Goal: Task Accomplishment & Management: Manage account settings

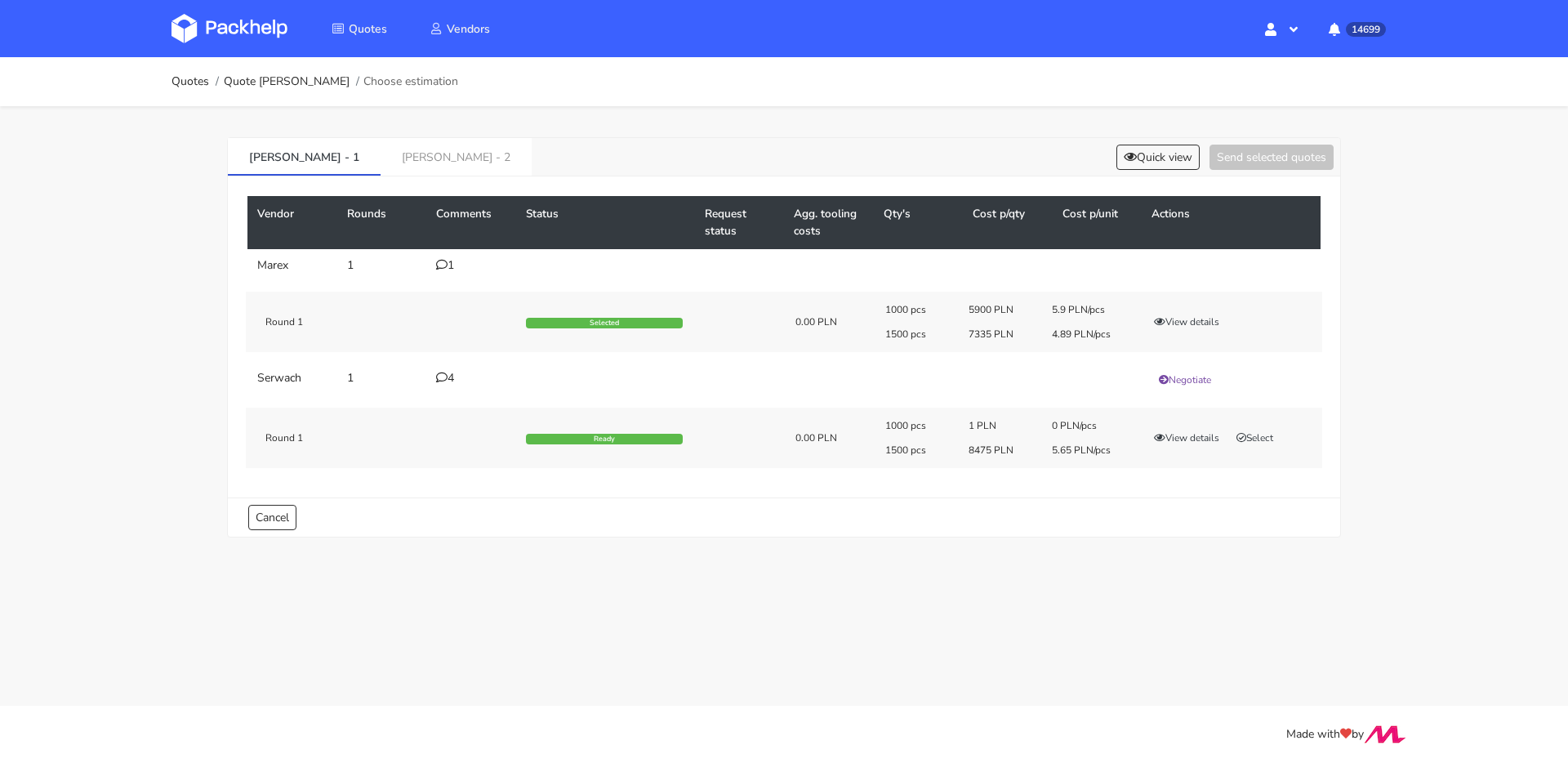
click at [449, 262] on div "1" at bounding box center [471, 265] width 70 height 13
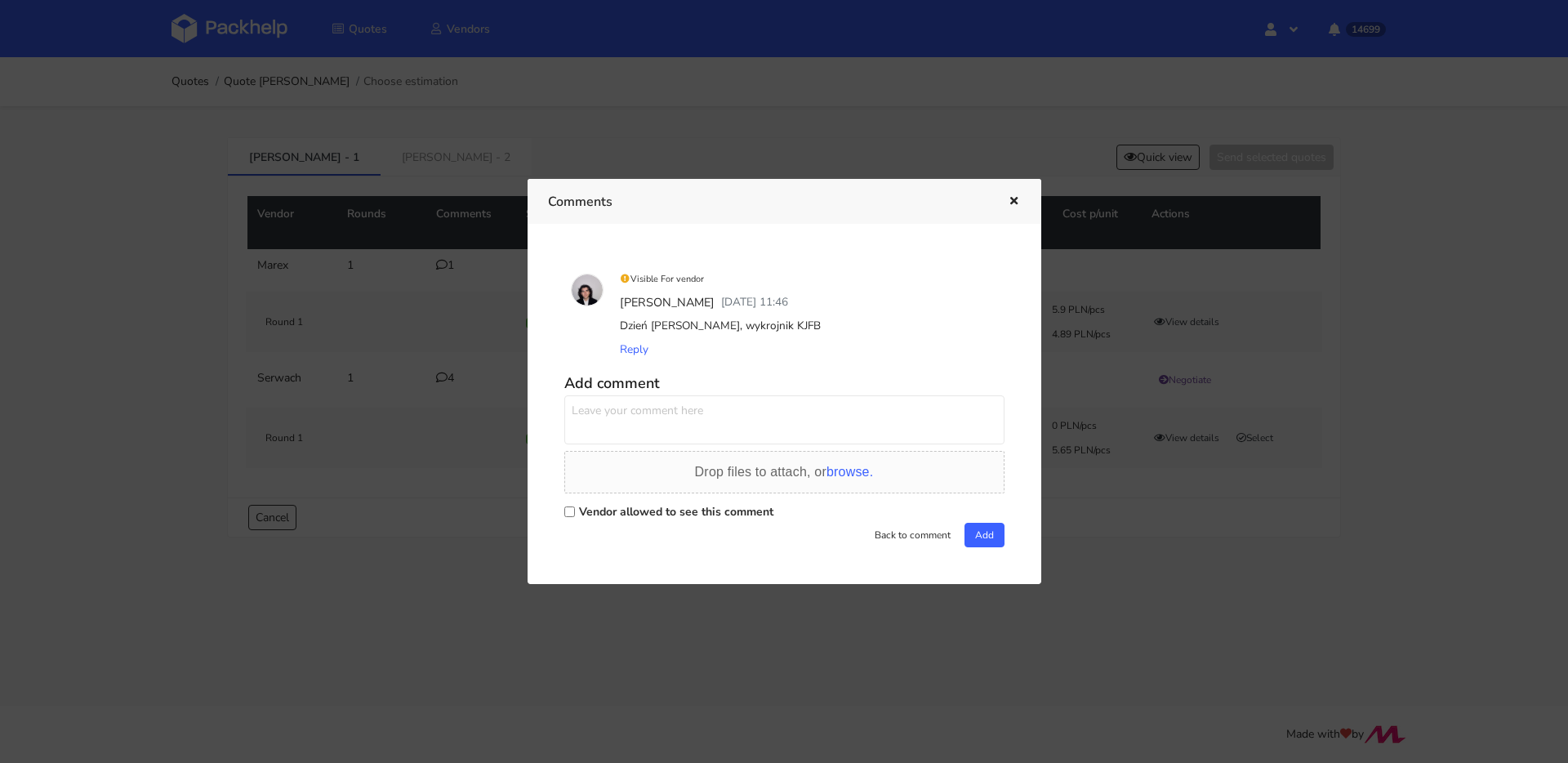
click at [1014, 196] on icon "button" at bounding box center [1015, 202] width 14 height 12
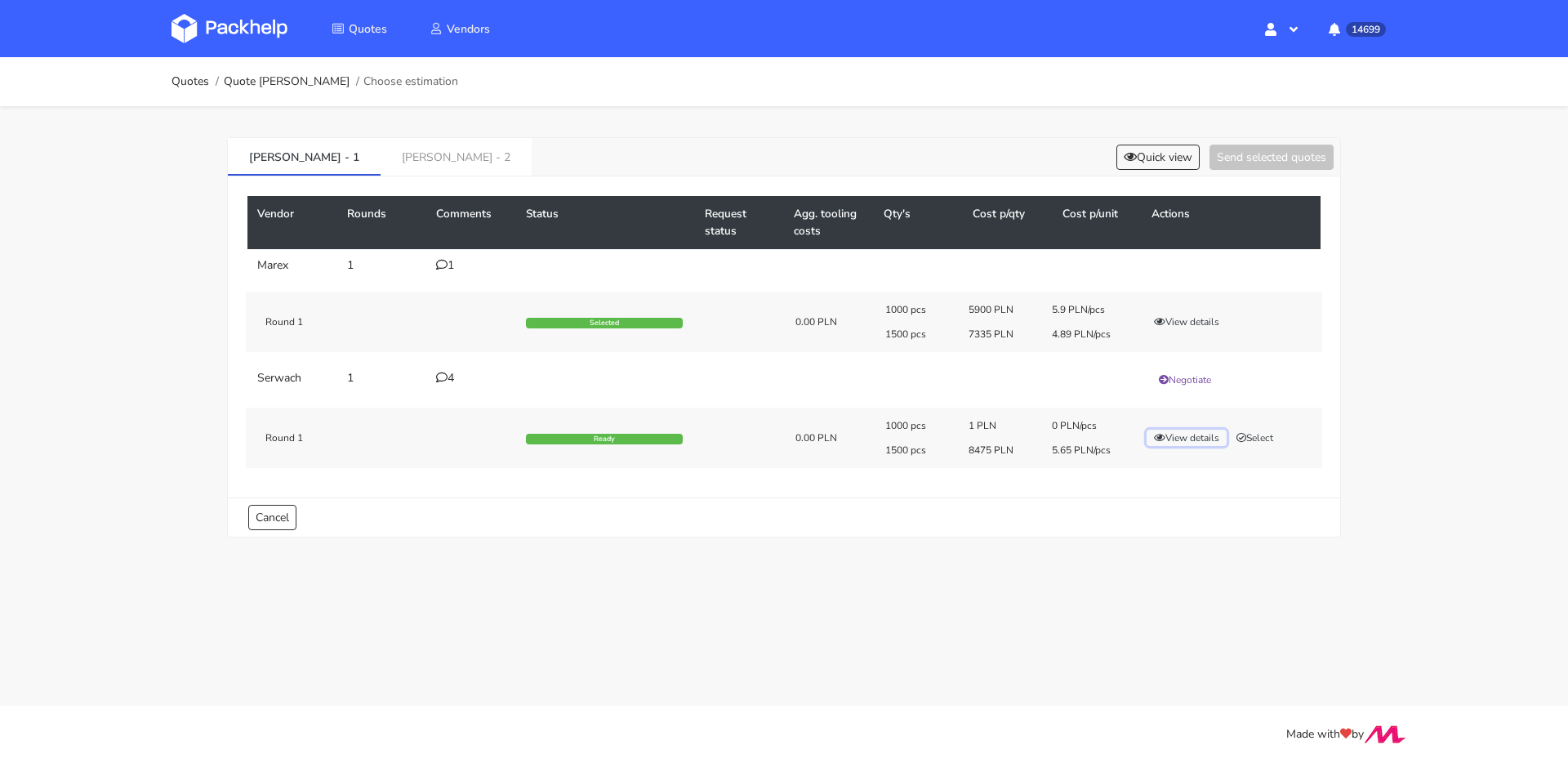
click at [1169, 438] on button "View details" at bounding box center [1186, 438] width 80 height 16
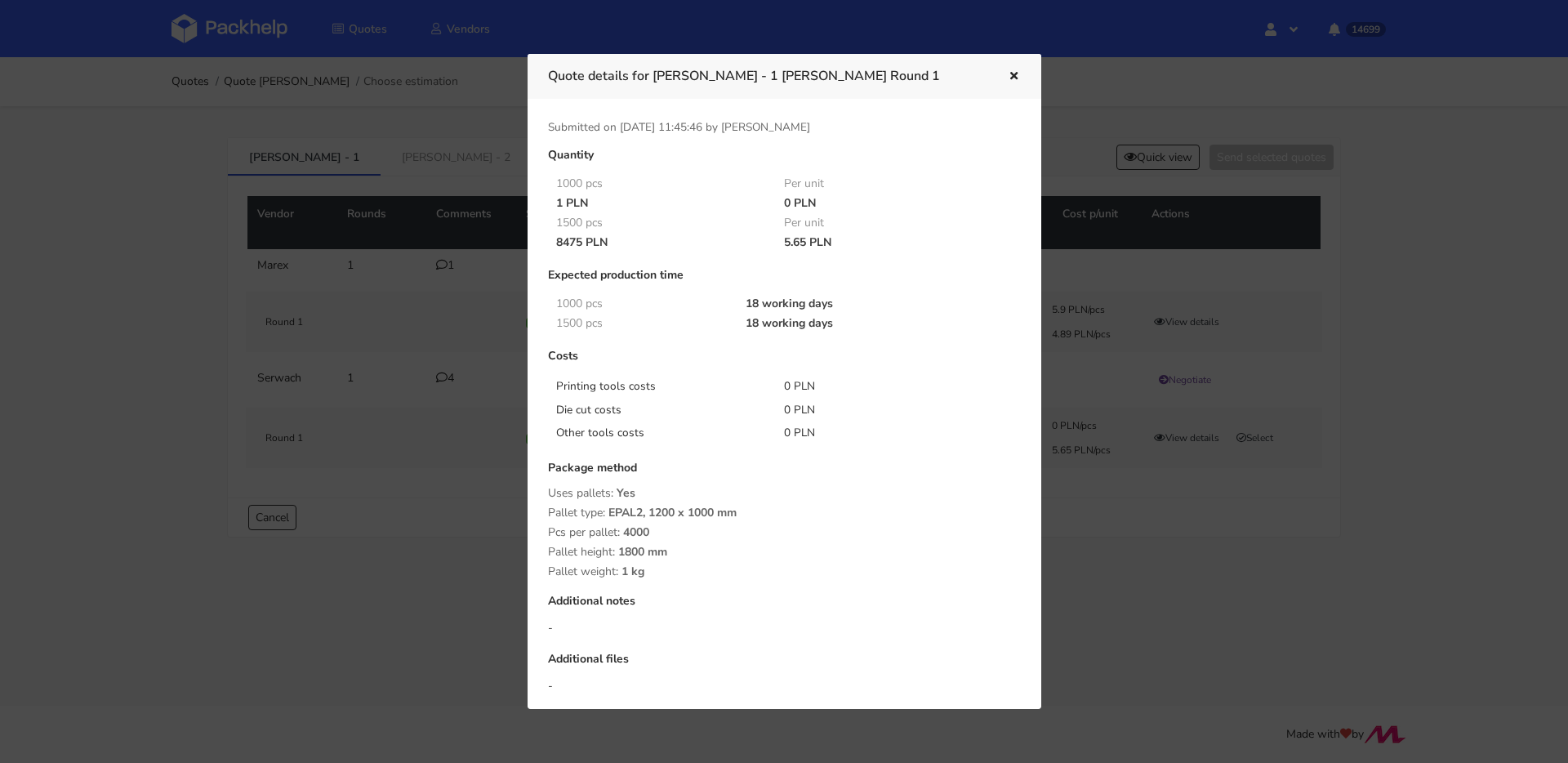
click at [1011, 76] on icon "button" at bounding box center [1015, 77] width 14 height 12
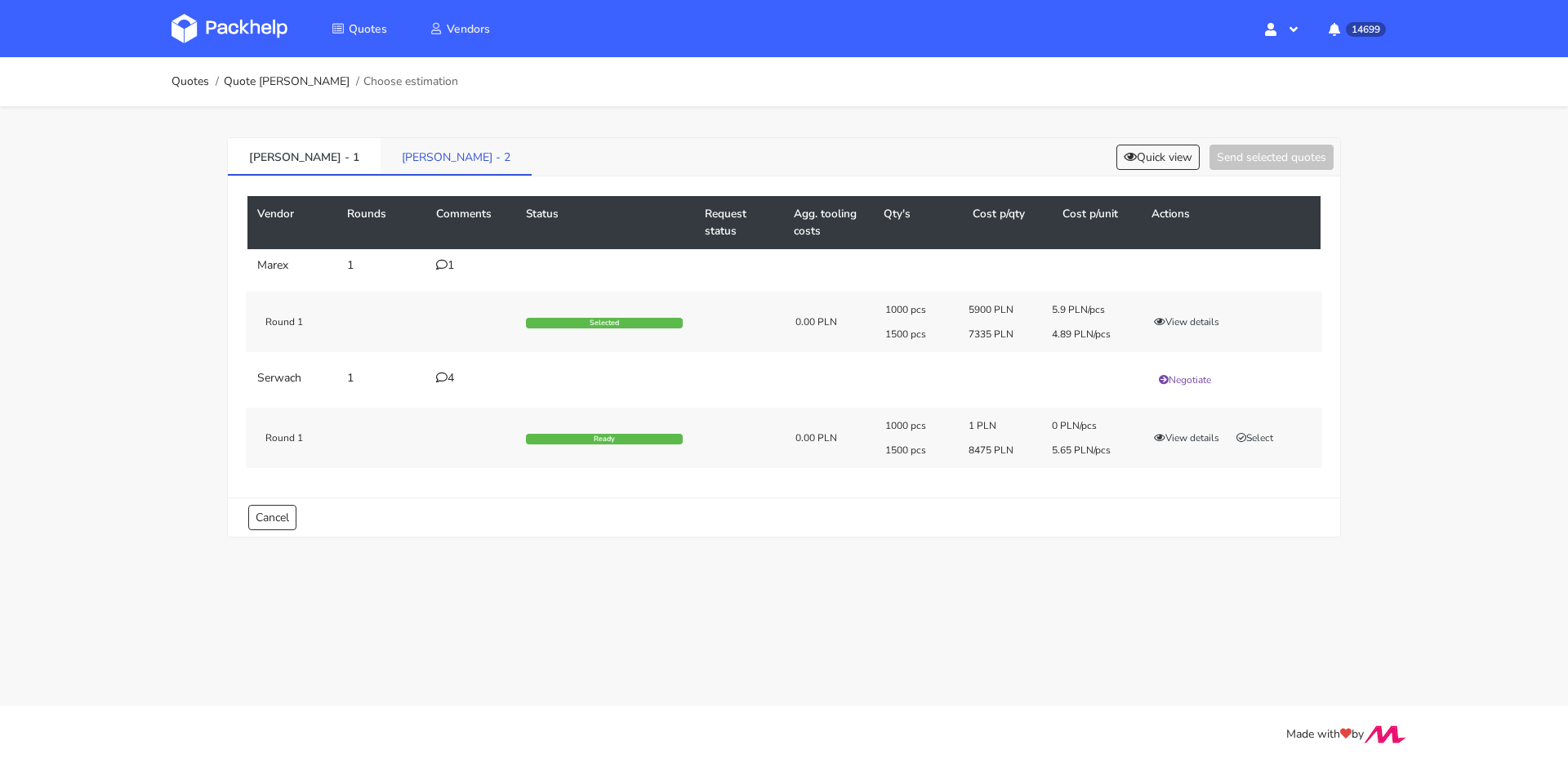
click at [381, 147] on link "[PERSON_NAME] - 2" at bounding box center [456, 156] width 151 height 36
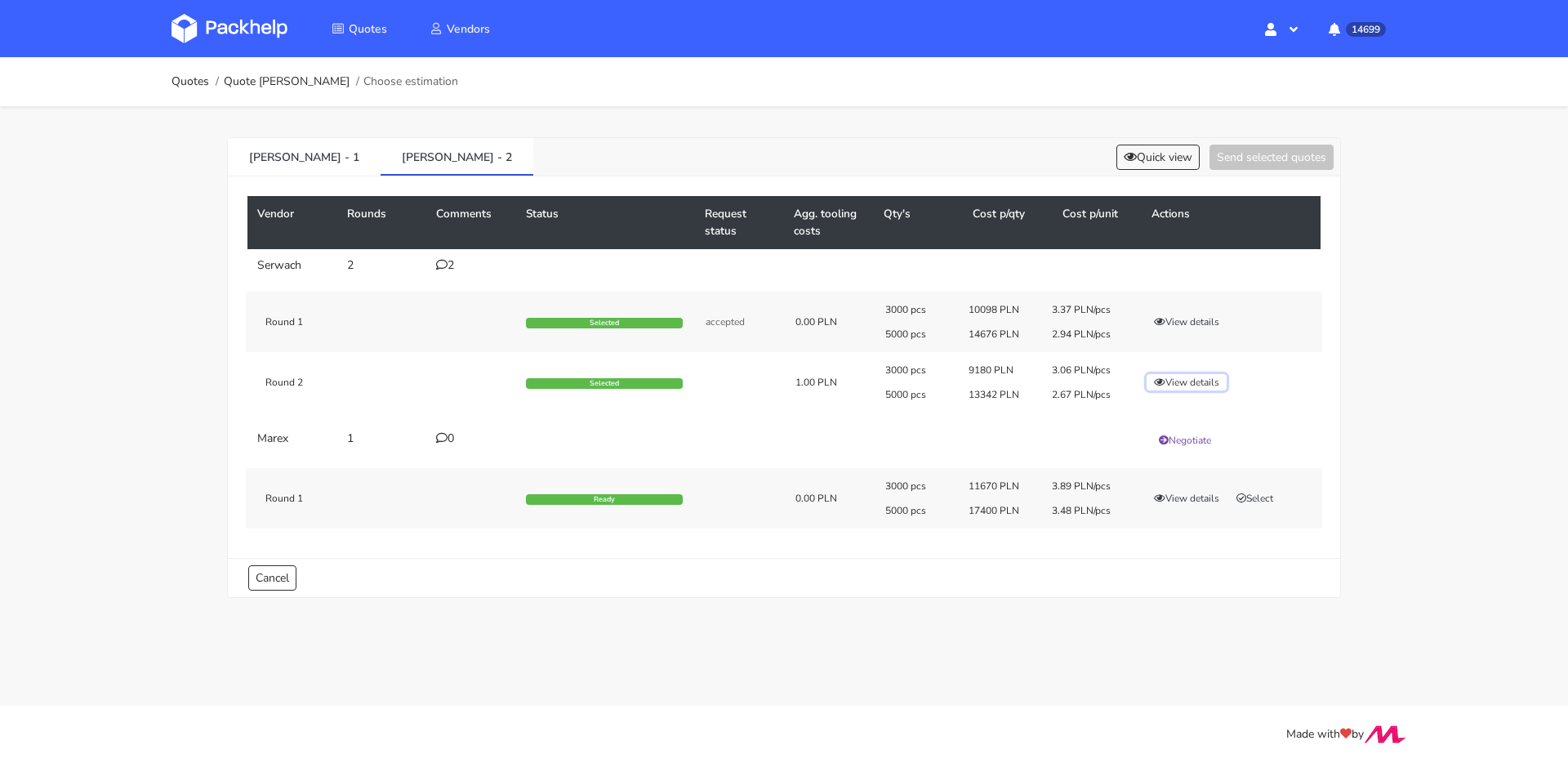
click at [1186, 385] on button "View details" at bounding box center [1186, 382] width 80 height 16
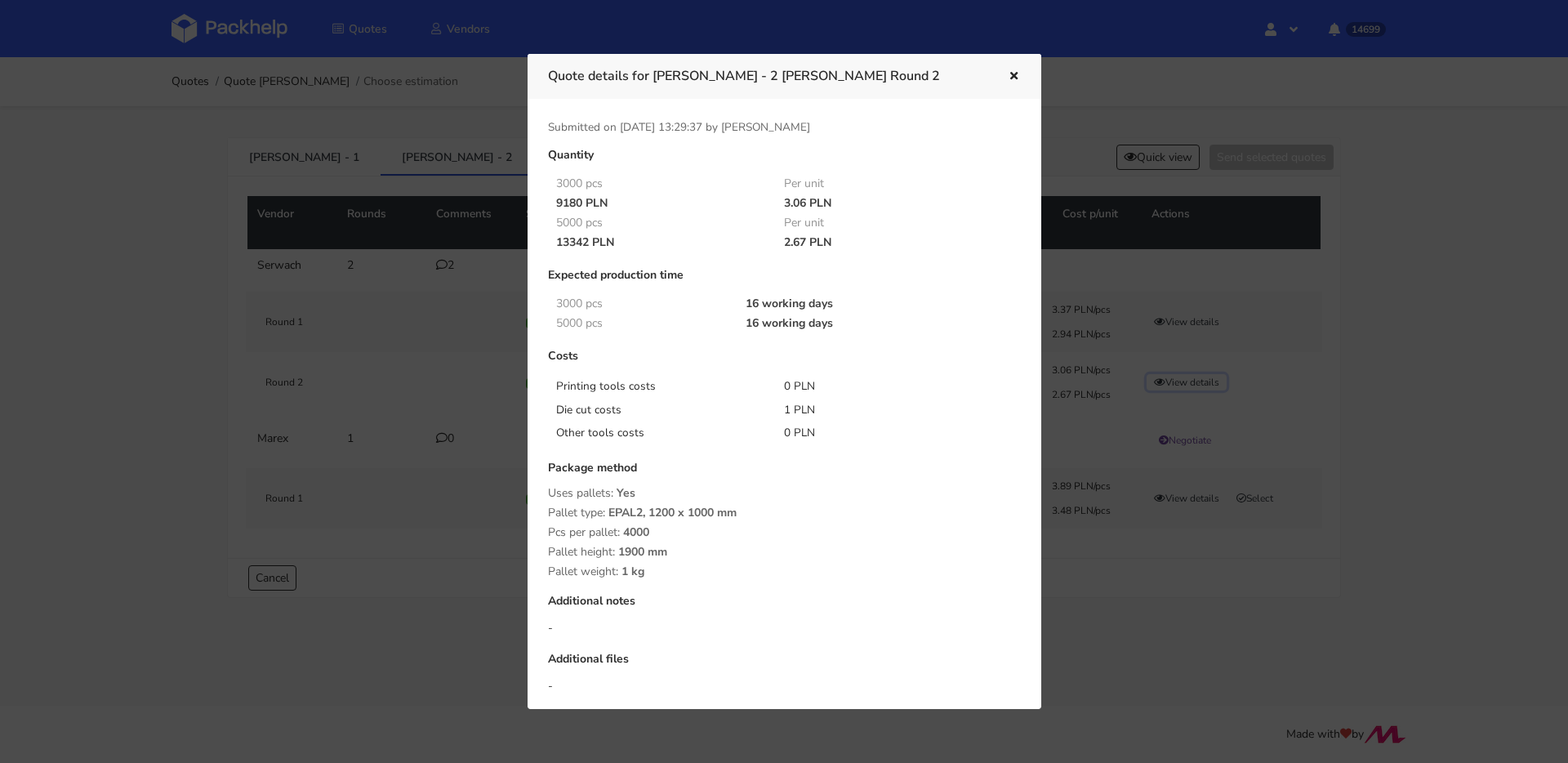
scroll to position [190, 0]
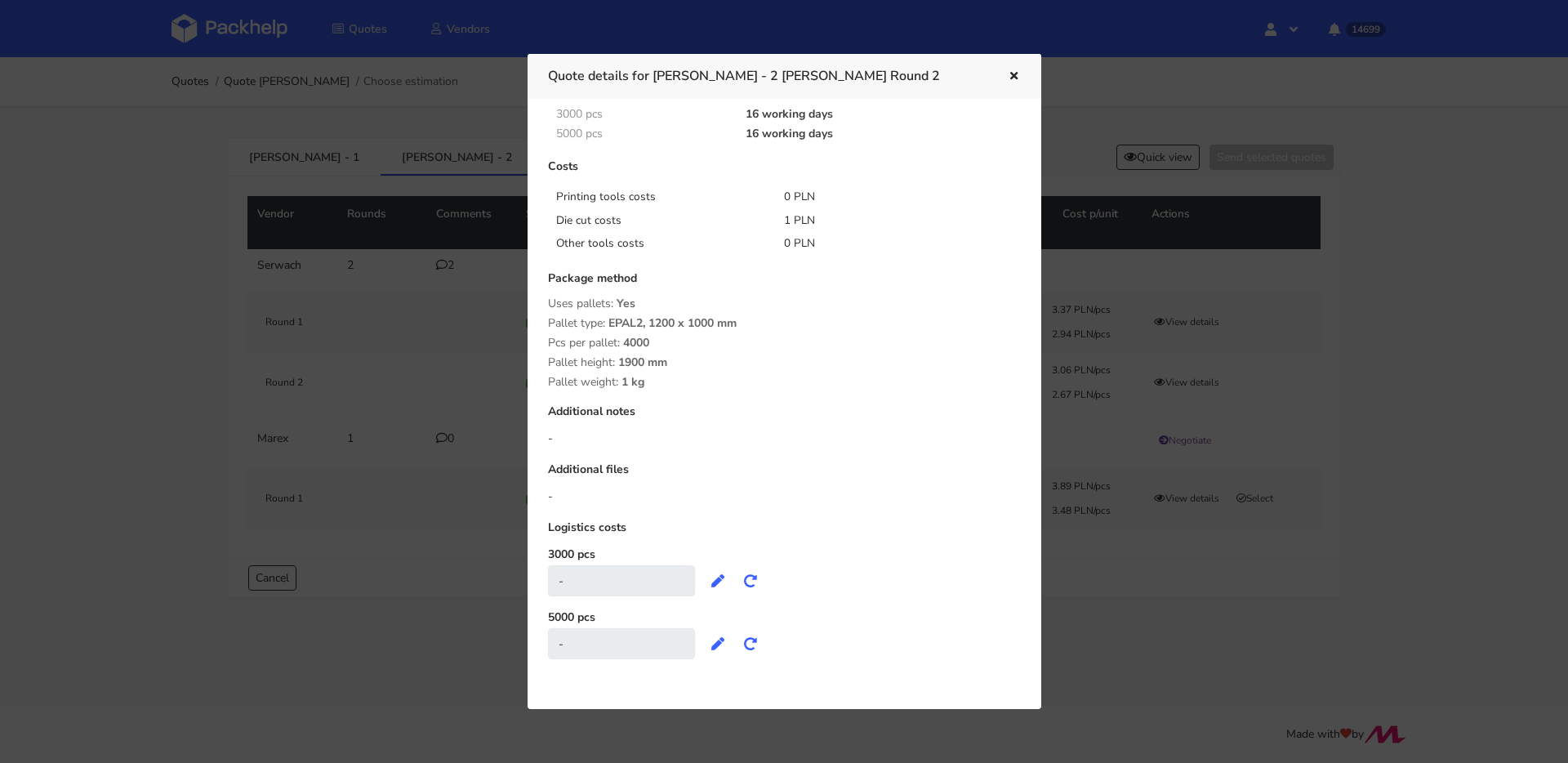
drag, startPoint x: 1013, startPoint y: 79, endPoint x: 1004, endPoint y: 77, distance: 9.2
click at [1013, 78] on icon "button" at bounding box center [1015, 77] width 14 height 12
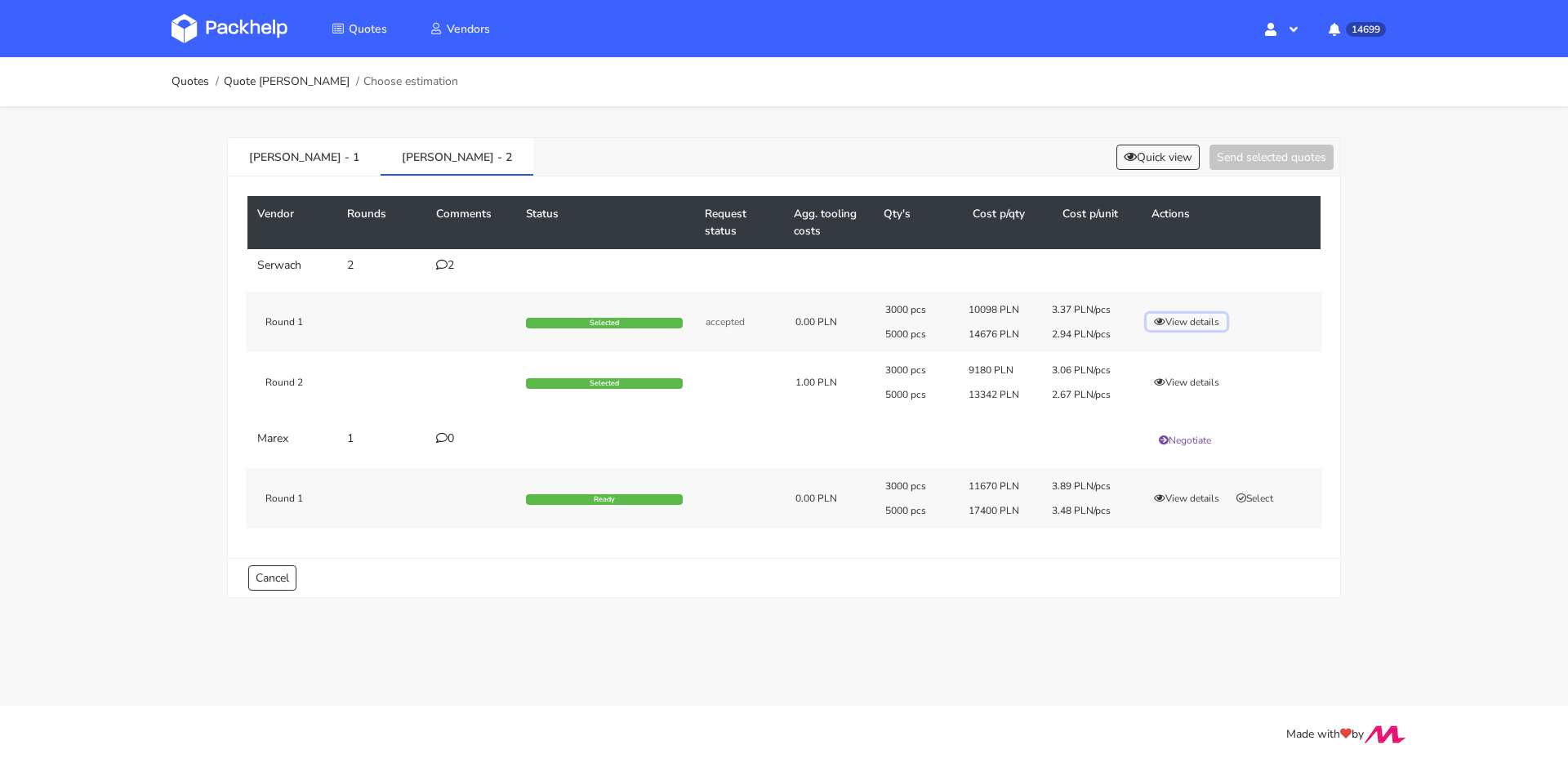
click at [1189, 325] on button "View details" at bounding box center [1186, 321] width 80 height 16
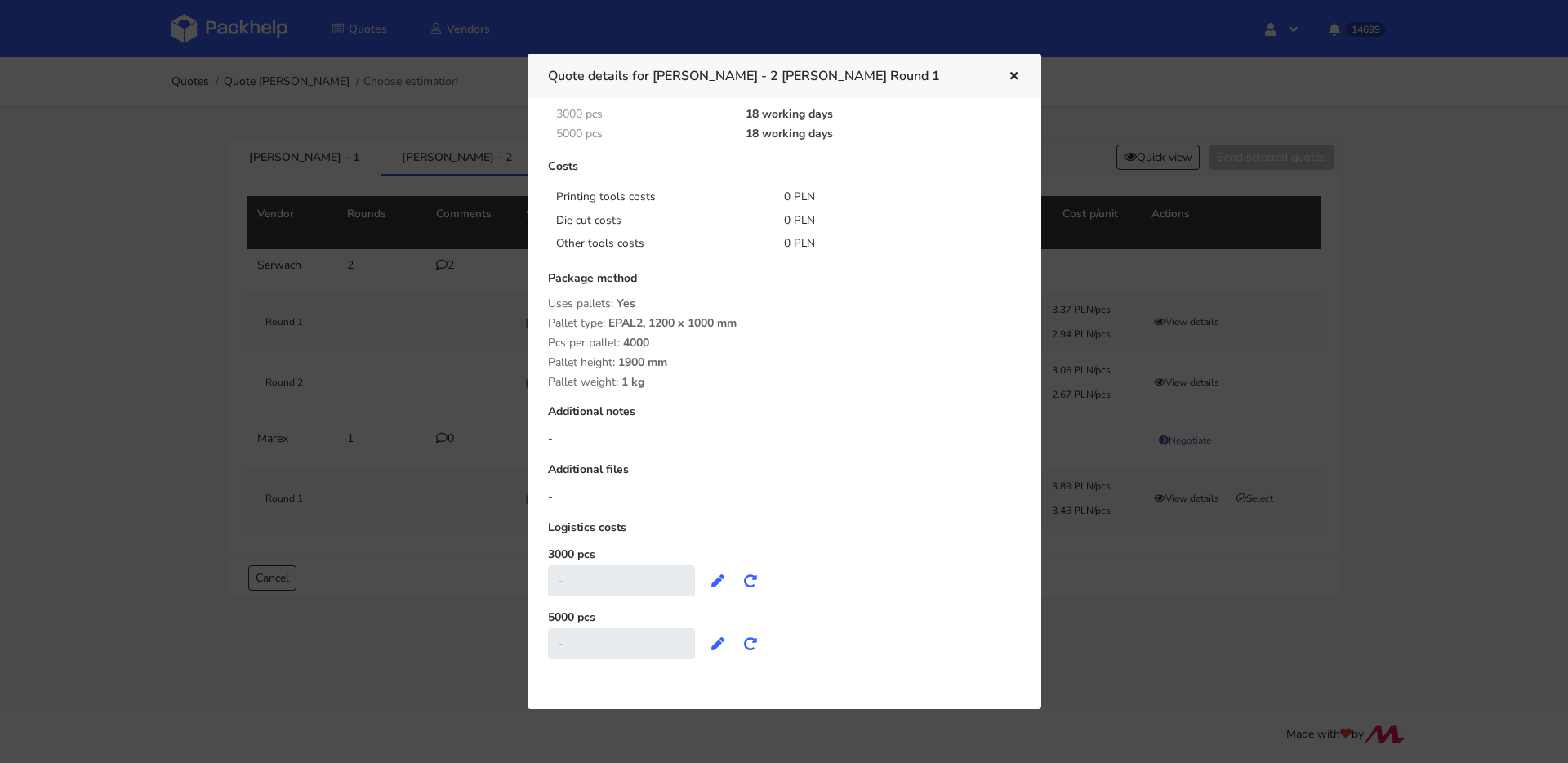
click at [1010, 71] on icon "button" at bounding box center [1015, 77] width 14 height 12
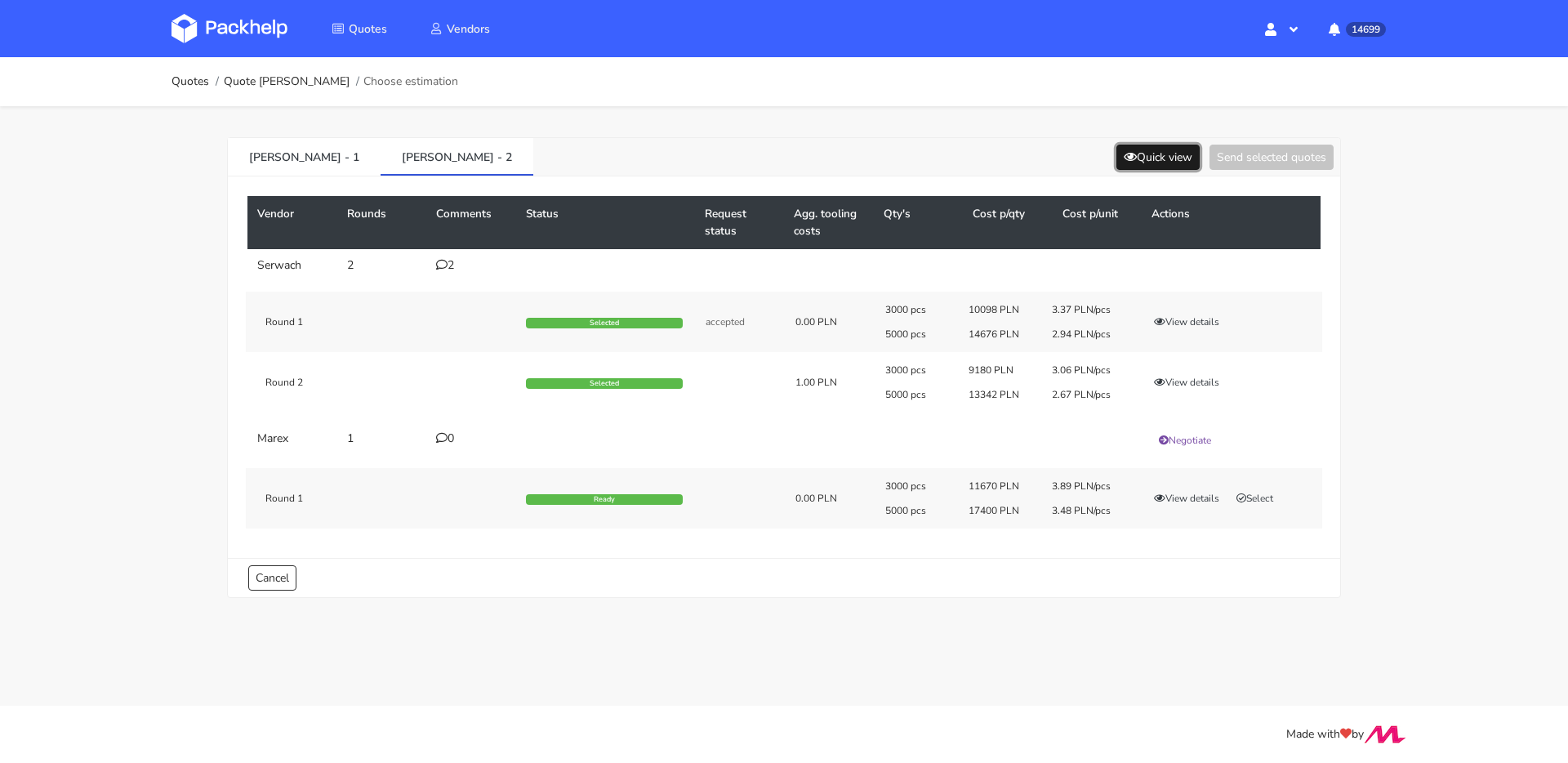
click at [1174, 154] on button "Quick view" at bounding box center [1158, 158] width 83 height 26
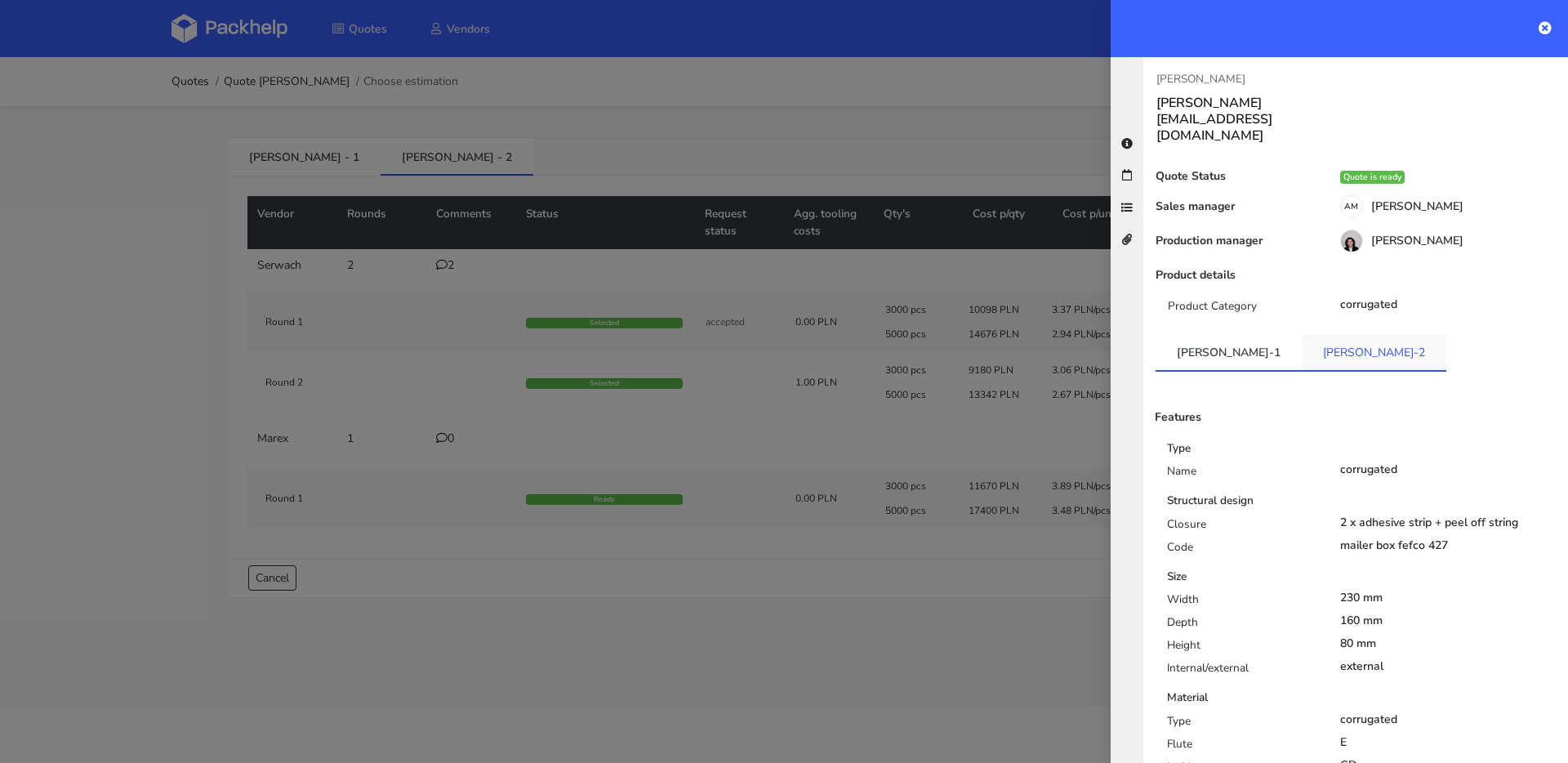
click at [1302, 334] on link "[PERSON_NAME]-2" at bounding box center [1375, 352] width 145 height 36
click at [1211, 334] on link "[PERSON_NAME]-1" at bounding box center [1228, 352] width 146 height 36
click at [1302, 334] on link "[PERSON_NAME]-2" at bounding box center [1375, 352] width 146 height 36
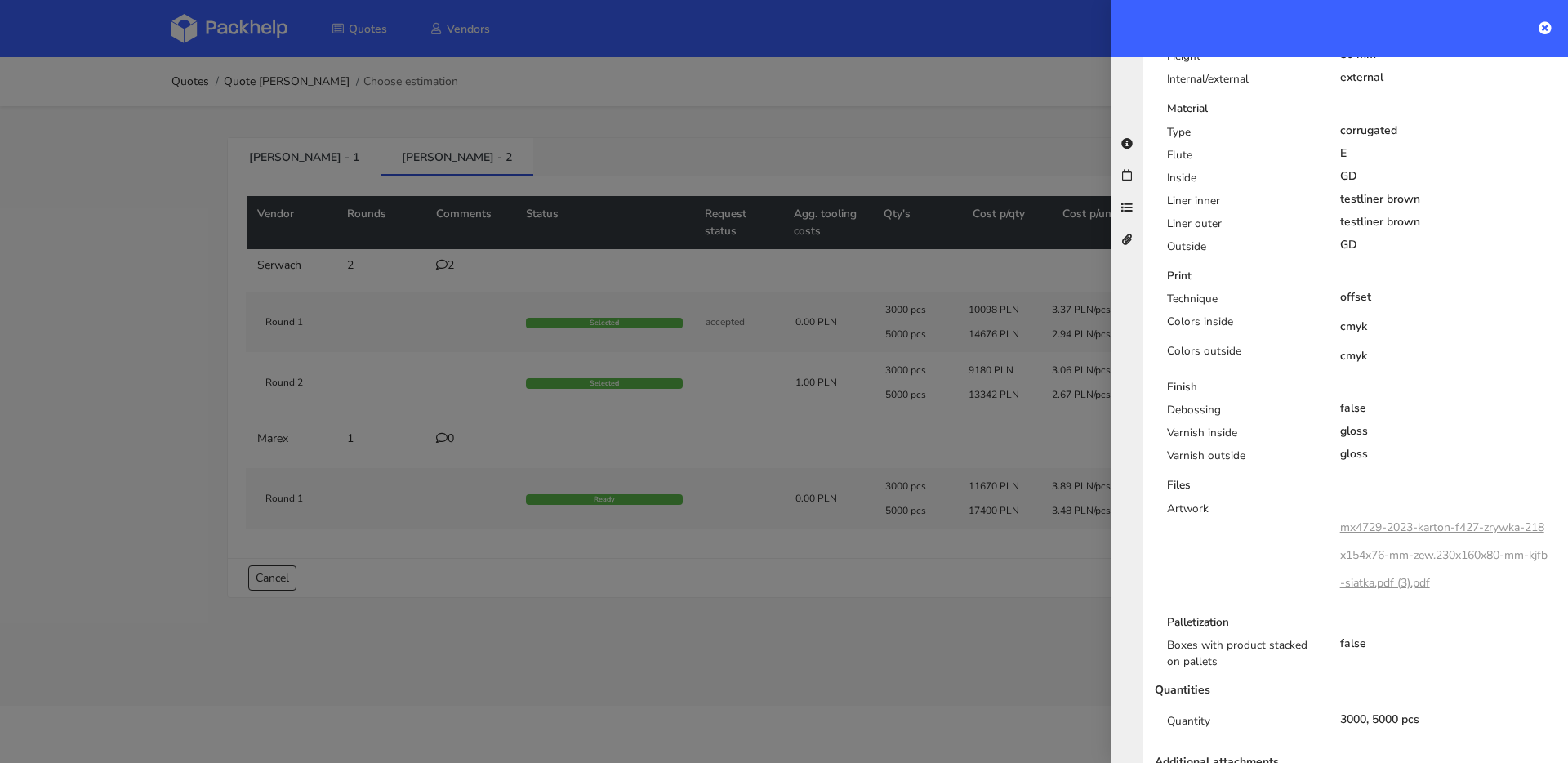
scroll to position [312, 0]
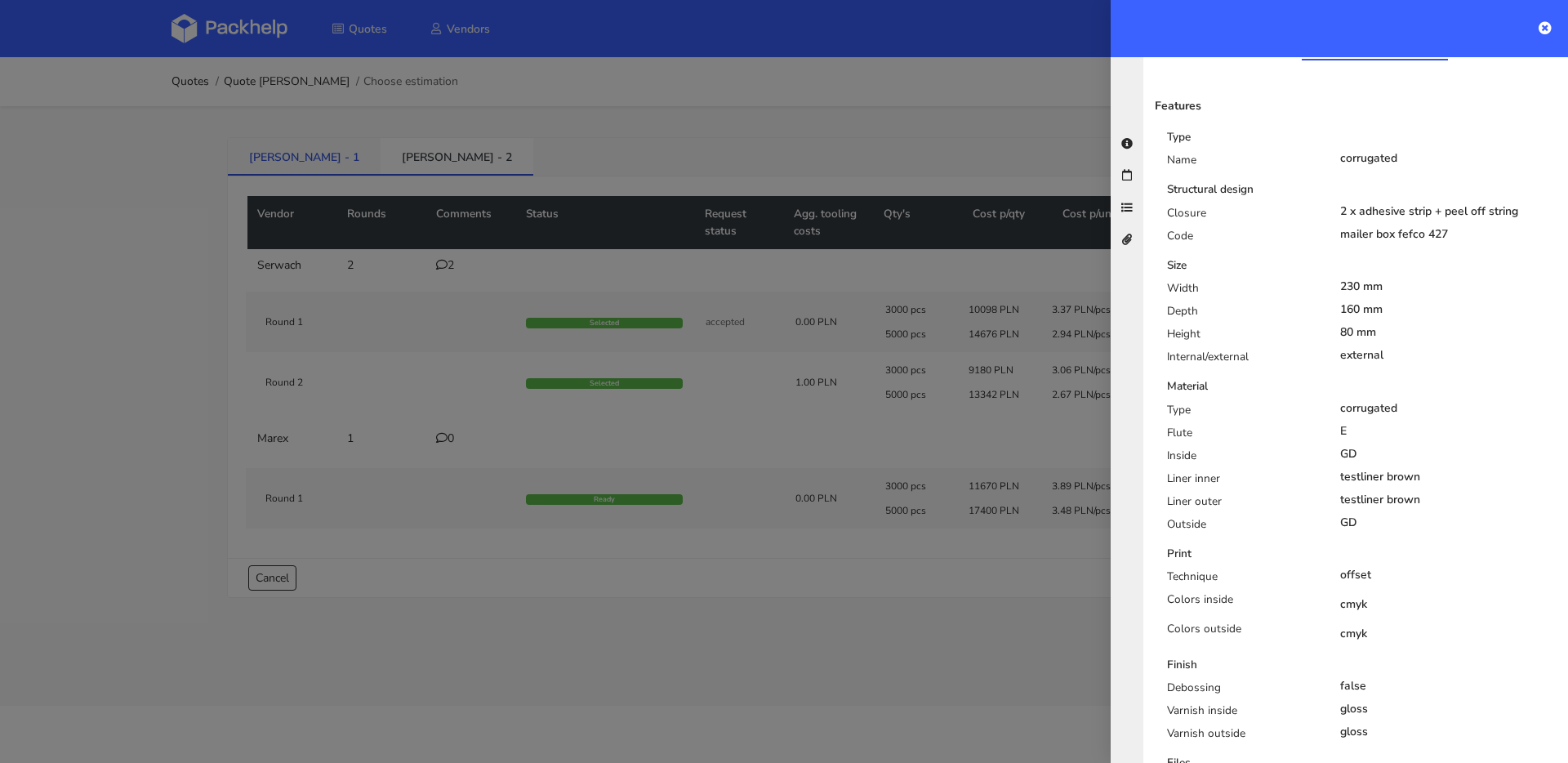
click at [298, 148] on div at bounding box center [784, 381] width 1568 height 763
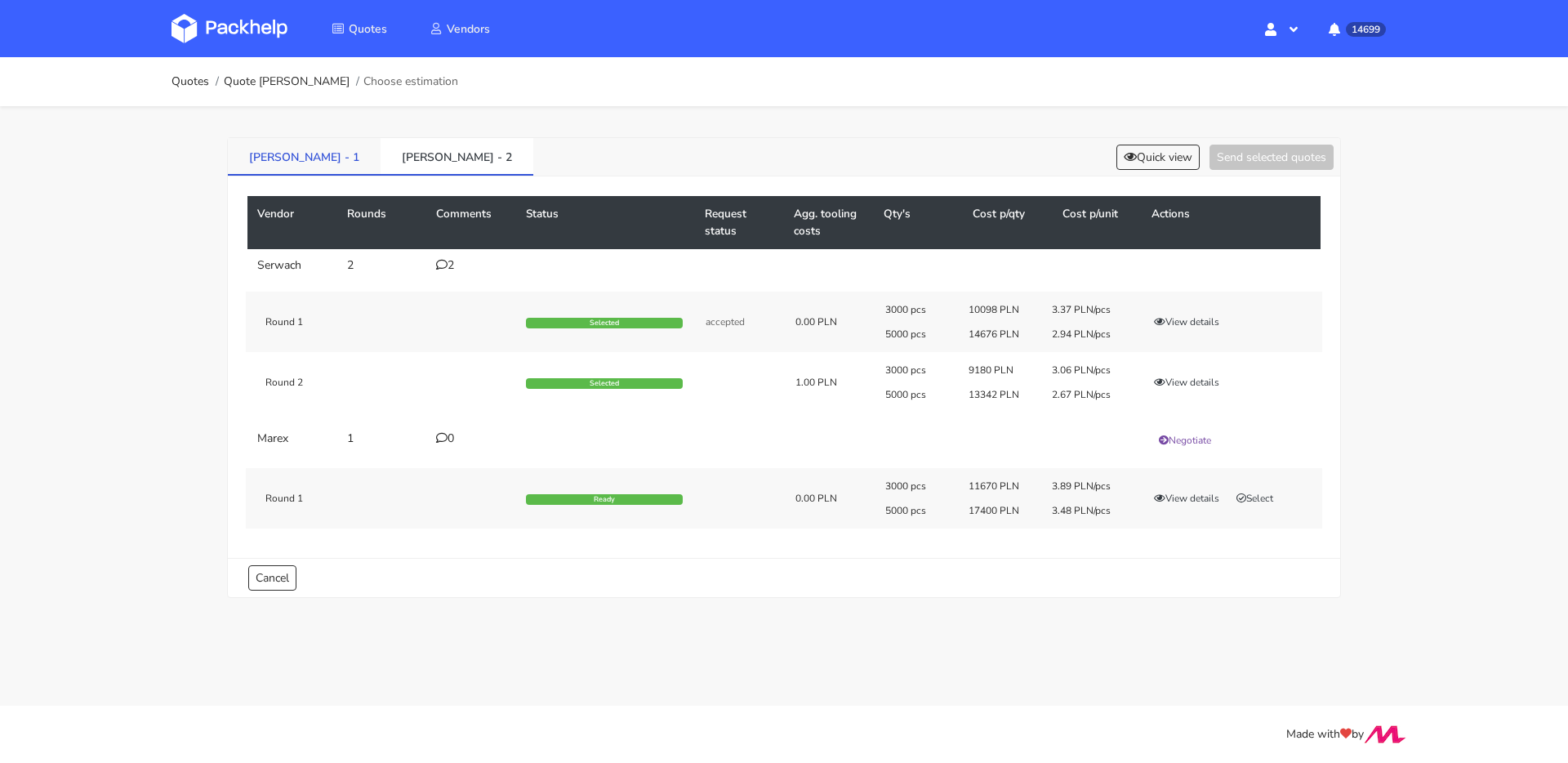
click at [278, 160] on link "BYOM - 1" at bounding box center [304, 156] width 153 height 36
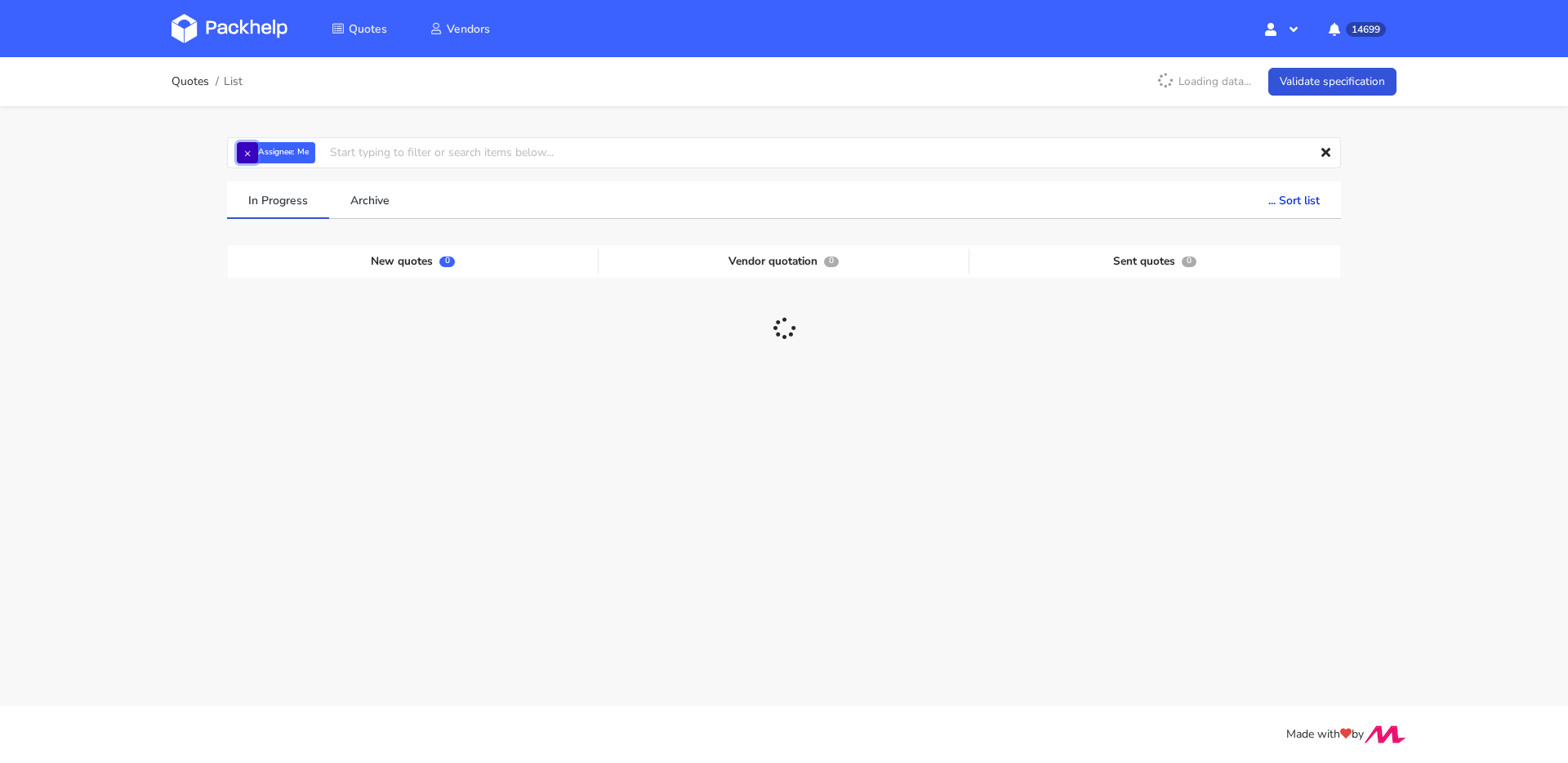
click at [242, 151] on button "×" at bounding box center [247, 152] width 21 height 21
click at [270, 152] on input "text" at bounding box center [784, 152] width 1114 height 31
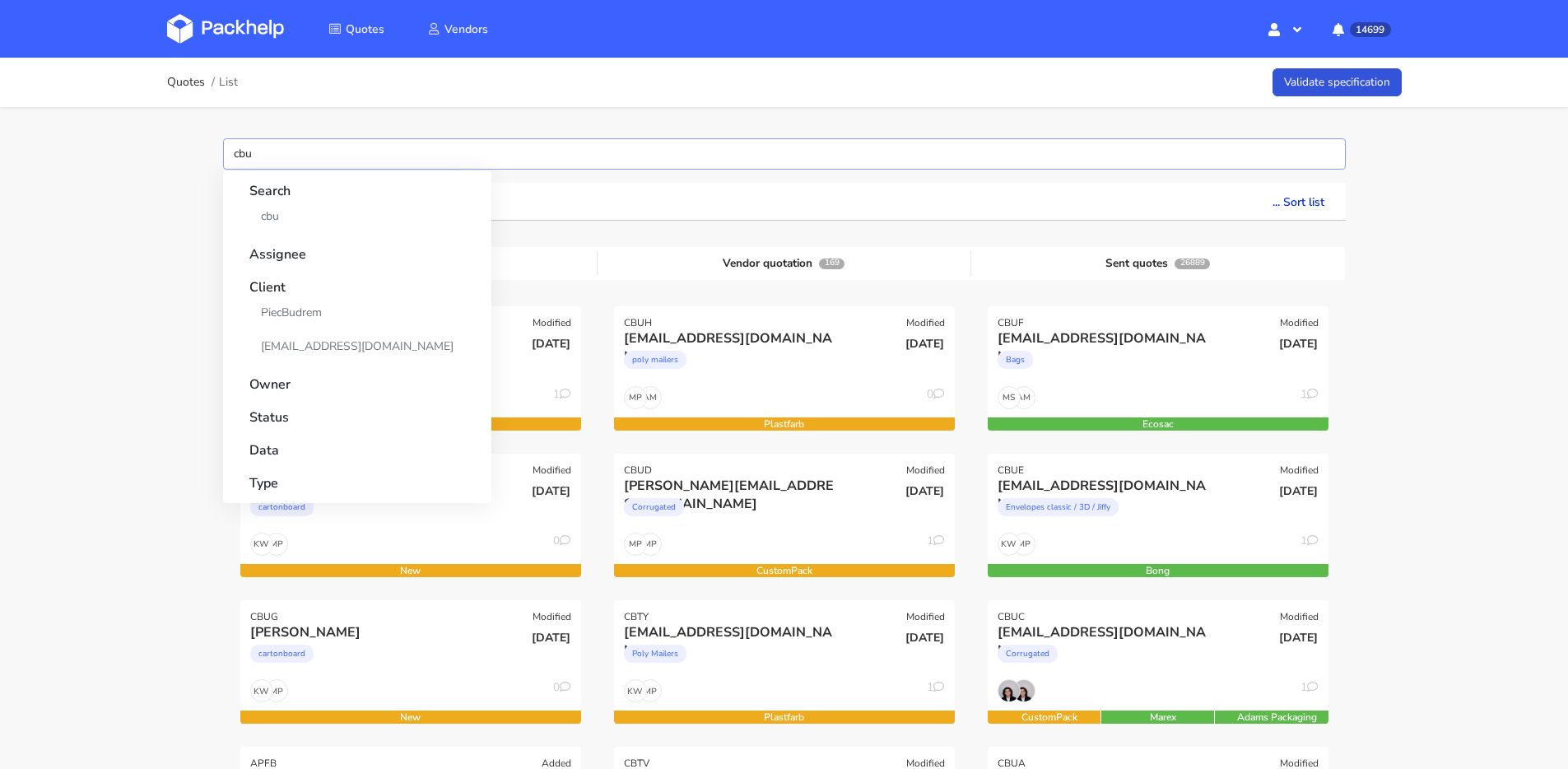
type input "cbul"
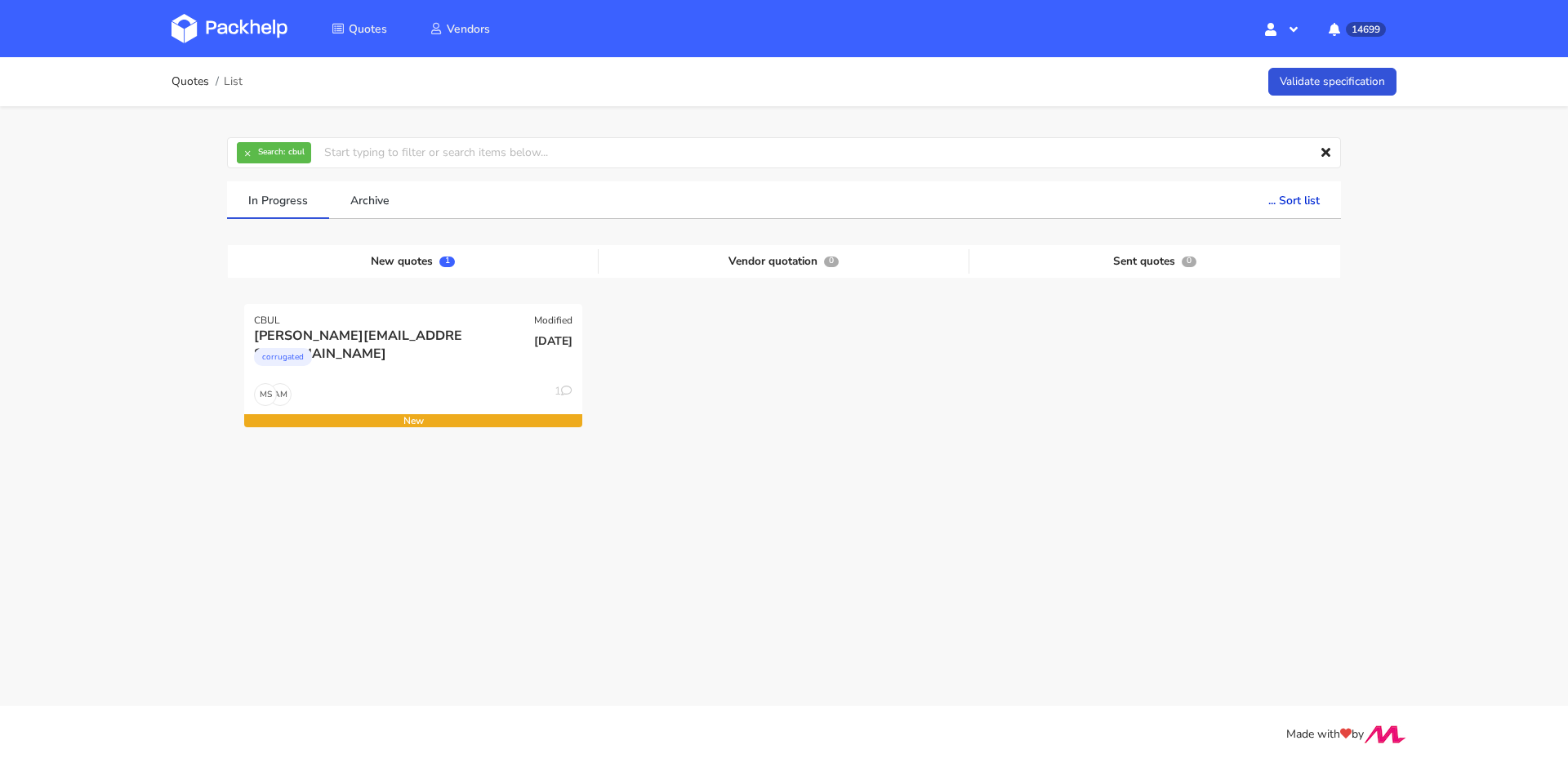
click at [981, 353] on div at bounding box center [1155, 376] width 371 height 146
click at [460, 356] on div "corrugated" at bounding box center [362, 361] width 216 height 33
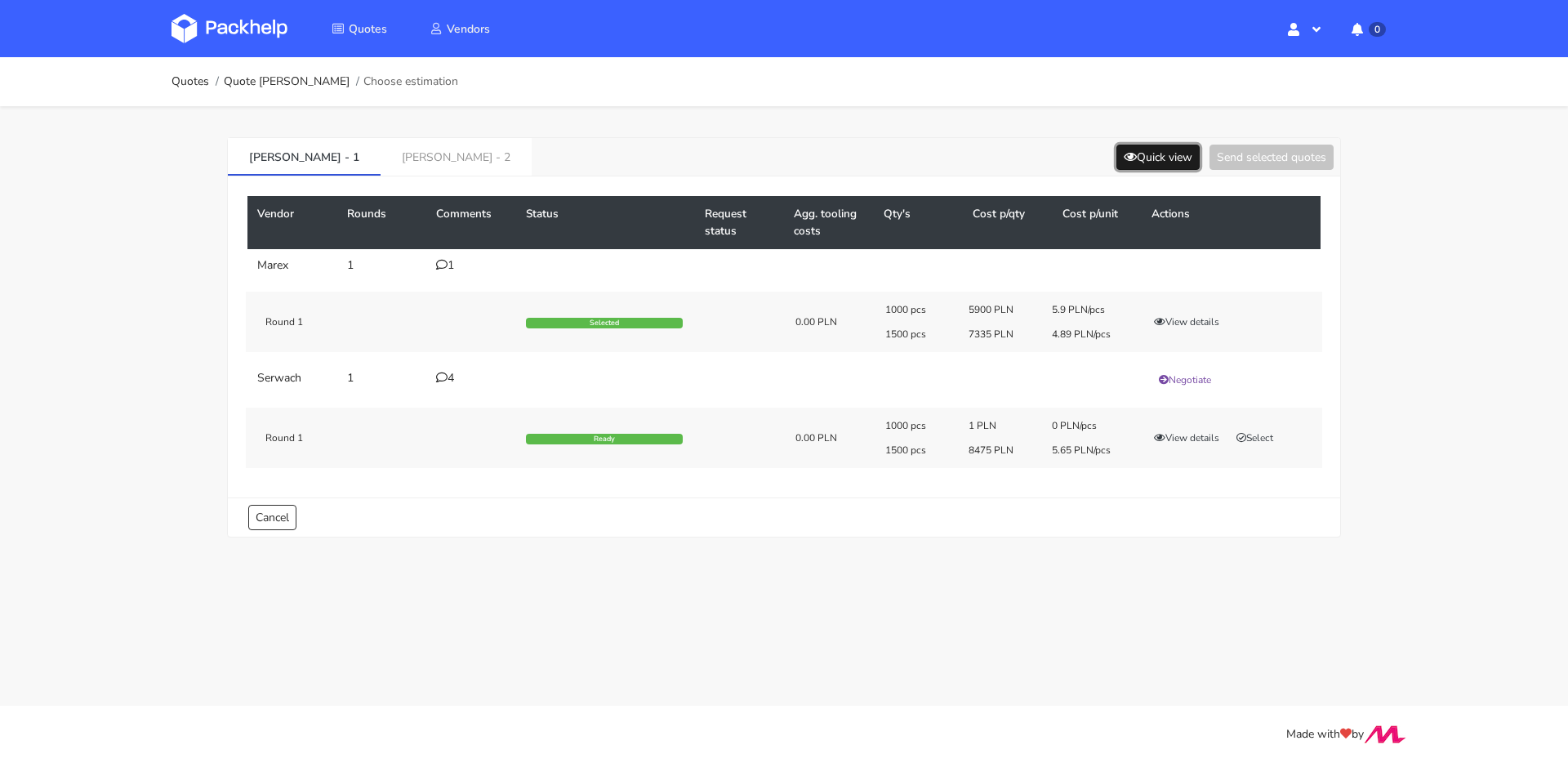
click at [1146, 158] on button "Quick view" at bounding box center [1158, 158] width 83 height 26
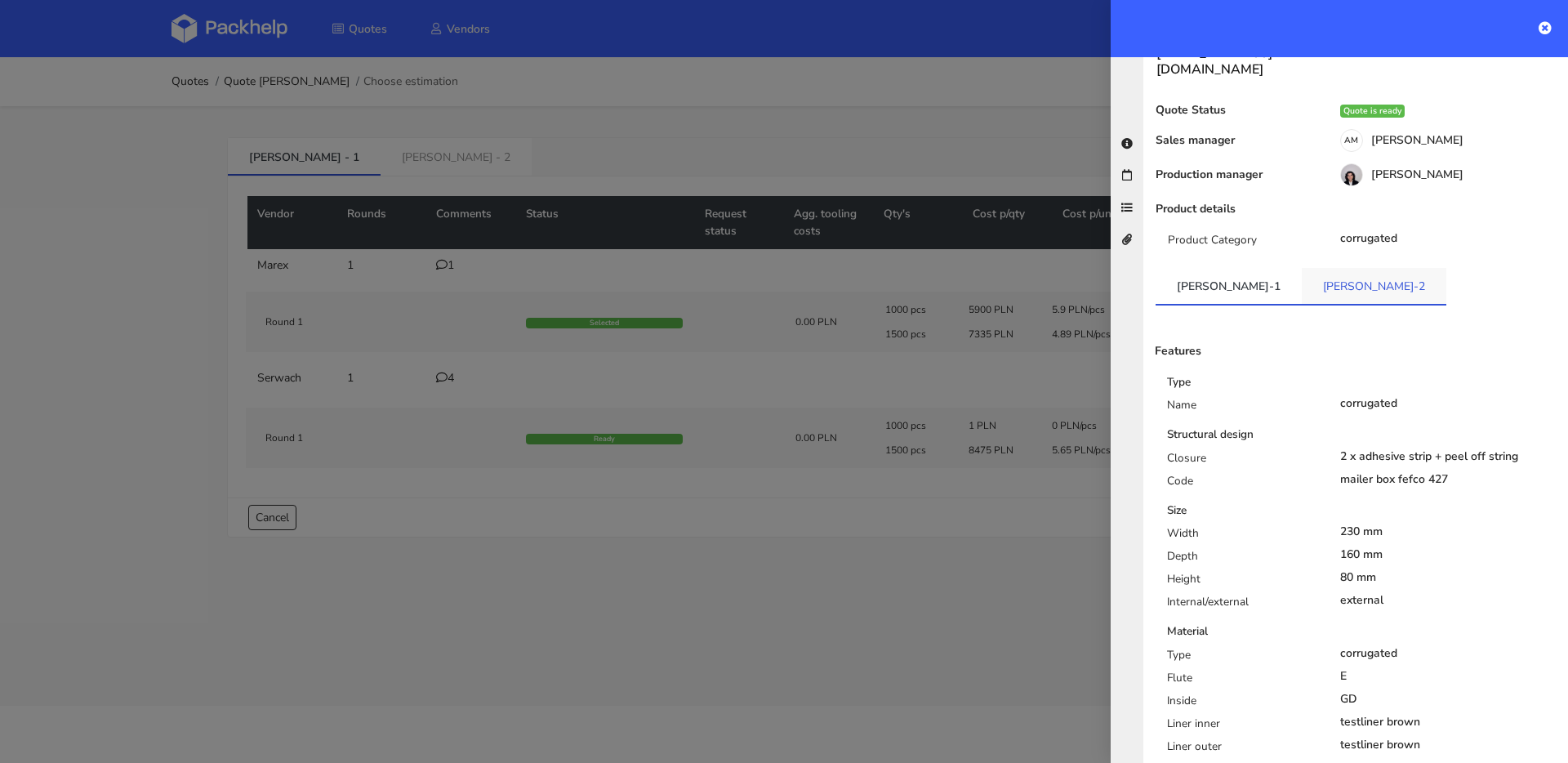
click at [1302, 268] on link "[PERSON_NAME]-2" at bounding box center [1375, 286] width 145 height 36
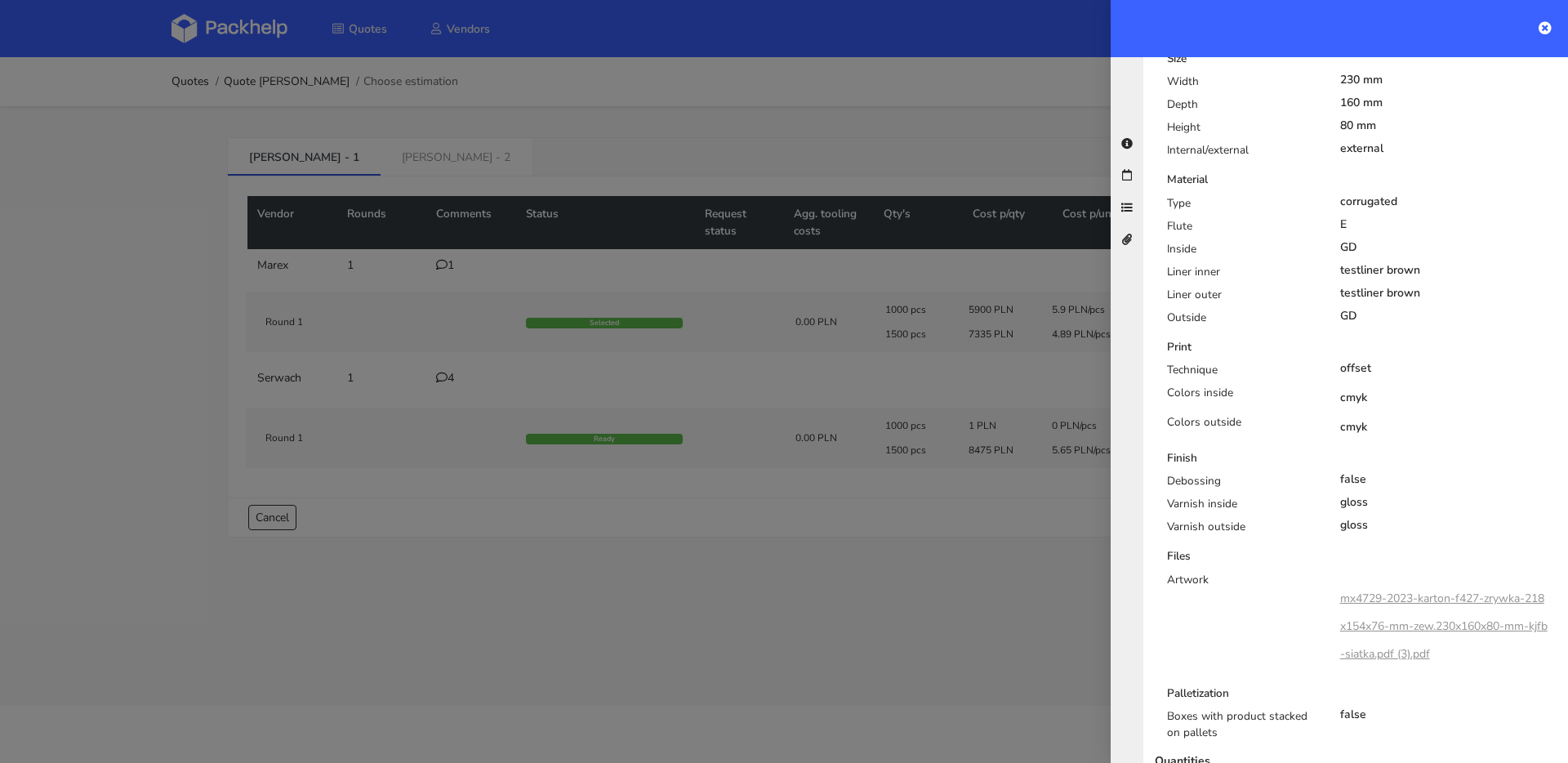
scroll to position [533, 0]
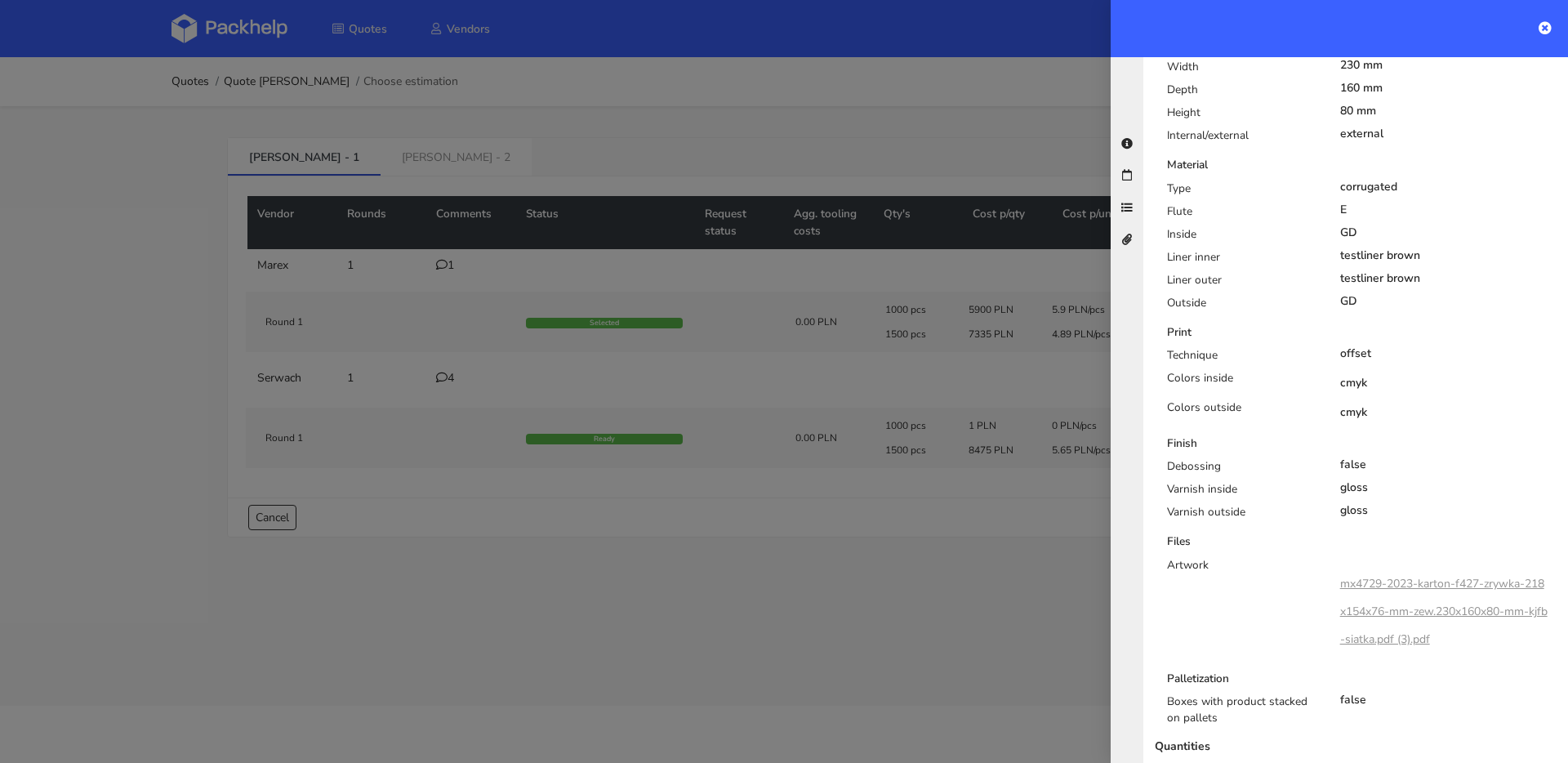
click at [397, 201] on div at bounding box center [784, 381] width 1568 height 763
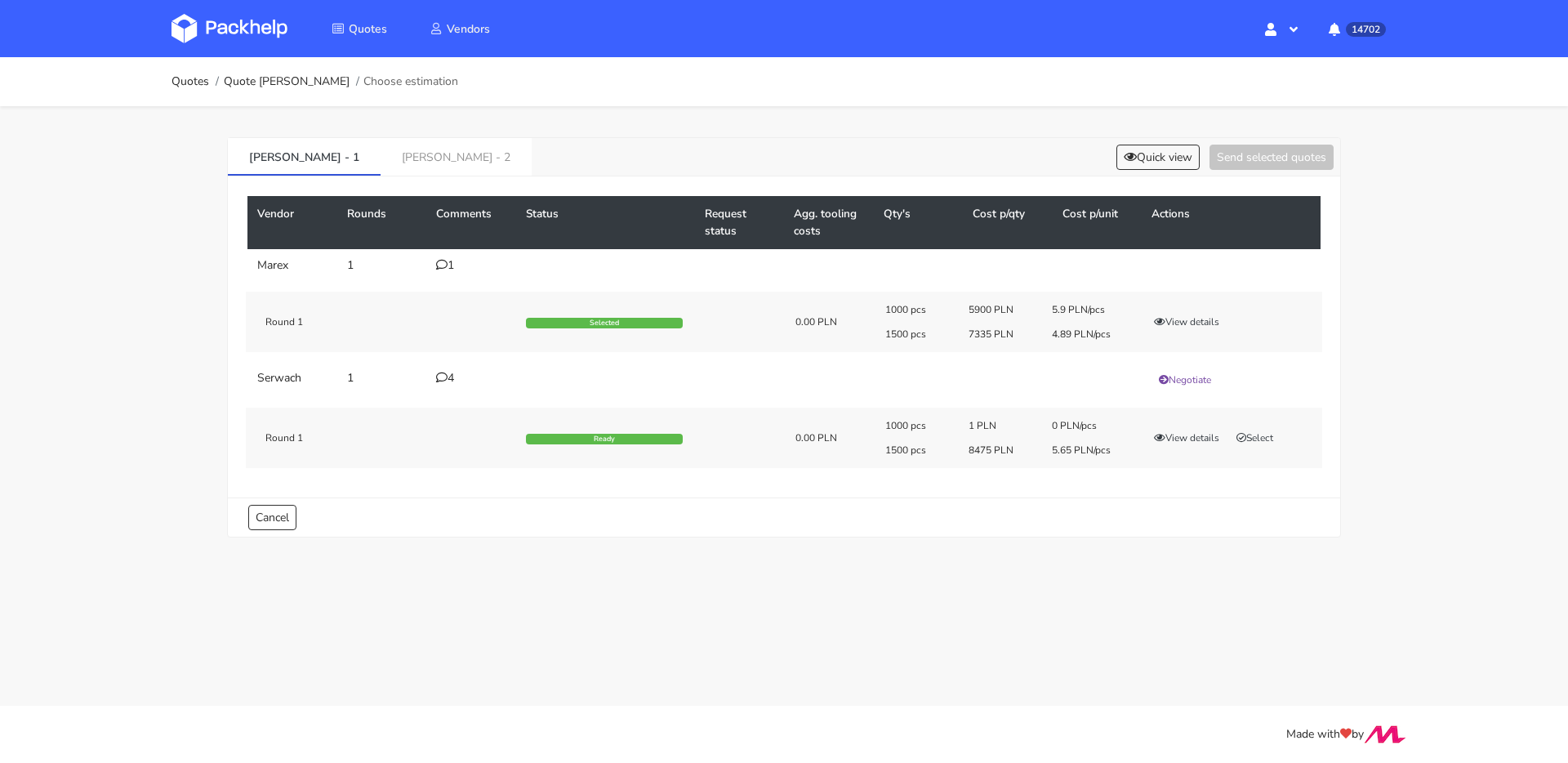
click at [442, 259] on icon at bounding box center [442, 265] width 12 height 12
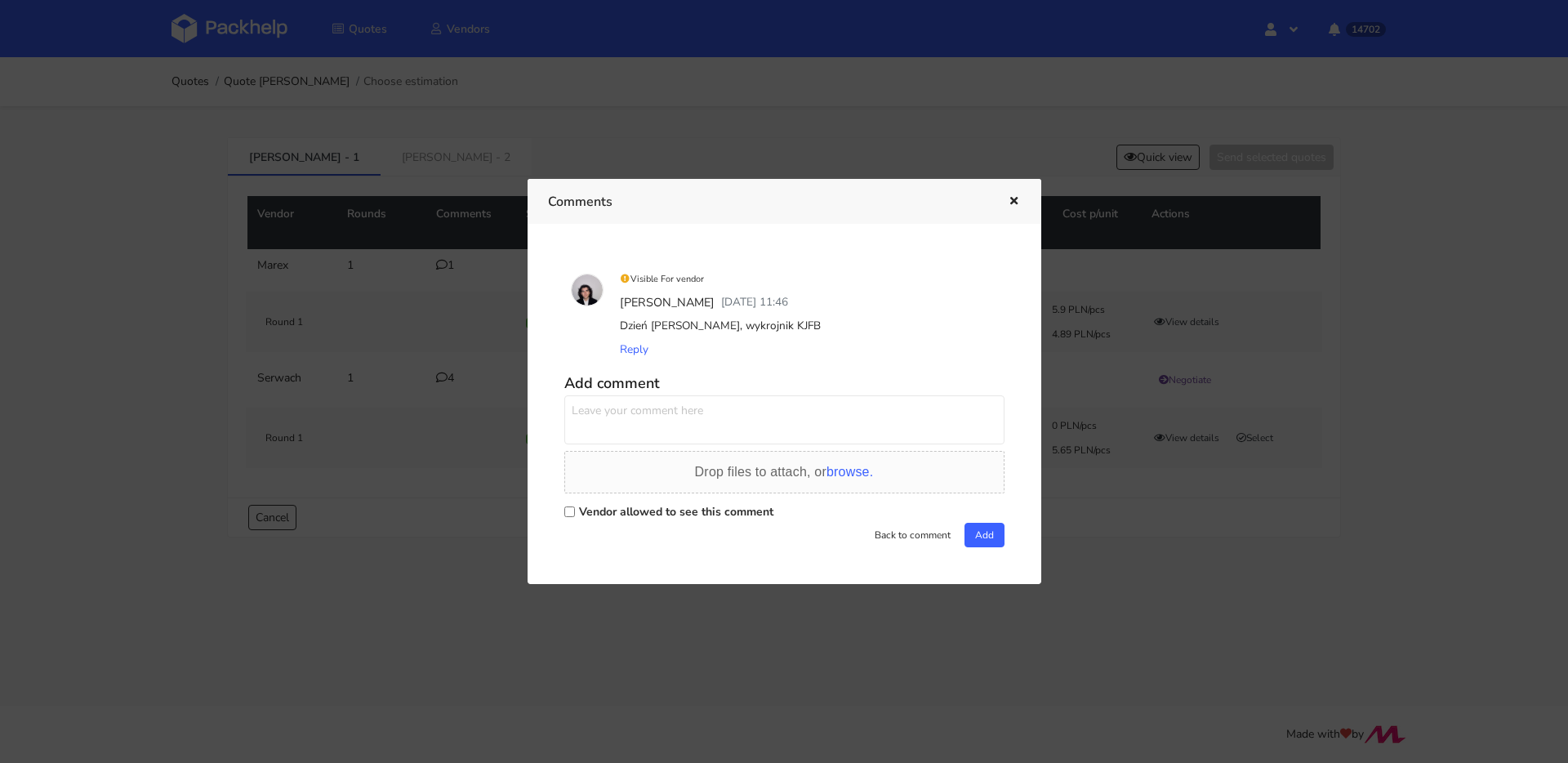
click at [442, 280] on div at bounding box center [784, 381] width 1568 height 763
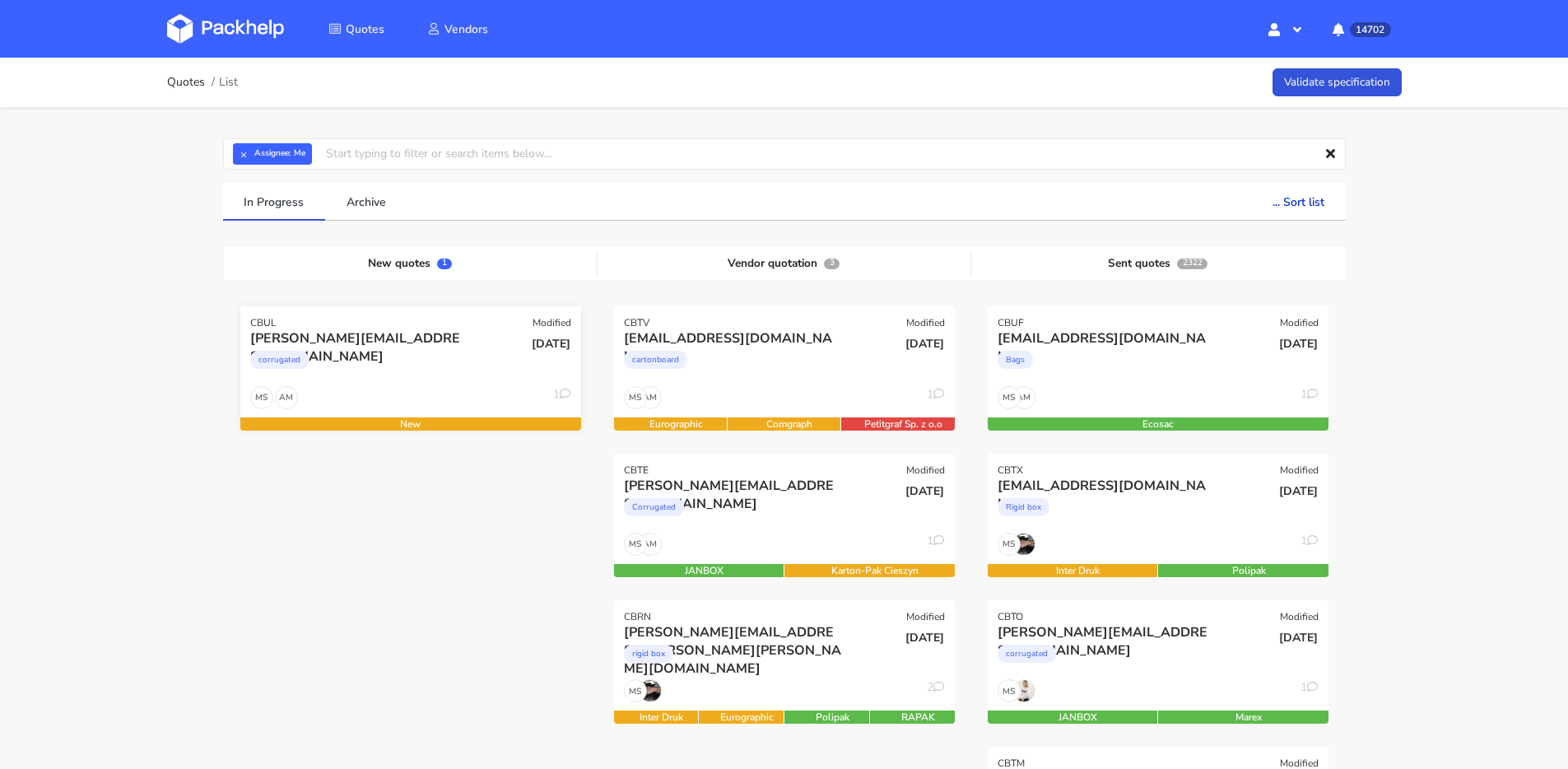
click at [410, 411] on div "AM MS 1" at bounding box center [410, 401] width 341 height 31
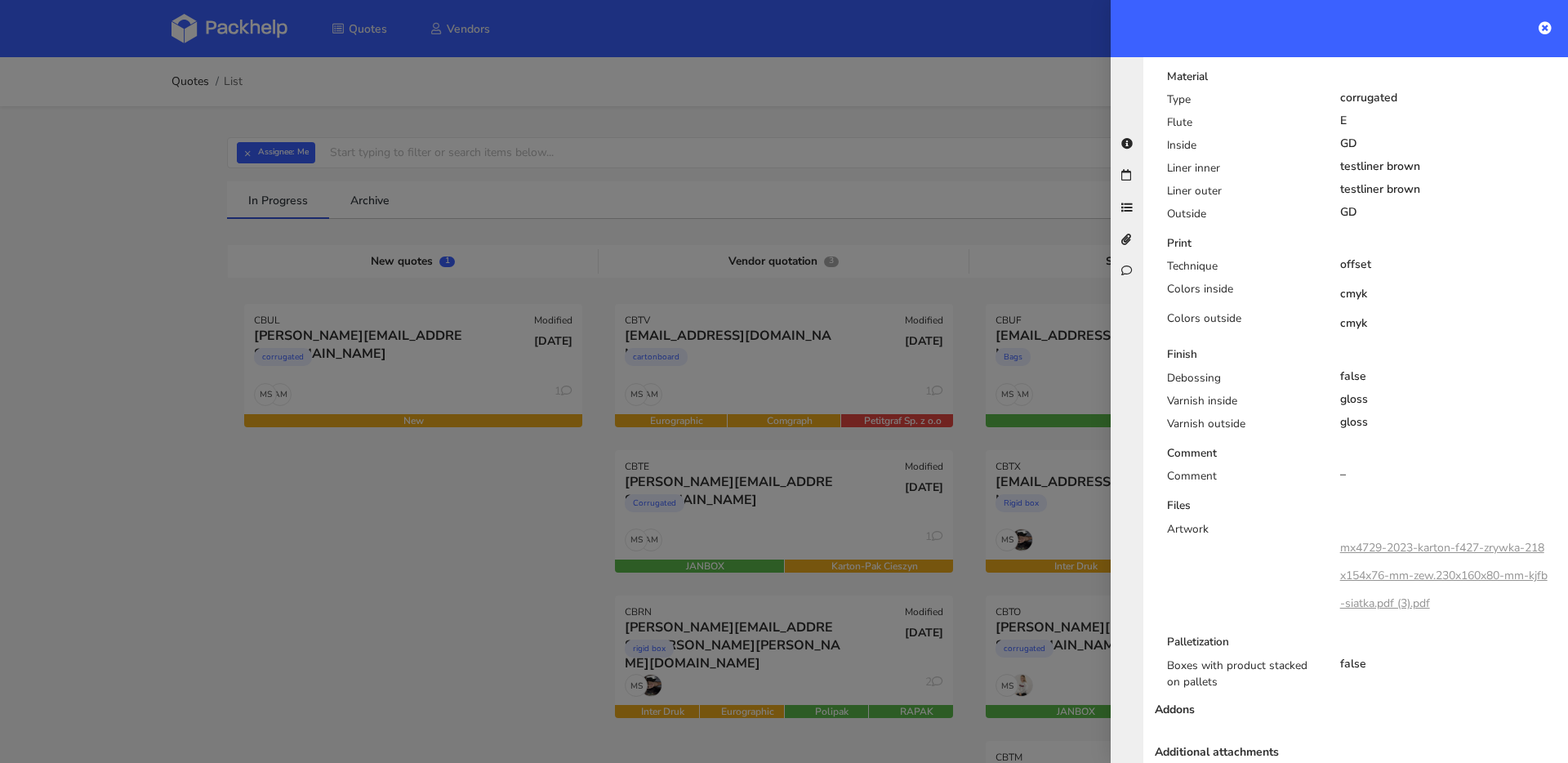
scroll to position [1088, 0]
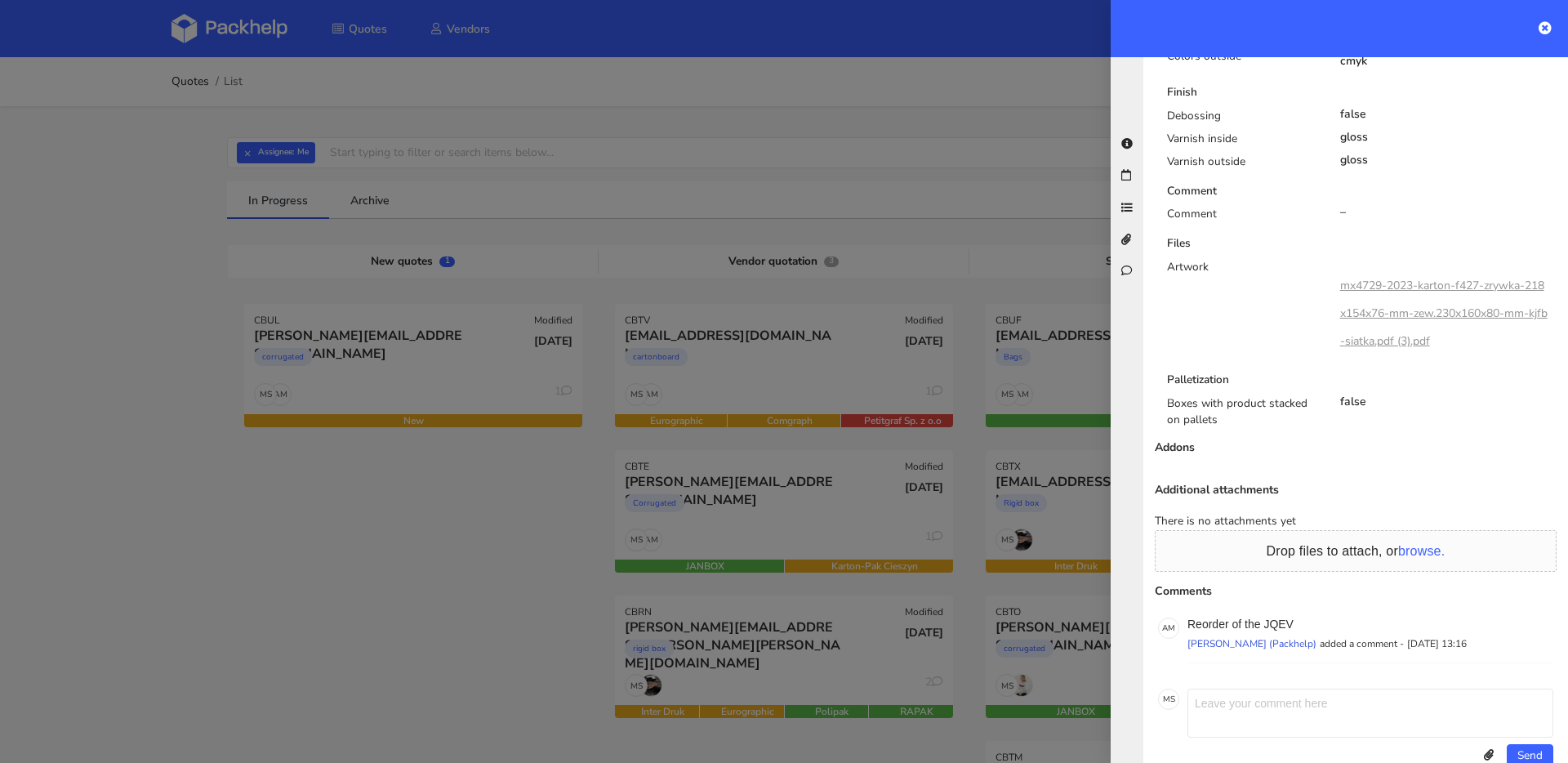
click at [1390, 278] on link "mx4729-2023-karton-f427-zrywka-218x154x76-mm-zew.230x160x80-mm-kjfb-siatka.pdf …" at bounding box center [1444, 314] width 207 height 71
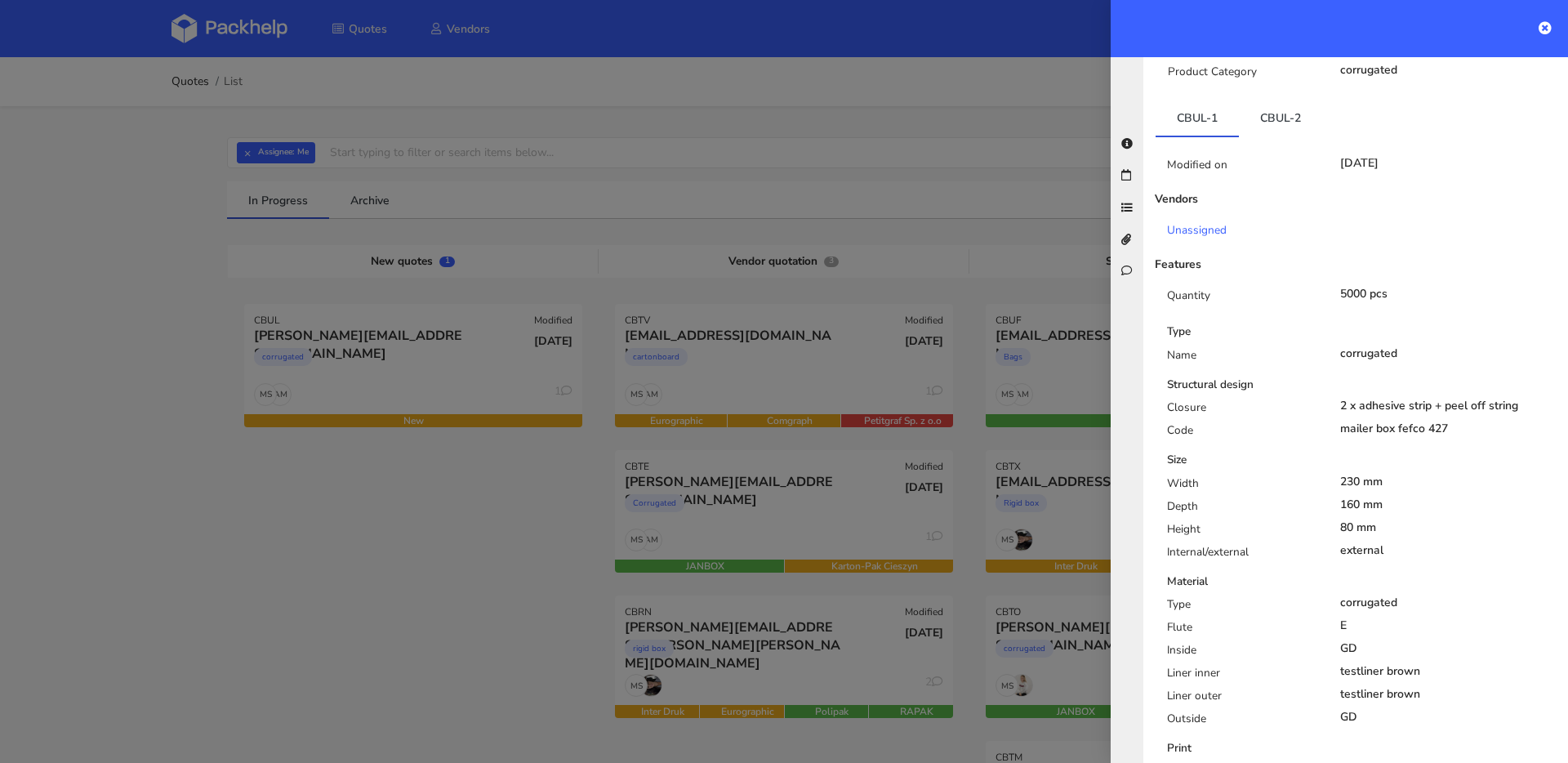
scroll to position [253, 0]
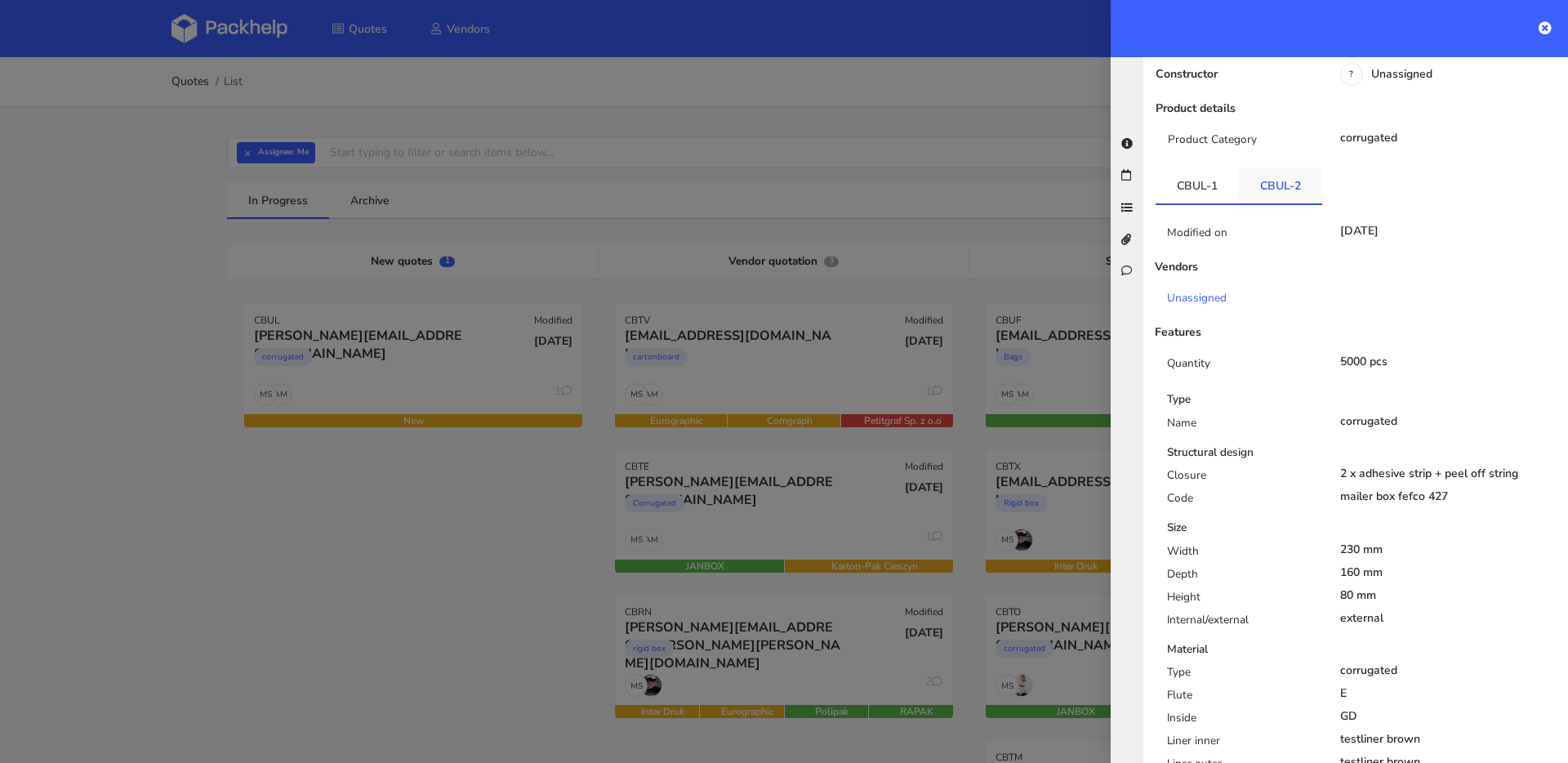
click at [1259, 168] on link "CBUL-2" at bounding box center [1280, 186] width 83 height 36
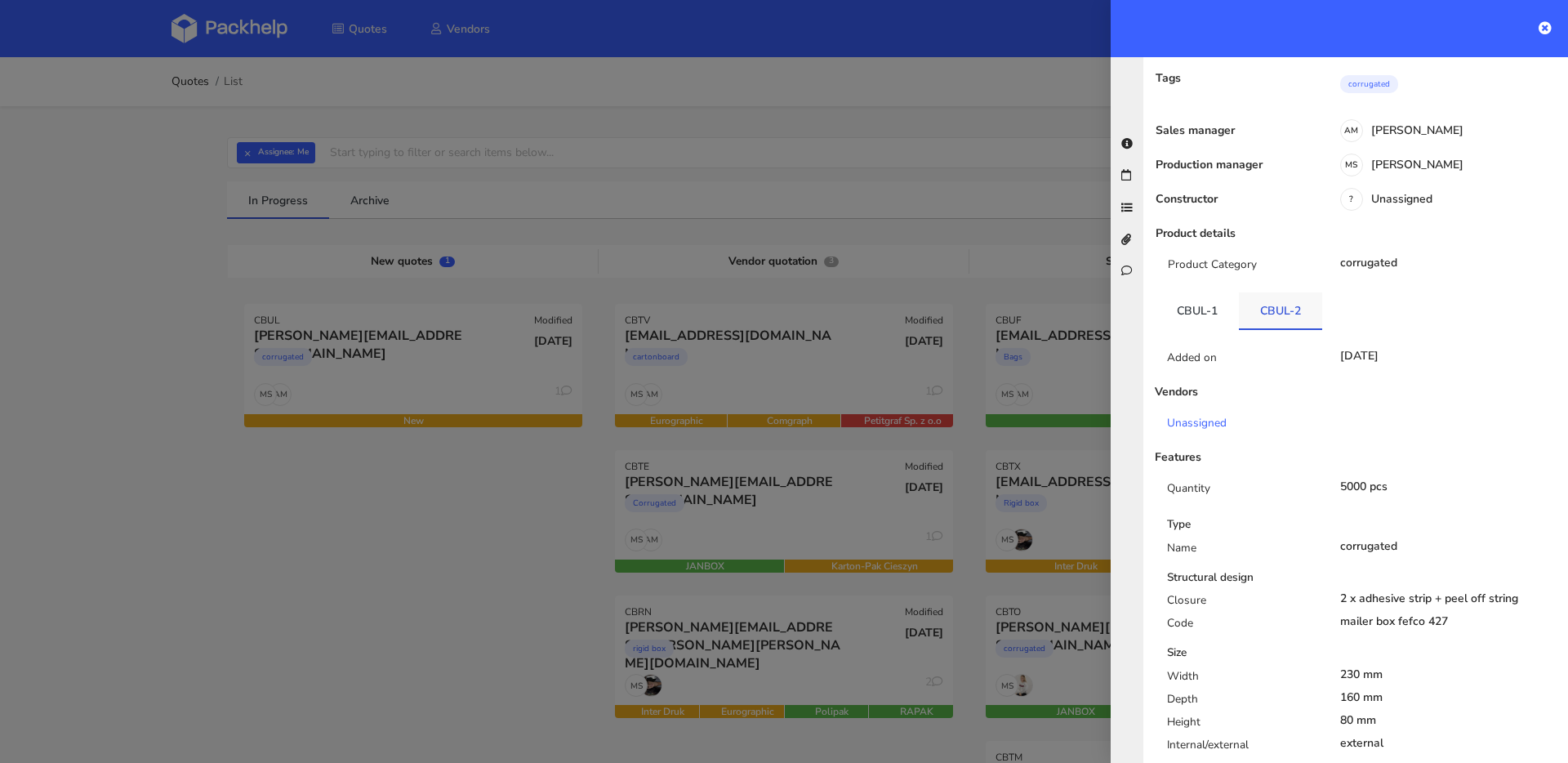
scroll to position [0, 0]
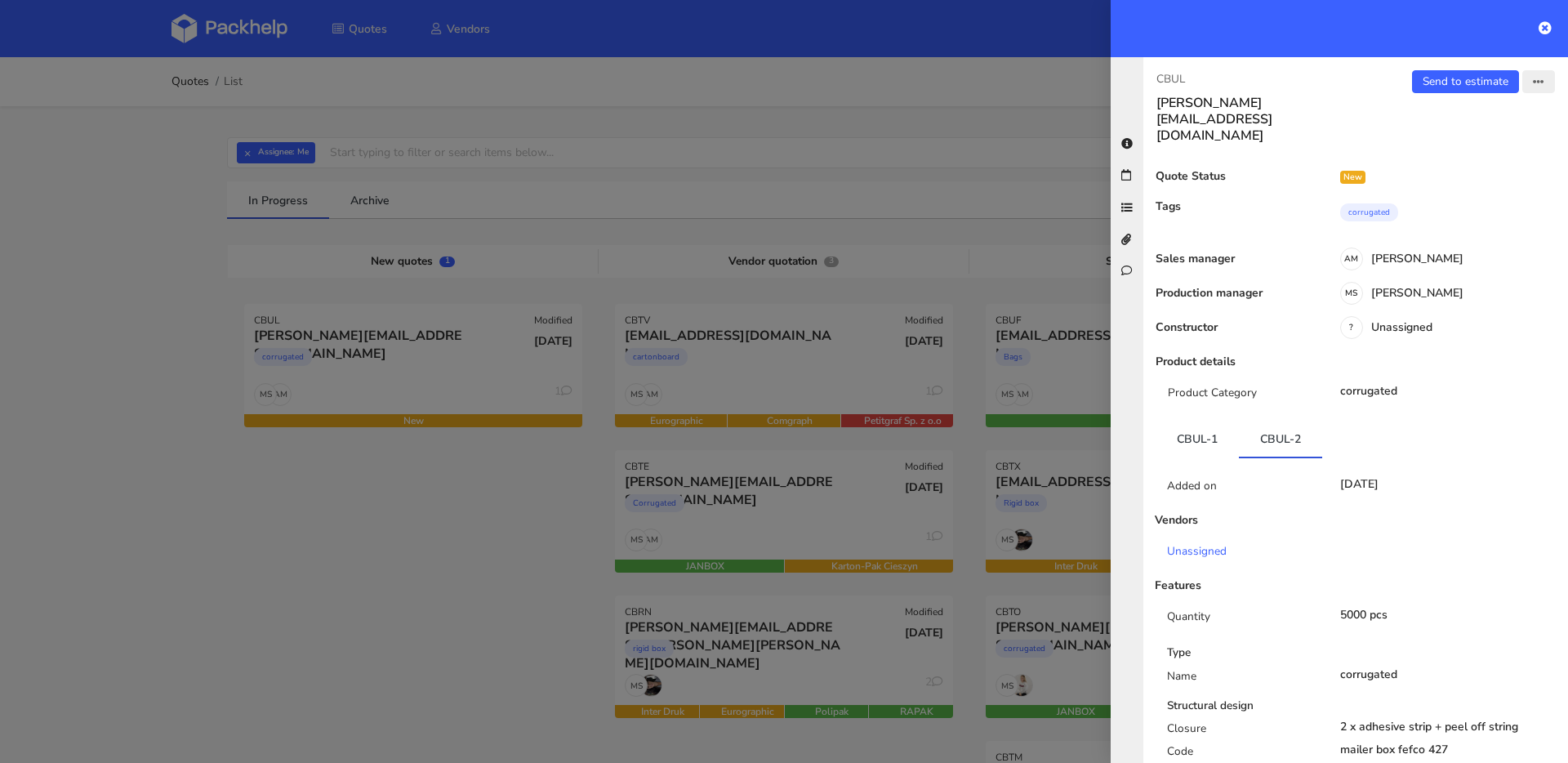
click at [1536, 90] on button "button" at bounding box center [1538, 81] width 33 height 23
click at [1467, 139] on link "Edit quote" at bounding box center [1486, 145] width 144 height 27
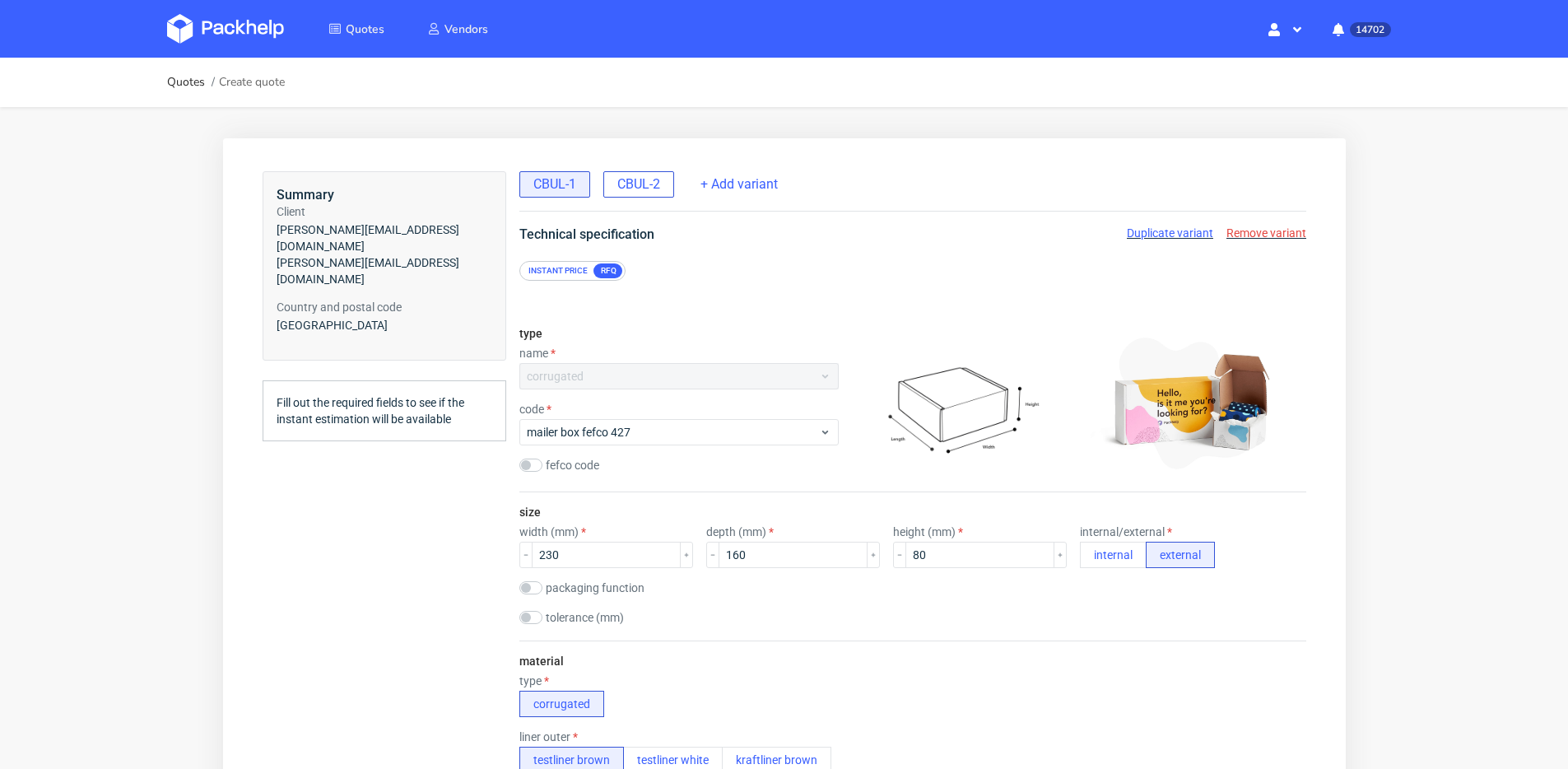
click at [660, 171] on div "CBUL-2" at bounding box center [638, 184] width 71 height 26
click at [564, 186] on span "CBUL-1" at bounding box center [554, 184] width 43 height 18
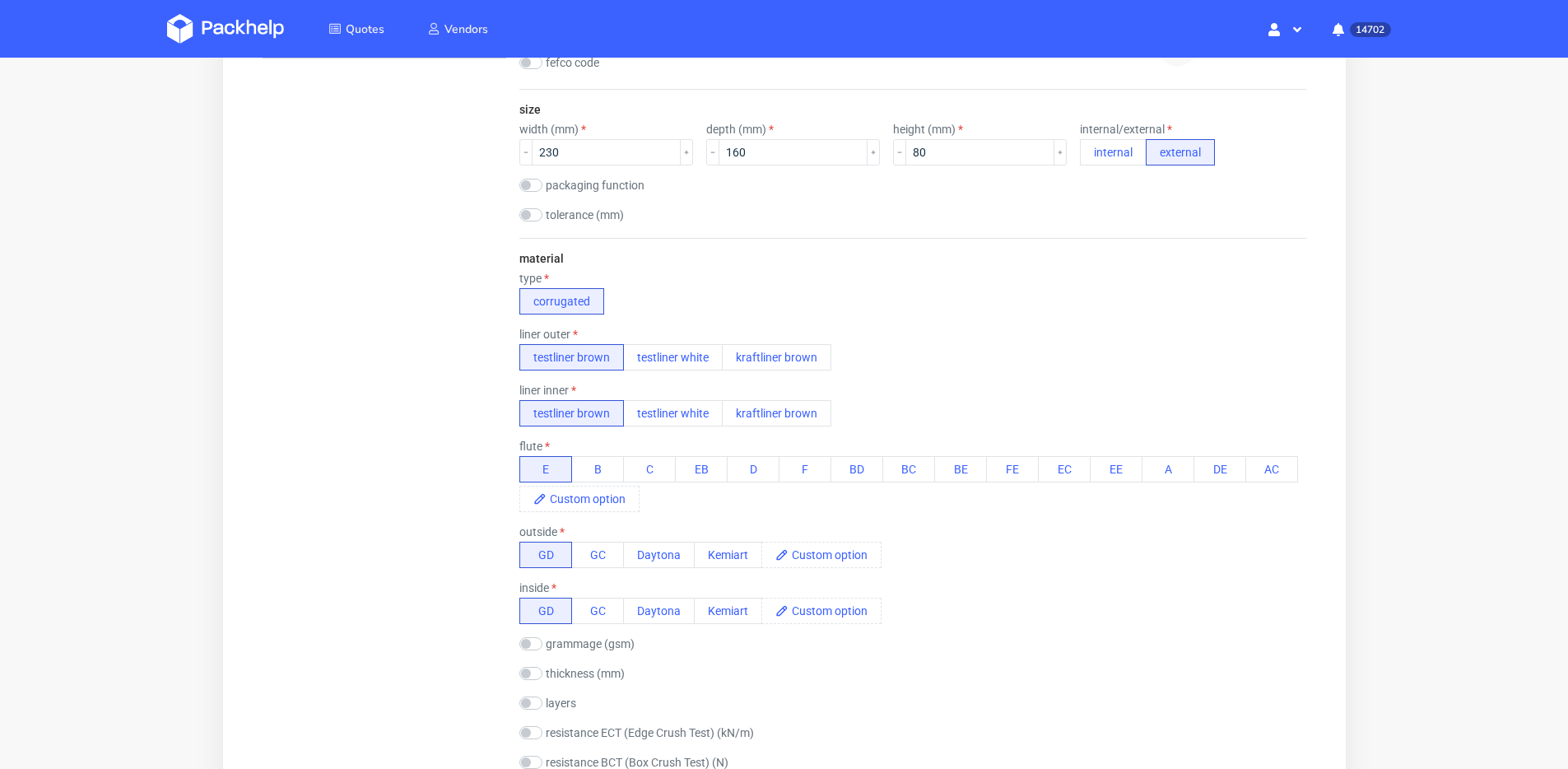
scroll to position [633, 0]
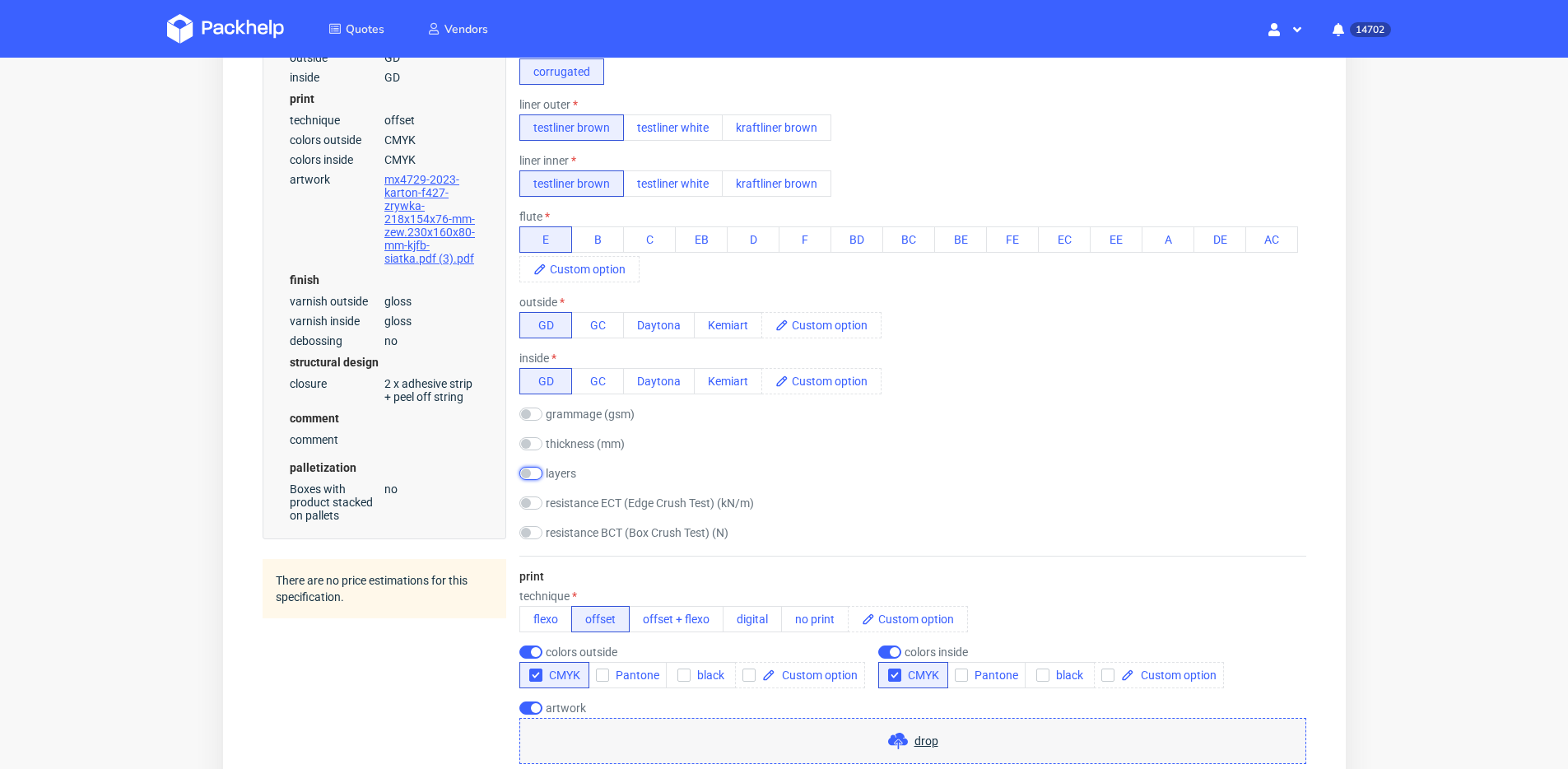
click at [525, 473] on input "checkbox" at bounding box center [530, 473] width 23 height 13
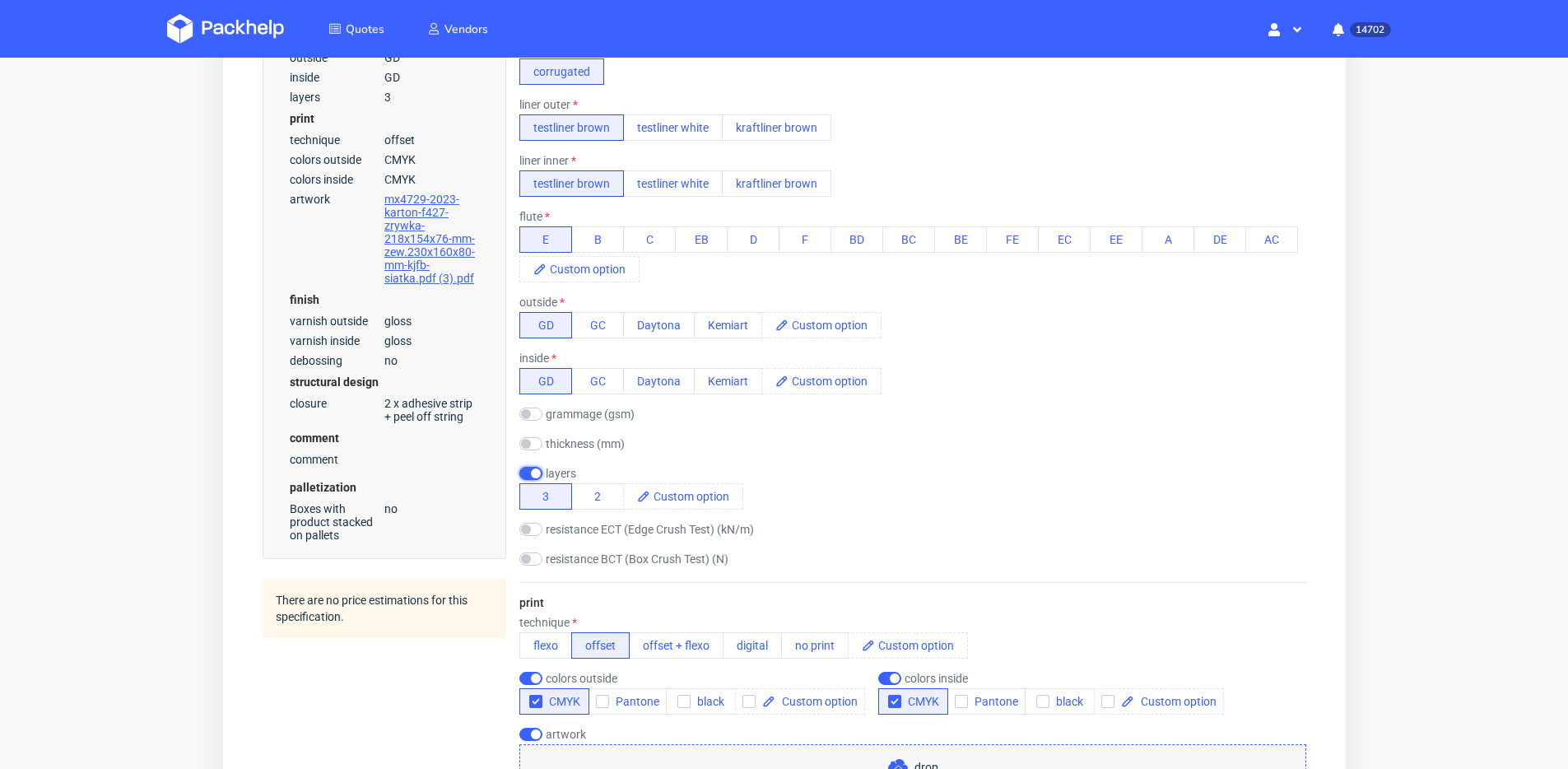
click at [532, 470] on input "checkbox" at bounding box center [530, 473] width 23 height 13
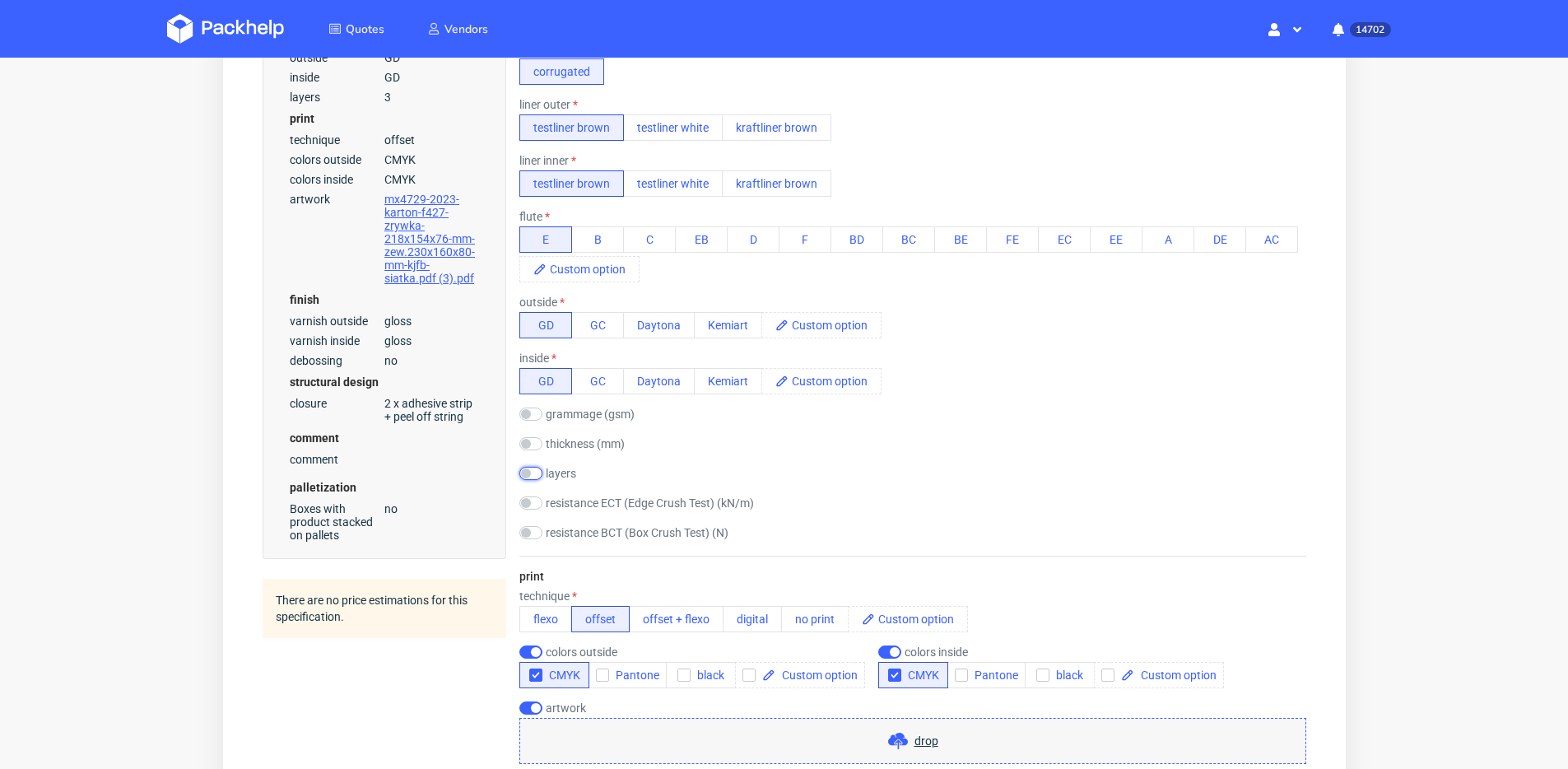
click at [532, 470] on input "checkbox" at bounding box center [530, 473] width 23 height 13
checkbox input "true"
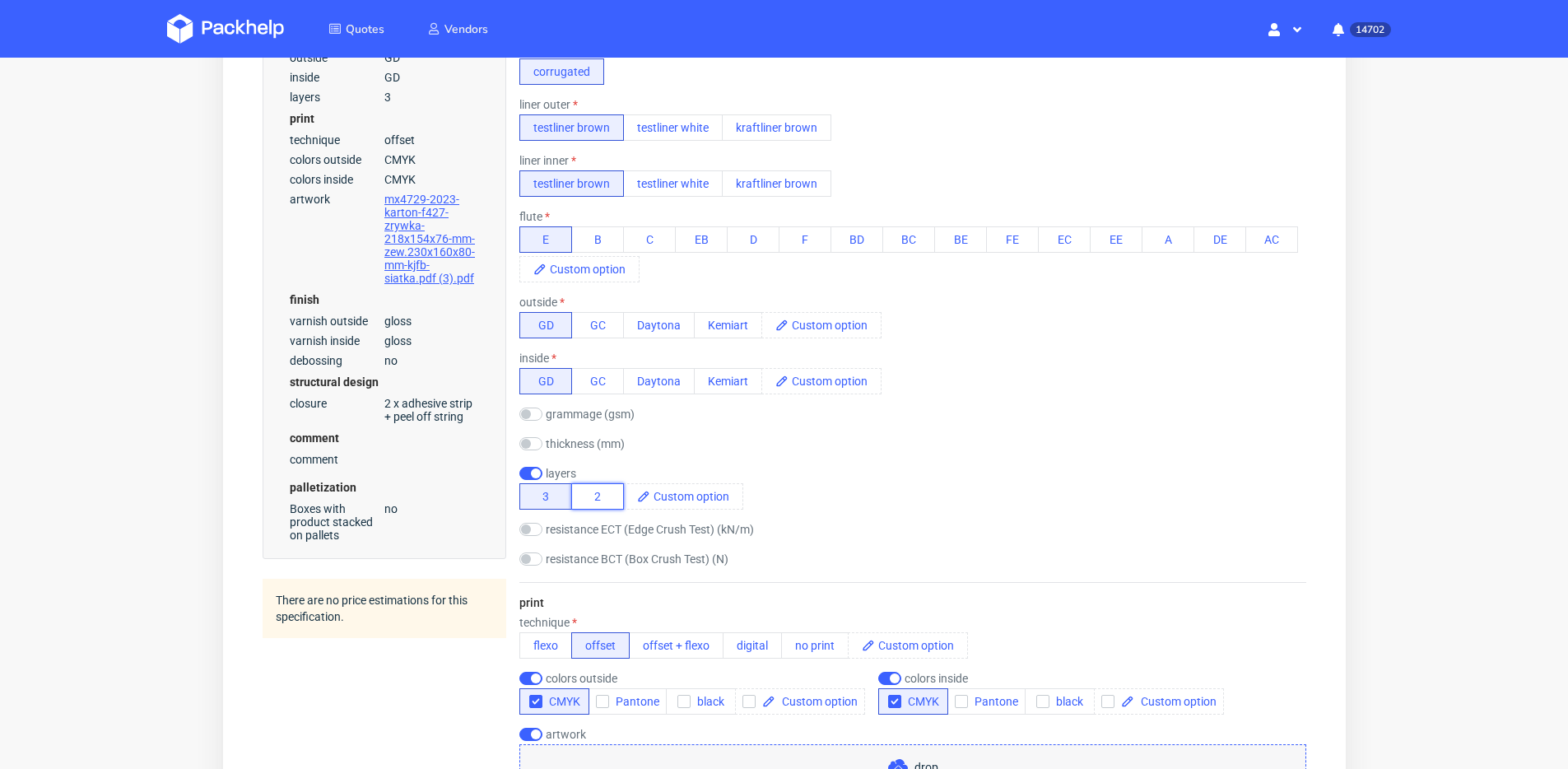
click at [587, 490] on button "2" at bounding box center [597, 496] width 53 height 26
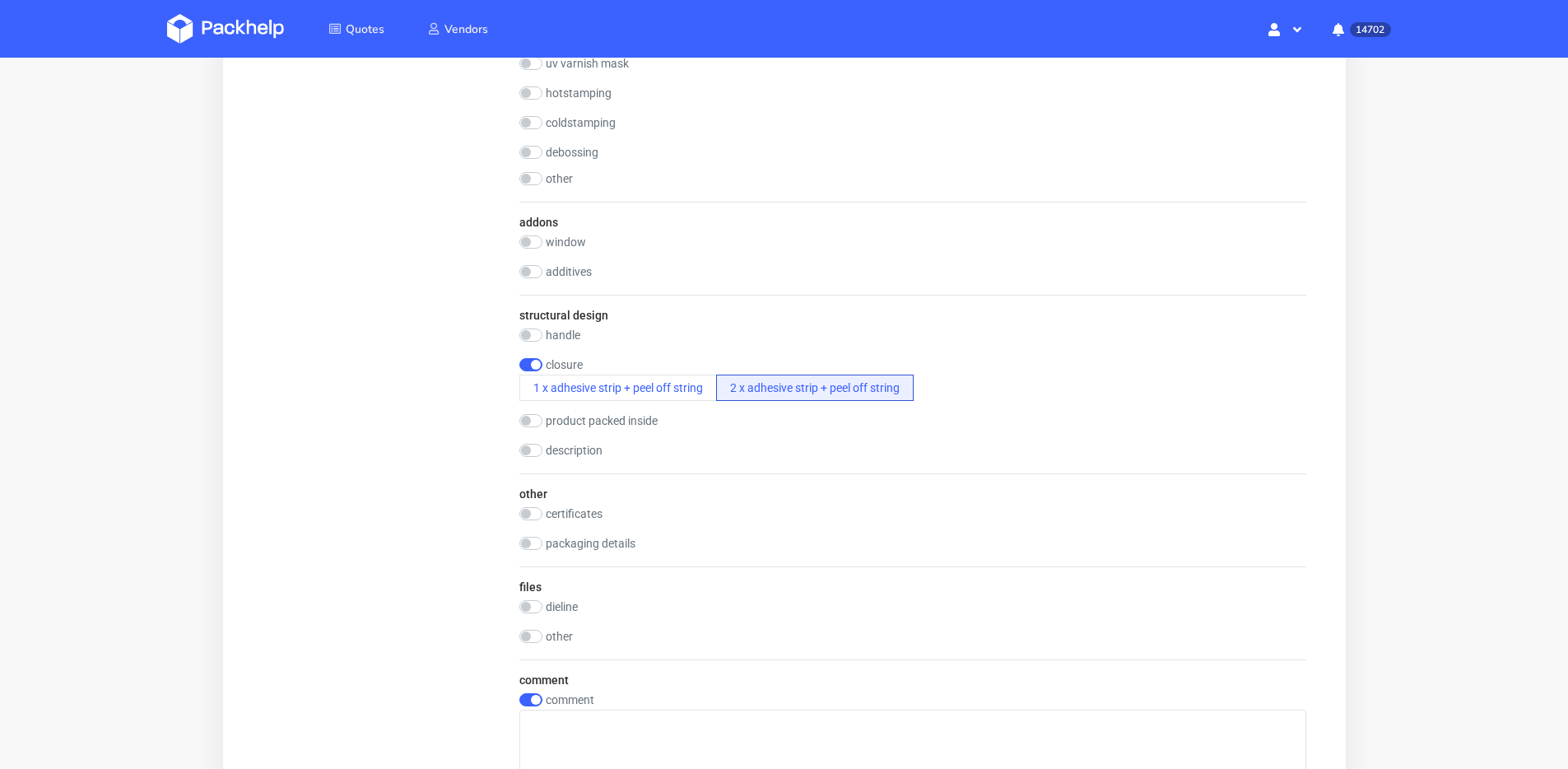
scroll to position [1993, 0]
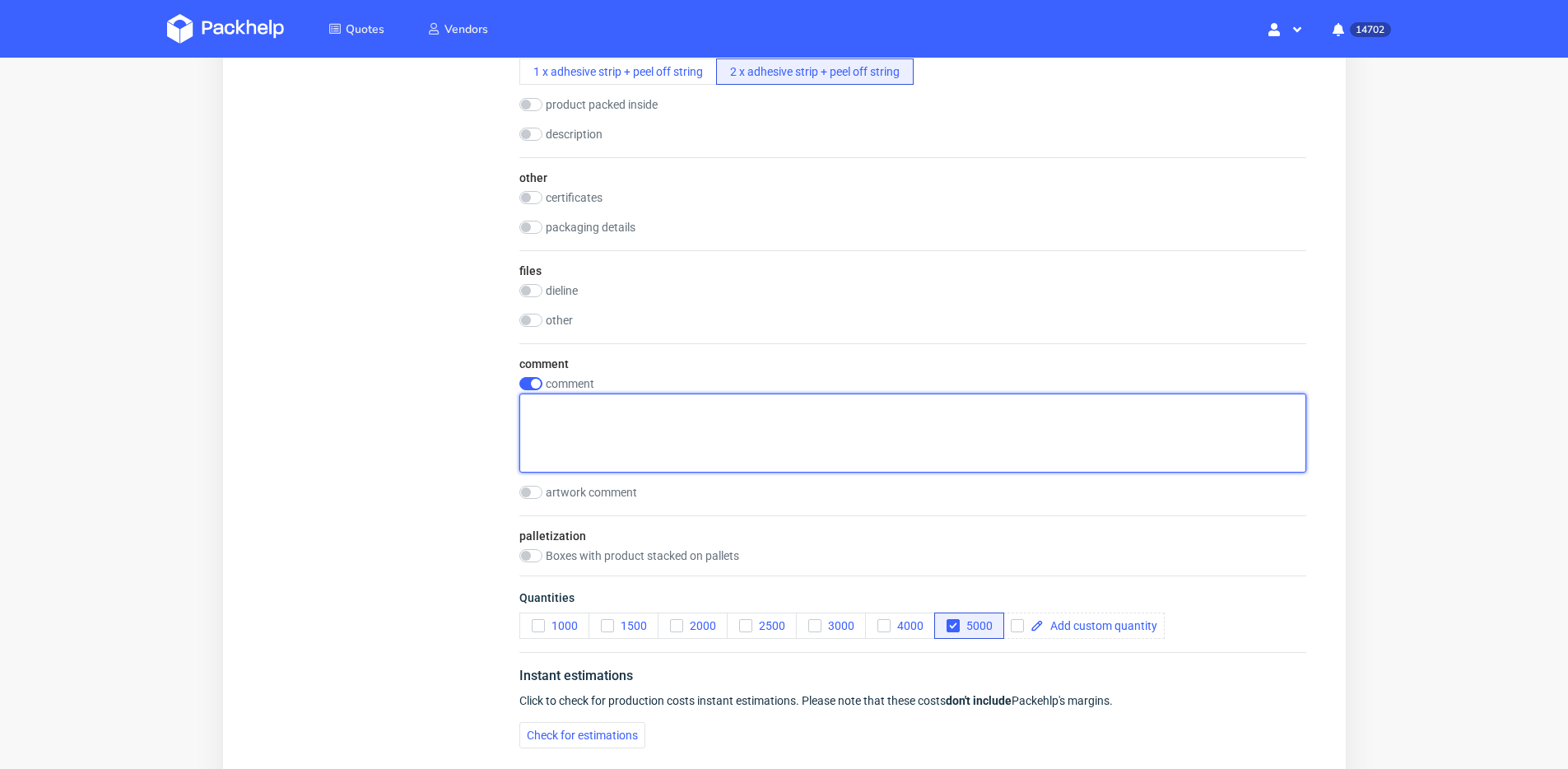
click at [638, 441] on textarea at bounding box center [911, 433] width 786 height 79
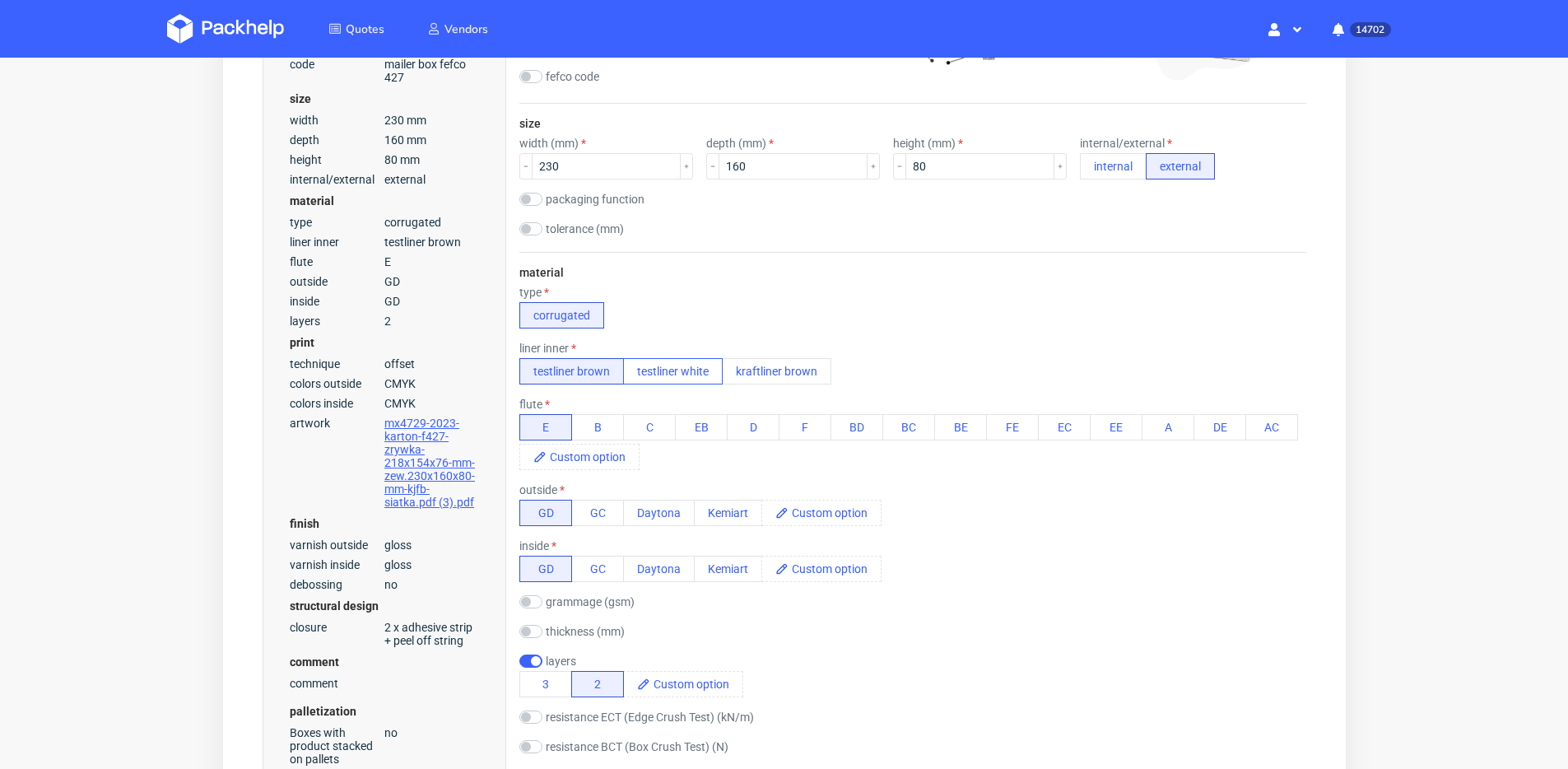
scroll to position [0, 0]
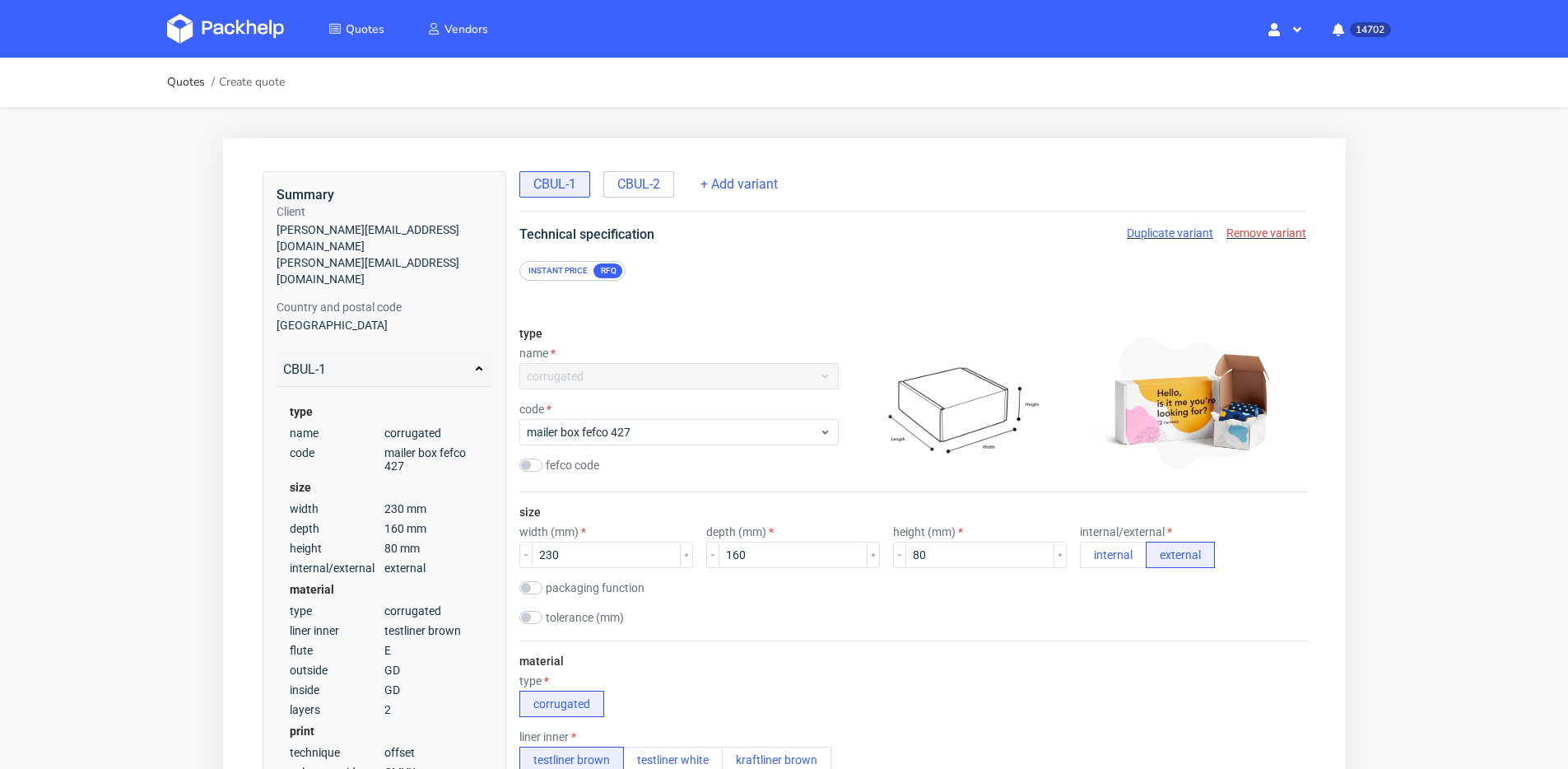
type textarea "prośba o 2 warstwową tekturę aby jak najbardziej zejść w dół z wagą opakowania"
click at [640, 199] on div "CBUL-1 CBUL-2 + Add variant" at bounding box center [911, 191] width 786 height 40
click at [641, 195] on div "CBUL-2" at bounding box center [638, 184] width 71 height 26
click at [1267, 232] on span "Remove variant" at bounding box center [1265, 232] width 80 height 13
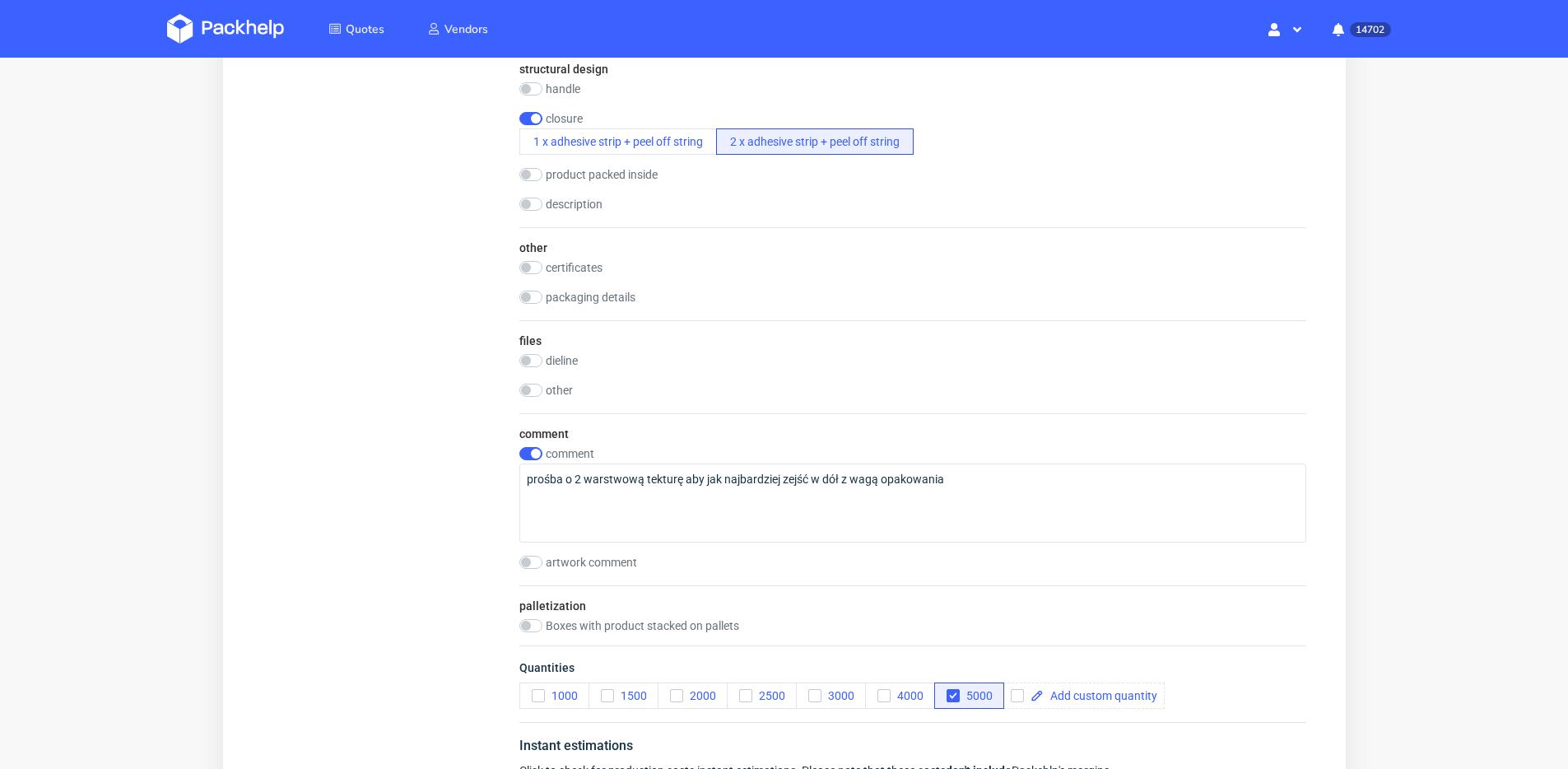
scroll to position [2192, 0]
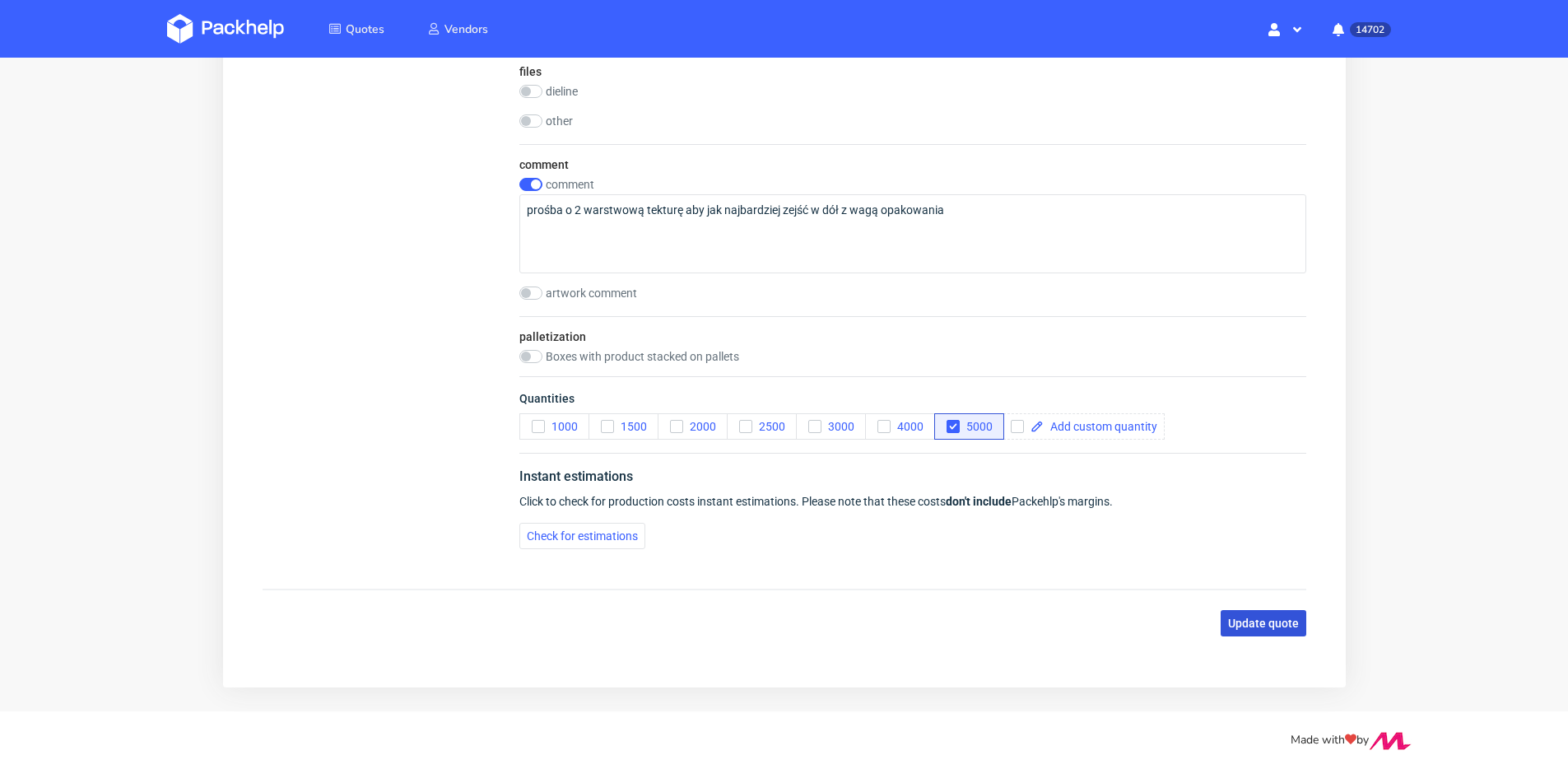
click at [1295, 630] on button "Update quote" at bounding box center [1263, 623] width 86 height 26
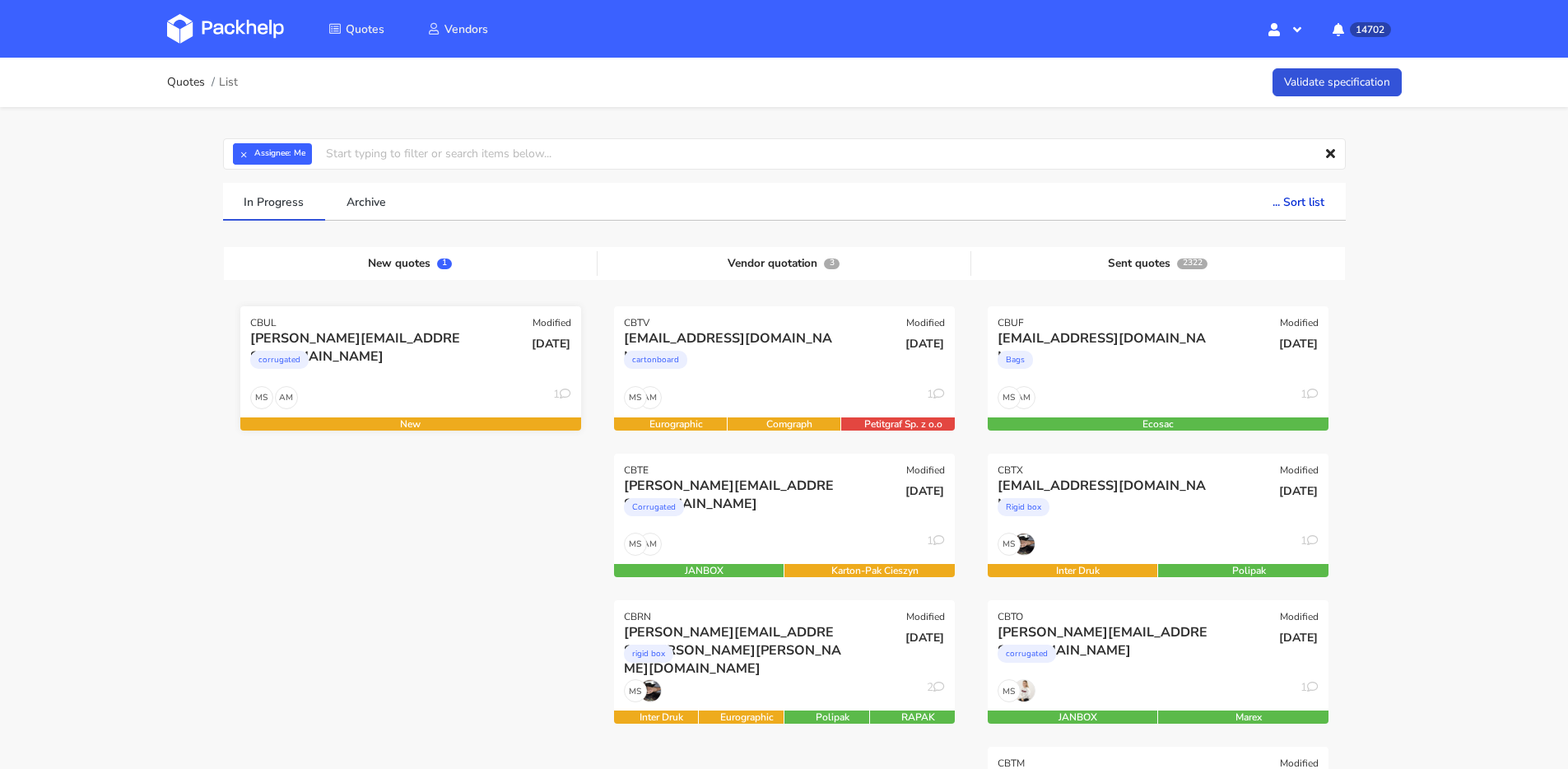
click at [432, 375] on div "corrugated" at bounding box center [359, 364] width 218 height 33
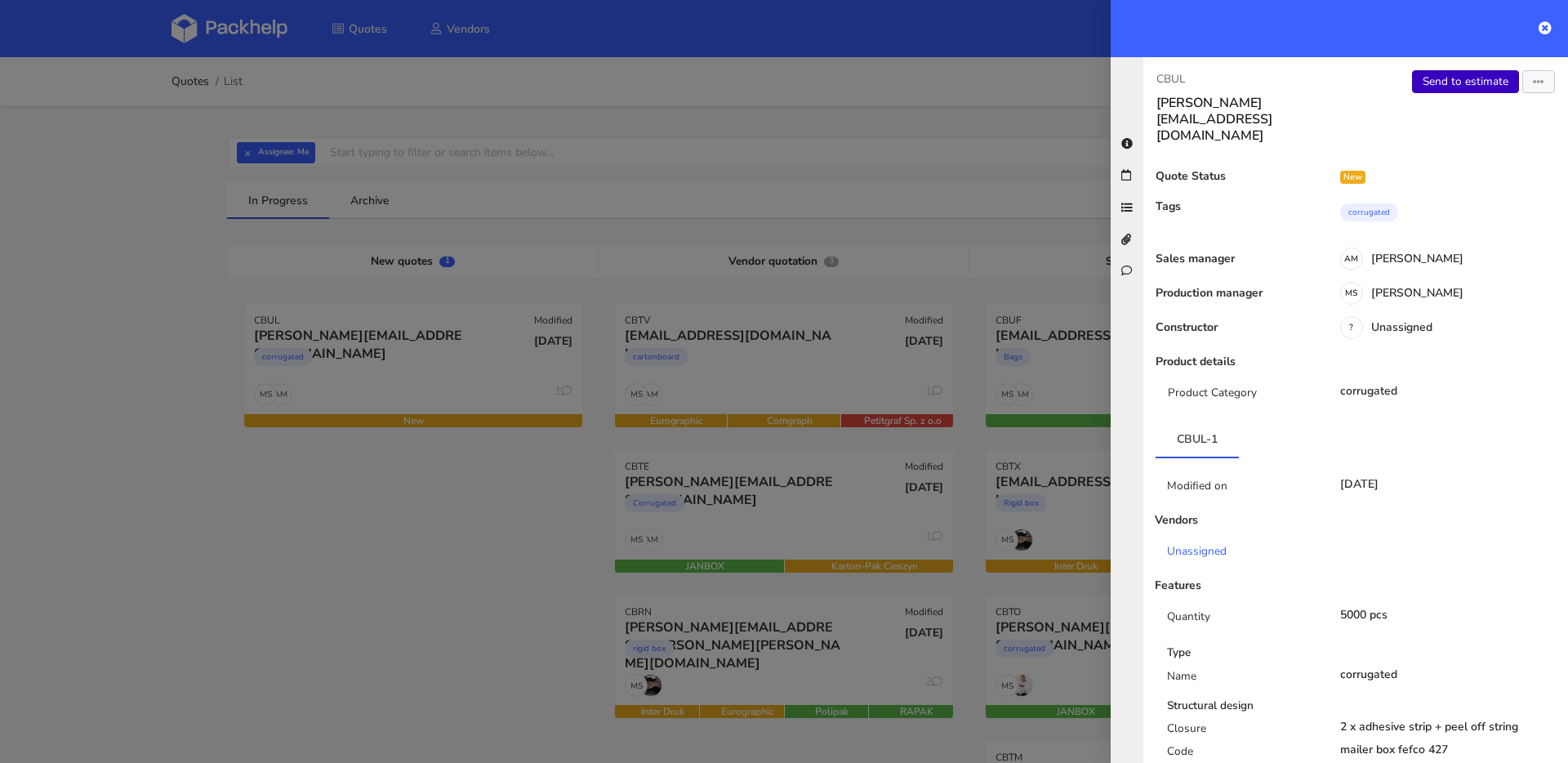
click at [1459, 81] on link "Send to estimate" at bounding box center [1466, 81] width 107 height 23
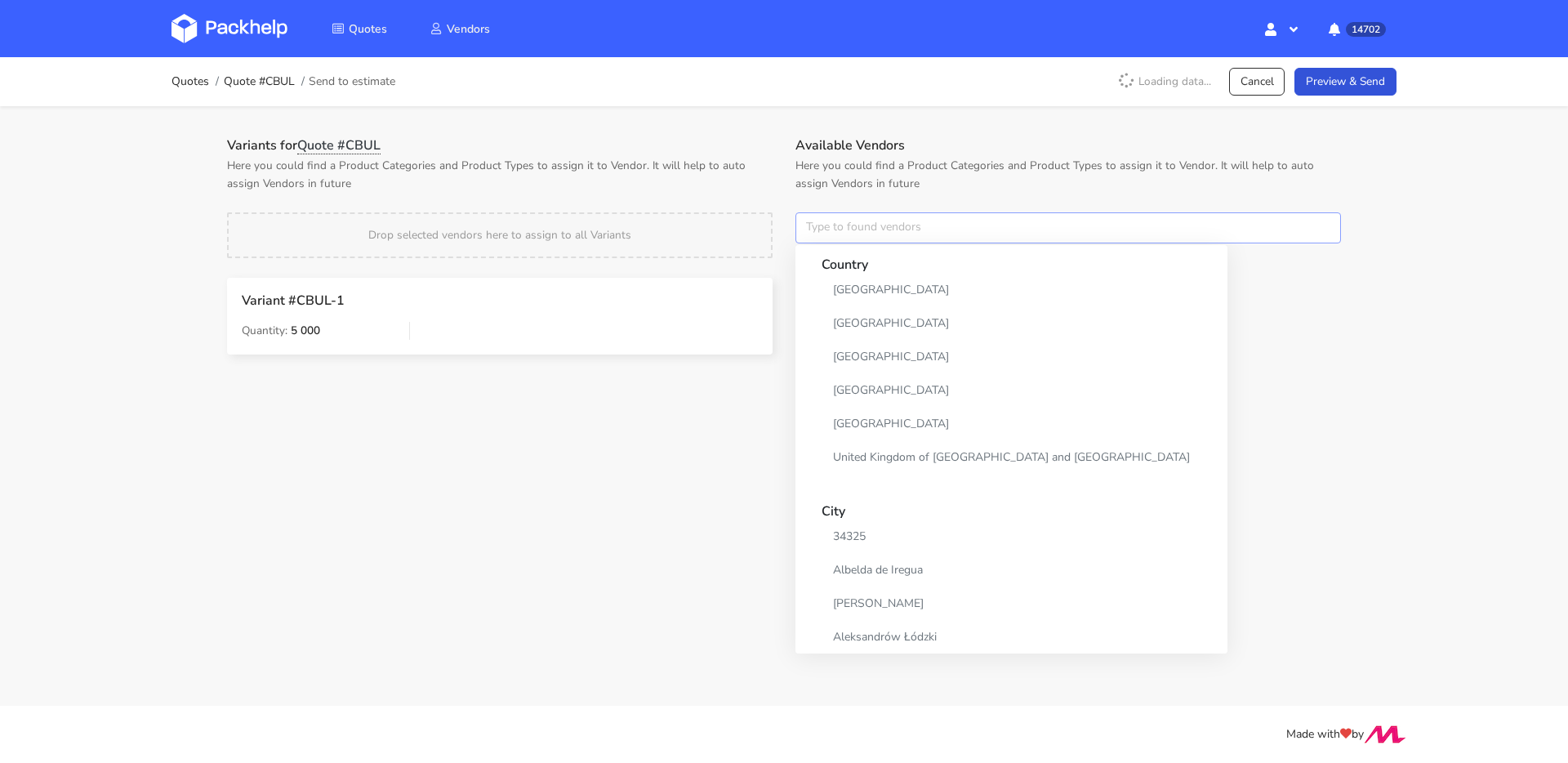
click at [906, 229] on input "text" at bounding box center [1068, 227] width 545 height 31
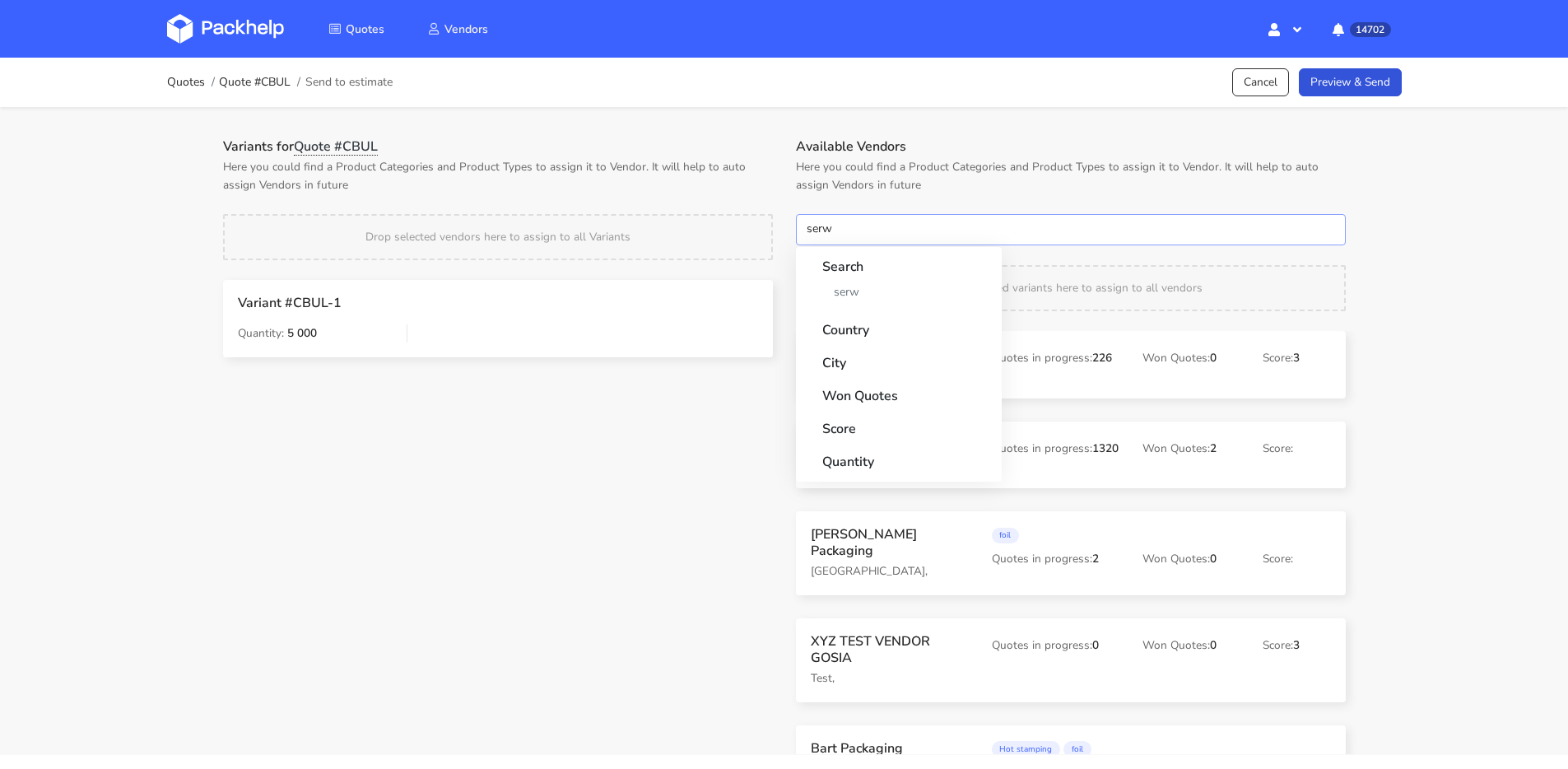
type input "serwa"
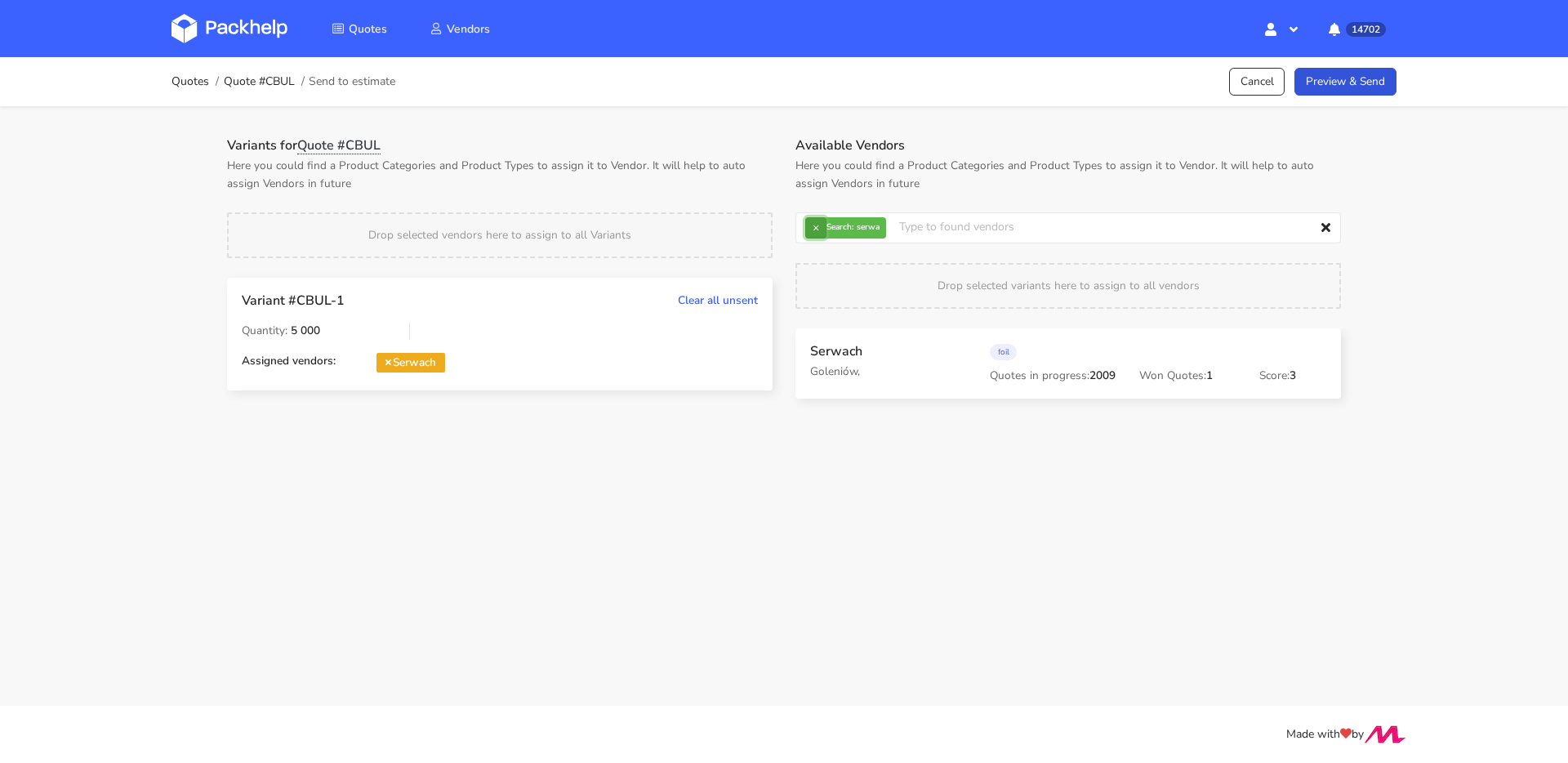
click at [814, 232] on button "×" at bounding box center [815, 227] width 21 height 21
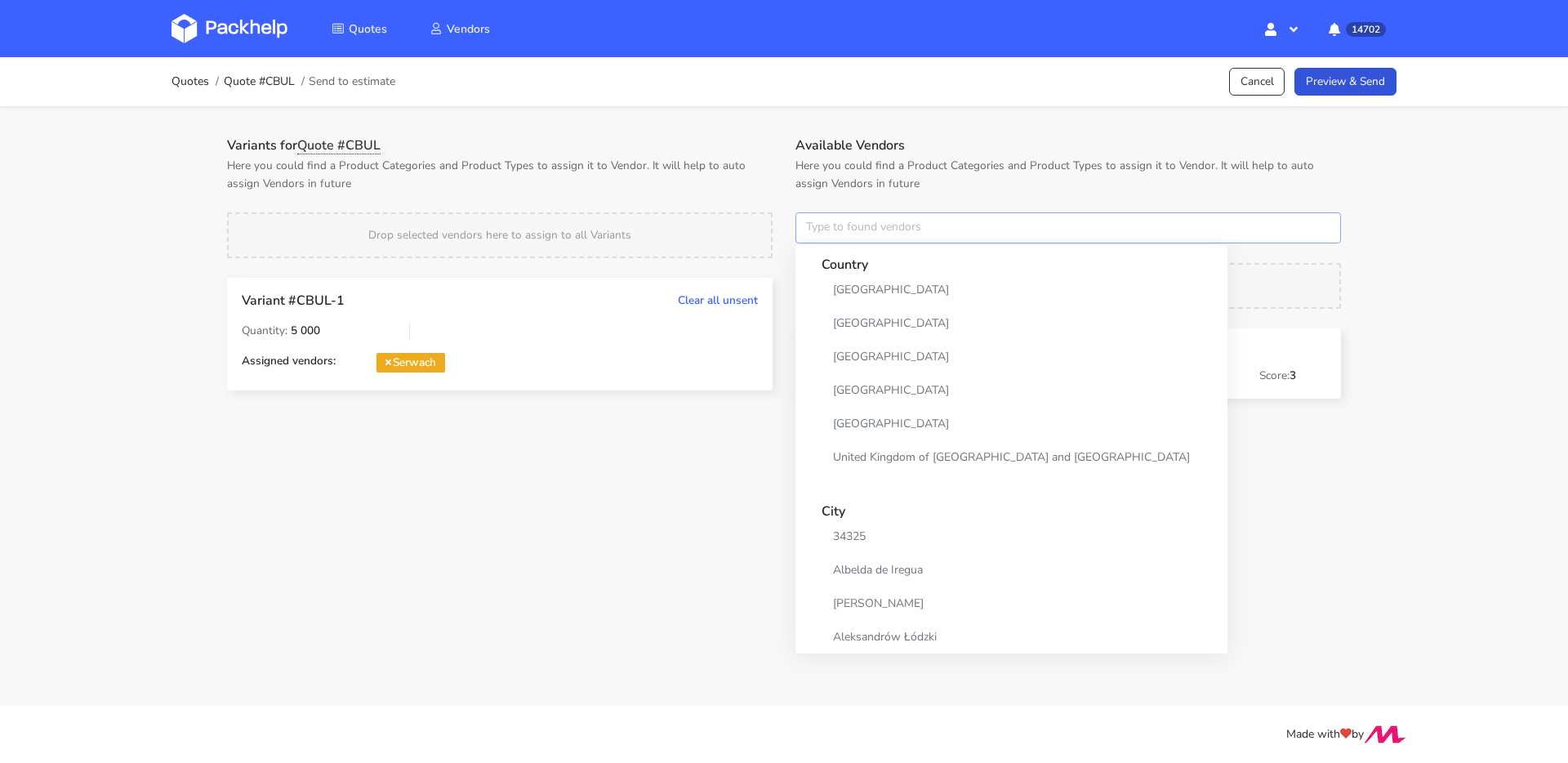
click at [814, 232] on input "text" at bounding box center [1068, 227] width 545 height 31
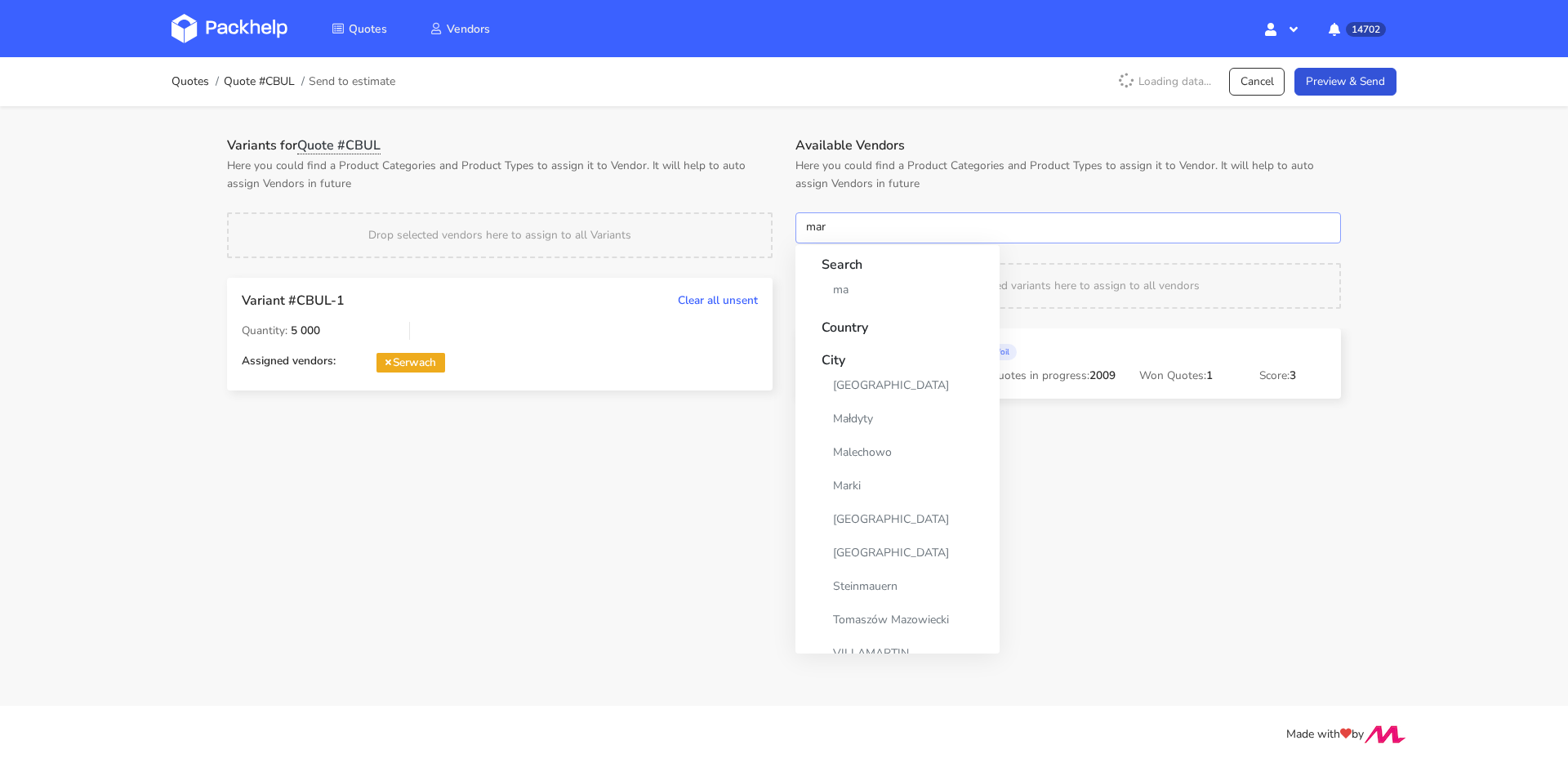
type input "mare"
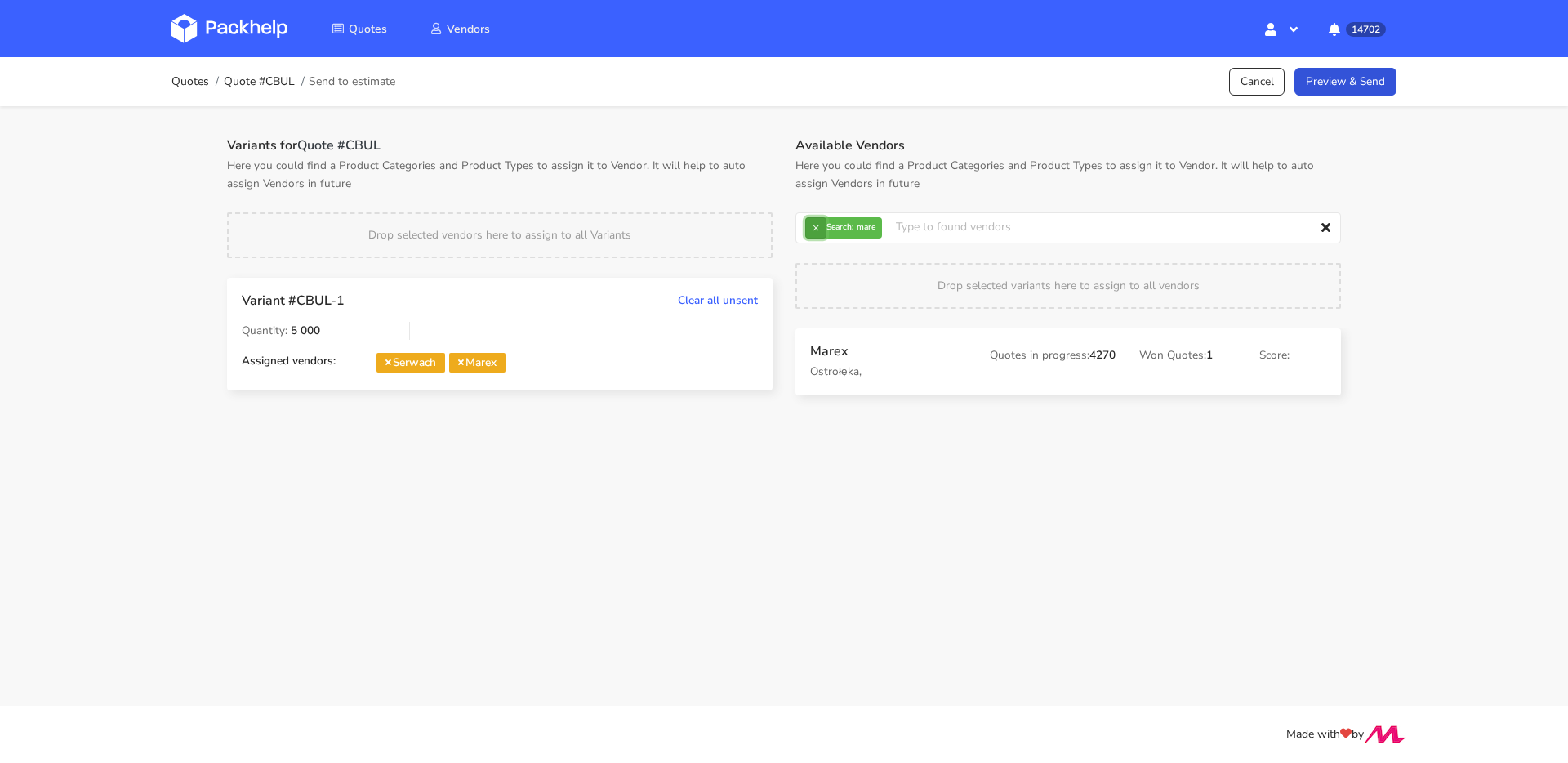
click at [823, 231] on button "×" at bounding box center [815, 227] width 21 height 21
click at [823, 231] on input "text" at bounding box center [1068, 227] width 545 height 31
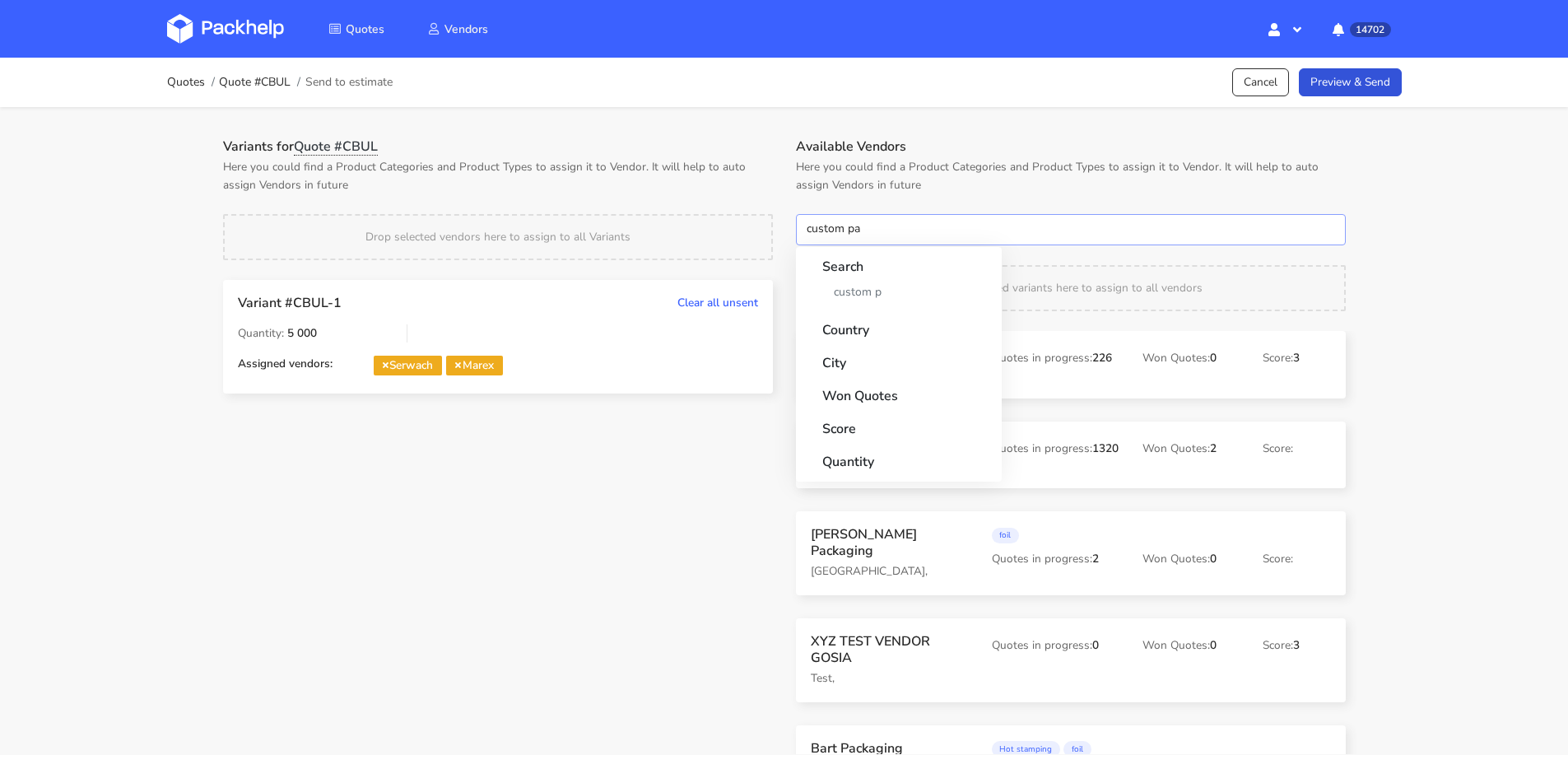
type input "custom pac"
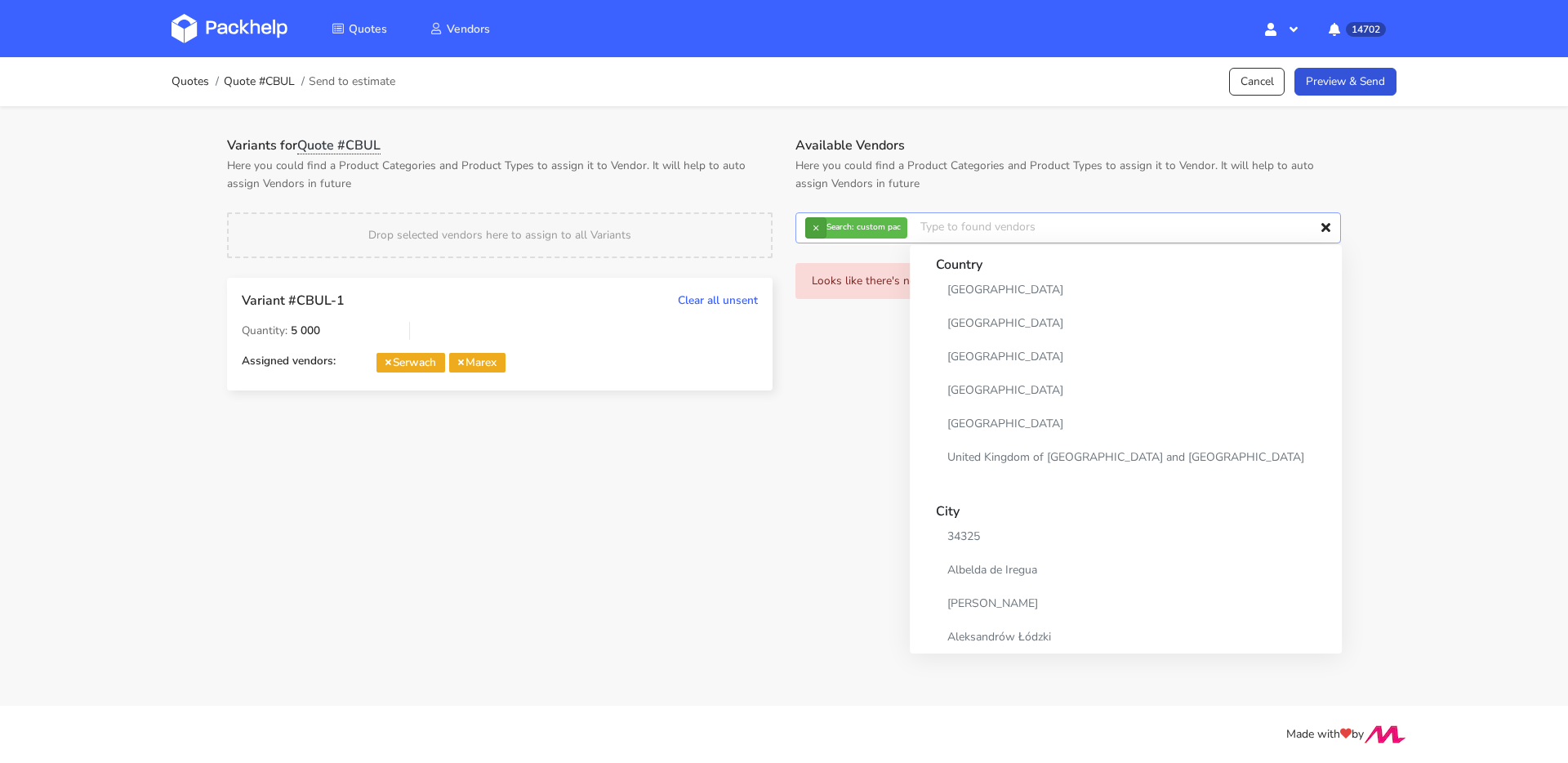
drag, startPoint x: 824, startPoint y: 238, endPoint x: 817, endPoint y: 230, distance: 10.6
click at [823, 238] on div "× Search: custom pac" at bounding box center [1068, 227] width 545 height 31
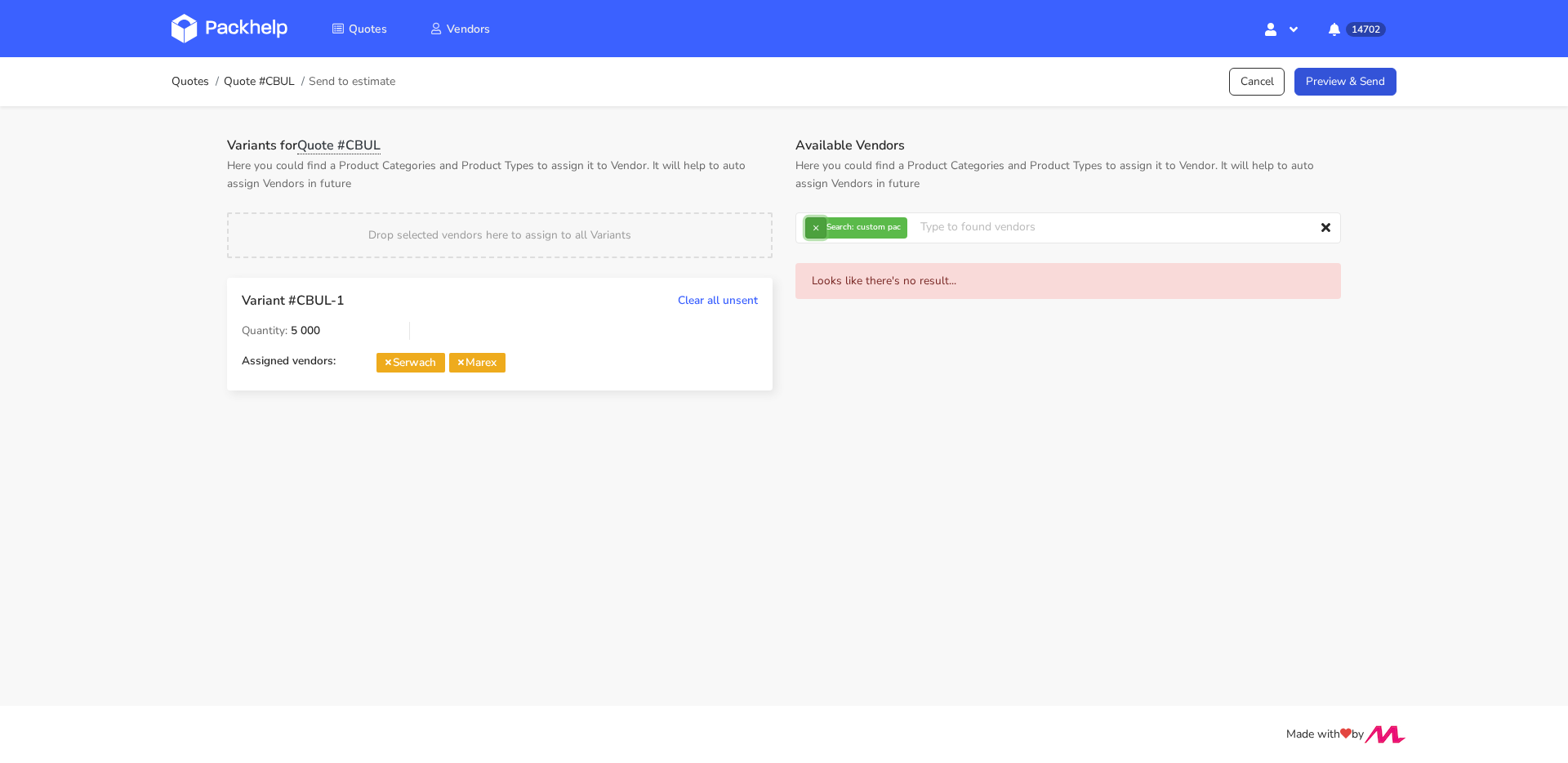
click at [817, 230] on button "×" at bounding box center [815, 227] width 21 height 21
click at [817, 230] on input "text" at bounding box center [1068, 227] width 545 height 31
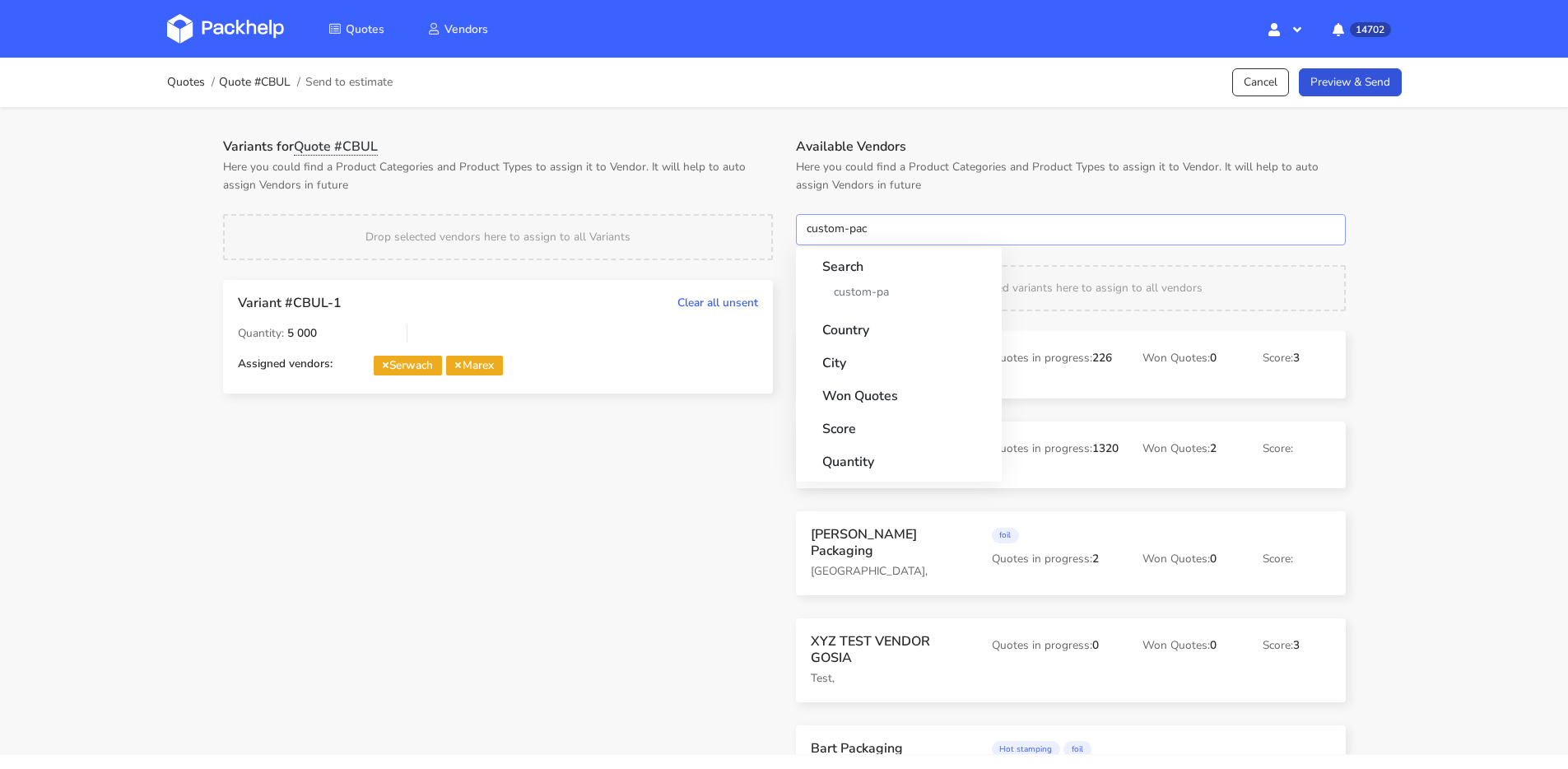
type input "custom-pack"
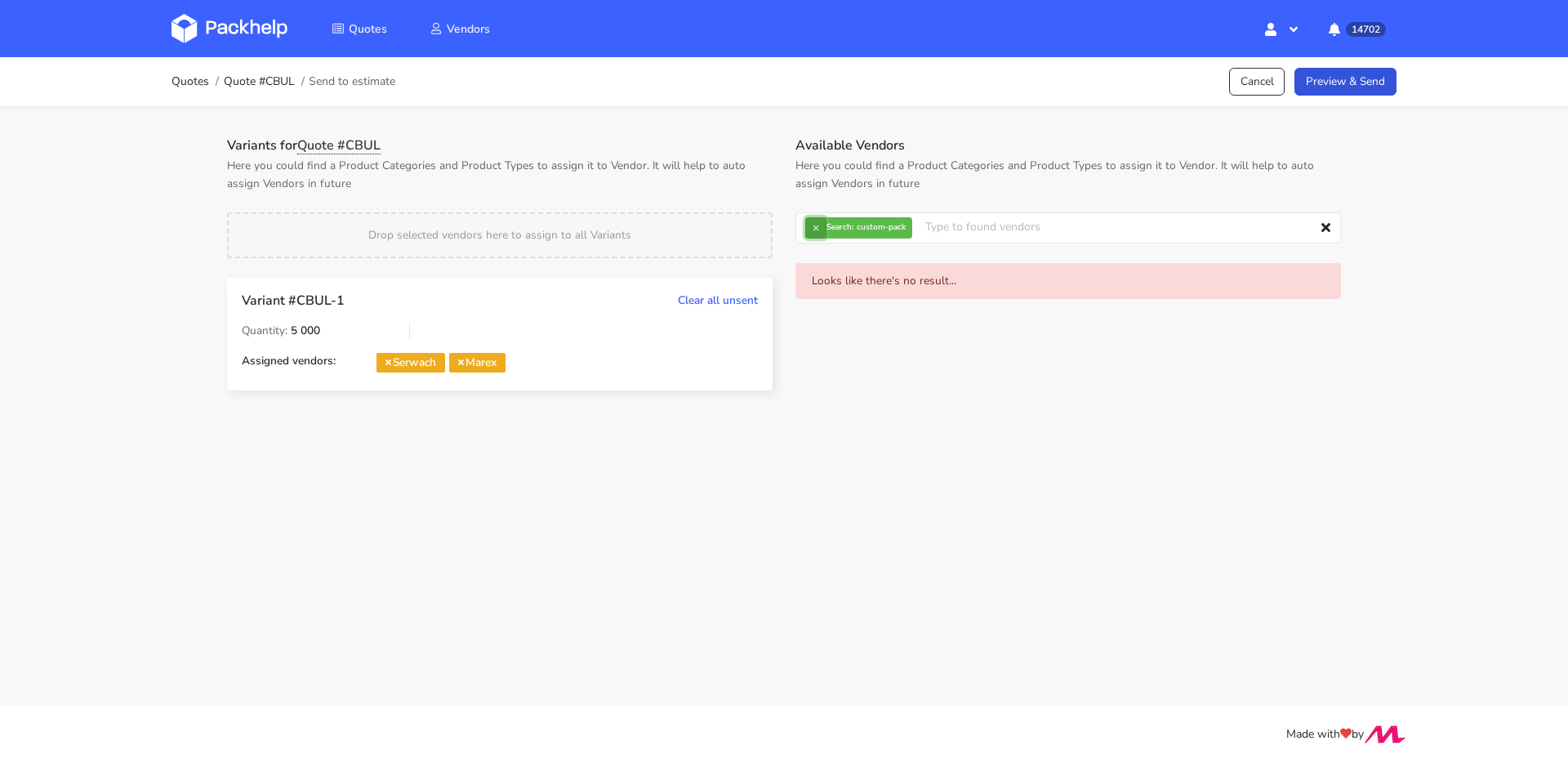
click at [821, 219] on button "×" at bounding box center [815, 227] width 21 height 21
click at [821, 219] on input "text" at bounding box center [1068, 227] width 545 height 31
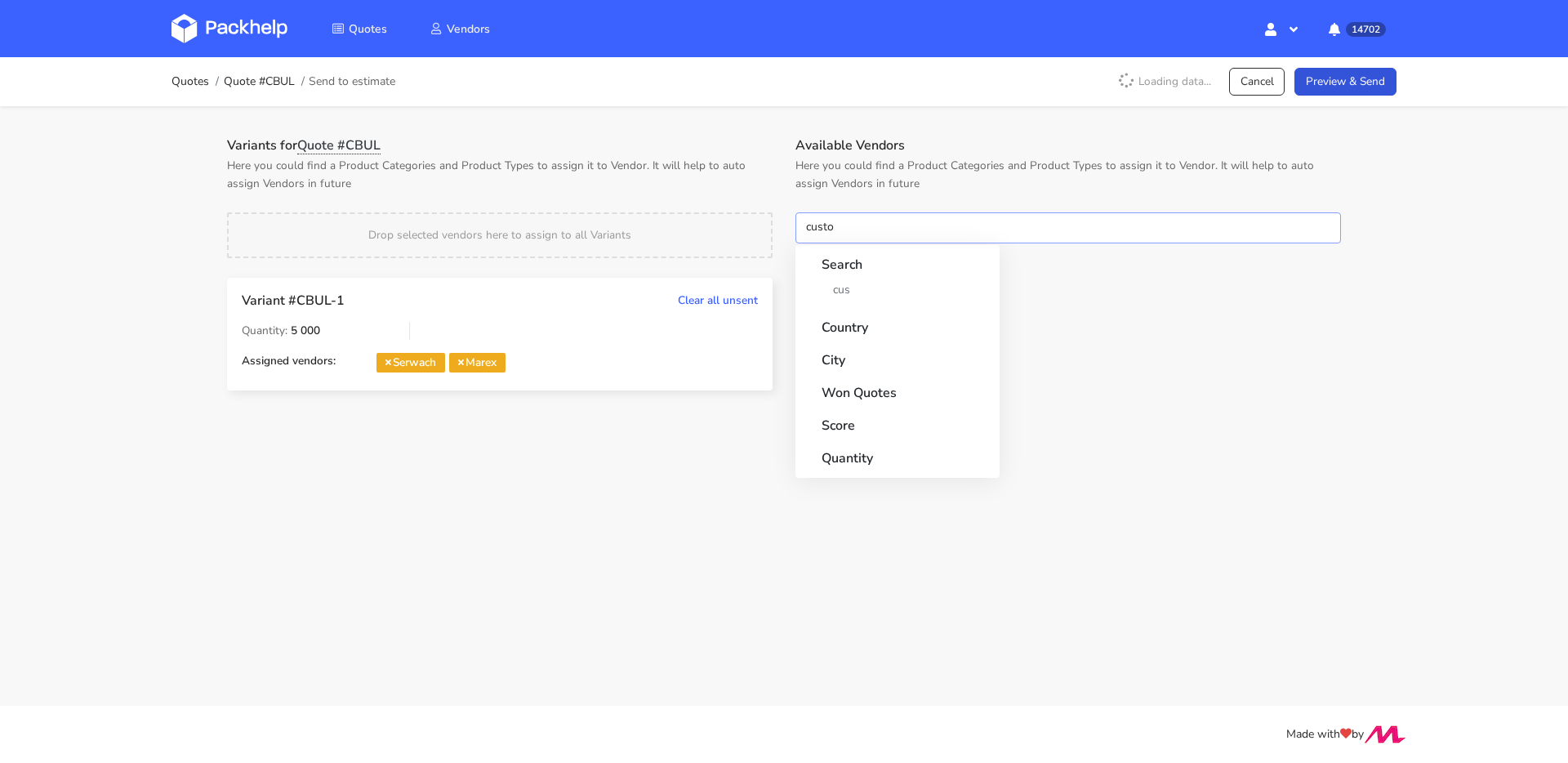
type input "custom"
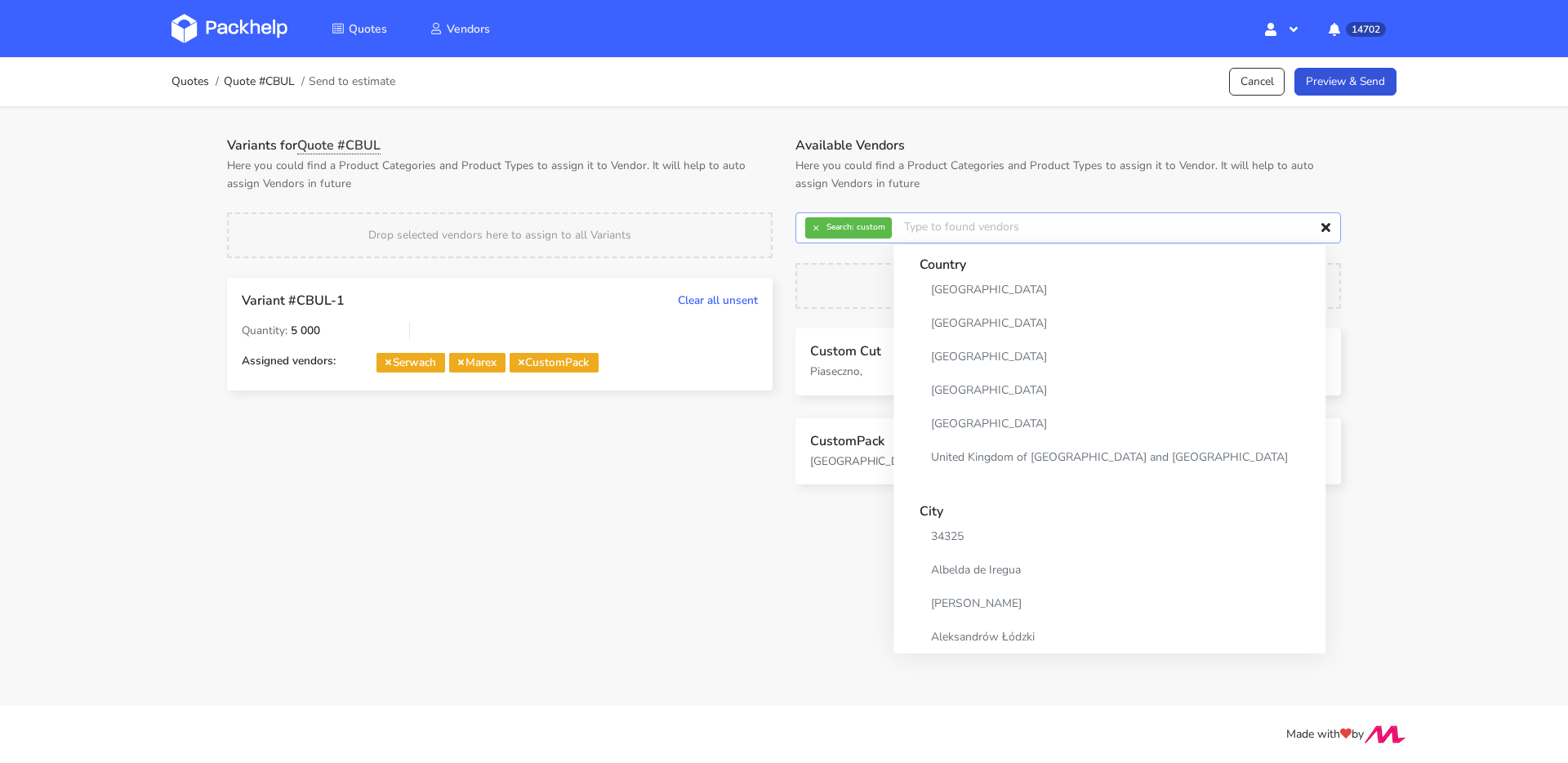
click at [813, 213] on input "text" at bounding box center [1068, 227] width 545 height 31
click at [817, 222] on button "×" at bounding box center [815, 227] width 21 height 21
click at [817, 222] on input "text" at bounding box center [1068, 227] width 545 height 31
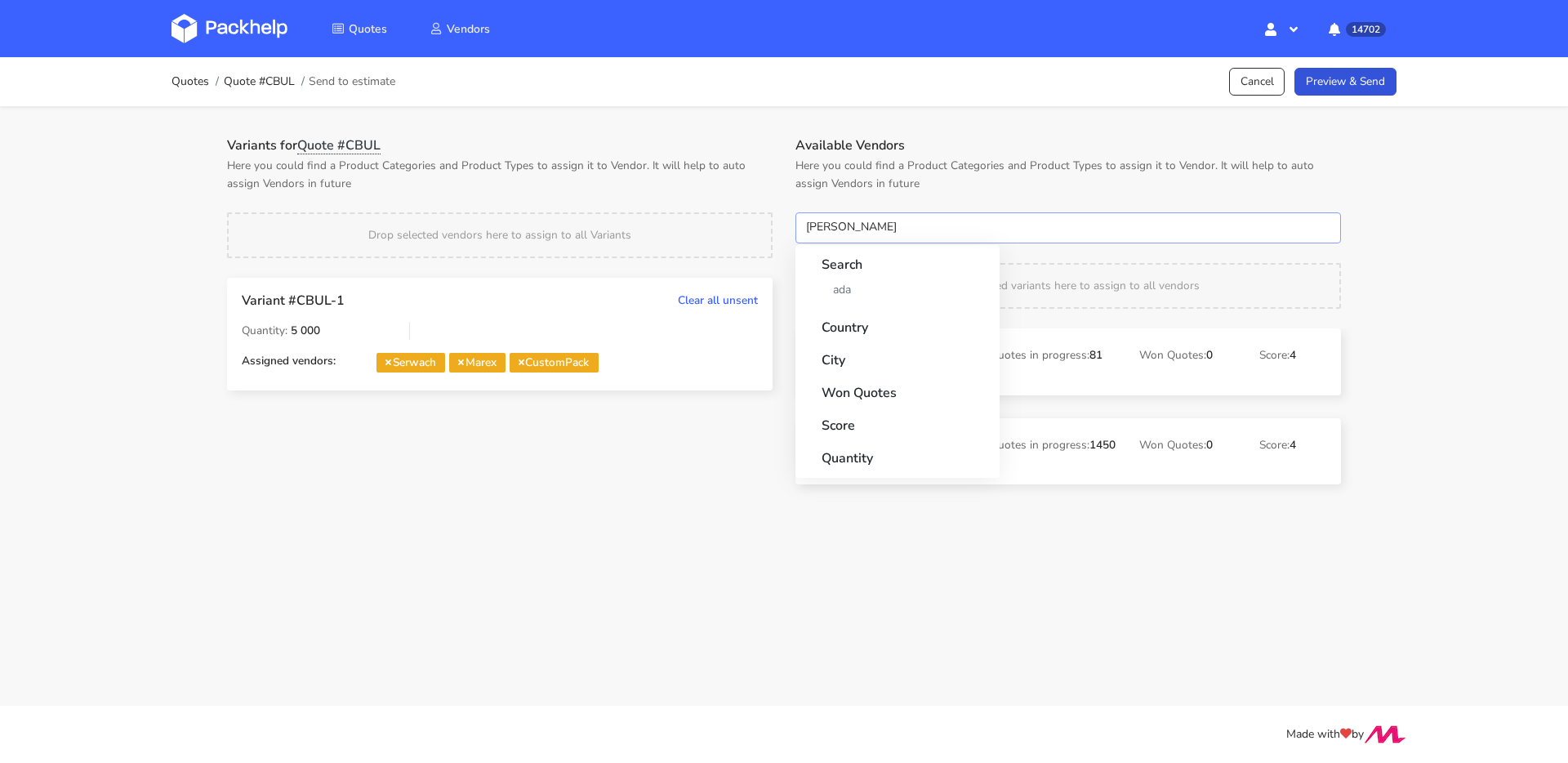
type input "adams"
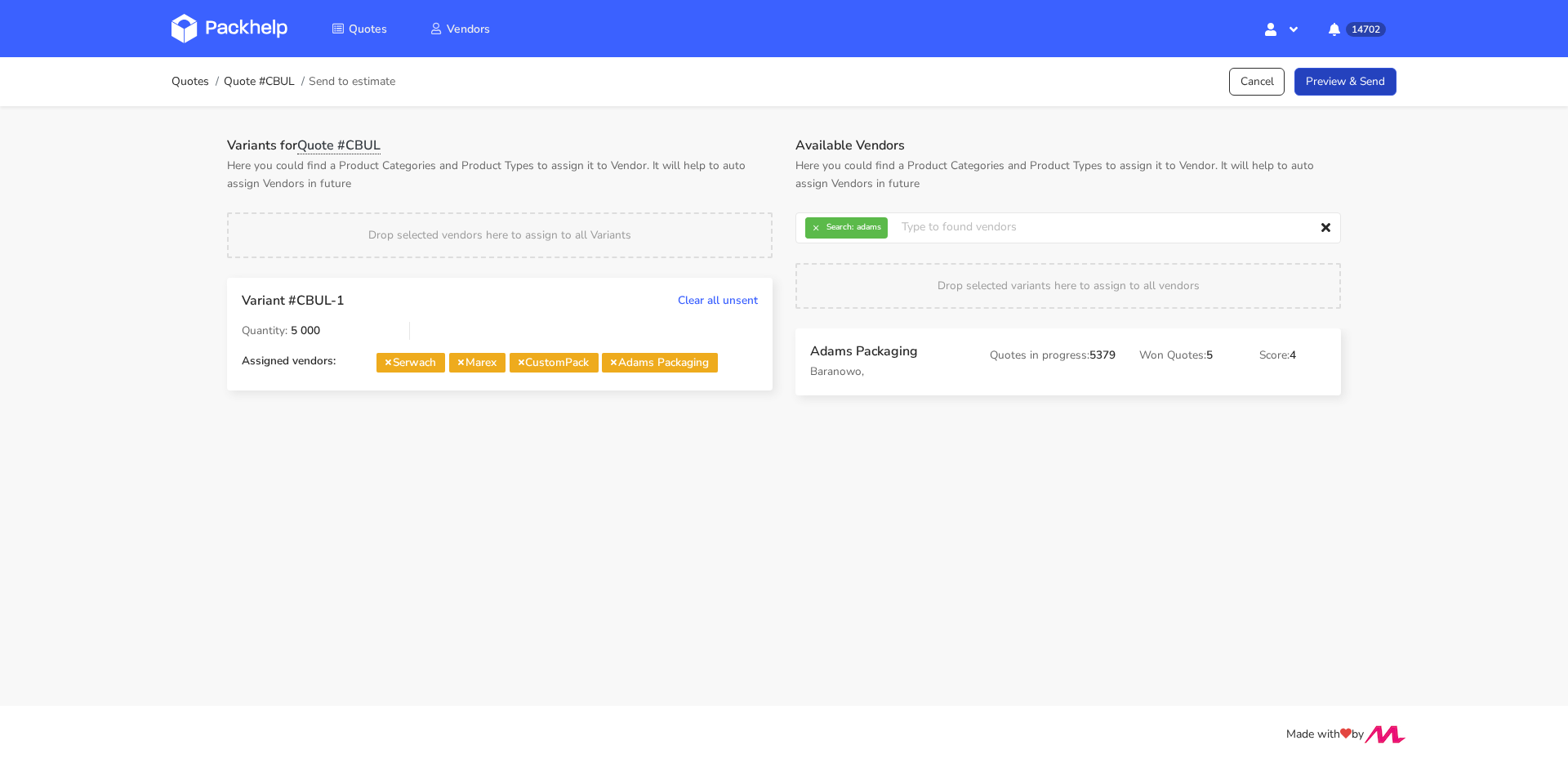
click at [1381, 67] on link "Preview & Send" at bounding box center [1345, 81] width 102 height 29
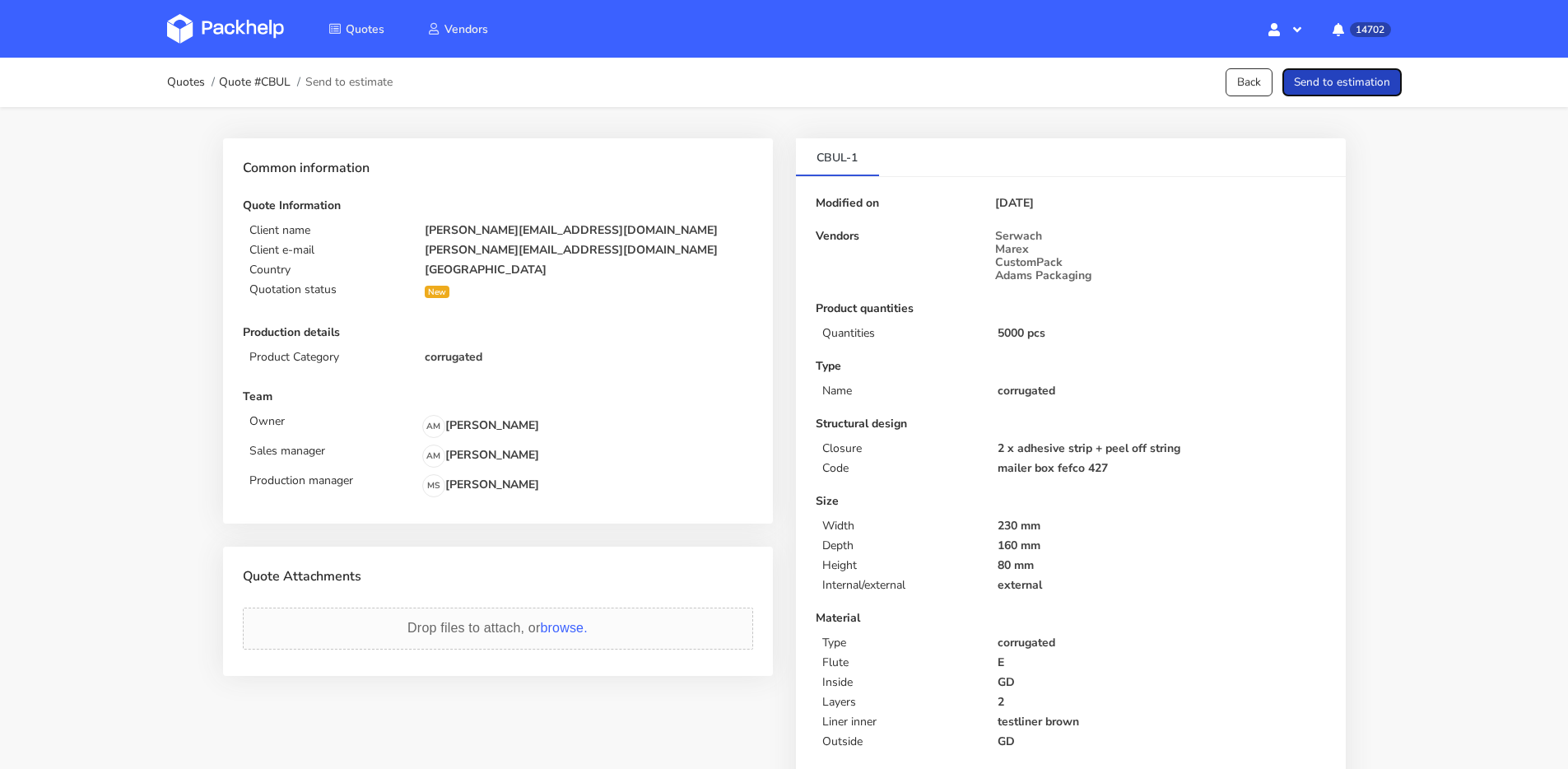
click at [1314, 86] on button "Send to estimation" at bounding box center [1341, 82] width 119 height 29
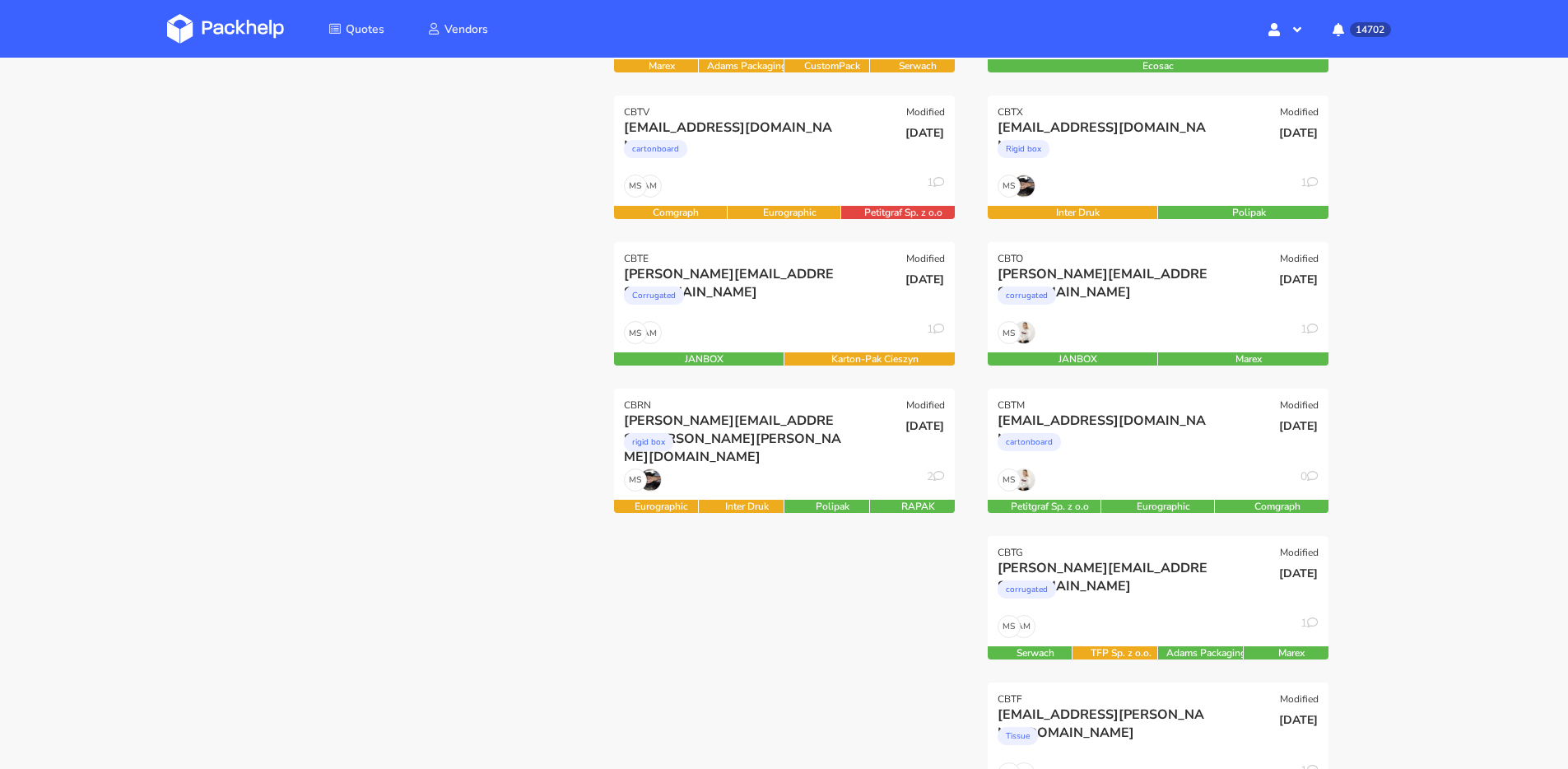
scroll to position [409, 0]
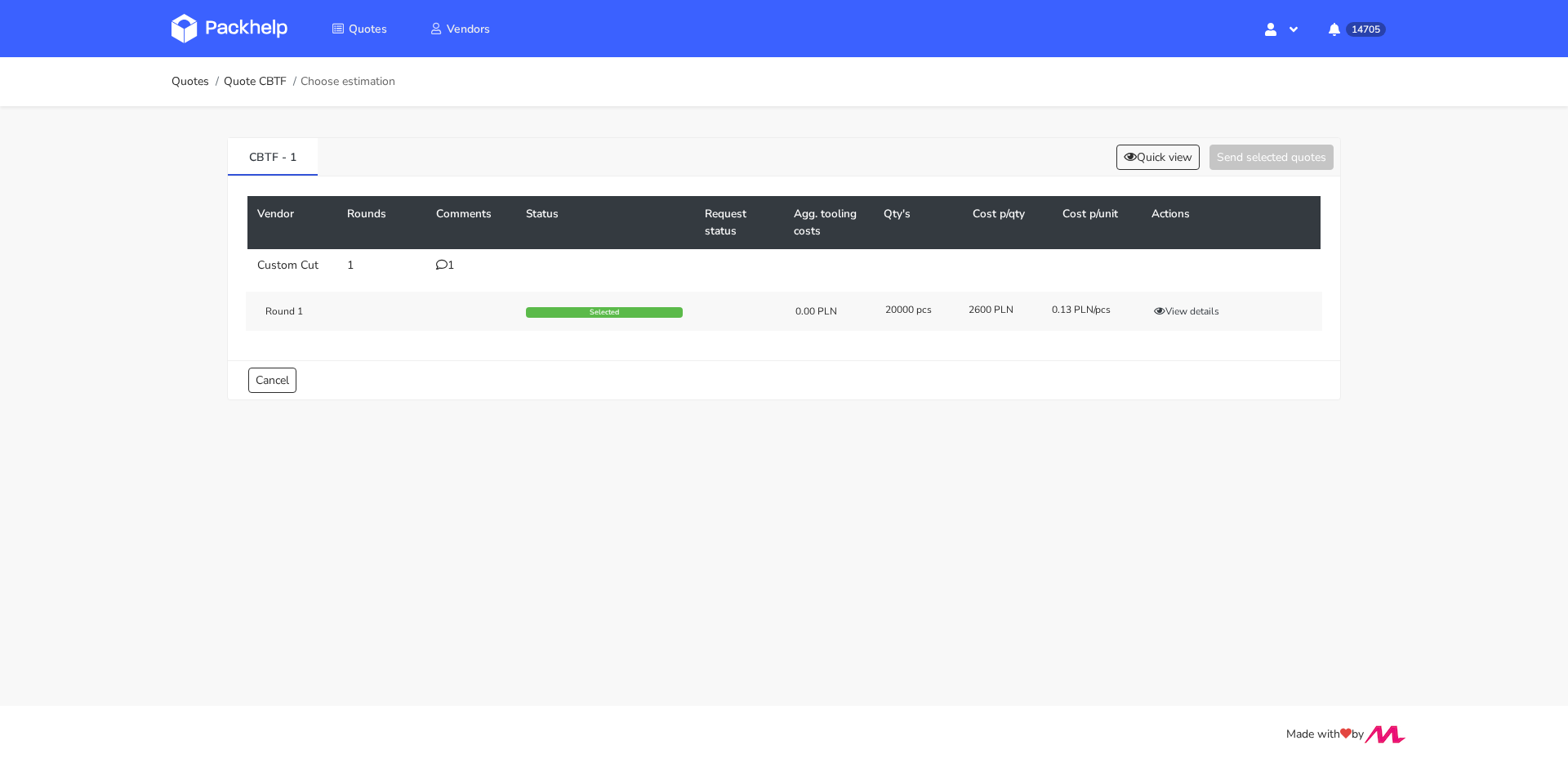
click at [448, 264] on div "1" at bounding box center [471, 265] width 70 height 13
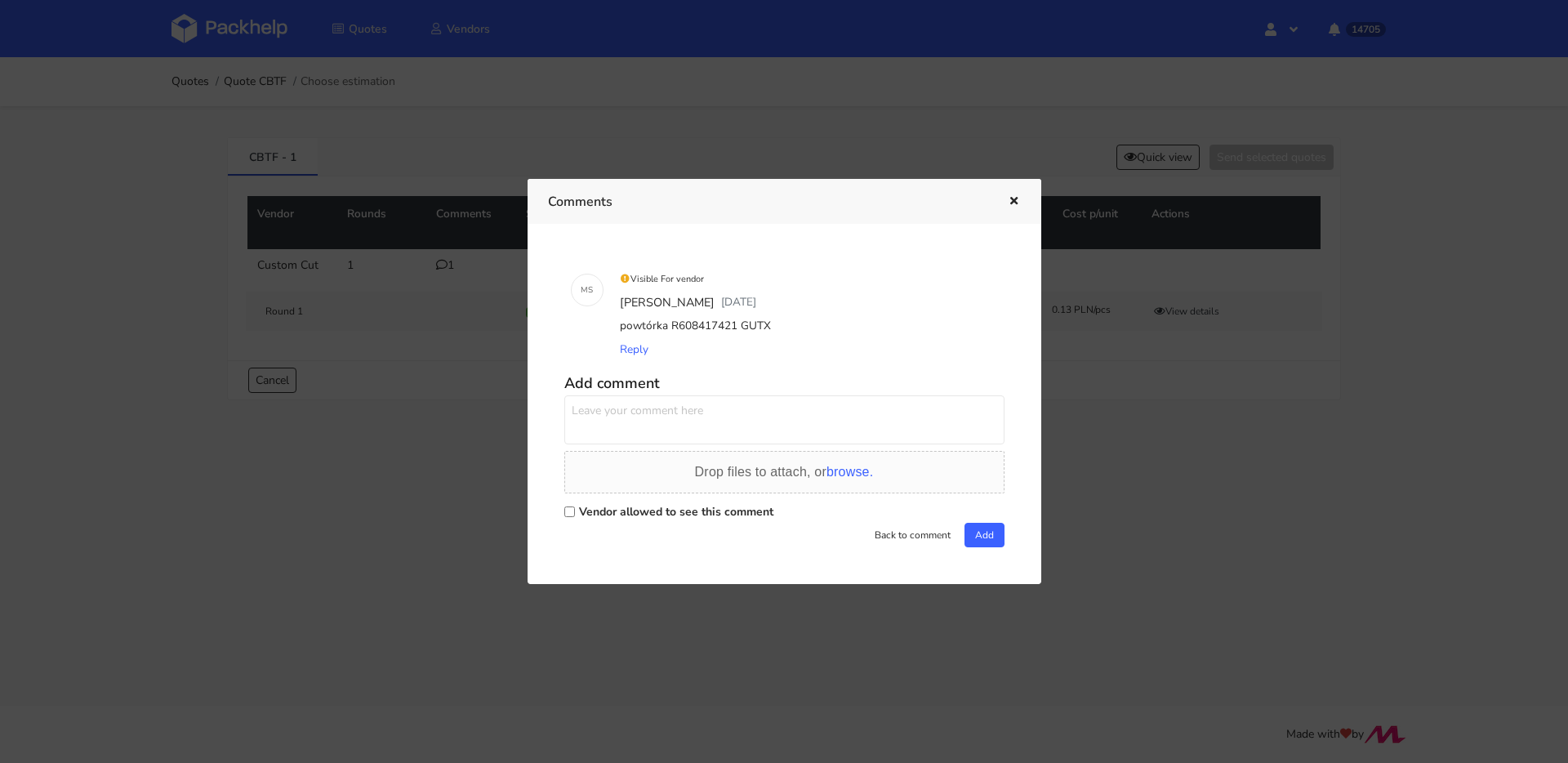
click at [1010, 197] on icon "button" at bounding box center [1015, 202] width 14 height 12
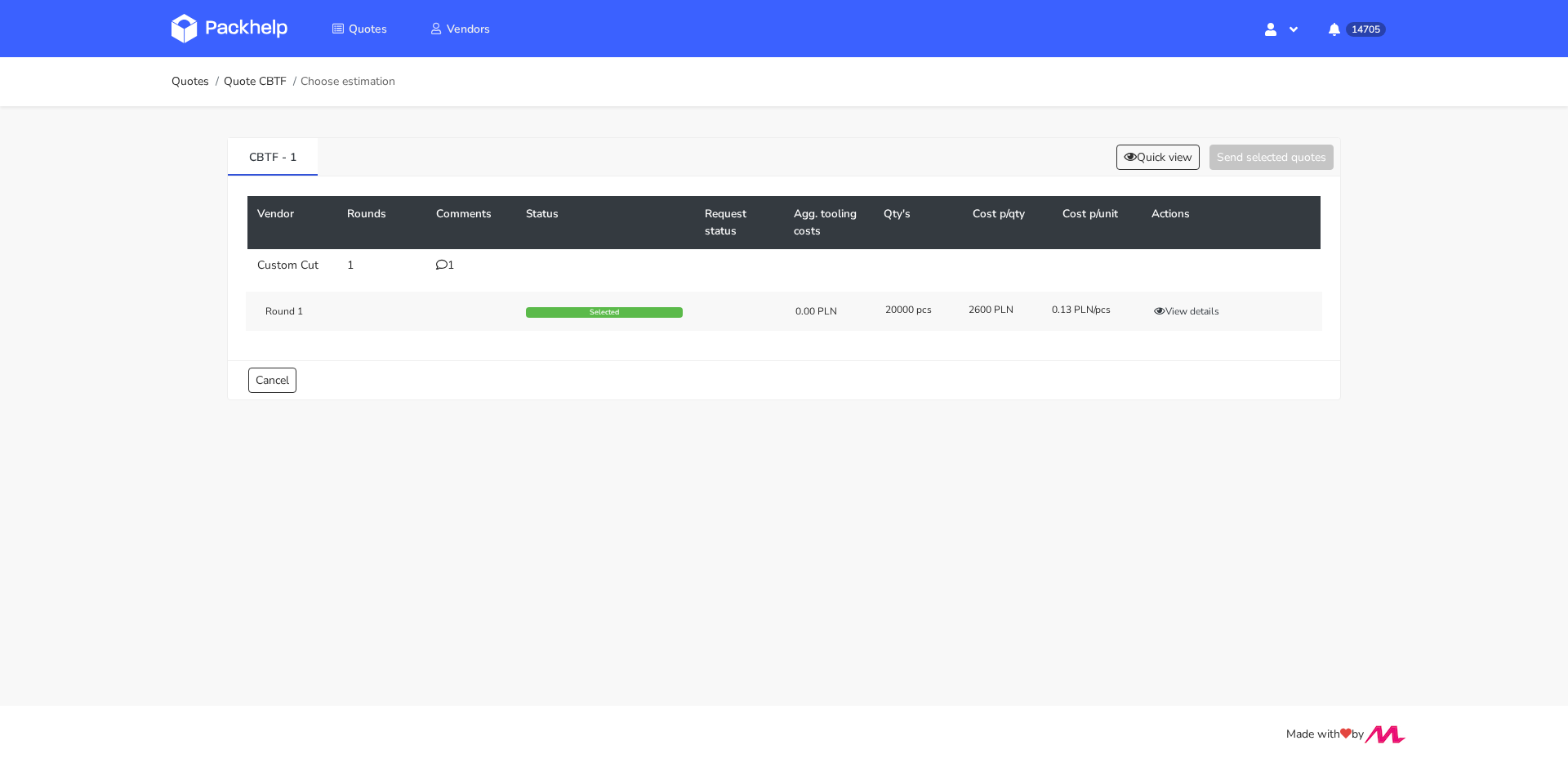
click at [452, 265] on div "1" at bounding box center [471, 265] width 70 height 13
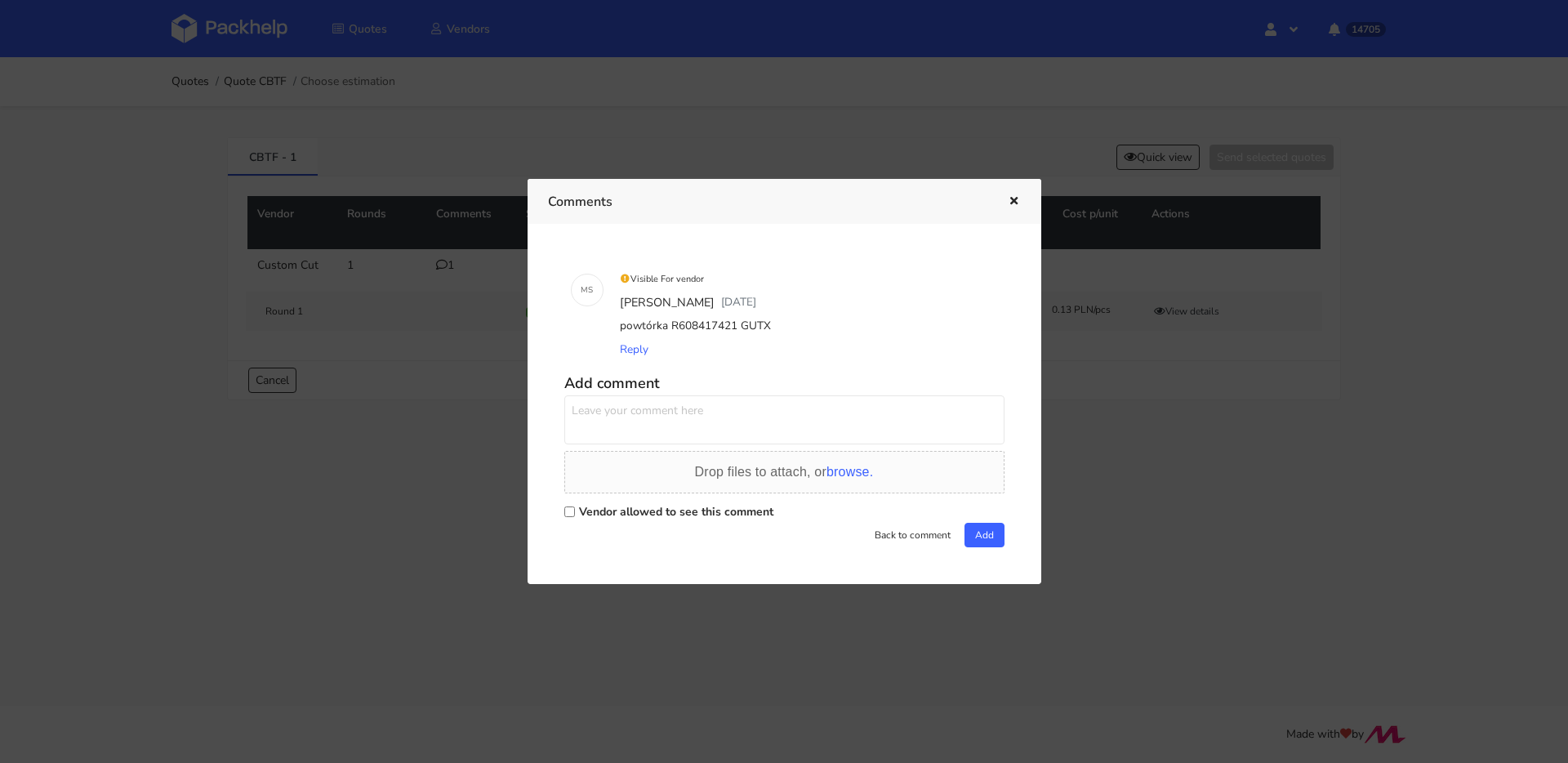
click at [1001, 202] on div at bounding box center [1003, 201] width 38 height 21
click at [1009, 199] on icon "button" at bounding box center [1015, 202] width 14 height 12
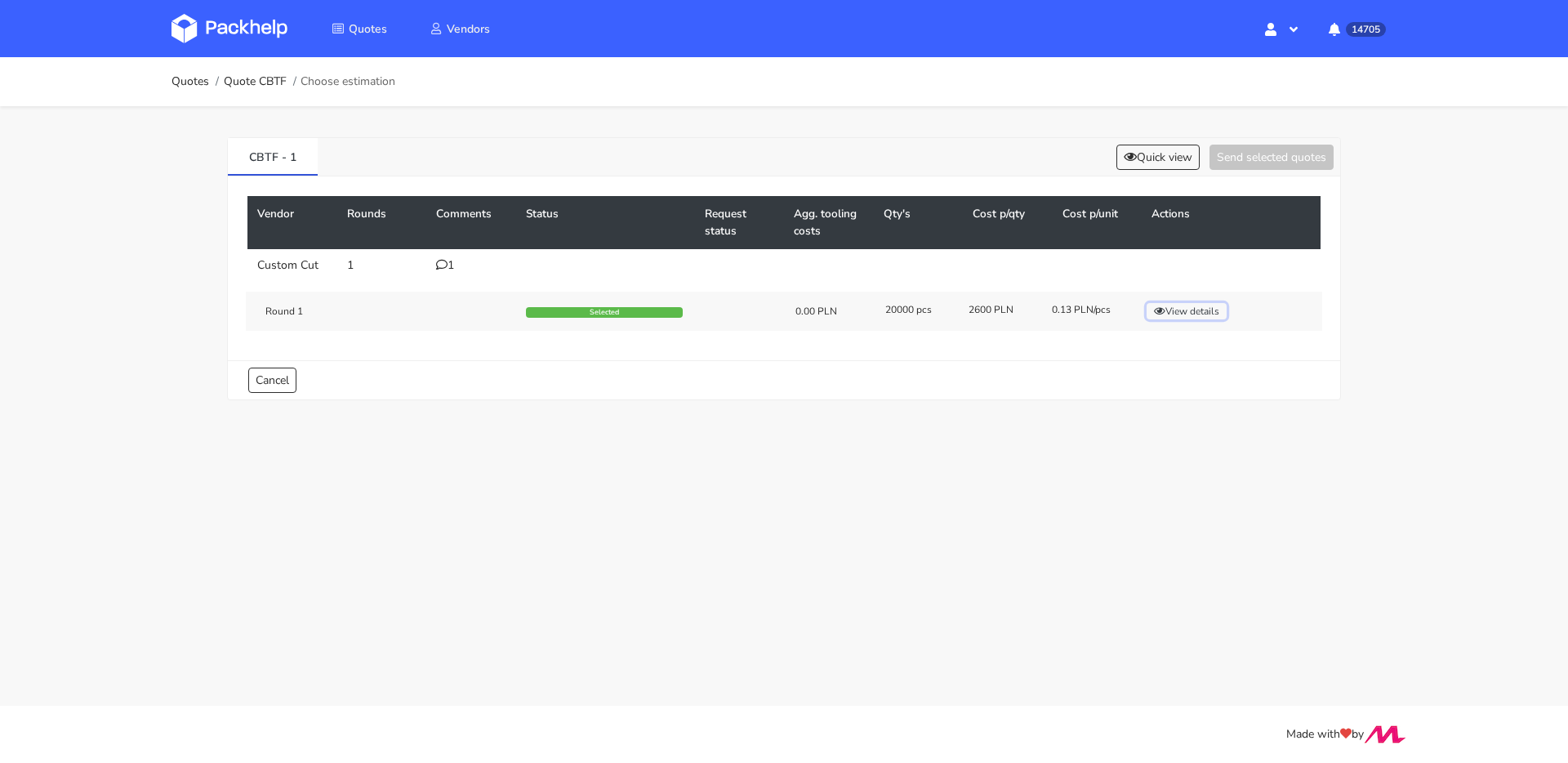
click at [1181, 312] on button "View details" at bounding box center [1186, 312] width 80 height 16
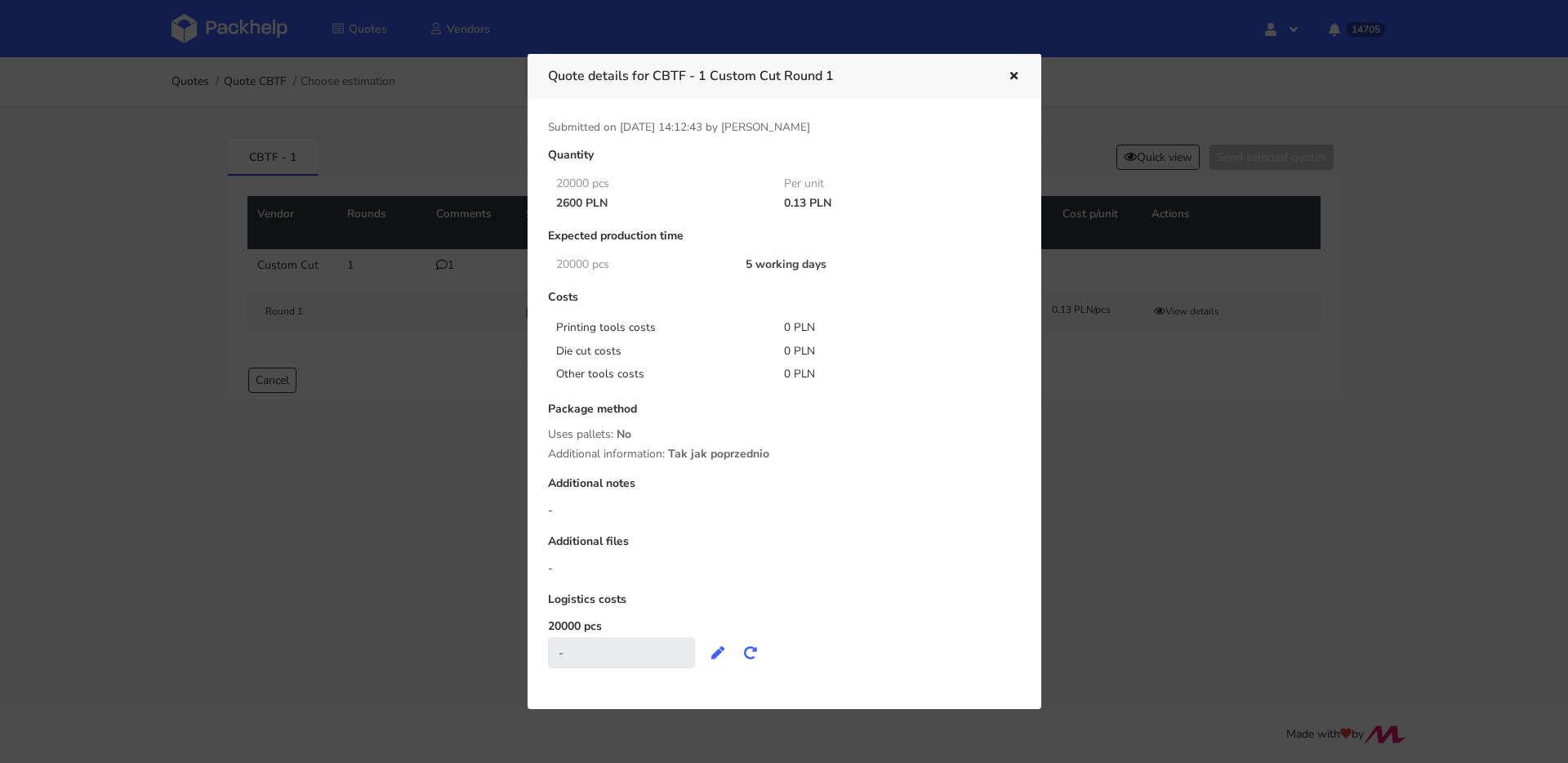
click at [167, 154] on div at bounding box center [784, 381] width 1568 height 763
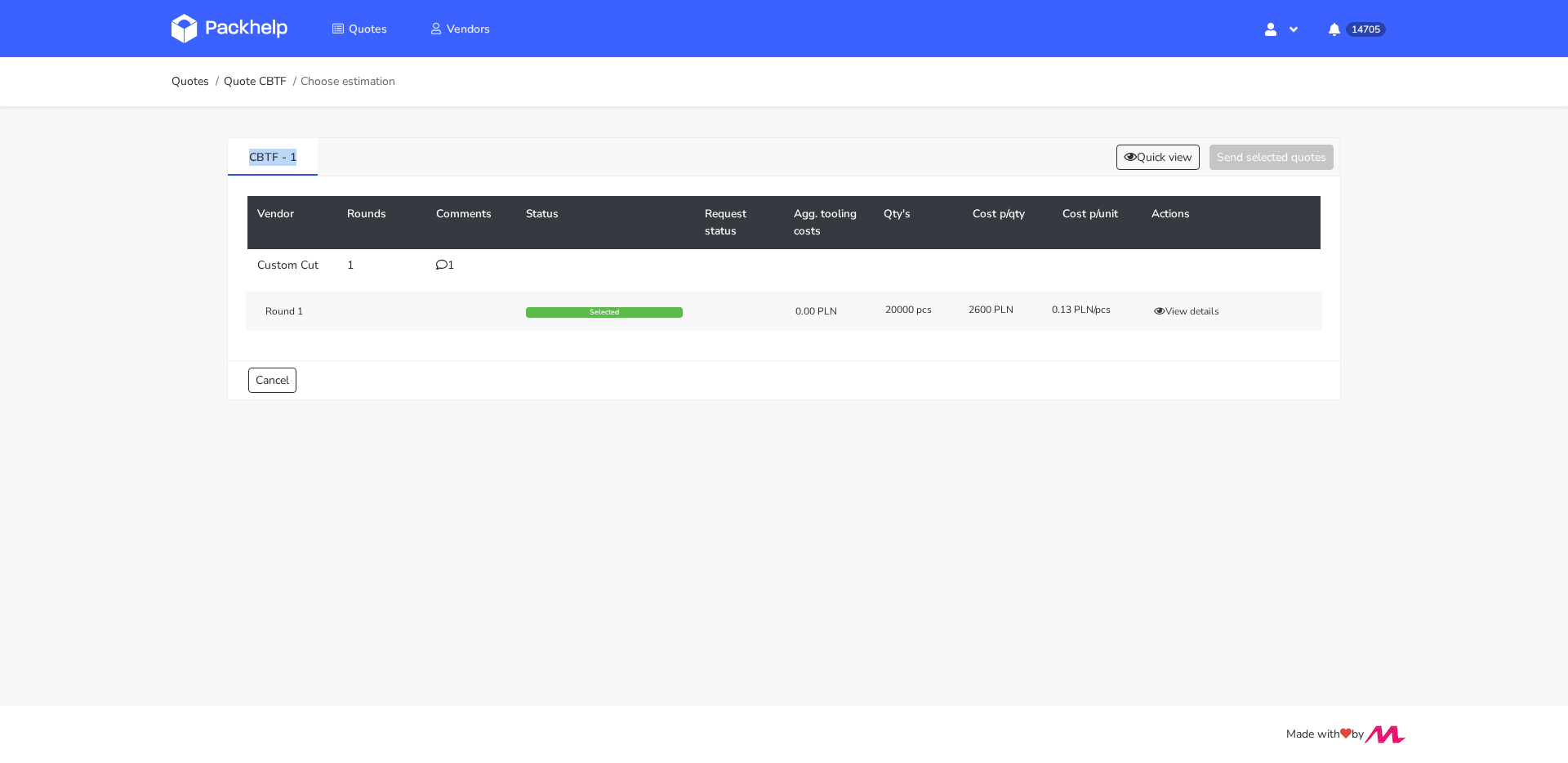
drag, startPoint x: 265, startPoint y: 157, endPoint x: 243, endPoint y: 134, distance: 31.8
click at [190, 151] on div "Quotes Quote CBTF Choose estimation CBTF - 1 Quick view Send selected quotes Ve…" at bounding box center [784, 241] width 1568 height 367
copy link "CBTF - 1"
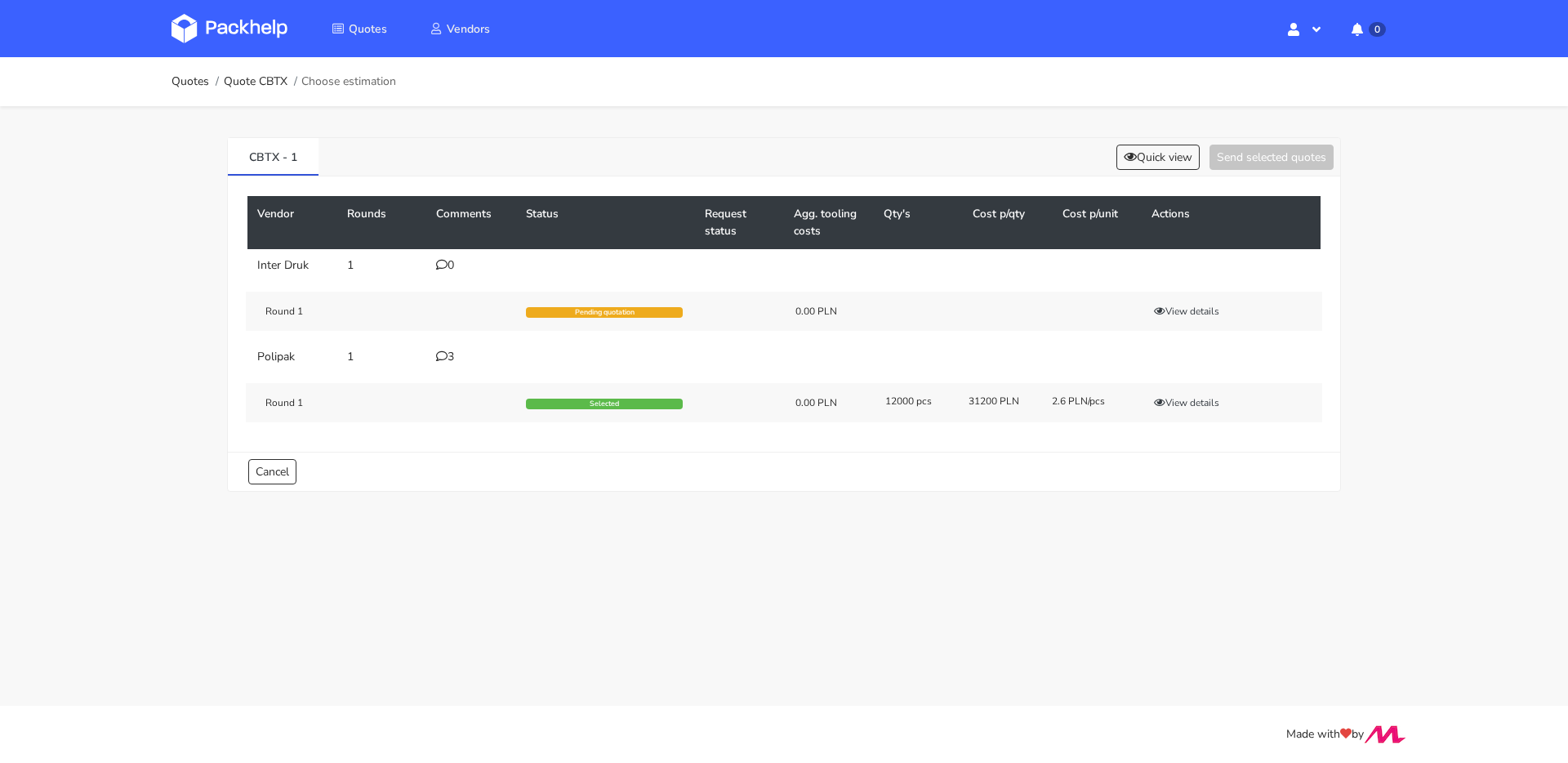
click at [447, 361] on div "3" at bounding box center [471, 356] width 70 height 13
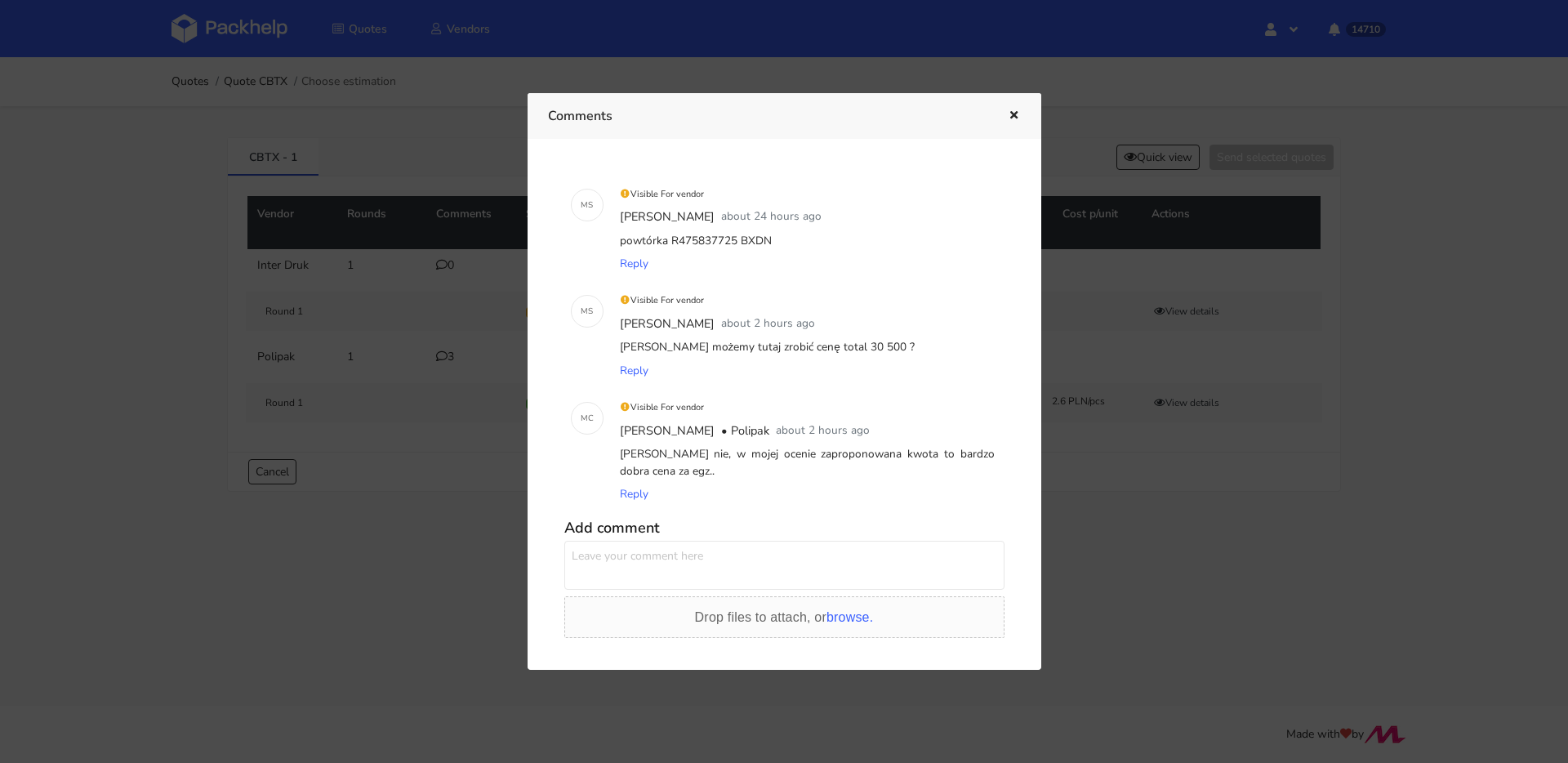
click at [1015, 119] on icon "button" at bounding box center [1015, 116] width 14 height 12
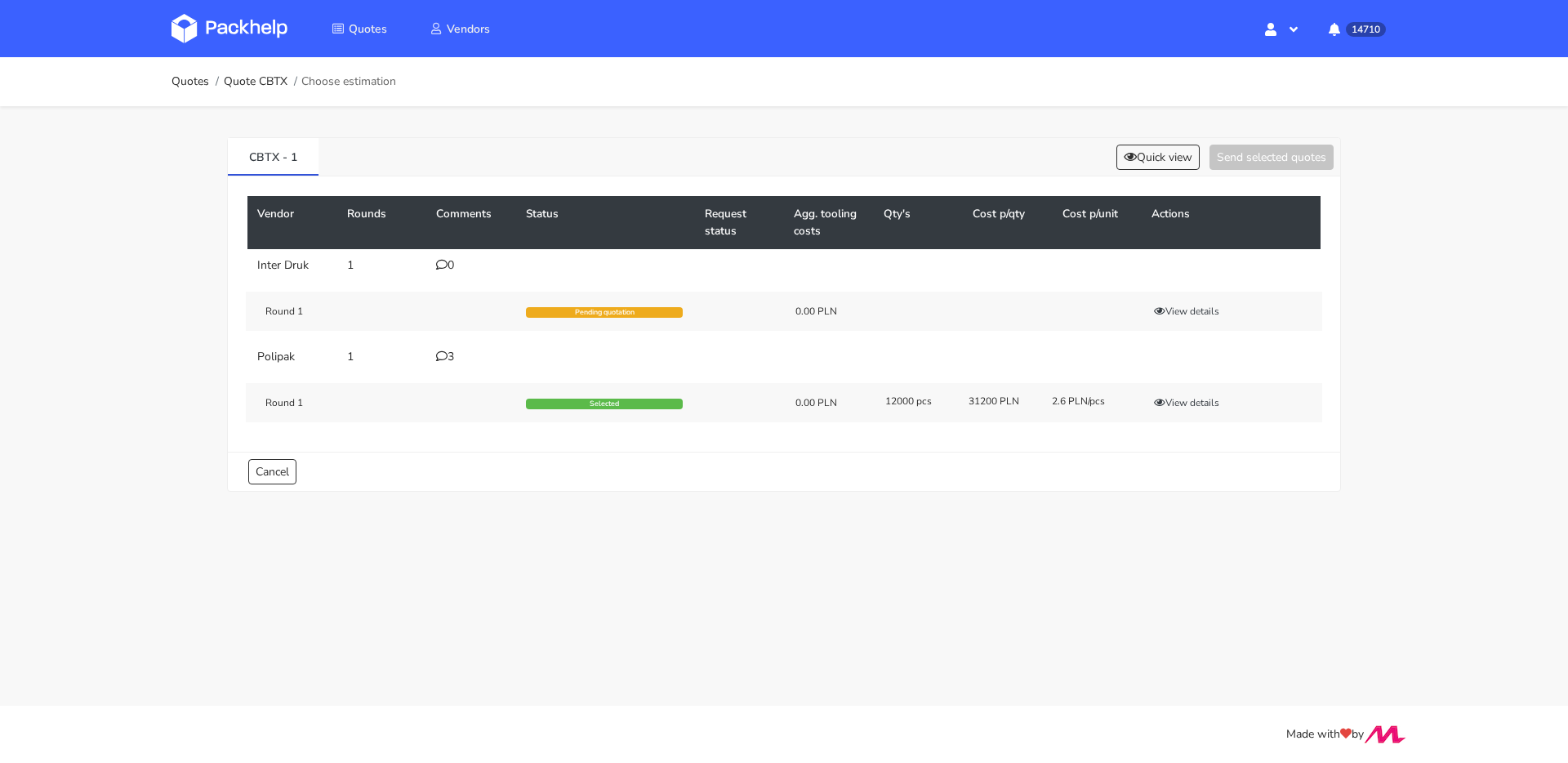
click at [451, 352] on div "3" at bounding box center [471, 356] width 70 height 13
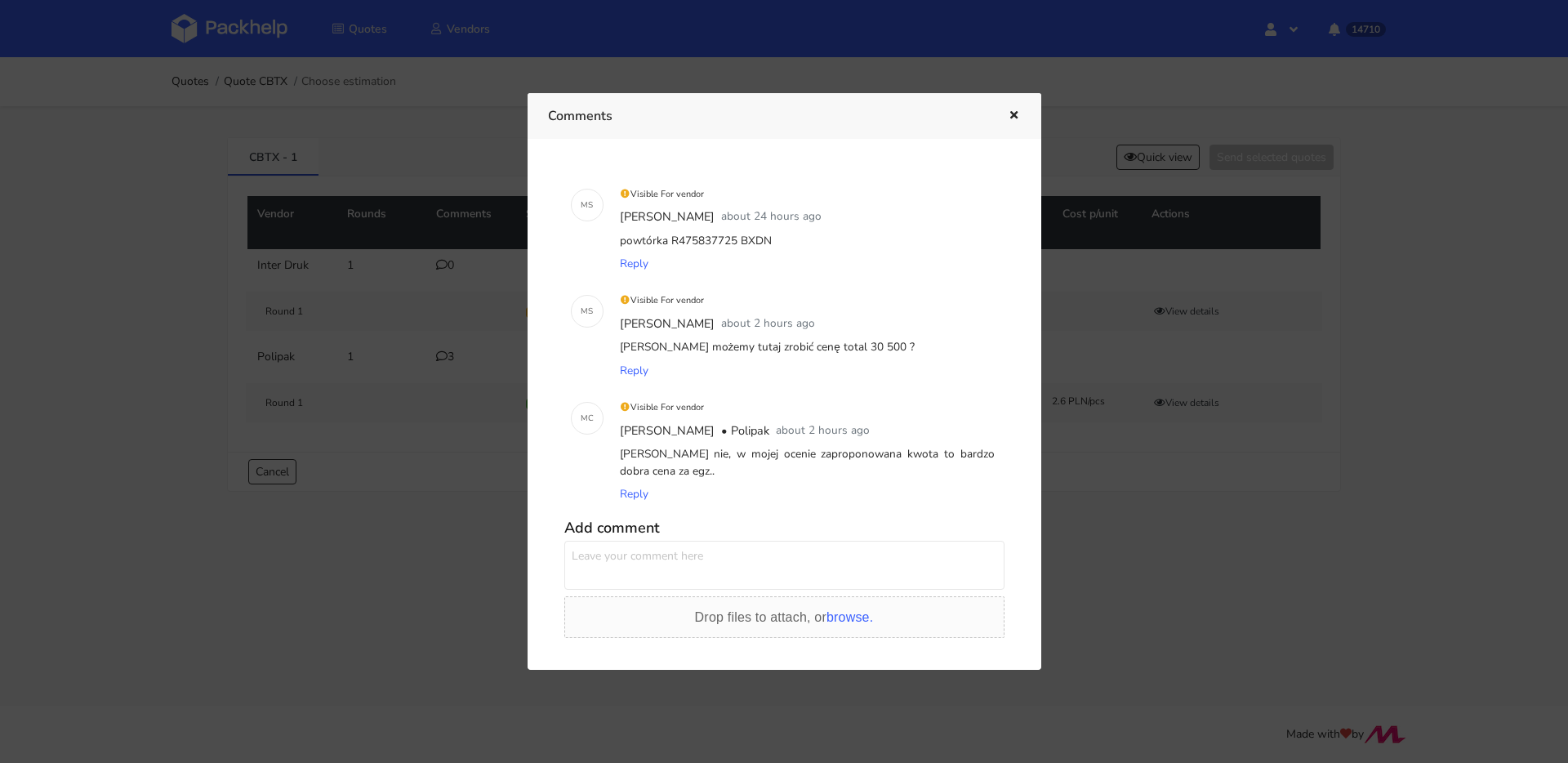
click at [442, 316] on div at bounding box center [784, 381] width 1568 height 763
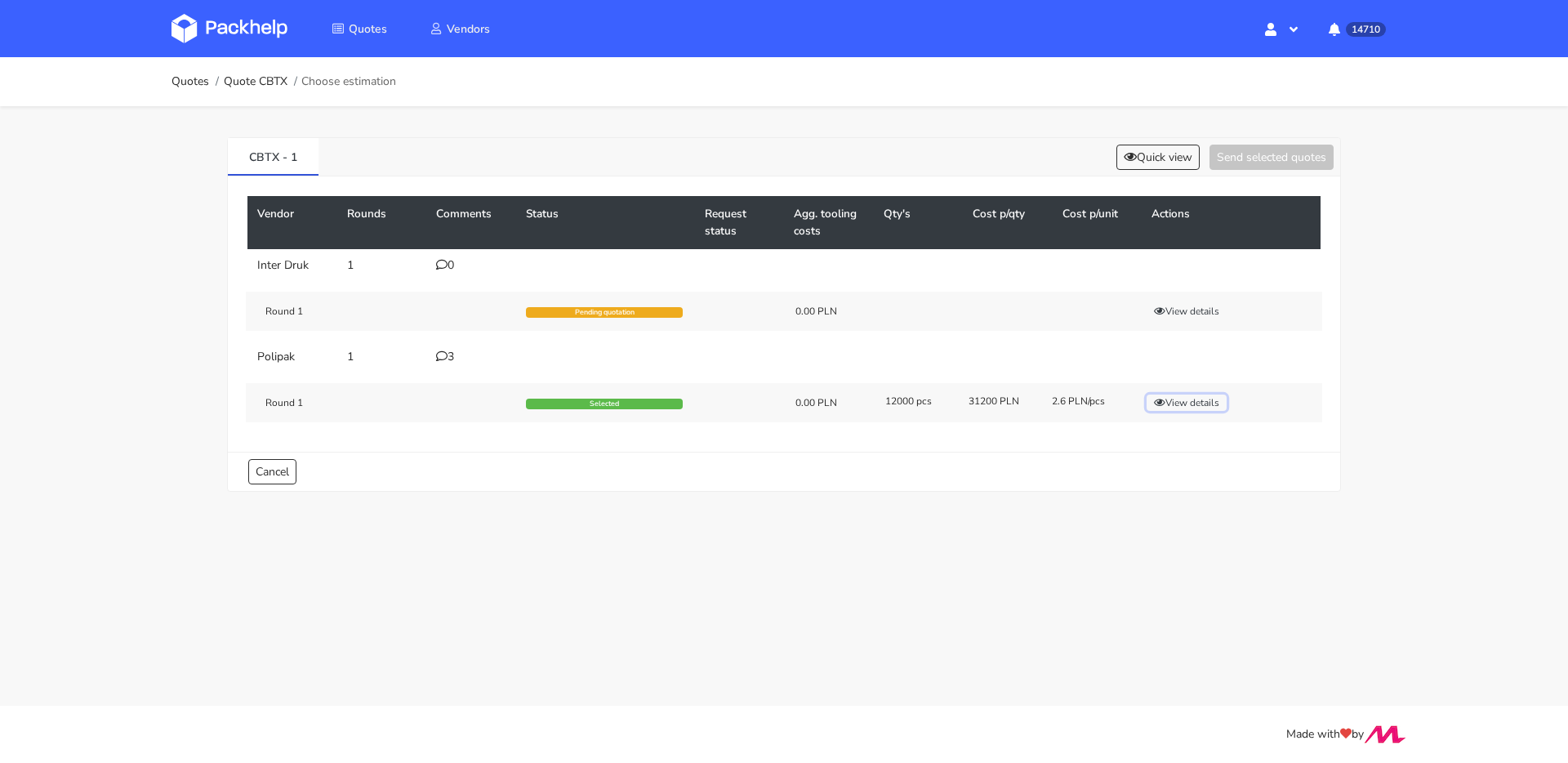
click at [1171, 405] on button "View details" at bounding box center [1186, 403] width 80 height 16
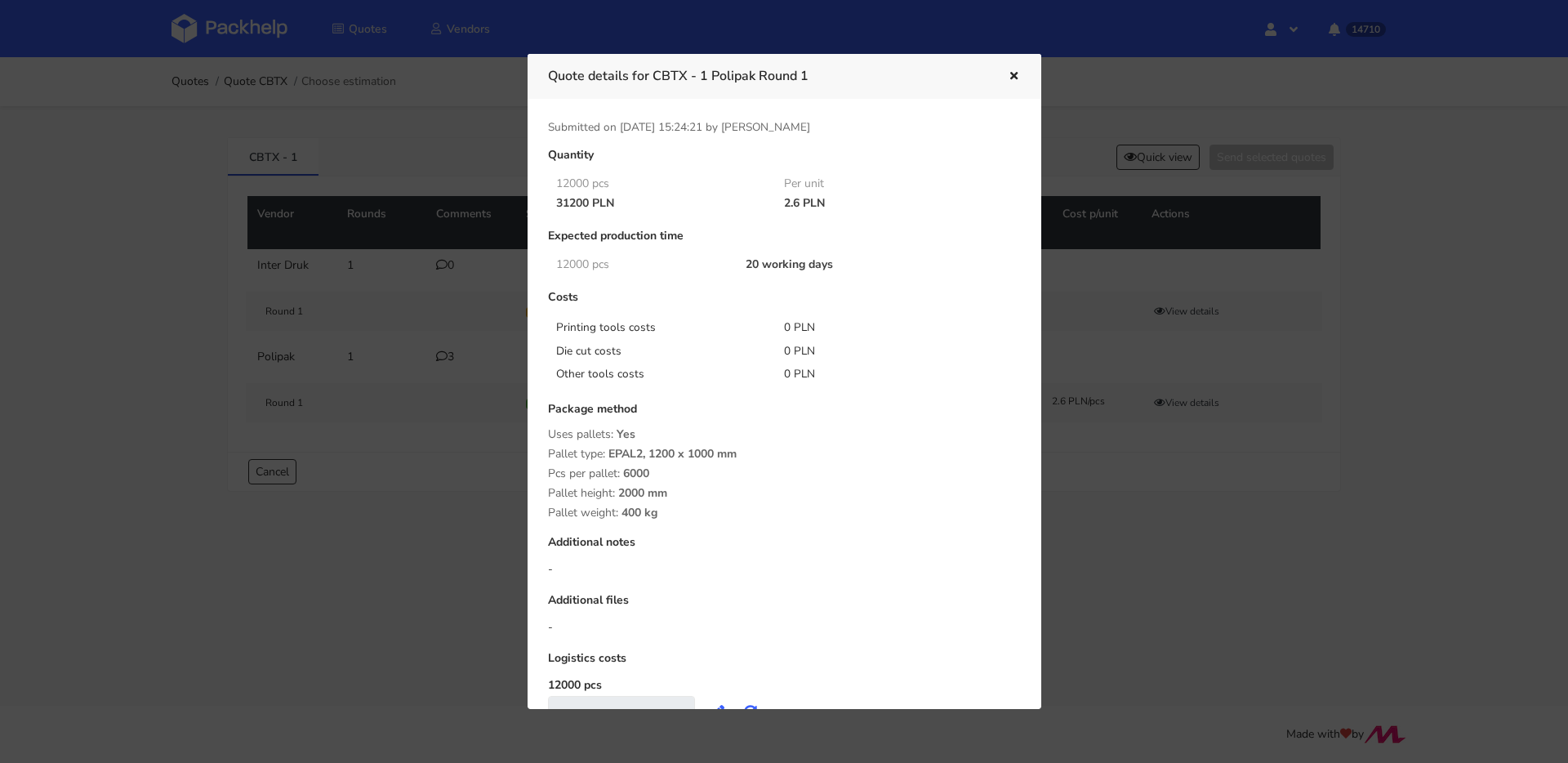
click at [319, 227] on div at bounding box center [784, 381] width 1568 height 763
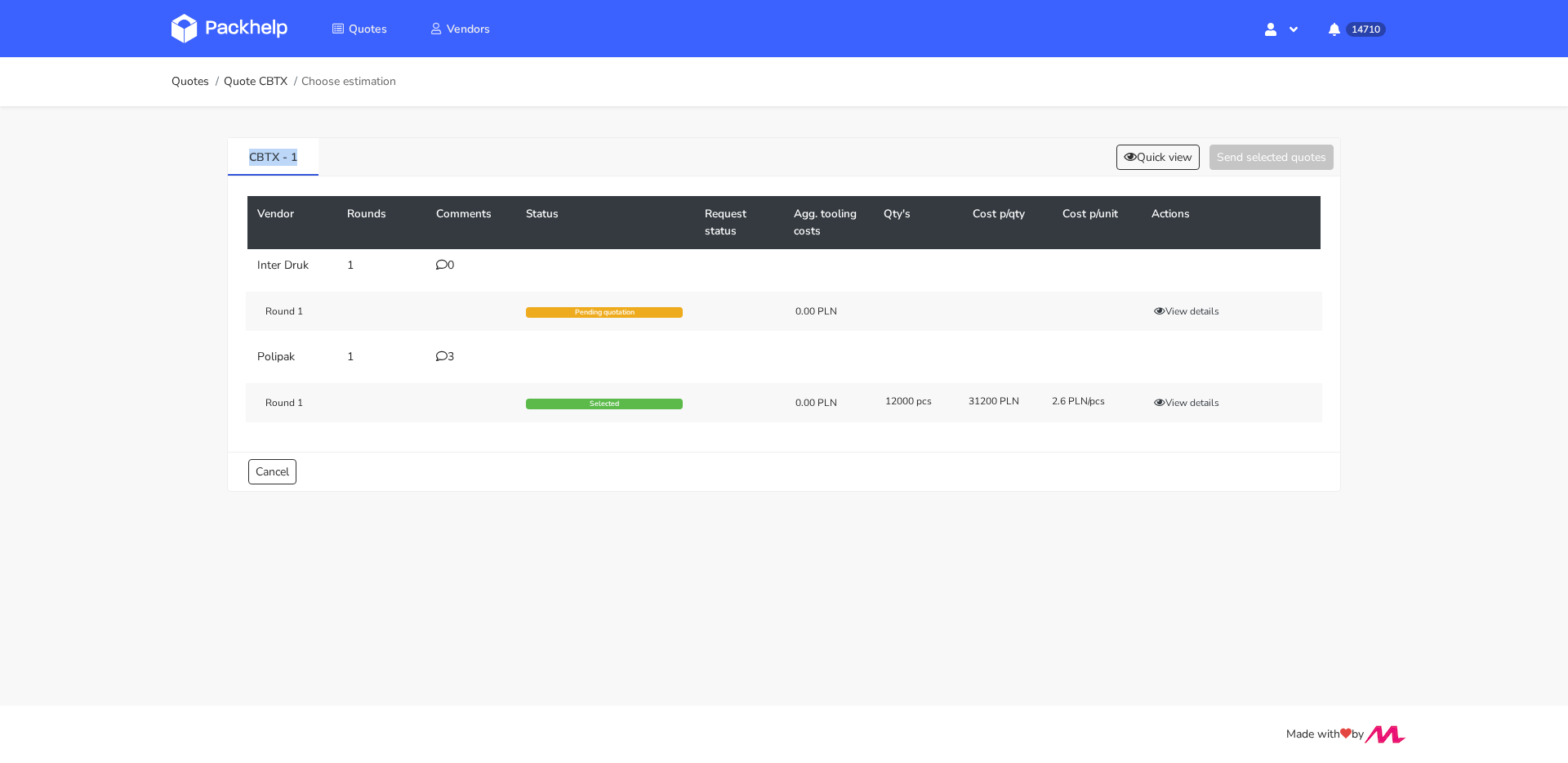
drag, startPoint x: 334, startPoint y: 158, endPoint x: 219, endPoint y: 159, distance: 115.0
click at [219, 159] on div "CBTX - 1 Quick view Send selected quotes Vendor Rounds Comments Status Request …" at bounding box center [784, 311] width 1176 height 410
copy link "CBTX - 1"
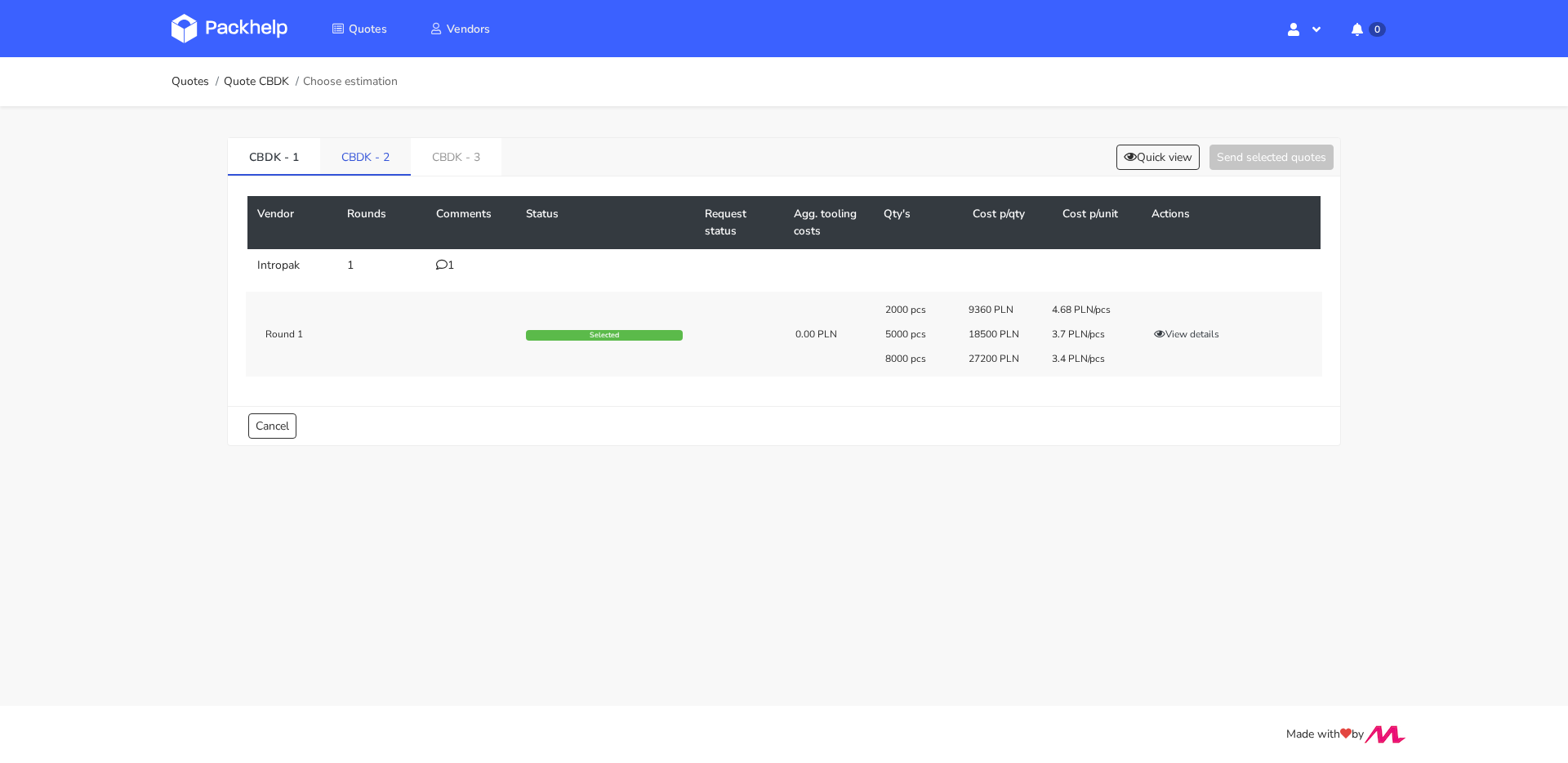
click at [376, 158] on link "CBDK - 2" at bounding box center [365, 156] width 90 height 36
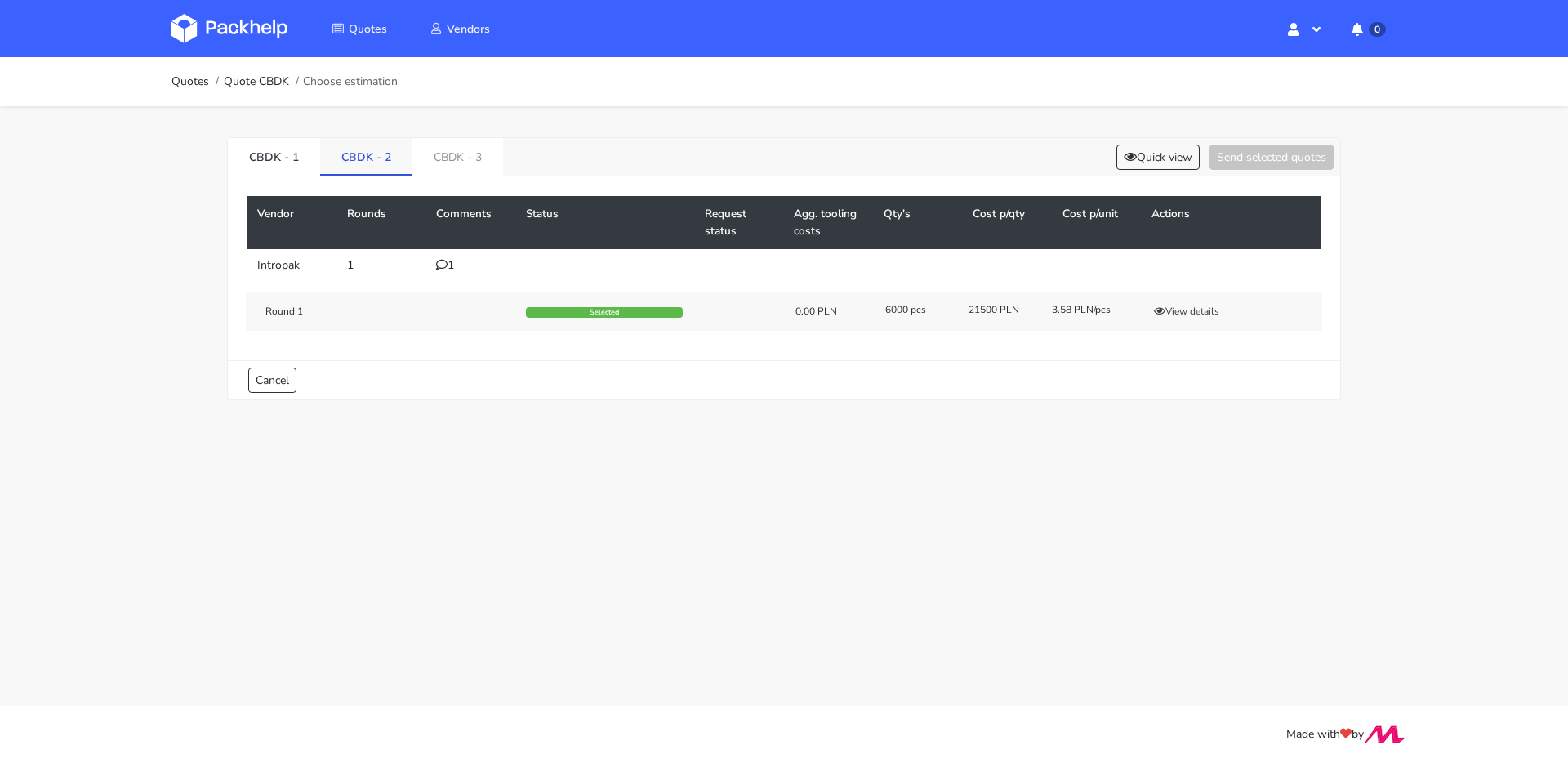
drag, startPoint x: 465, startPoint y: 161, endPoint x: 397, endPoint y: 155, distance: 68.3
click at [465, 161] on link "CBDK - 3" at bounding box center [457, 156] width 90 height 36
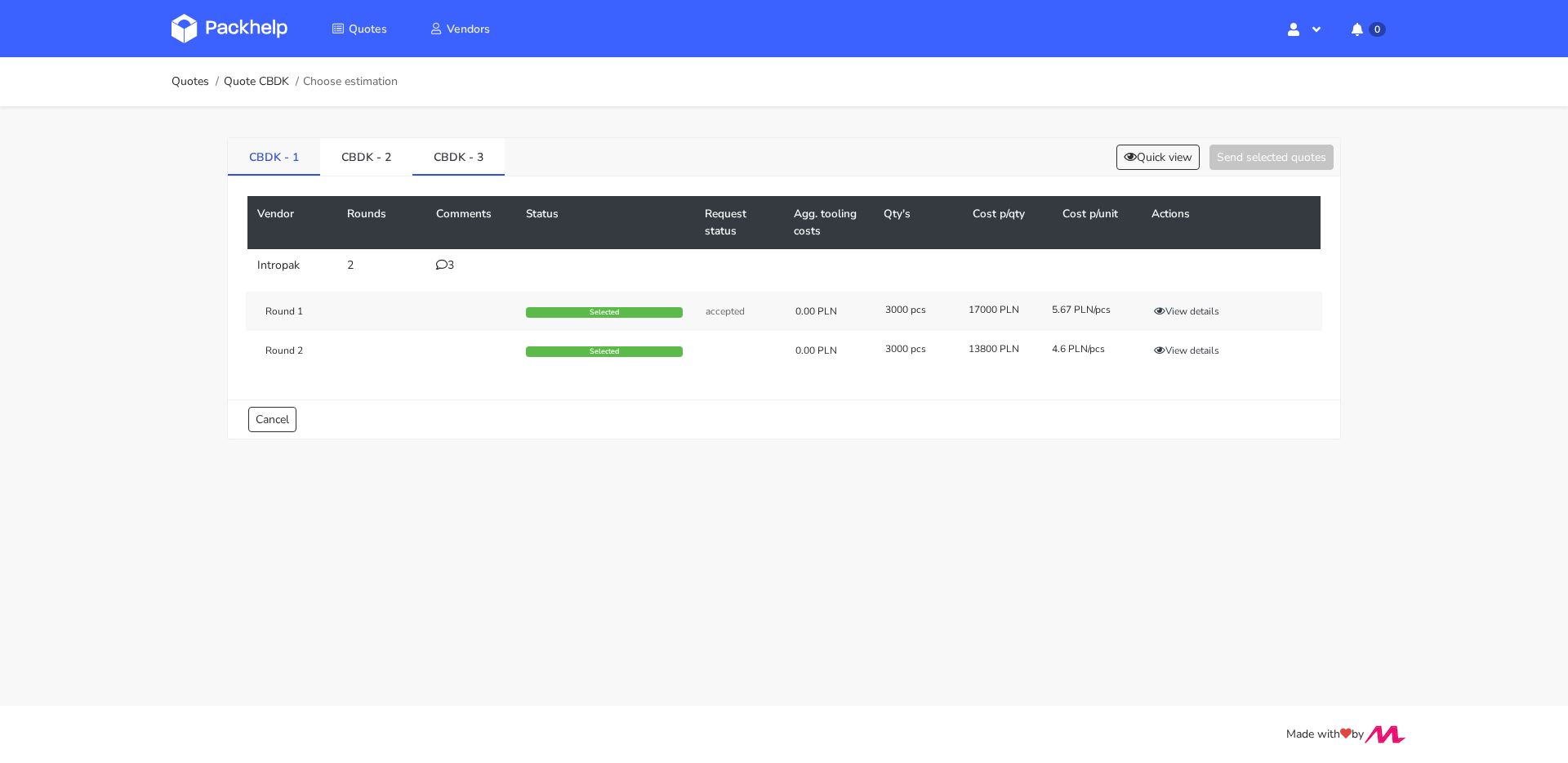
click at [278, 157] on link "CBDK - 1" at bounding box center [274, 156] width 92 height 36
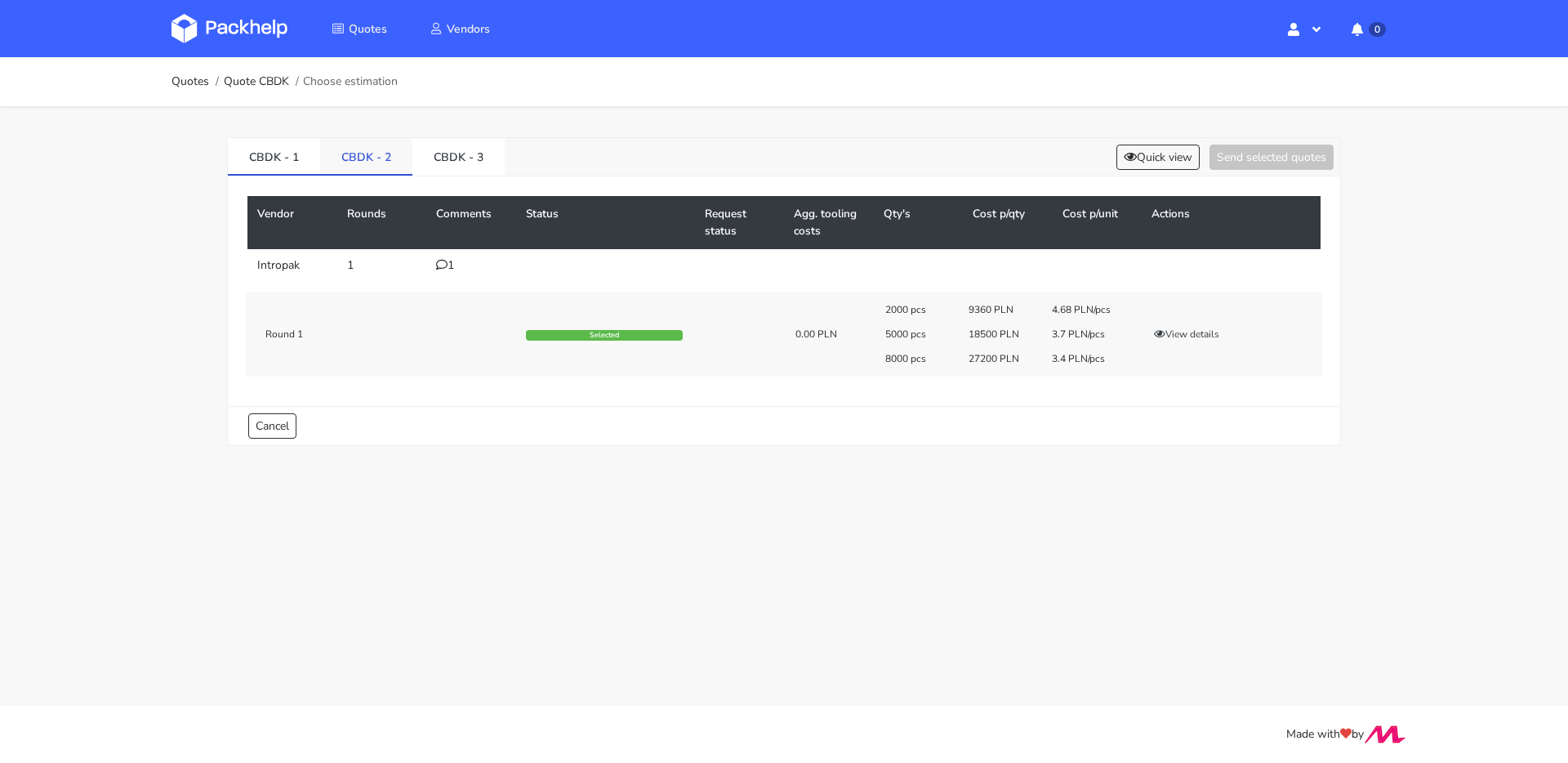
click at [336, 160] on link "CBDK - 2" at bounding box center [366, 156] width 92 height 36
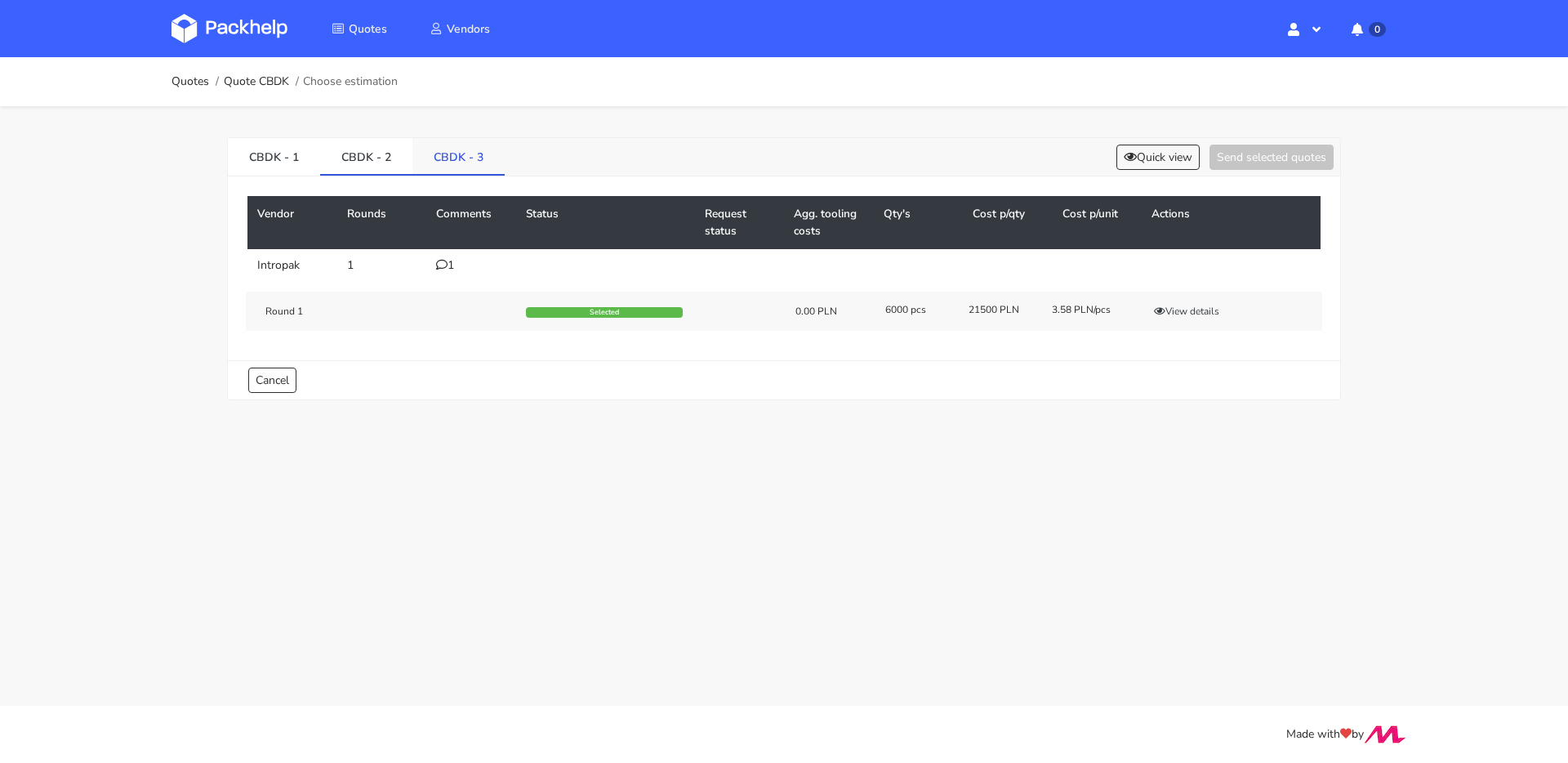
click at [464, 158] on link "CBDK - 3" at bounding box center [458, 156] width 92 height 36
click at [1197, 350] on button "View details" at bounding box center [1186, 350] width 80 height 16
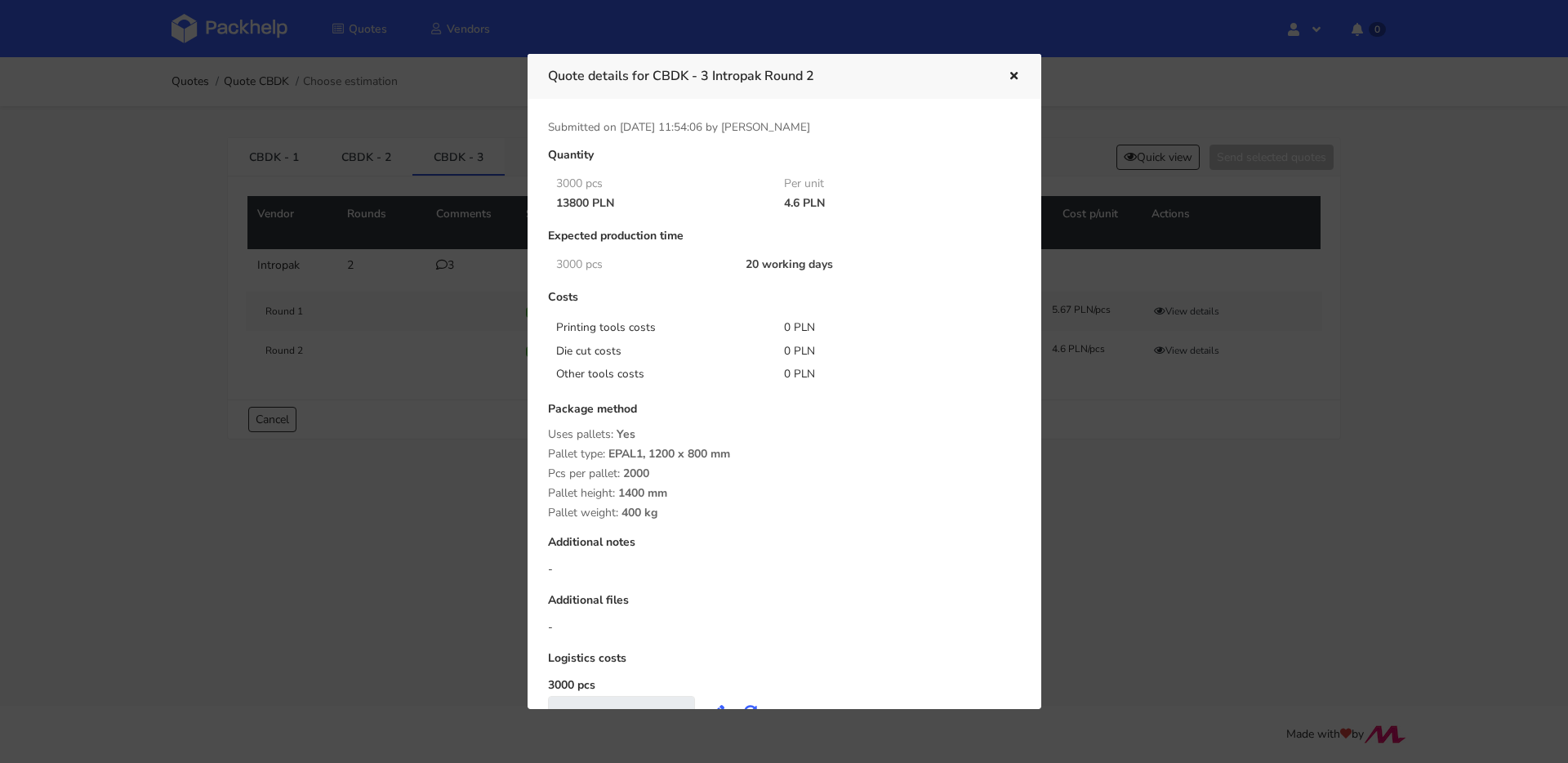
click at [184, 161] on div at bounding box center [784, 381] width 1568 height 763
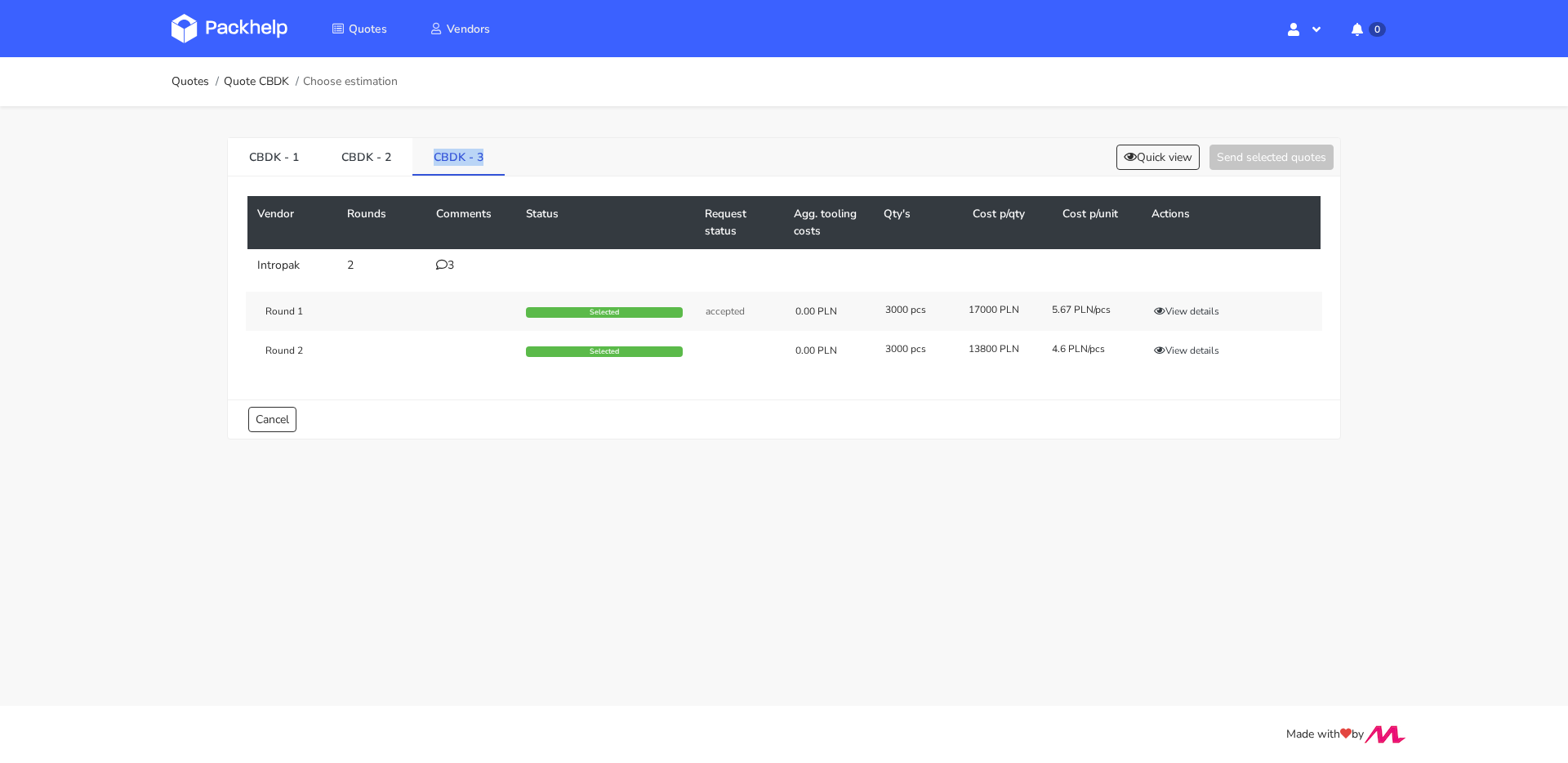
drag, startPoint x: 513, startPoint y: 162, endPoint x: 421, endPoint y: 153, distance: 92.4
click at [421, 153] on div "CBDK - 1 CBDK - 2 CBDK - 3 Quick view Send selected quotes" at bounding box center [784, 157] width 1113 height 39
copy link "CBDK - 3"
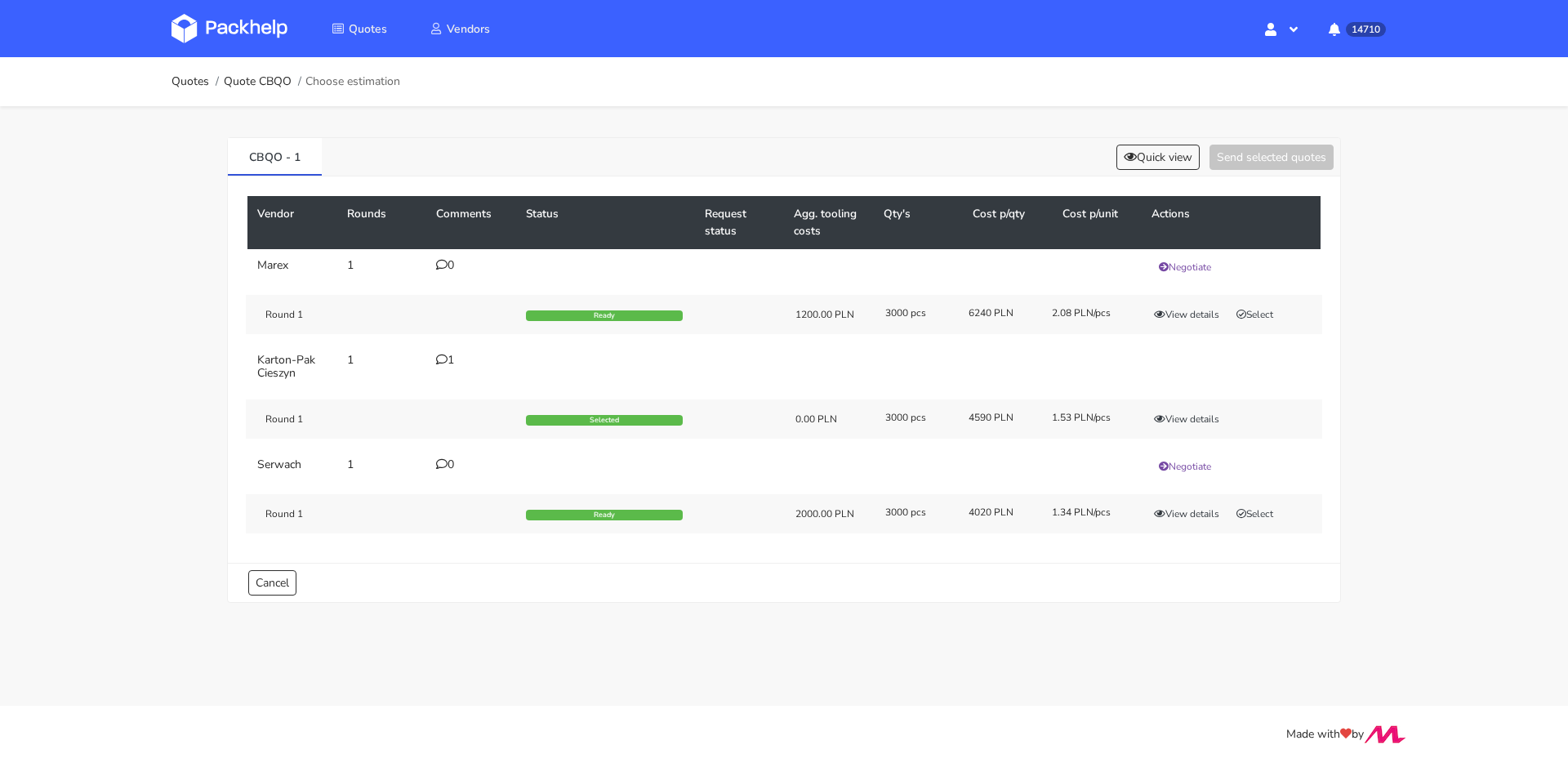
click at [455, 361] on div "1" at bounding box center [471, 360] width 70 height 13
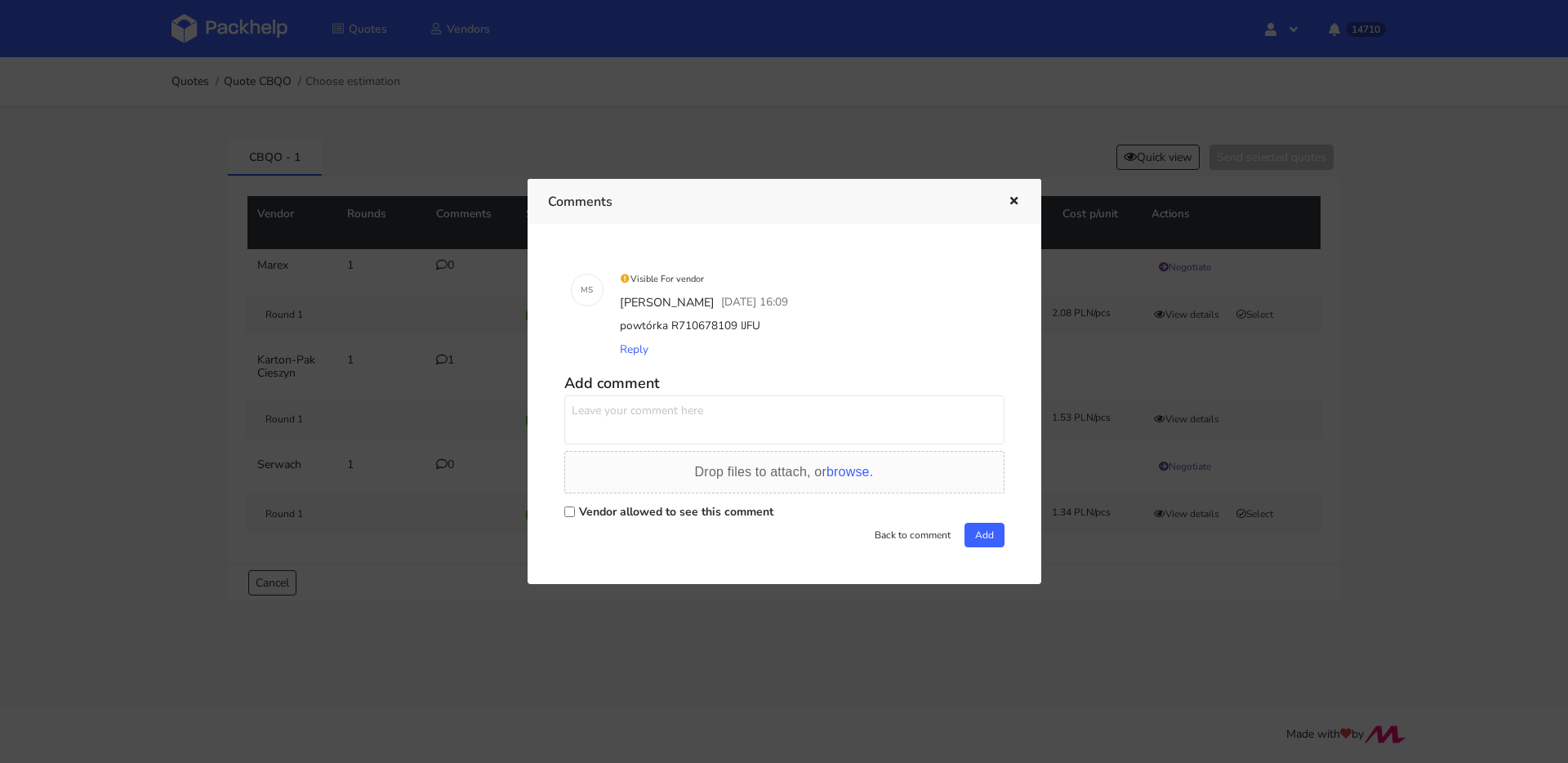
click at [1009, 204] on icon "button" at bounding box center [1015, 202] width 14 height 12
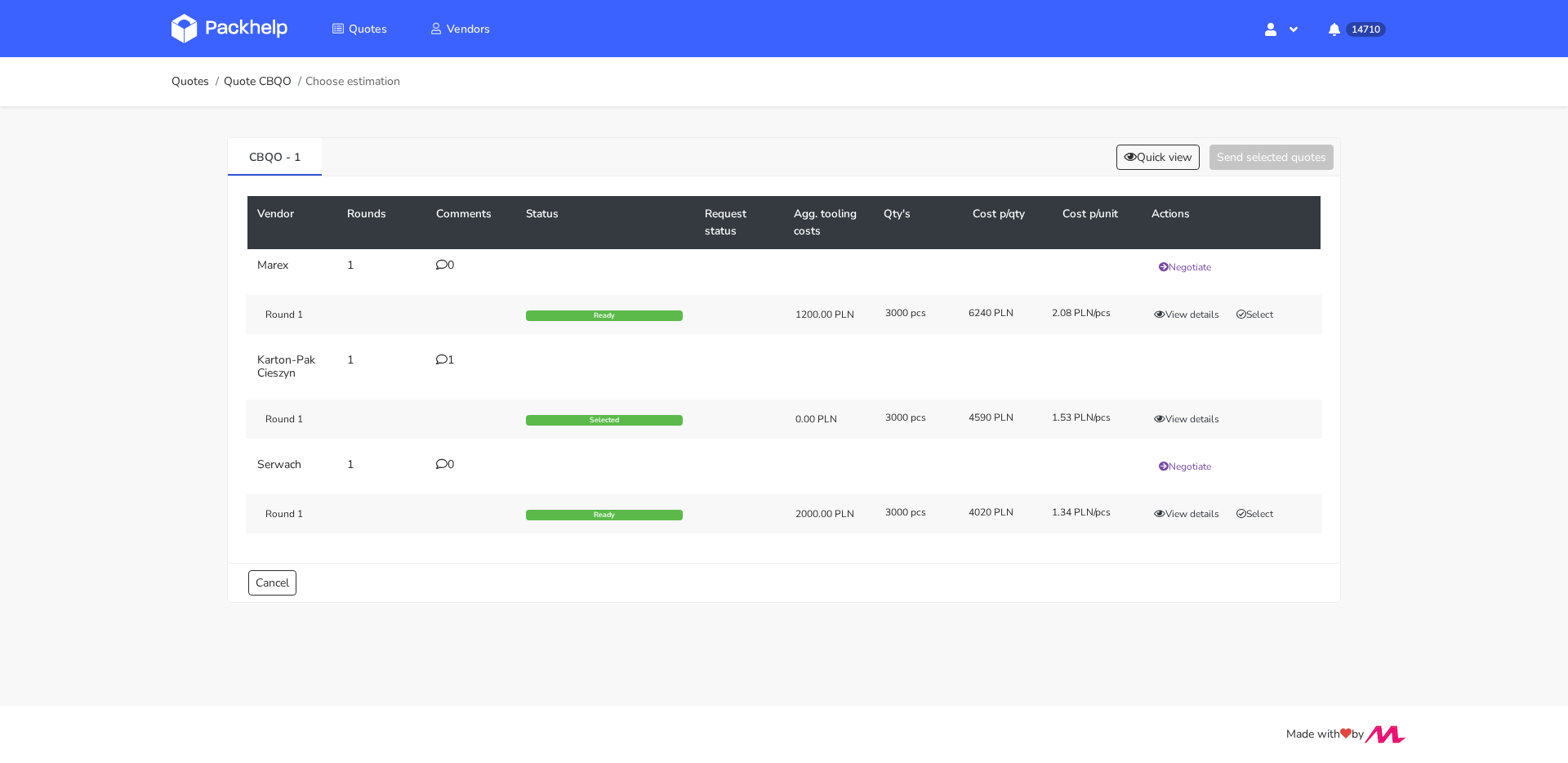
click at [447, 368] on td "1" at bounding box center [471, 367] width 90 height 46
click at [447, 365] on div "1" at bounding box center [471, 360] width 70 height 13
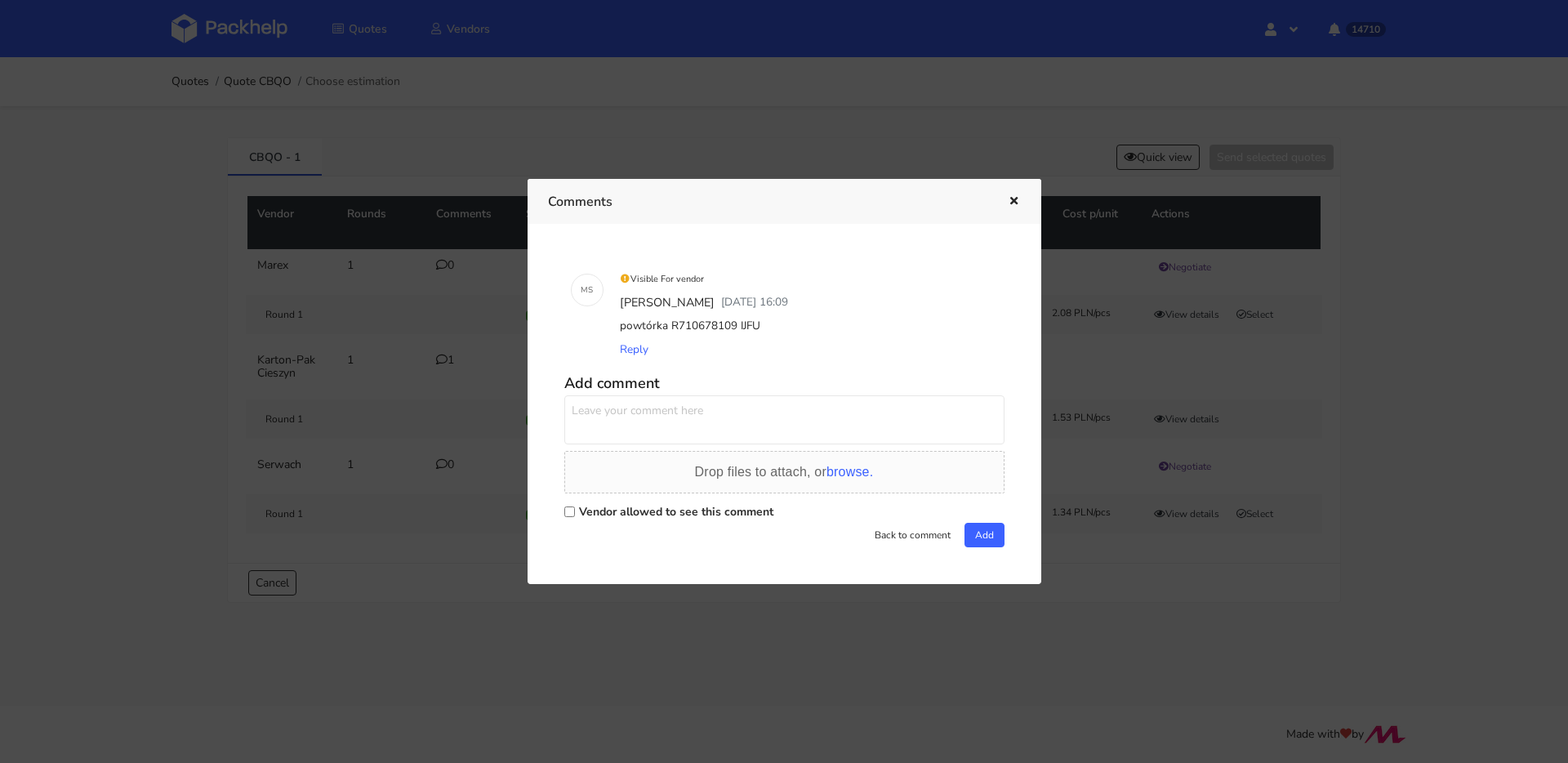
click at [438, 266] on div at bounding box center [784, 381] width 1568 height 763
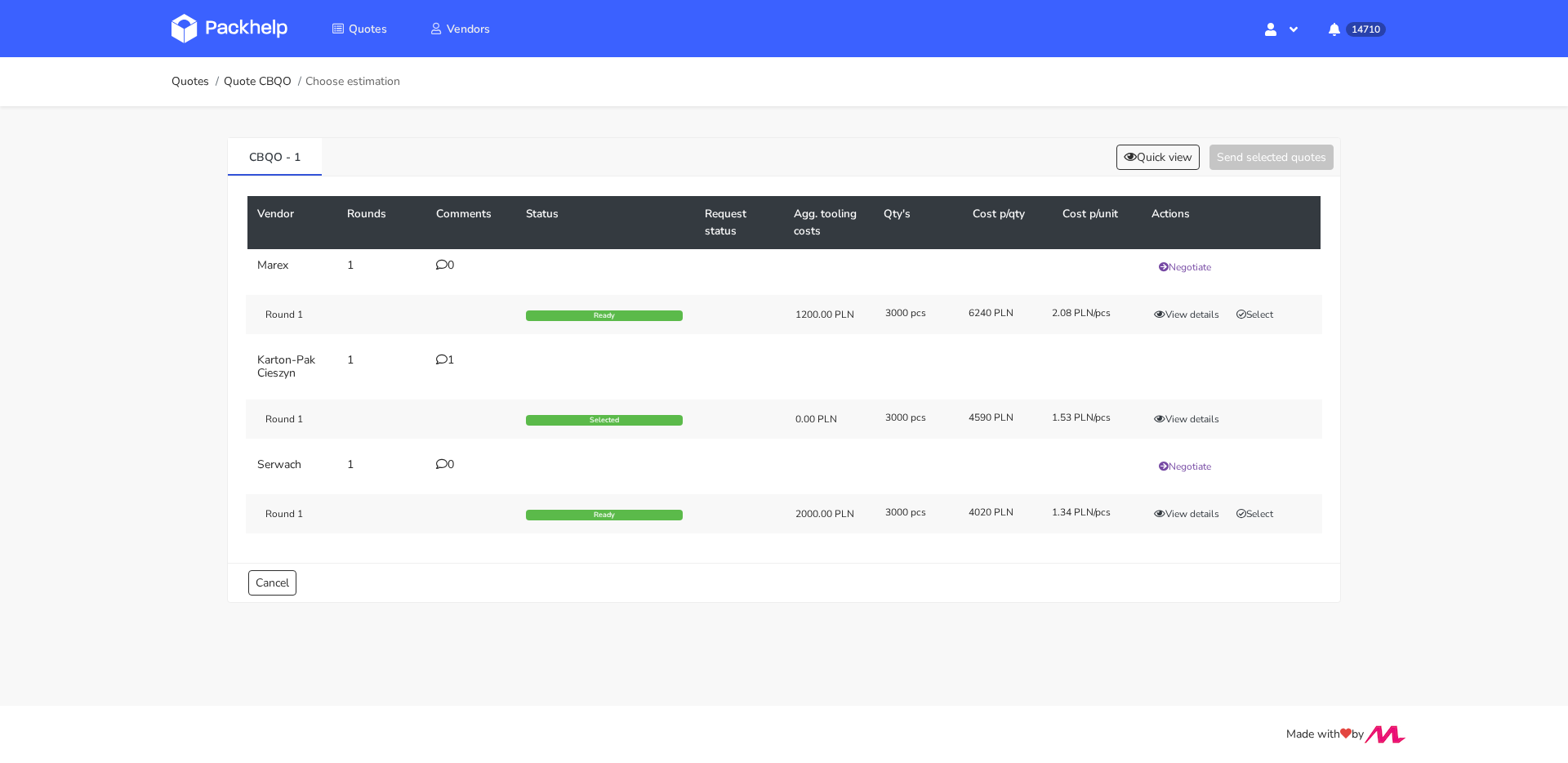
click at [446, 364] on icon at bounding box center [442, 360] width 12 height 12
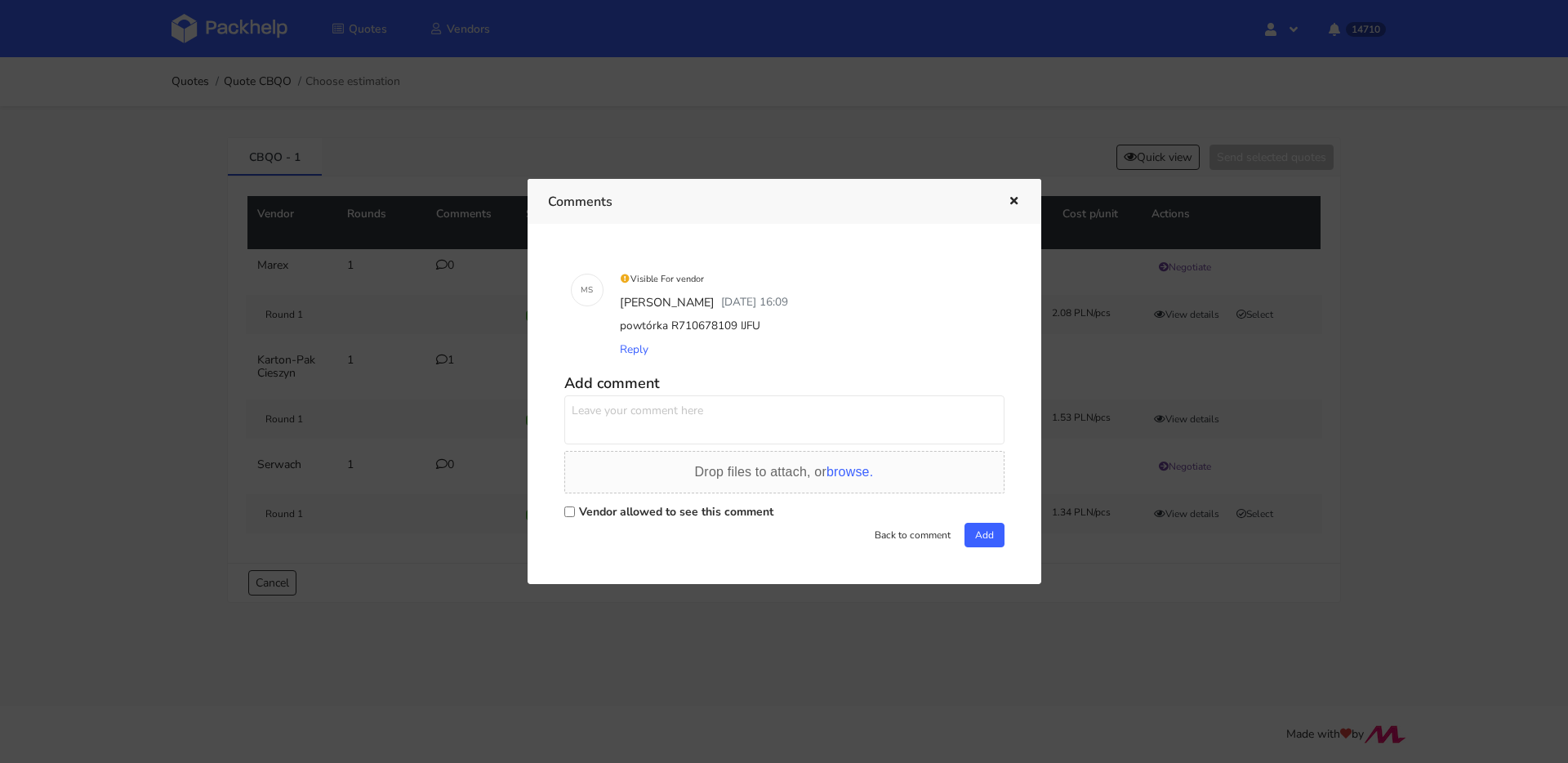
click at [340, 190] on div at bounding box center [784, 381] width 1568 height 763
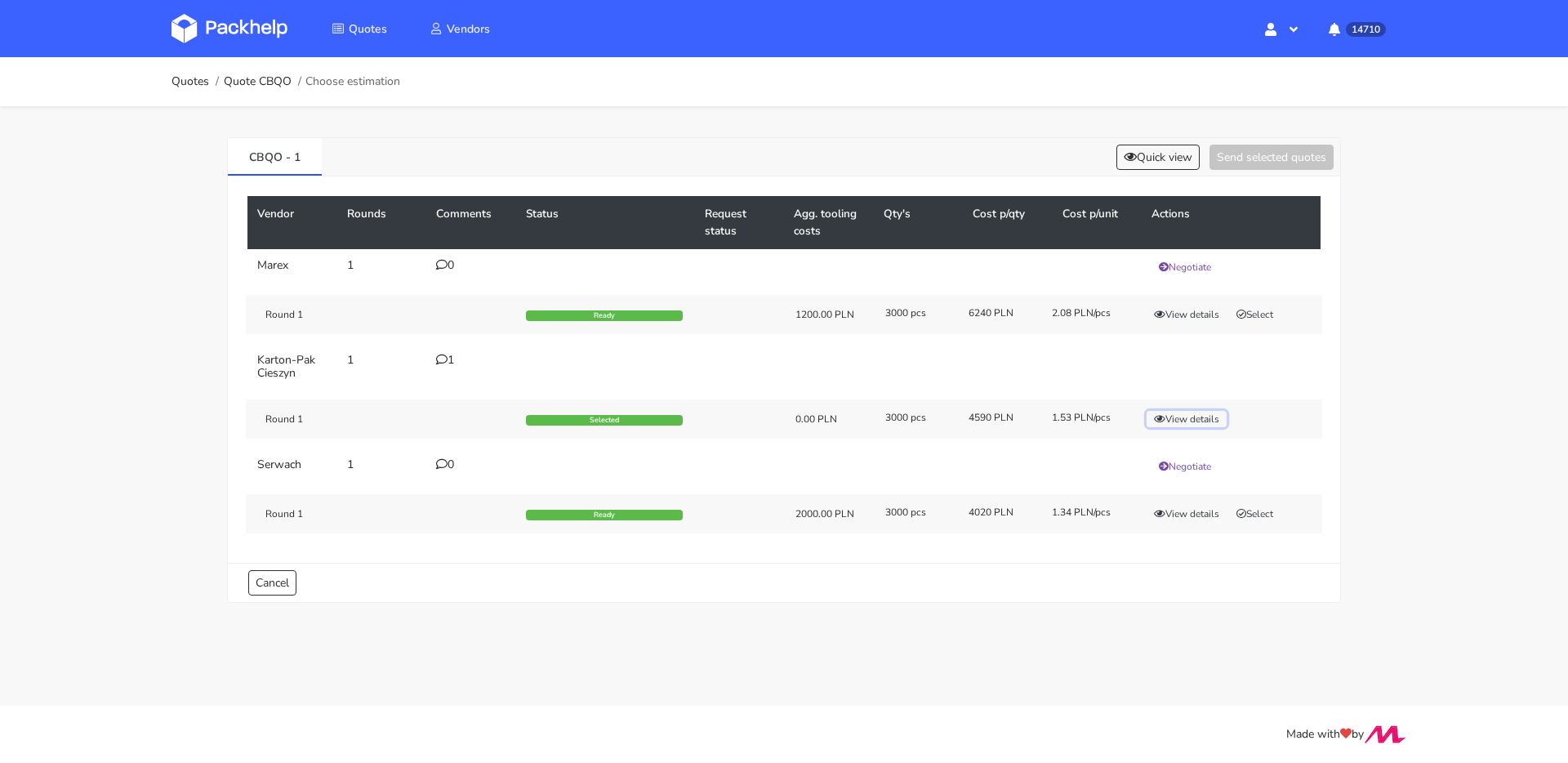
click at [1181, 420] on button "View details" at bounding box center [1186, 419] width 80 height 16
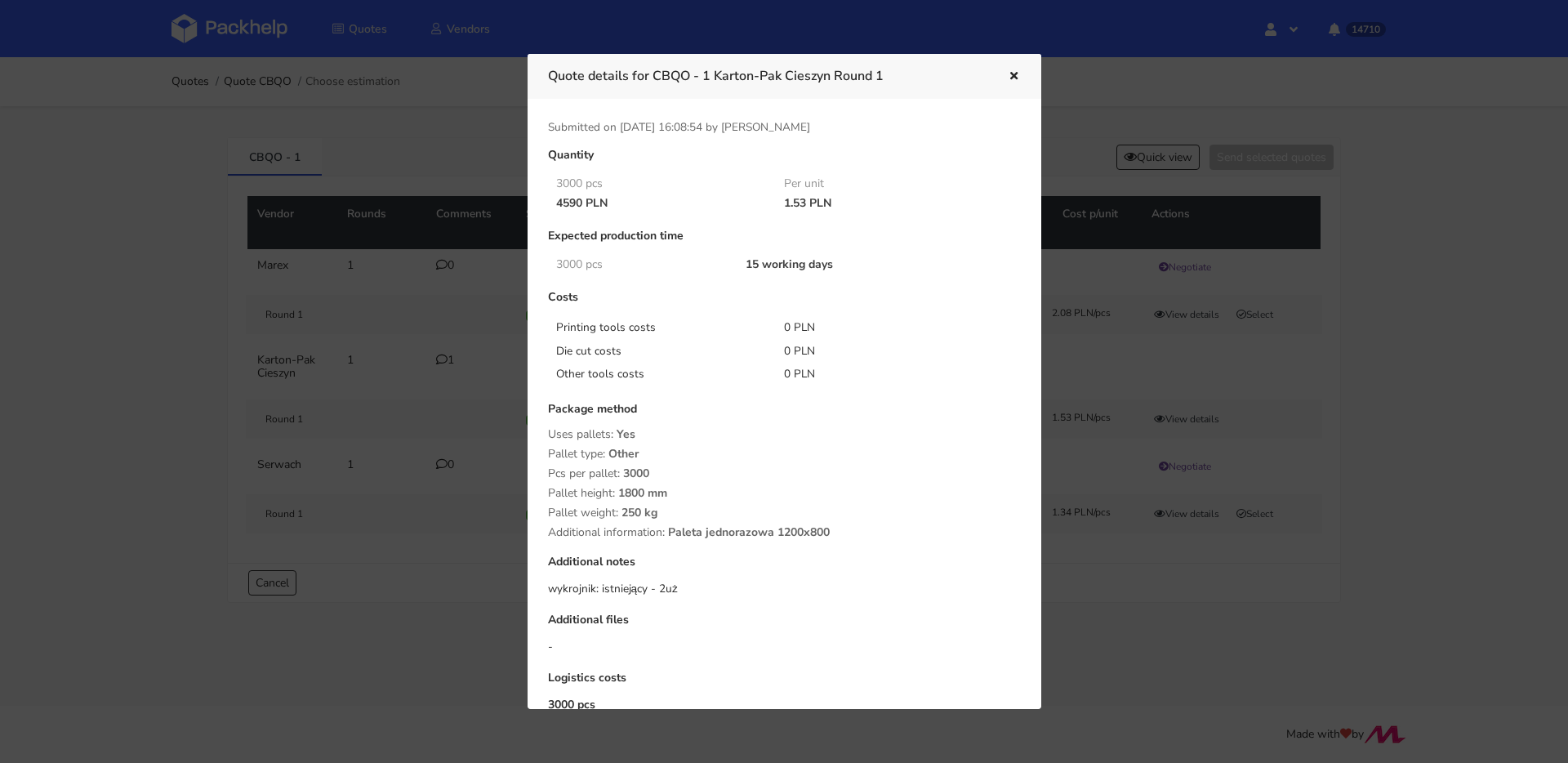
drag, startPoint x: 173, startPoint y: 238, endPoint x: 280, endPoint y: 179, distance: 122.2
click at [173, 238] on div at bounding box center [784, 381] width 1568 height 763
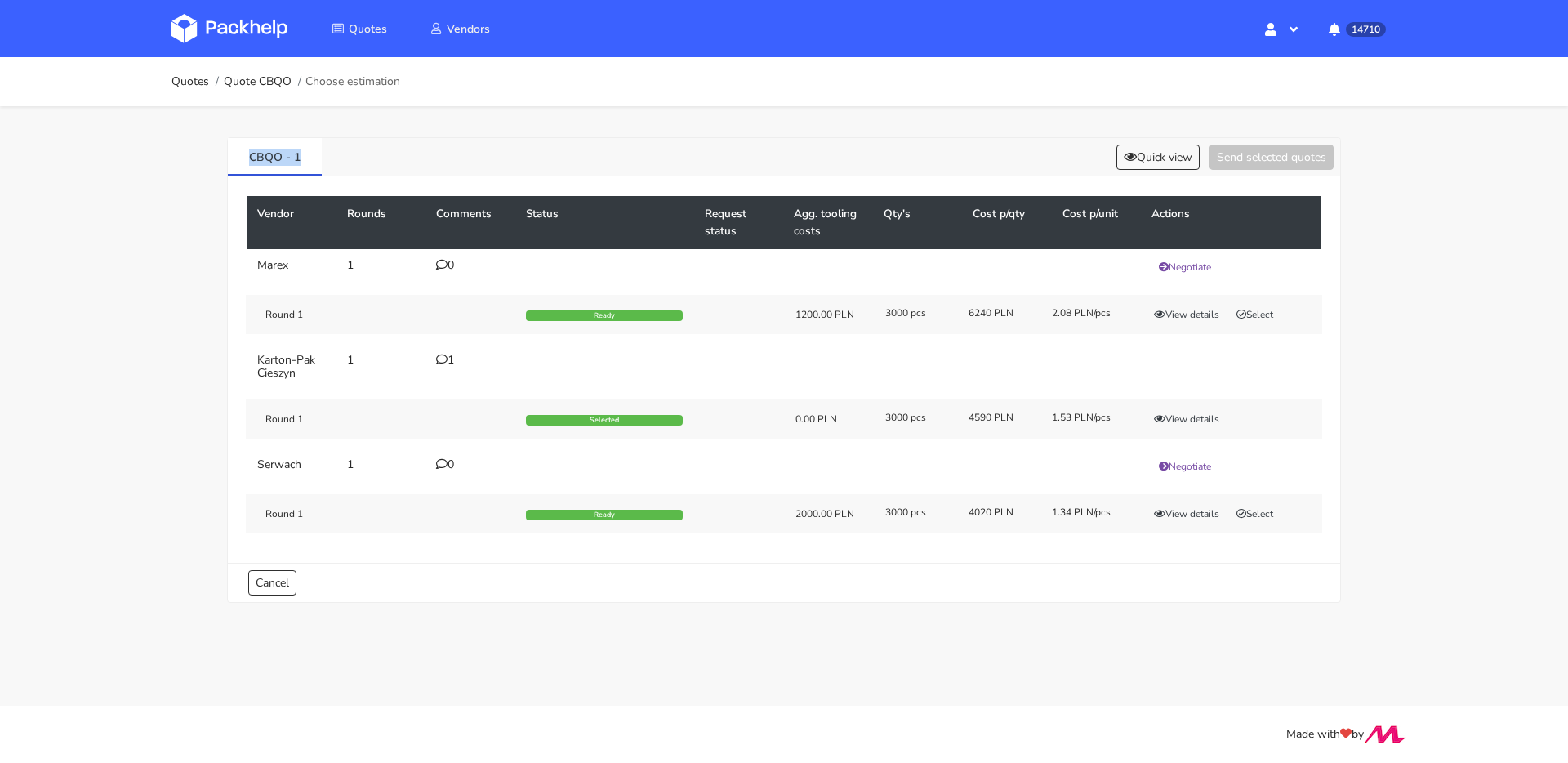
drag, startPoint x: 215, startPoint y: 157, endPoint x: 192, endPoint y: 156, distance: 23.0
click at [192, 156] on div "Quotes Quote CBQO Choose estimation CBQO - 1 Quick view Send selected quotes Ve…" at bounding box center [784, 342] width 1568 height 570
copy link "CBQO - 1"
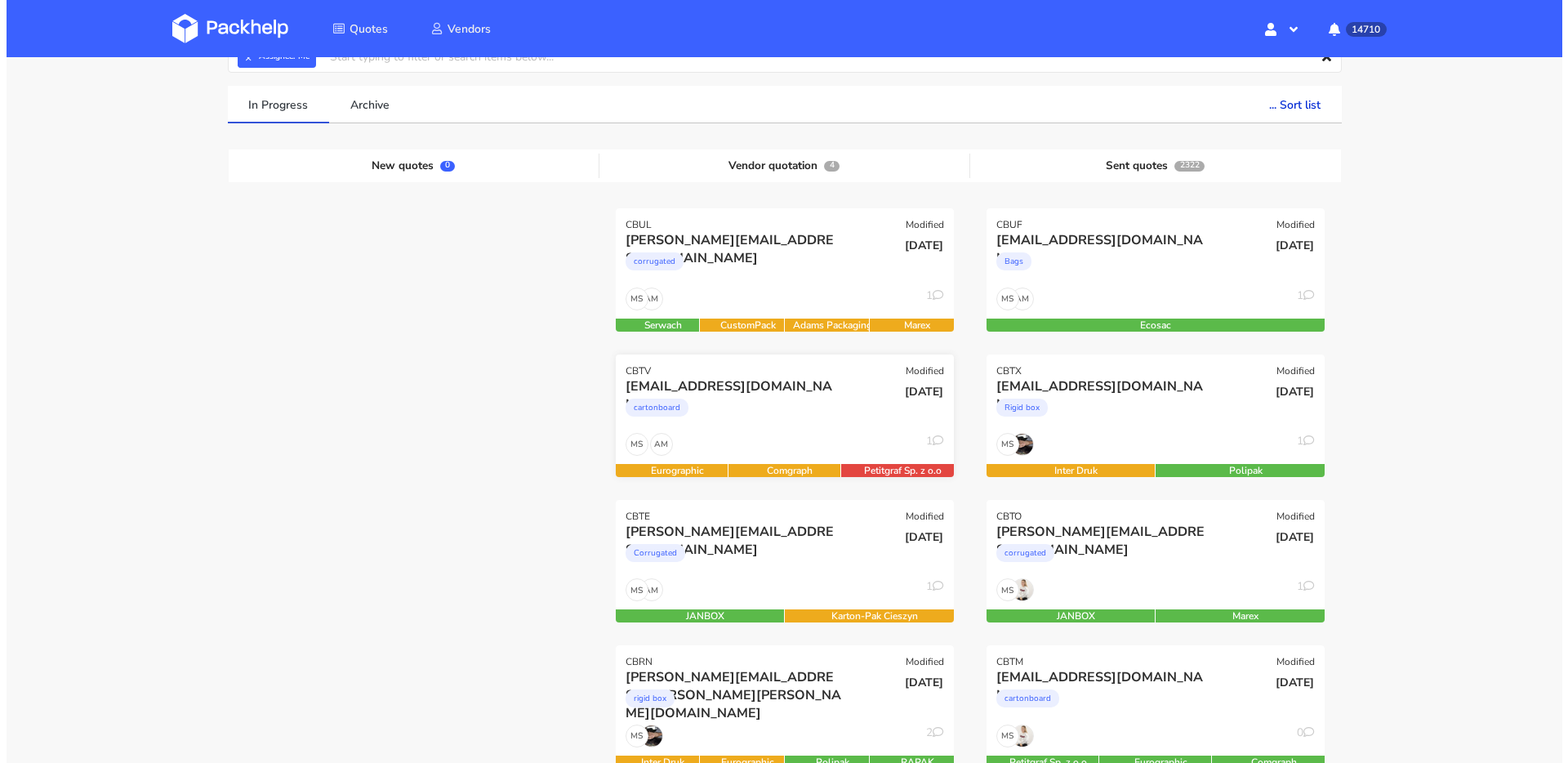
scroll to position [97, 0]
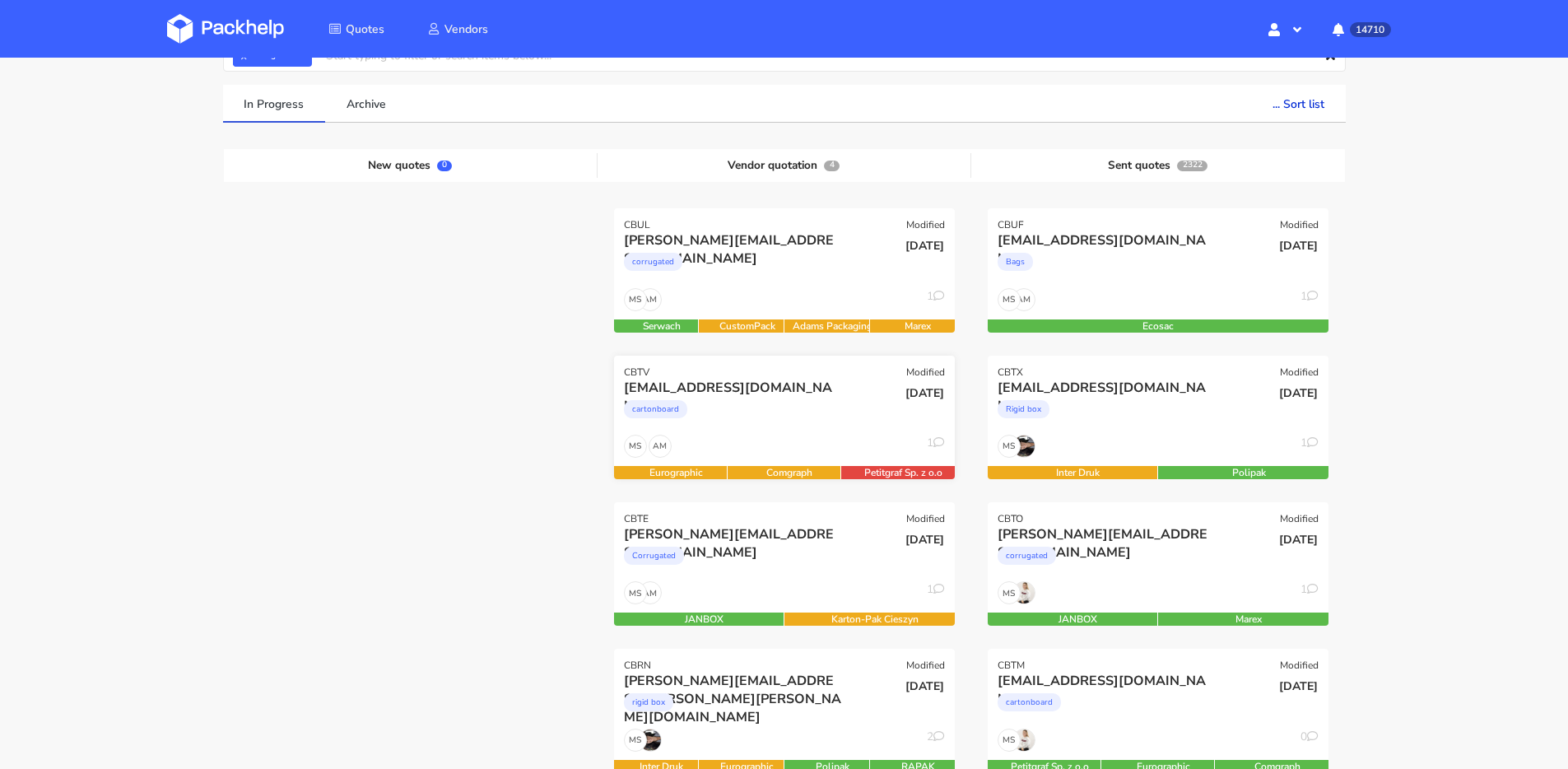
click at [785, 432] on div "b.kita@purinova.com cartonboard" at bounding box center [728, 407] width 230 height 56
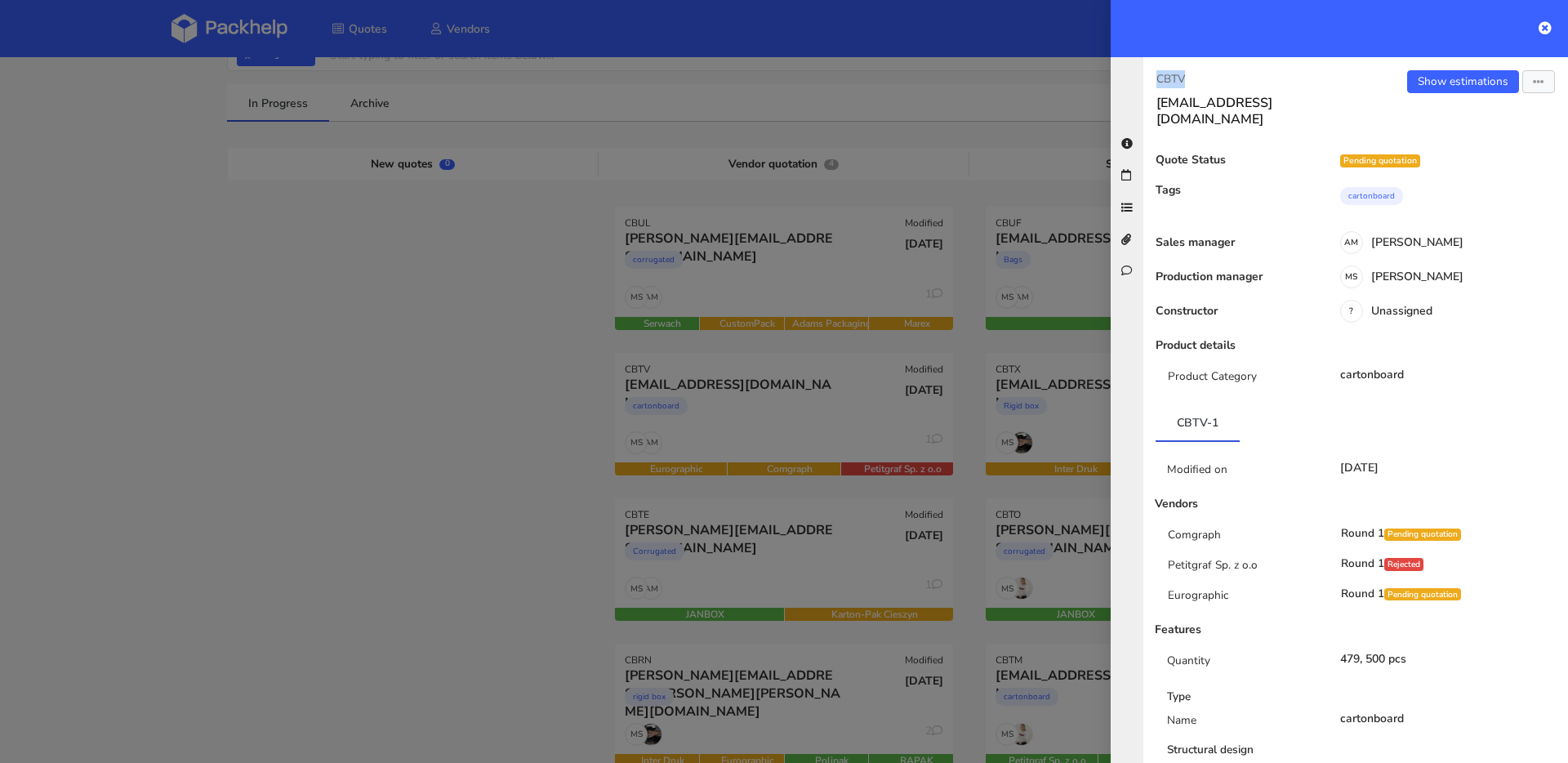
drag, startPoint x: 1200, startPoint y: 78, endPoint x: 1117, endPoint y: 78, distance: 83.0
click at [1117, 78] on div "CBTV b.kita@purinova.com Show estimations Send to estimate View quote Edit quot…" at bounding box center [1339, 411] width 457 height 706
copy p "CBTV"
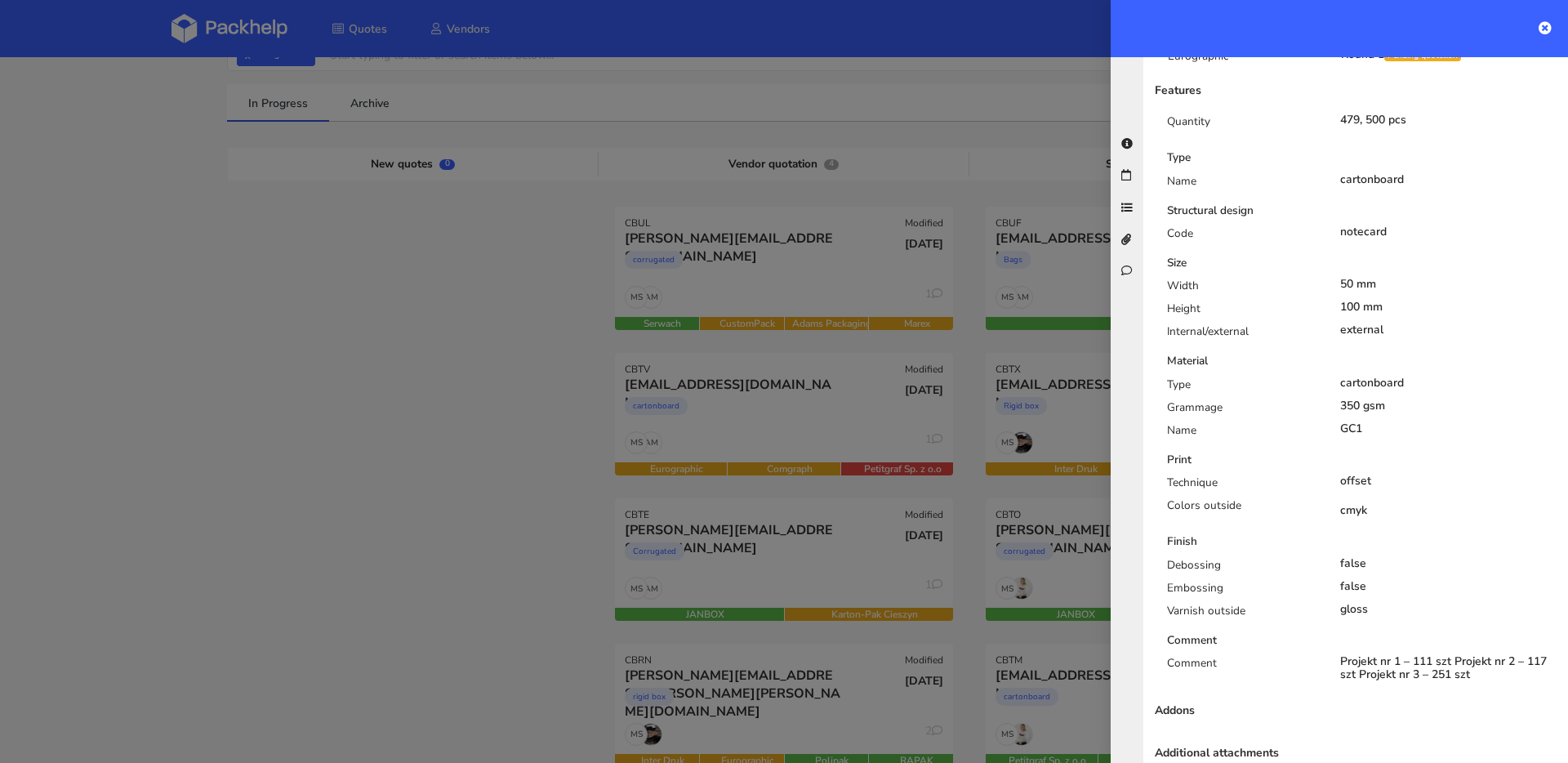
scroll to position [544, 0]
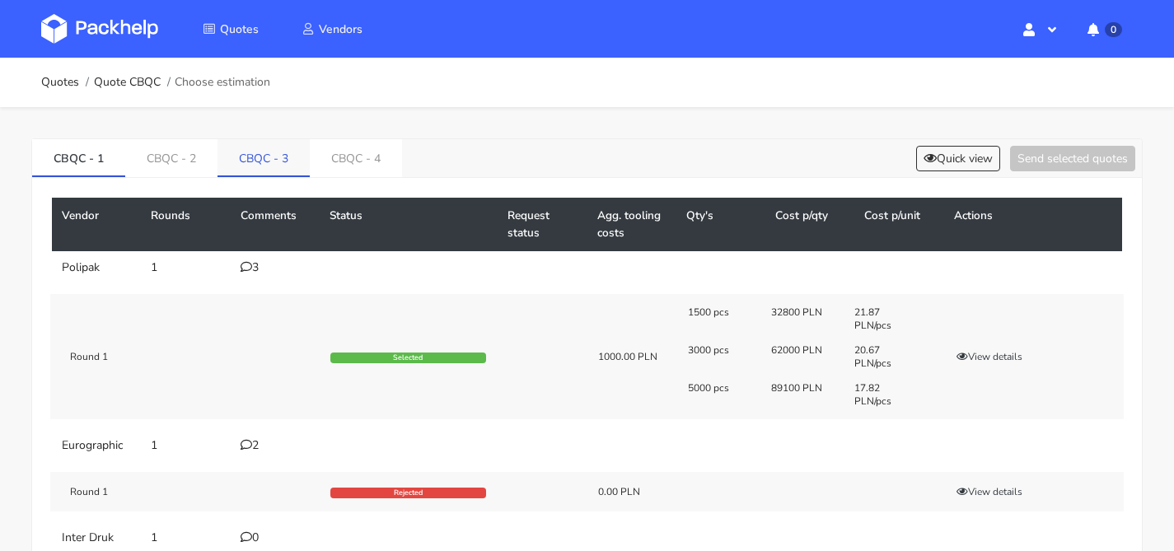
click at [282, 159] on link "CBQC - 3" at bounding box center [263, 157] width 92 height 36
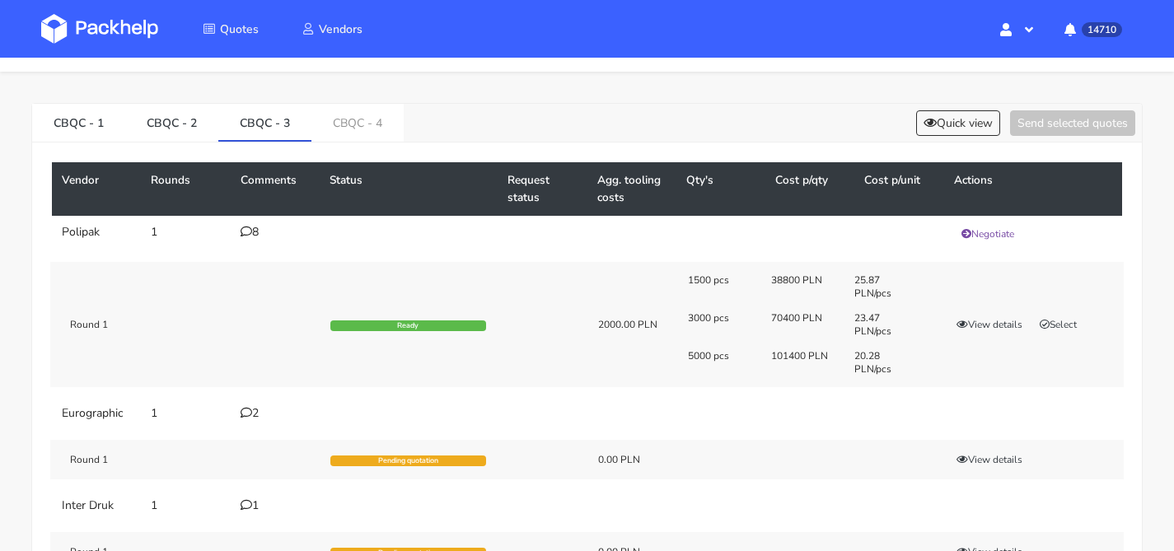
scroll to position [23, 0]
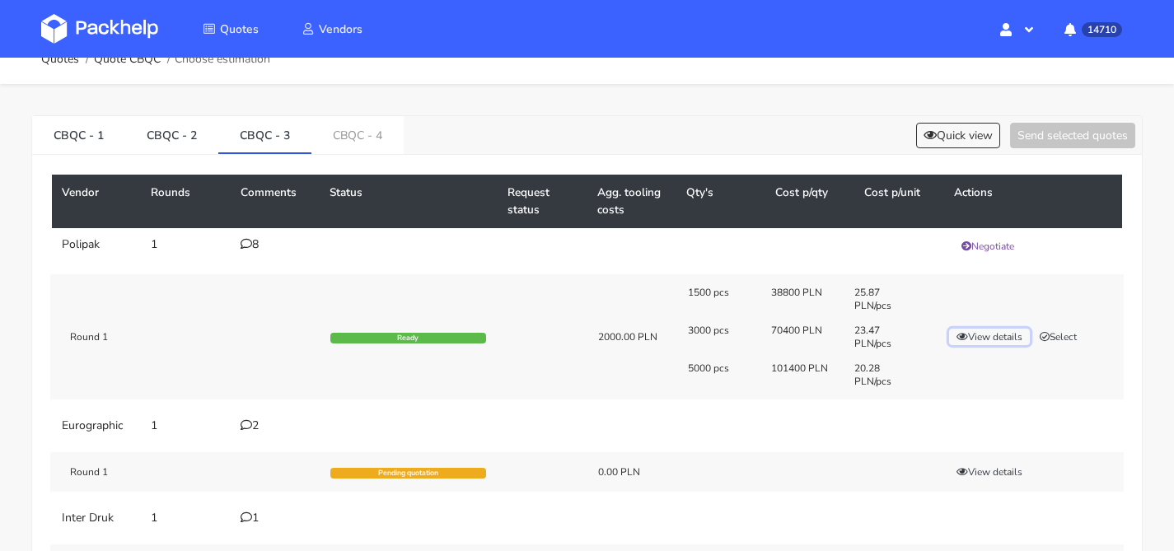
click at [967, 338] on button "View details" at bounding box center [989, 337] width 81 height 16
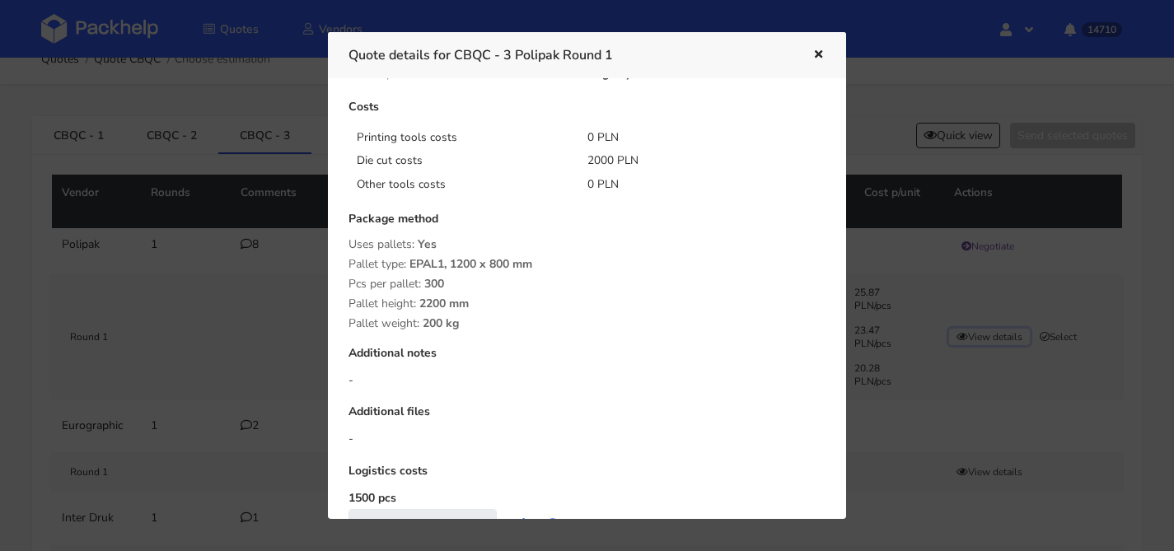
scroll to position [313, 0]
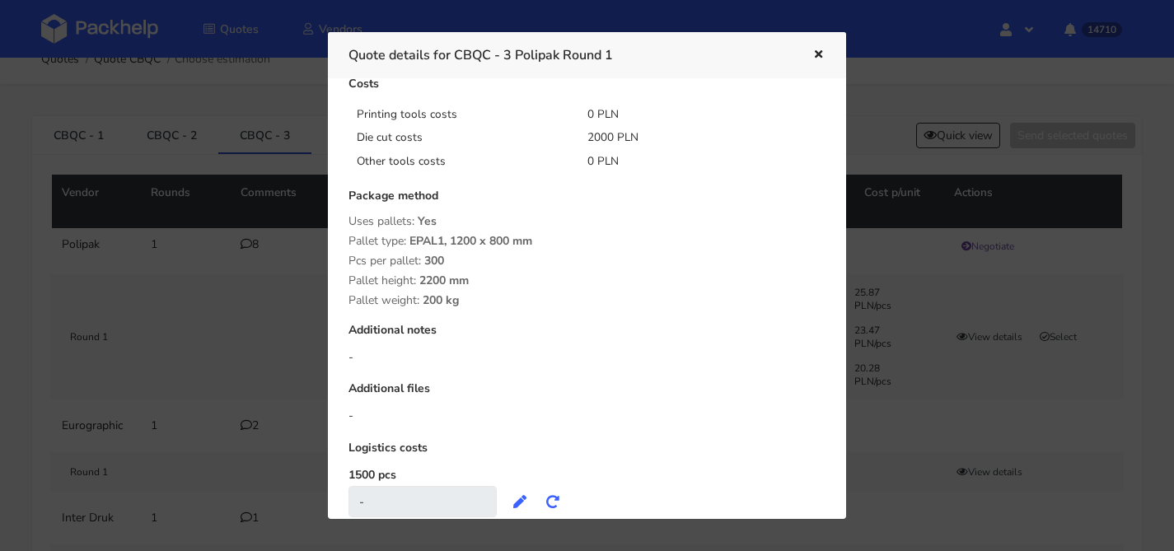
click at [804, 54] on div at bounding box center [806, 54] width 38 height 21
click at [811, 53] on icon "button" at bounding box center [818, 55] width 14 height 12
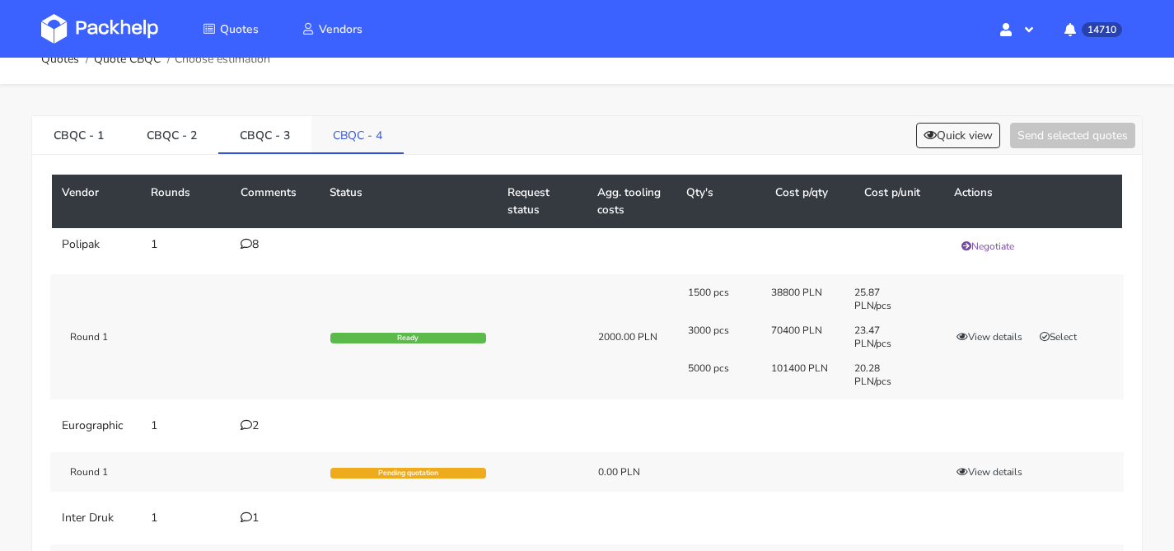
click at [359, 138] on link "CBQC - 4" at bounding box center [357, 134] width 92 height 36
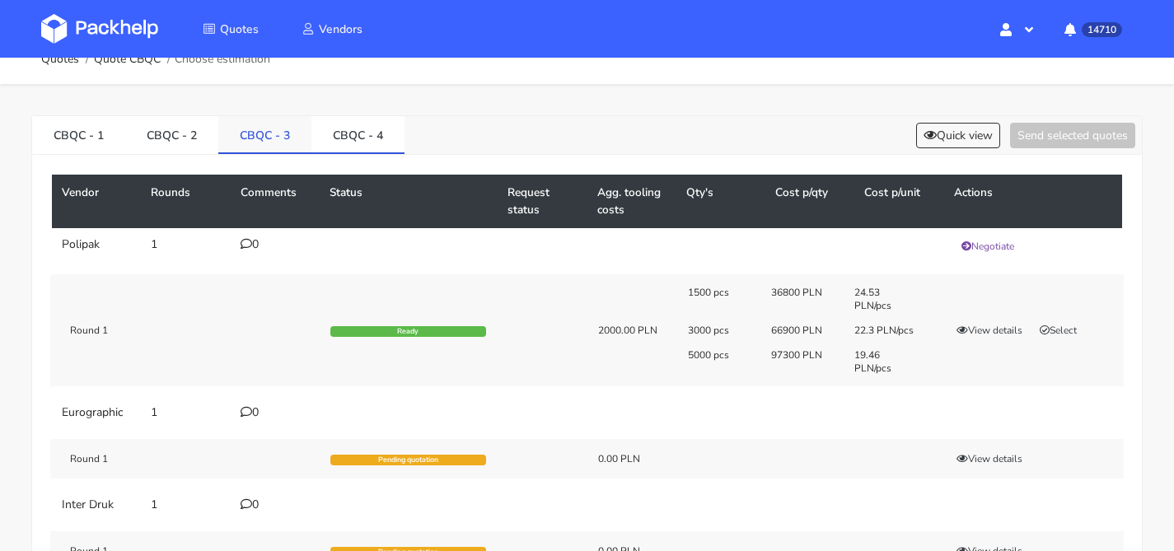
click at [273, 138] on link "CBQC - 3" at bounding box center [264, 134] width 93 height 36
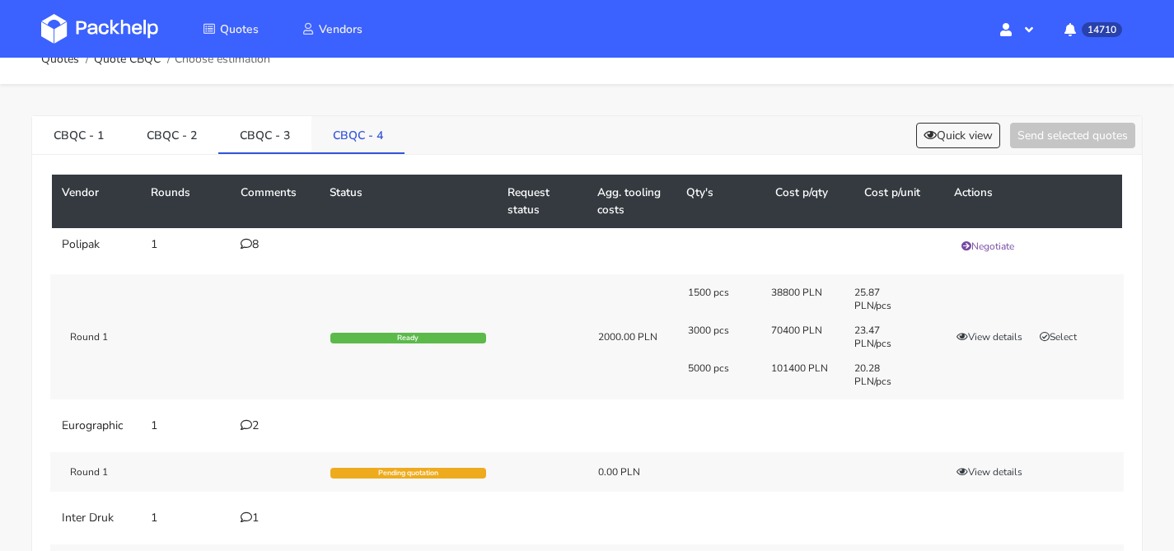
click at [349, 138] on link "CBQC - 4" at bounding box center [357, 134] width 93 height 36
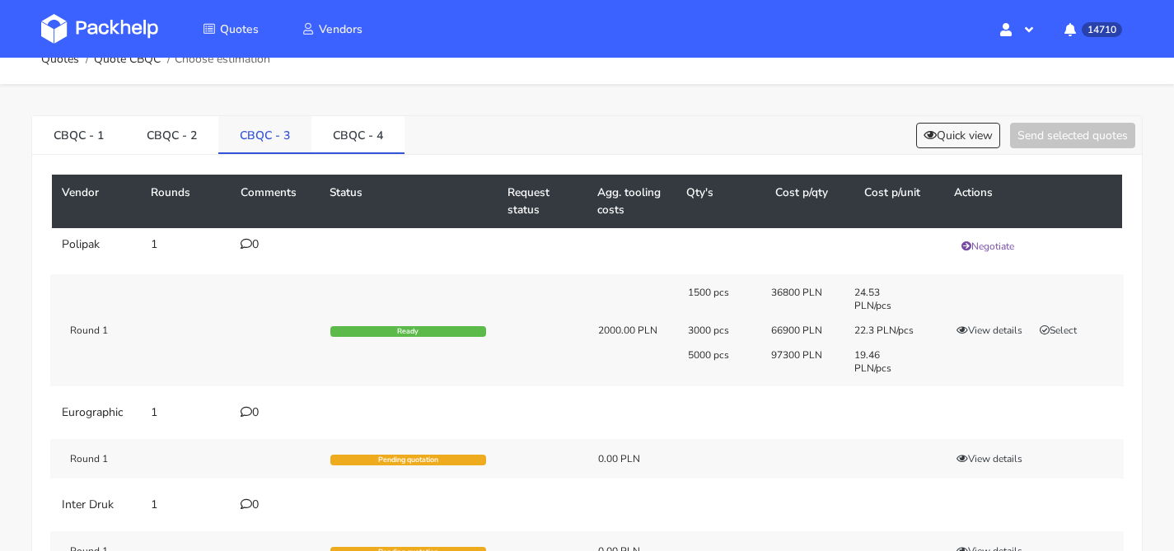
click at [284, 138] on link "CBQC - 3" at bounding box center [264, 134] width 93 height 36
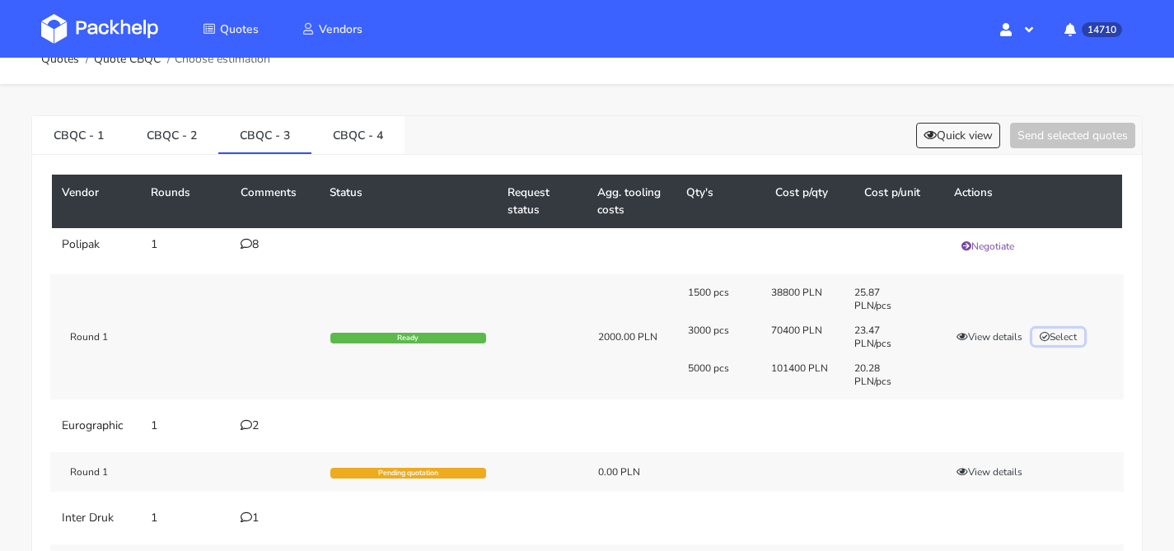
click at [1071, 336] on button "Select" at bounding box center [1058, 337] width 52 height 16
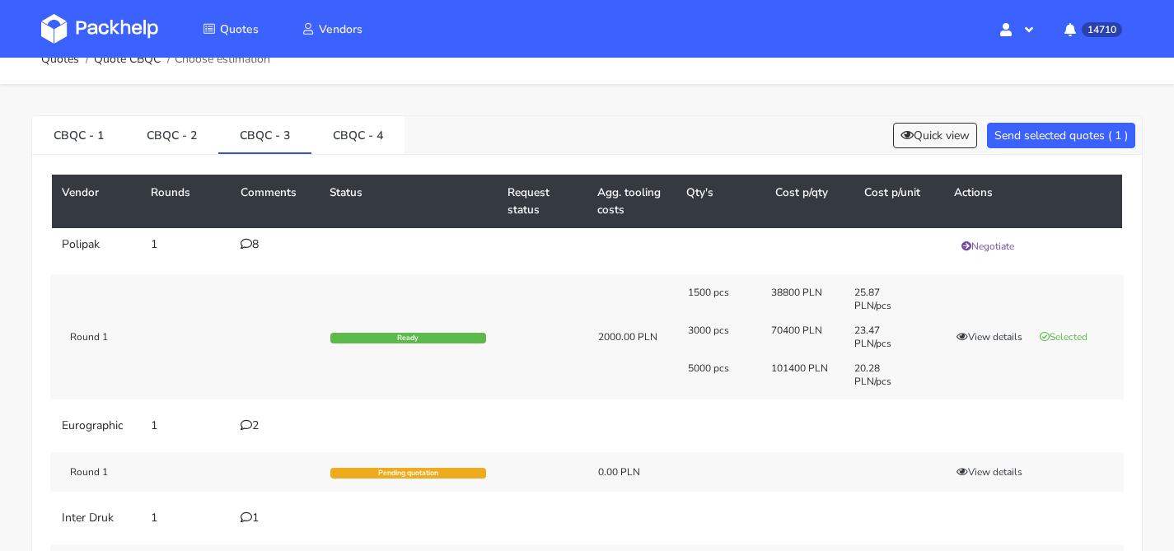
click at [1067, 149] on div "CBQC - 1 CBQC - 2 CBQC - 3 CBQC - 4 Quick view Send selected quotes ( 1 )" at bounding box center [586, 135] width 1109 height 39
click at [1067, 133] on button "Send selected quotes ( 1 )" at bounding box center [1061, 136] width 148 height 26
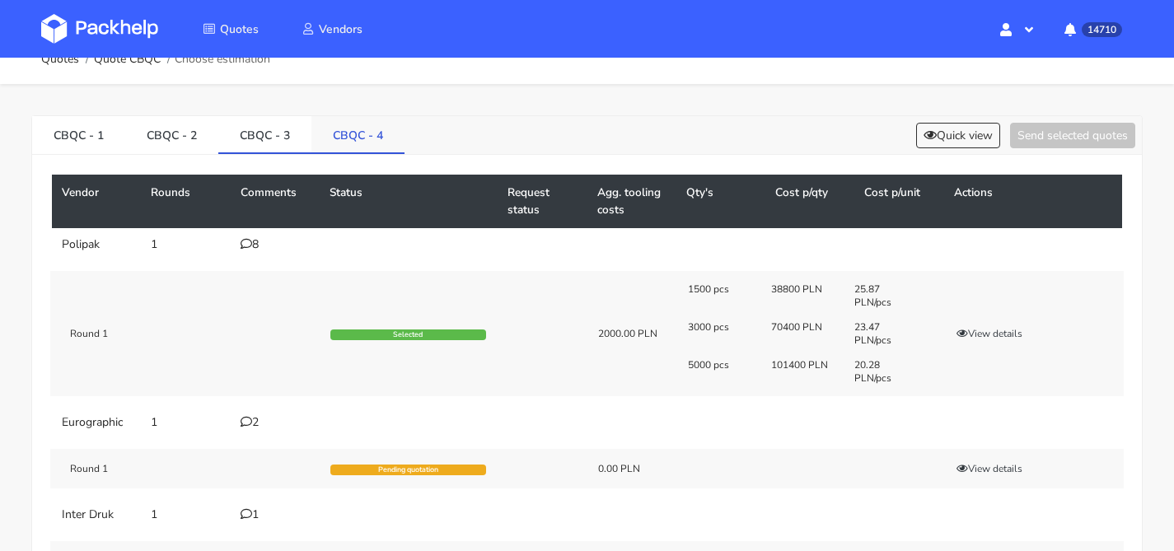
click at [378, 133] on link "CBQC - 4" at bounding box center [357, 134] width 93 height 36
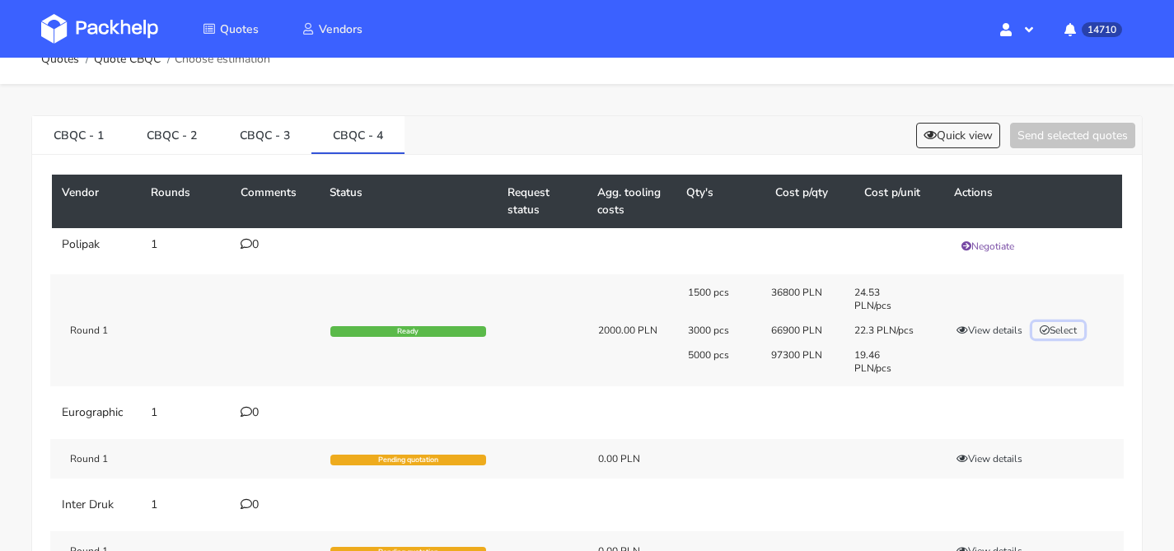
click at [1060, 331] on button "Select" at bounding box center [1058, 330] width 52 height 16
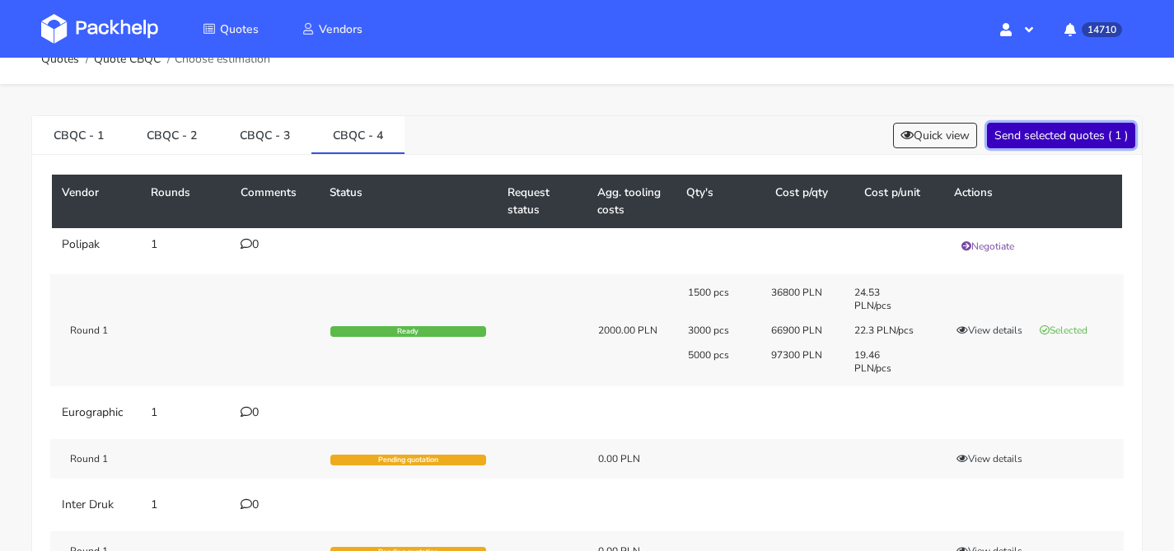
click at [1043, 136] on button "Send selected quotes ( 1 )" at bounding box center [1061, 136] width 148 height 26
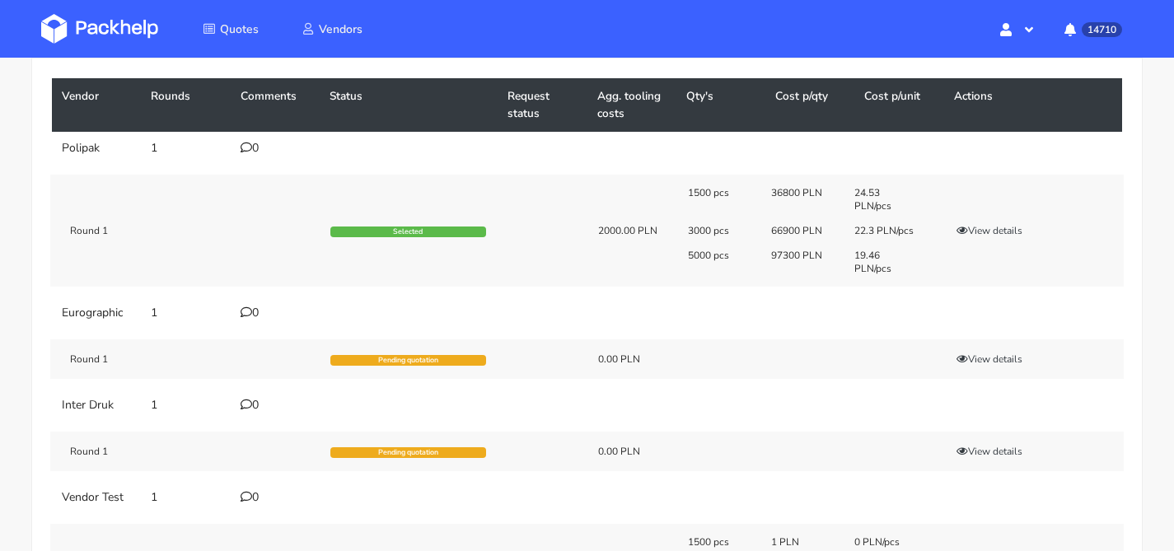
scroll to position [0, 0]
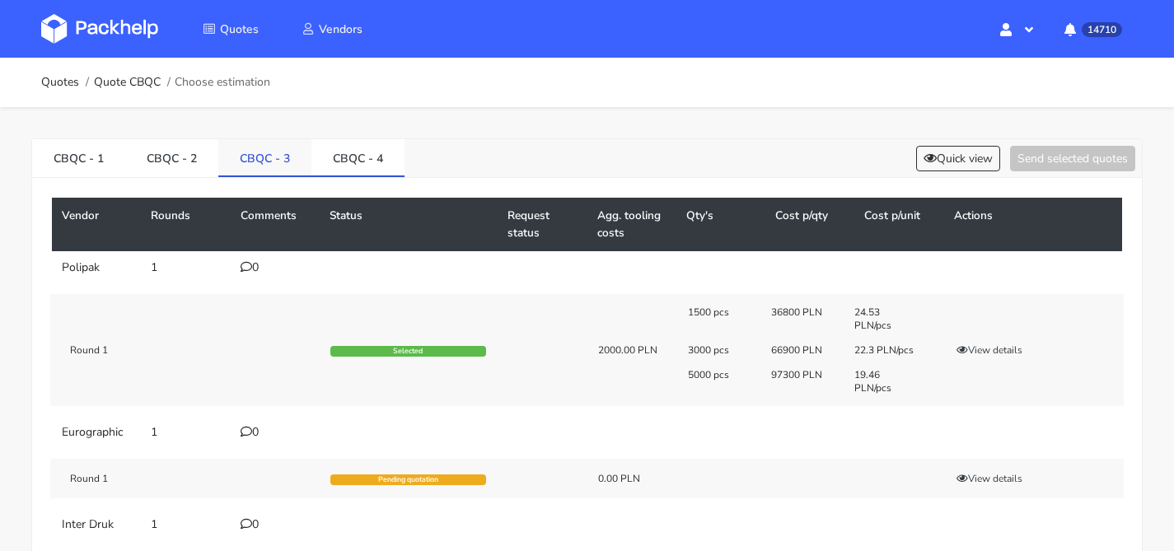
click at [263, 162] on link "CBQC - 3" at bounding box center [264, 157] width 93 height 36
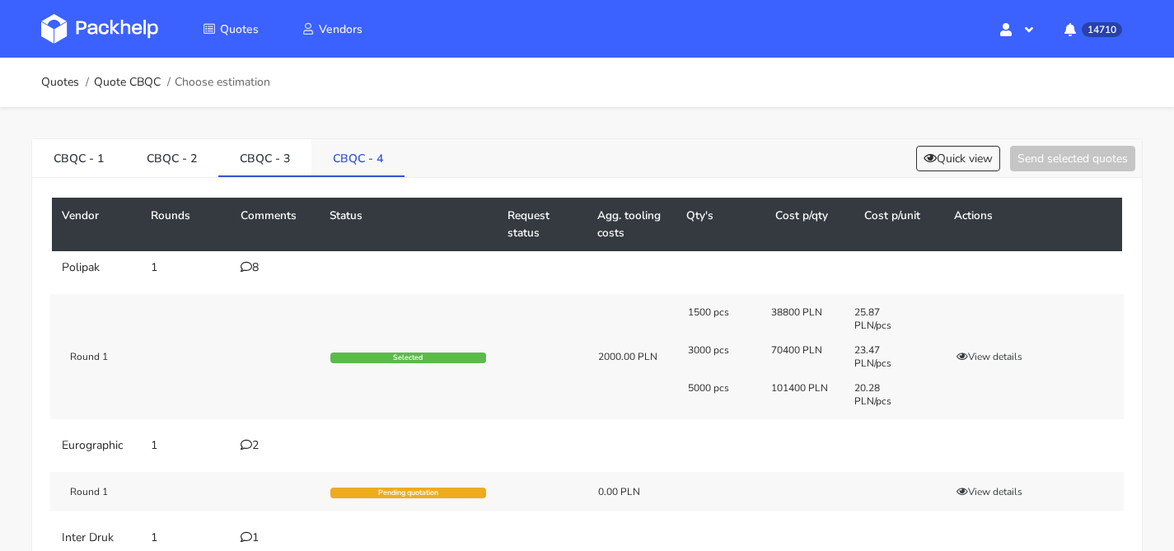
click at [367, 156] on link "CBQC - 4" at bounding box center [357, 157] width 93 height 36
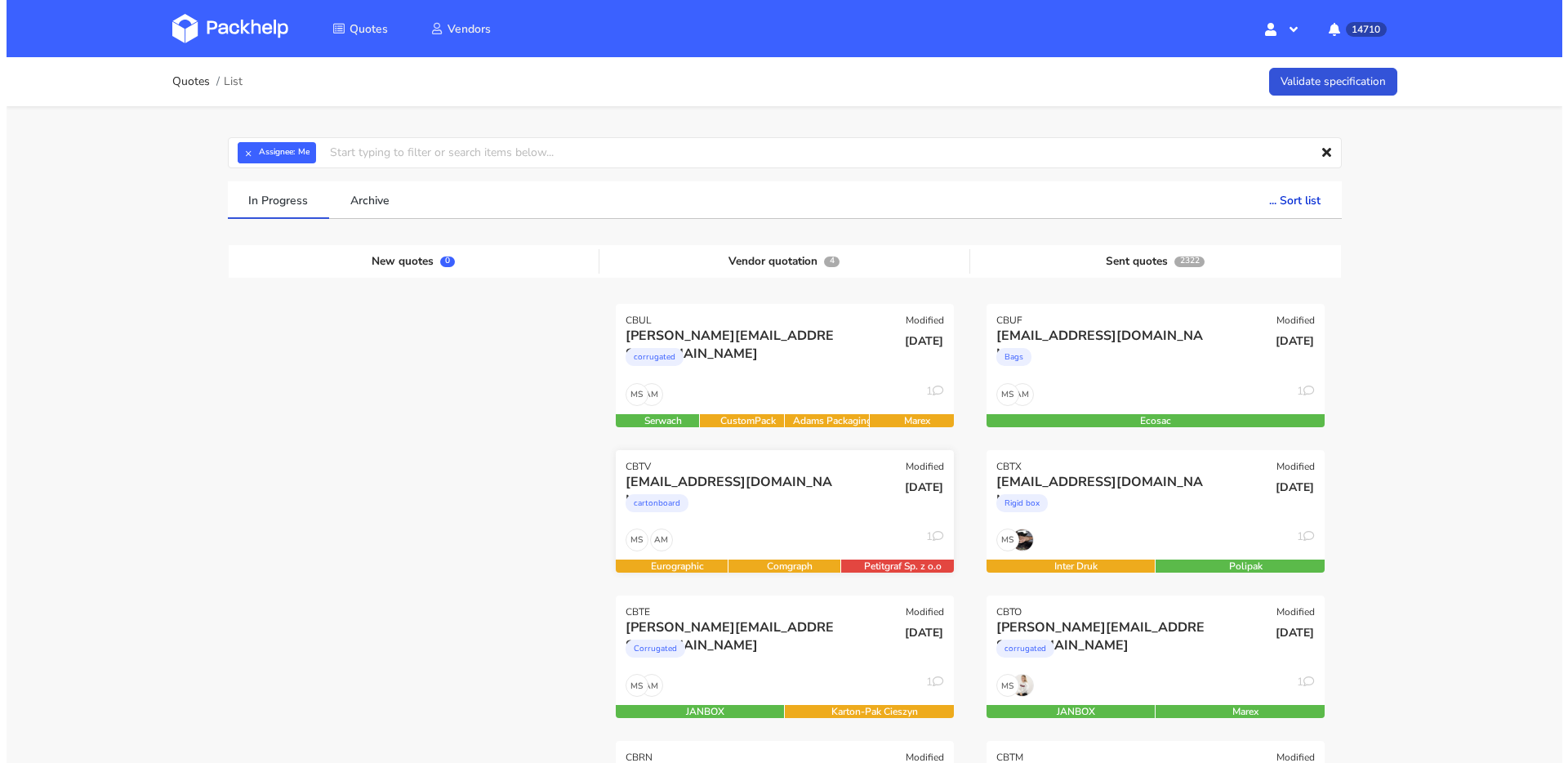
scroll to position [28, 0]
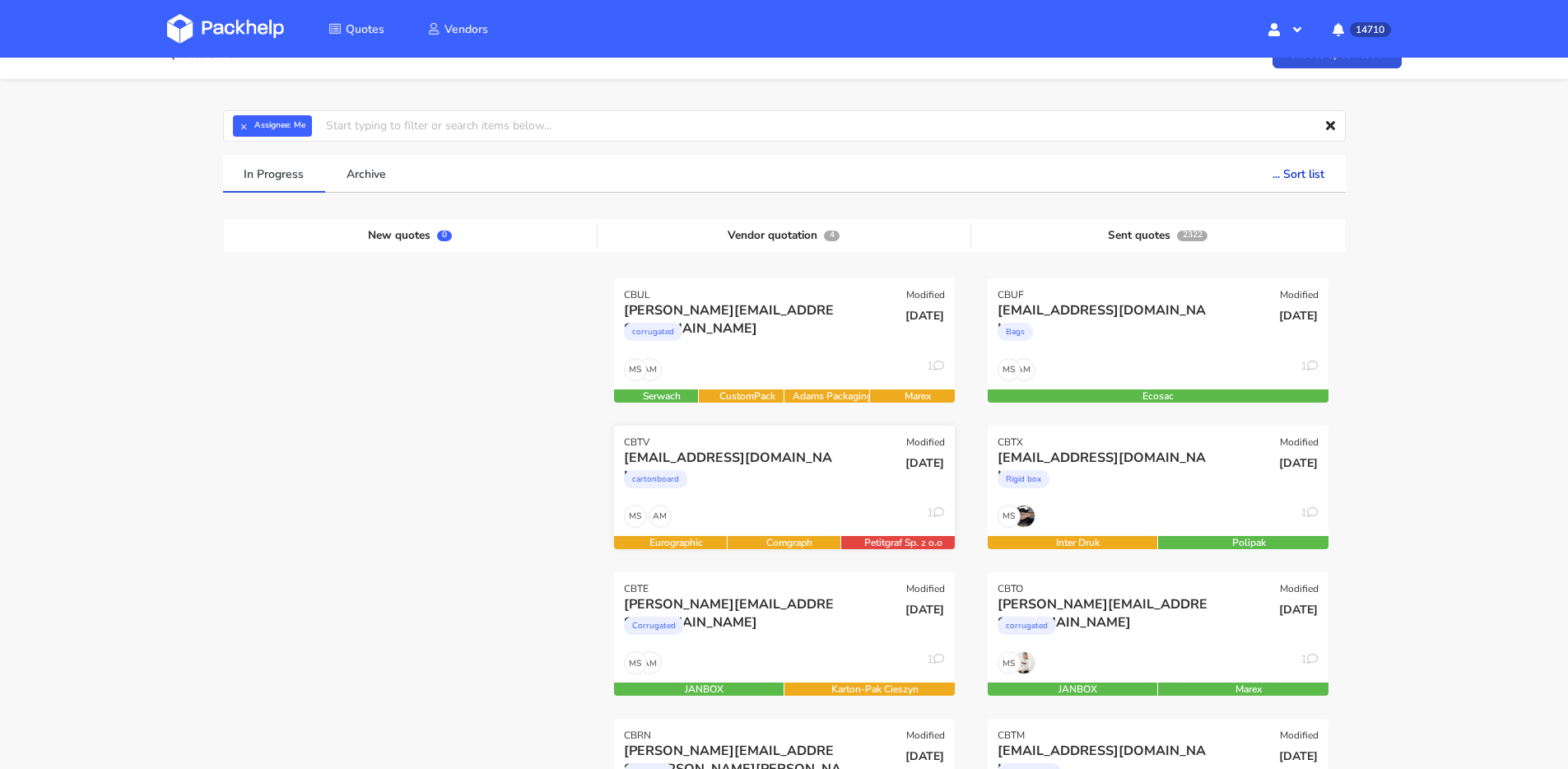
click at [778, 465] on div "b.kita@purinova.com" at bounding box center [733, 458] width 218 height 18
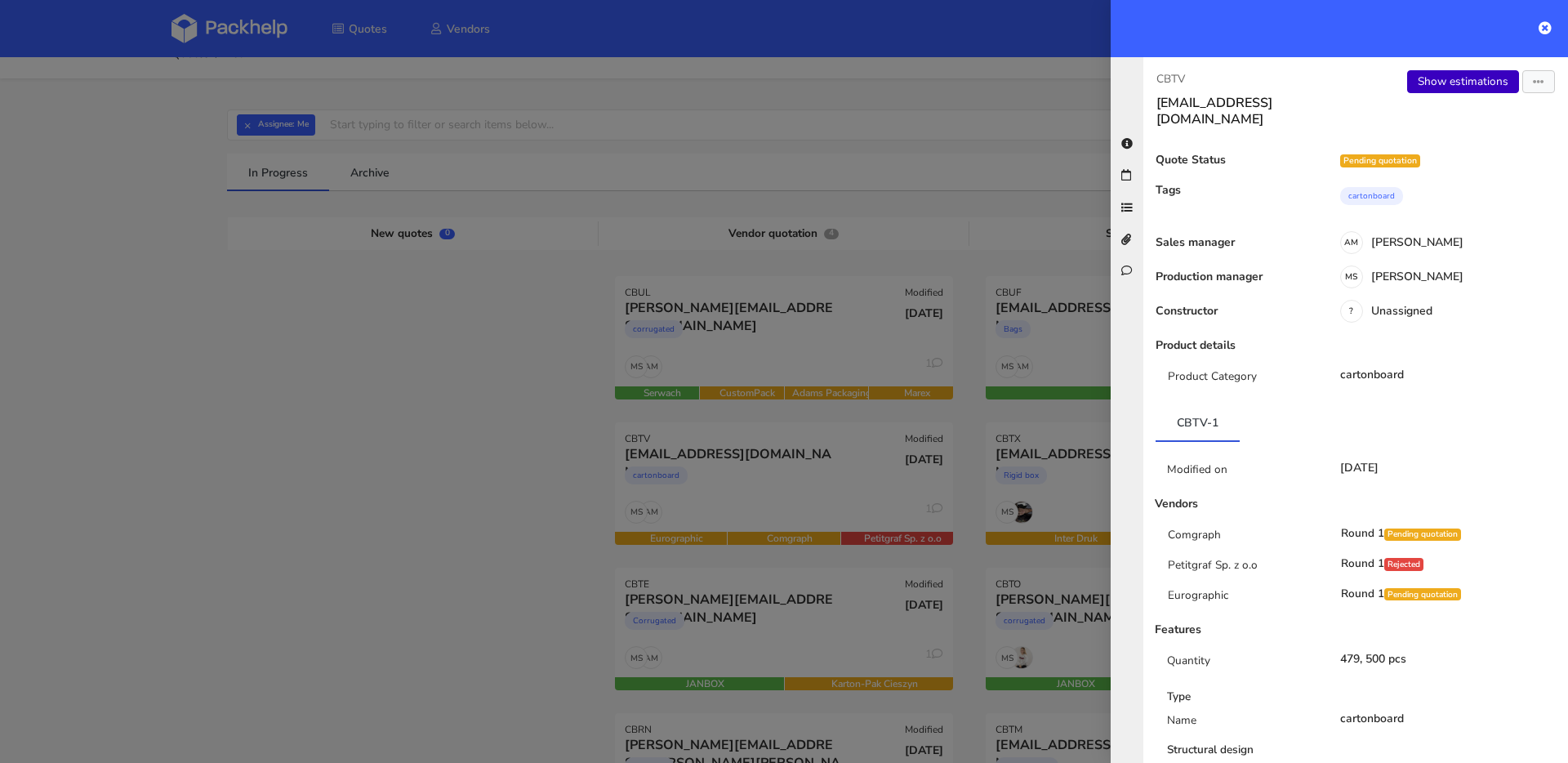
click at [1429, 87] on link "Show estimations" at bounding box center [1463, 81] width 112 height 23
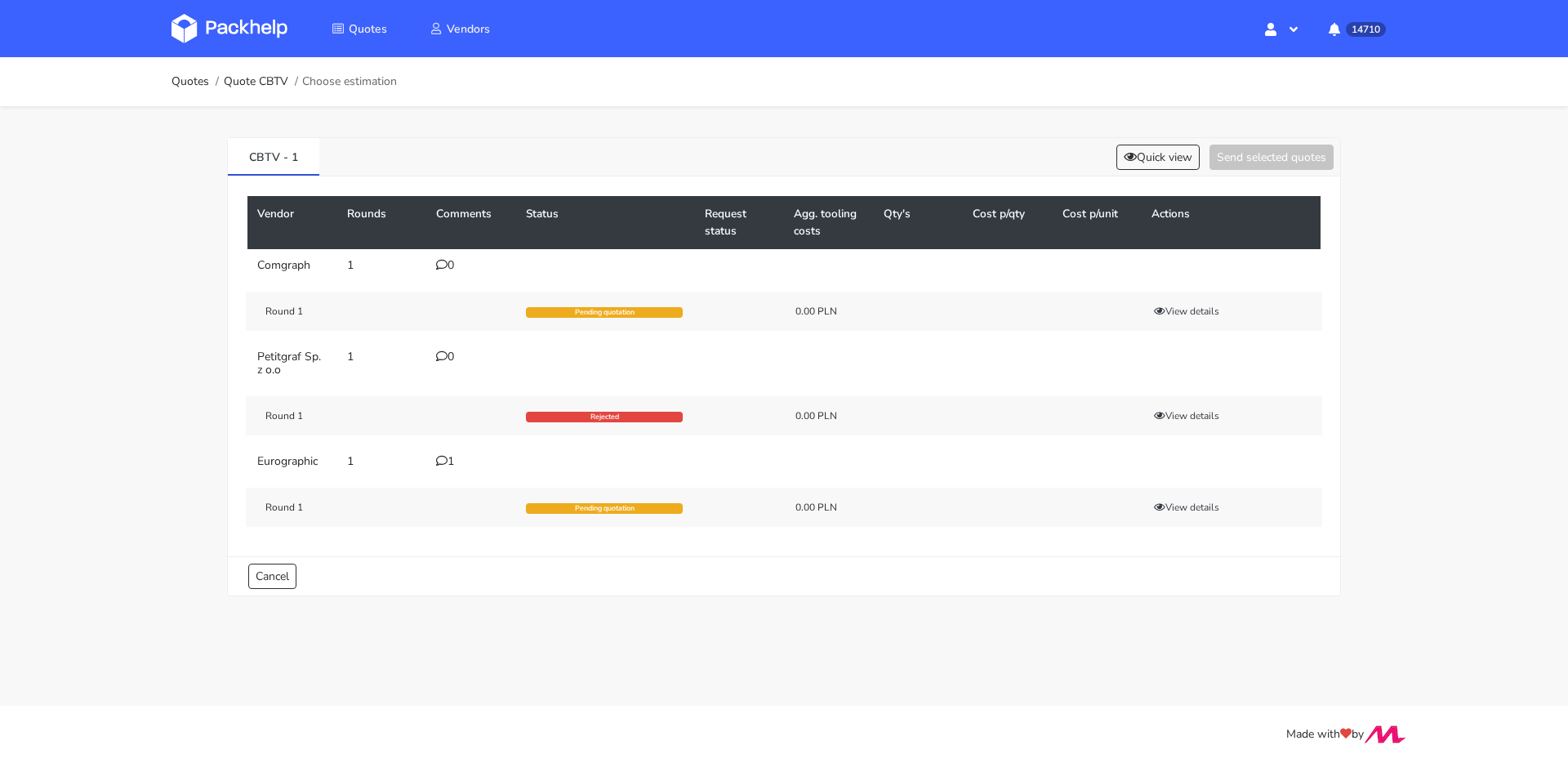
click at [442, 267] on icon at bounding box center [442, 265] width 12 height 12
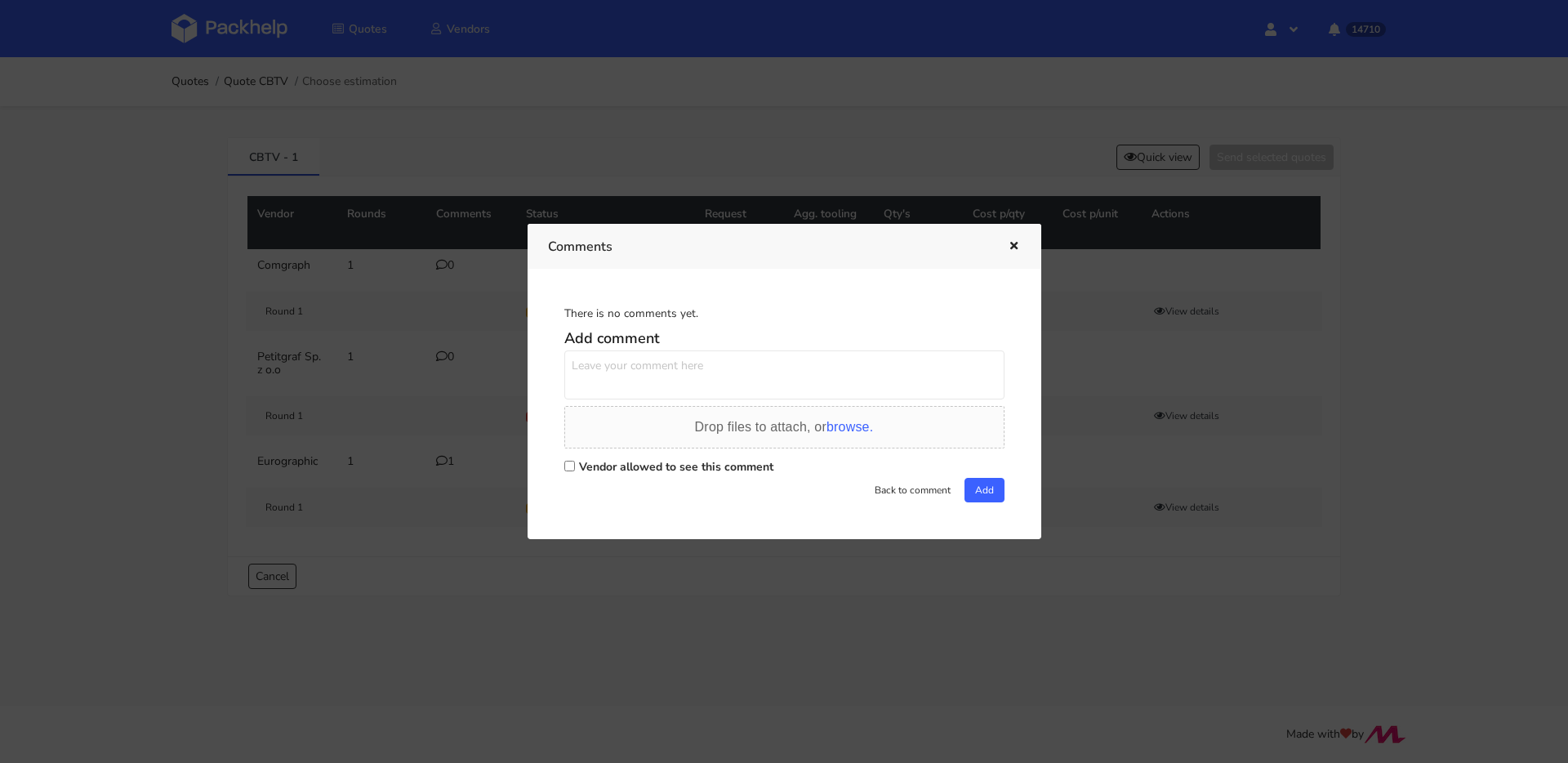
click at [1021, 242] on div "Comments" at bounding box center [784, 246] width 514 height 45
click at [1018, 244] on icon "button" at bounding box center [1015, 247] width 14 height 12
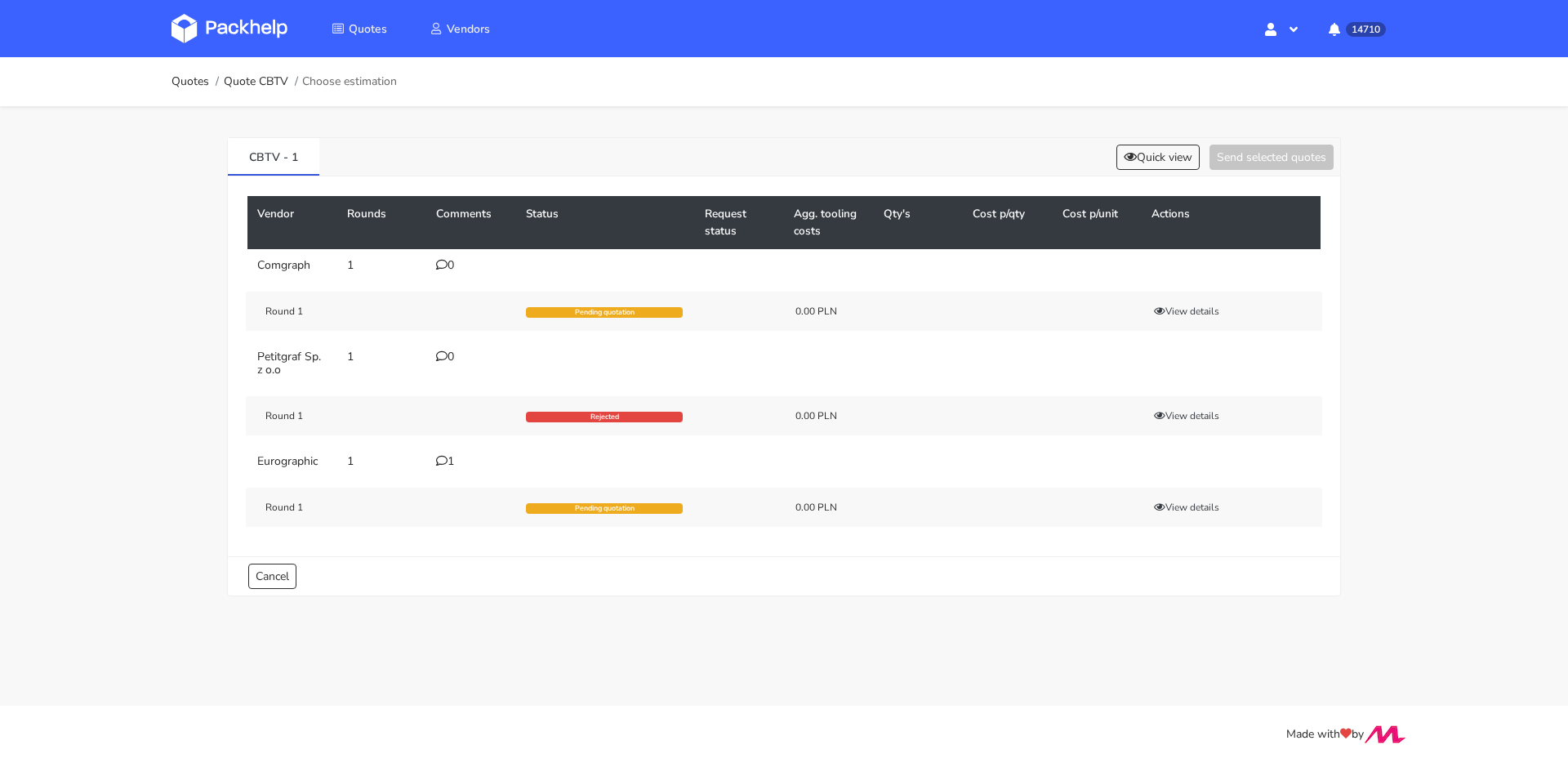
click at [442, 458] on icon at bounding box center [442, 461] width 12 height 12
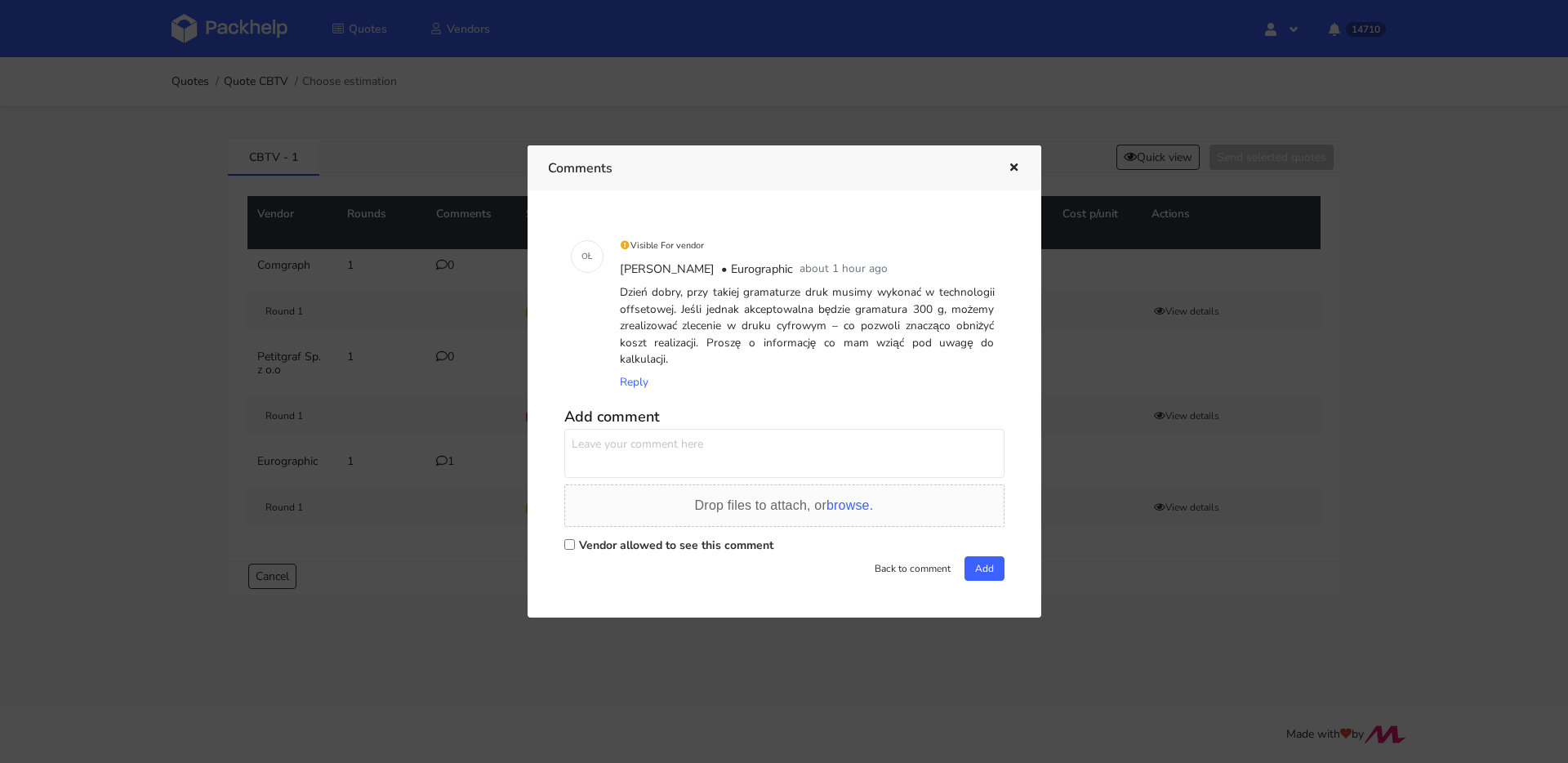
click at [648, 451] on textarea at bounding box center [784, 452] width 440 height 49
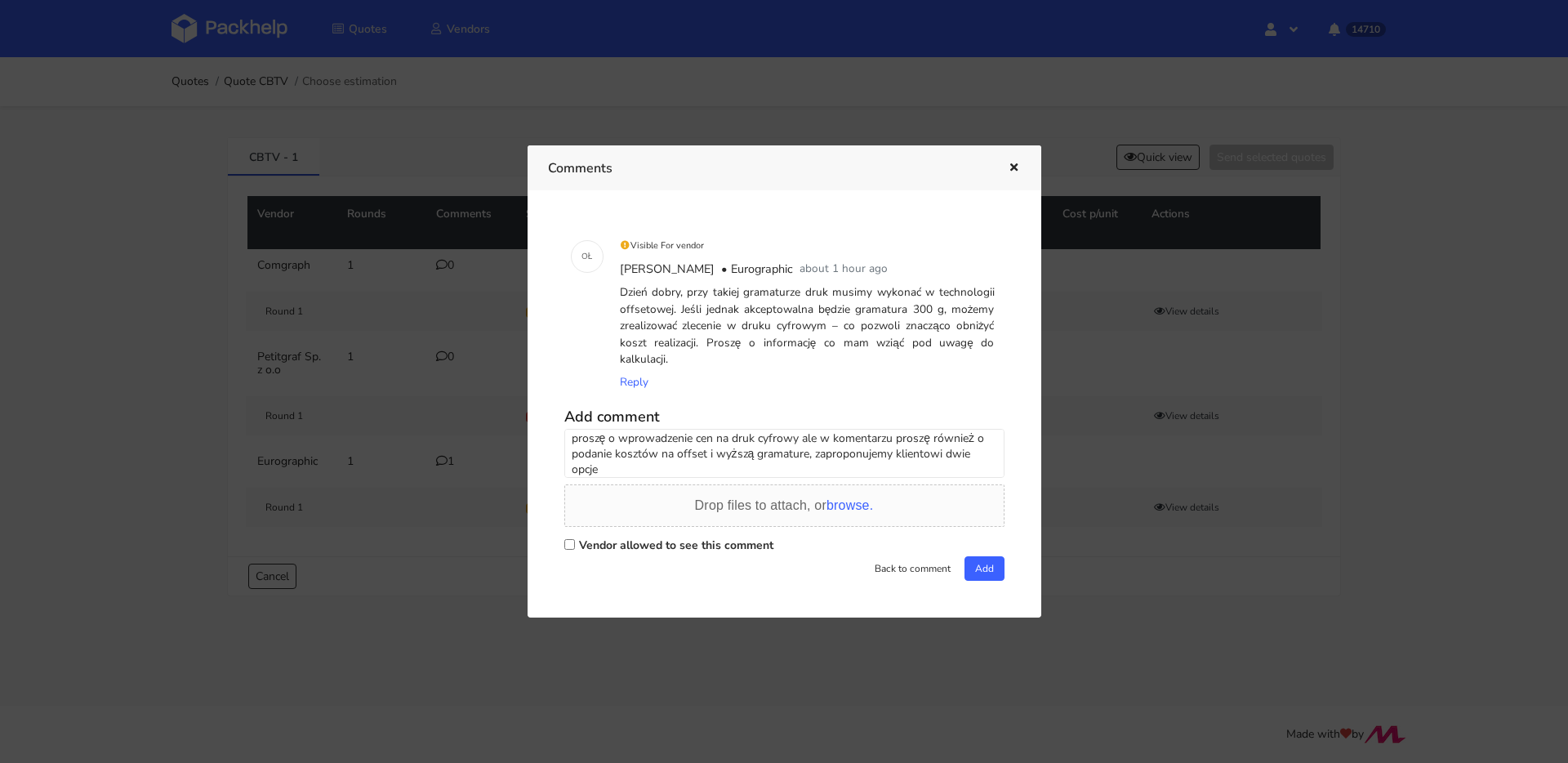
type textarea "proszę o wprowadzenie cen na druk cyfrowy ale w komentarzu proszę również o pod…"
click at [600, 541] on label "Vendor allowed to see this comment" at bounding box center [676, 546] width 194 height 16
click at [575, 541] on input "Vendor allowed to see this comment" at bounding box center [569, 545] width 11 height 11
checkbox input "true"
click at [994, 570] on button "Add" at bounding box center [985, 569] width 40 height 25
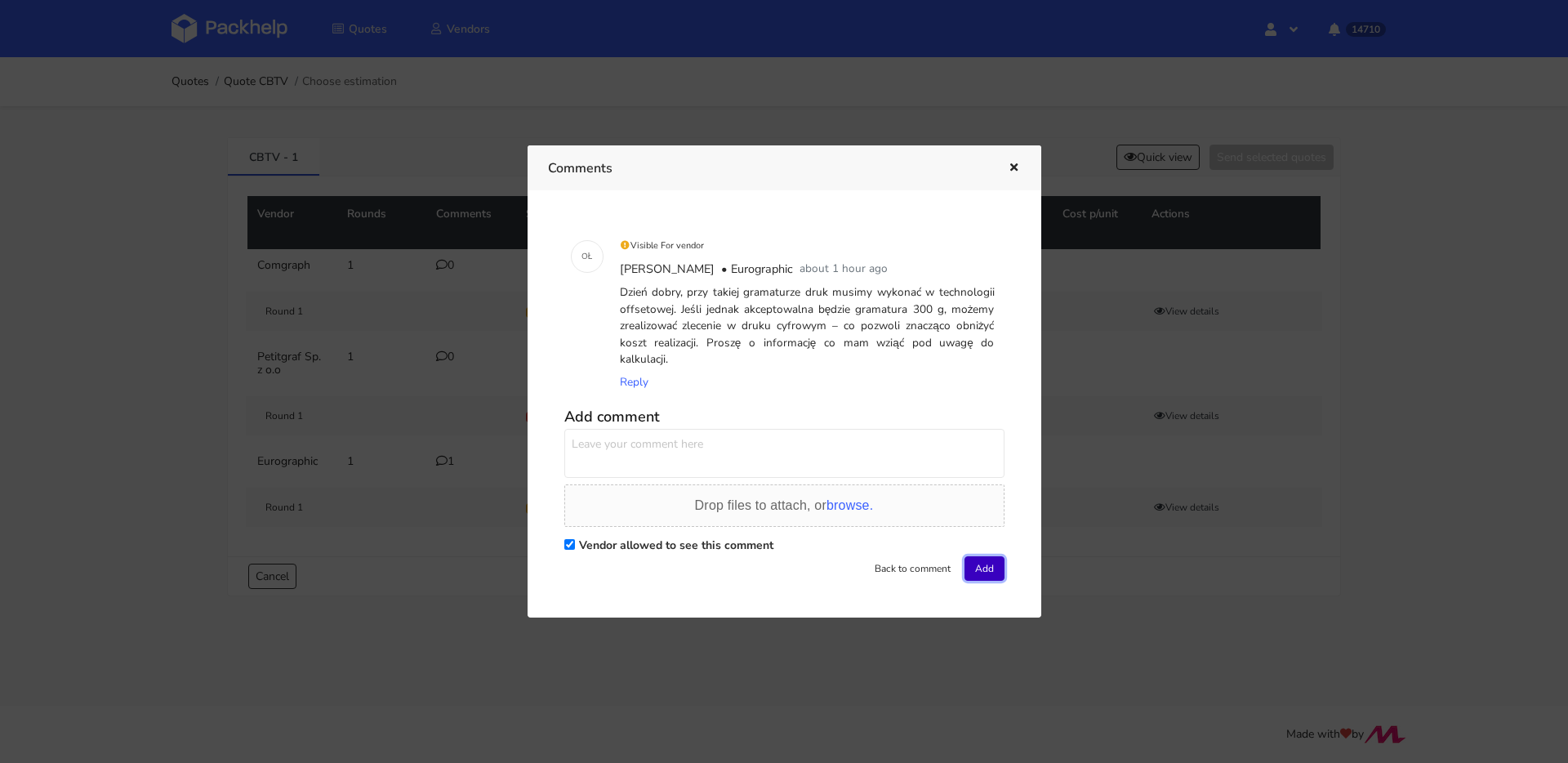
scroll to position [0, 0]
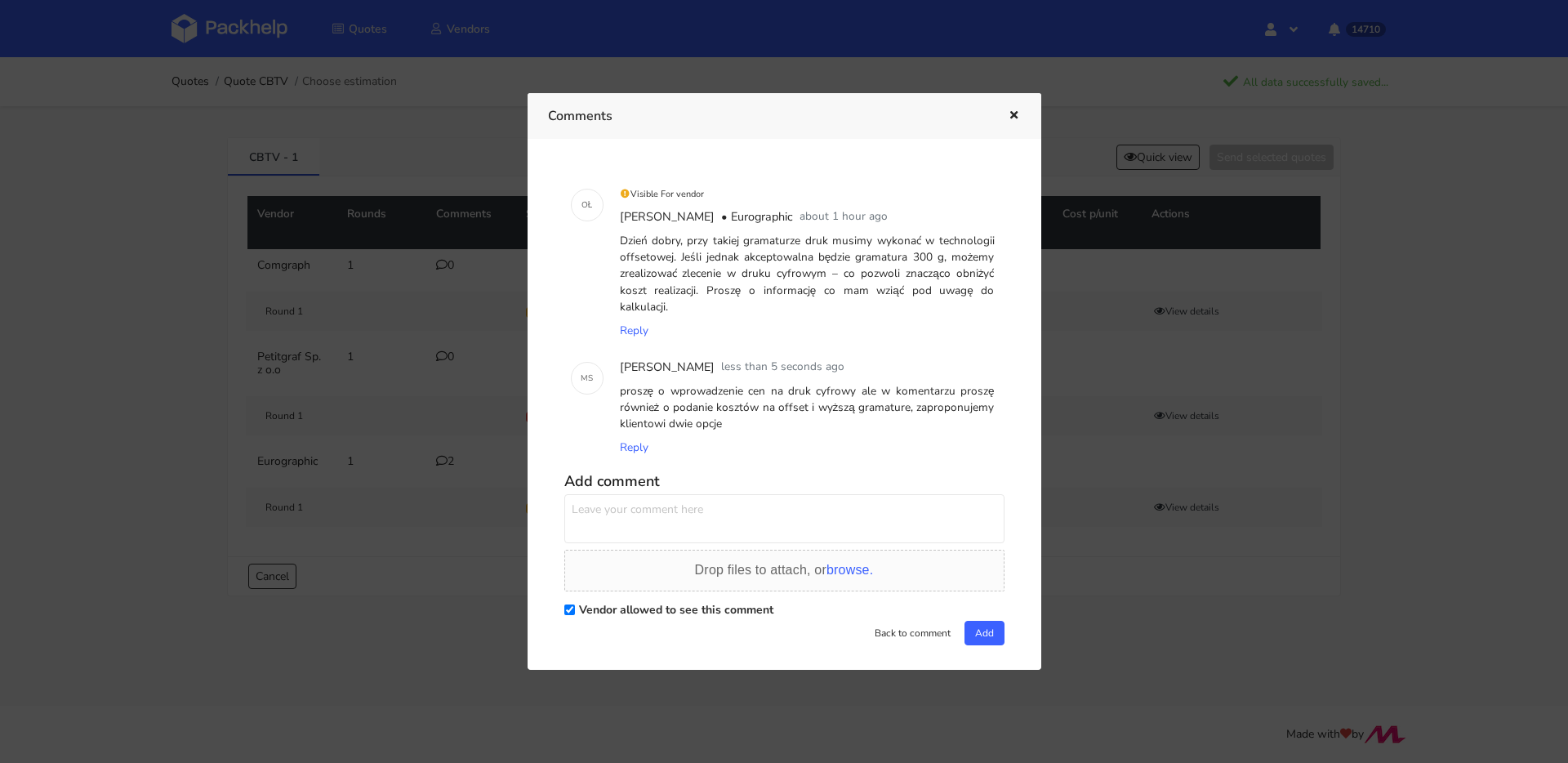
click at [1008, 105] on button "button" at bounding box center [1012, 115] width 18 height 21
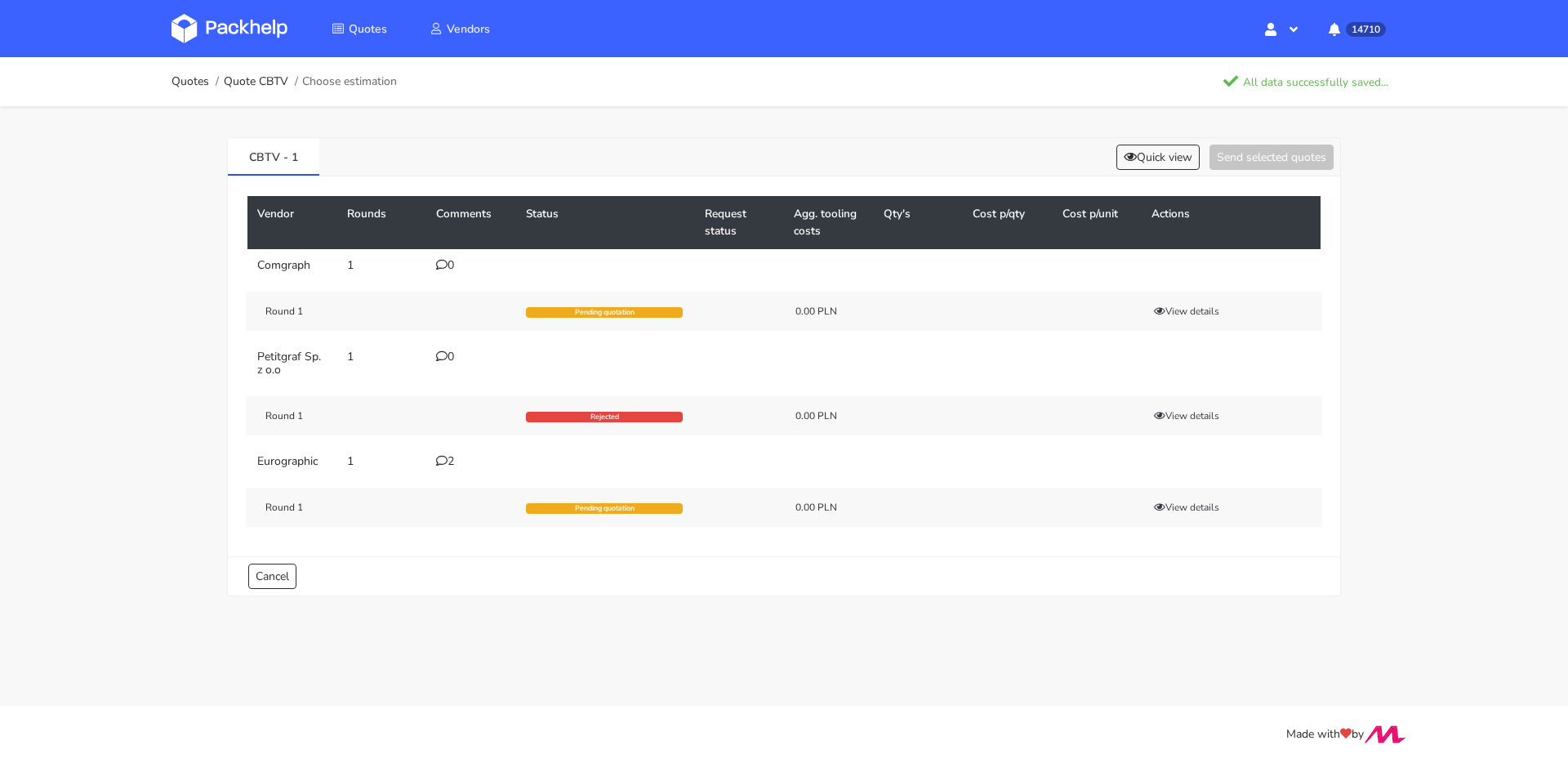
click at [1009, 109] on div "CBTV - 1 Quick view Send selected quotes Vendor Rounds Comments Status Request …" at bounding box center [784, 363] width 1176 height 514
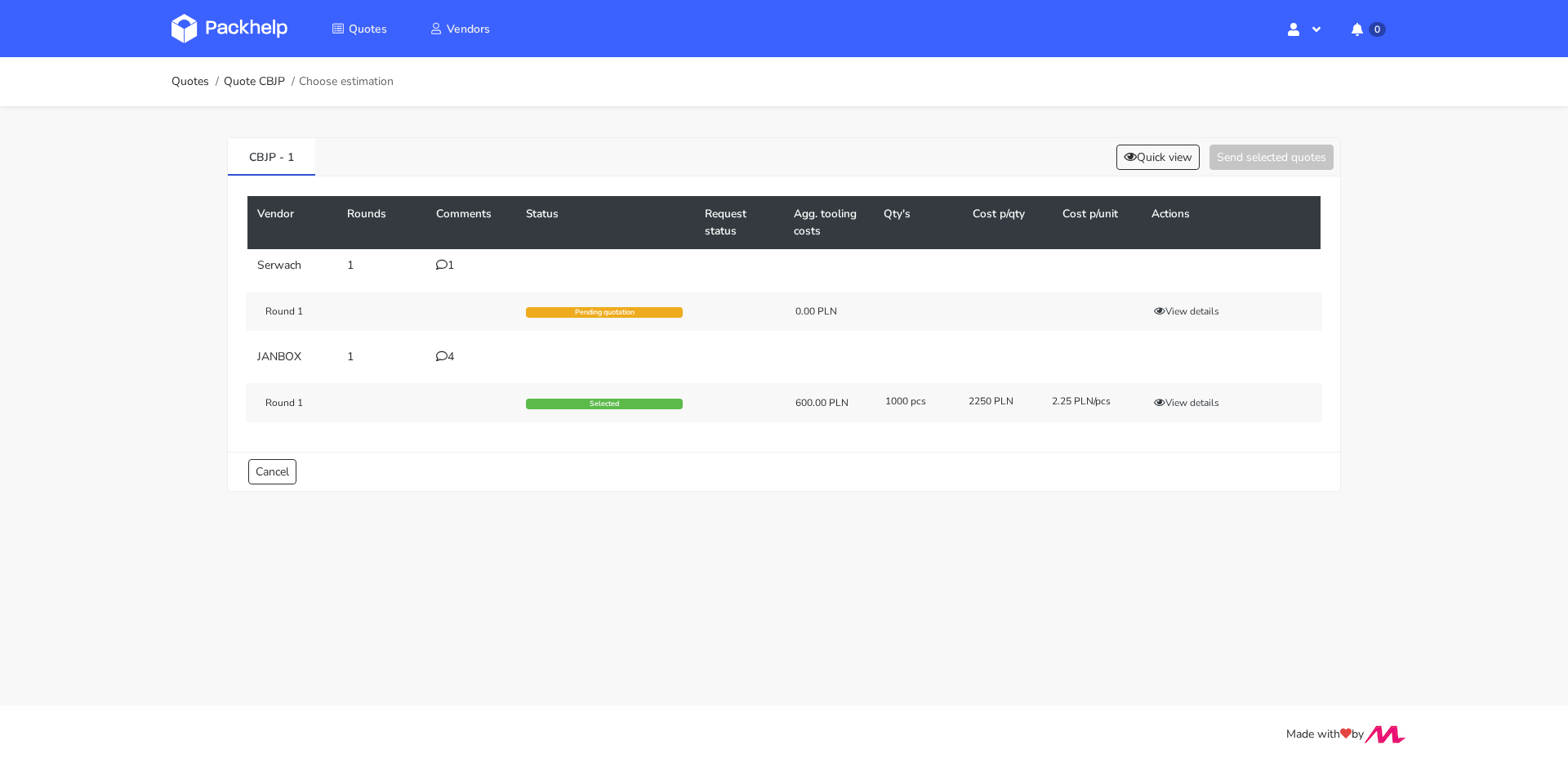
click at [438, 359] on icon at bounding box center [442, 356] width 12 height 12
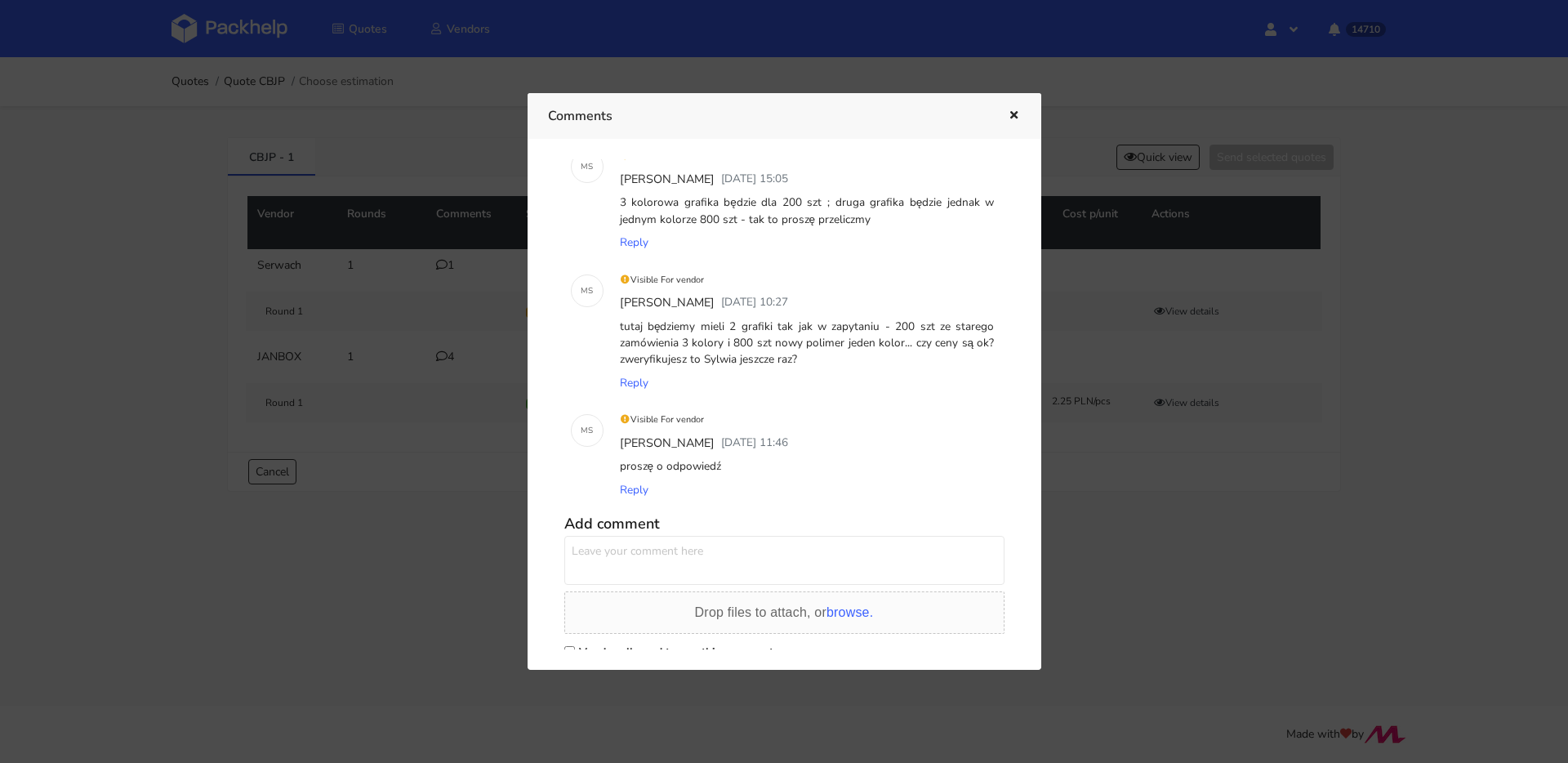
scroll to position [146, 0]
click at [314, 314] on div at bounding box center [784, 381] width 1568 height 763
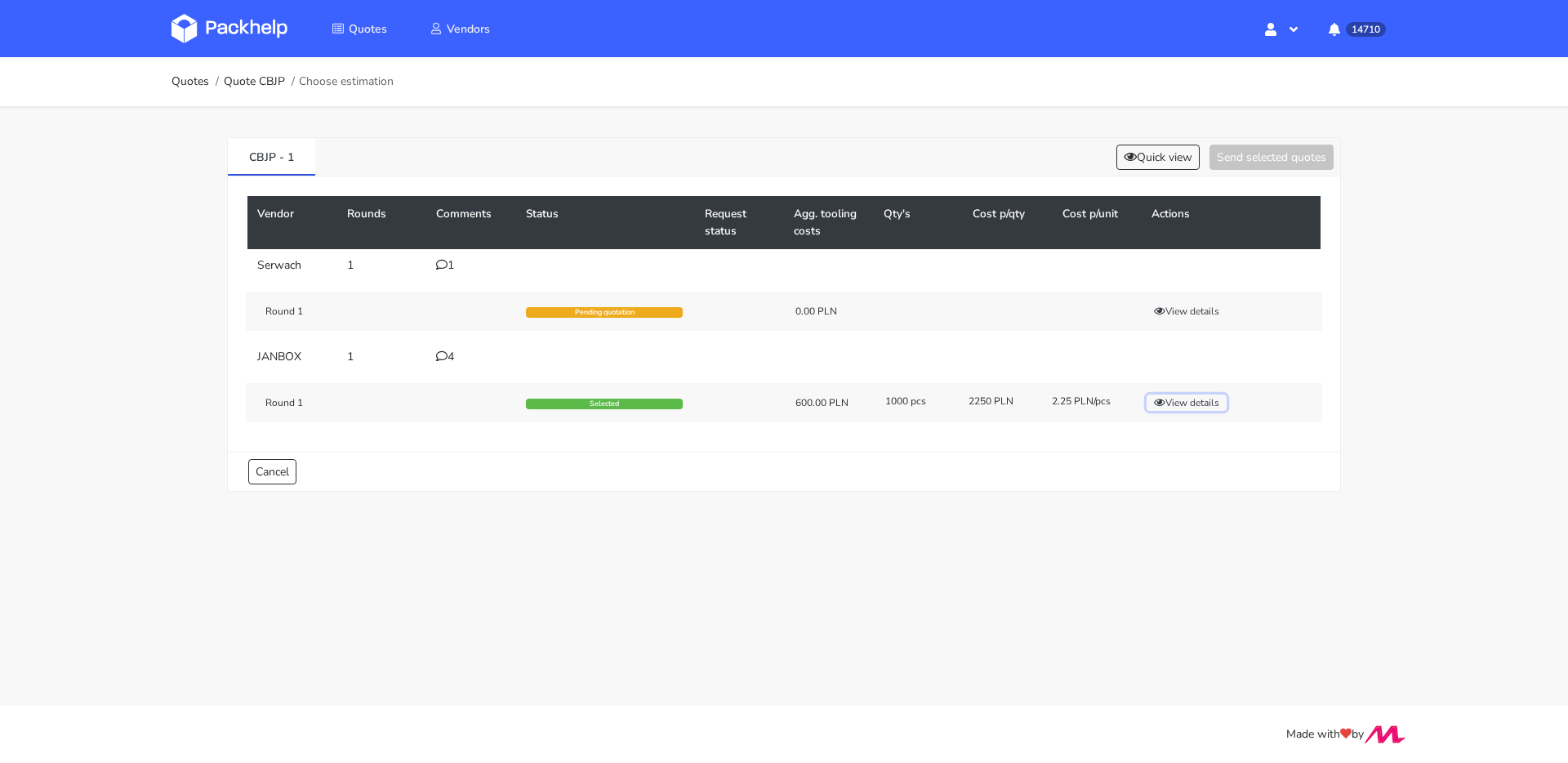
click at [1198, 407] on button "View details" at bounding box center [1186, 403] width 80 height 16
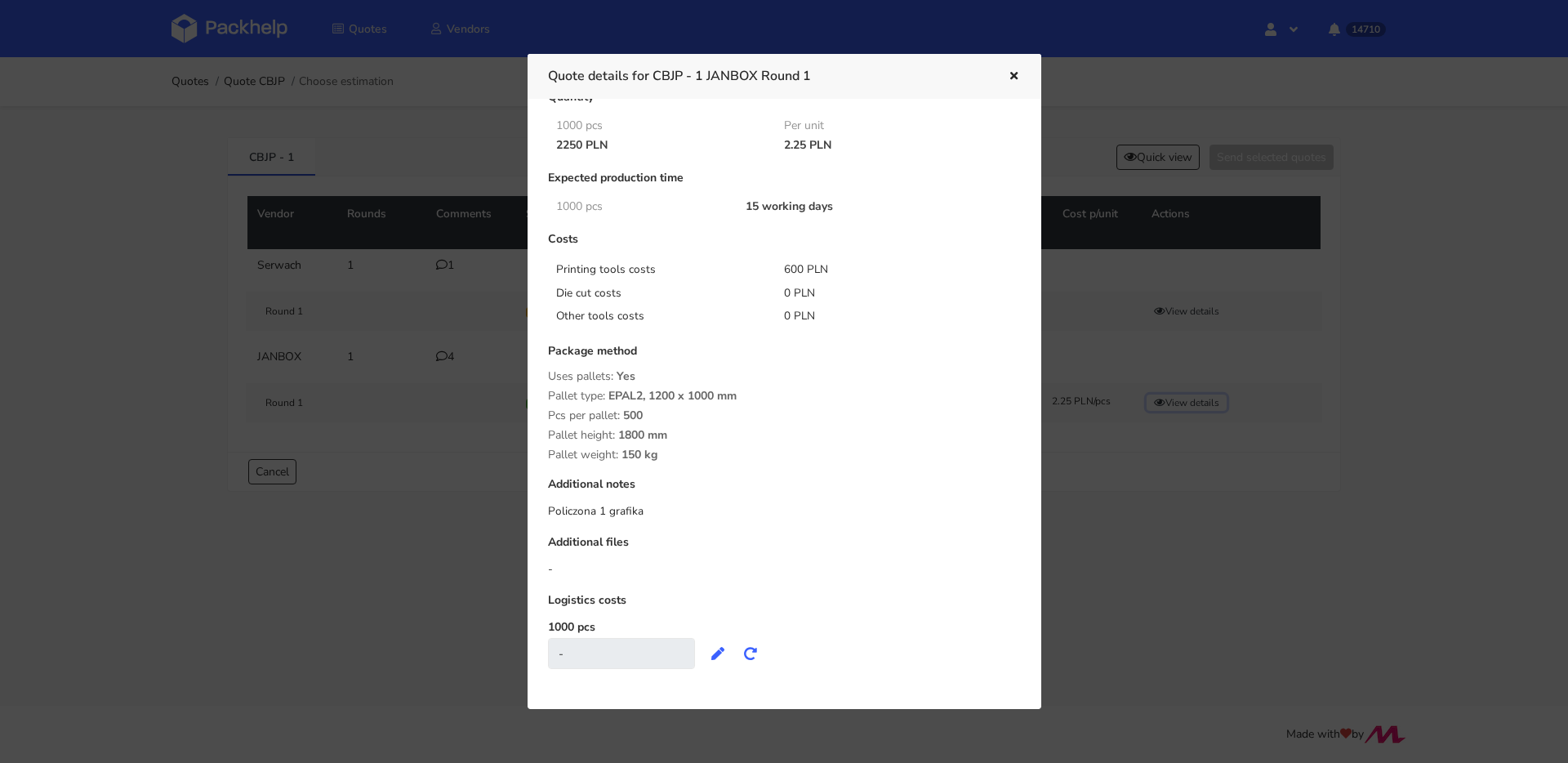
scroll to position [67, 0]
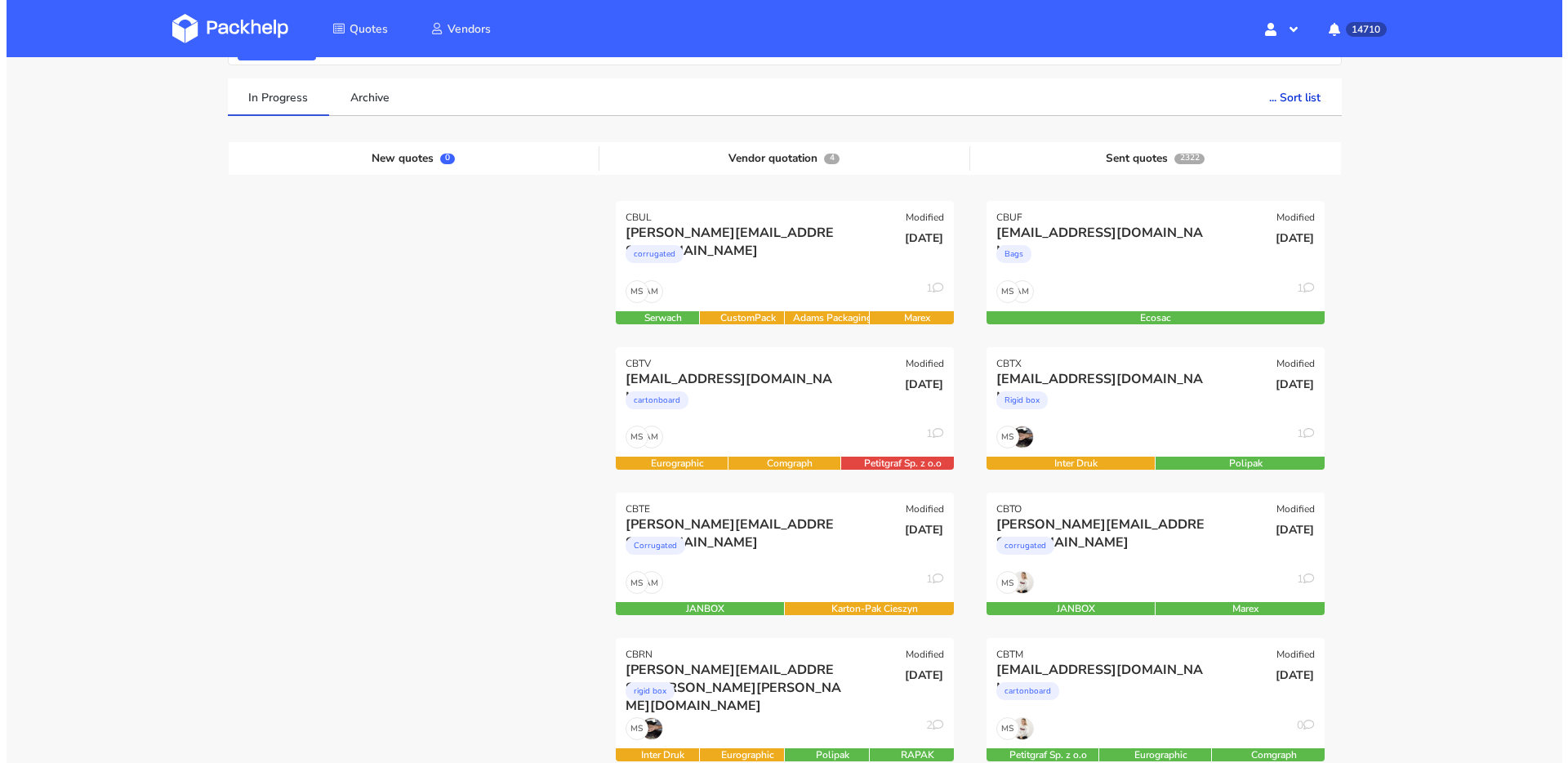
scroll to position [104, 0]
click at [812, 268] on div "corrugated" at bounding box center [727, 257] width 216 height 33
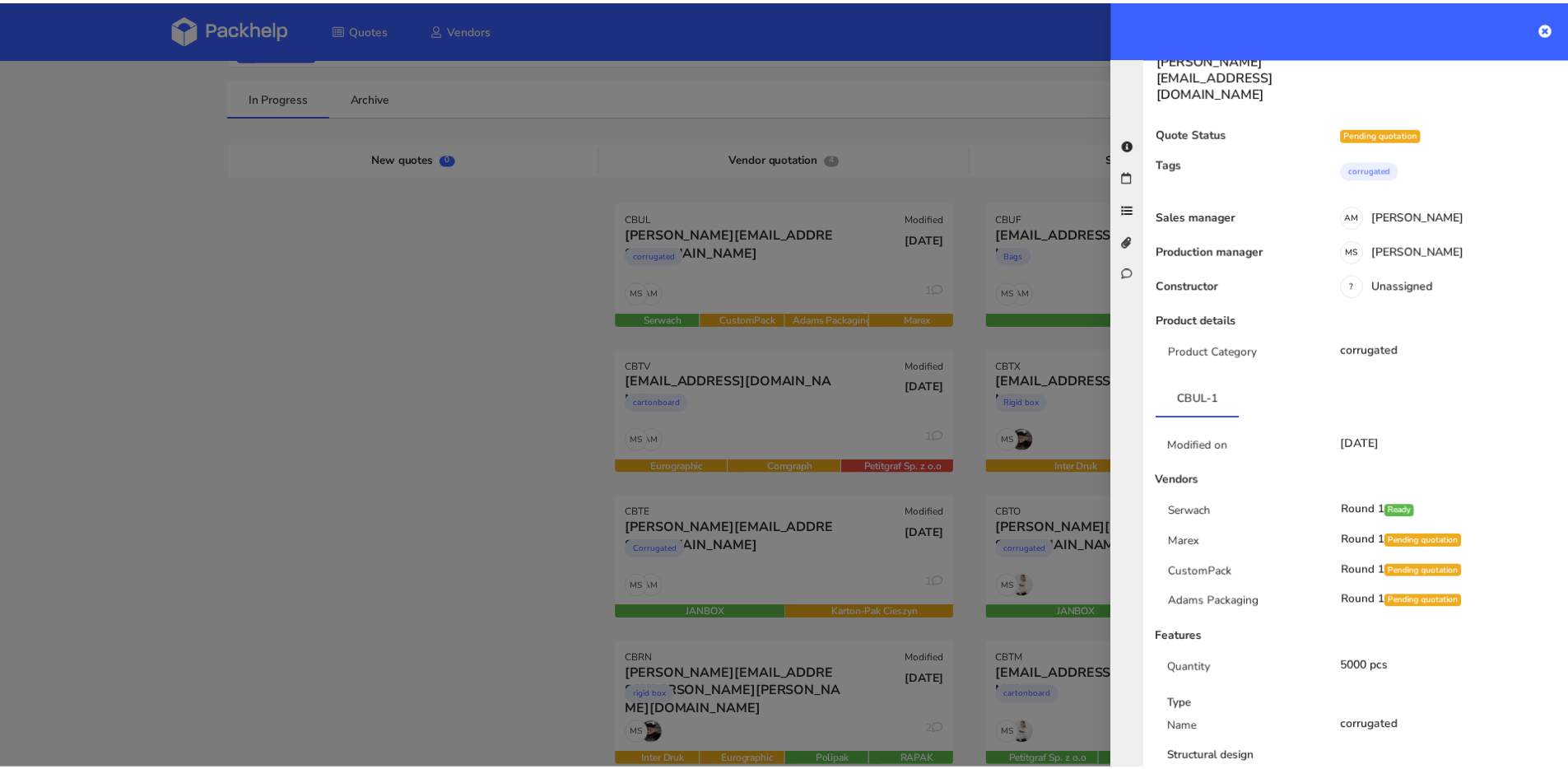
scroll to position [0, 0]
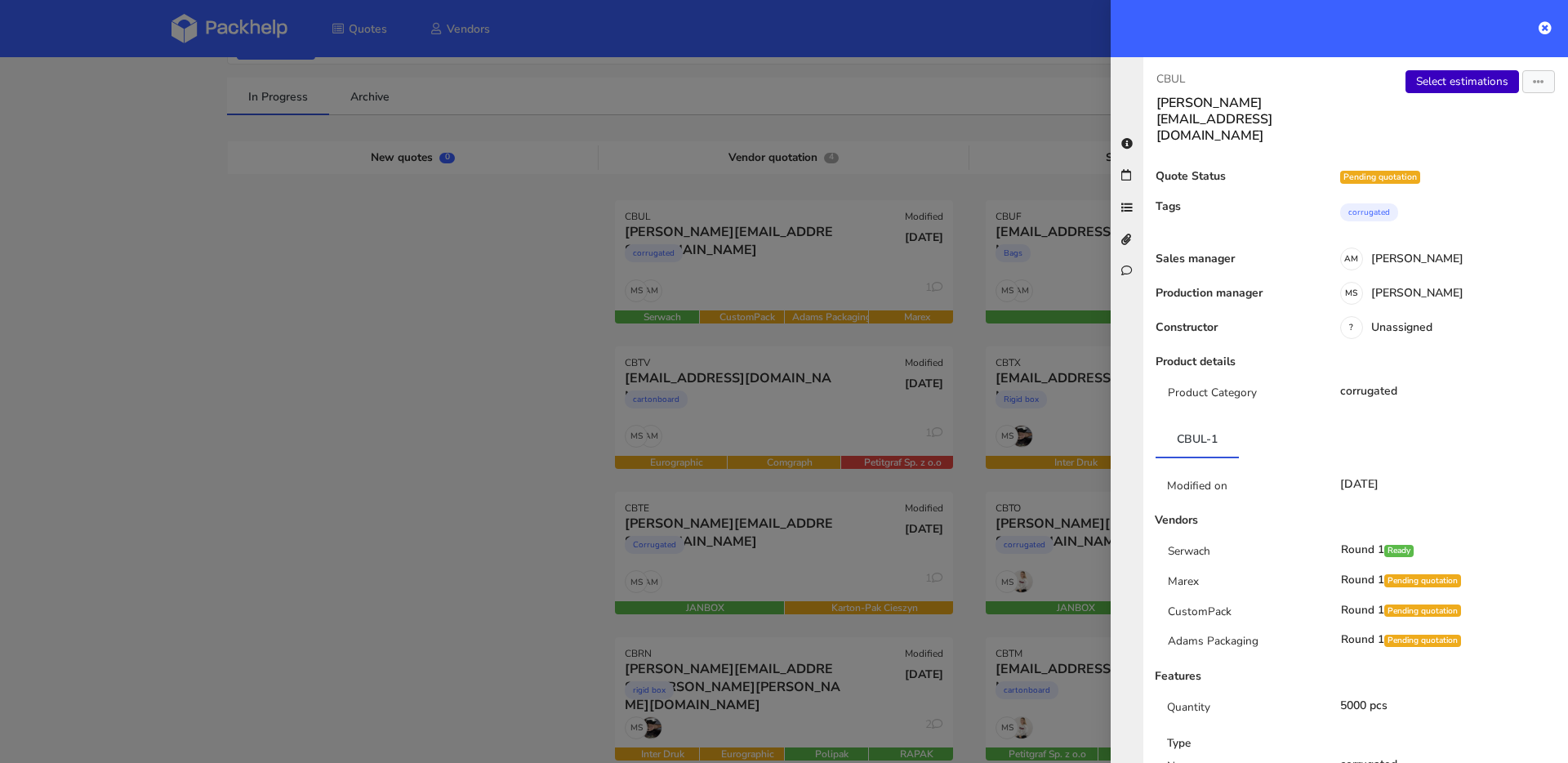
click at [1417, 76] on link "Select estimations" at bounding box center [1462, 81] width 113 height 23
click at [417, 329] on div at bounding box center [784, 381] width 1568 height 763
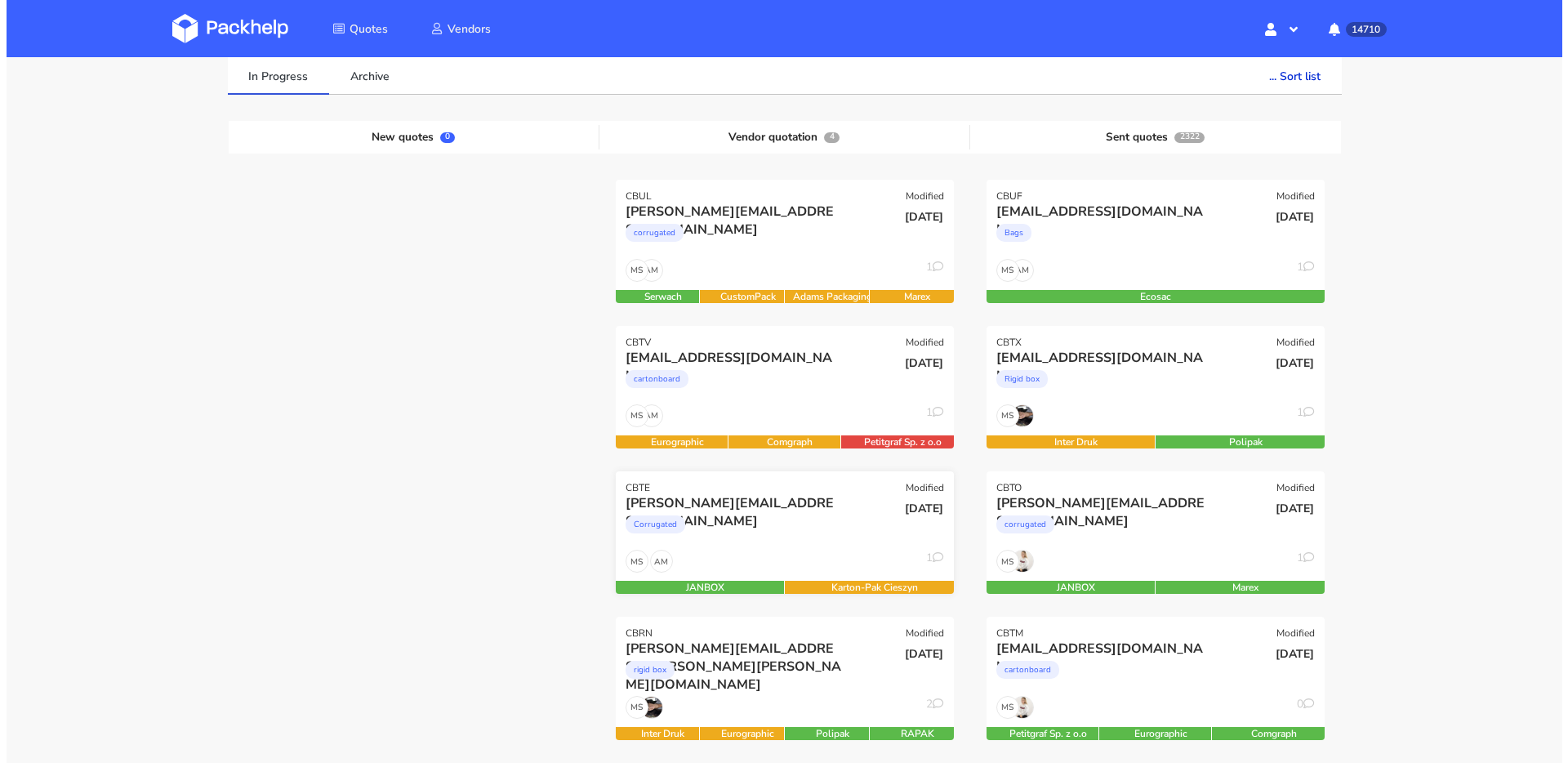
scroll to position [220, 0]
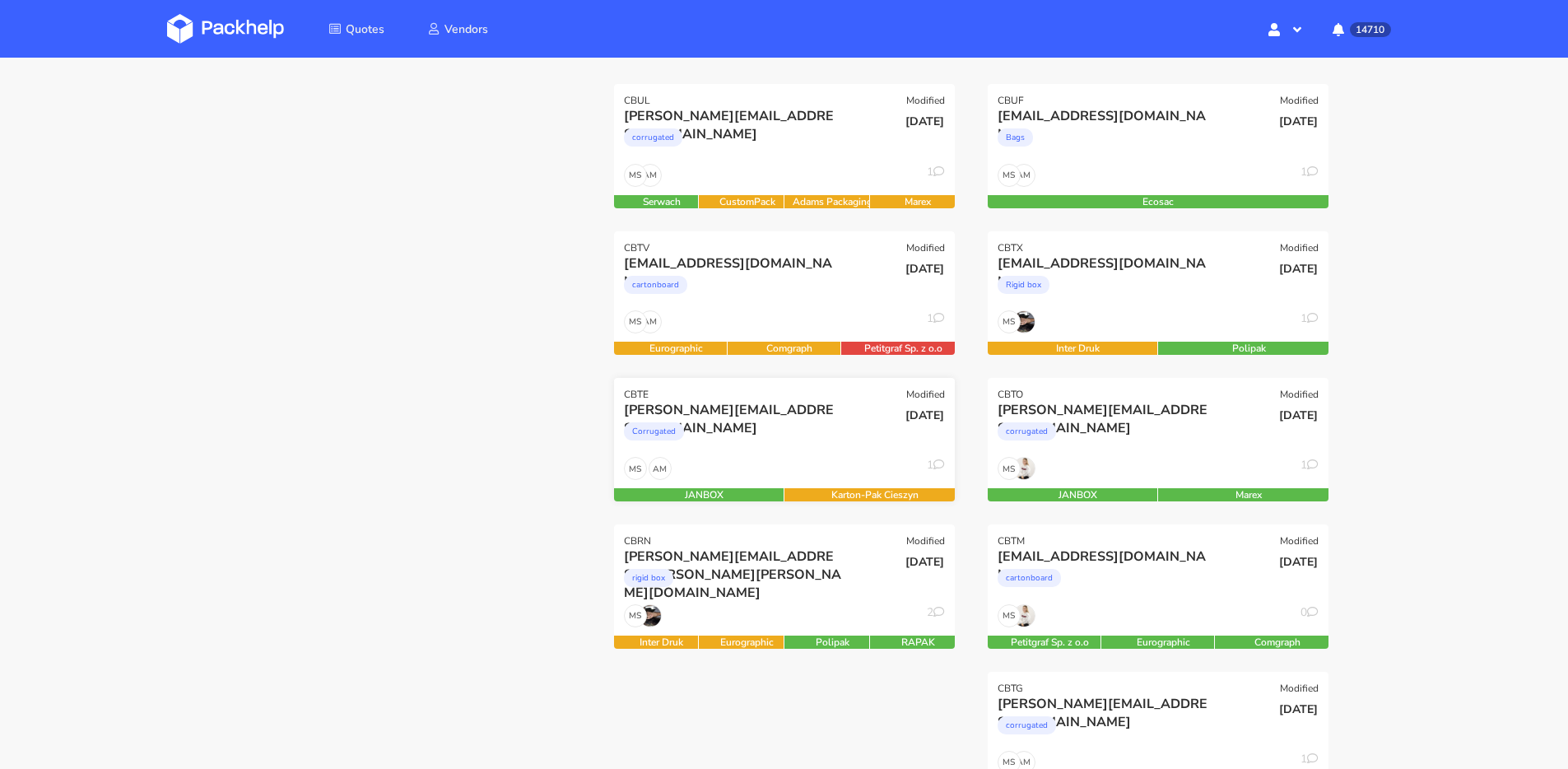
click at [828, 447] on div "Corrugated" at bounding box center [733, 435] width 218 height 33
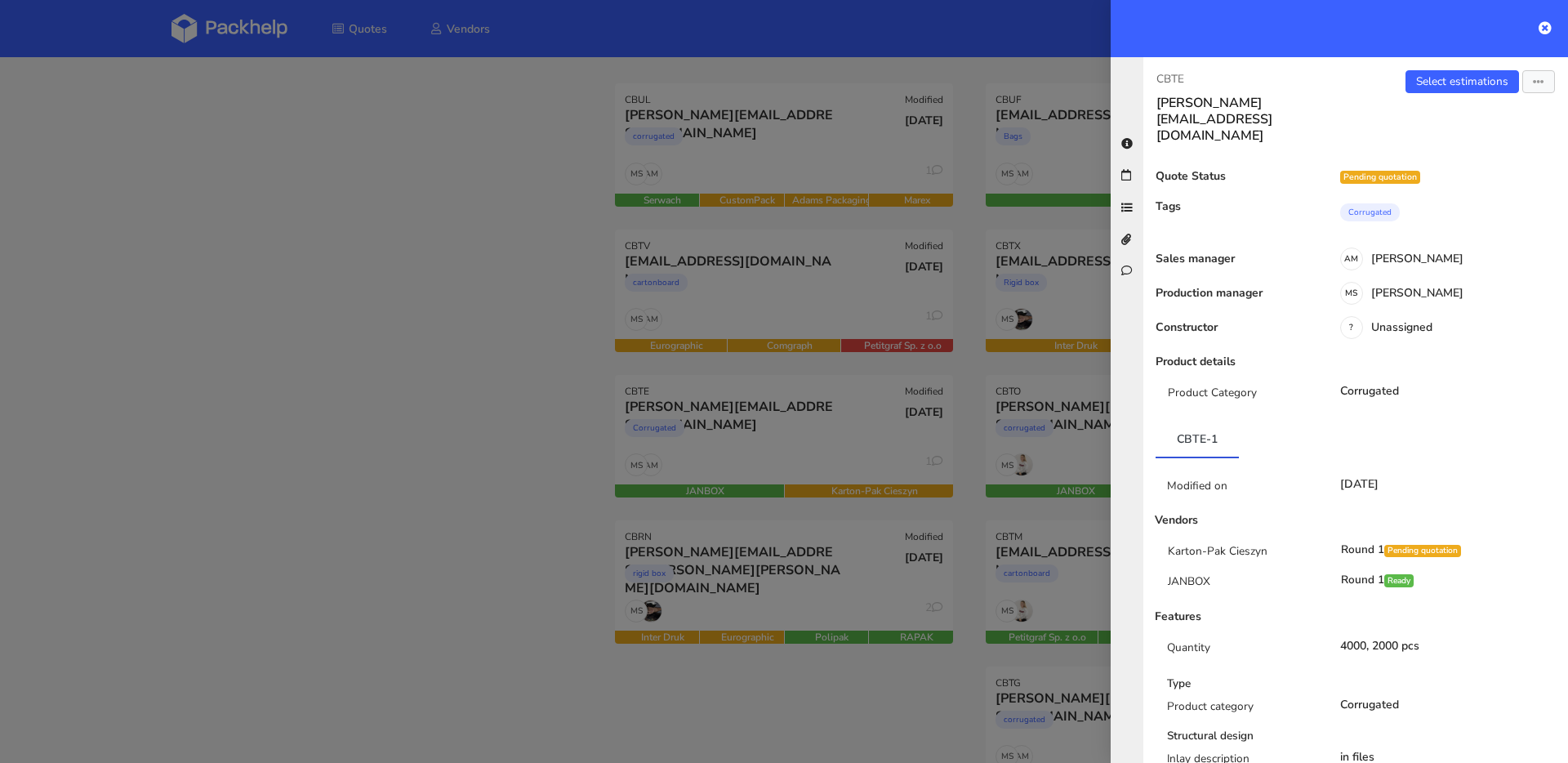
click at [852, 601] on div at bounding box center [784, 381] width 1568 height 763
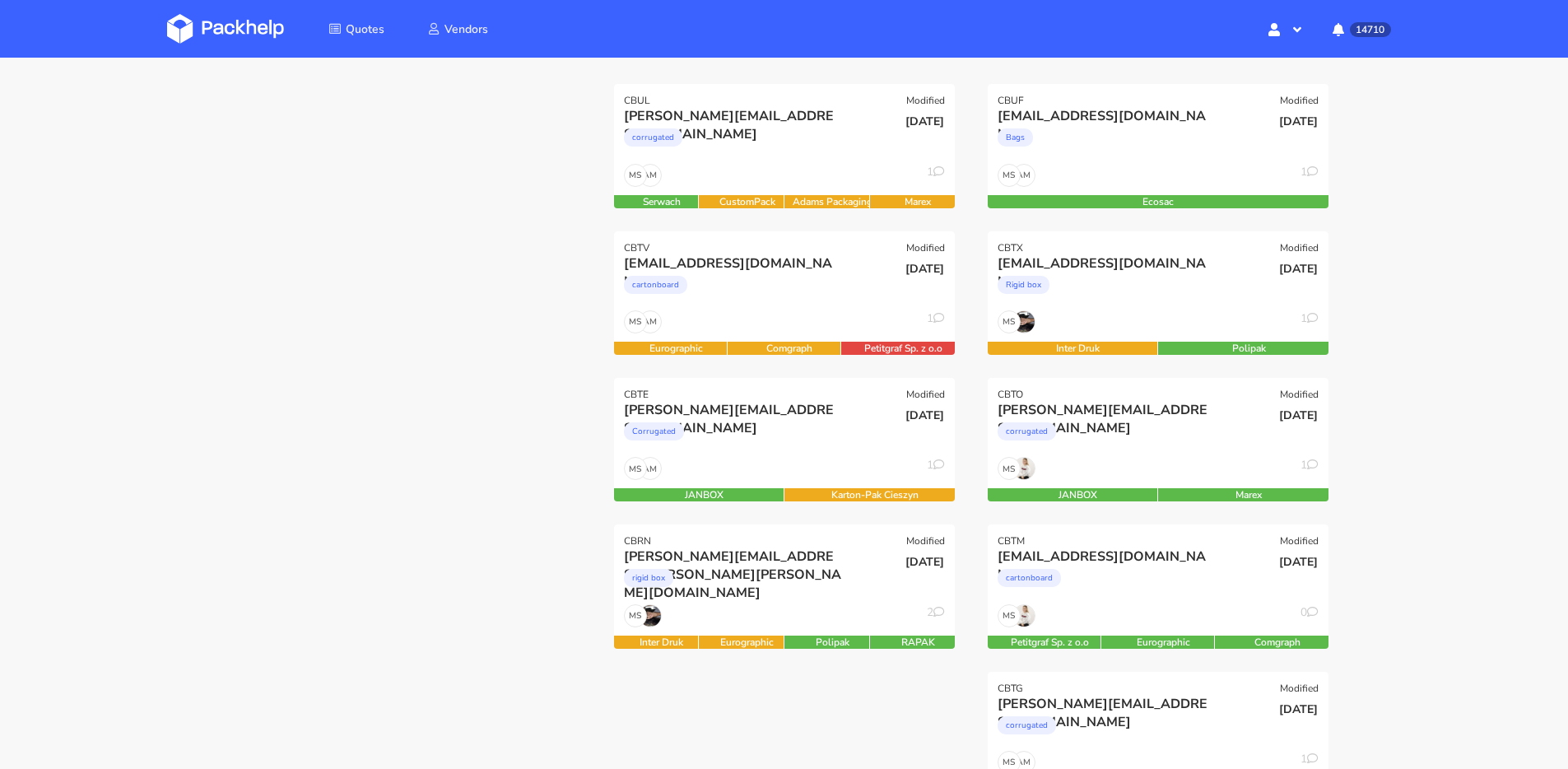
click at [858, 606] on div "MS 2" at bounding box center [784, 620] width 341 height 31
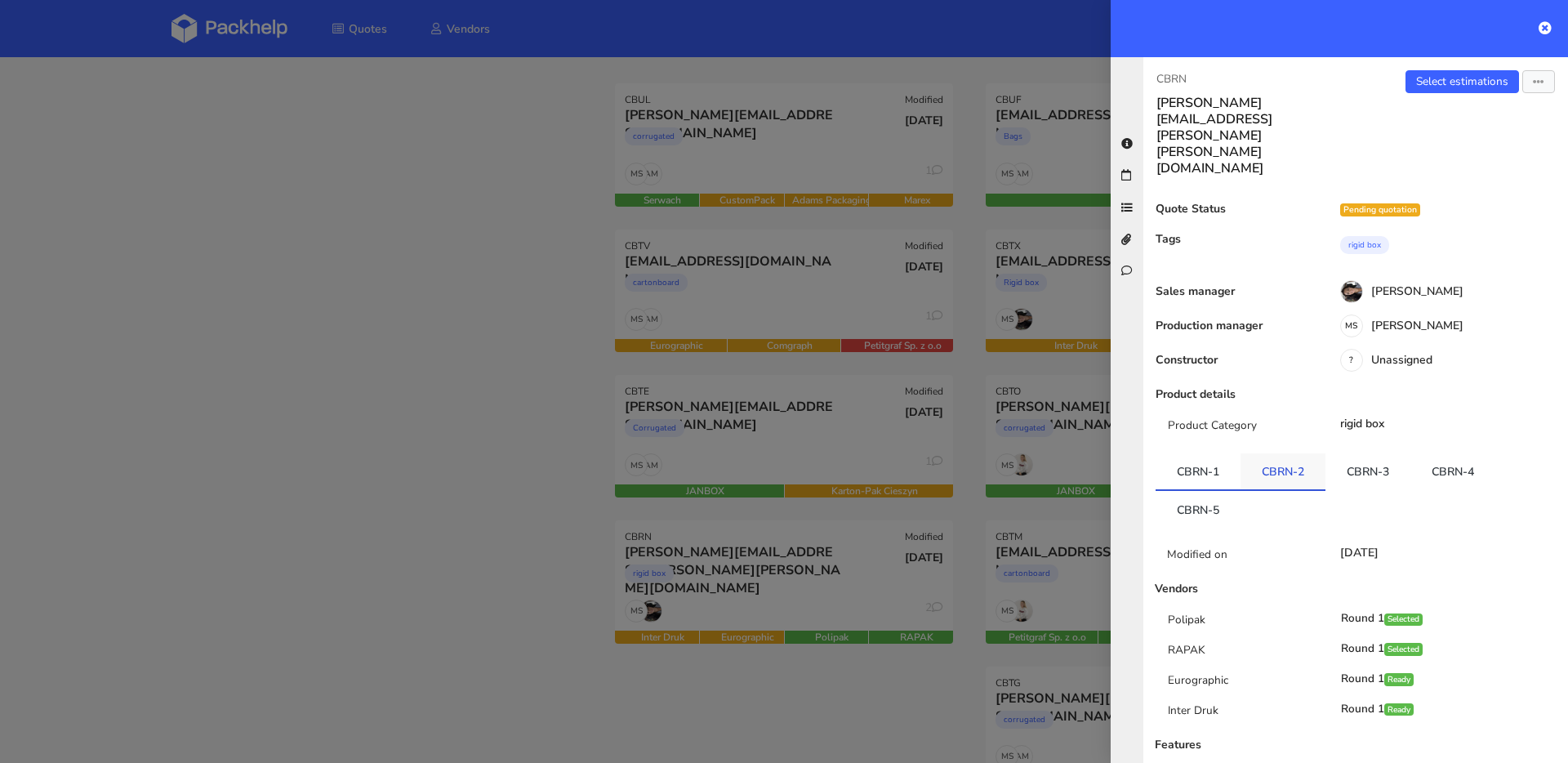
click at [1295, 453] on link "CBRN-2" at bounding box center [1283, 471] width 85 height 36
click at [1353, 453] on link "CBRN-3" at bounding box center [1369, 471] width 85 height 36
click at [1433, 76] on link "Select estimations" at bounding box center [1462, 81] width 113 height 23
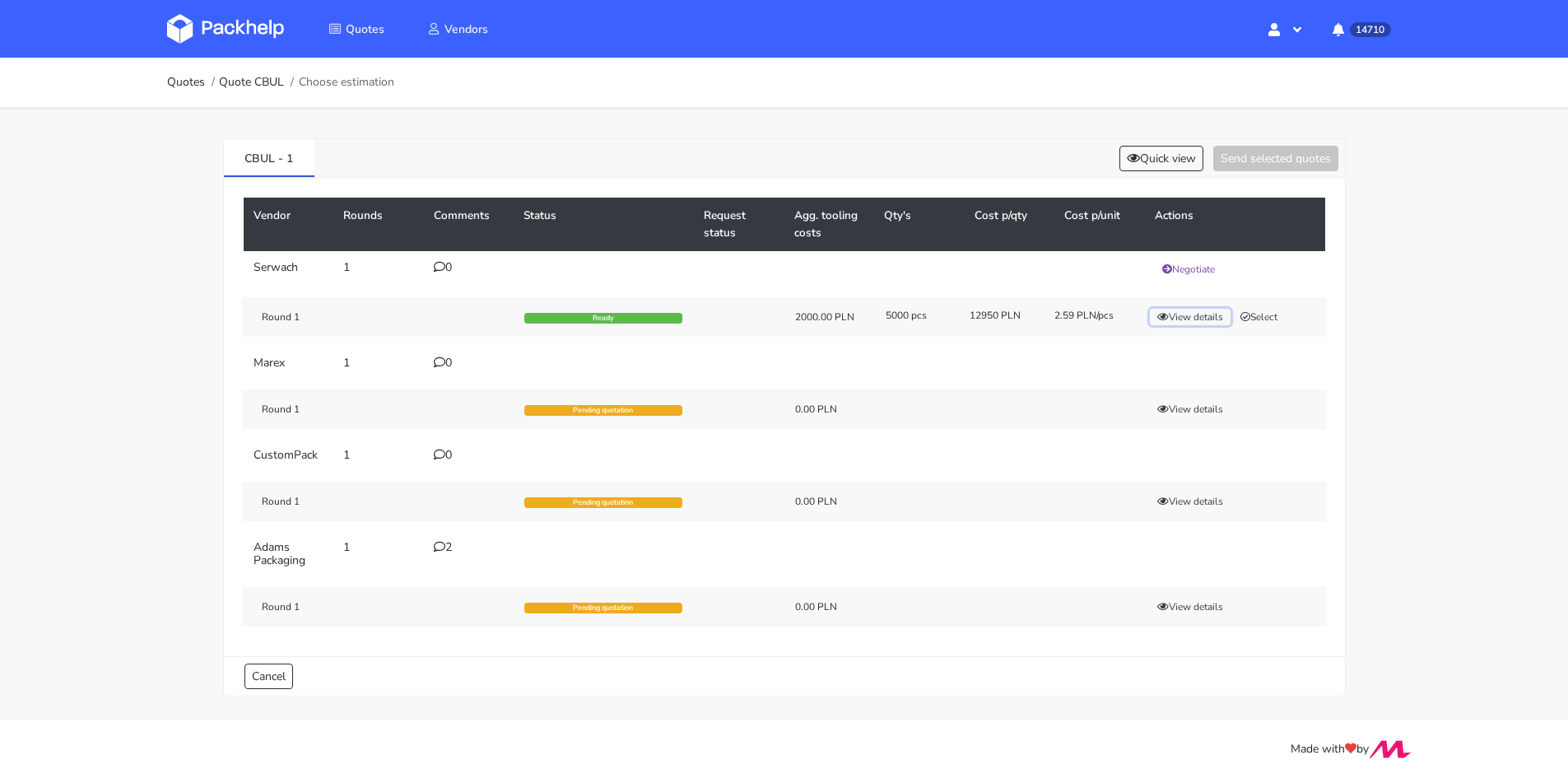
click at [1173, 323] on button "View details" at bounding box center [1190, 317] width 81 height 16
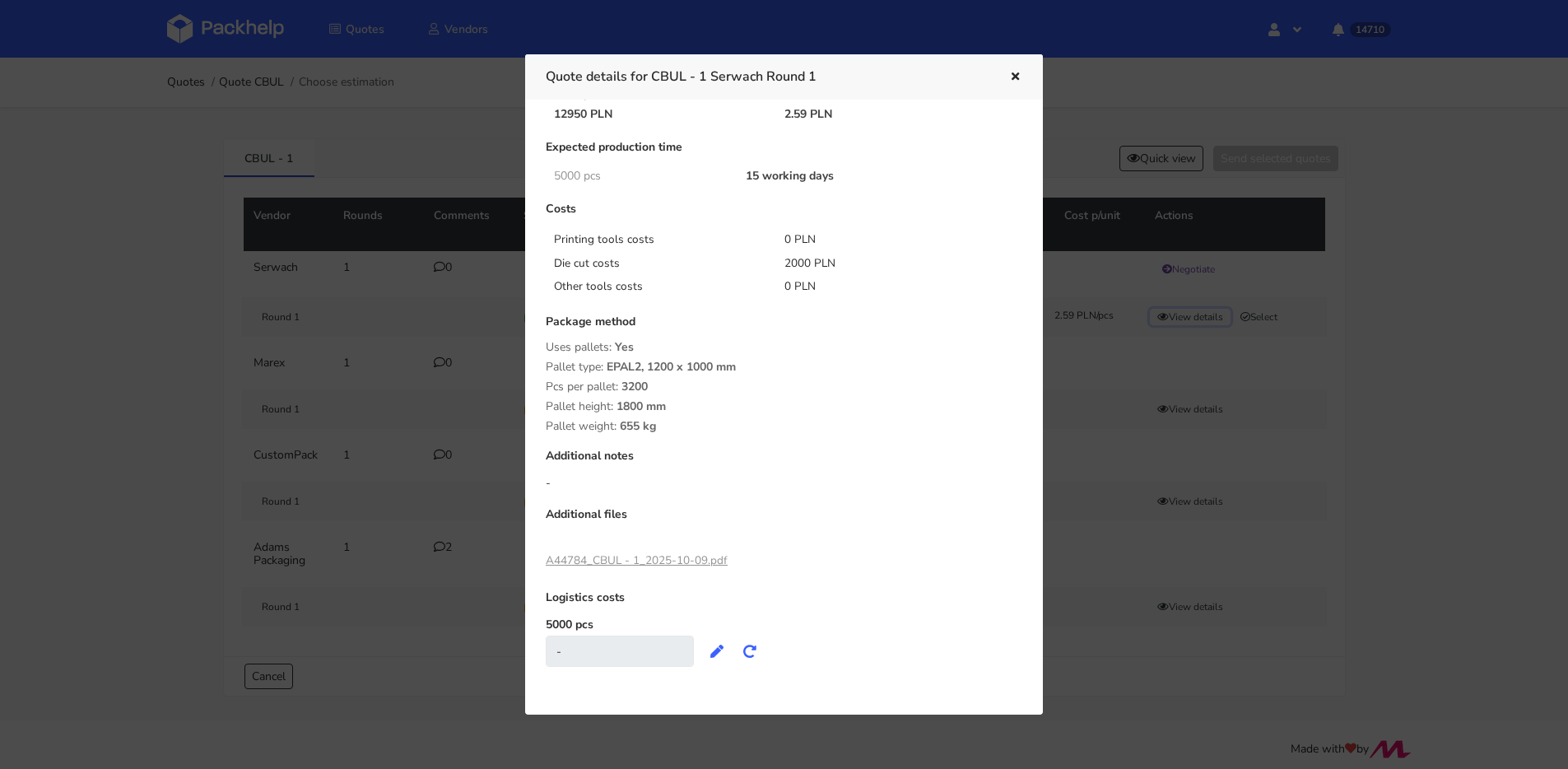
scroll to position [93, 0]
click at [661, 549] on div "A44784_CBUL - 1_2025-10-09.pdf" at bounding box center [637, 558] width 182 height 28
click at [656, 556] on link "A44784_CBUL - 1_2025-10-09.pdf" at bounding box center [637, 558] width 182 height 16
click at [342, 88] on div at bounding box center [784, 384] width 1568 height 769
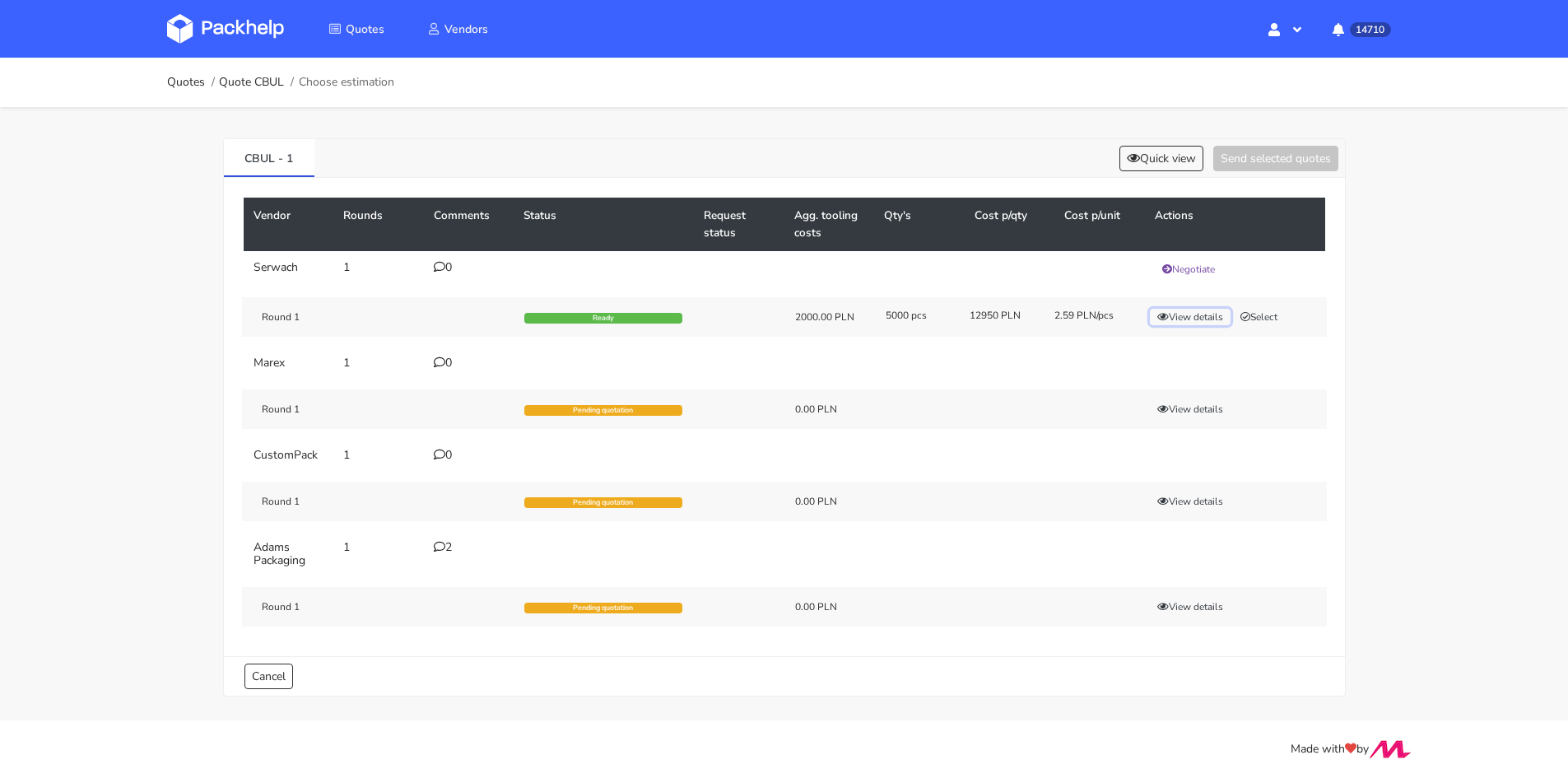
click at [1174, 317] on button "View details" at bounding box center [1190, 317] width 81 height 16
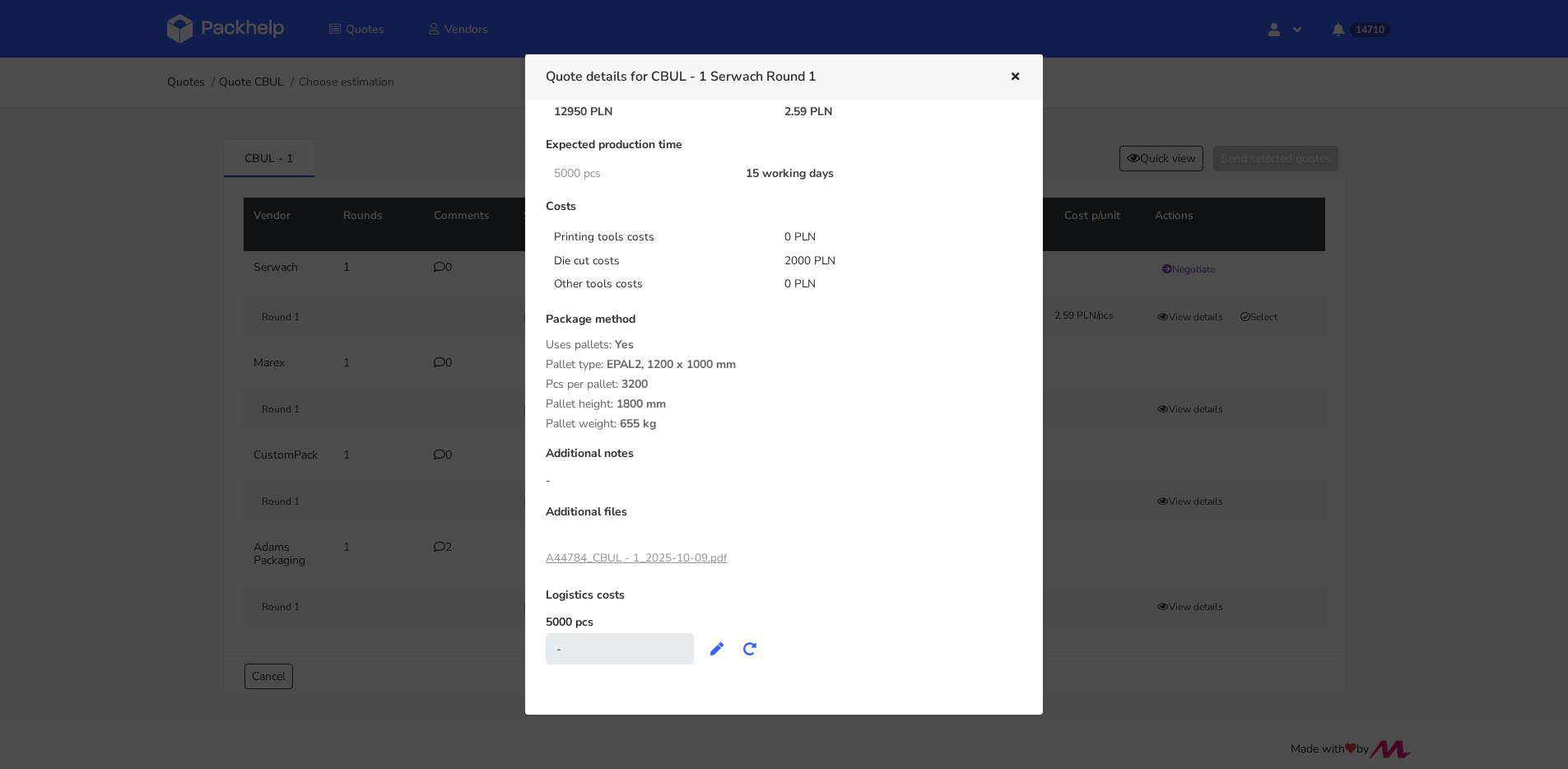
click at [619, 558] on link "A44784_CBUL - 1_2025-10-09.pdf" at bounding box center [637, 558] width 182 height 16
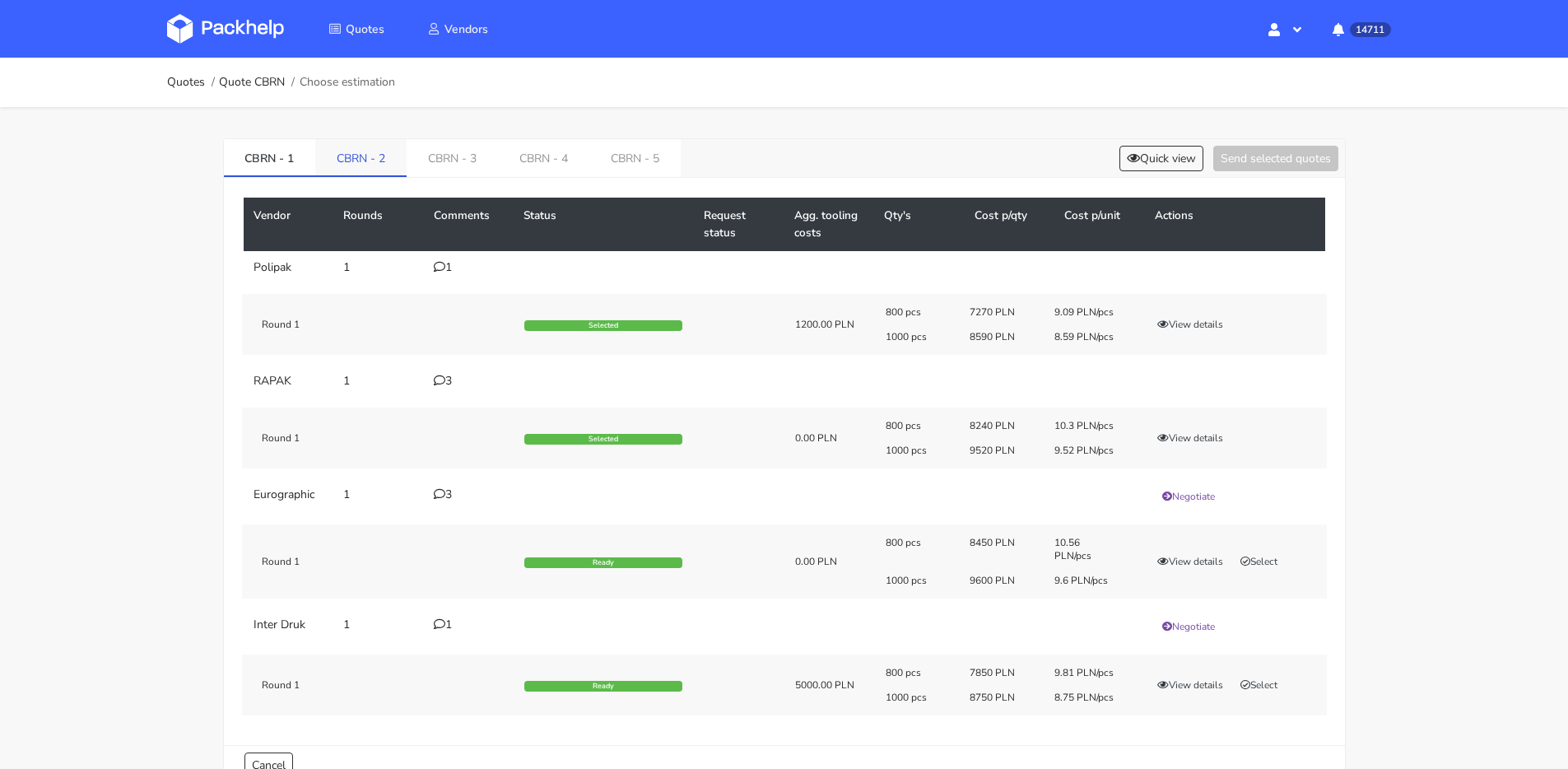
click at [367, 163] on link "CBRN - 2" at bounding box center [360, 157] width 91 height 36
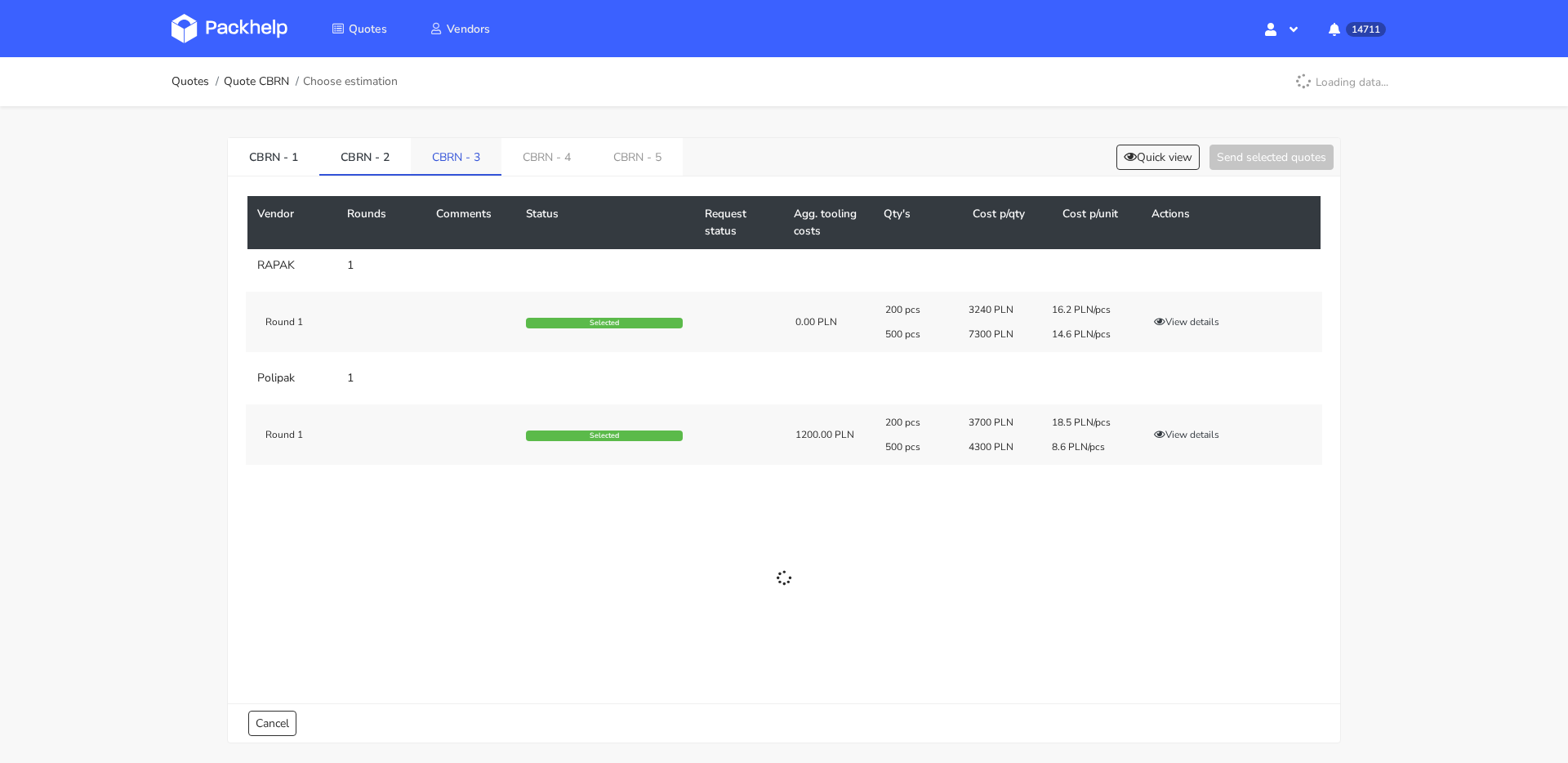
click at [424, 159] on link "CBRN - 3" at bounding box center [455, 156] width 90 height 36
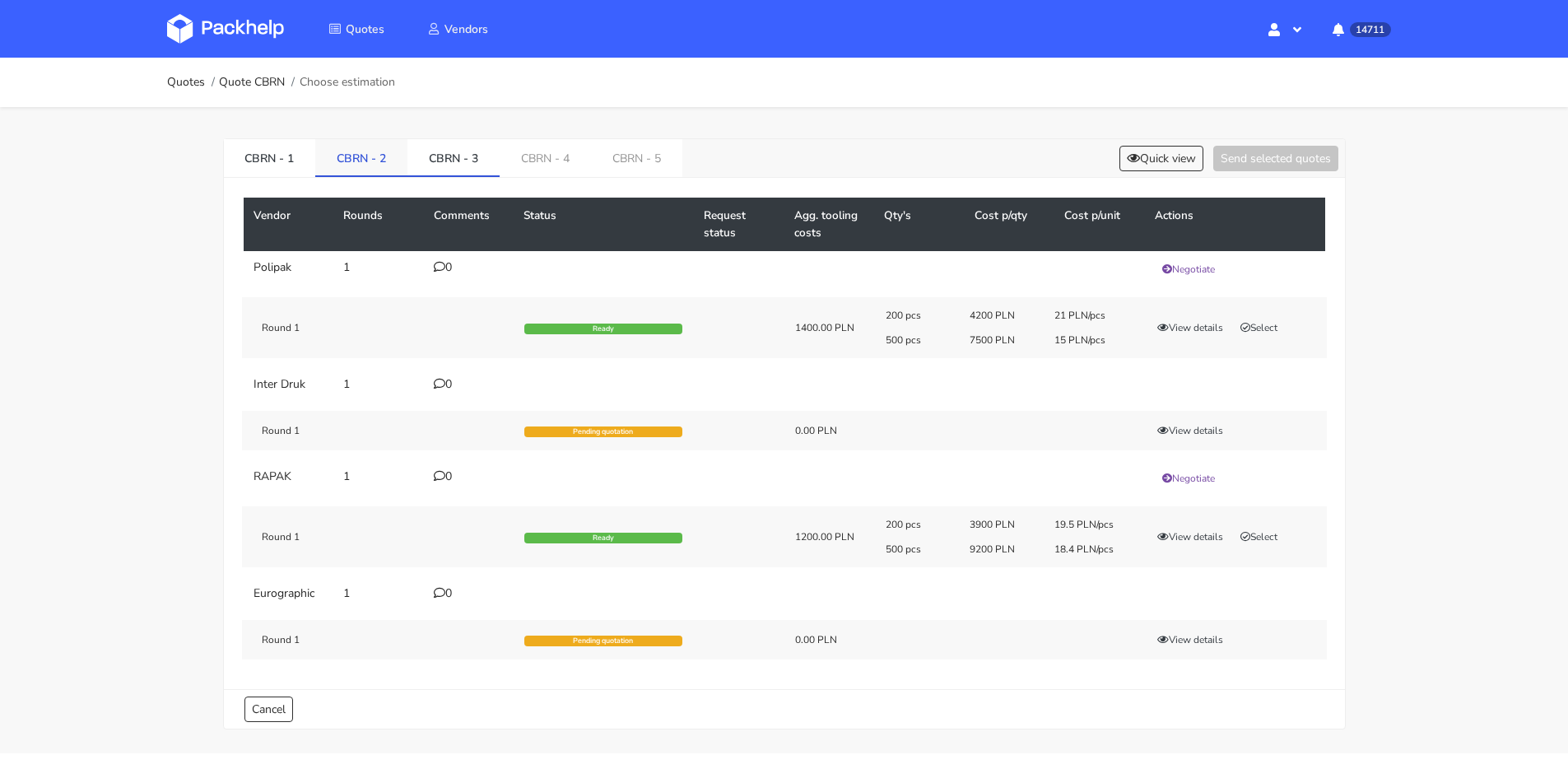
click at [355, 159] on link "CBRN - 2" at bounding box center [361, 157] width 92 height 36
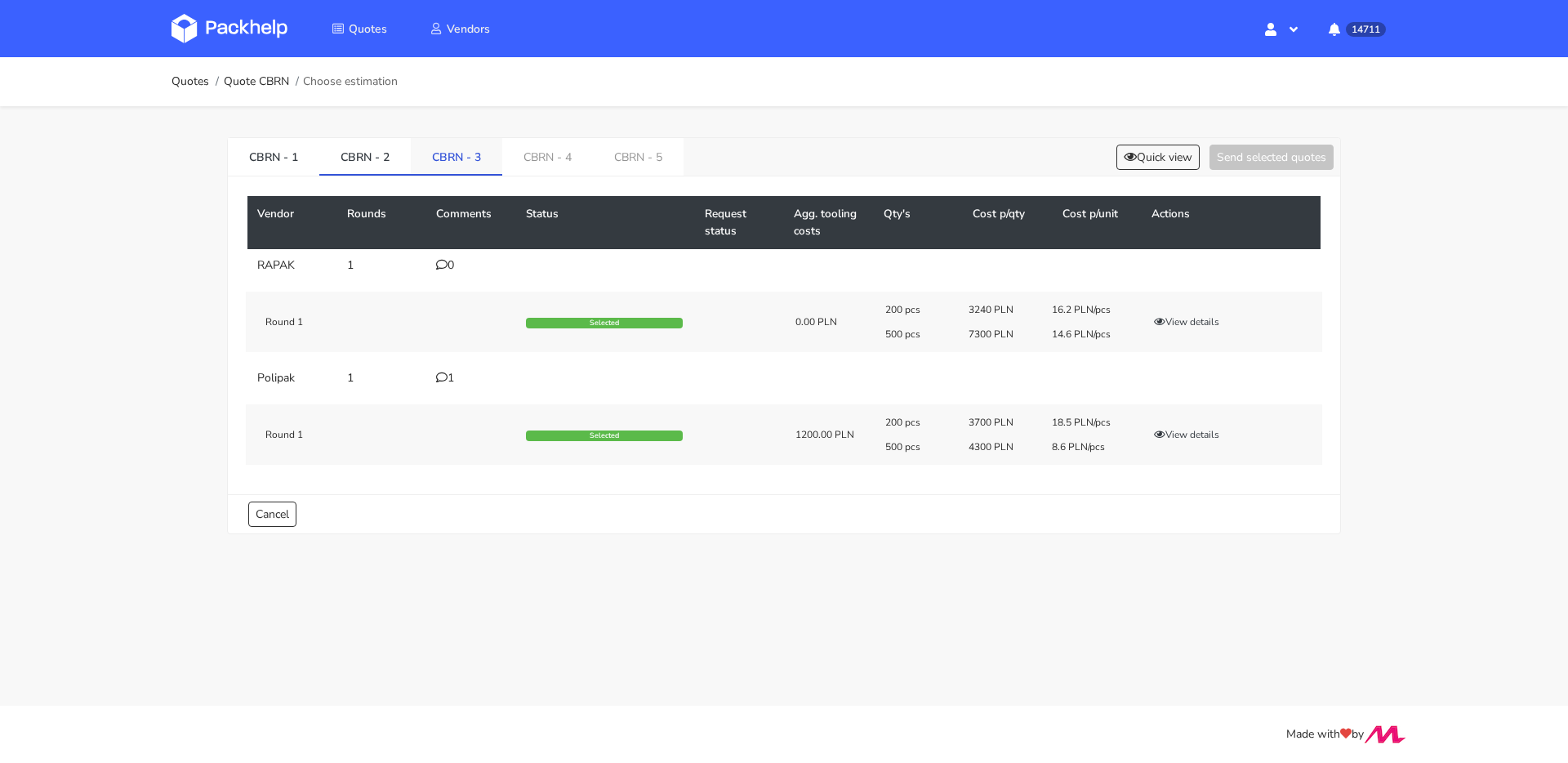
click at [428, 150] on link "CBRN - 3" at bounding box center [456, 156] width 91 height 36
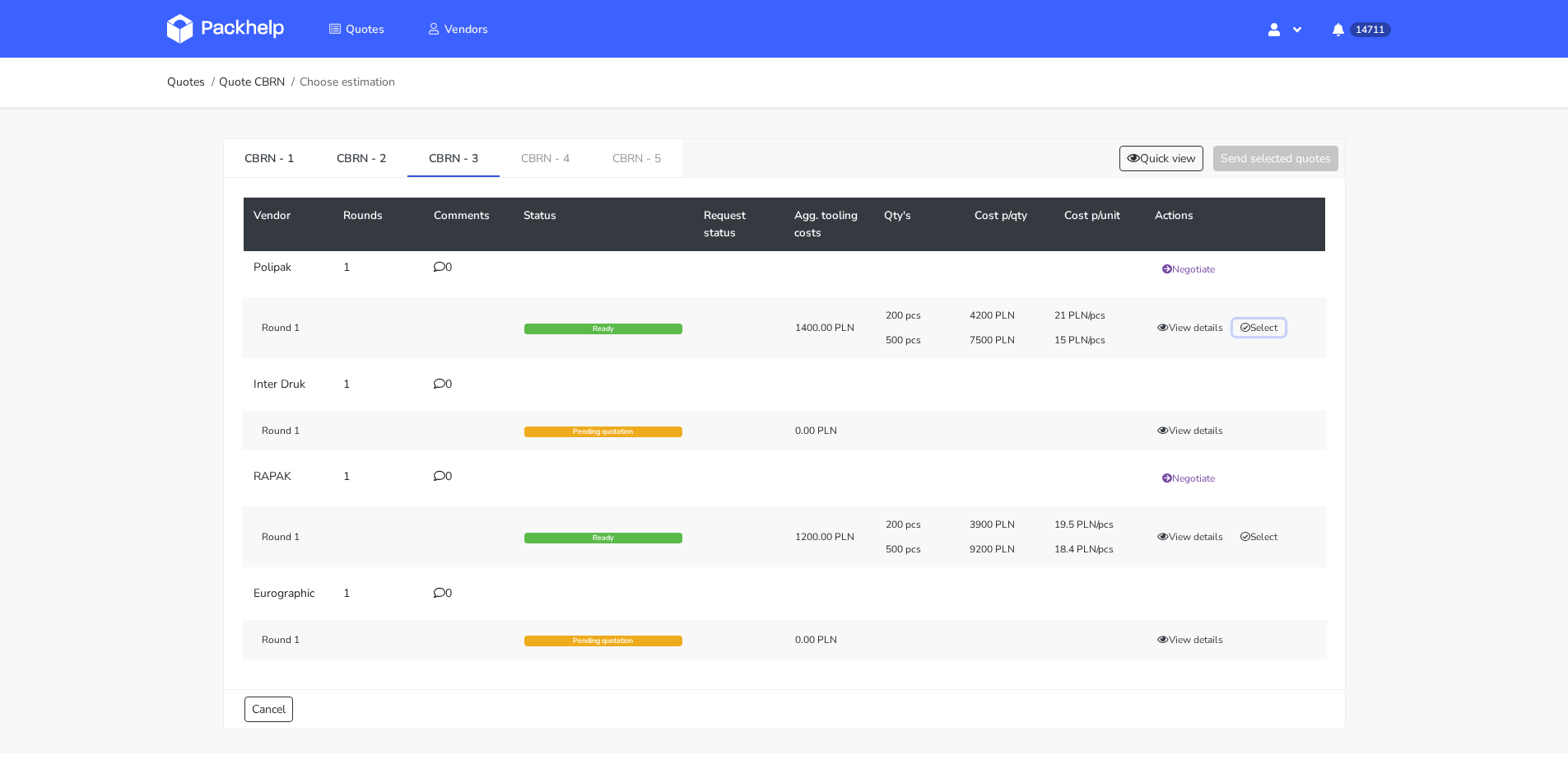
click at [1272, 323] on button "Select" at bounding box center [1259, 328] width 52 height 16
click at [1266, 190] on div "Vendor Rounds Comments Status Request status Agg. tooling costs Qty's Cost p/qt…" at bounding box center [784, 433] width 1121 height 511
click at [1263, 156] on button "Send selected quotes ( 1 )" at bounding box center [1264, 159] width 148 height 26
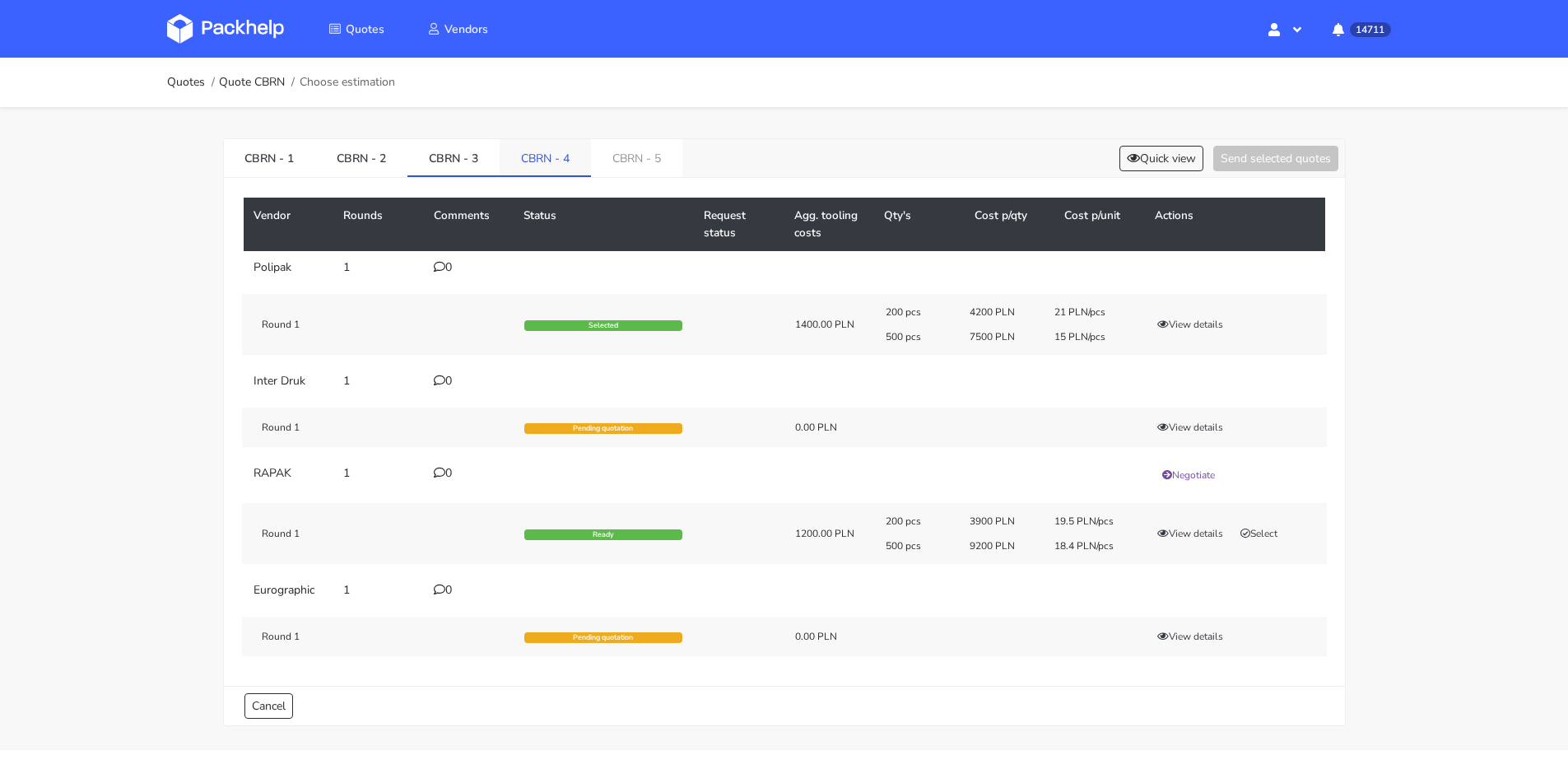
click at [552, 150] on link "CBRN - 4" at bounding box center [545, 157] width 91 height 36
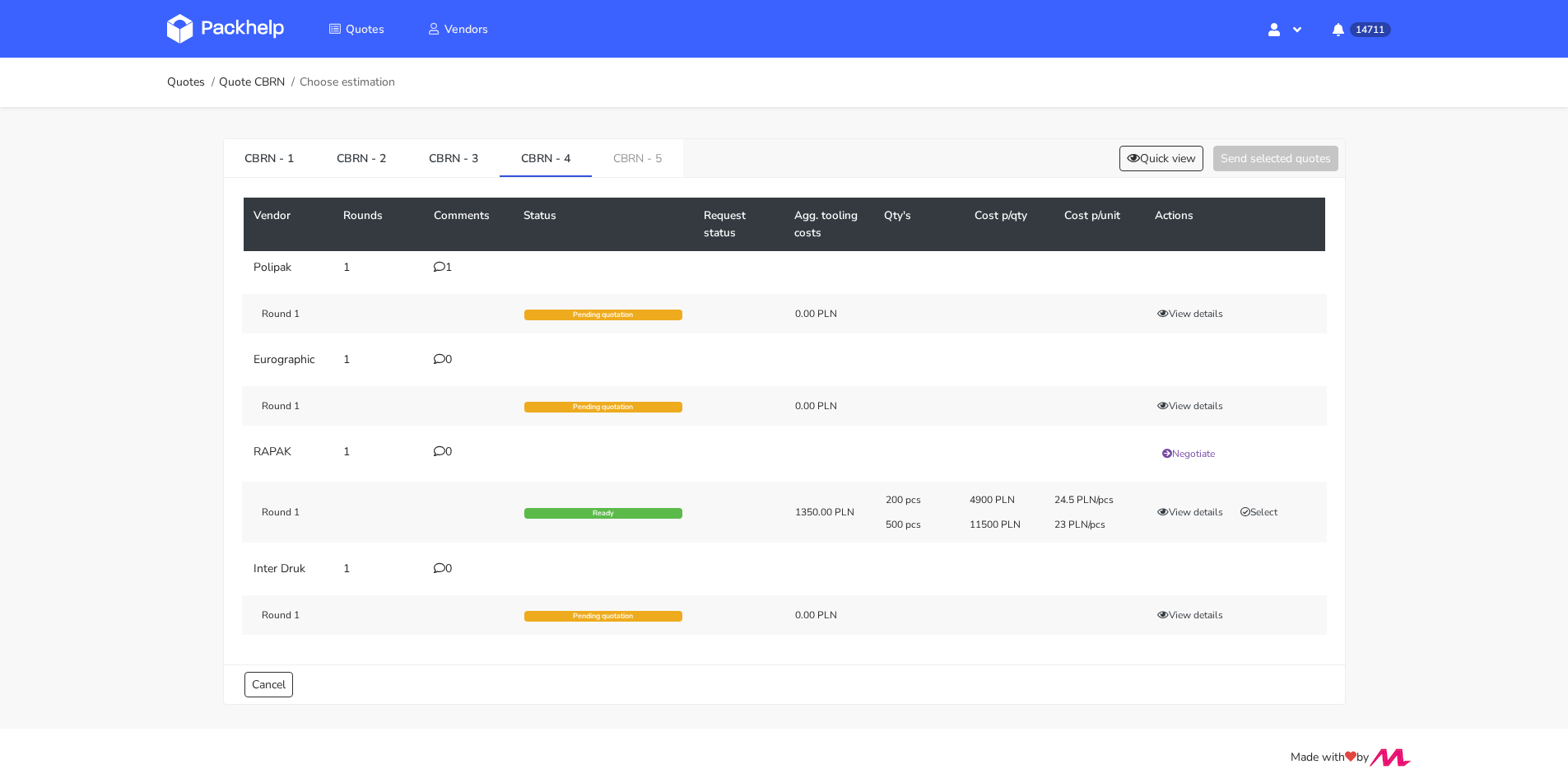
click at [449, 269] on div "1" at bounding box center [469, 267] width 71 height 13
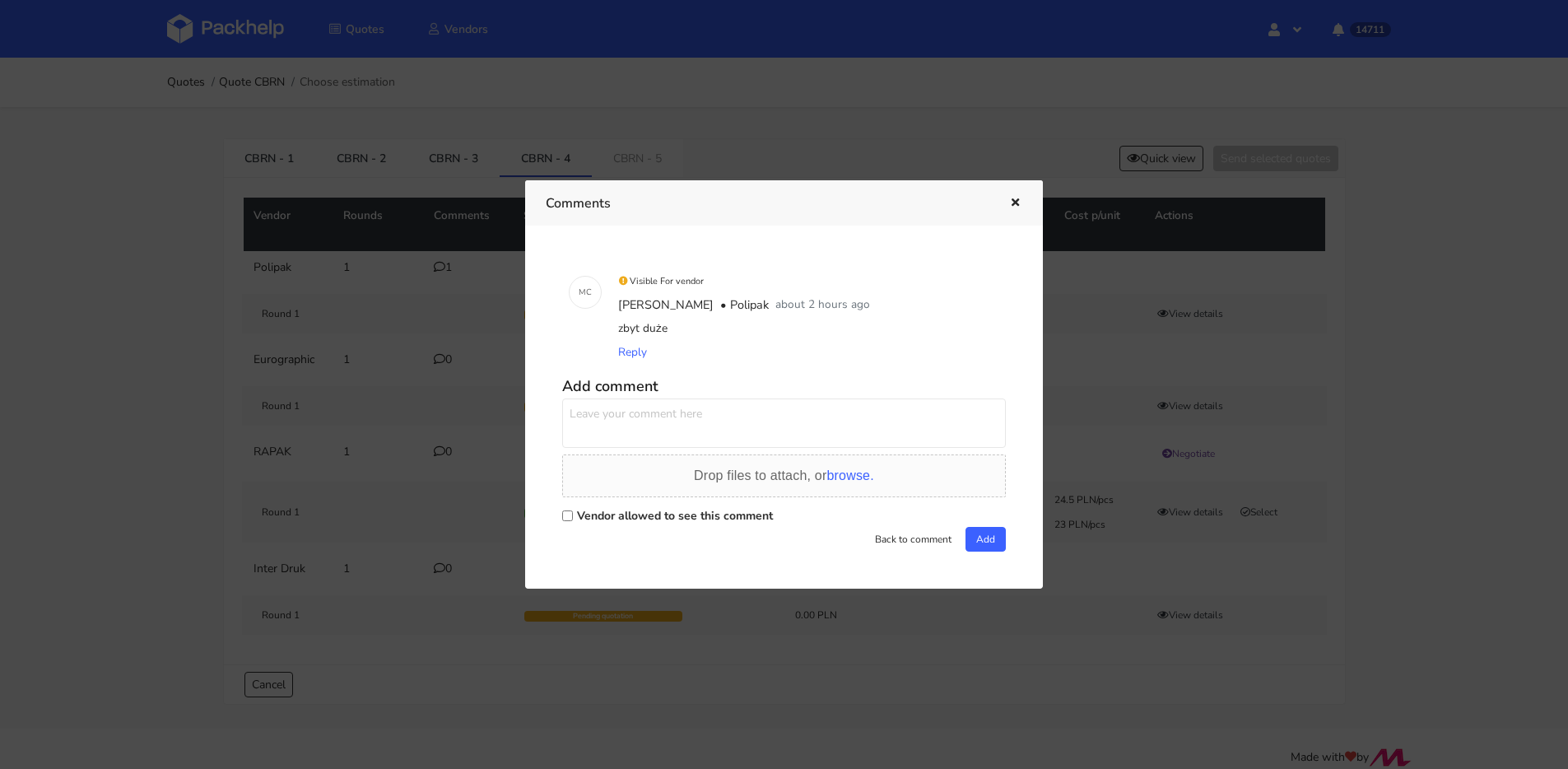
click at [434, 275] on div at bounding box center [784, 384] width 1568 height 769
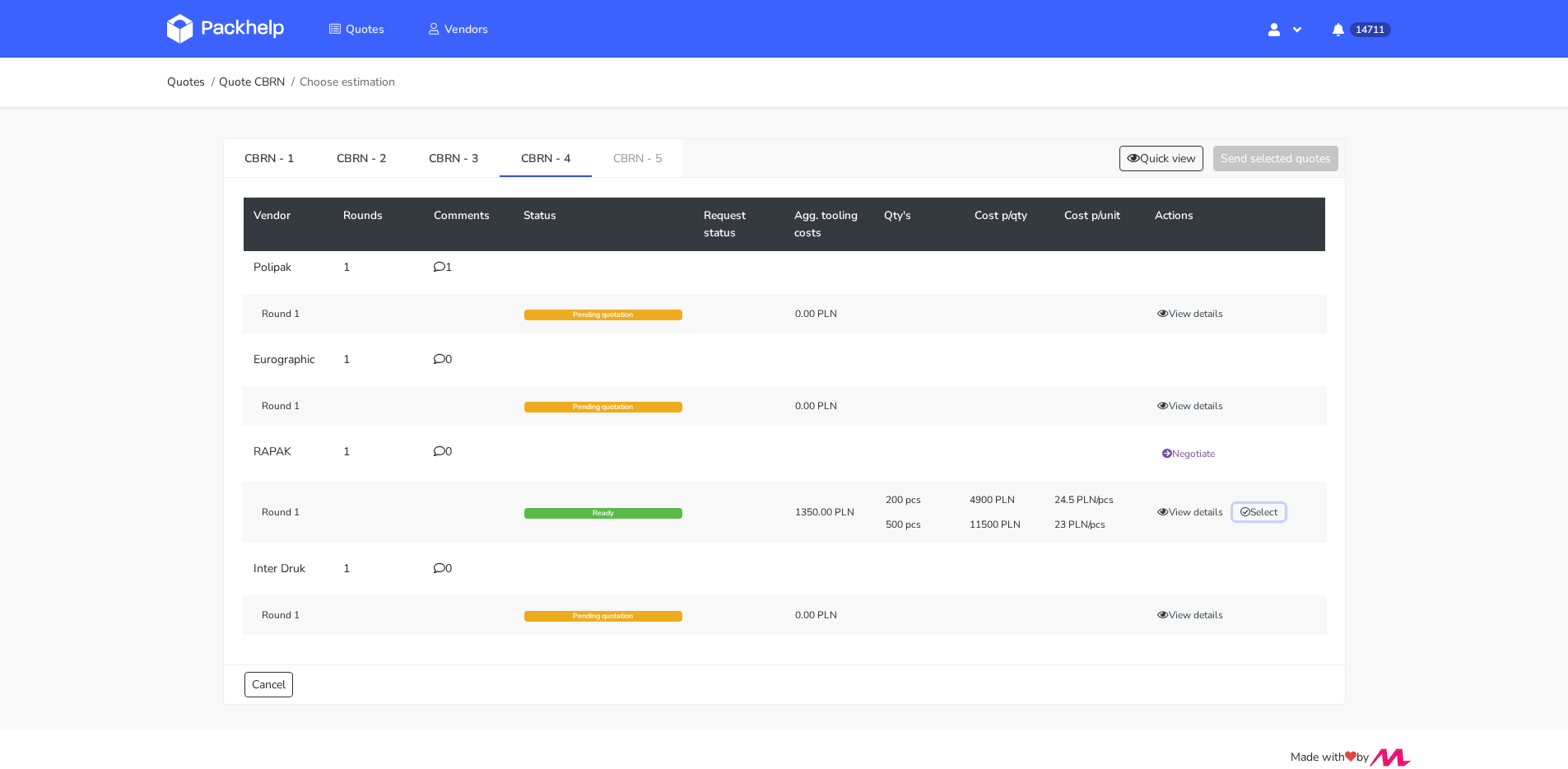
click at [1260, 515] on button "Select" at bounding box center [1259, 512] width 52 height 16
click at [1252, 166] on button "Send selected quotes ( 1 )" at bounding box center [1264, 159] width 148 height 26
click at [625, 166] on link "CBRN - 5" at bounding box center [637, 157] width 91 height 36
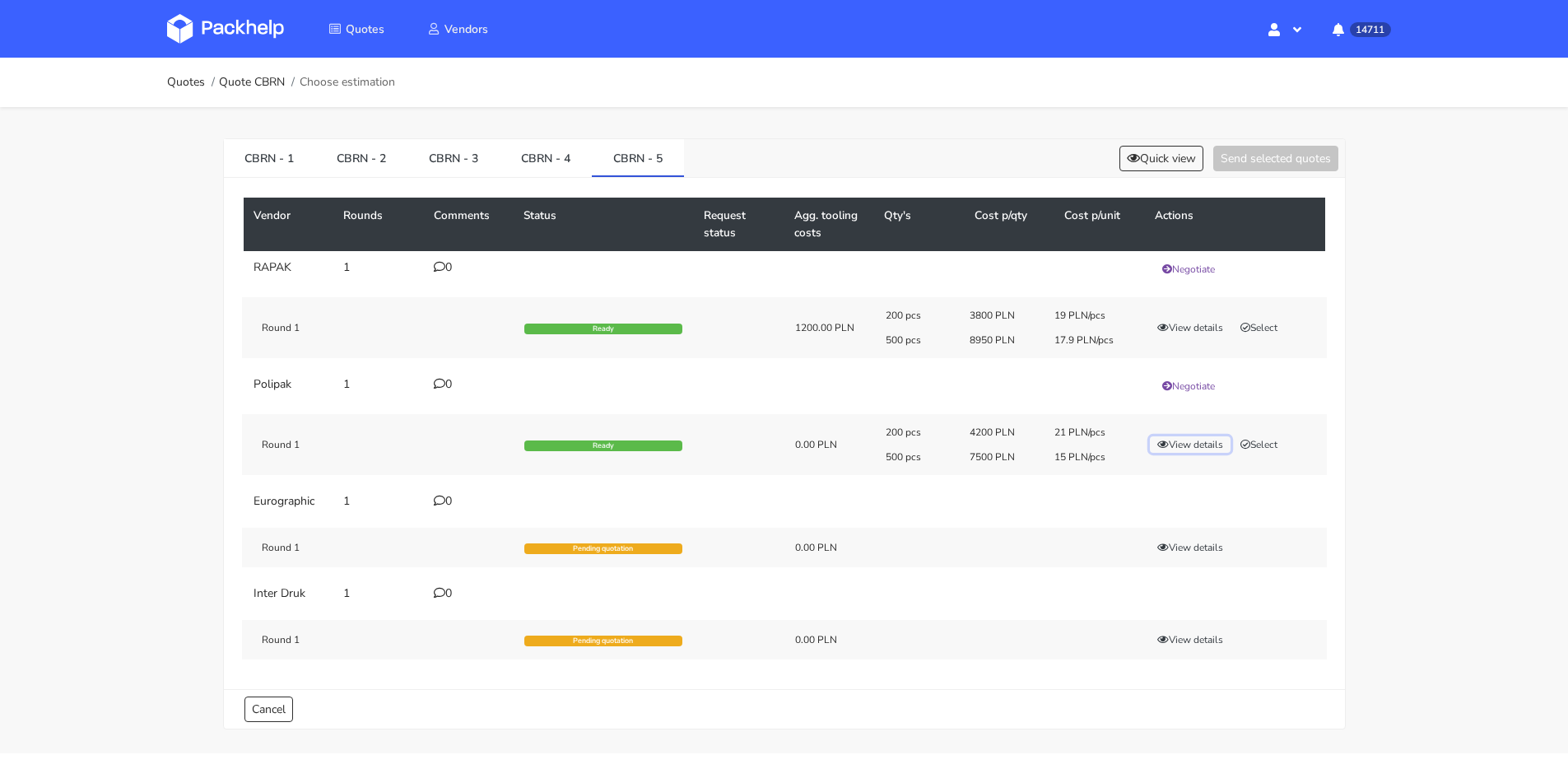
click at [1184, 450] on button "View details" at bounding box center [1190, 445] width 81 height 16
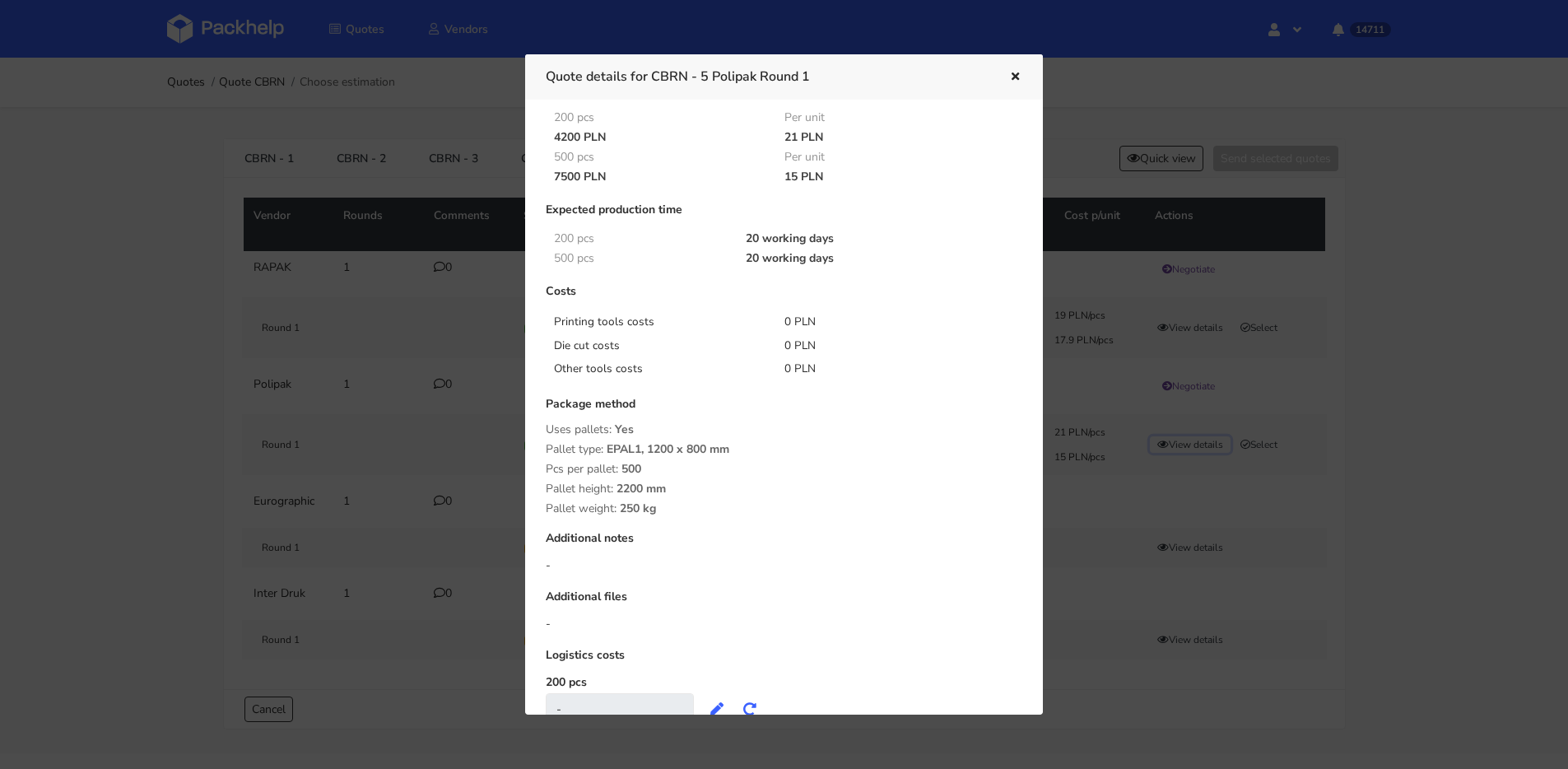
scroll to position [191, 0]
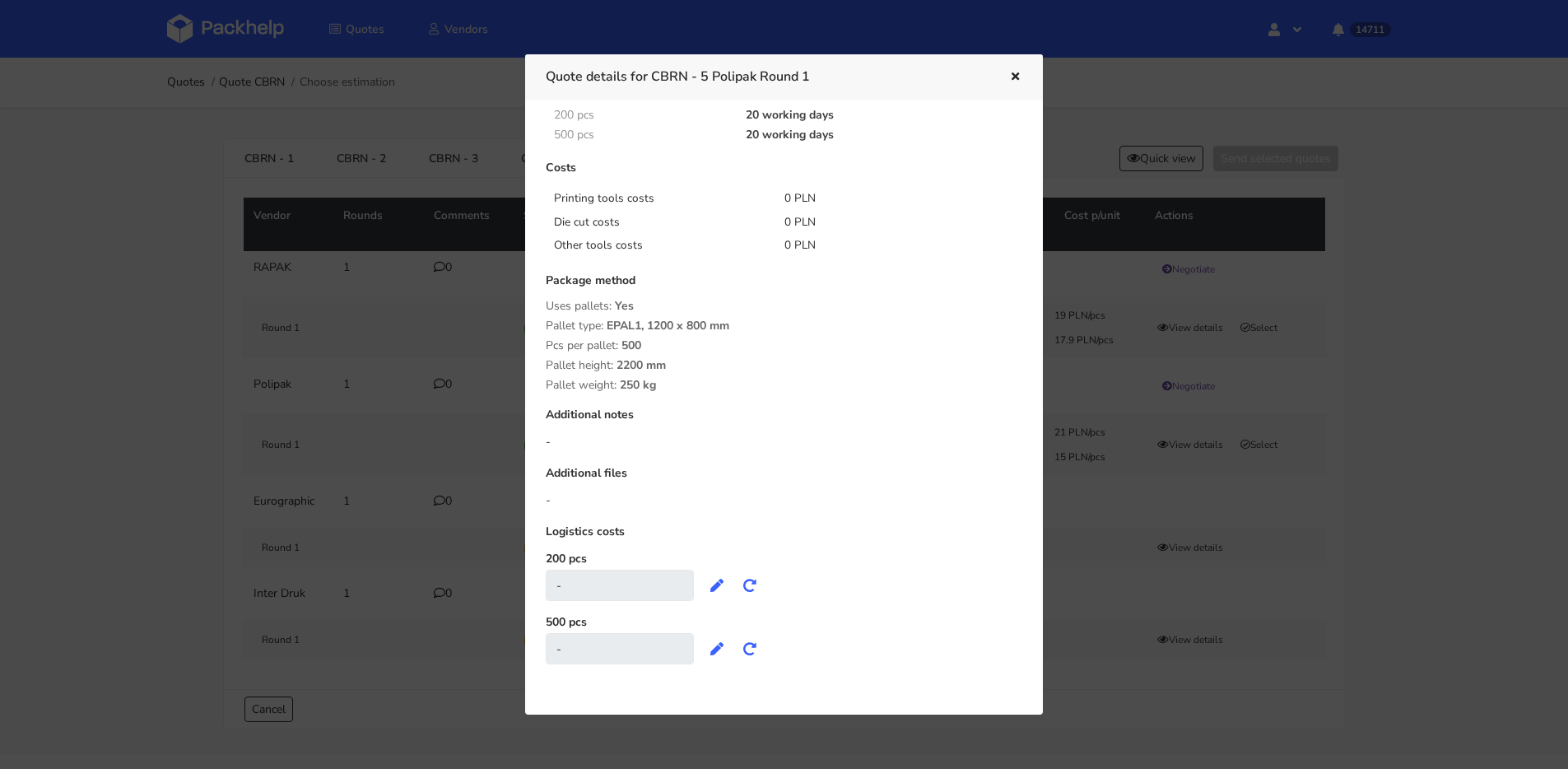
click at [1014, 78] on icon "button" at bounding box center [1015, 78] width 14 height 12
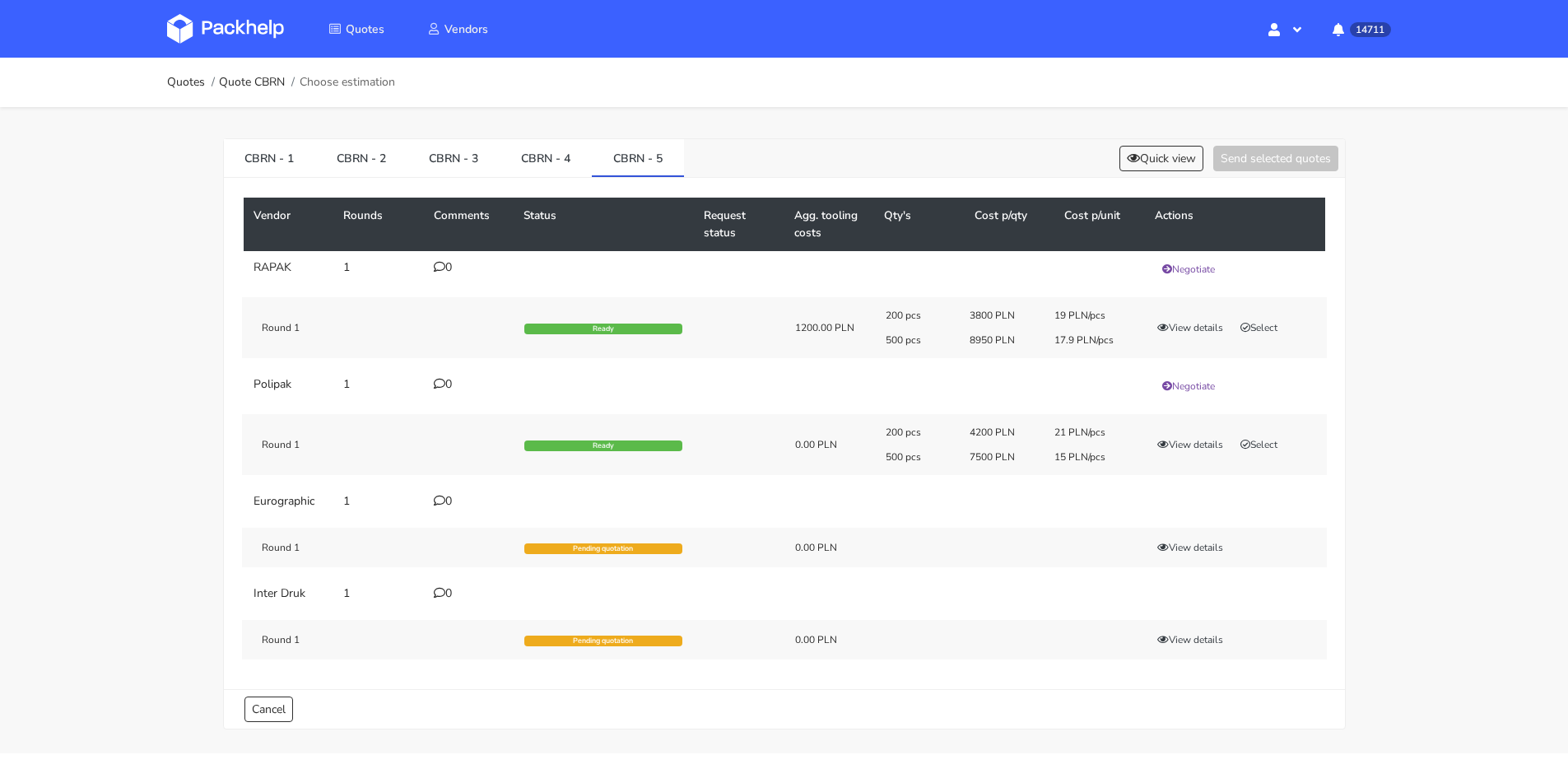
click at [1171, 139] on div "CBRN - 1 CBRN - 2 CBRN - 3 CBRN - 4 CBRN - 5 Quick view Send selected quotes" at bounding box center [784, 158] width 1121 height 39
click at [1170, 158] on button "Quick view" at bounding box center [1161, 159] width 84 height 26
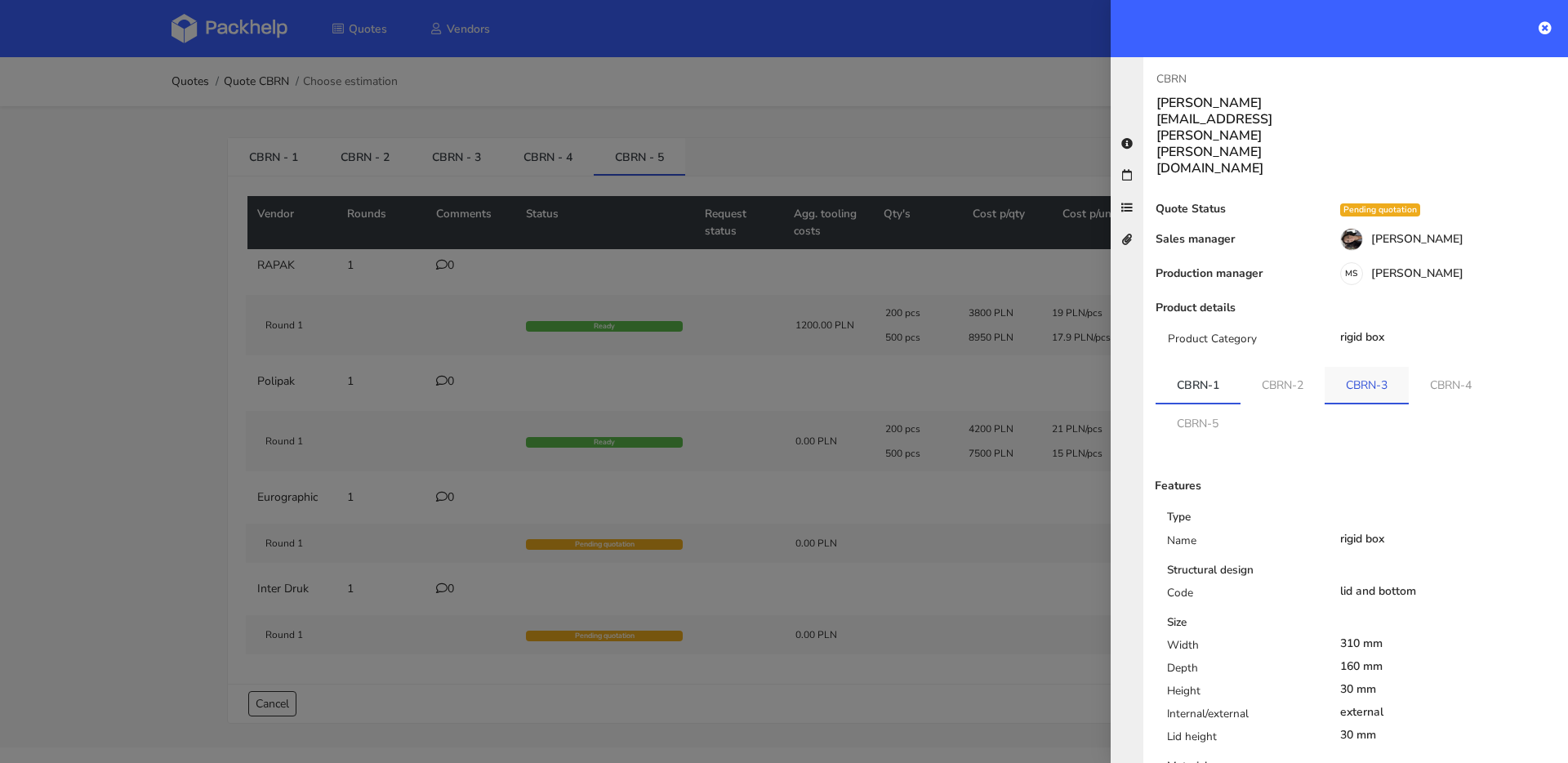
click at [1398, 367] on link "CBRN-3" at bounding box center [1367, 385] width 84 height 36
click at [1440, 367] on link "CBRN-4" at bounding box center [1452, 385] width 84 height 36
click at [1197, 405] on link "CBRN-5" at bounding box center [1197, 423] width 84 height 36
click at [1357, 367] on link "CBRN-3" at bounding box center [1369, 385] width 85 height 36
click at [1447, 367] on link "CBRN-4" at bounding box center [1453, 385] width 85 height 36
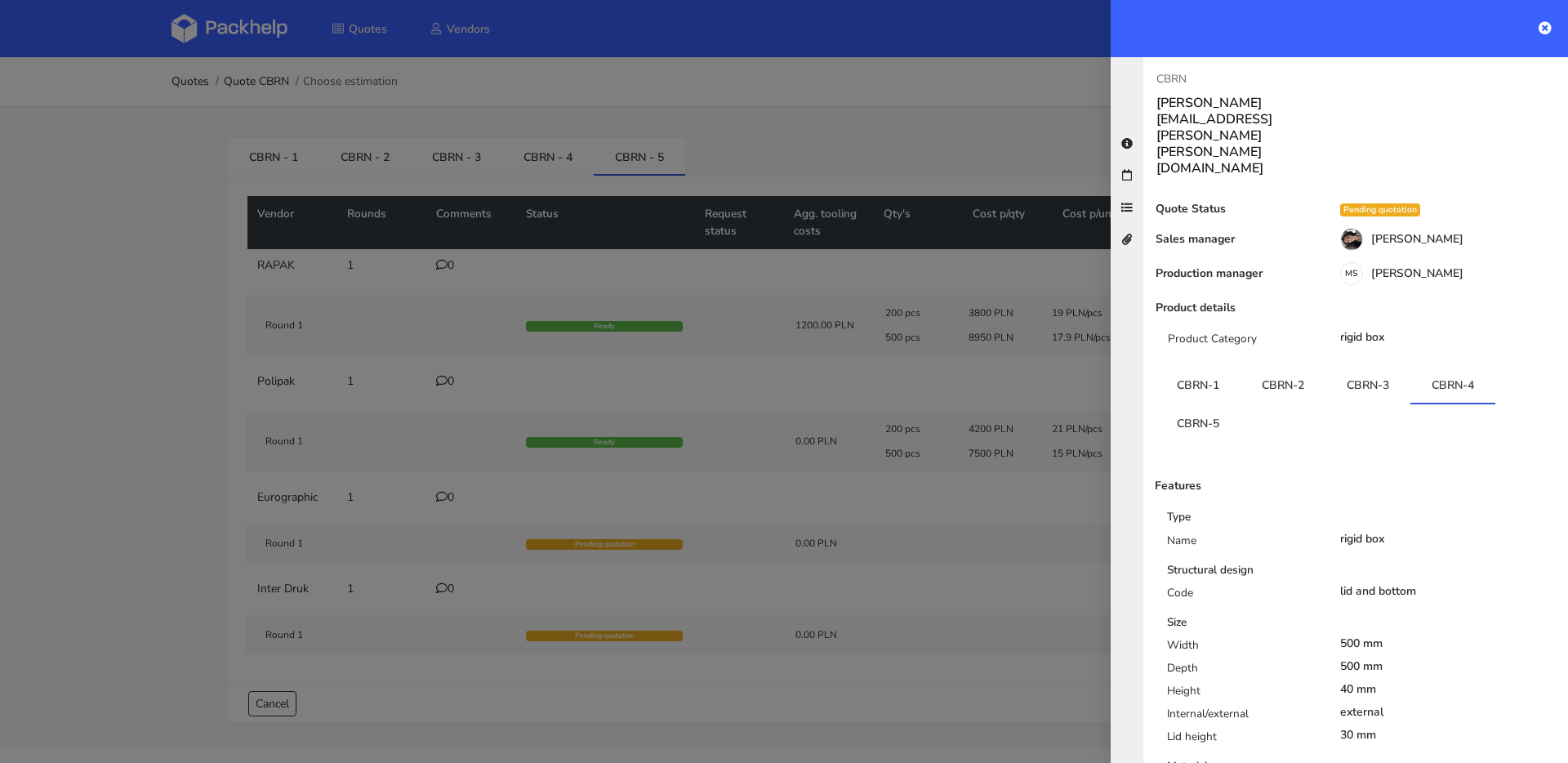
click at [1172, 405] on link "CBRN-5" at bounding box center [1198, 423] width 85 height 36
click at [1356, 367] on link "CBRN-3" at bounding box center [1369, 385] width 85 height 36
click at [1202, 405] on link "CBRN-5" at bounding box center [1198, 423] width 85 height 36
click at [1369, 367] on link "CBRN-3" at bounding box center [1369, 385] width 85 height 36
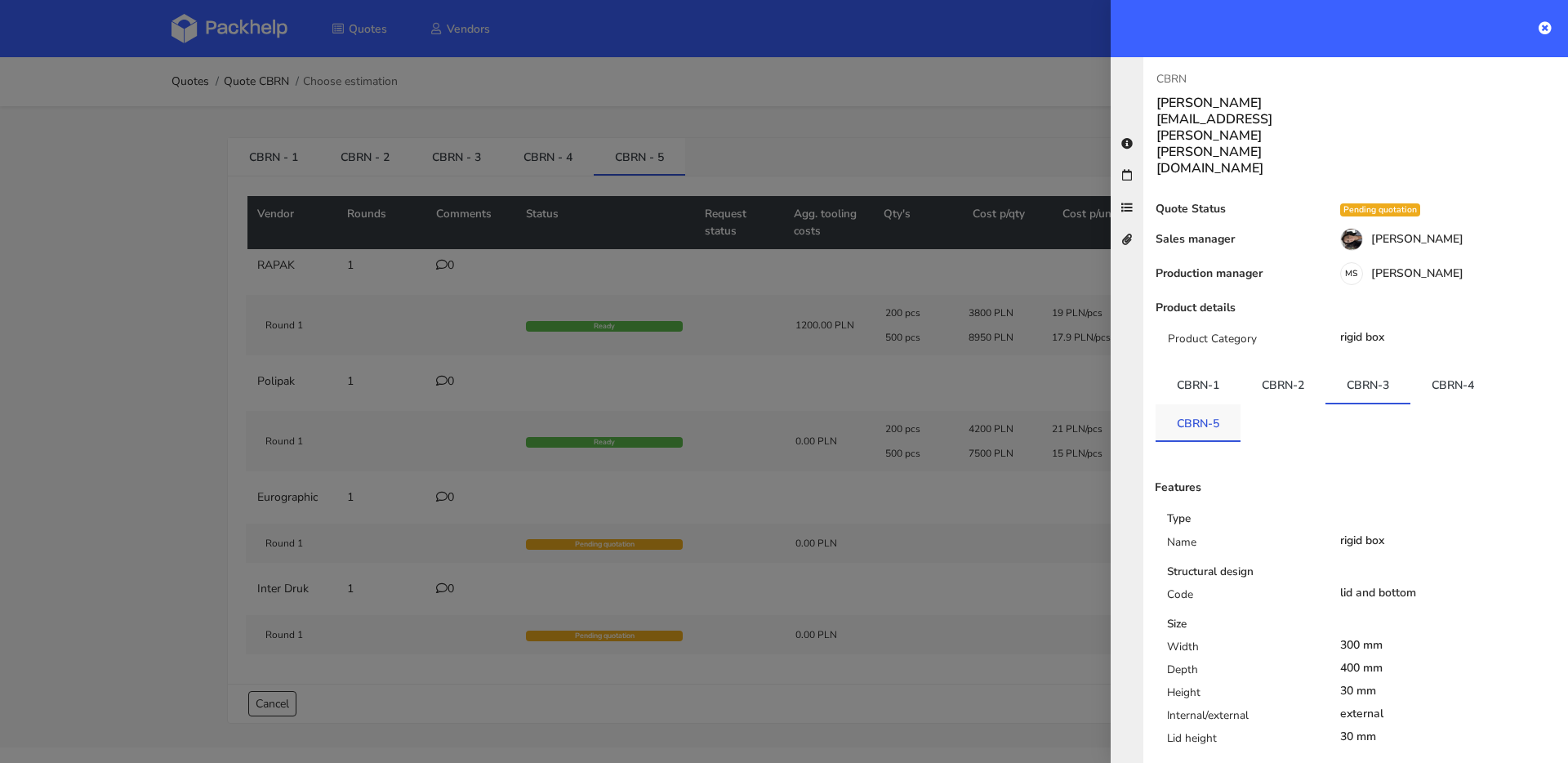
click at [1219, 405] on link "CBRN-5" at bounding box center [1198, 423] width 85 height 36
click at [250, 423] on div at bounding box center [784, 381] width 1568 height 763
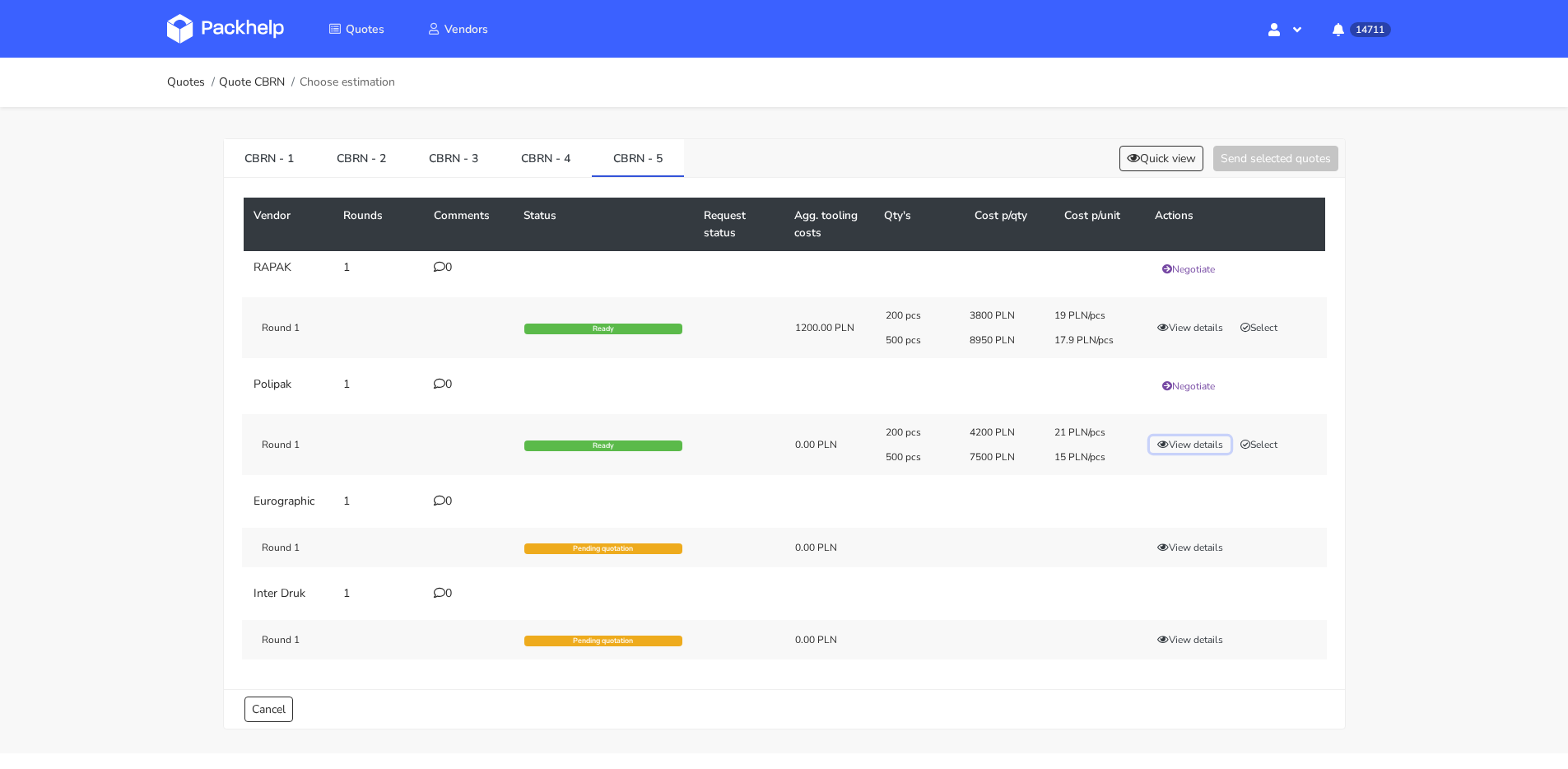
click at [1181, 445] on button "View details" at bounding box center [1190, 445] width 81 height 16
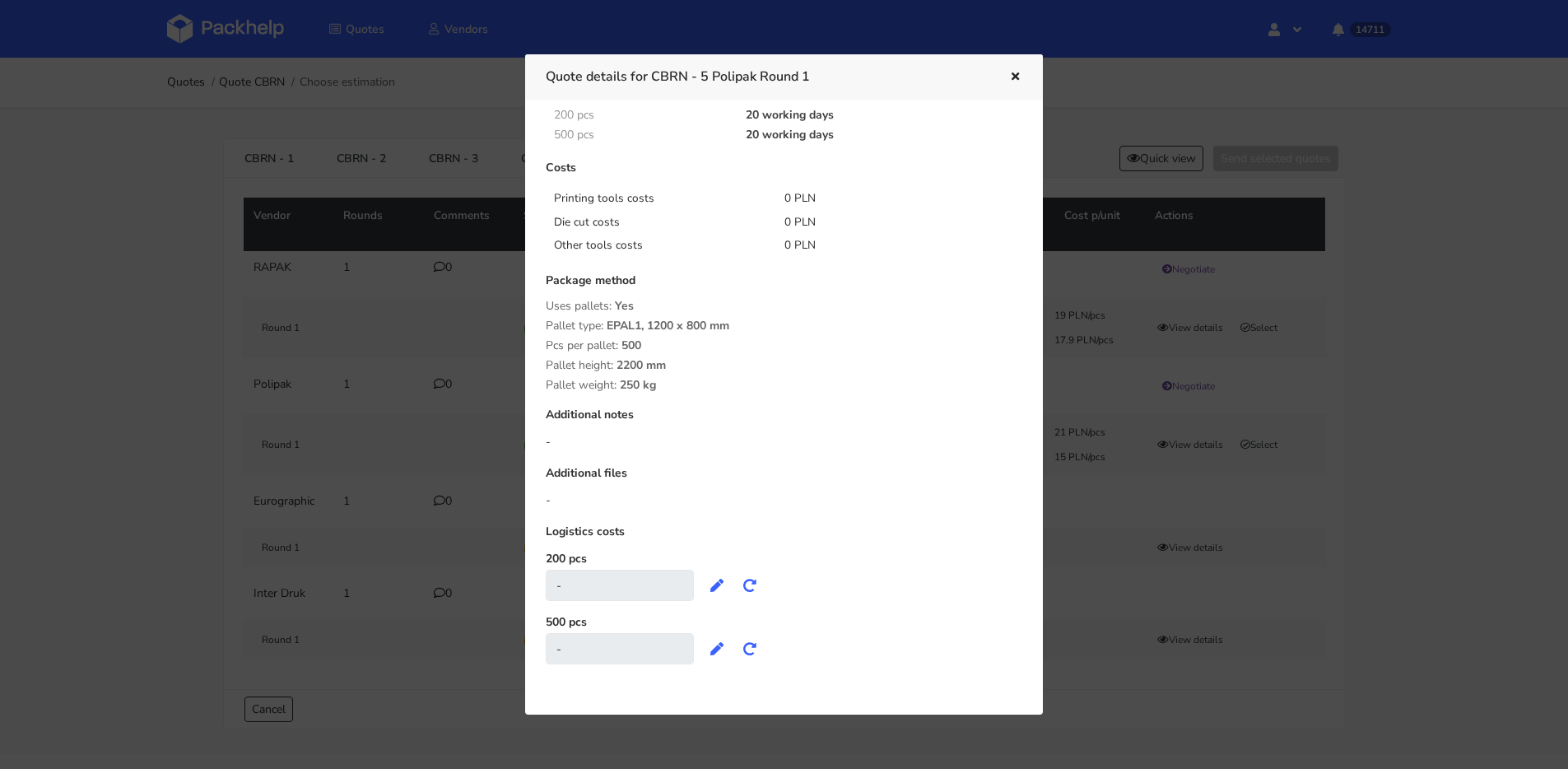
click at [1017, 69] on button "button" at bounding box center [1013, 77] width 18 height 21
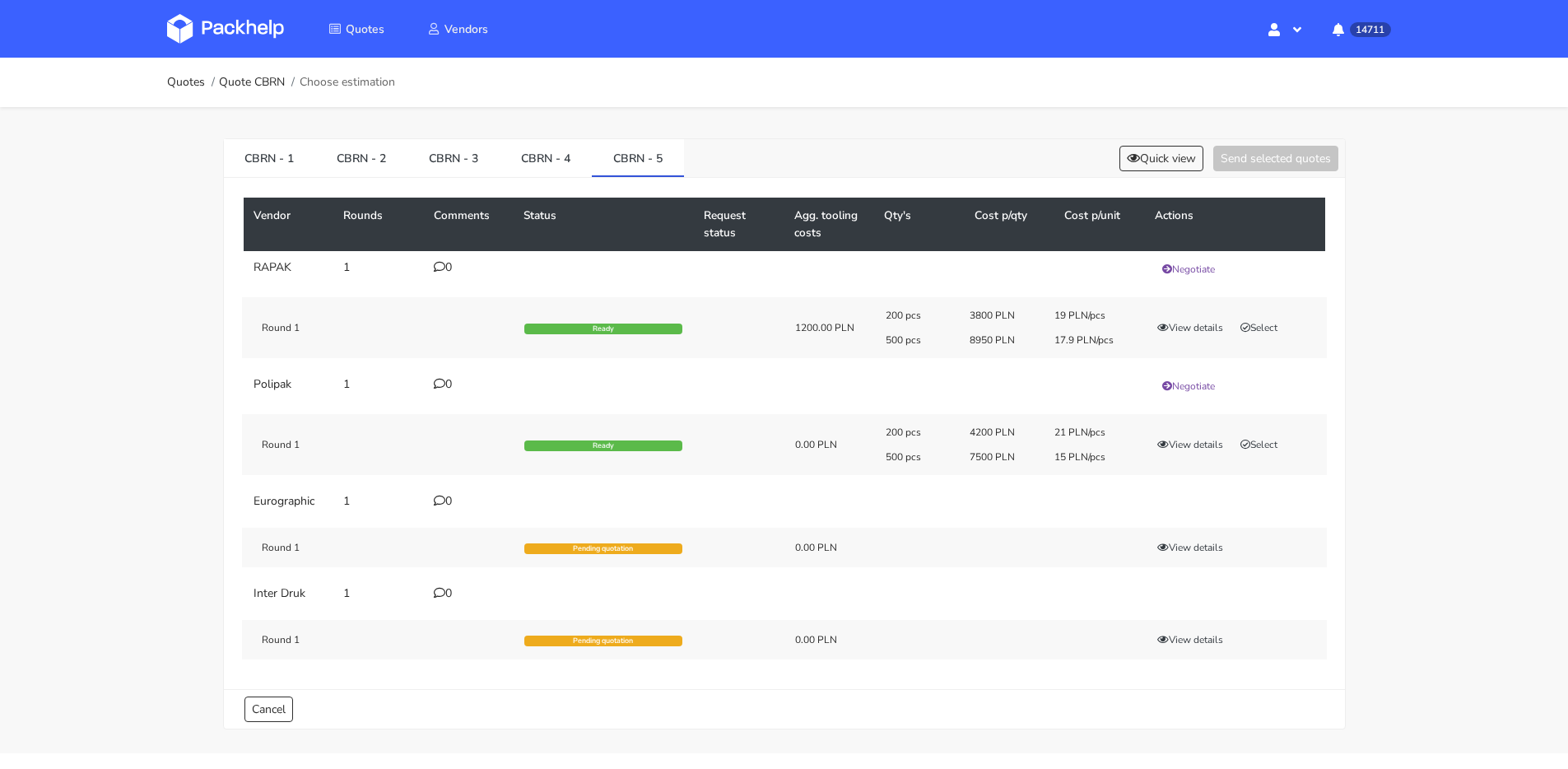
click at [448, 389] on div "0" at bounding box center [469, 384] width 71 height 13
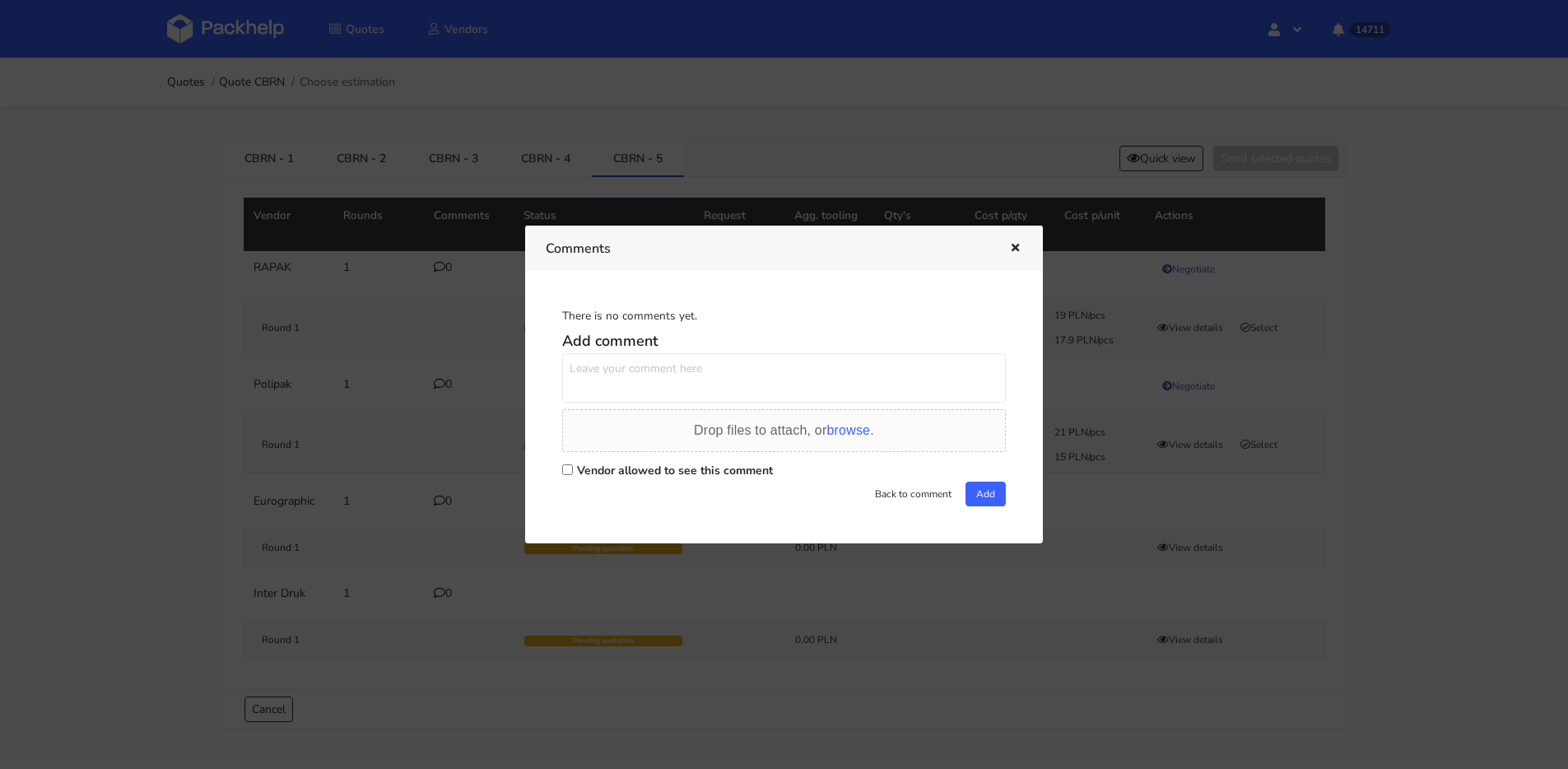
click at [695, 390] on textarea at bounding box center [784, 377] width 444 height 49
type textarea "w"
type textarea "jaki koszt narzędzi w 5?"
click at [586, 474] on label "Vendor allowed to see this comment" at bounding box center [675, 471] width 196 height 16
click at [573, 474] on input "Vendor allowed to see this comment" at bounding box center [568, 470] width 11 height 11
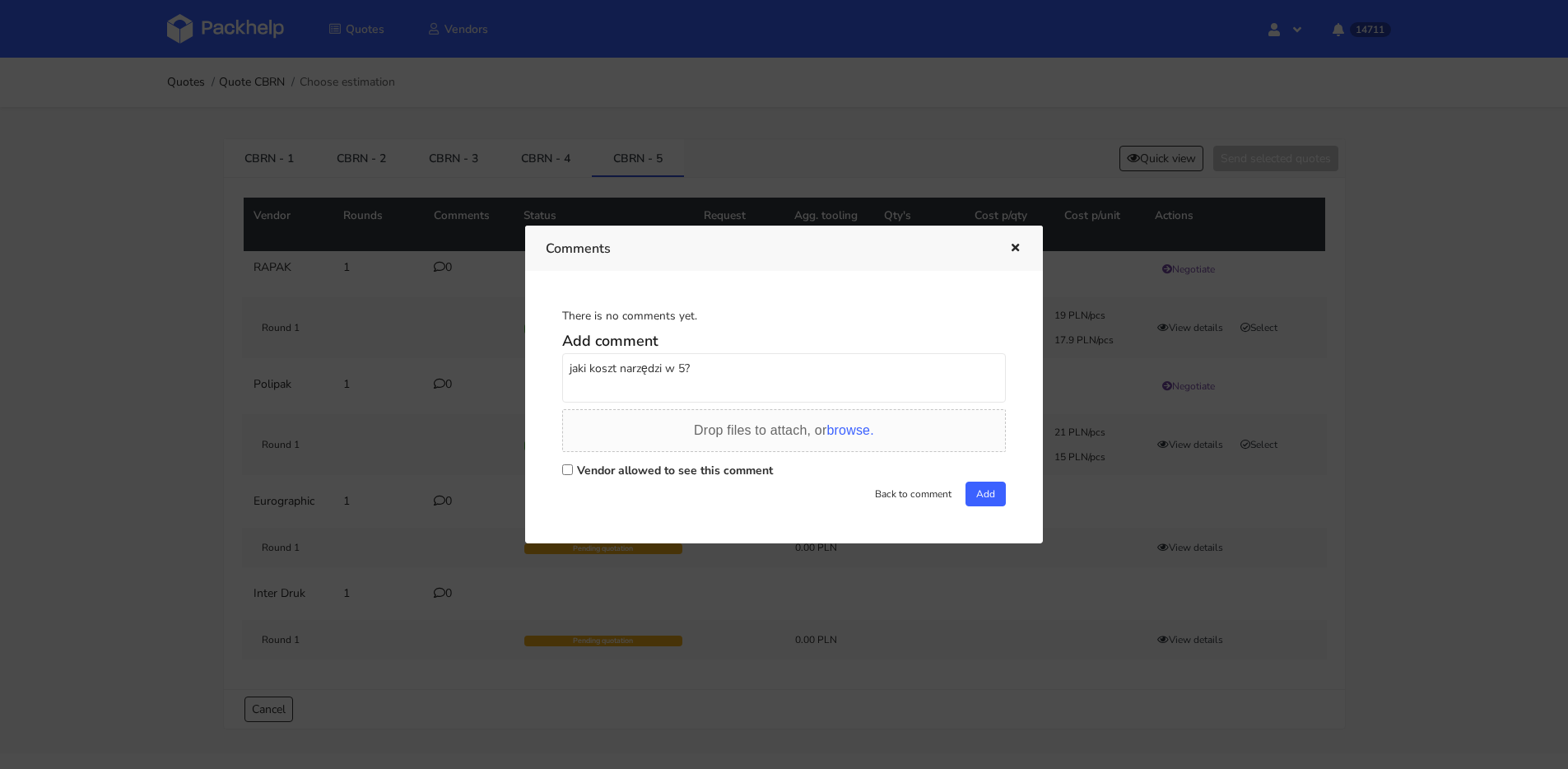
checkbox input "true"
click at [980, 497] on button "Add" at bounding box center [985, 494] width 40 height 25
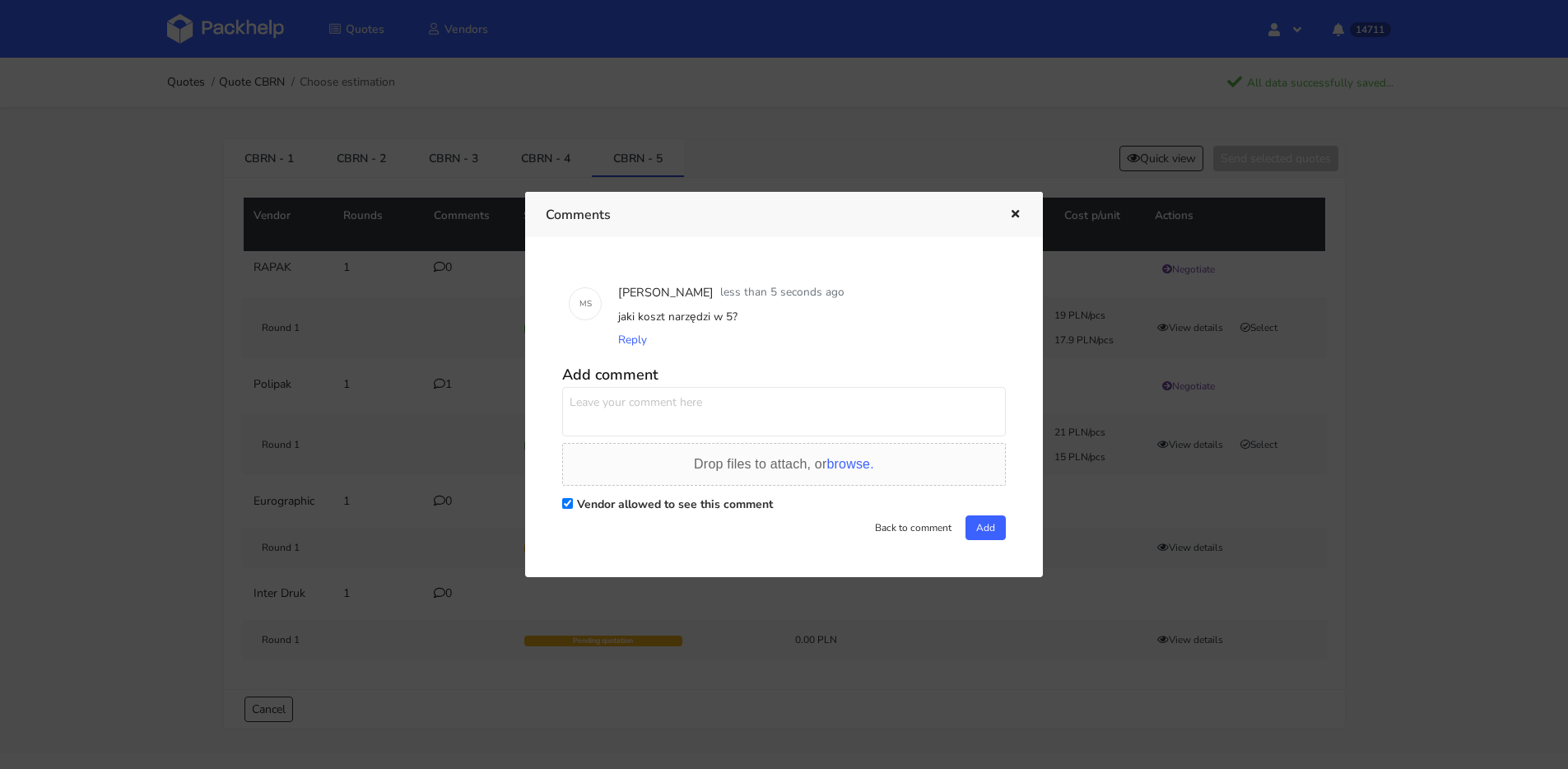
click at [1010, 217] on icon "button" at bounding box center [1015, 215] width 14 height 12
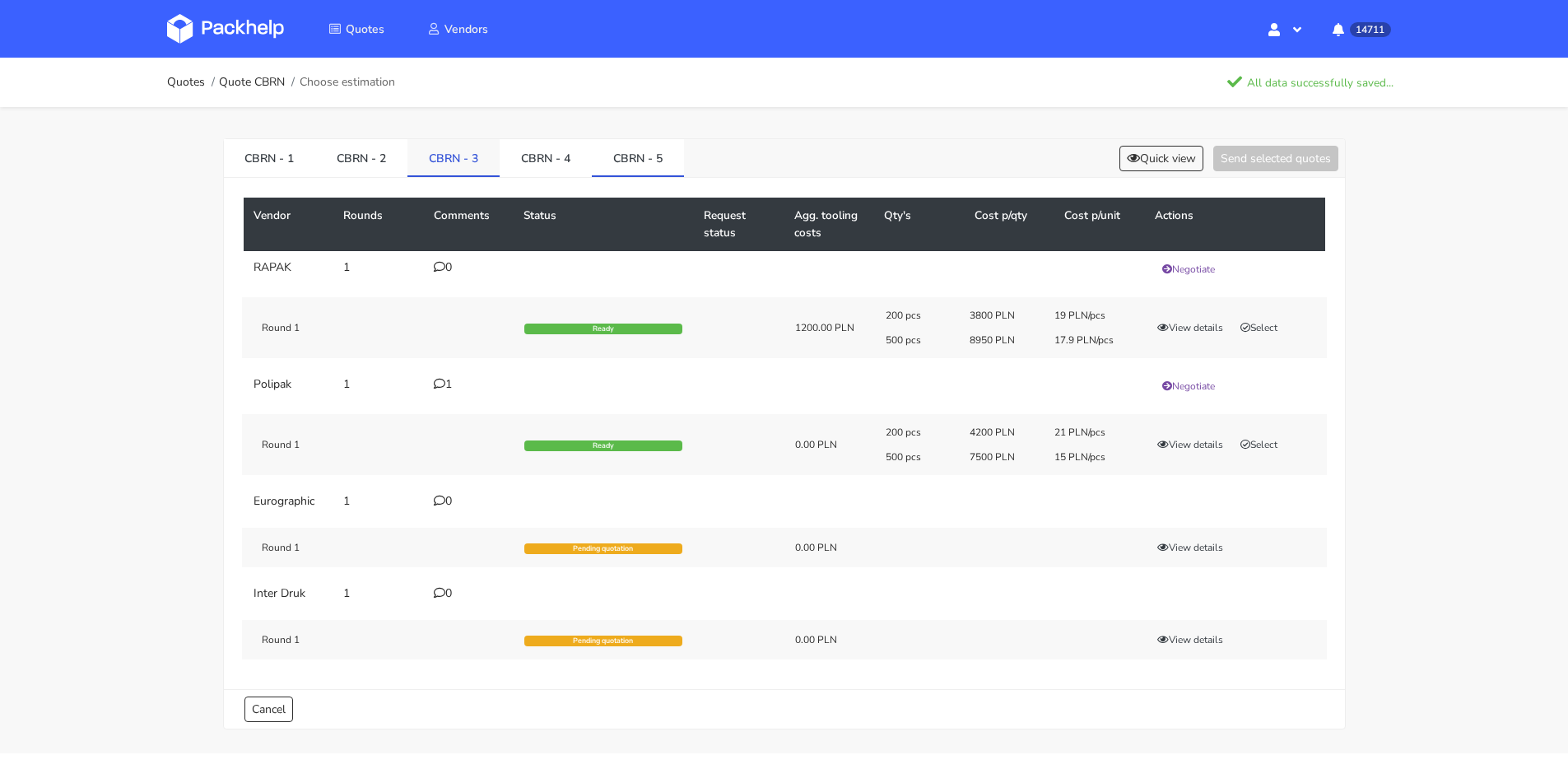
click at [449, 160] on link "CBRN - 3" at bounding box center [454, 157] width 92 height 36
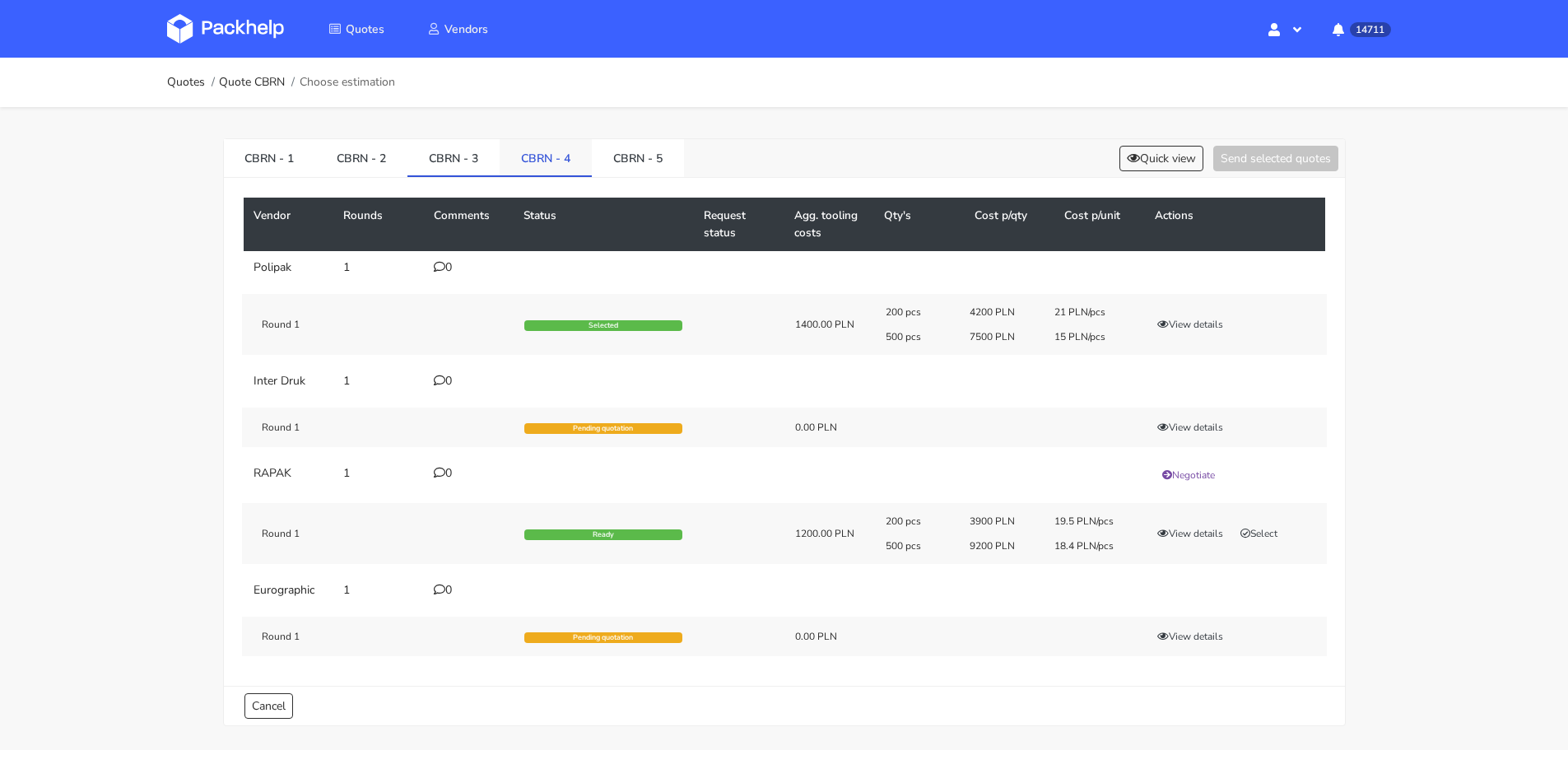
click at [526, 159] on link "CBRN - 4" at bounding box center [546, 157] width 92 height 36
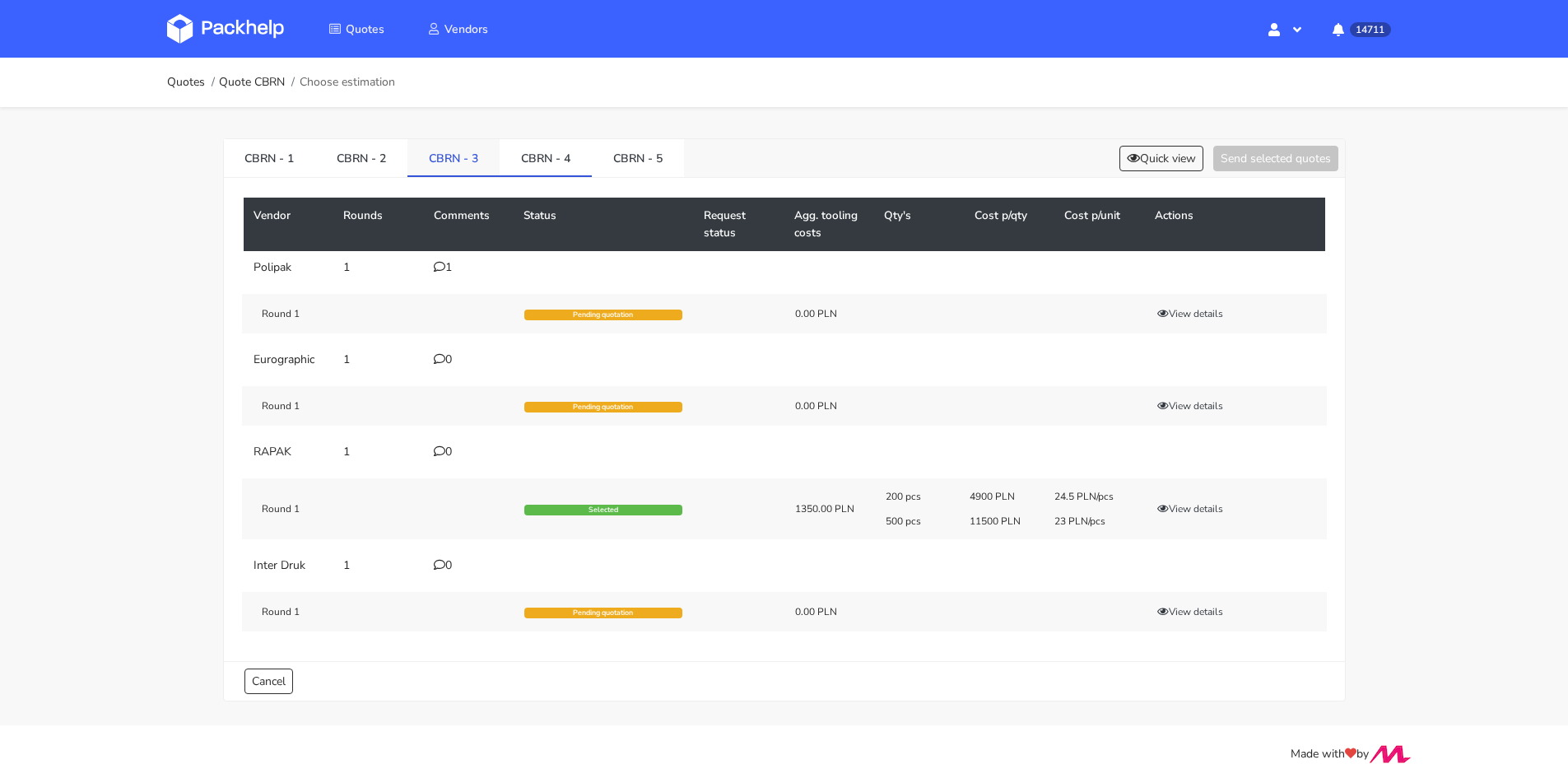
click at [475, 158] on link "CBRN - 3" at bounding box center [454, 157] width 92 height 36
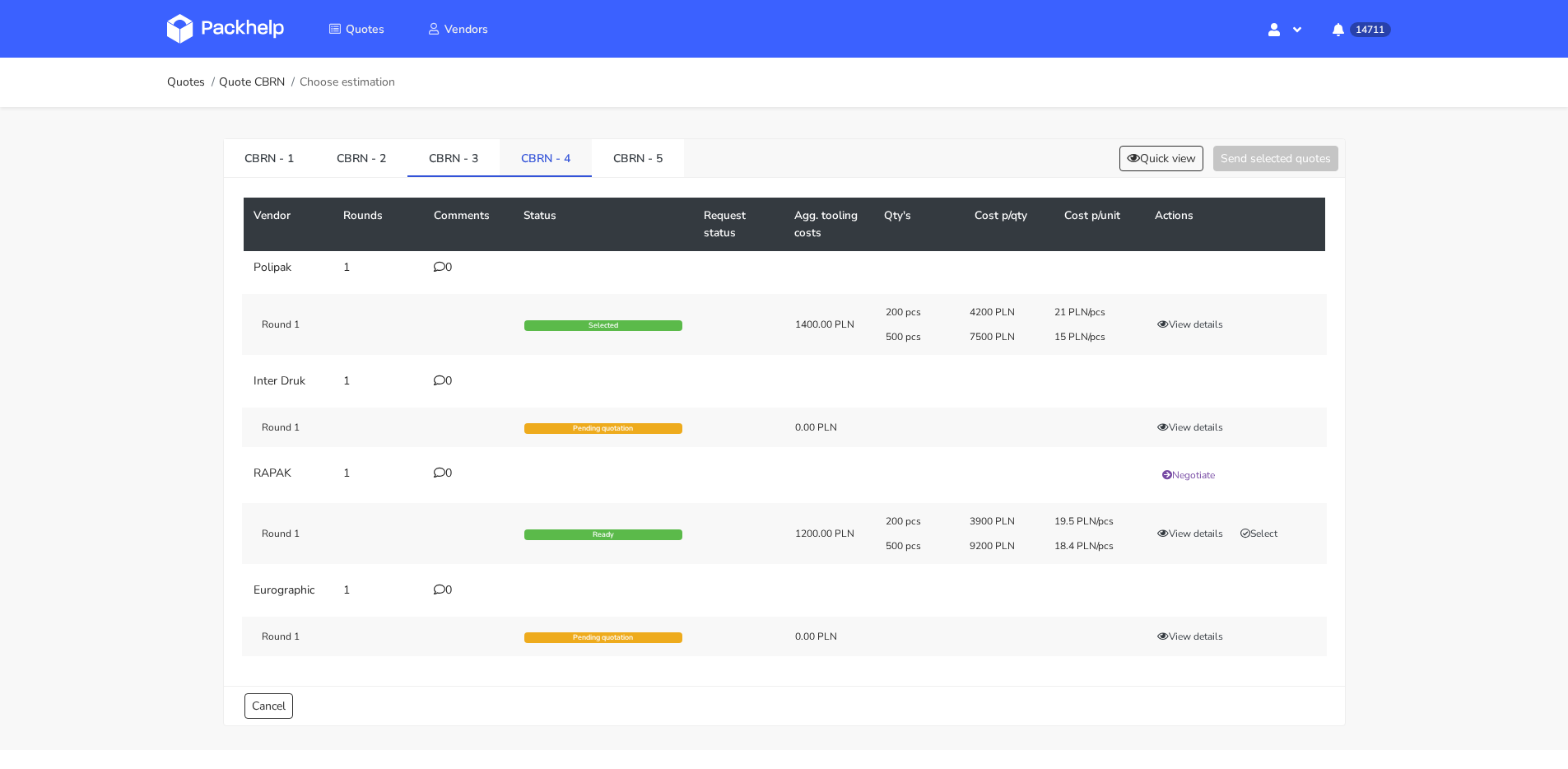
click at [539, 159] on link "CBRN - 4" at bounding box center [546, 157] width 92 height 36
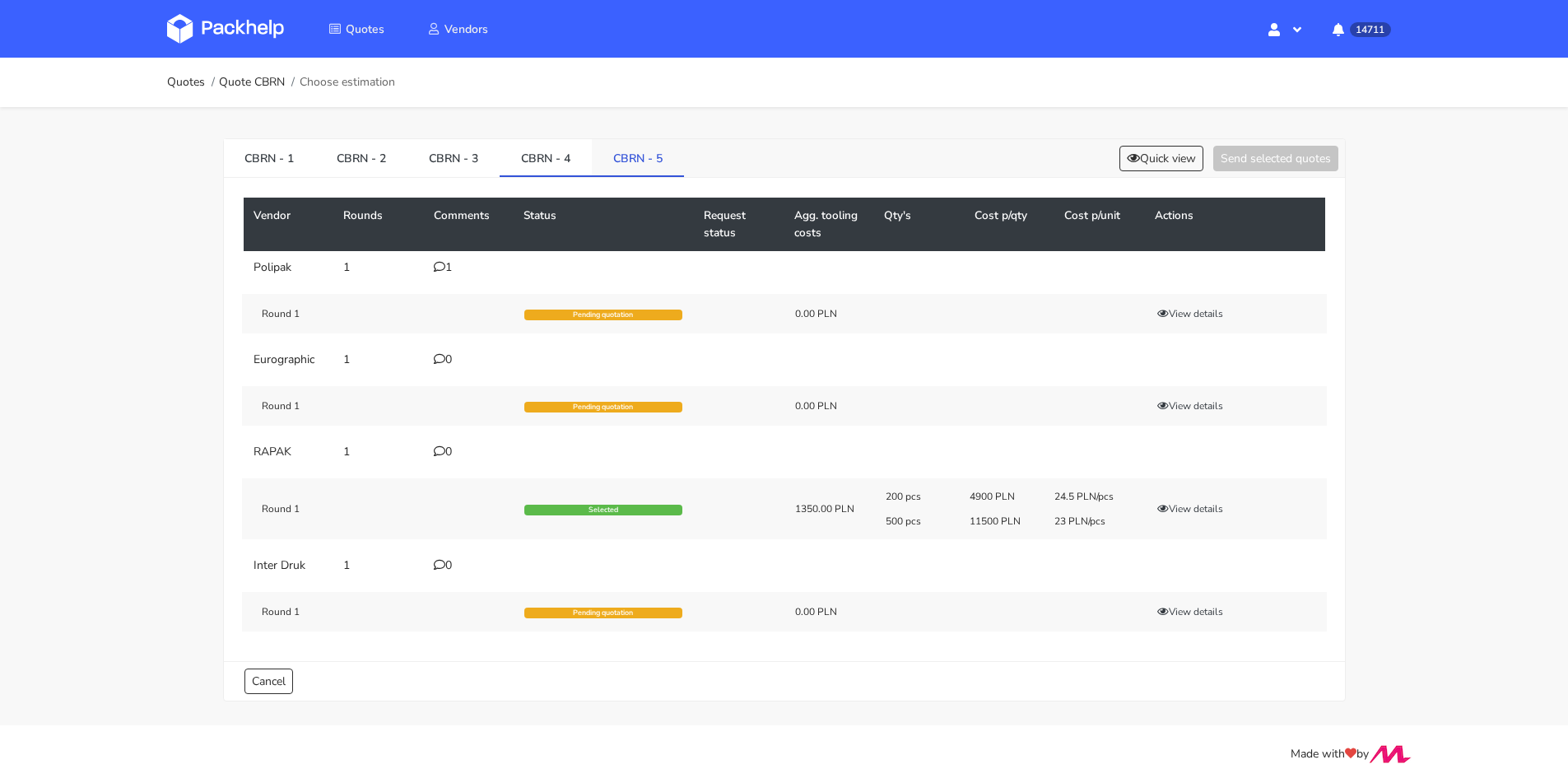
click at [617, 153] on link "CBRN - 5" at bounding box center [638, 157] width 92 height 36
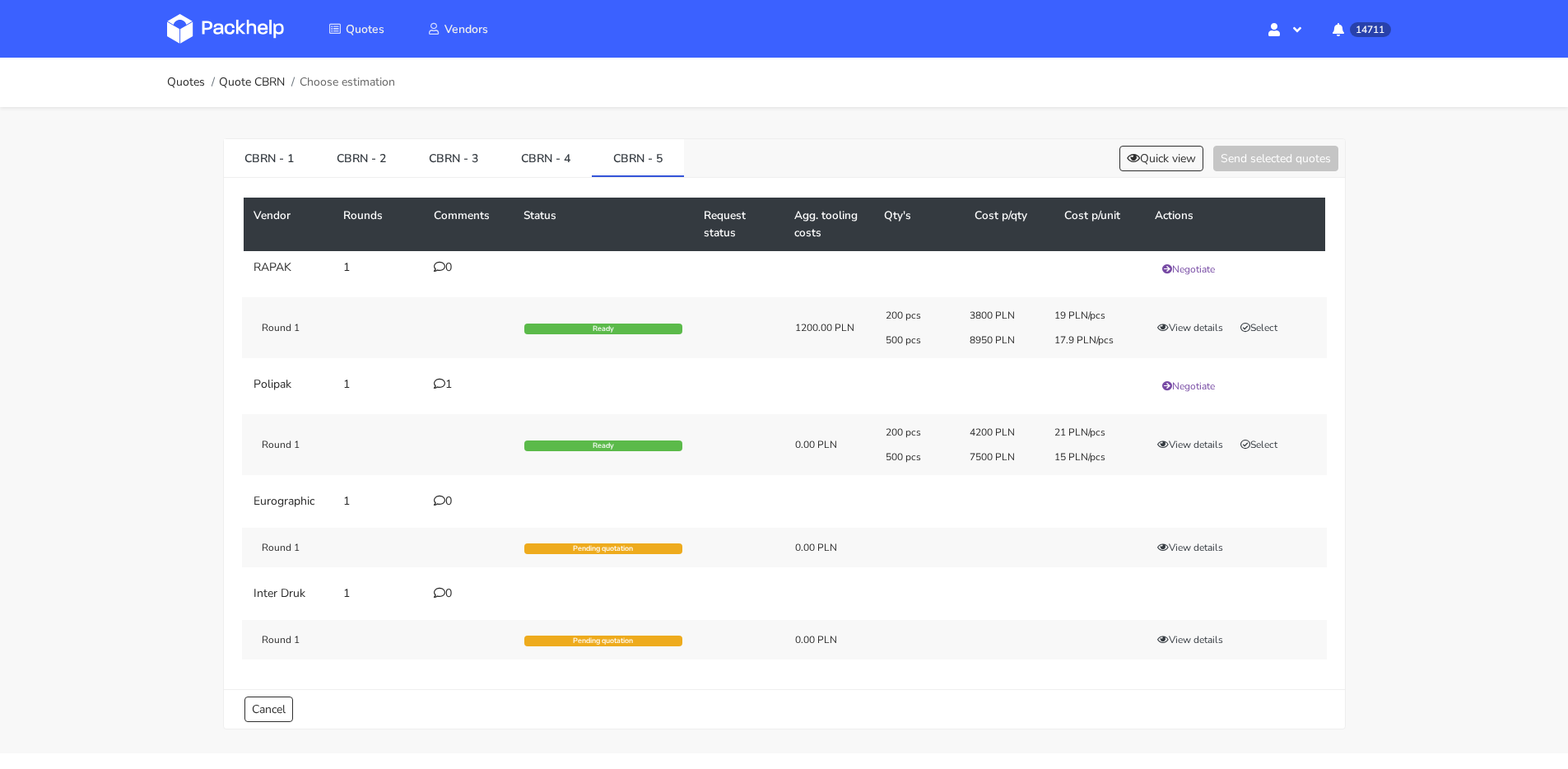
click at [448, 380] on div "1" at bounding box center [469, 384] width 71 height 13
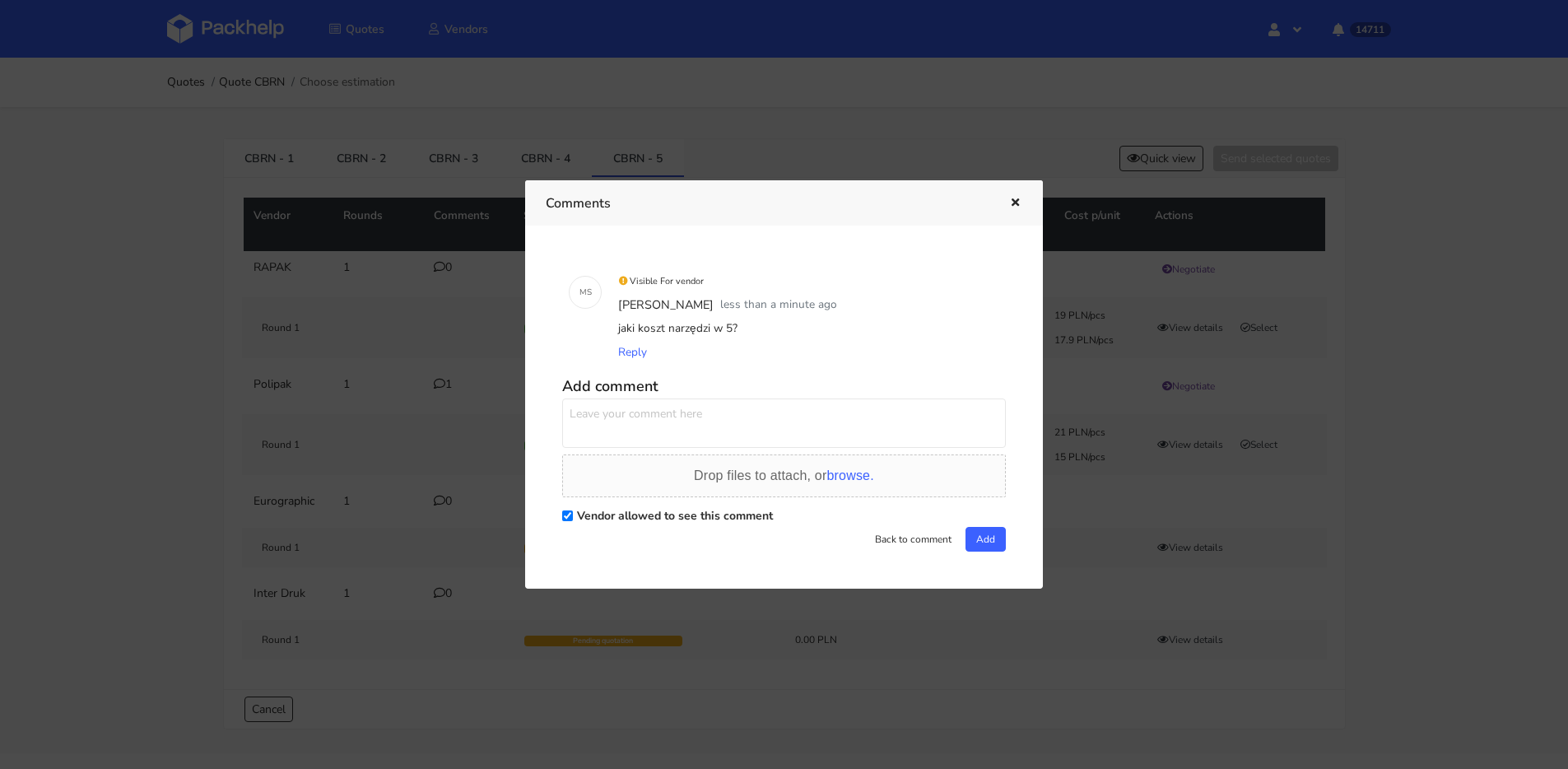
click at [1025, 194] on div "Comments" at bounding box center [784, 202] width 518 height 45
click at [1020, 196] on button "button" at bounding box center [1013, 203] width 18 height 21
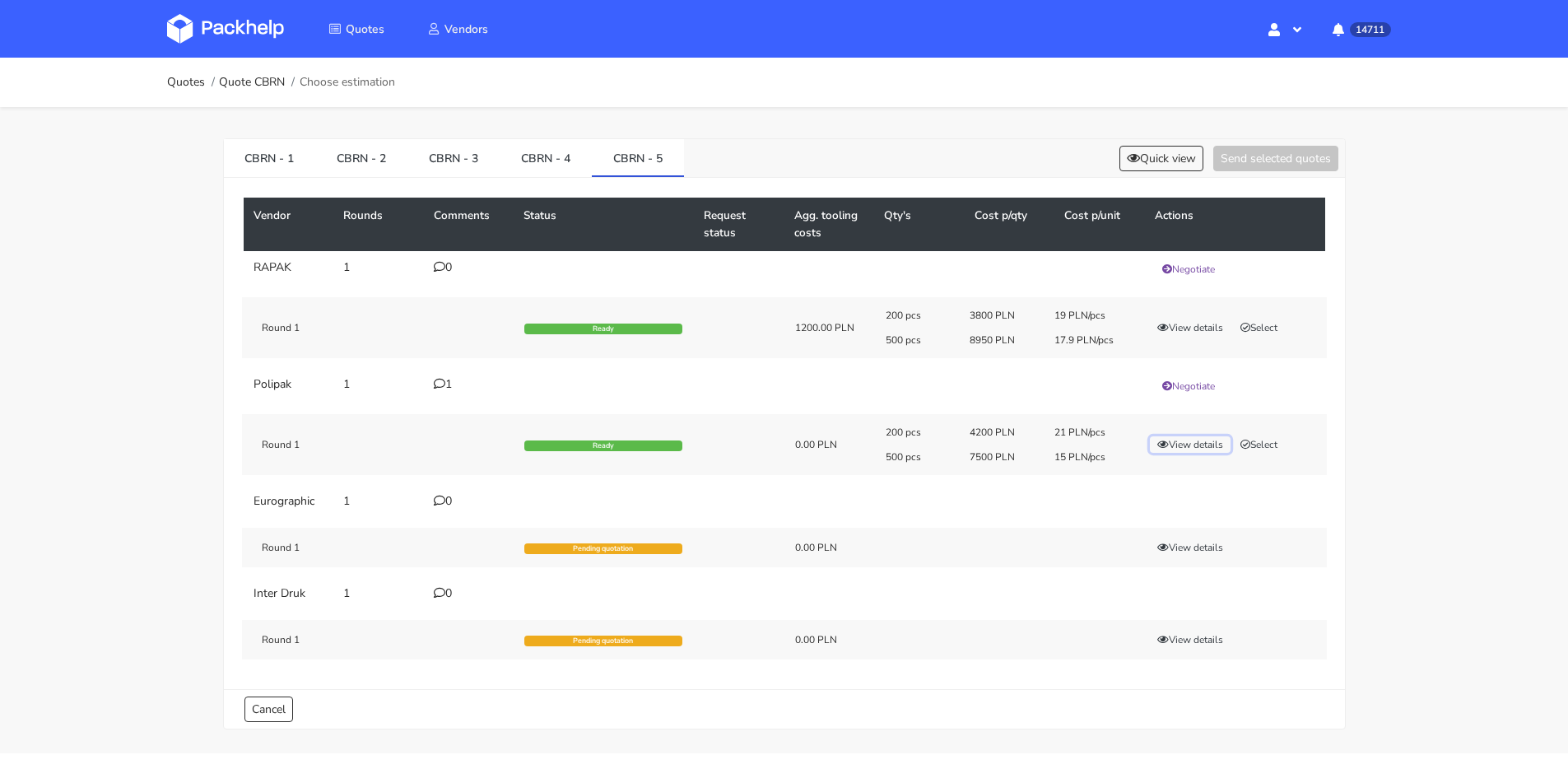
click at [1181, 445] on button "View details" at bounding box center [1190, 445] width 81 height 16
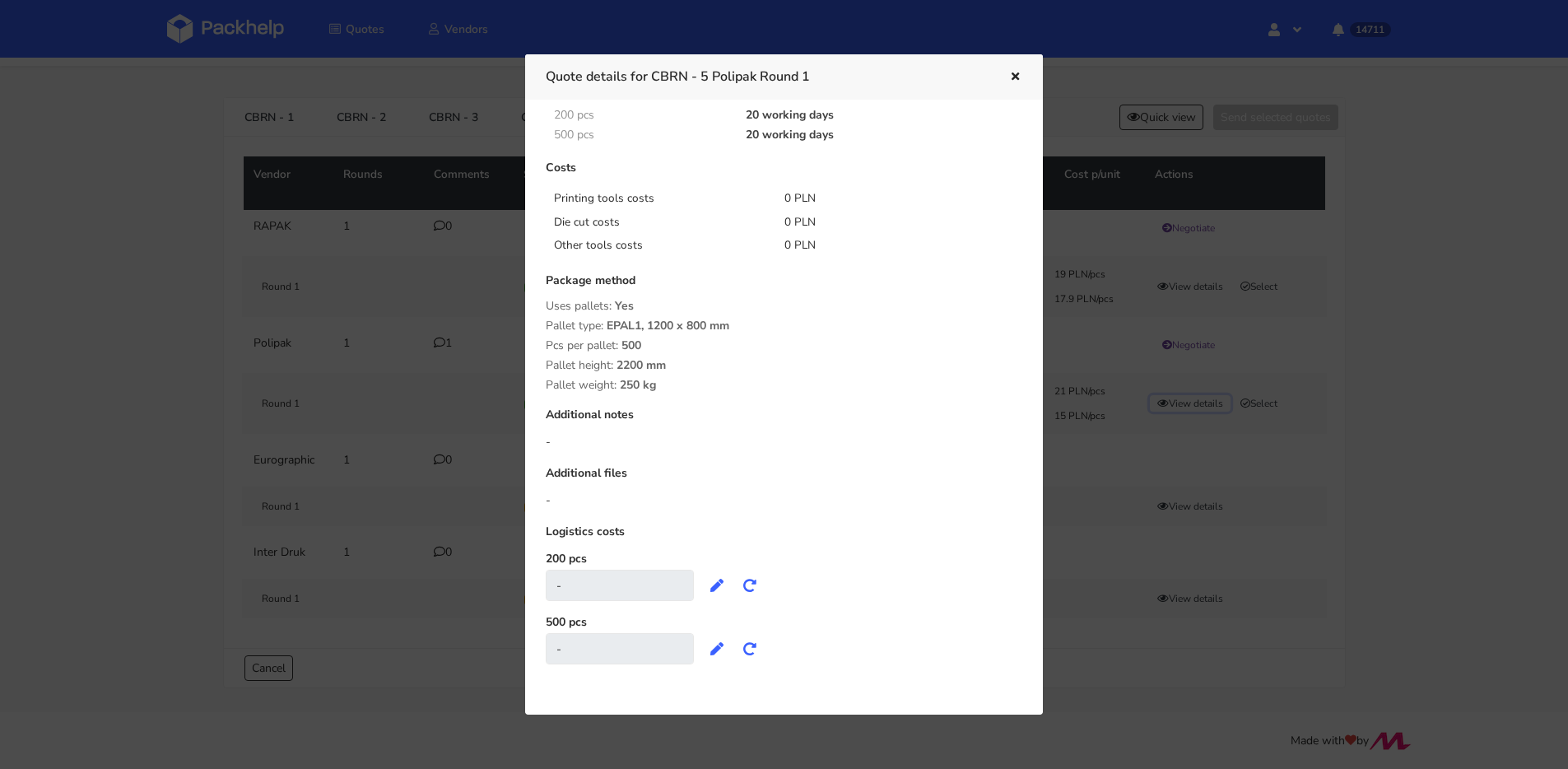
scroll to position [42, 0]
click at [1009, 75] on icon "button" at bounding box center [1015, 78] width 14 height 12
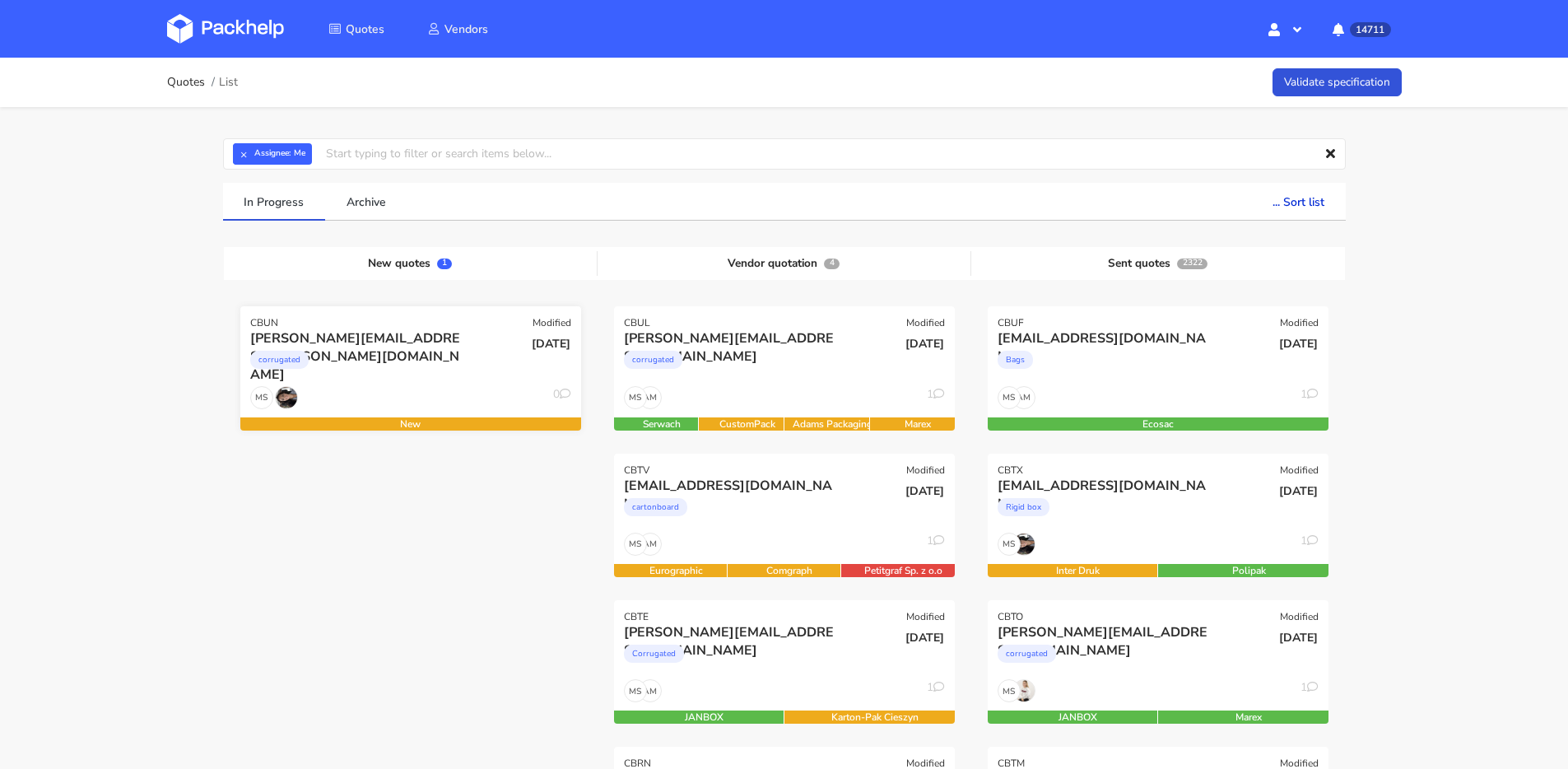
click at [414, 401] on div "MS 0" at bounding box center [410, 401] width 341 height 31
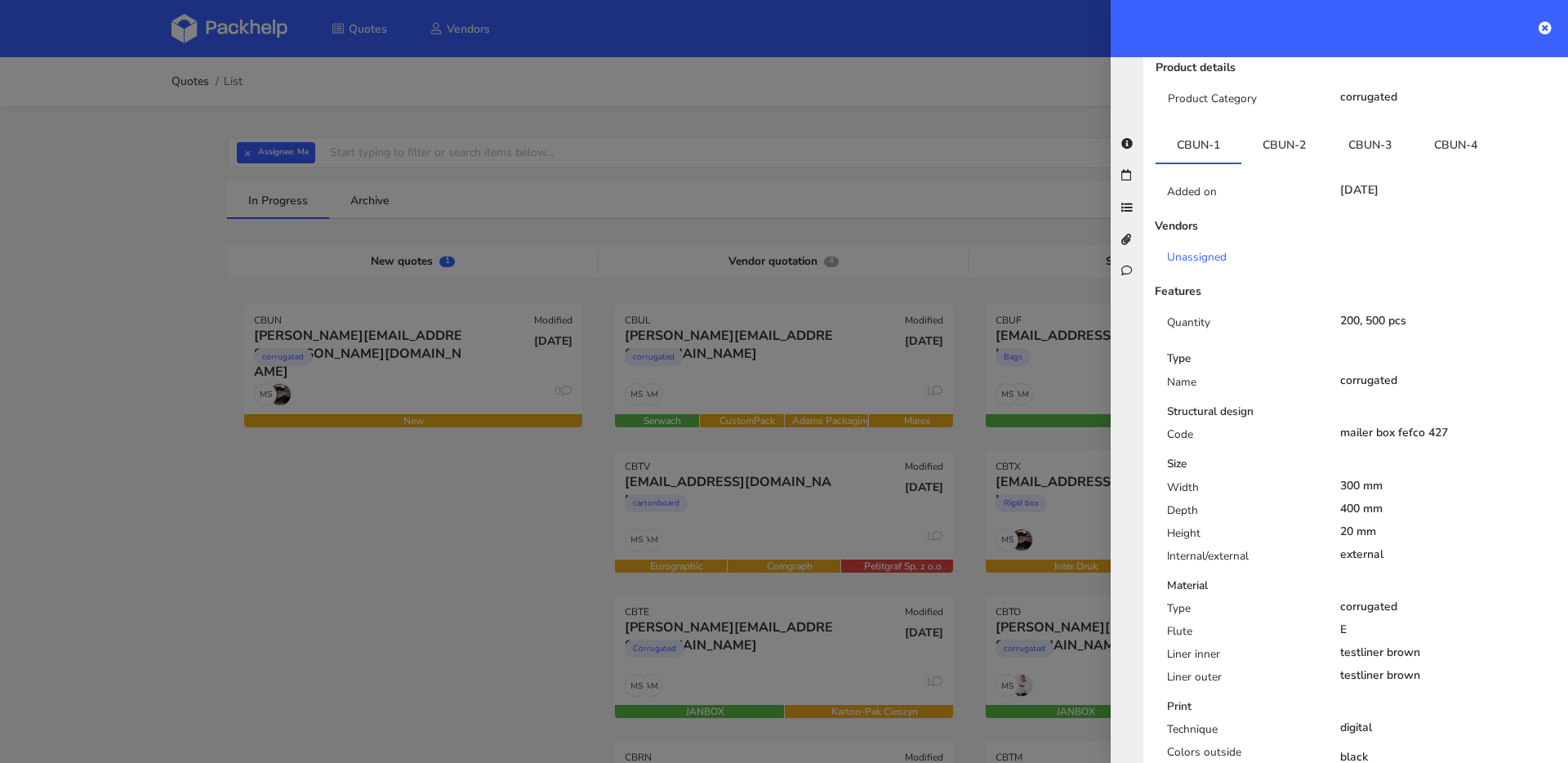
scroll to position [311, 0]
click at [1288, 127] on link "CBUN-2" at bounding box center [1284, 145] width 85 height 36
click at [1219, 127] on link "CBUN-1" at bounding box center [1198, 145] width 85 height 36
click at [1279, 127] on link "CBUN-2" at bounding box center [1284, 145] width 85 height 36
click at [1202, 127] on link "CBUN-1" at bounding box center [1198, 145] width 85 height 36
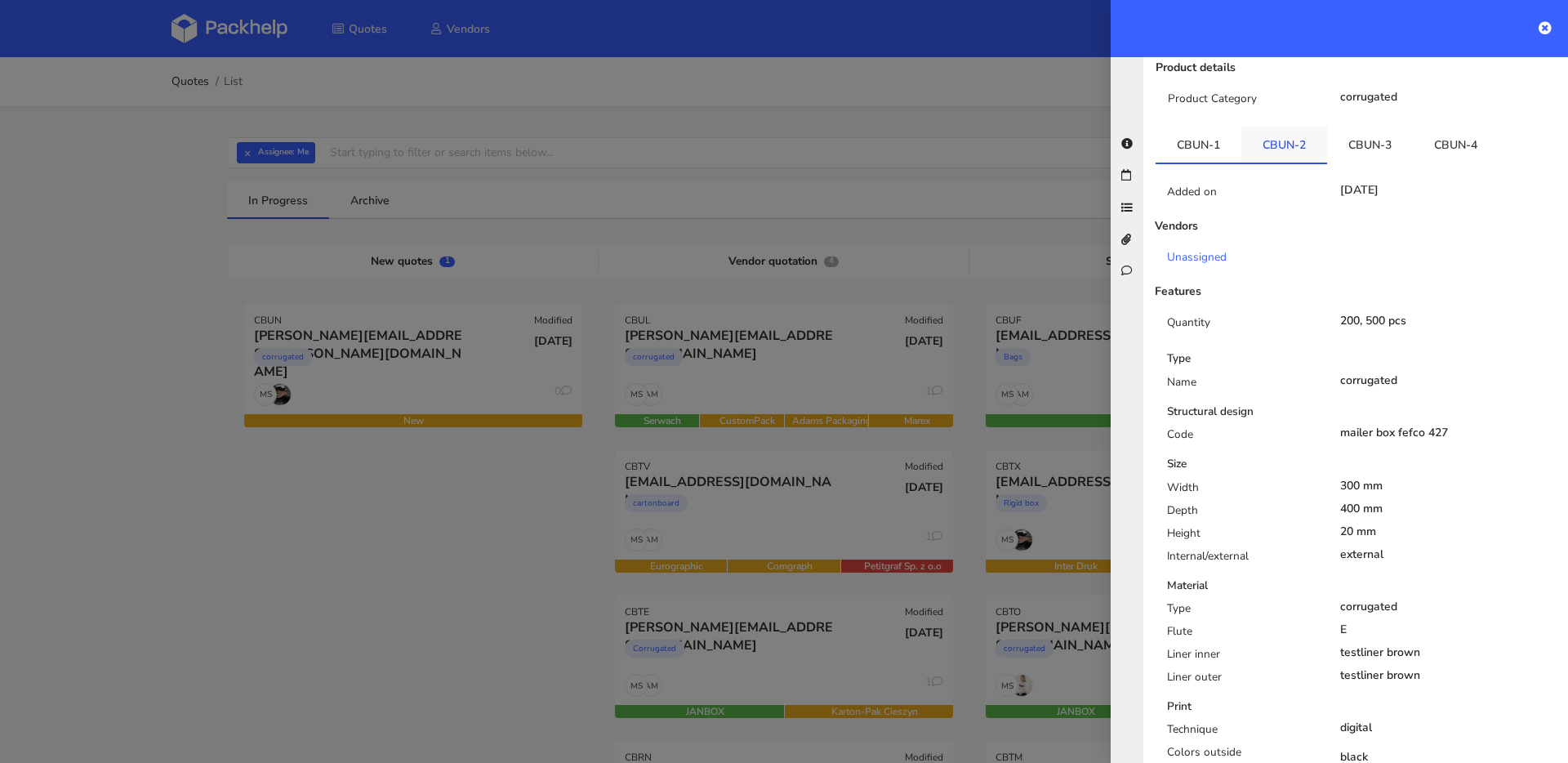
click at [1258, 127] on link "CBUN-2" at bounding box center [1284, 145] width 85 height 36
click at [1357, 127] on link "CBUN-3" at bounding box center [1370, 145] width 85 height 36
click at [1235, 127] on link "CBUN-1" at bounding box center [1198, 145] width 85 height 36
click at [1271, 127] on link "CBUN-2" at bounding box center [1284, 145] width 85 height 36
click at [1371, 127] on link "CBUN-3" at bounding box center [1370, 145] width 85 height 36
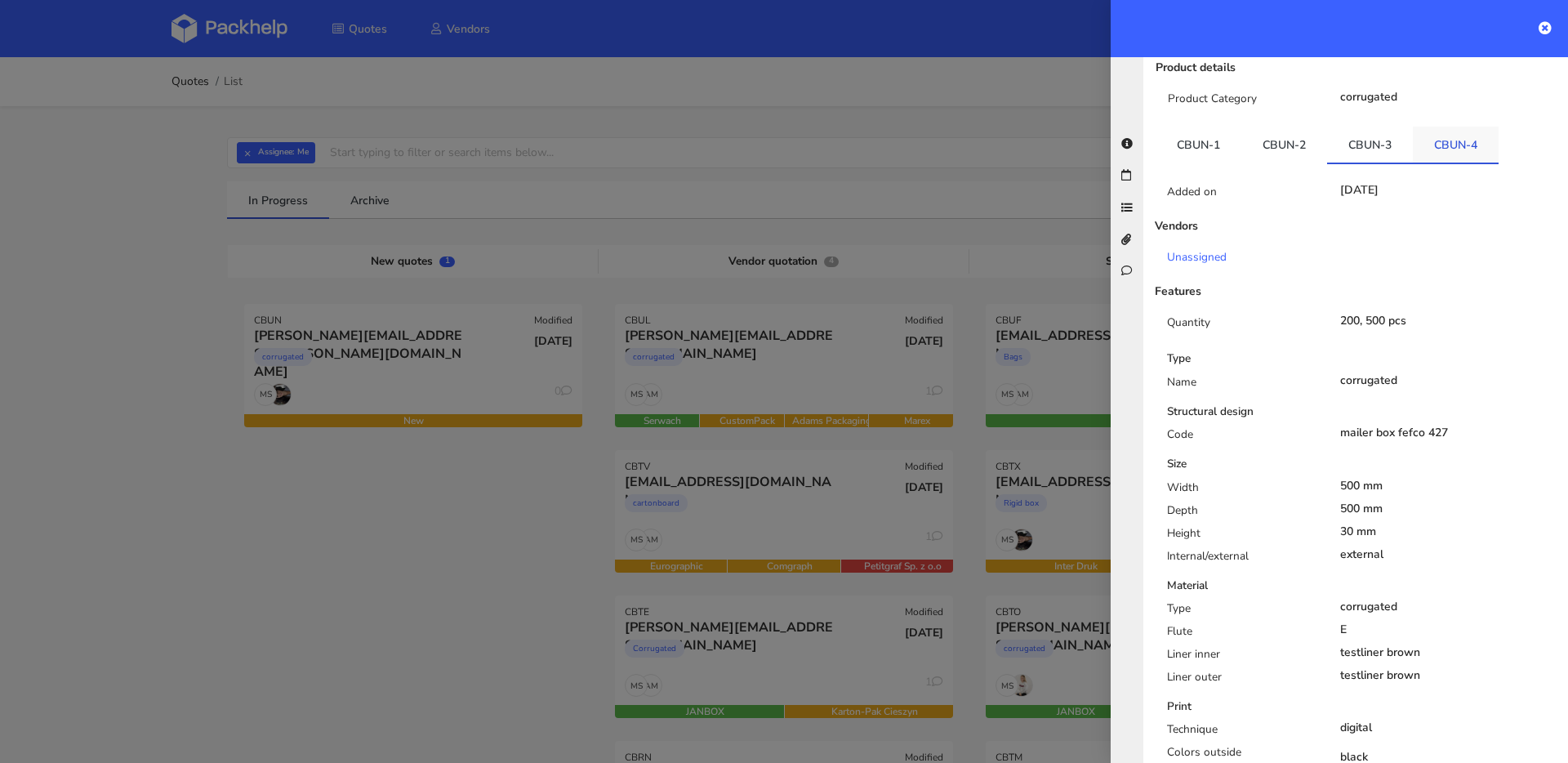
click at [1427, 127] on link "CBUN-4" at bounding box center [1456, 145] width 85 height 36
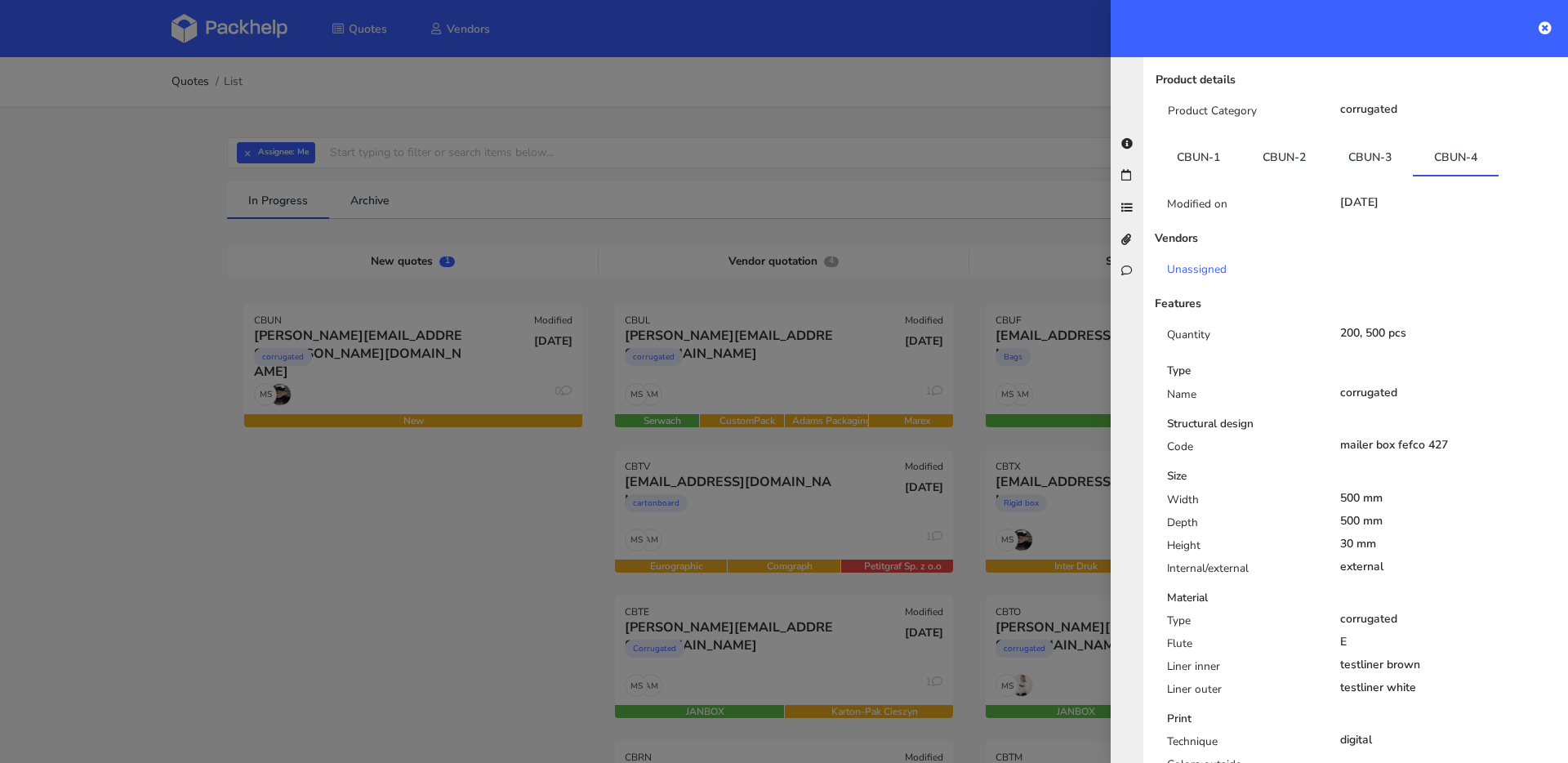
scroll to position [0, 0]
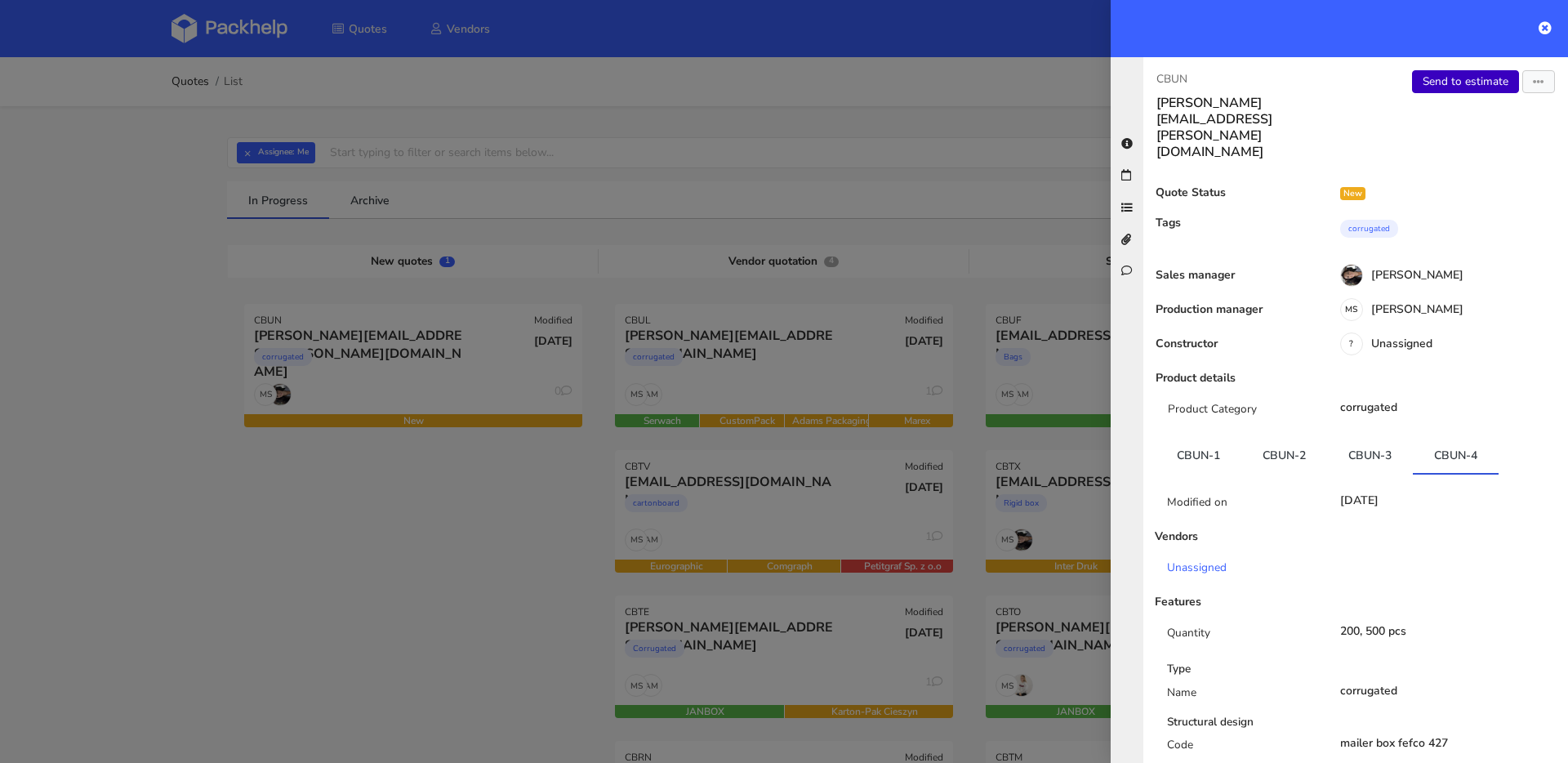
click at [1435, 92] on link "Send to estimate" at bounding box center [1466, 81] width 107 height 23
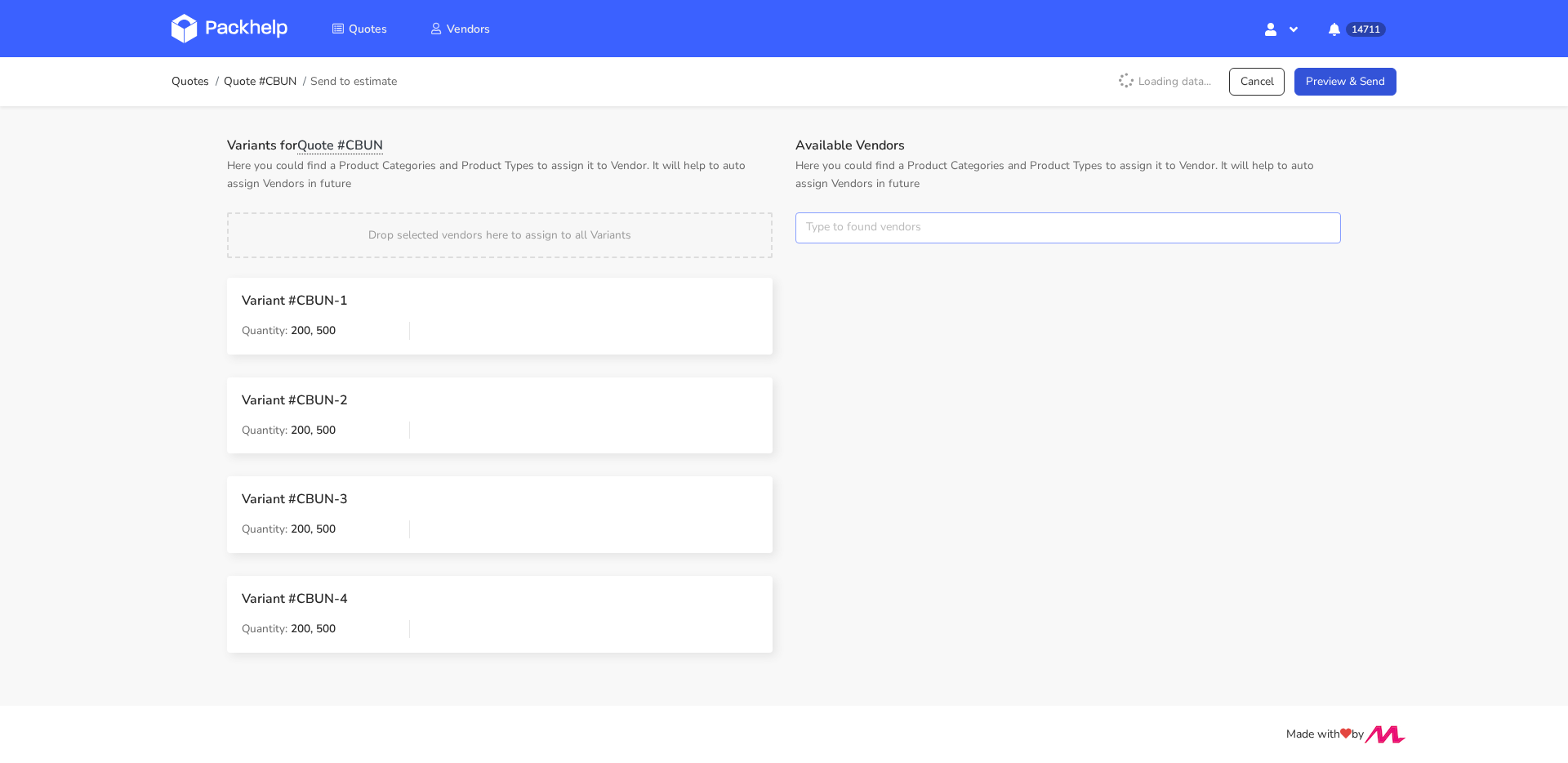
click at [866, 234] on input "text" at bounding box center [1068, 227] width 545 height 31
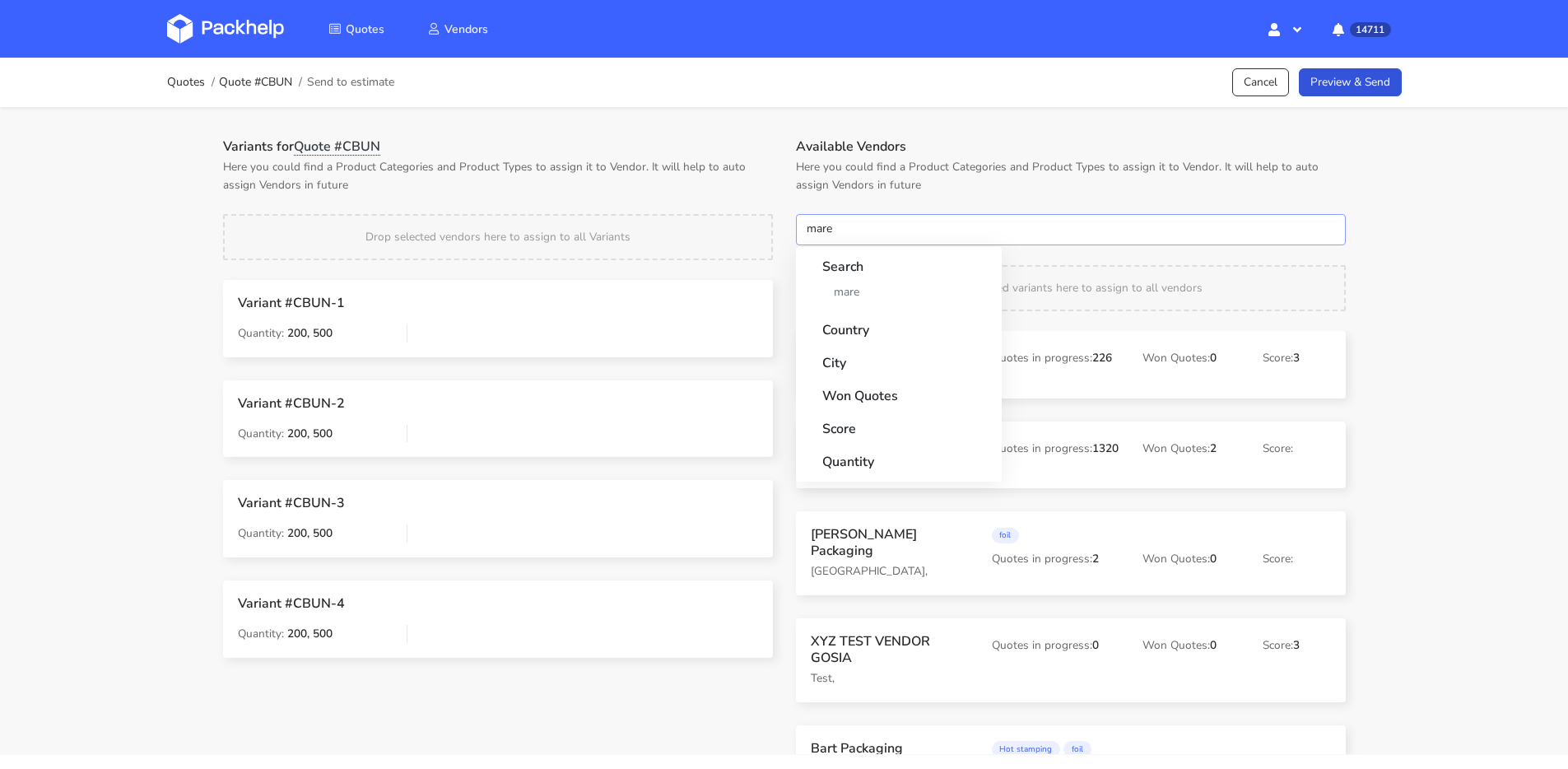
type input "marex"
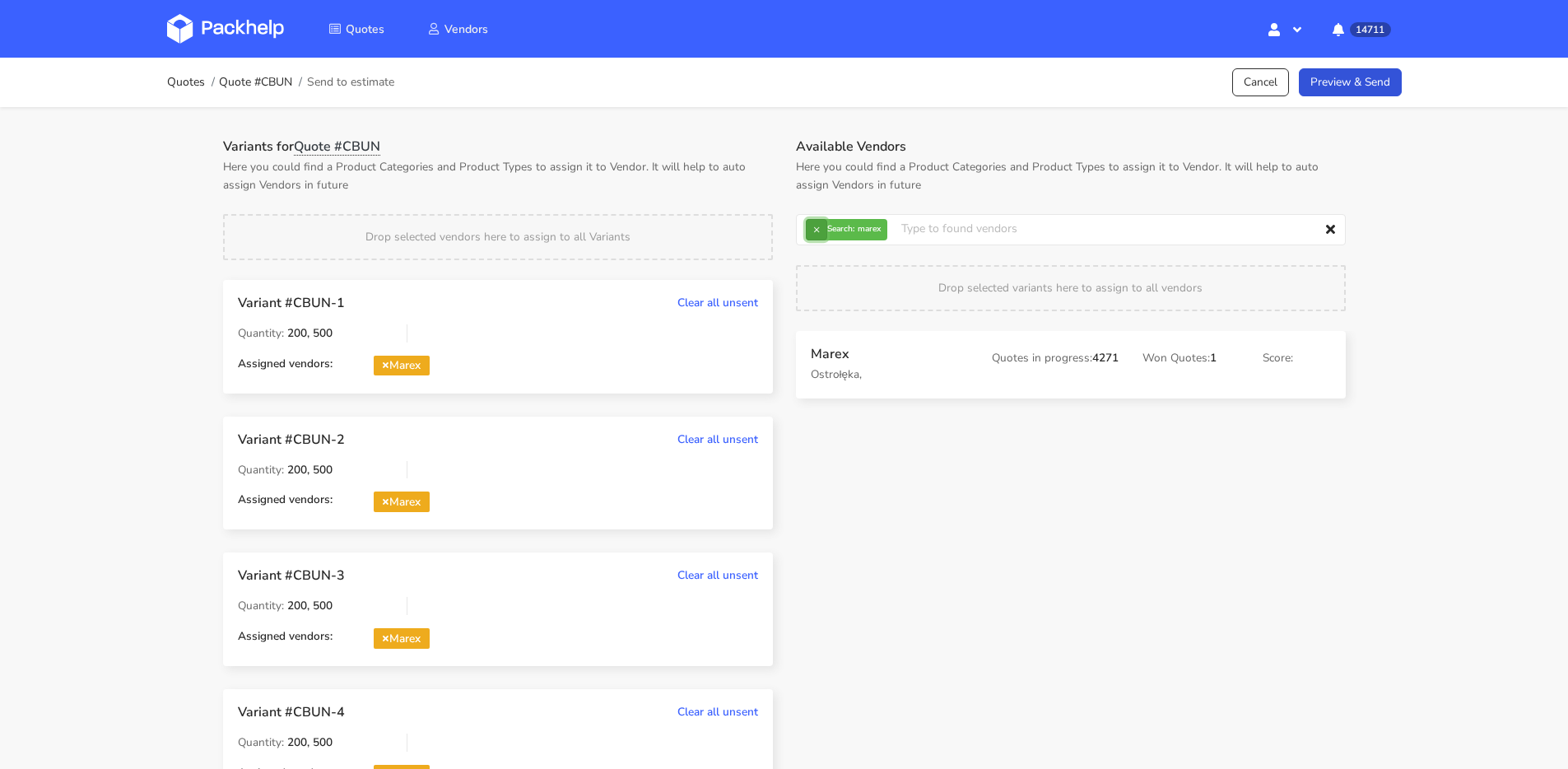
click at [809, 228] on button "×" at bounding box center [815, 229] width 21 height 21
click at [809, 227] on input "text" at bounding box center [1070, 229] width 550 height 31
type input "adams"
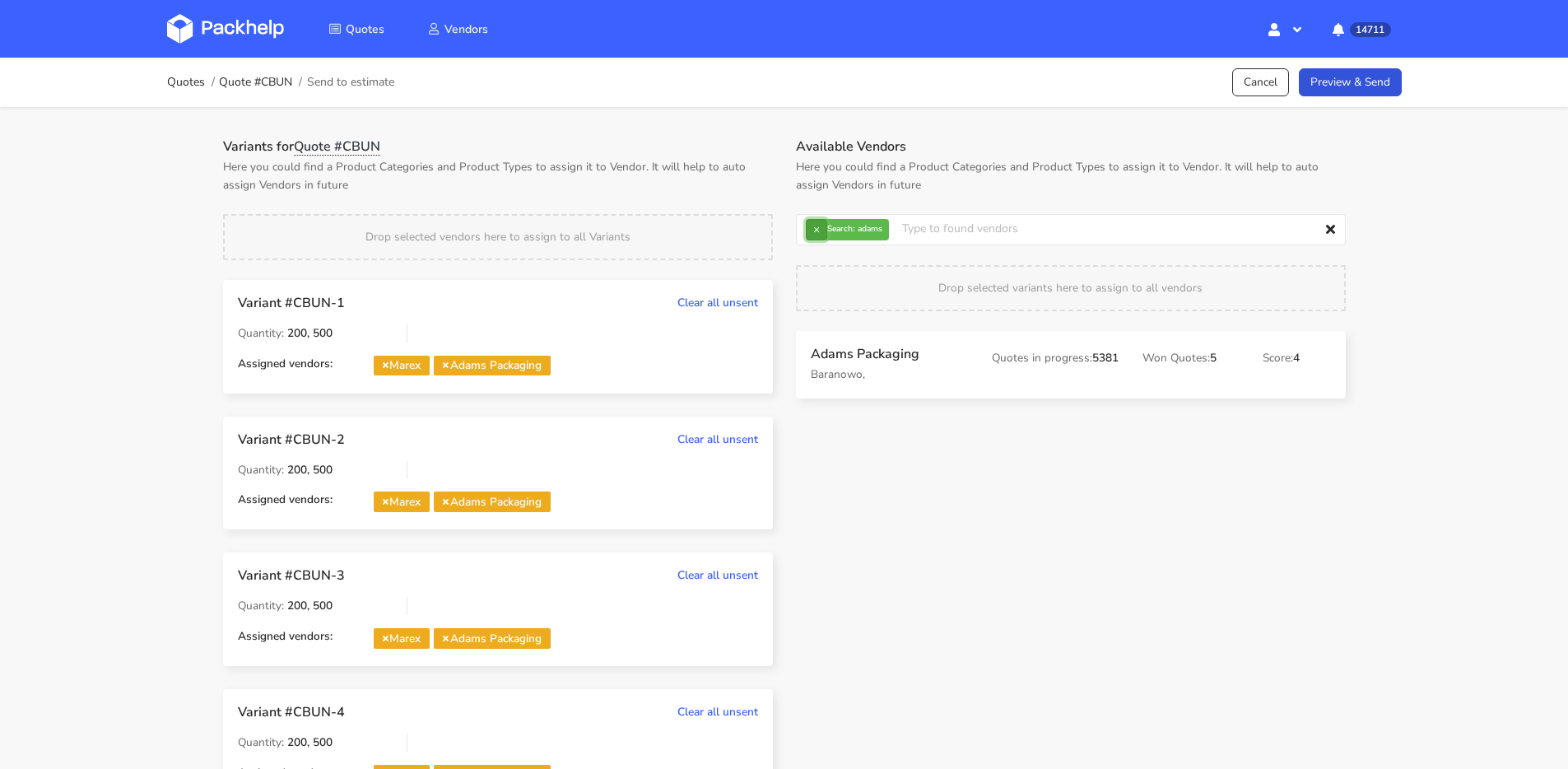
click at [819, 232] on button "×" at bounding box center [815, 229] width 21 height 21
click at [819, 232] on input "text" at bounding box center [1070, 229] width 550 height 31
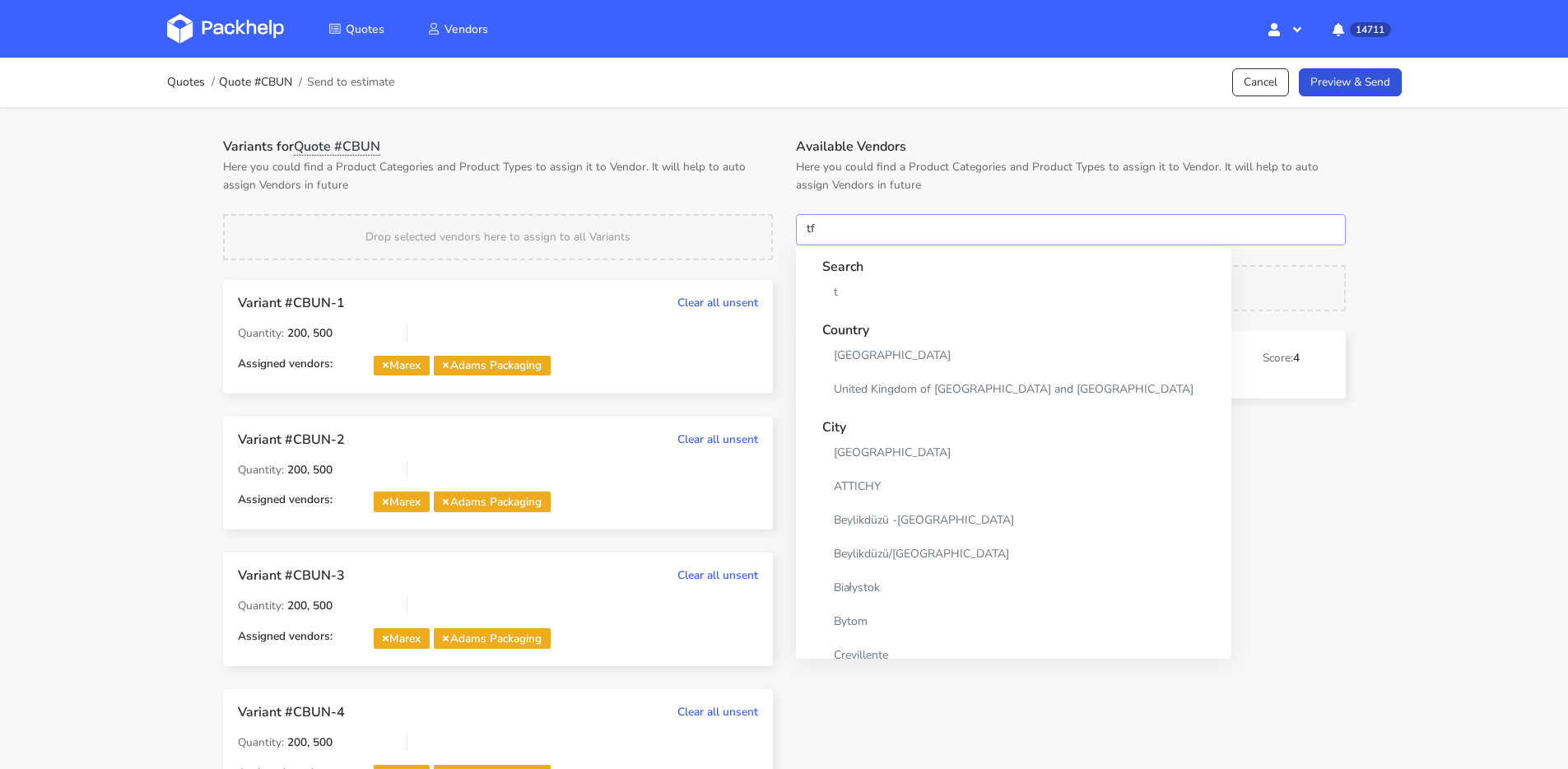
type input "tfp"
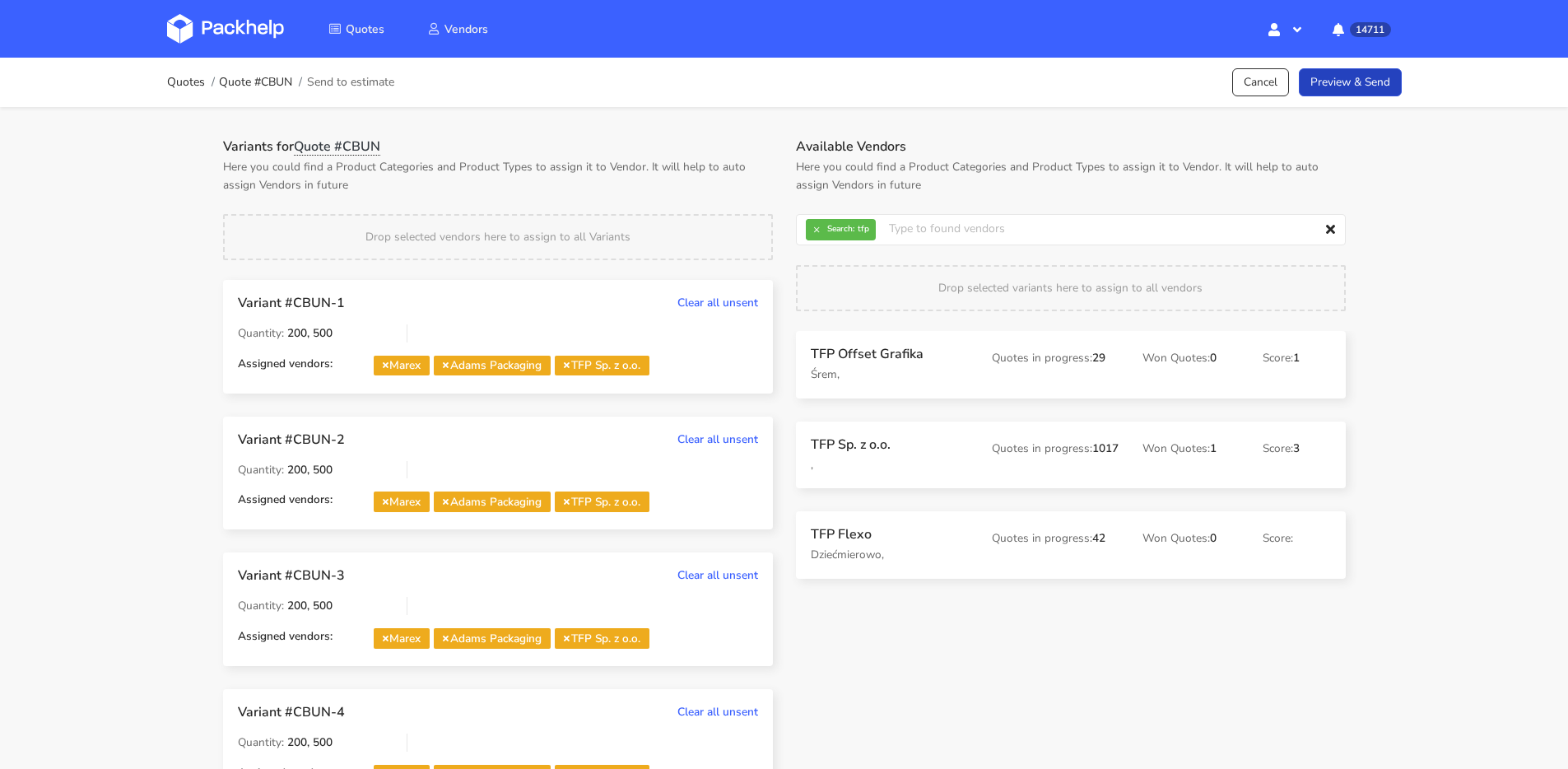
click at [1374, 72] on link "Preview & Send" at bounding box center [1350, 82] width 103 height 29
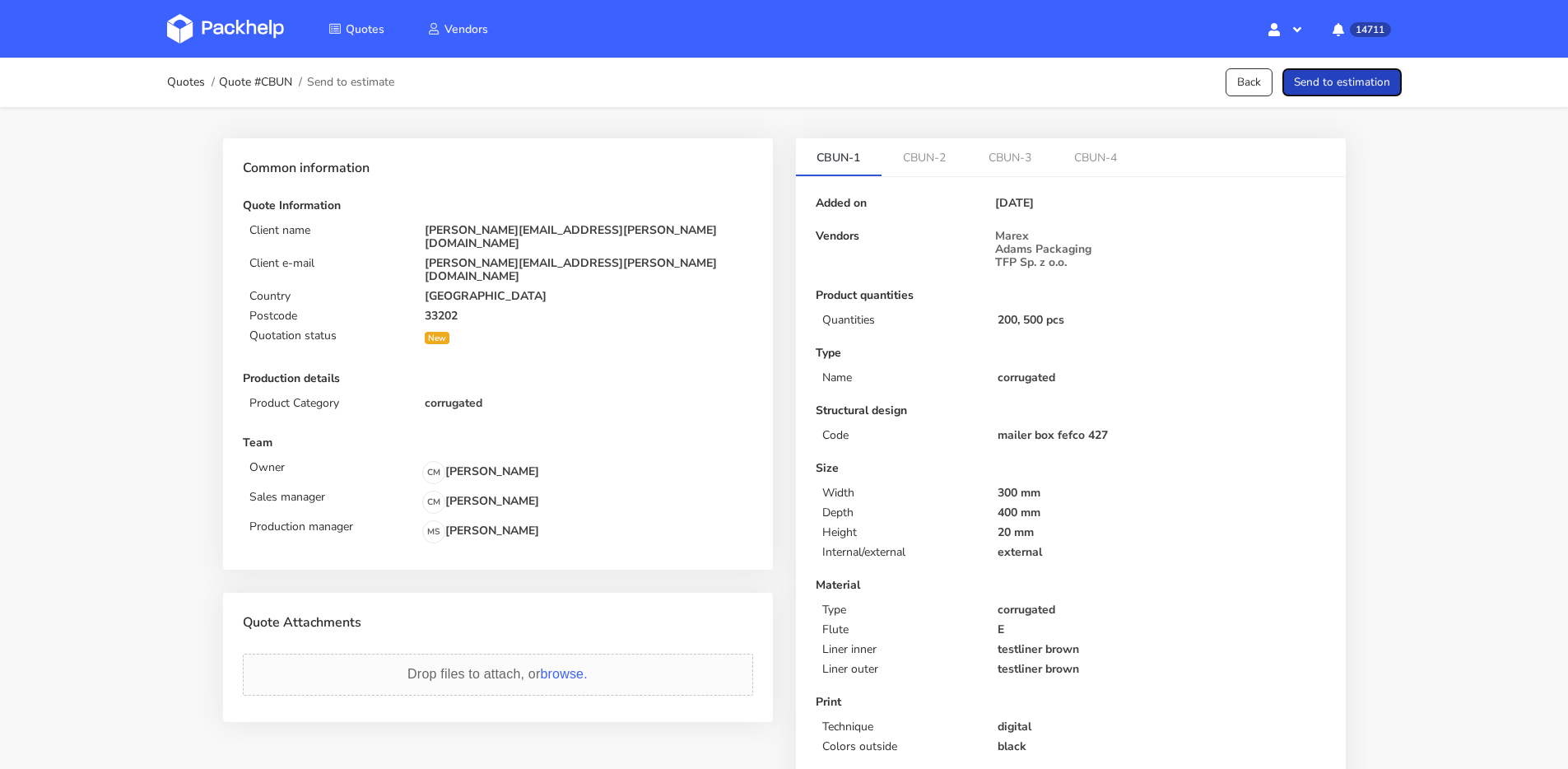
click at [1363, 91] on button "Send to estimation" at bounding box center [1341, 82] width 119 height 29
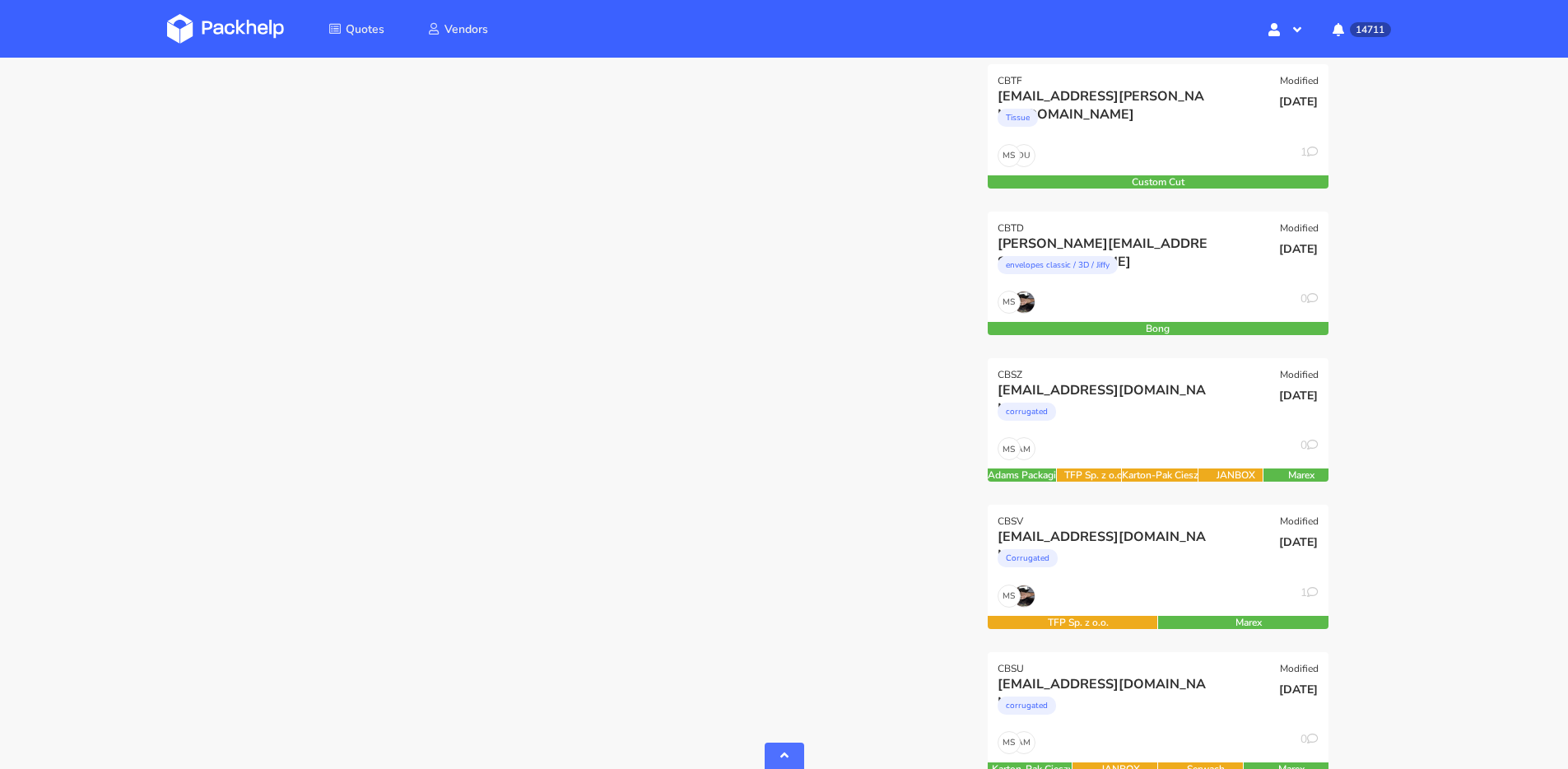
scroll to position [414, 0]
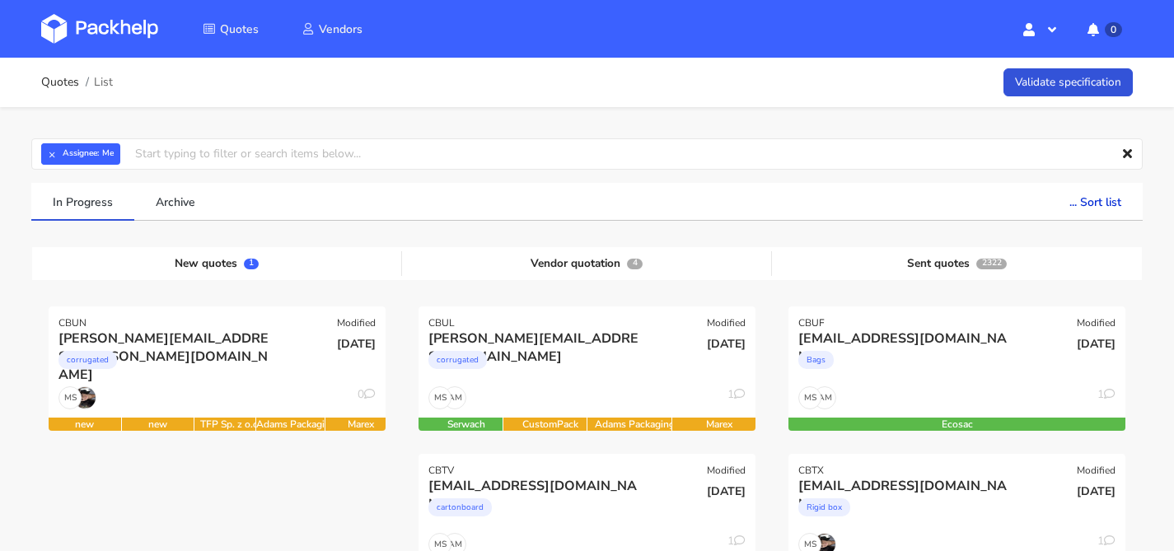
scroll to position [127, 0]
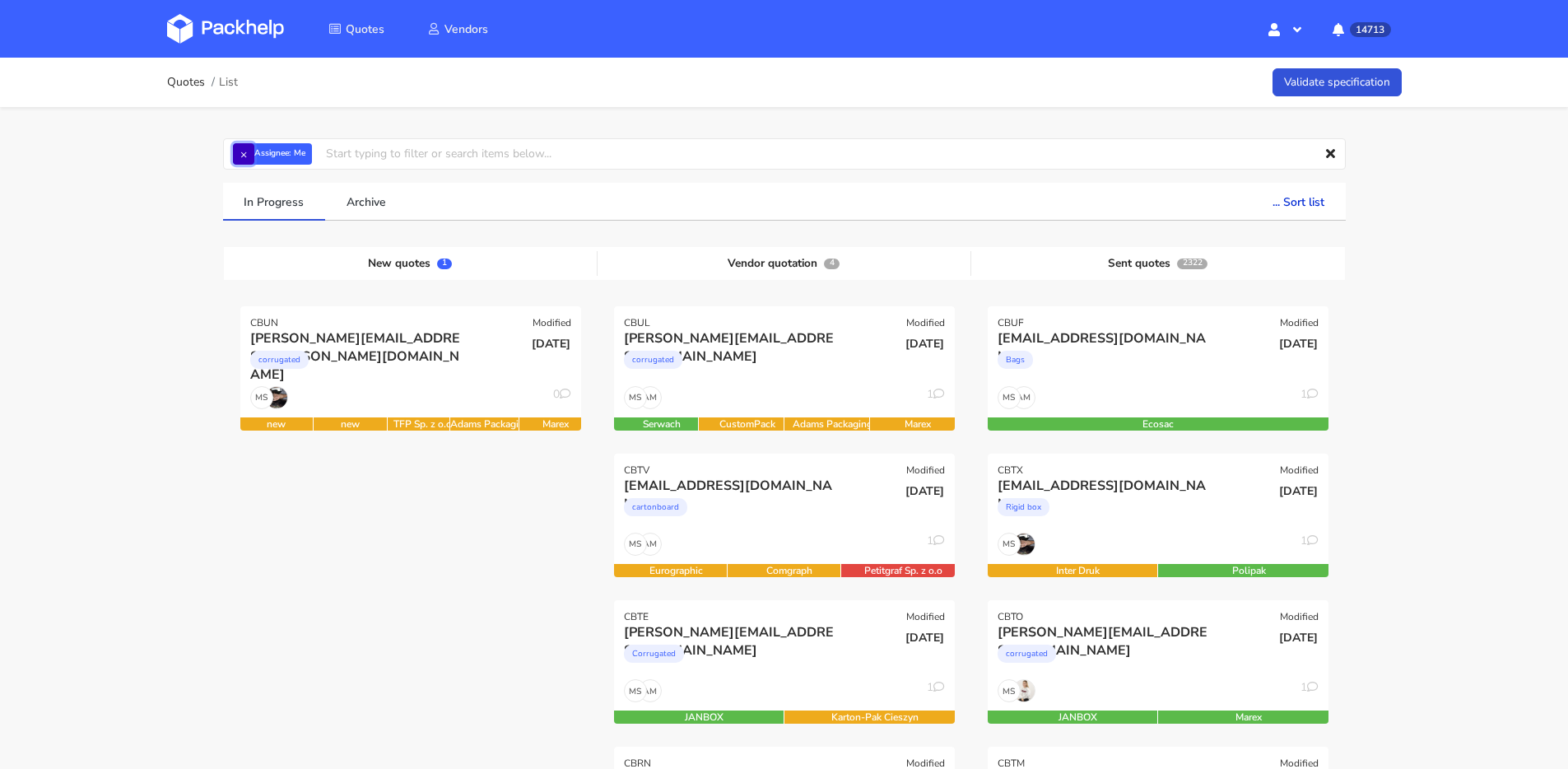
click at [248, 156] on button "×" at bounding box center [243, 153] width 21 height 21
click at [287, 156] on input "text" at bounding box center [784, 153] width 1122 height 31
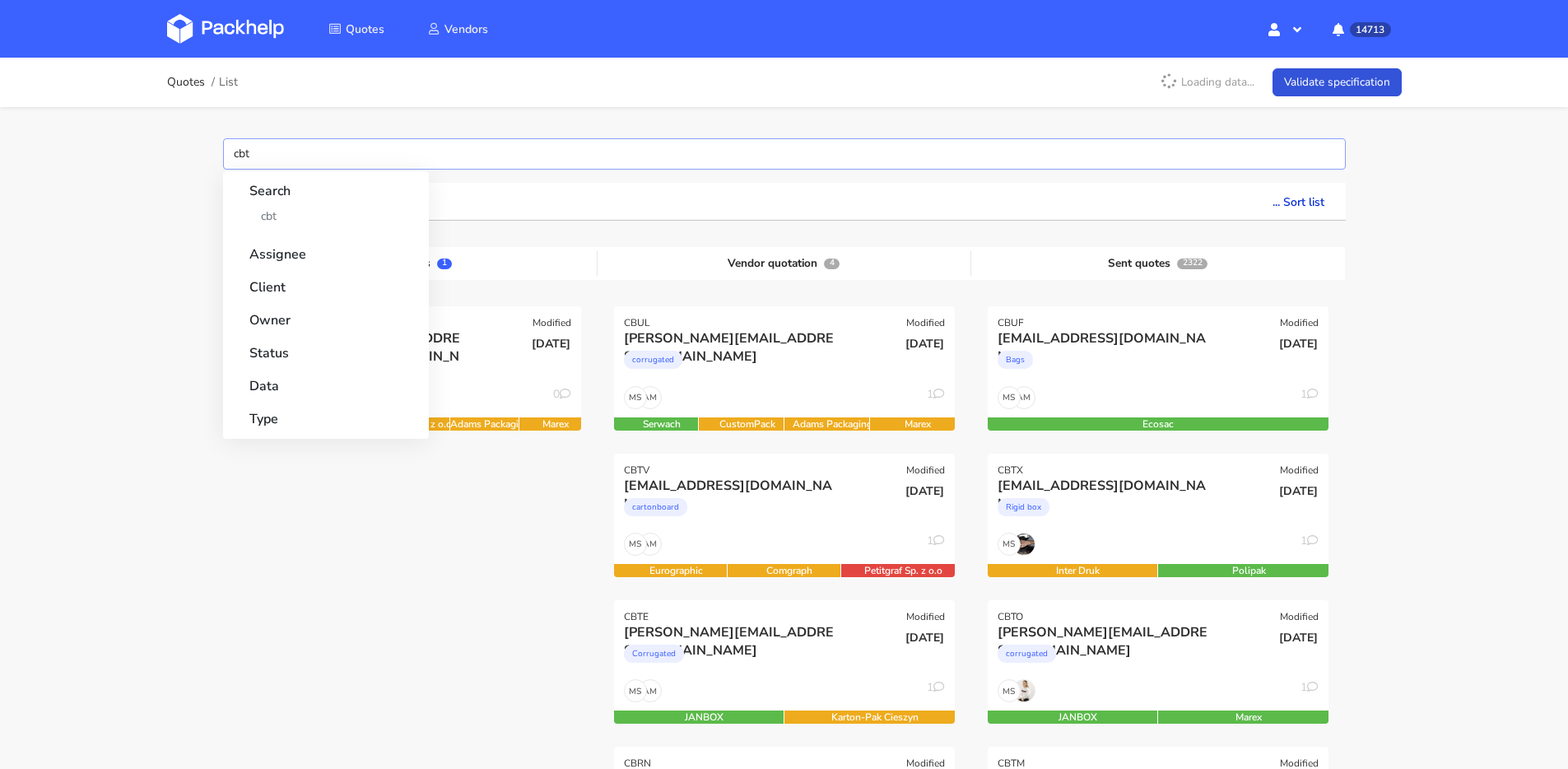
type input "cbtd"
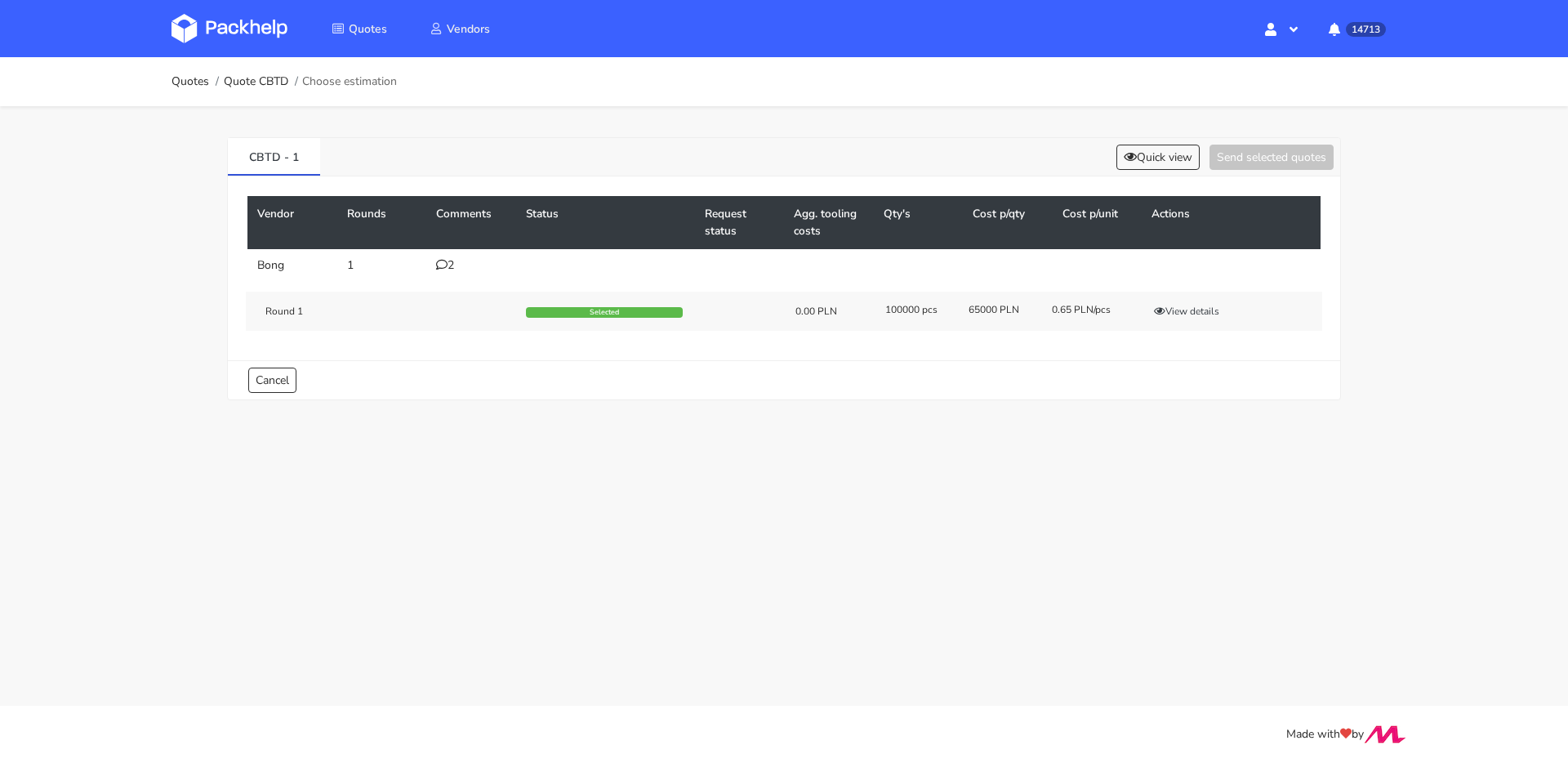
click at [459, 269] on div "2" at bounding box center [471, 265] width 70 height 13
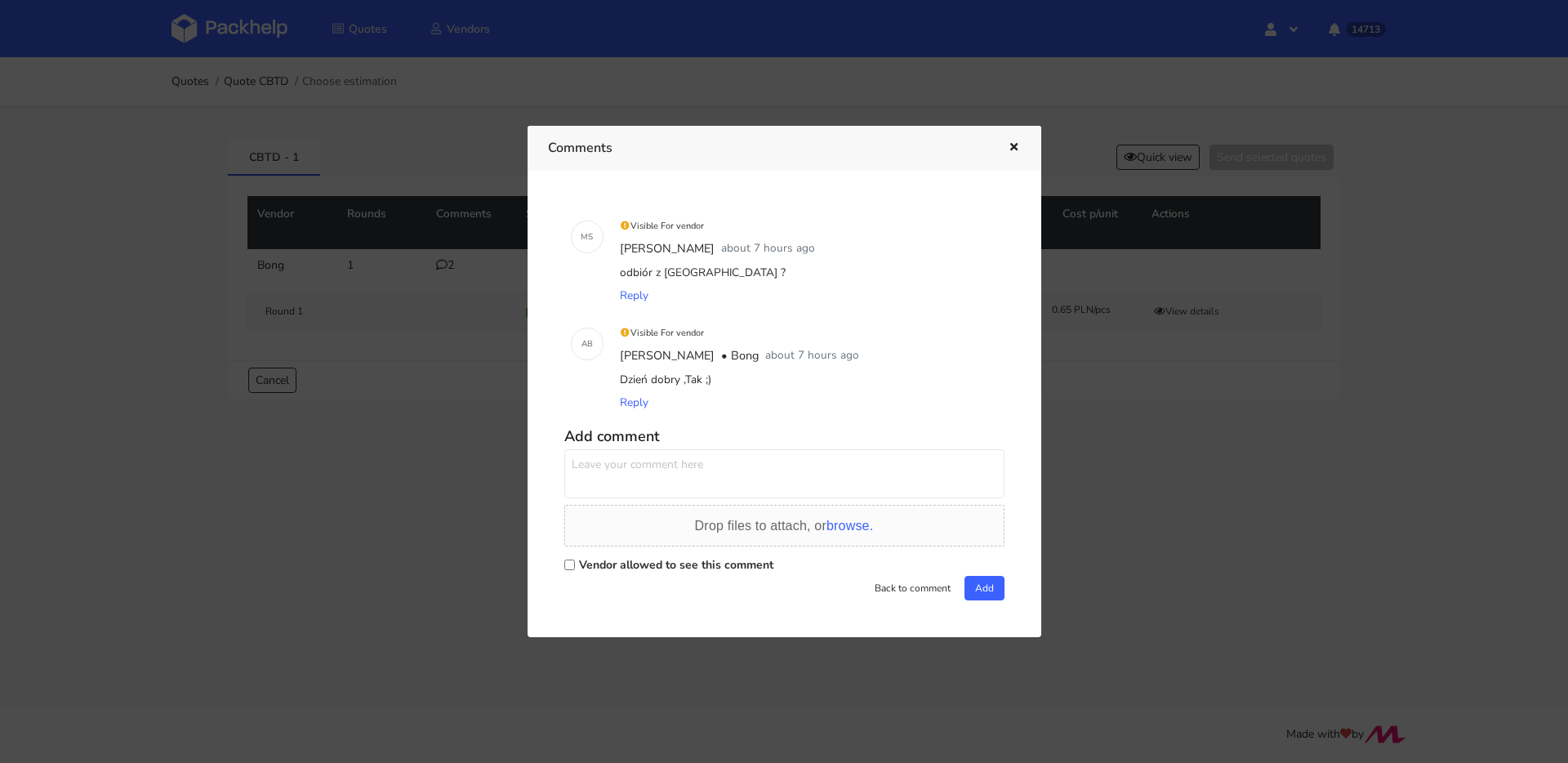
click at [721, 488] on textarea at bounding box center [784, 473] width 440 height 49
type textarea "Pani Agnieszko mamy tutaj szanse na jakieś negocjacje? ile maksymalnie możemy o…"
click at [740, 563] on label "Vendor allowed to see this comment" at bounding box center [676, 566] width 194 height 16
click at [575, 563] on input "Vendor allowed to see this comment" at bounding box center [569, 565] width 11 height 11
checkbox input "true"
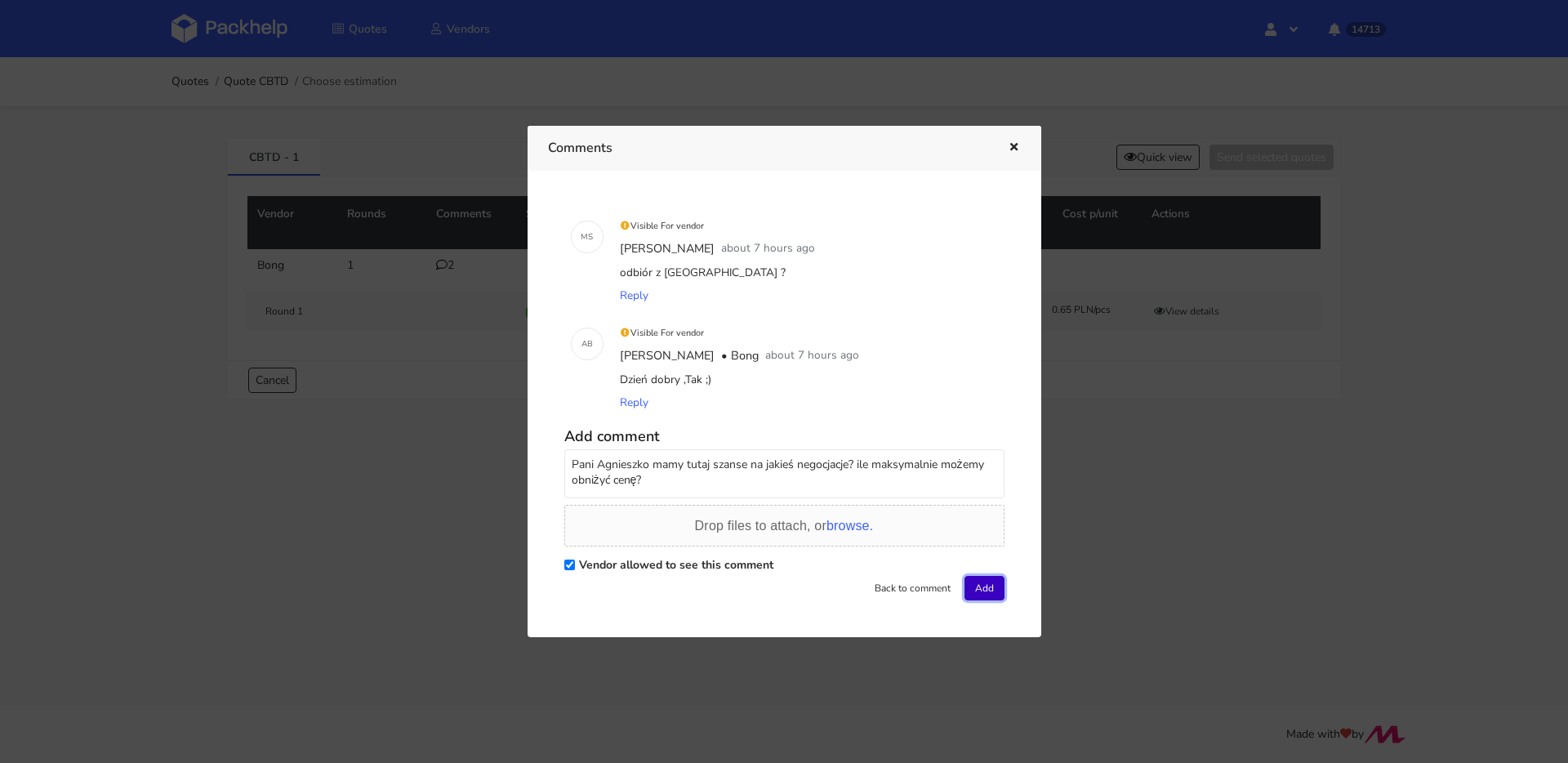
click at [986, 587] on button "Add" at bounding box center [985, 588] width 40 height 25
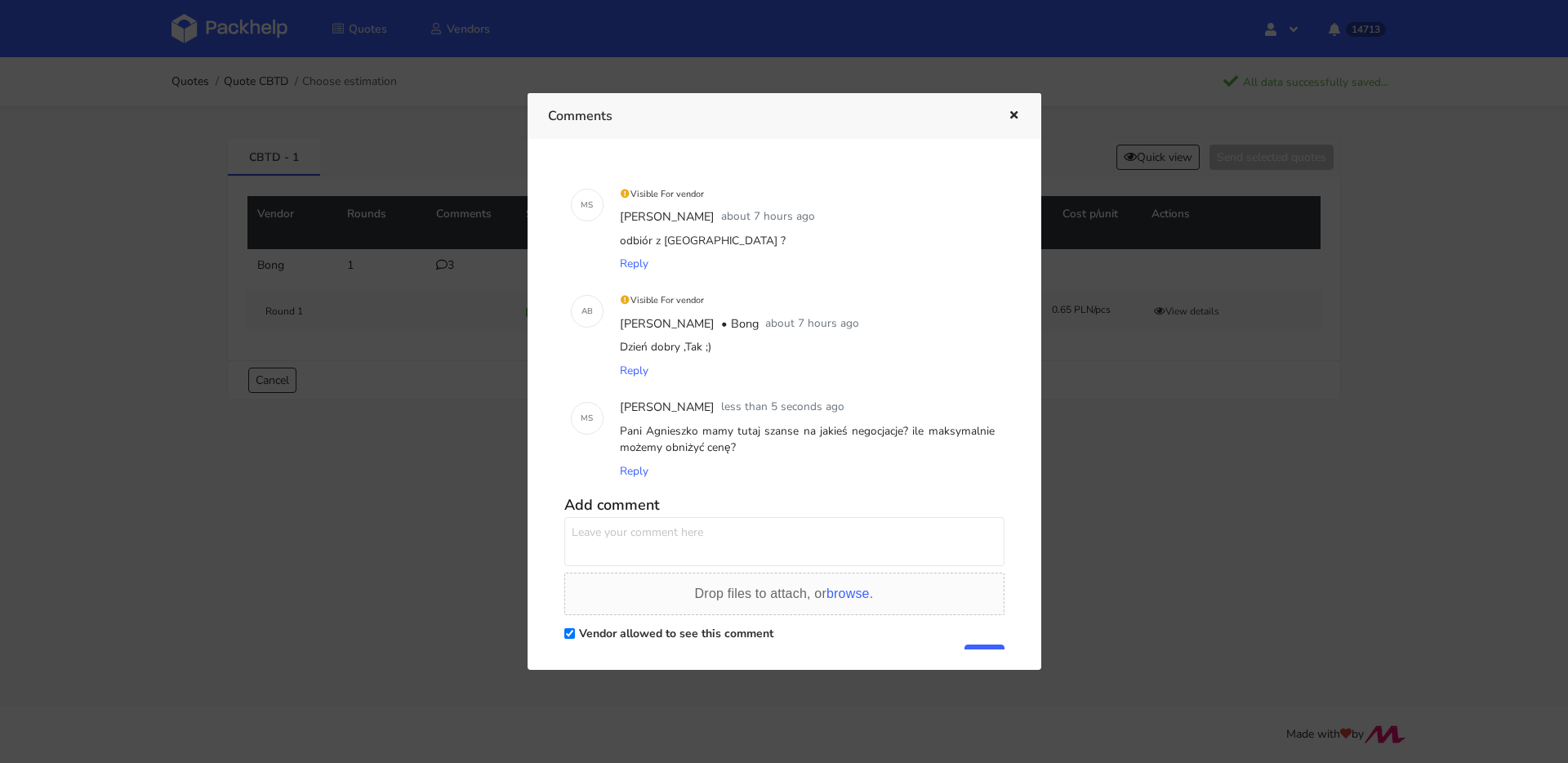
click at [1013, 112] on icon "button" at bounding box center [1015, 116] width 14 height 12
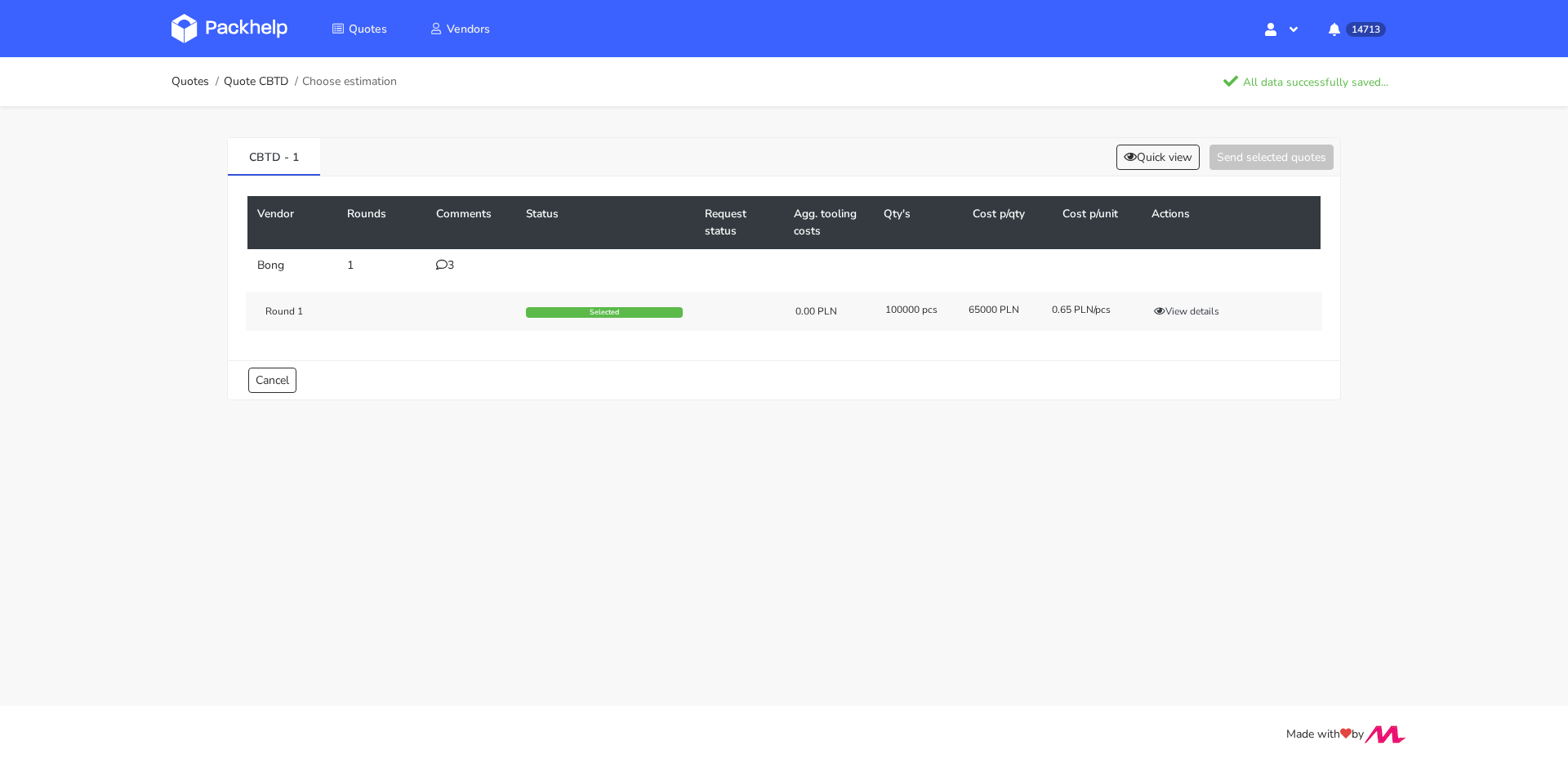
click at [447, 255] on td "3" at bounding box center [471, 265] width 90 height 33
click at [442, 262] on icon at bounding box center [442, 265] width 12 height 12
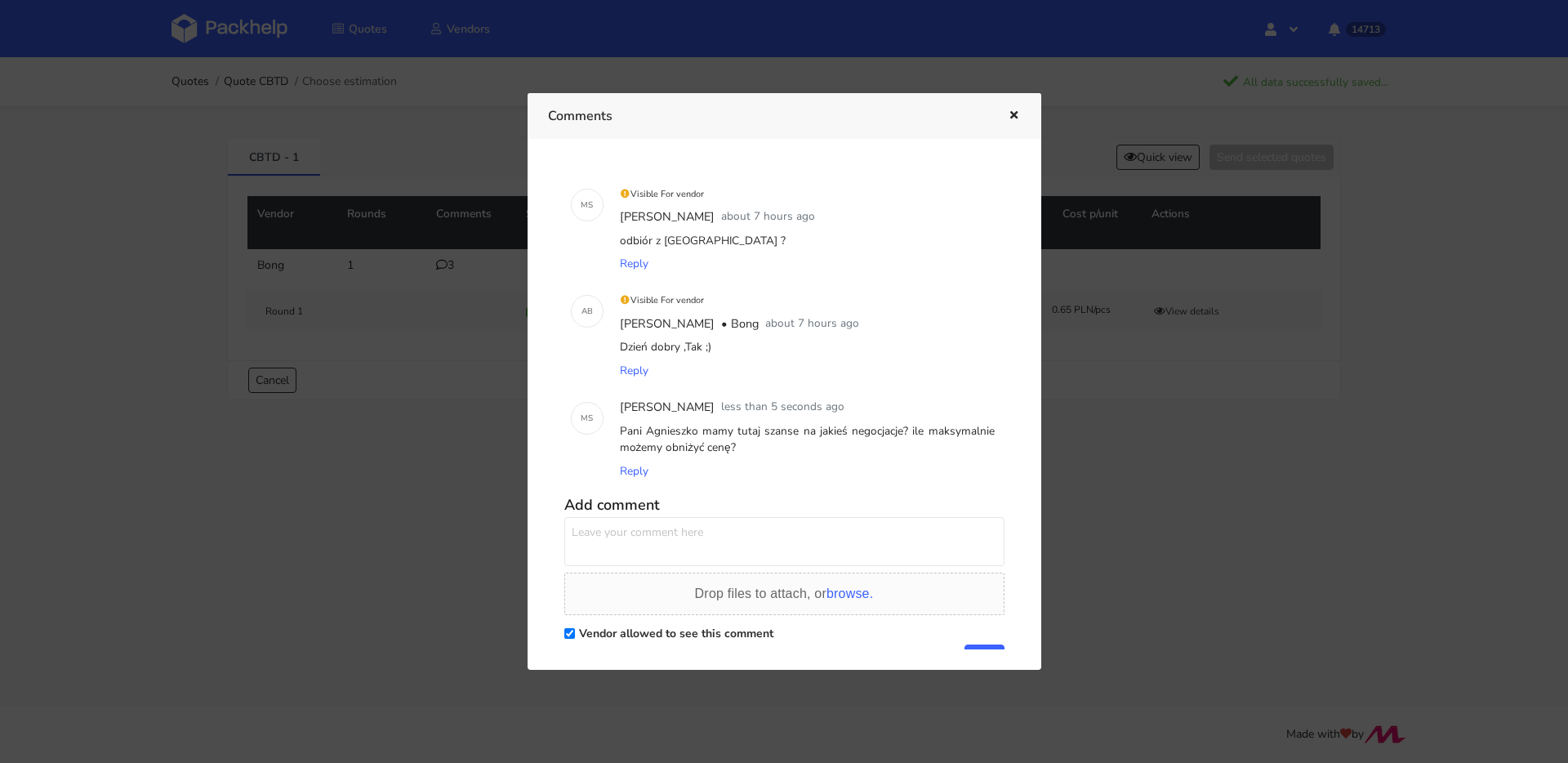
click at [1008, 115] on icon "button" at bounding box center [1015, 116] width 14 height 12
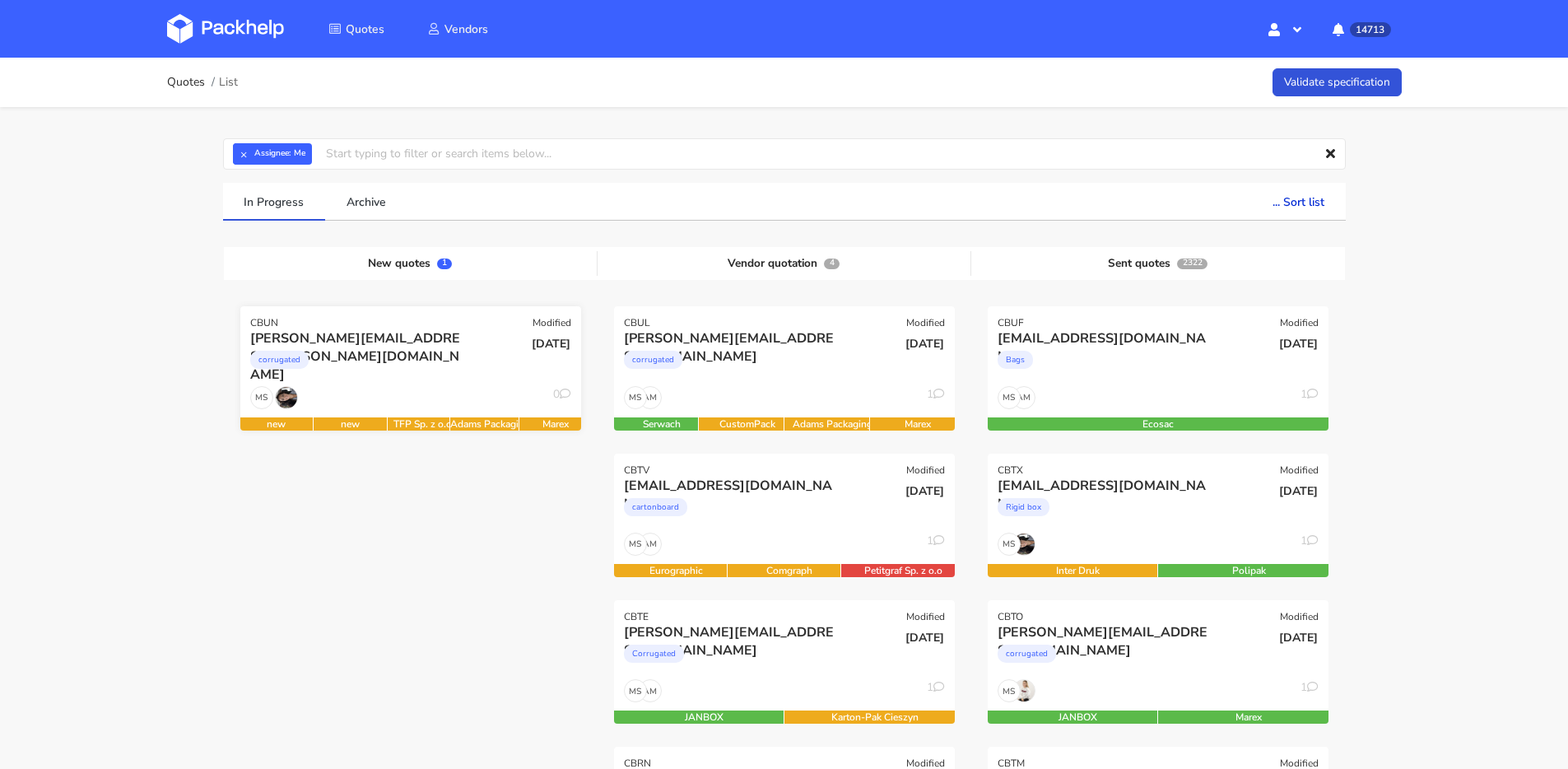
click at [451, 353] on div "corrugated" at bounding box center [359, 364] width 218 height 33
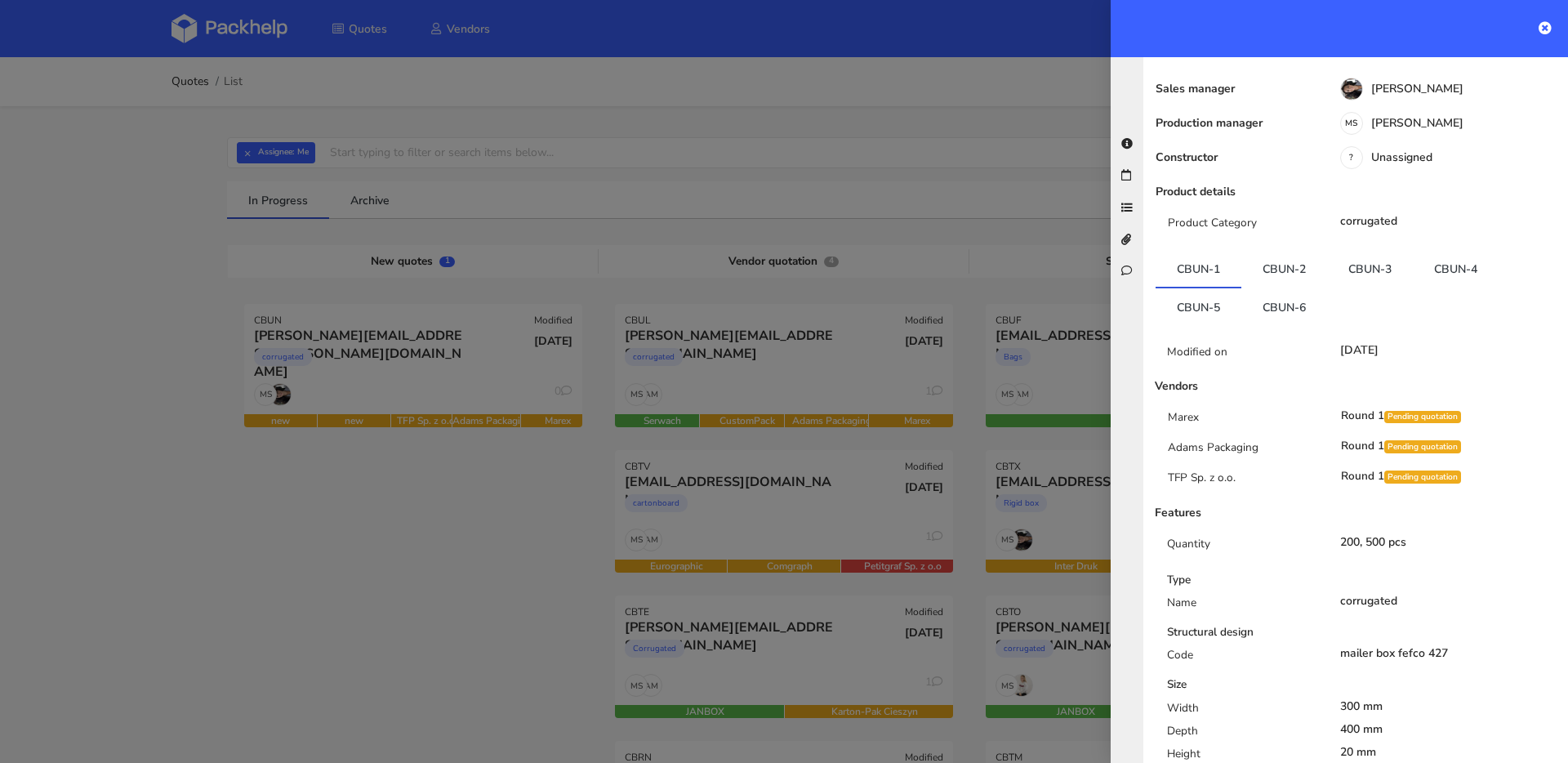
scroll to position [248, 0]
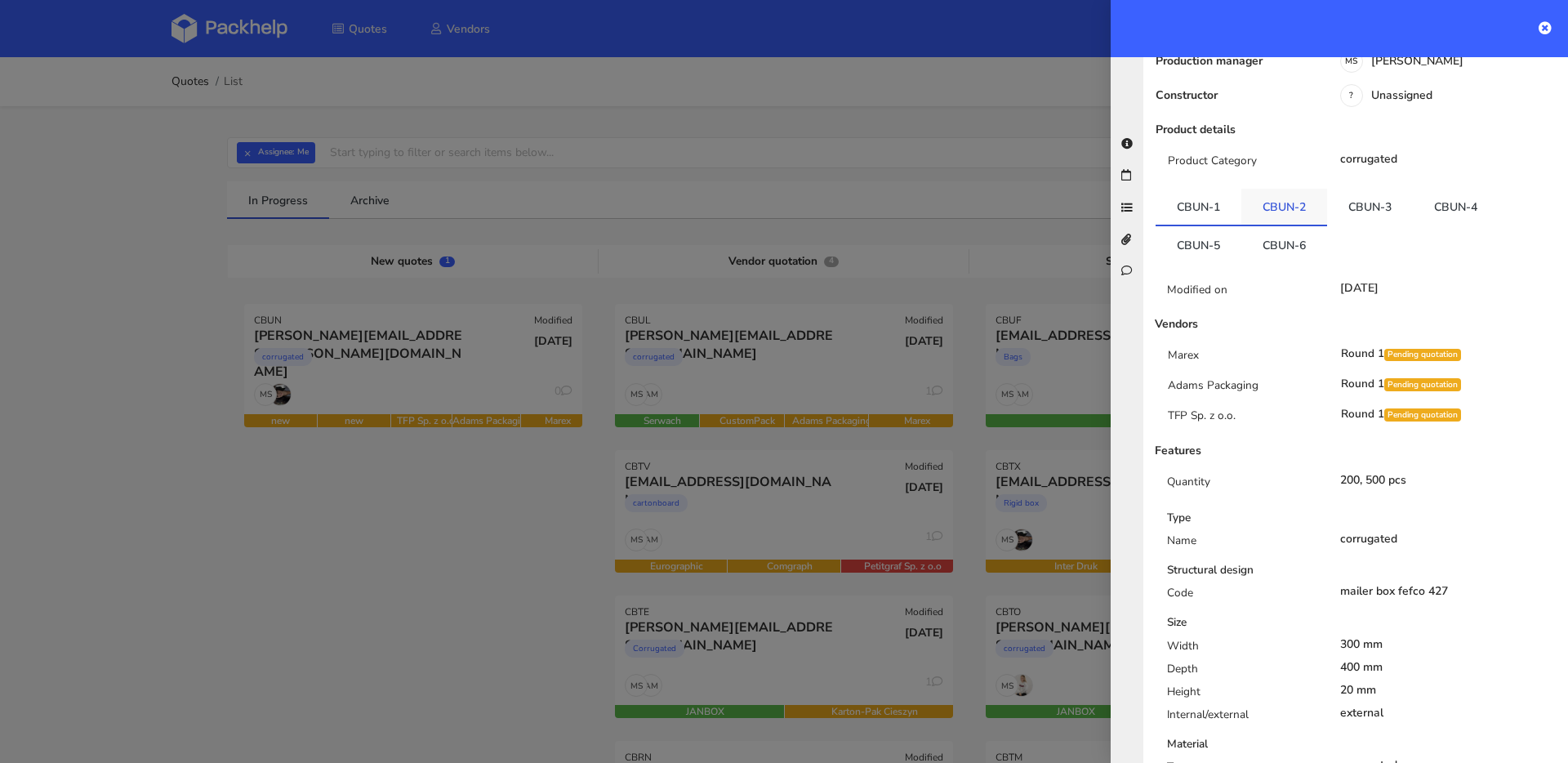
click at [1284, 189] on link "CBUN-2" at bounding box center [1284, 206] width 85 height 36
click at [1351, 189] on link "CBUN-3" at bounding box center [1370, 206] width 85 height 36
click at [1435, 189] on link "CBUN-4" at bounding box center [1456, 206] width 85 height 36
click at [1197, 226] on link "CBUN-5" at bounding box center [1198, 244] width 85 height 36
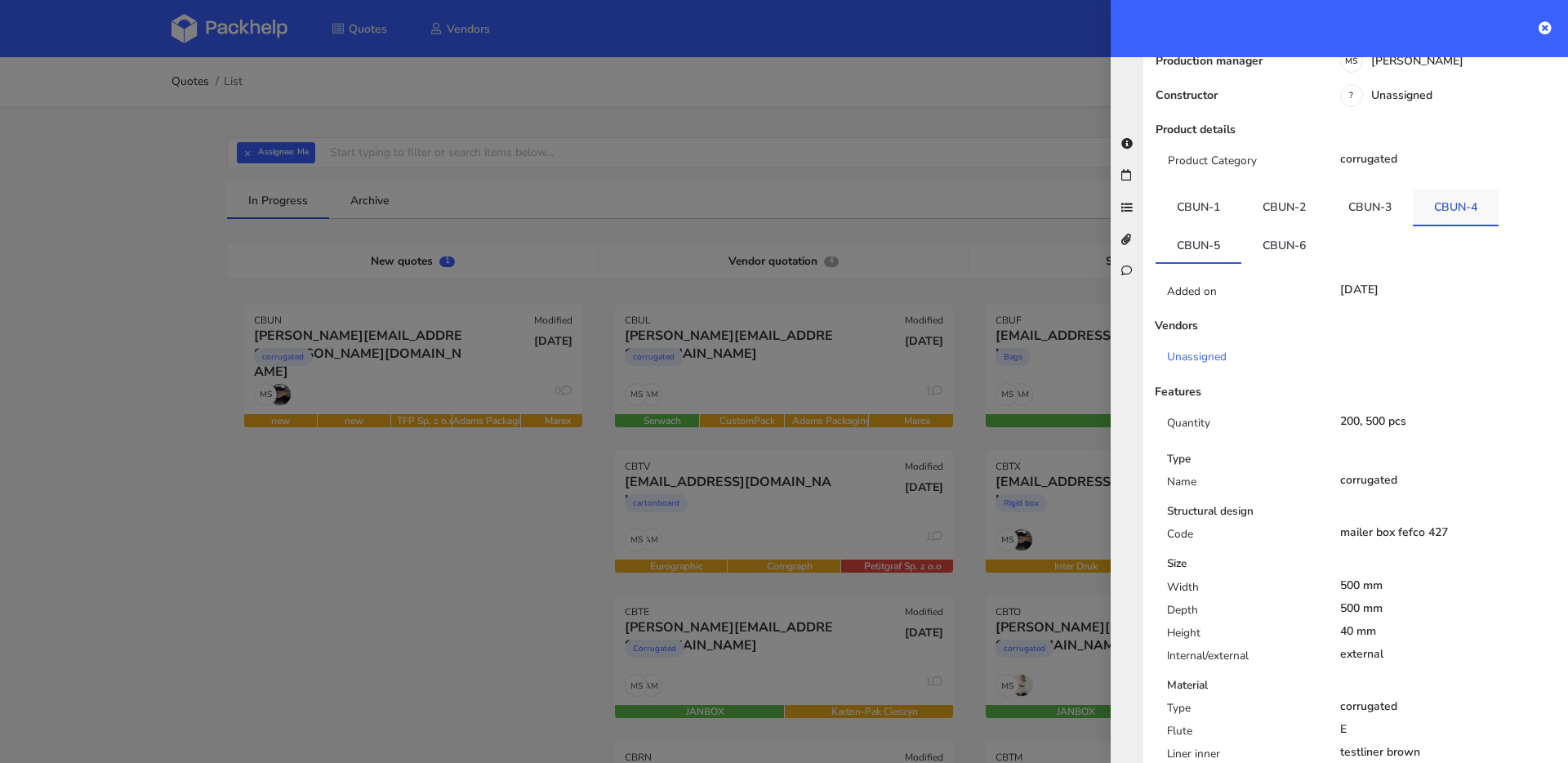
click at [1440, 189] on link "CBUN-4" at bounding box center [1456, 206] width 85 height 36
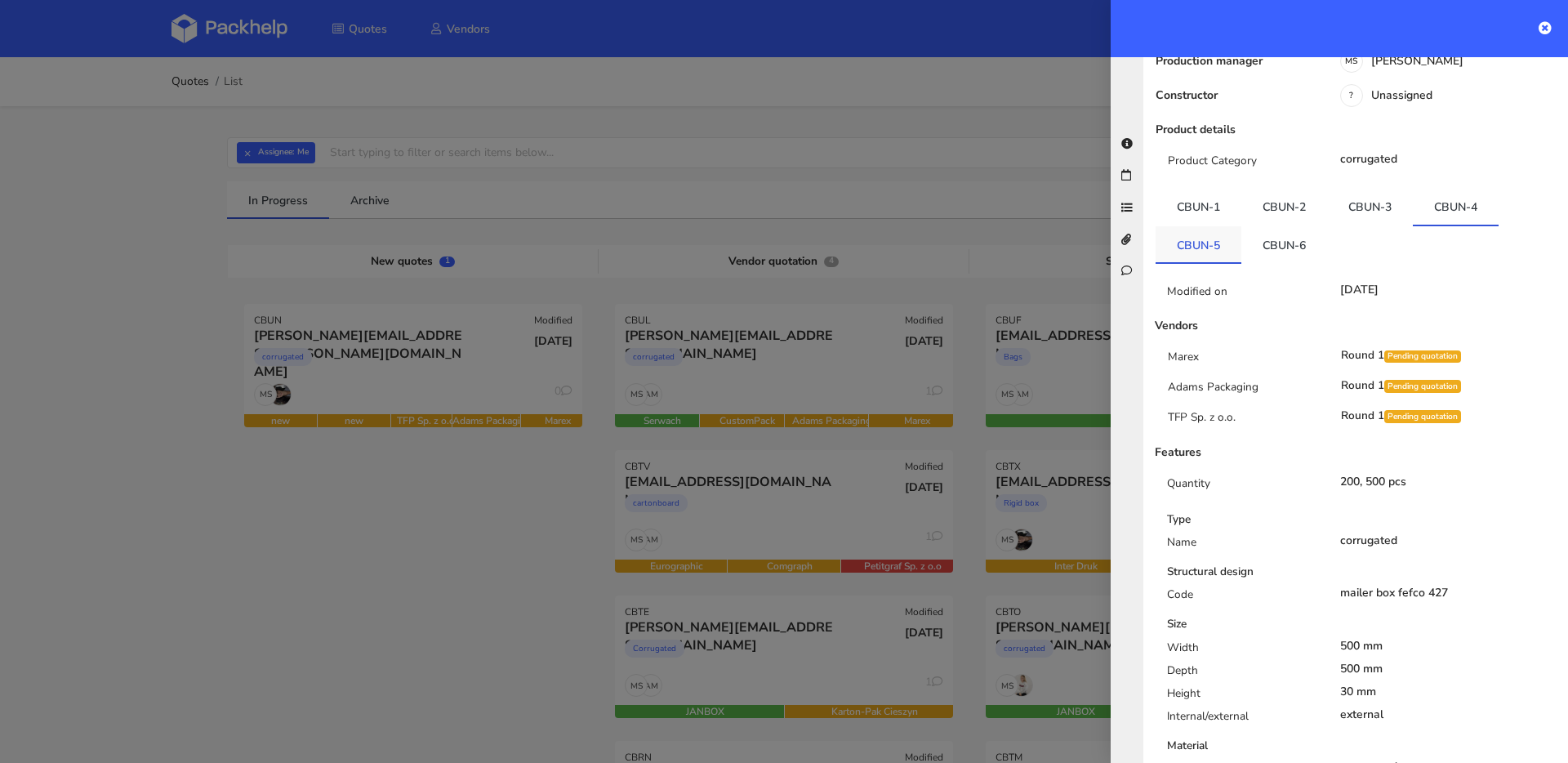
click at [1225, 226] on link "CBUN-5" at bounding box center [1198, 244] width 85 height 36
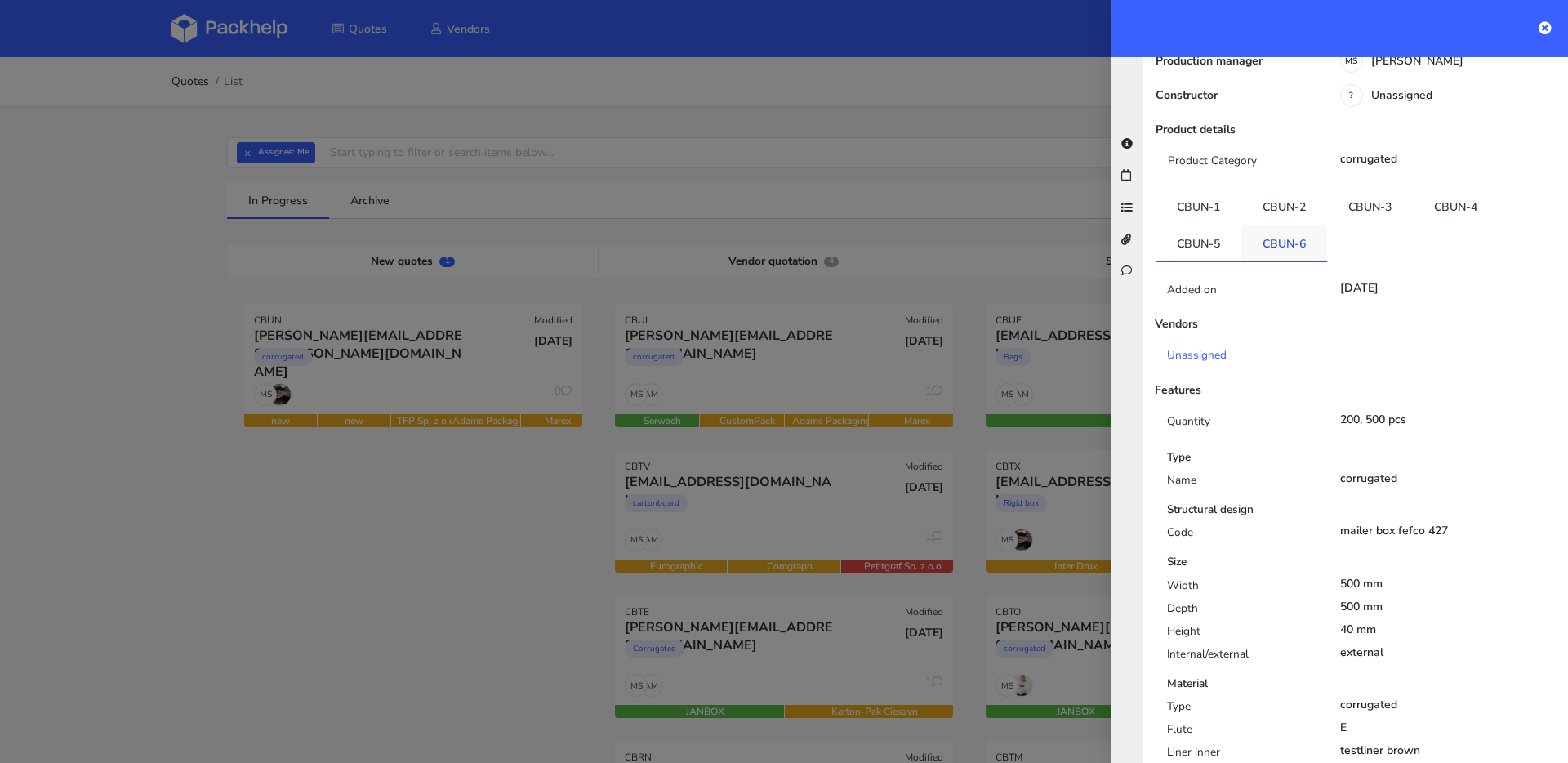
click at [1268, 224] on link "CBUN-6" at bounding box center [1284, 242] width 85 height 36
click at [1227, 224] on link "CBUN-5" at bounding box center [1198, 242] width 85 height 36
click at [1246, 224] on link "CBUN-6" at bounding box center [1284, 242] width 85 height 36
click at [1203, 224] on link "CBUN-5" at bounding box center [1198, 242] width 85 height 36
click at [1367, 189] on link "CBUN-3" at bounding box center [1370, 206] width 85 height 36
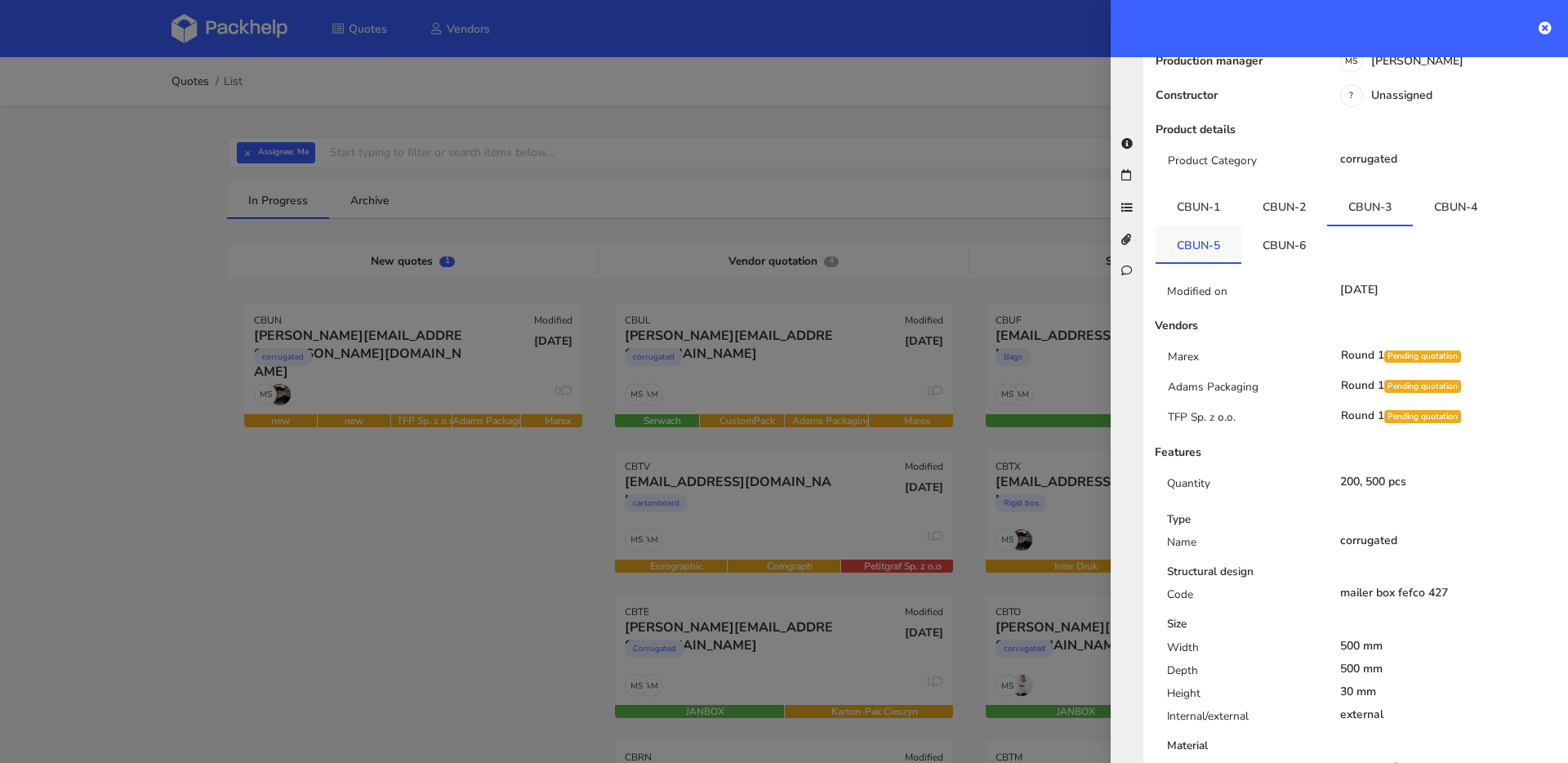
click at [1213, 226] on link "CBUN-5" at bounding box center [1198, 244] width 85 height 36
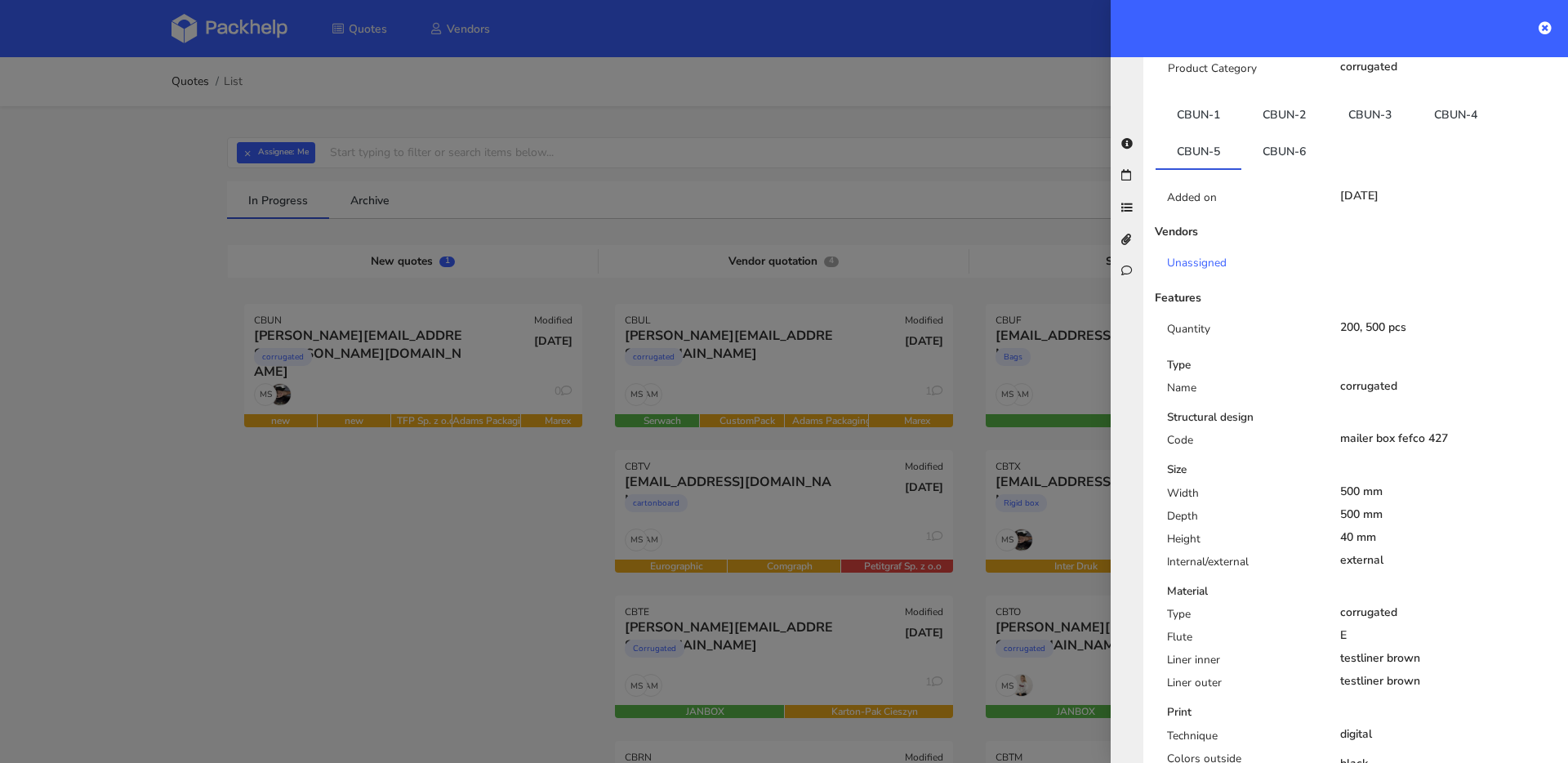
scroll to position [271, 0]
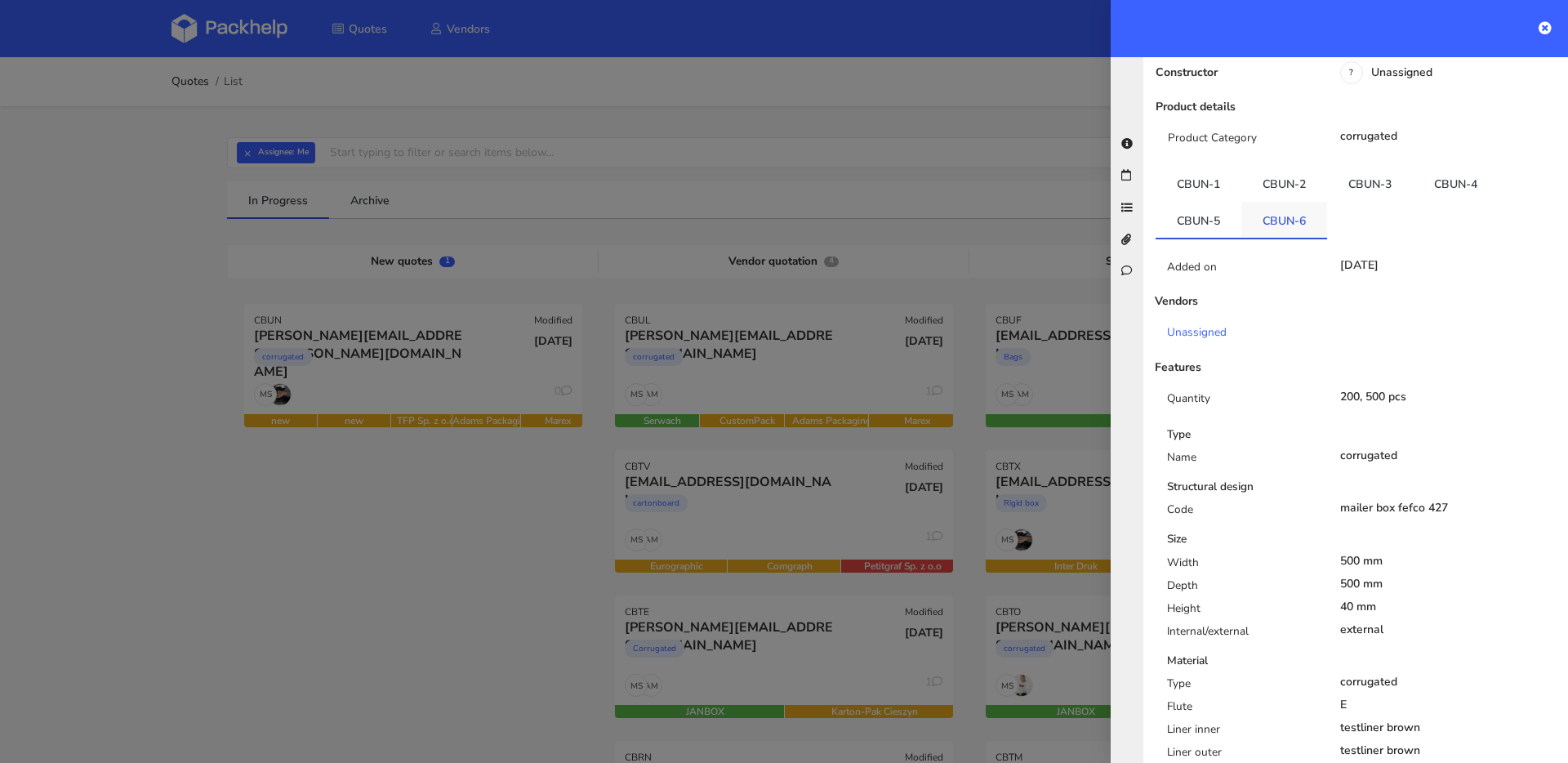
click at [1282, 201] on link "CBUN-6" at bounding box center [1284, 219] width 85 height 36
click at [1392, 166] on link "CBUN-3" at bounding box center [1370, 184] width 85 height 36
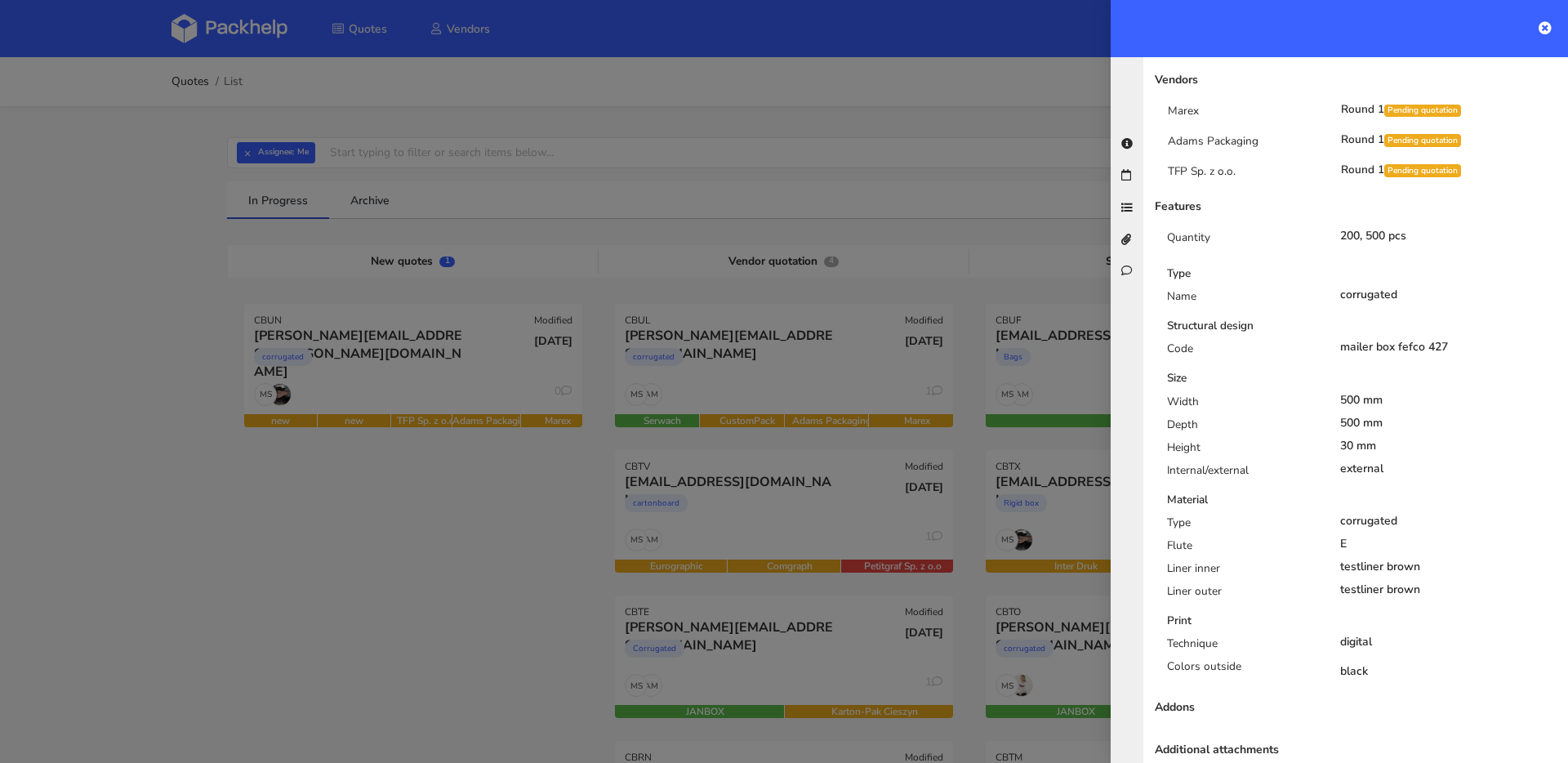
scroll to position [286, 0]
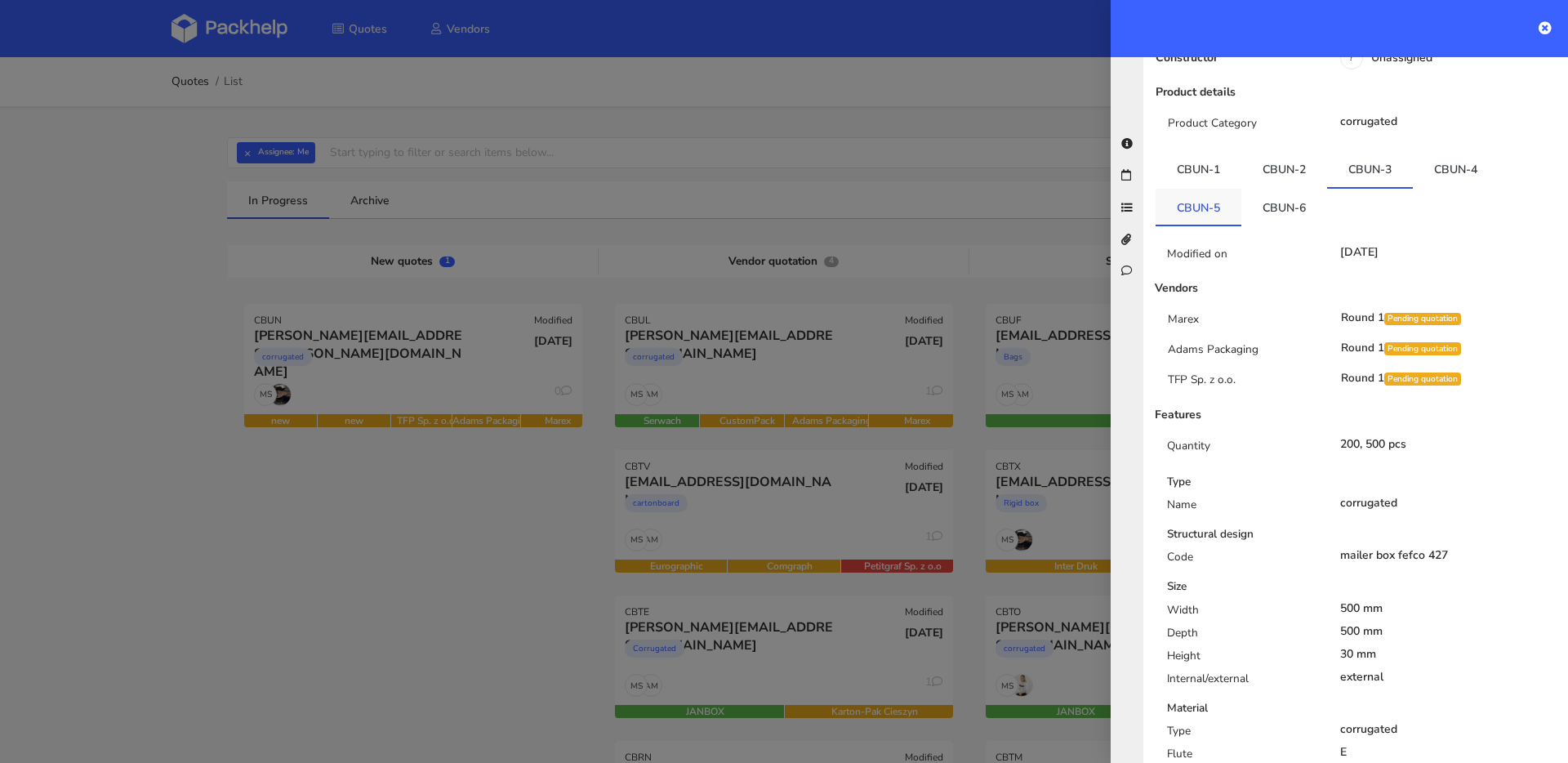
click at [1211, 189] on link "CBUN-5" at bounding box center [1198, 206] width 85 height 36
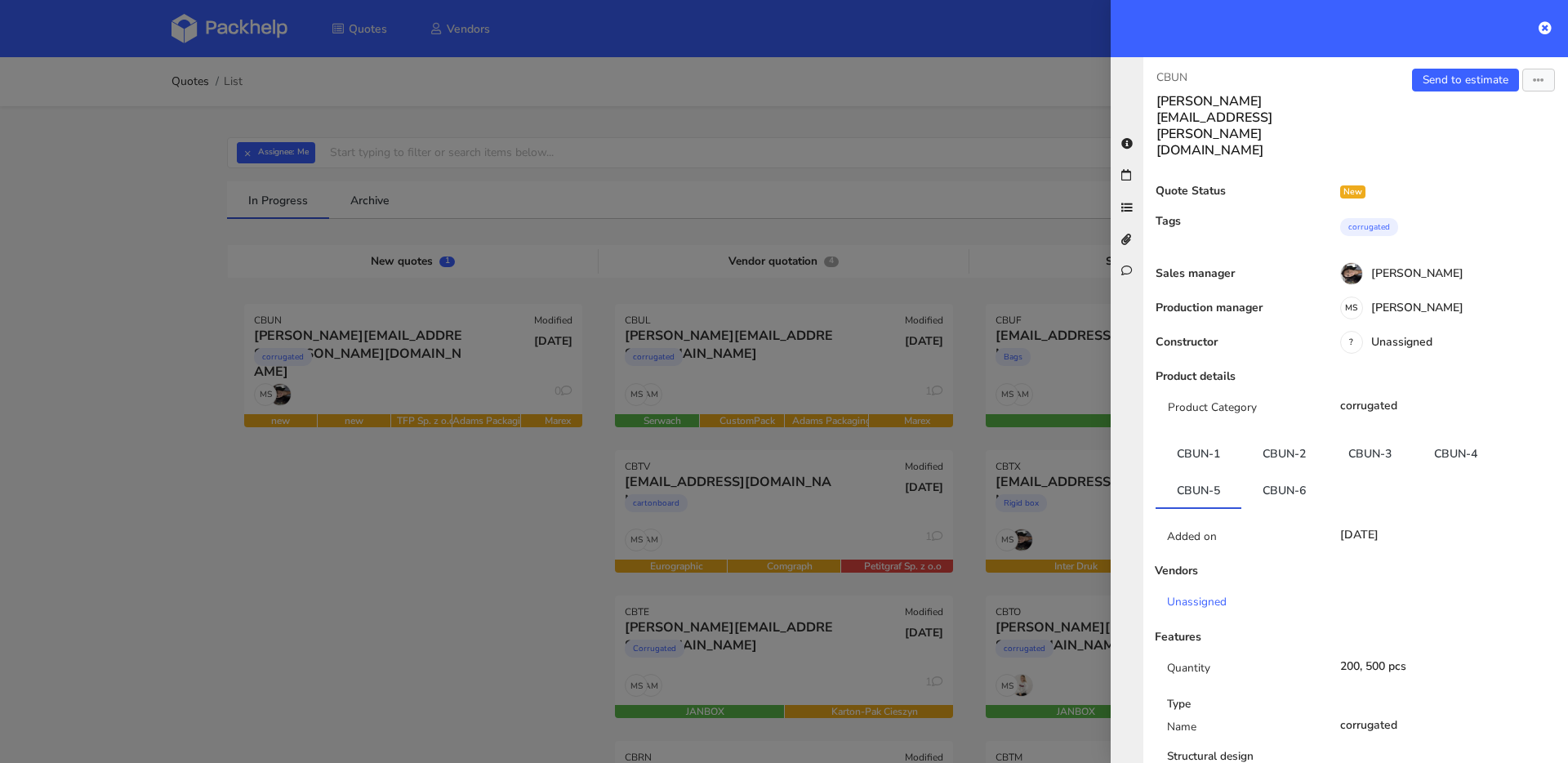
scroll to position [0, 0]
click at [1451, 78] on link "Send to estimate" at bounding box center [1466, 81] width 107 height 23
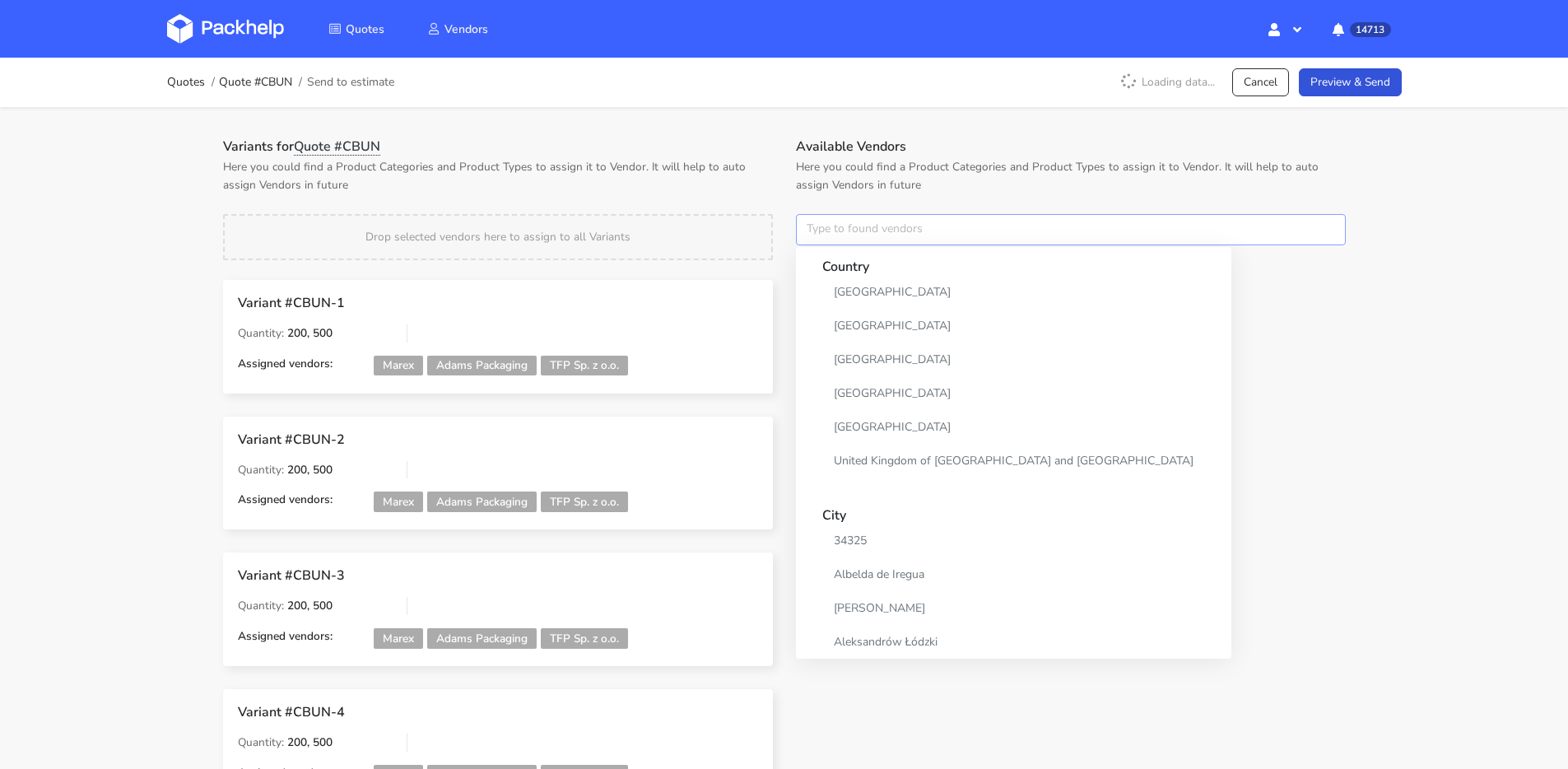
click at [888, 234] on input "text" at bounding box center [1070, 229] width 550 height 31
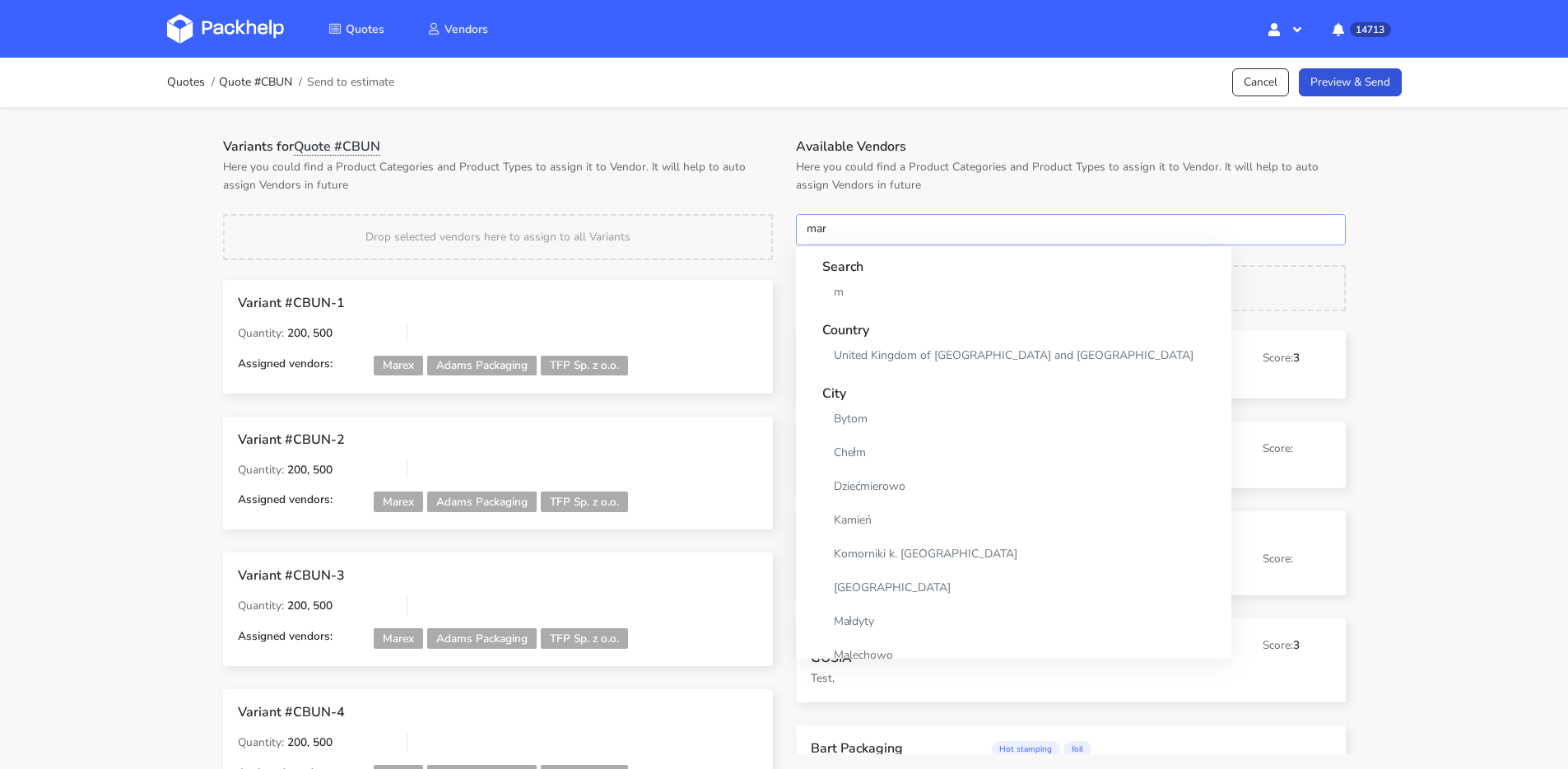
type input "mare"
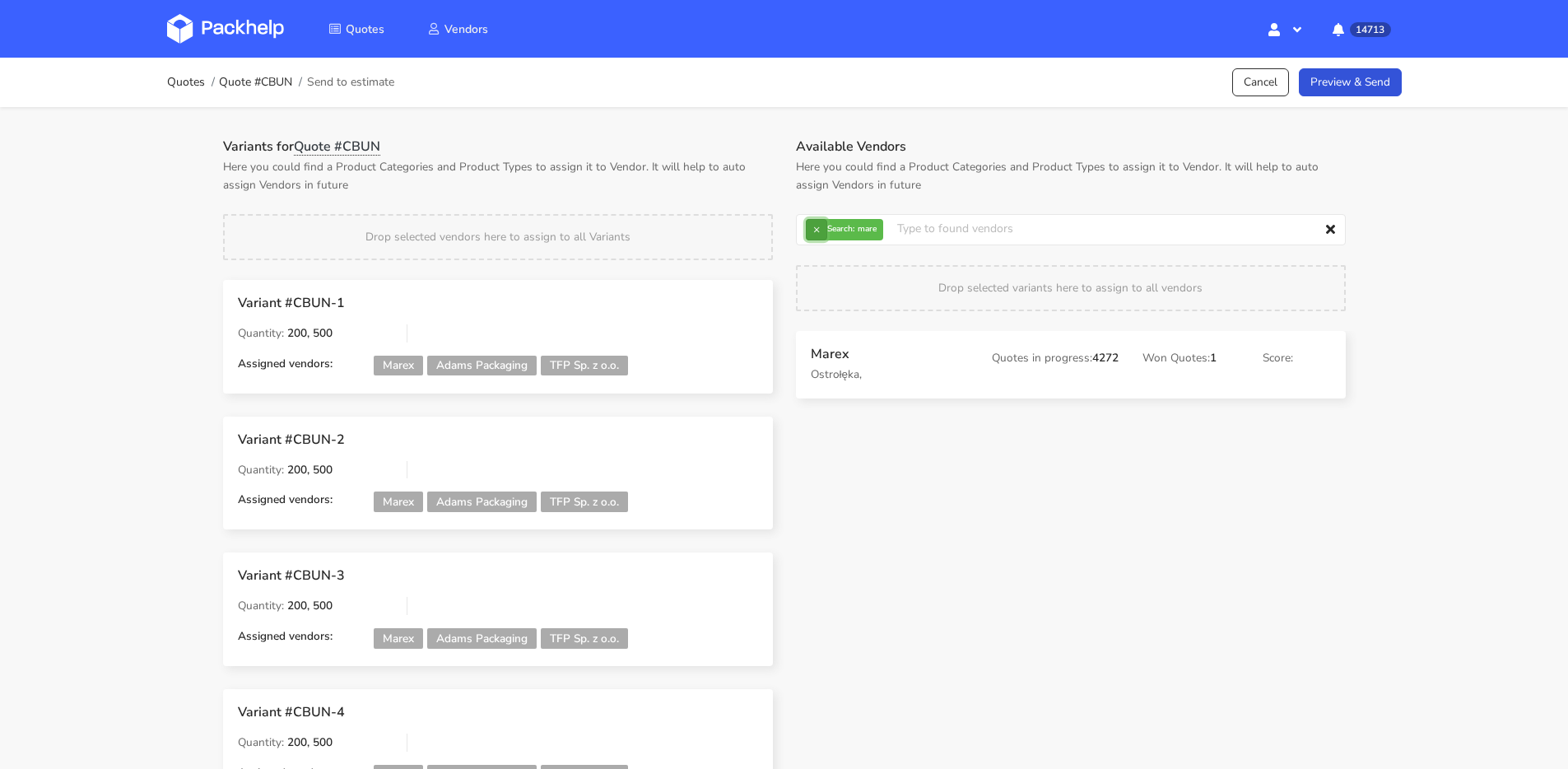
click at [818, 227] on button "×" at bounding box center [815, 229] width 21 height 21
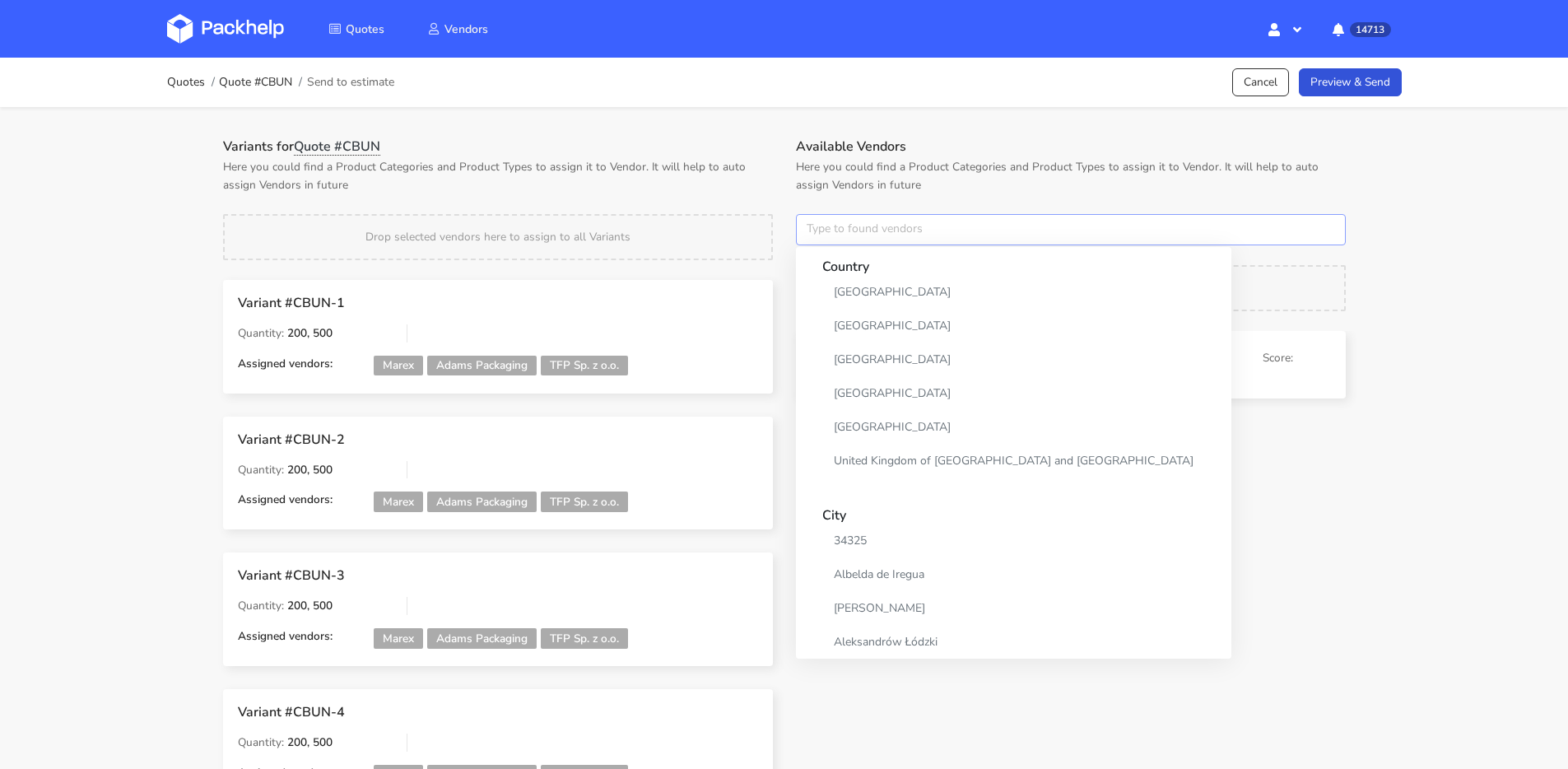
click at [818, 227] on input "text" at bounding box center [1070, 229] width 550 height 31
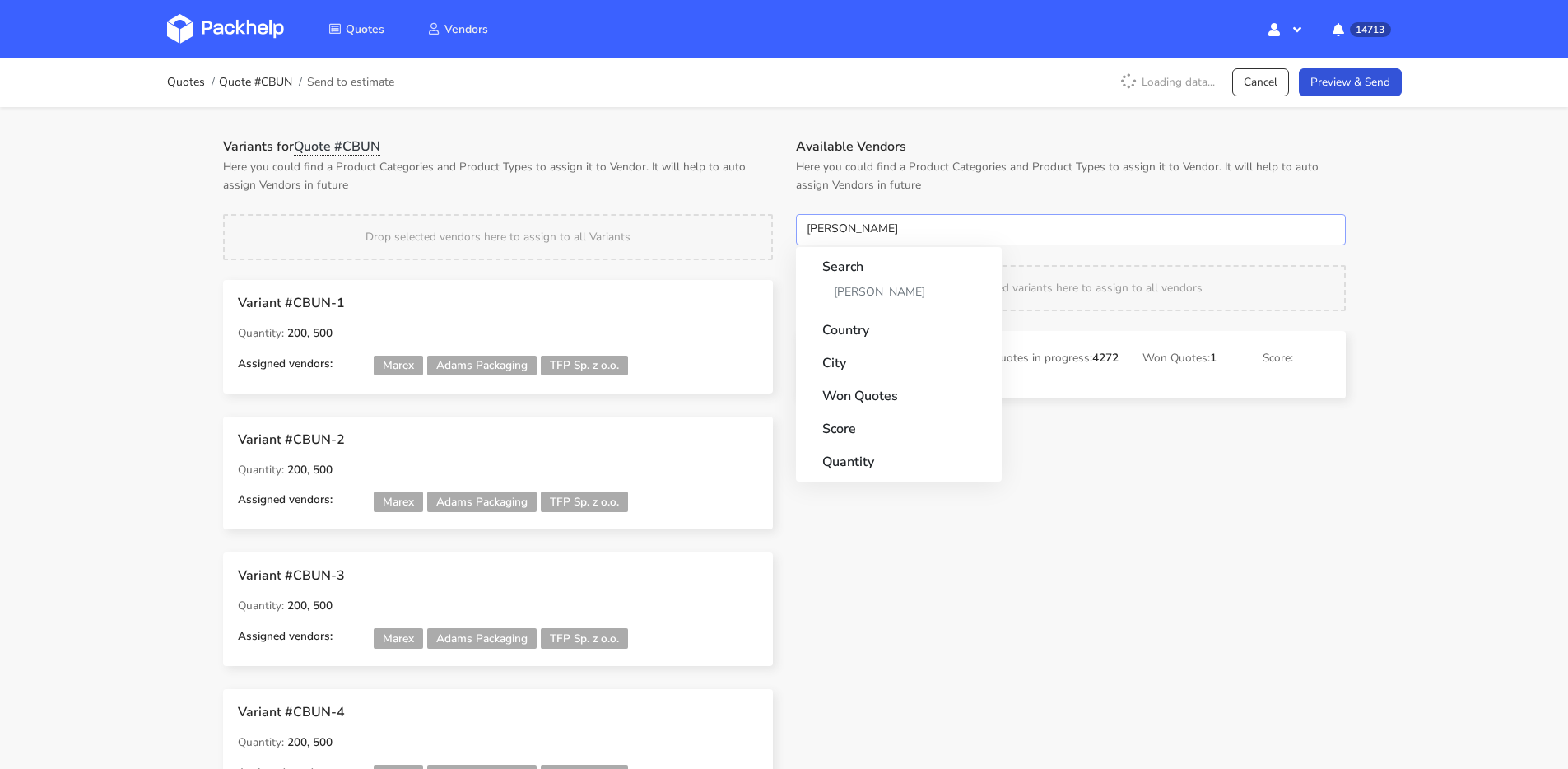
type input "adams"
click at [809, 234] on button "×" at bounding box center [815, 229] width 21 height 21
click at [809, 234] on input "text" at bounding box center [1070, 229] width 550 height 31
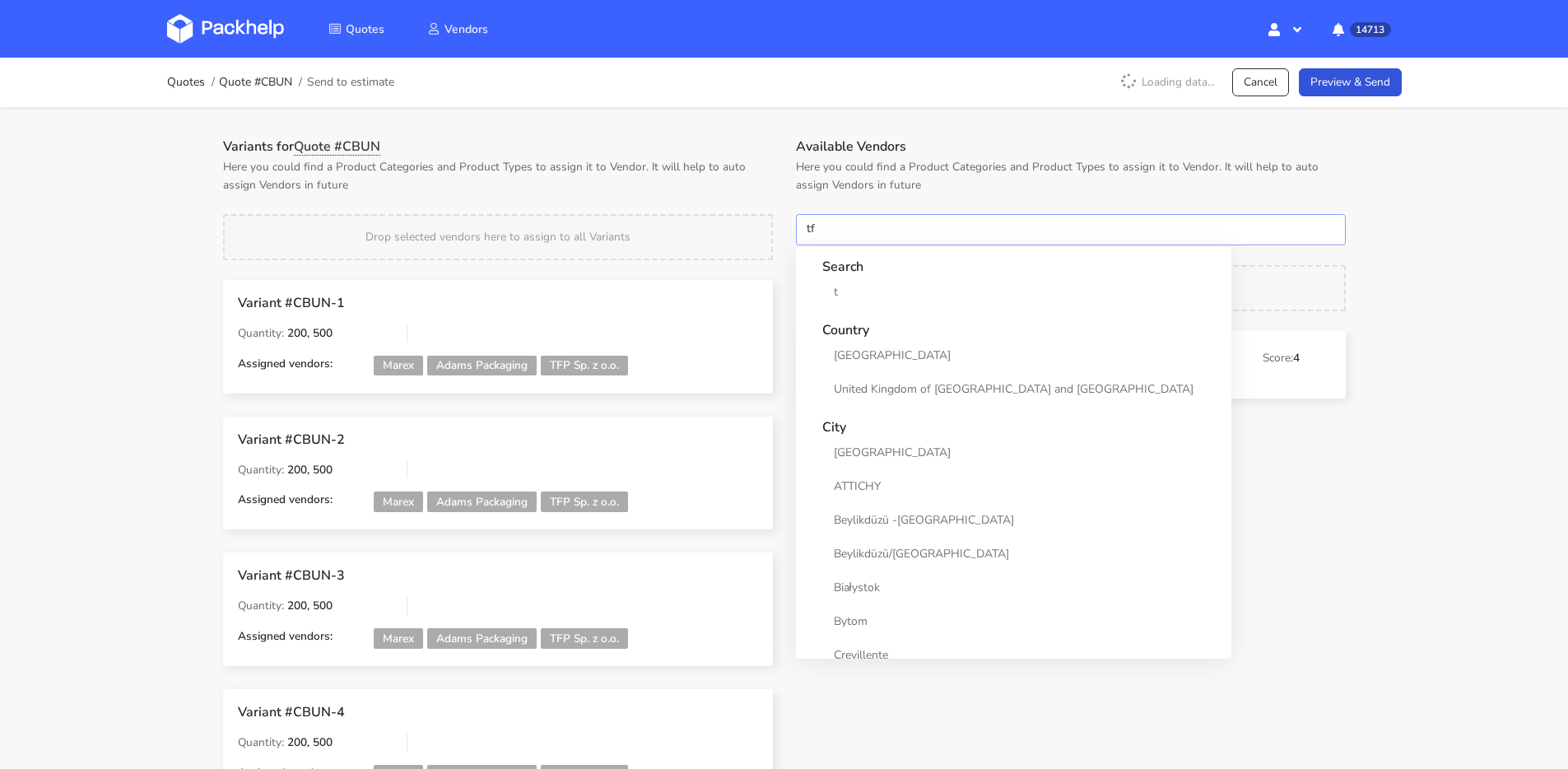
type input "tfp"
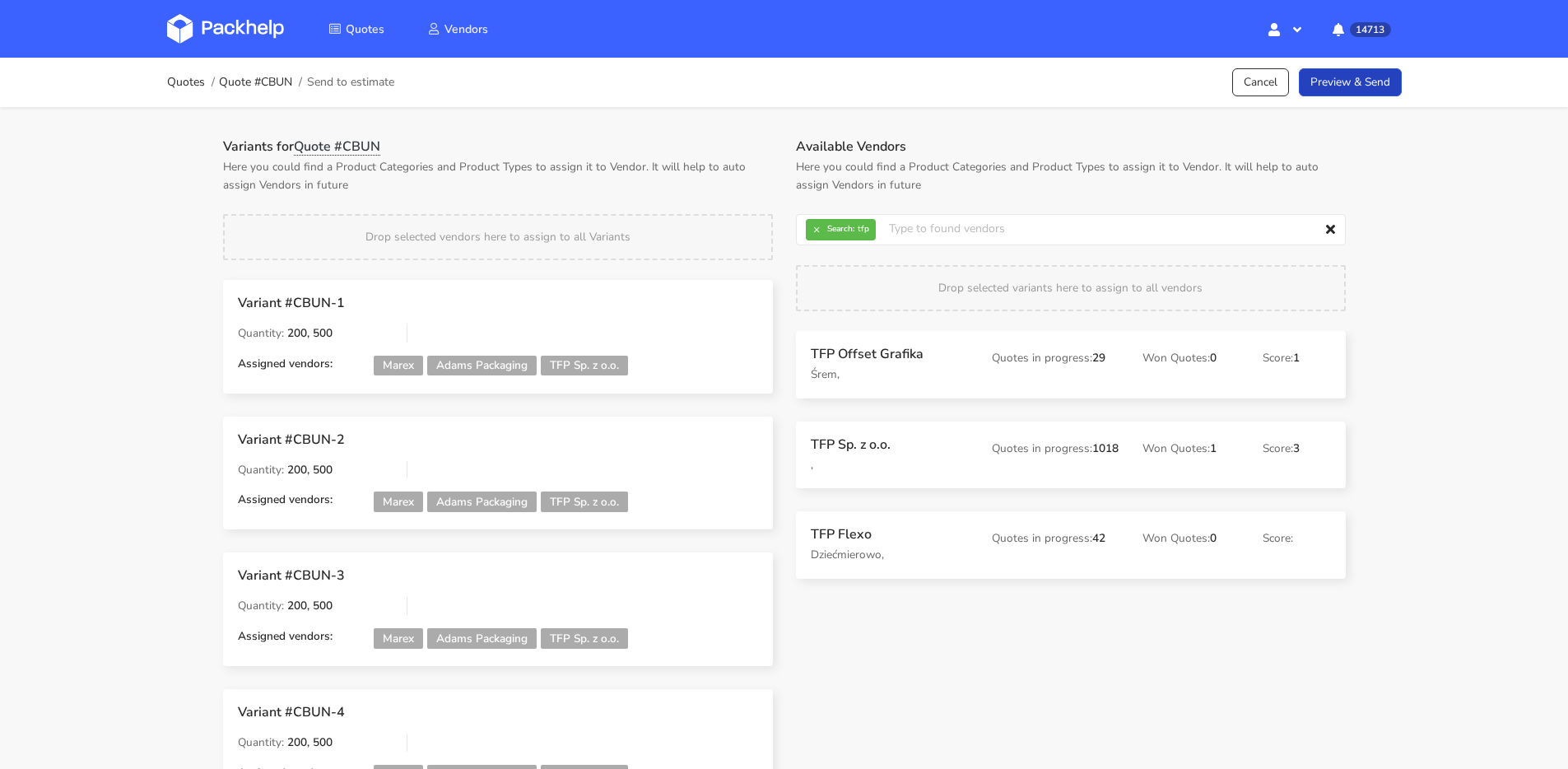
click at [1368, 72] on link "Preview & Send" at bounding box center [1350, 82] width 103 height 29
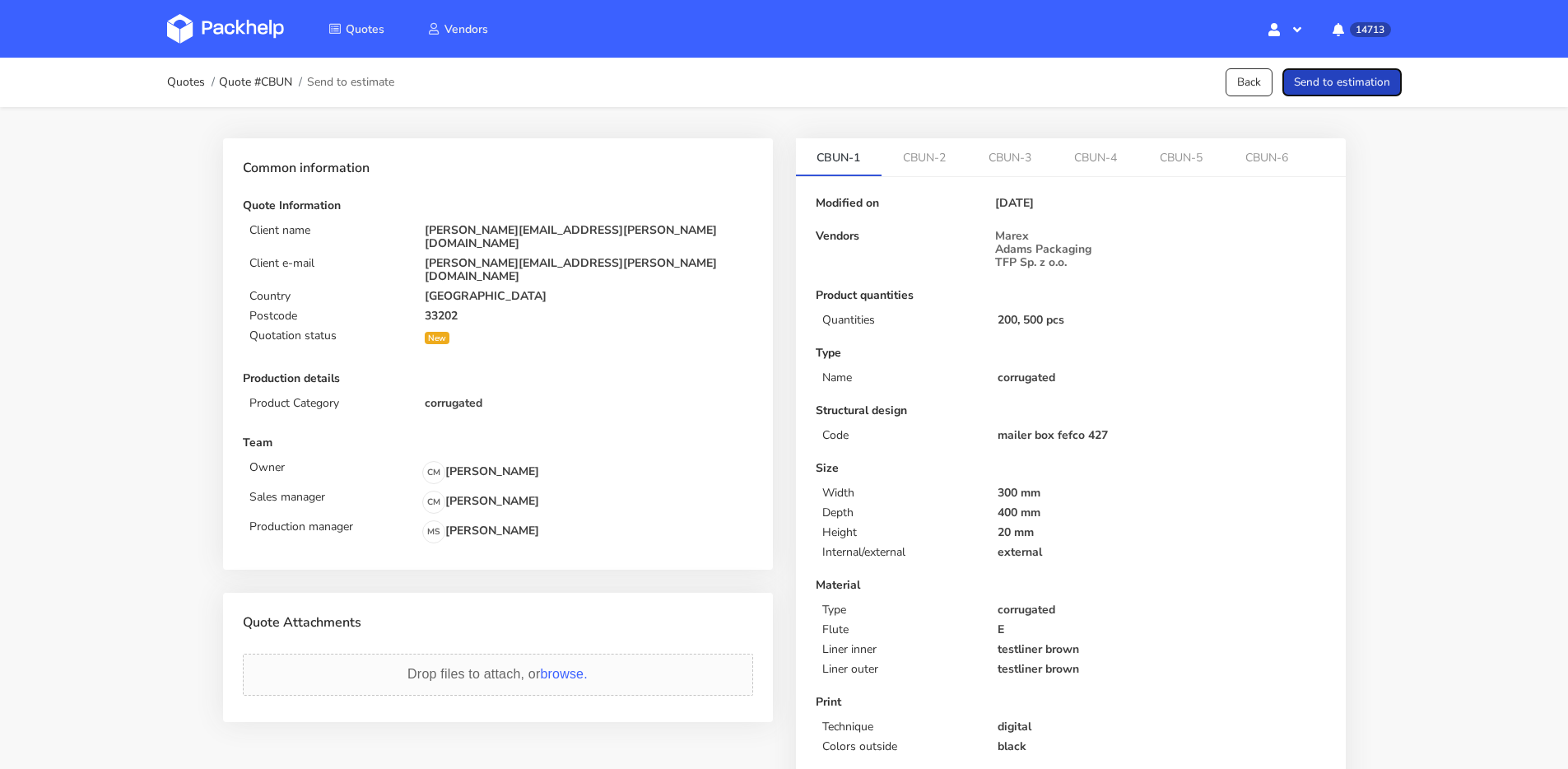
click at [1364, 83] on button "Send to estimation" at bounding box center [1341, 82] width 119 height 29
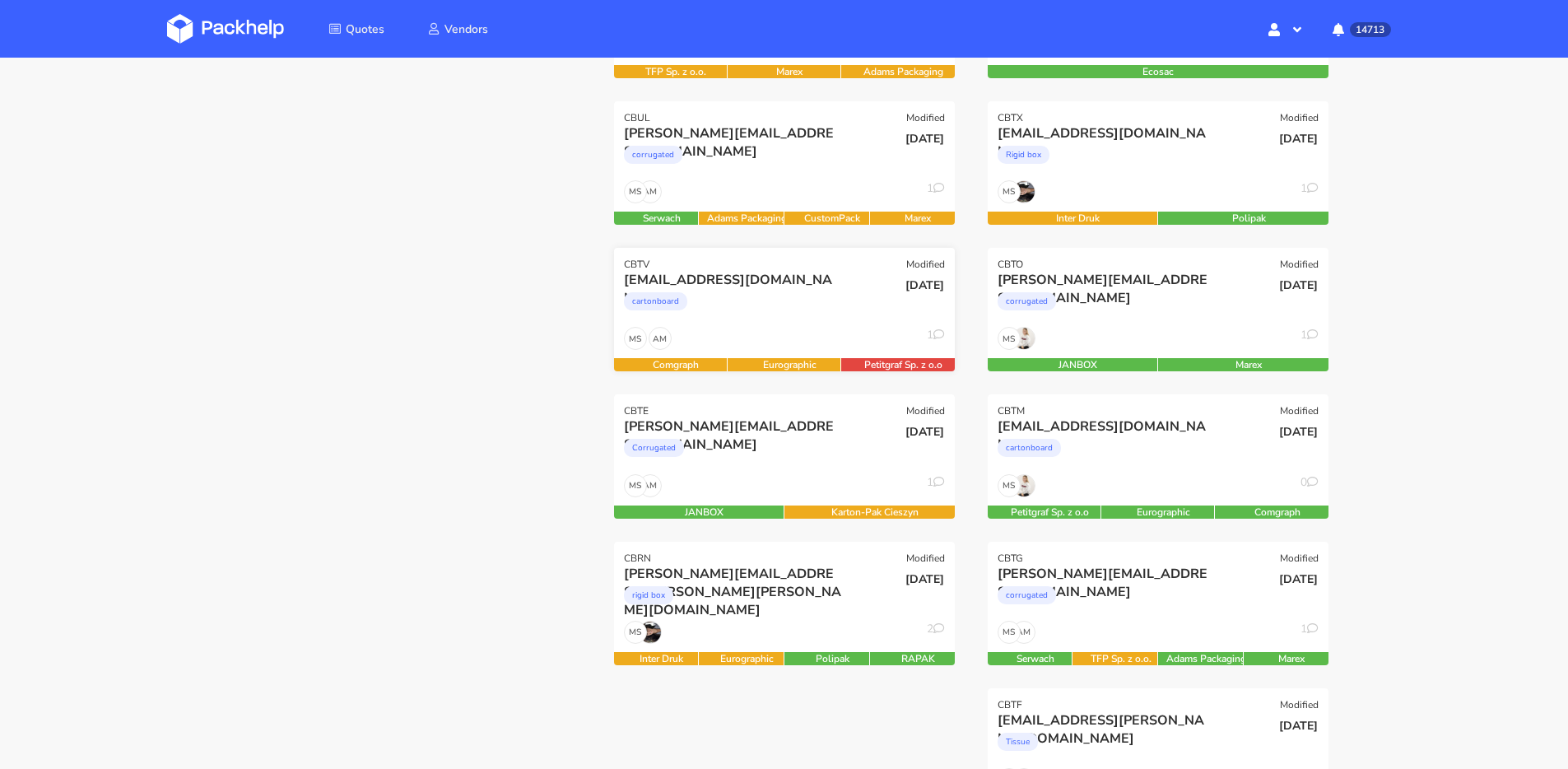
scroll to position [363, 0]
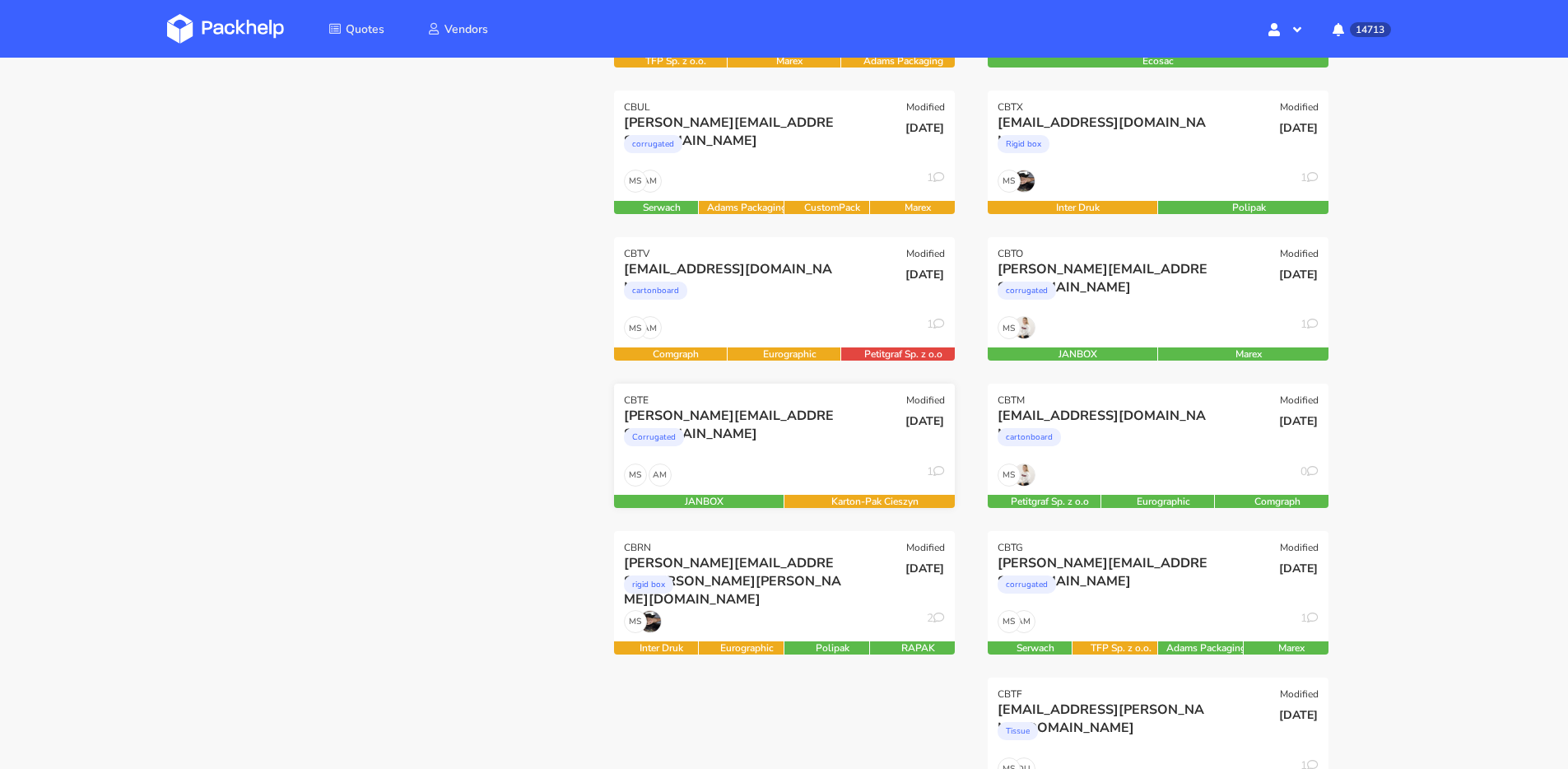
click at [803, 420] on div "[PERSON_NAME][EMAIL_ADDRESS][DOMAIN_NAME]" at bounding box center [733, 416] width 218 height 18
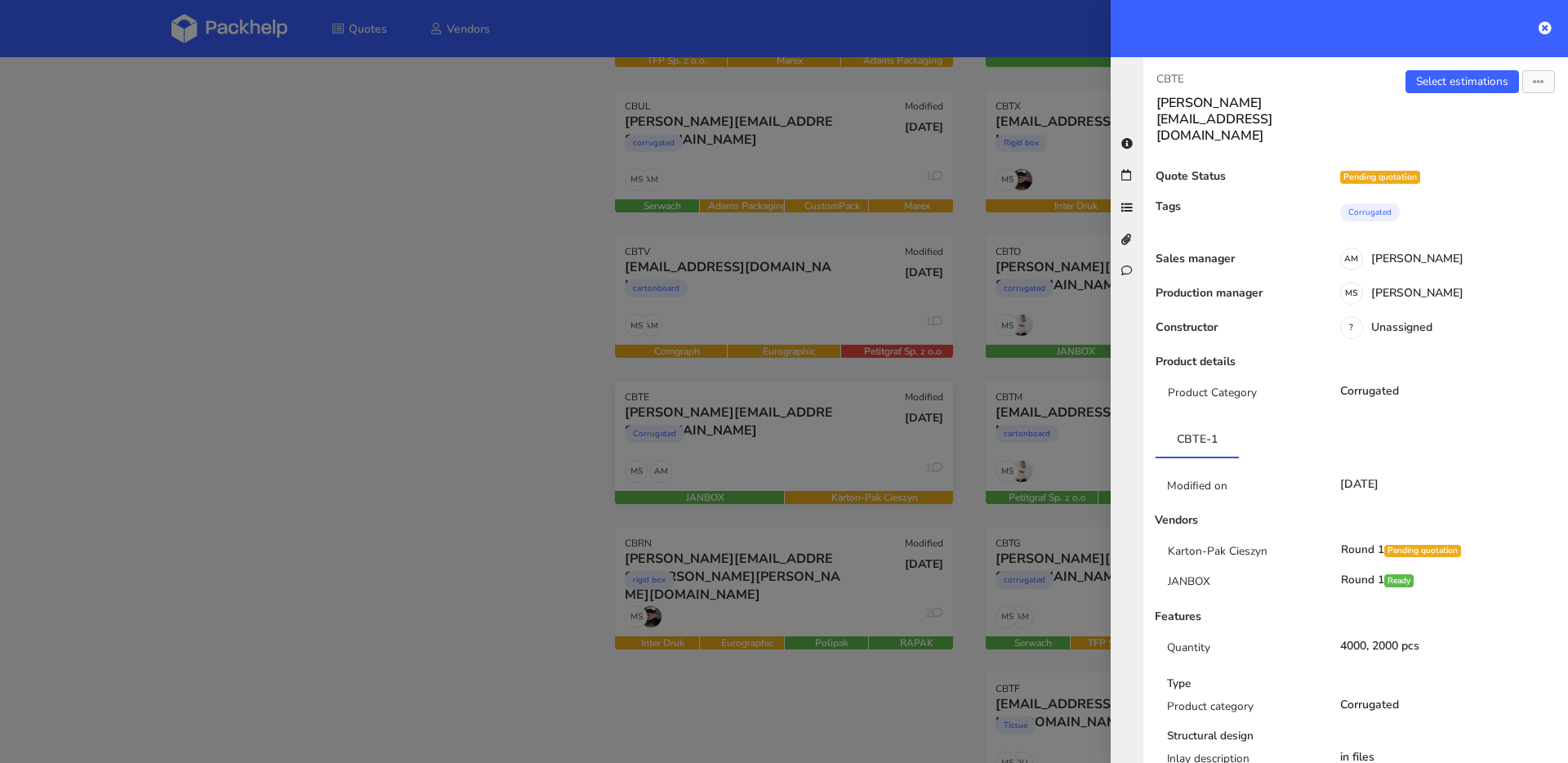
click at [797, 417] on div at bounding box center [784, 381] width 1568 height 763
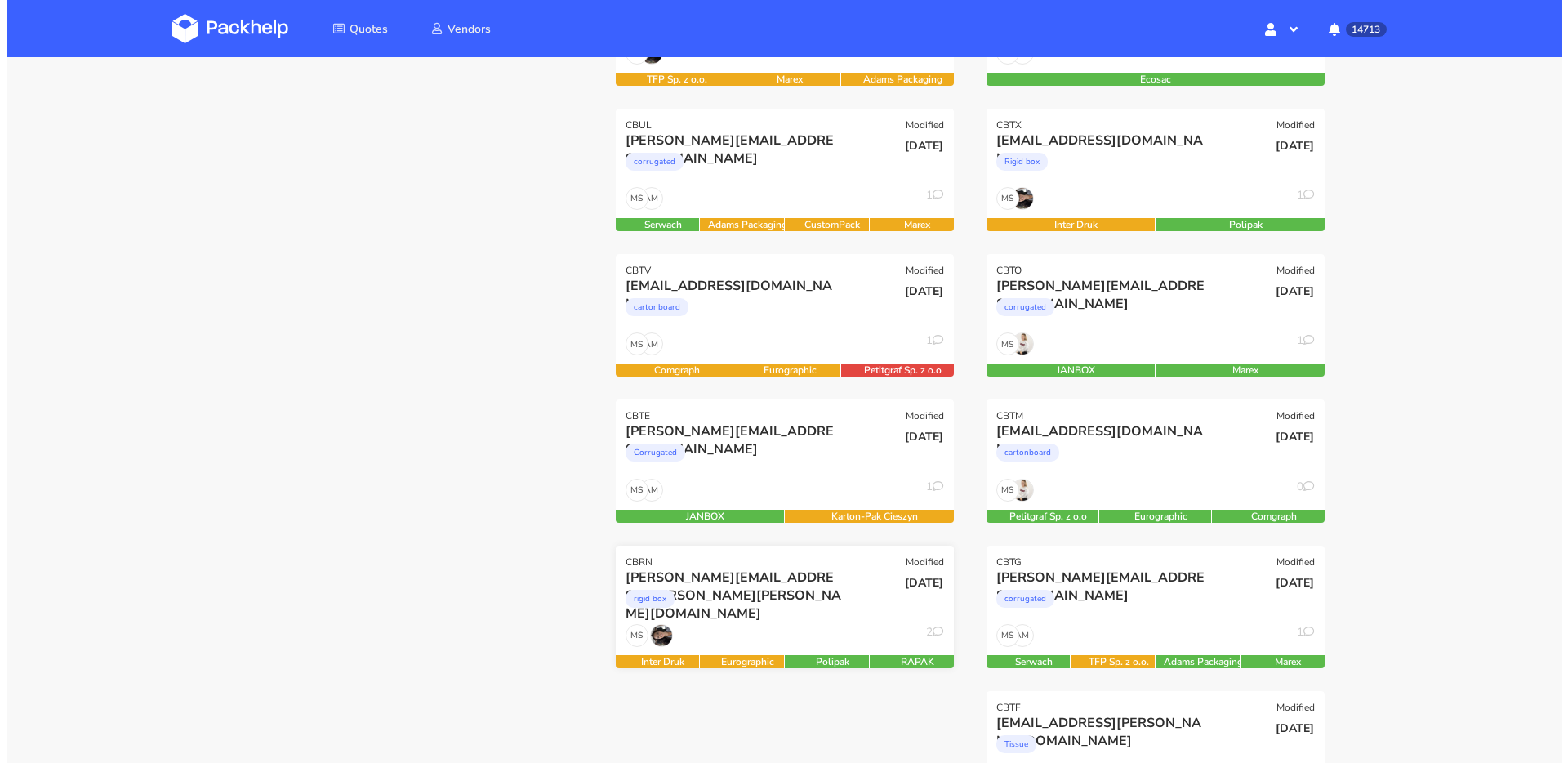
scroll to position [472, 0]
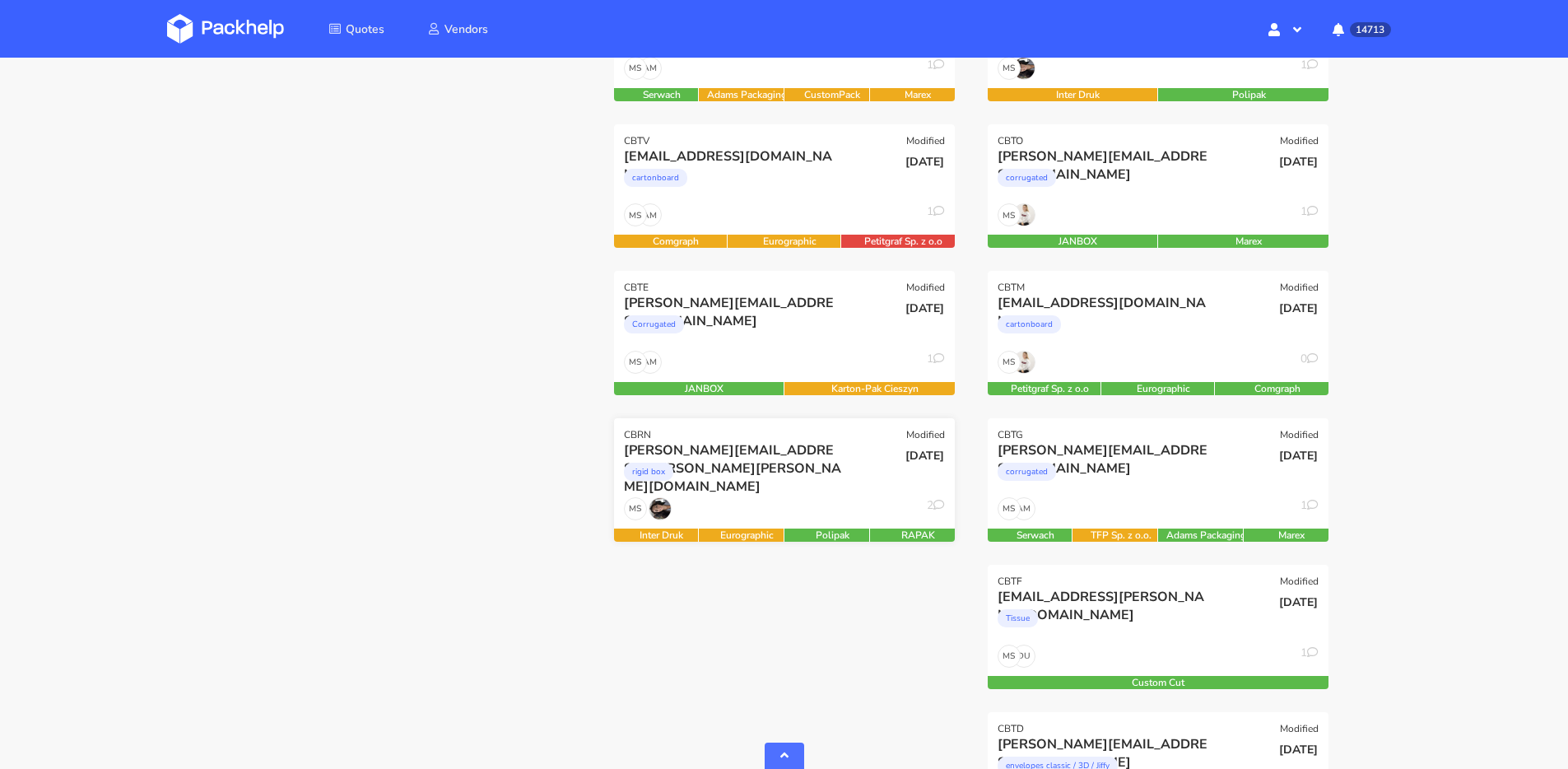
click at [820, 484] on div "rigid box" at bounding box center [733, 476] width 218 height 33
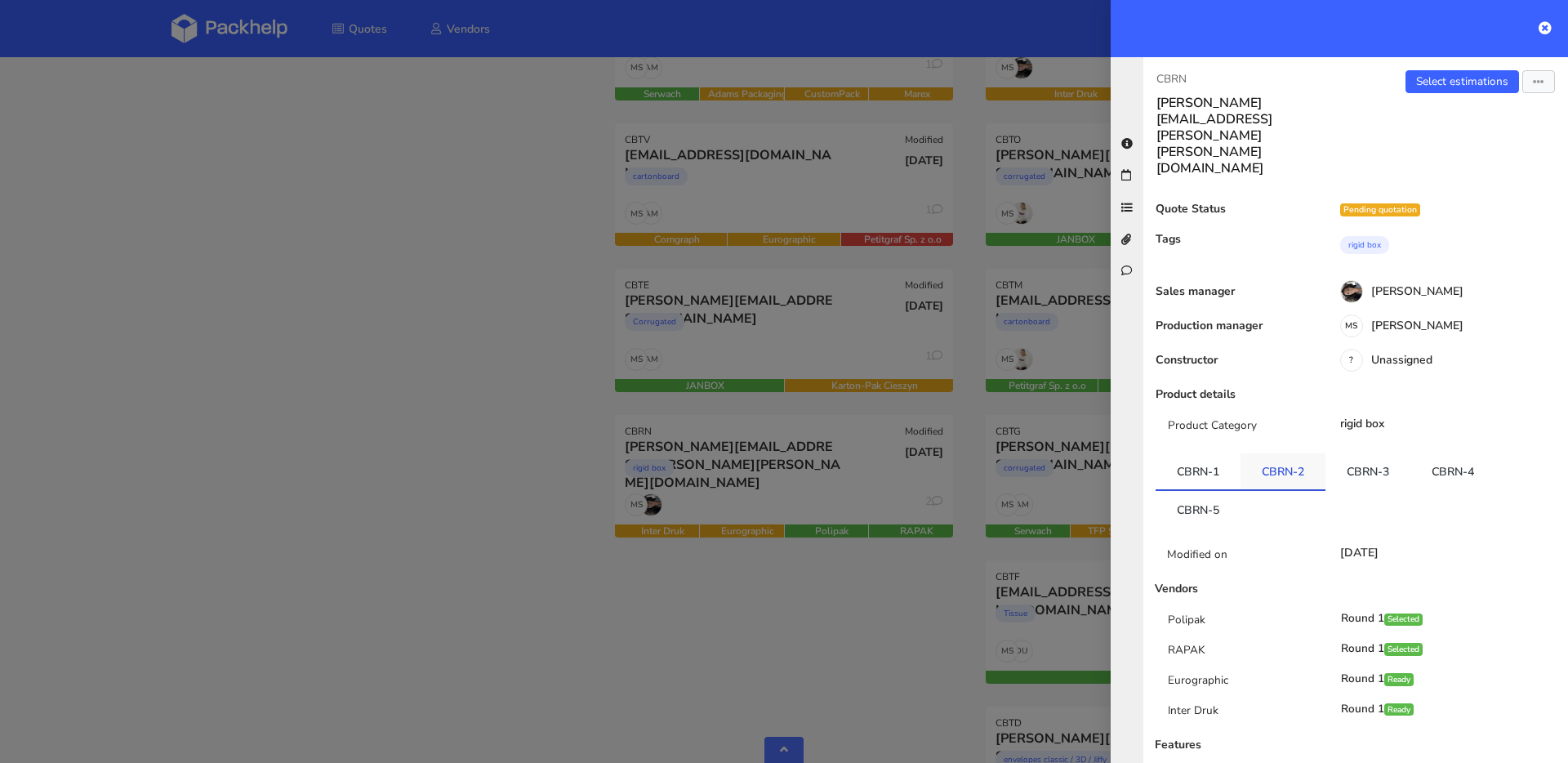
click at [1276, 453] on link "CBRN-2" at bounding box center [1283, 471] width 85 height 36
click at [1370, 453] on link "CBRN-3" at bounding box center [1369, 471] width 85 height 36
click at [1452, 453] on link "CBRN-4" at bounding box center [1453, 471] width 85 height 36
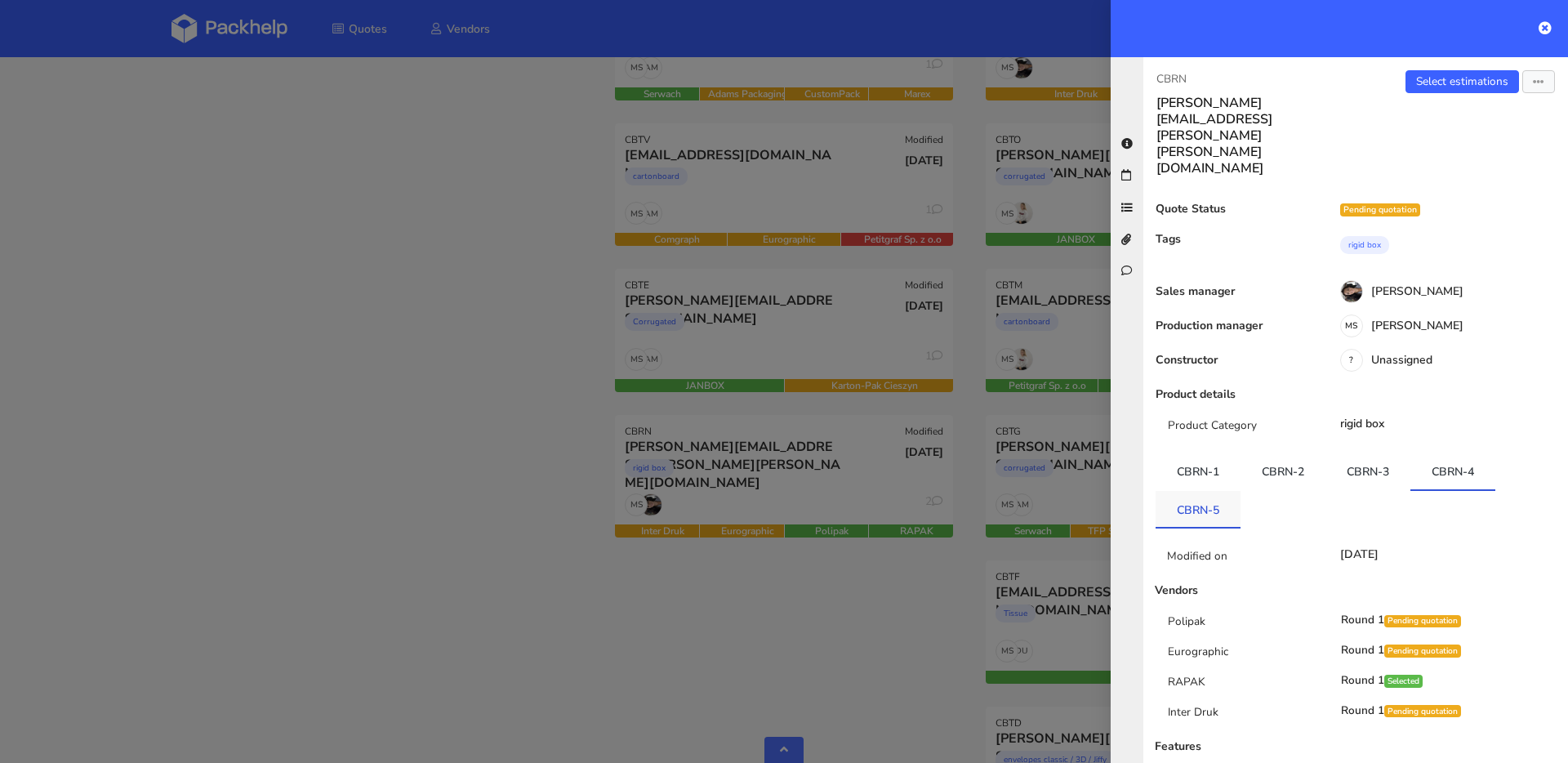
click at [1198, 491] on link "CBRN-5" at bounding box center [1198, 509] width 85 height 36
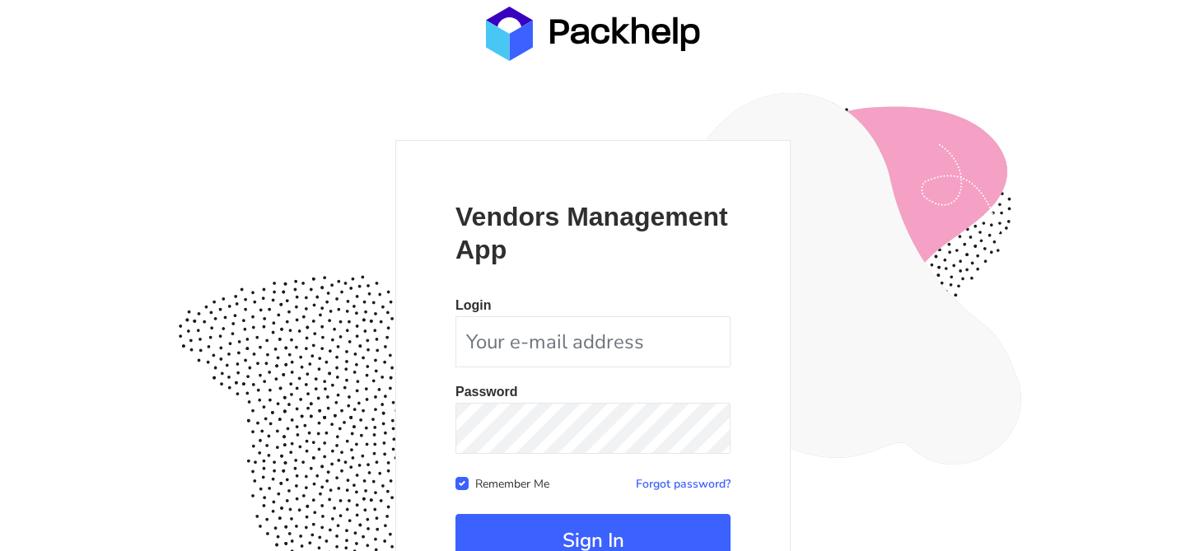
scroll to position [160, 0]
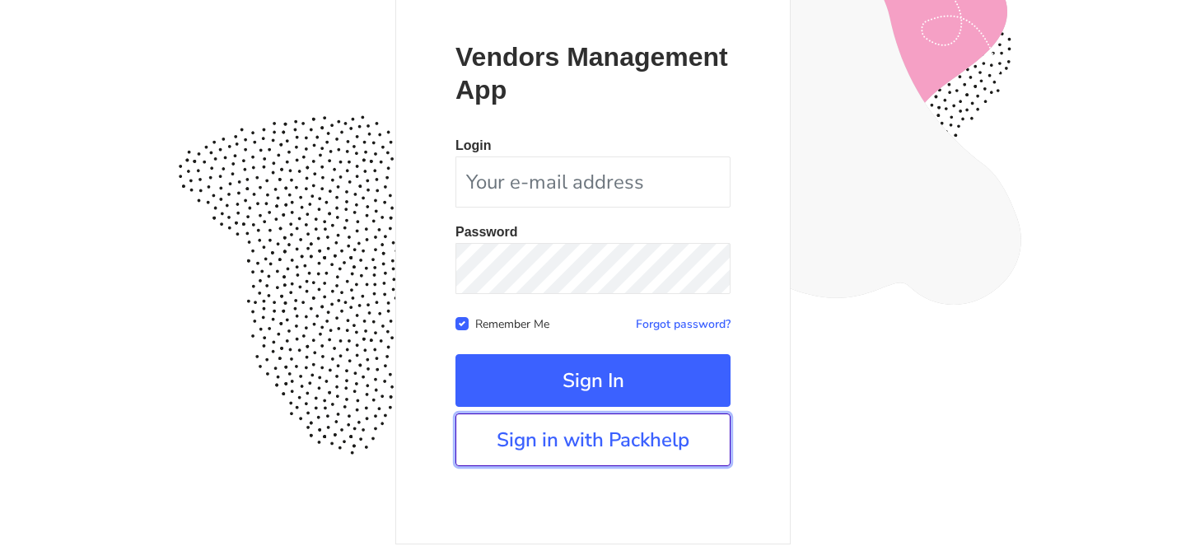
click at [623, 455] on link "Sign in with Packhelp" at bounding box center [592, 439] width 275 height 53
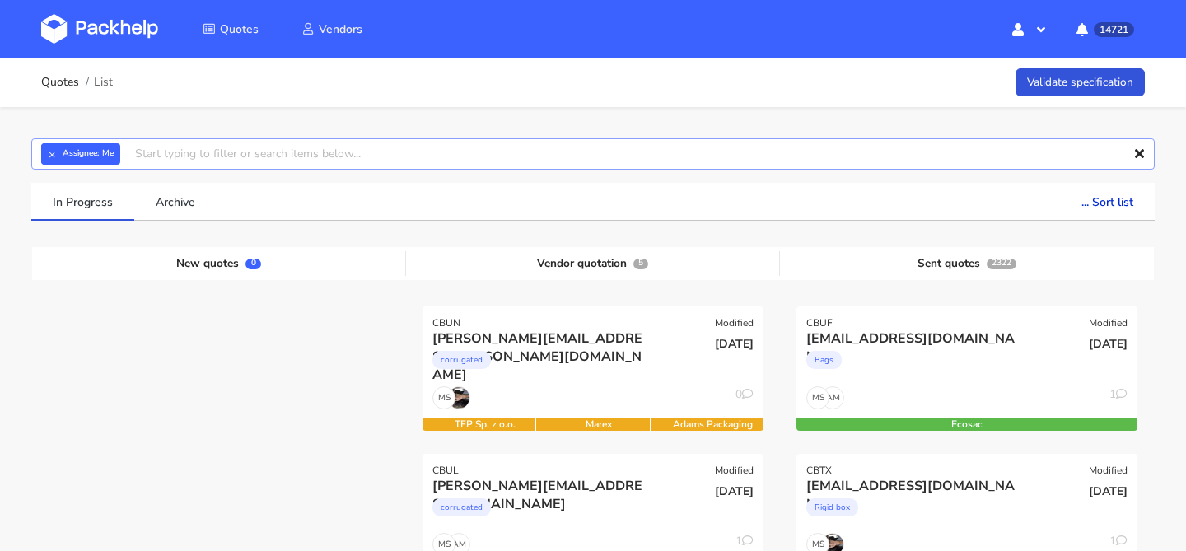
click at [54, 142] on input "text" at bounding box center [592, 153] width 1123 height 31
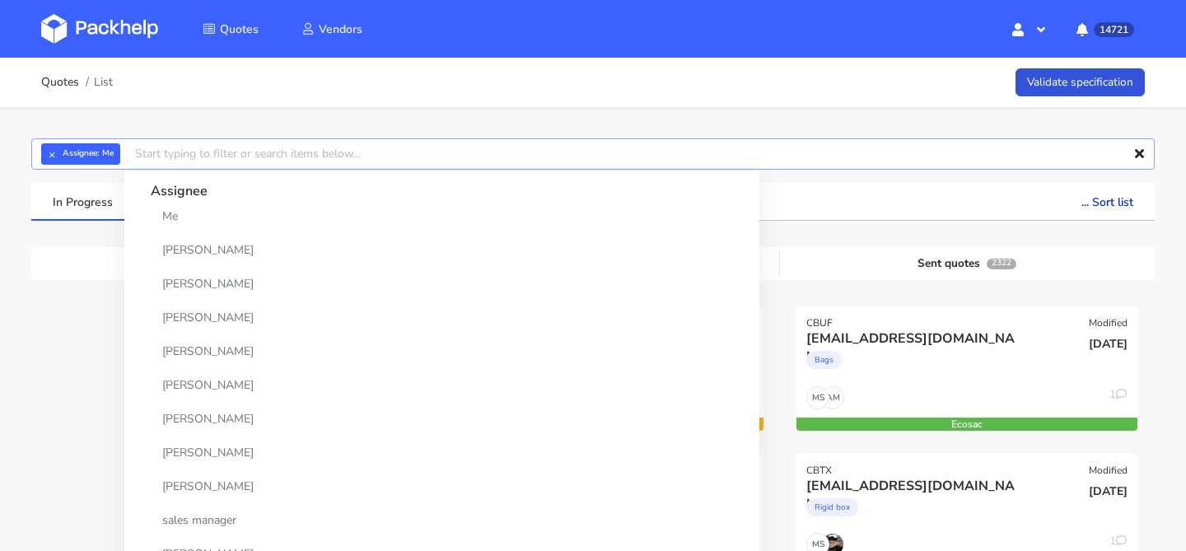
click at [54, 142] on input "text" at bounding box center [592, 153] width 1123 height 31
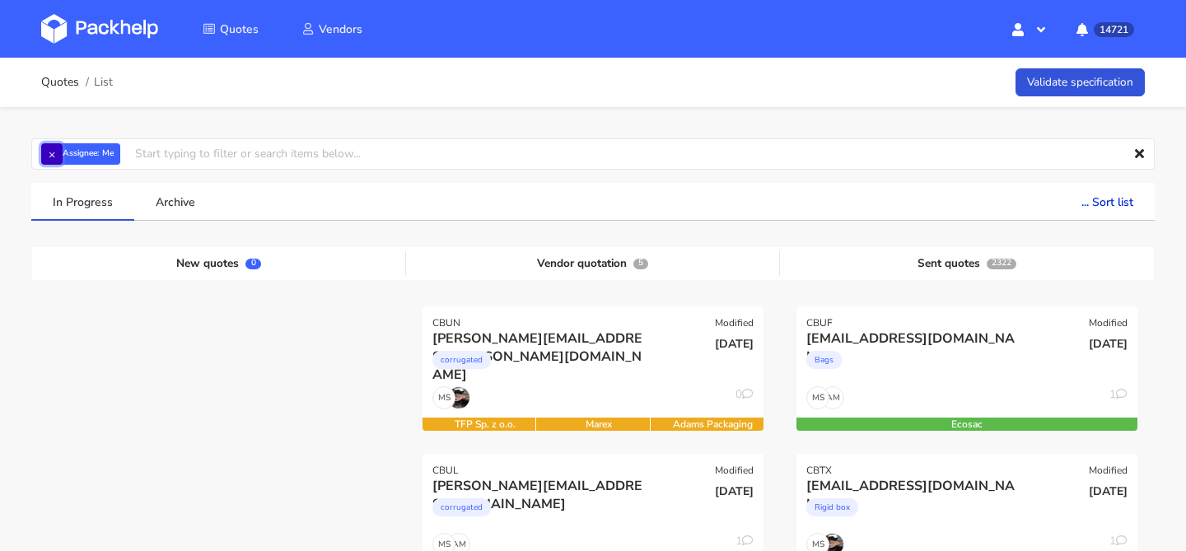
click at [49, 152] on button "×" at bounding box center [51, 153] width 21 height 21
click at [49, 152] on input "text" at bounding box center [592, 153] width 1123 height 31
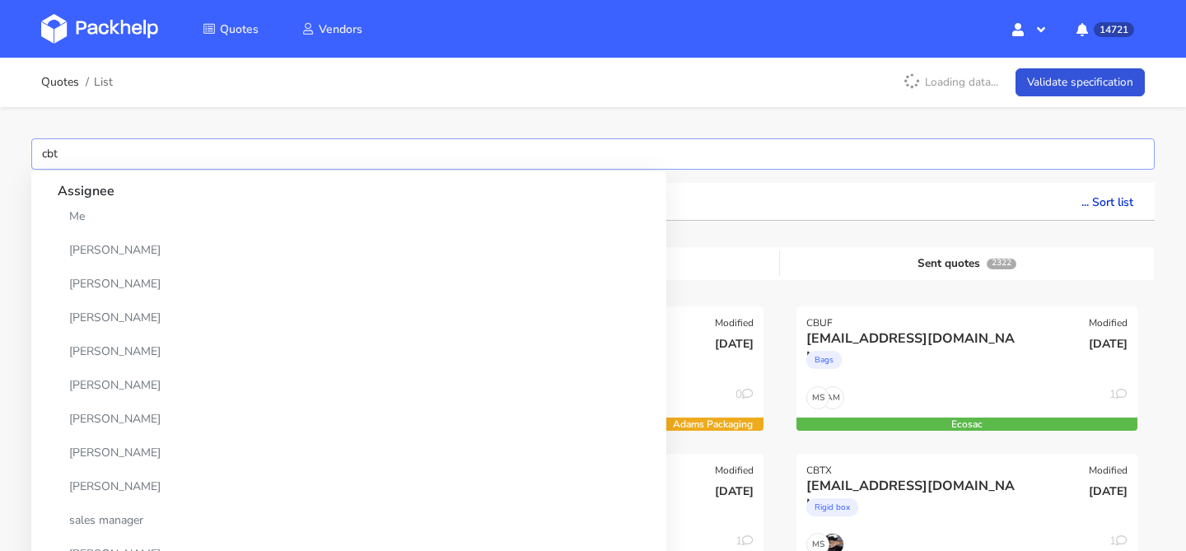
type input "cbtd"
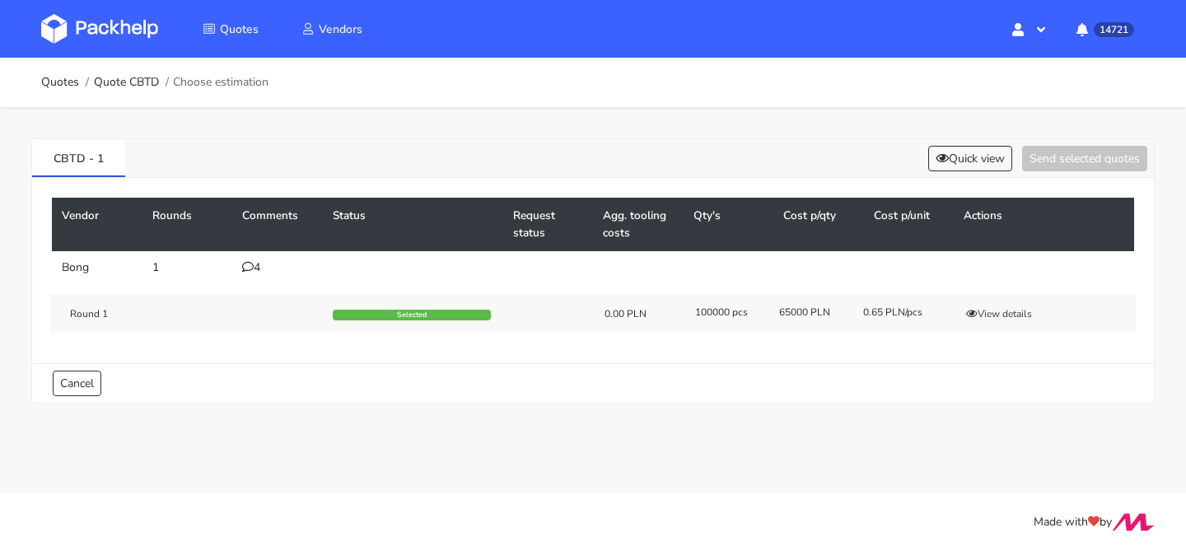
click at [254, 268] on div "4" at bounding box center [277, 267] width 71 height 13
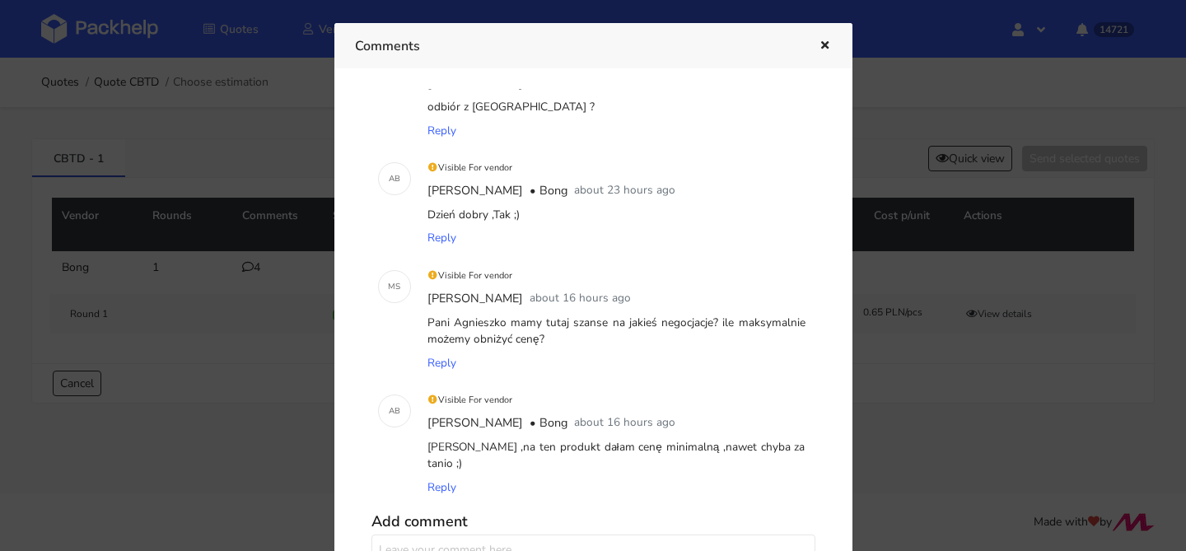
scroll to position [90, 0]
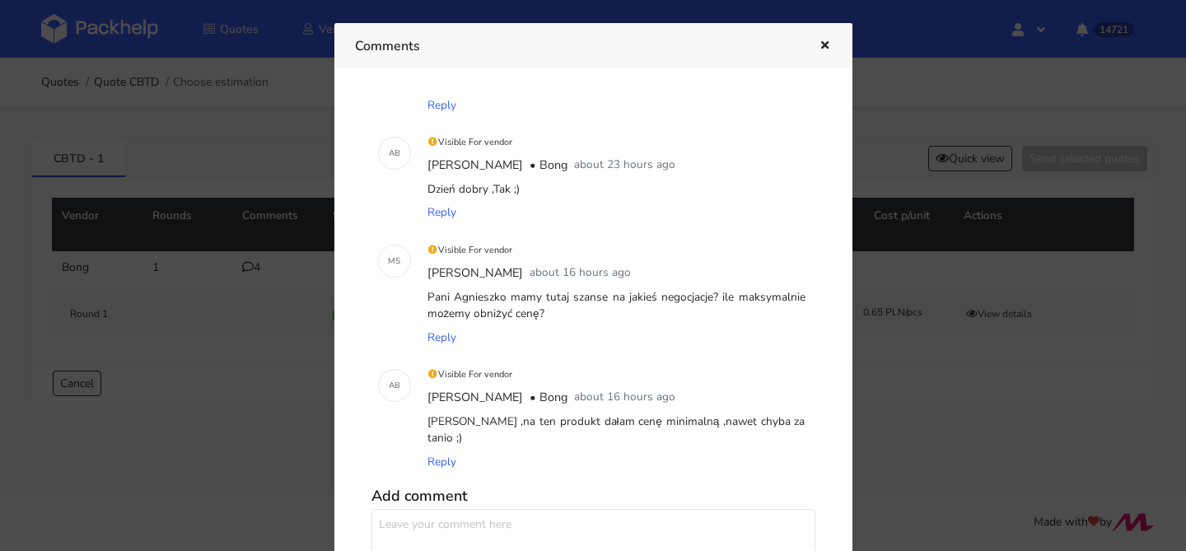
drag, startPoint x: 497, startPoint y: 422, endPoint x: 802, endPoint y: 424, distance: 305.6
click at [802, 424] on div "[PERSON_NAME] ,na ten produkt dałam cenę minimalną ,nawet chyba za tanio ;)" at bounding box center [616, 430] width 385 height 40
copy div "na ten produkt dałam cenę minimalną ,nawet chyba za tanio"
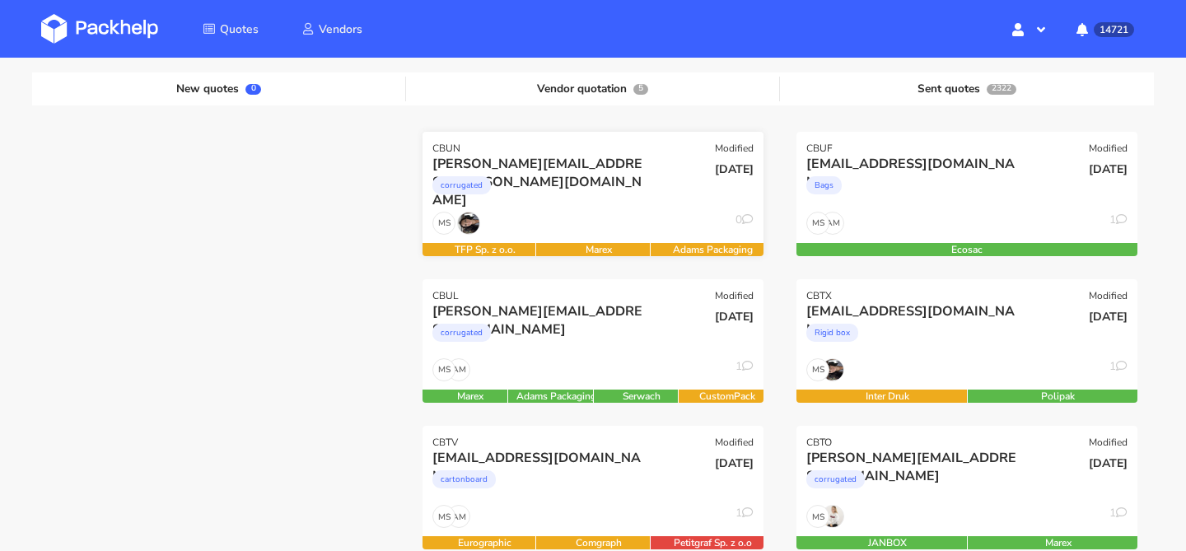
scroll to position [191, 0]
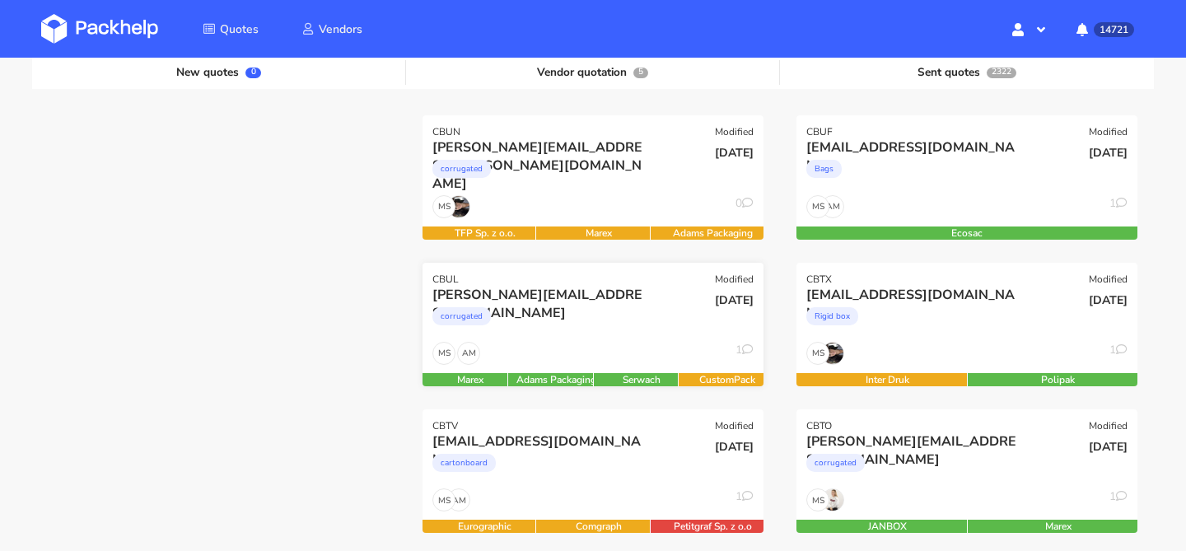
click at [628, 314] on div "corrugated" at bounding box center [541, 320] width 218 height 33
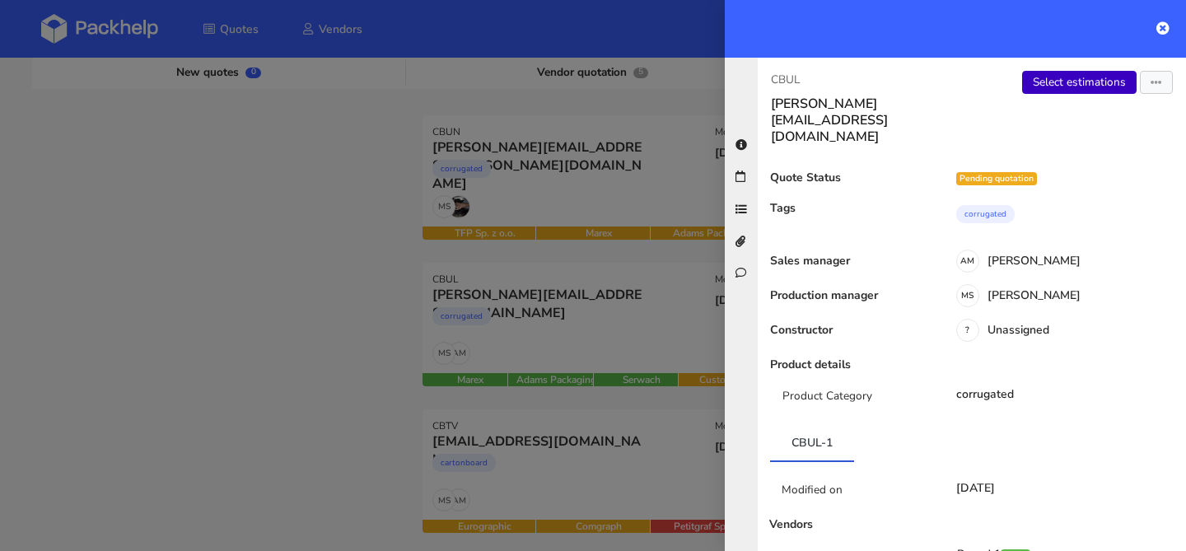
click at [1052, 75] on link "Select estimations" at bounding box center [1079, 82] width 114 height 23
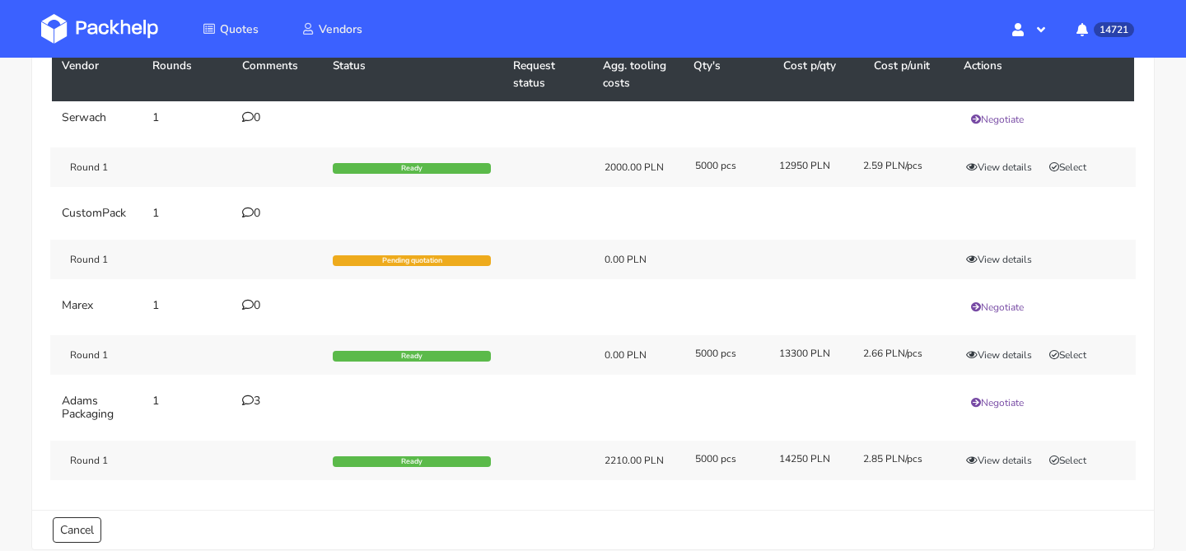
scroll to position [156, 0]
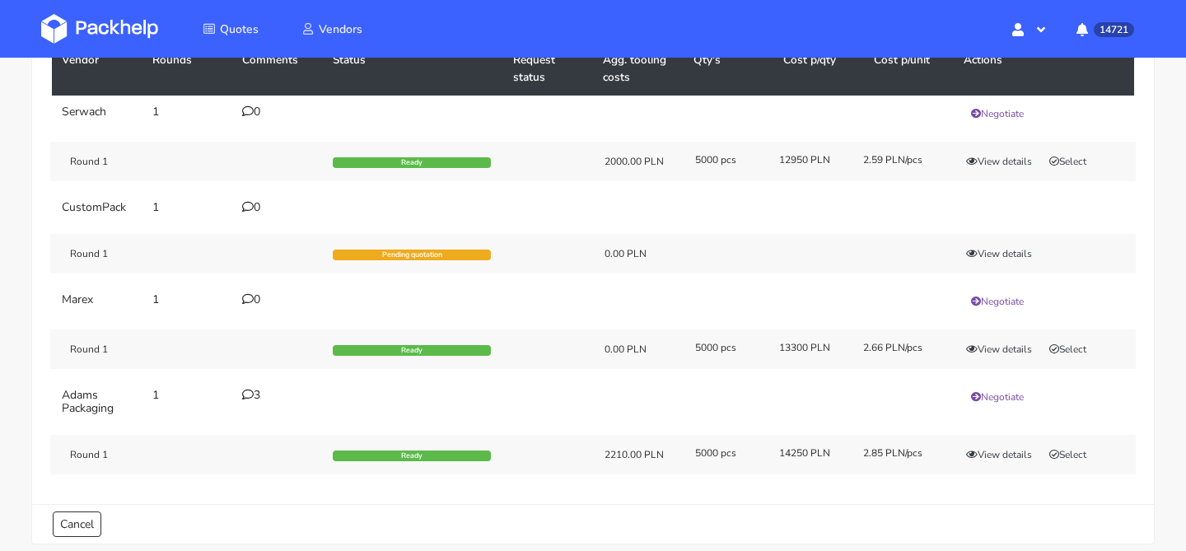
click at [265, 397] on div "3" at bounding box center [277, 395] width 71 height 13
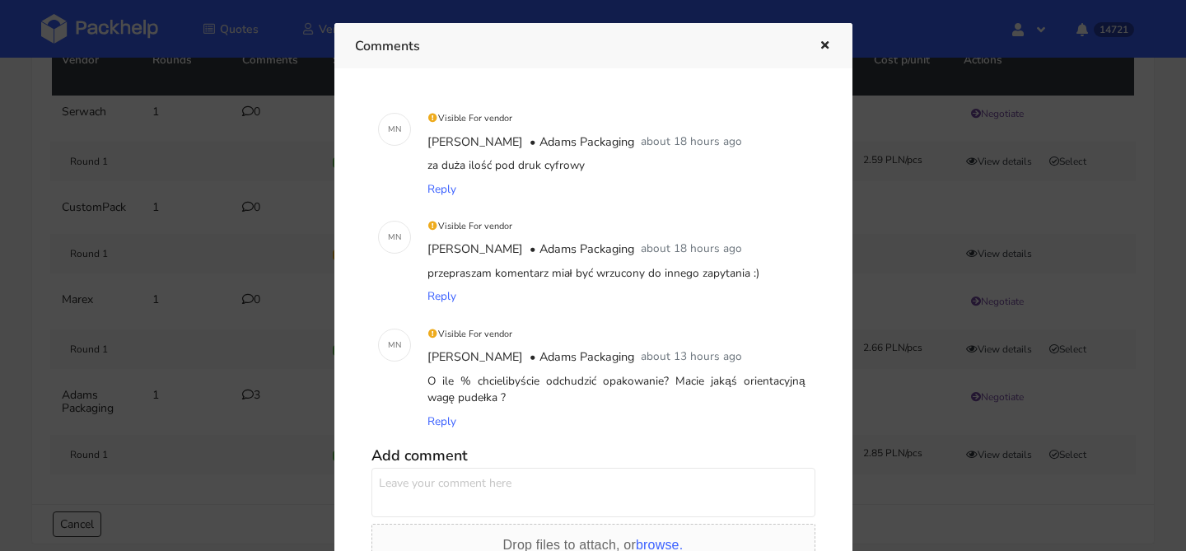
scroll to position [0, 0]
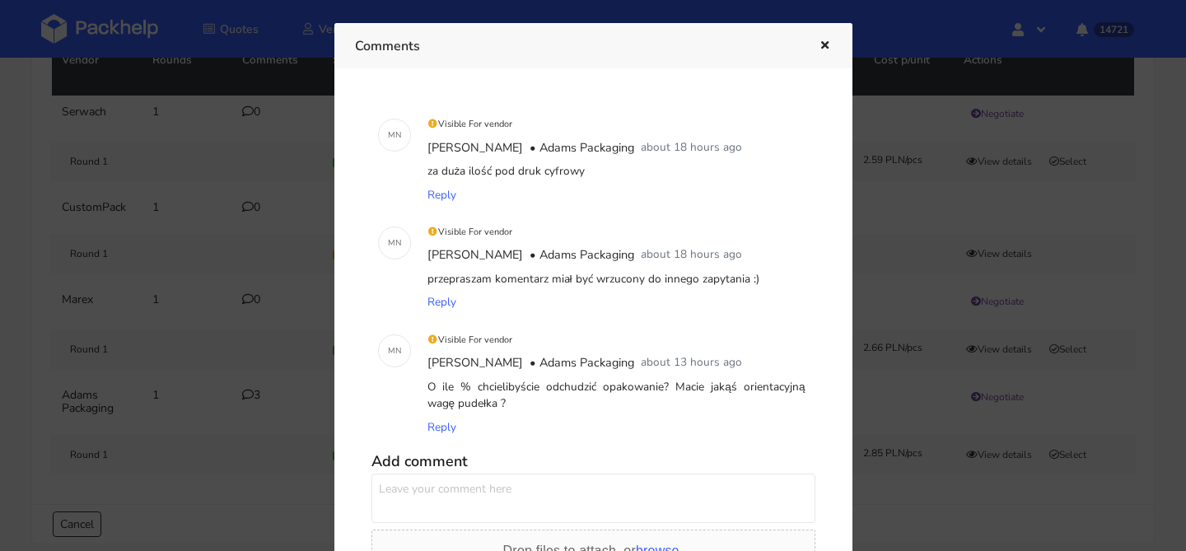
click at [828, 40] on icon "button" at bounding box center [825, 46] width 14 height 12
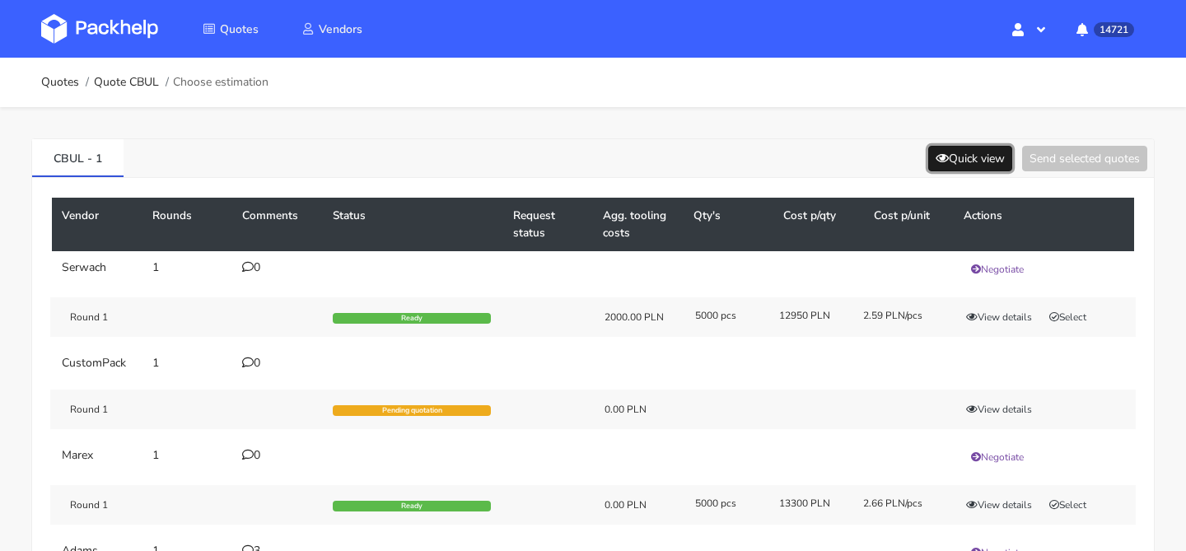
click at [989, 146] on button "Quick view" at bounding box center [970, 159] width 84 height 26
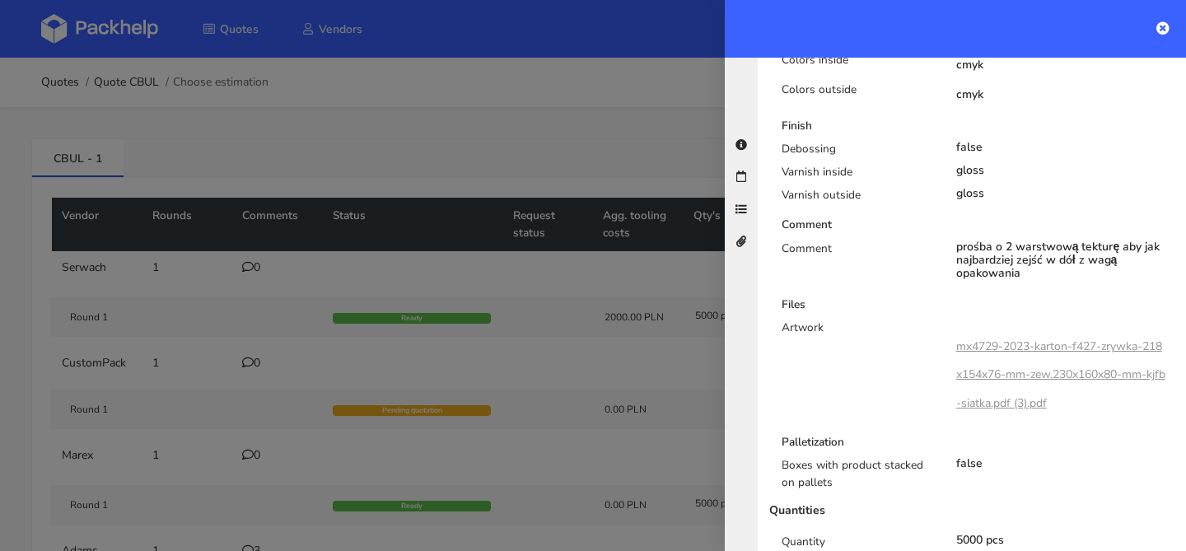
scroll to position [860, 0]
click at [361, 373] on div at bounding box center [593, 275] width 1186 height 551
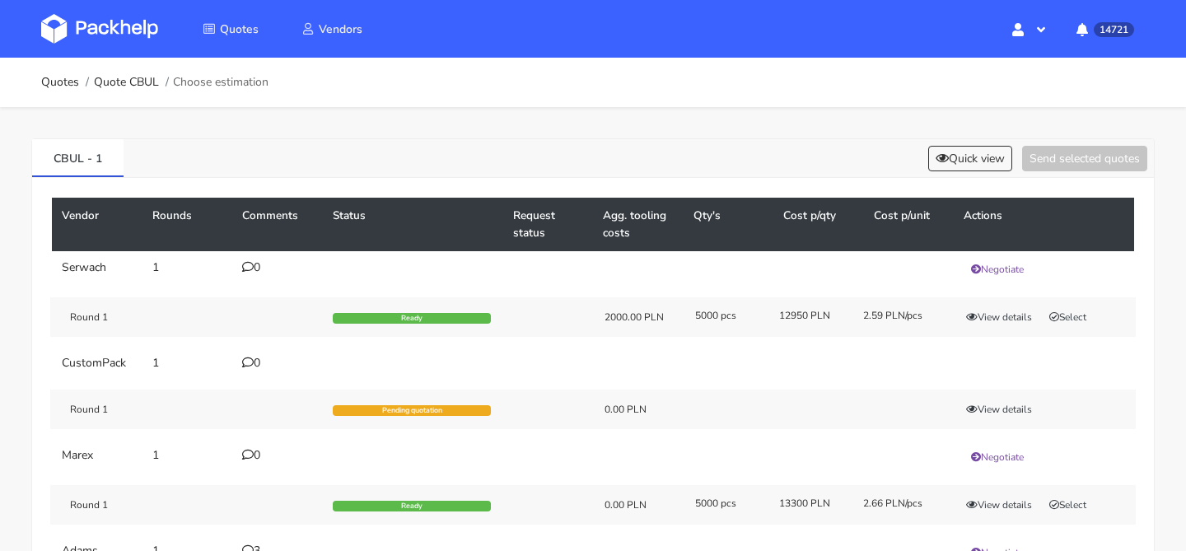
scroll to position [231, 0]
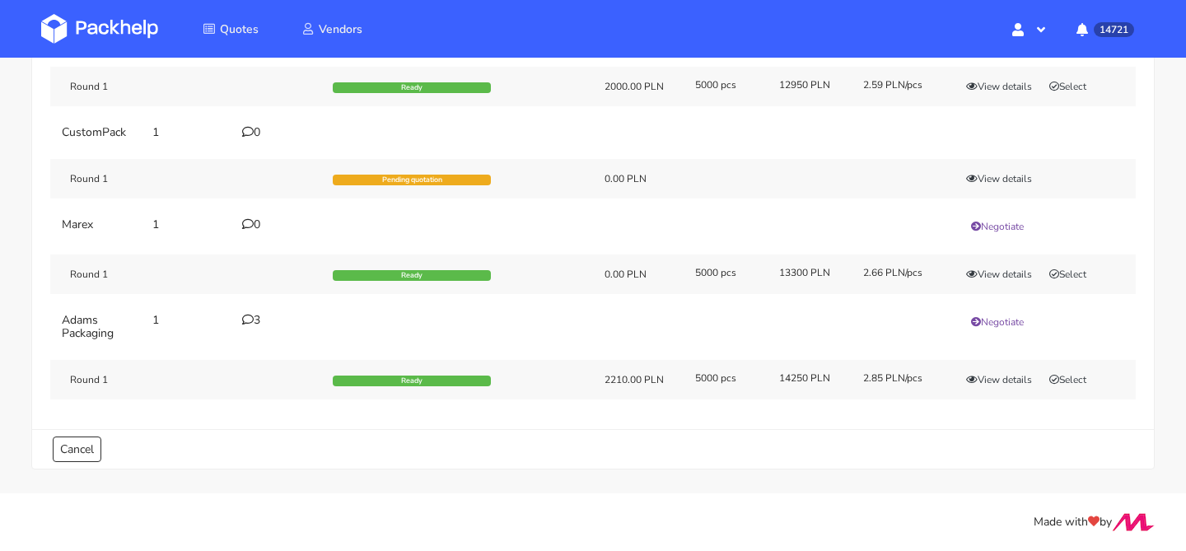
click at [260, 324] on div "3" at bounding box center [277, 320] width 71 height 13
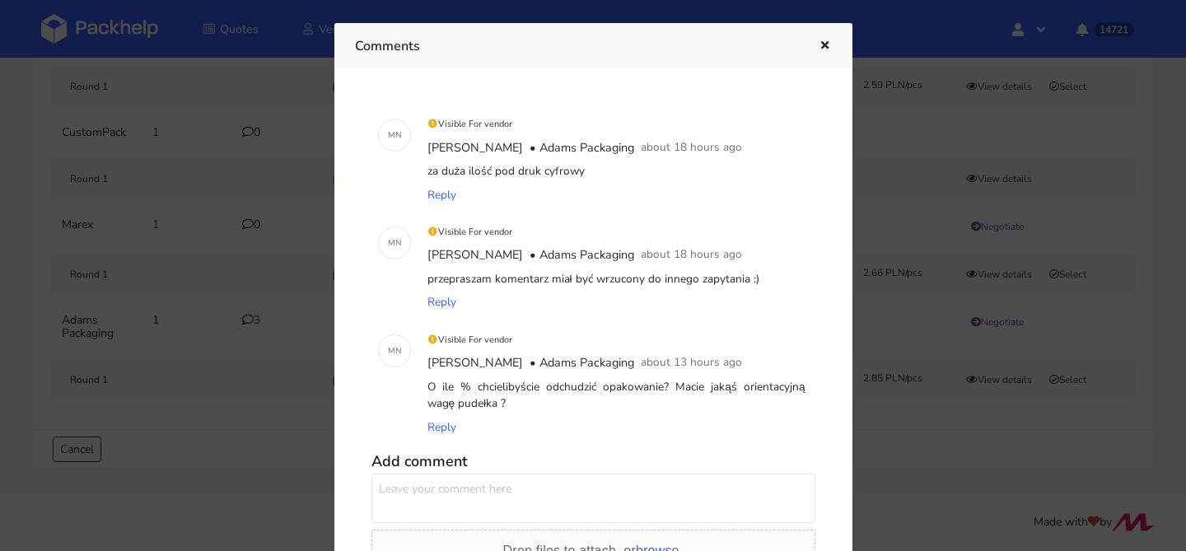
scroll to position [60, 0]
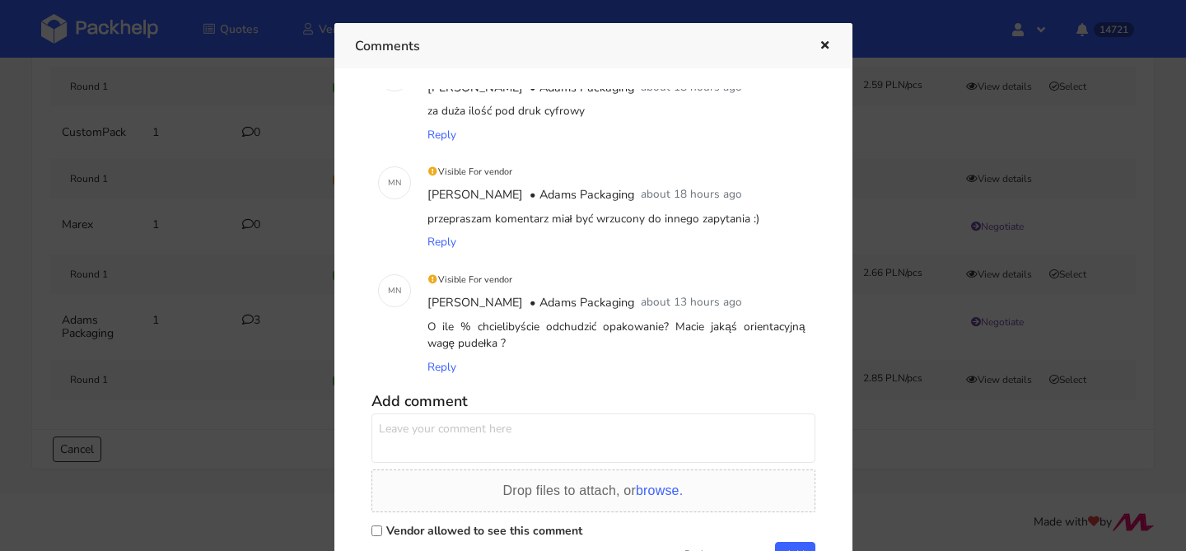
click at [461, 404] on h5 "Add comment" at bounding box center [593, 401] width 444 height 19
click at [442, 420] on textarea at bounding box center [593, 437] width 444 height 49
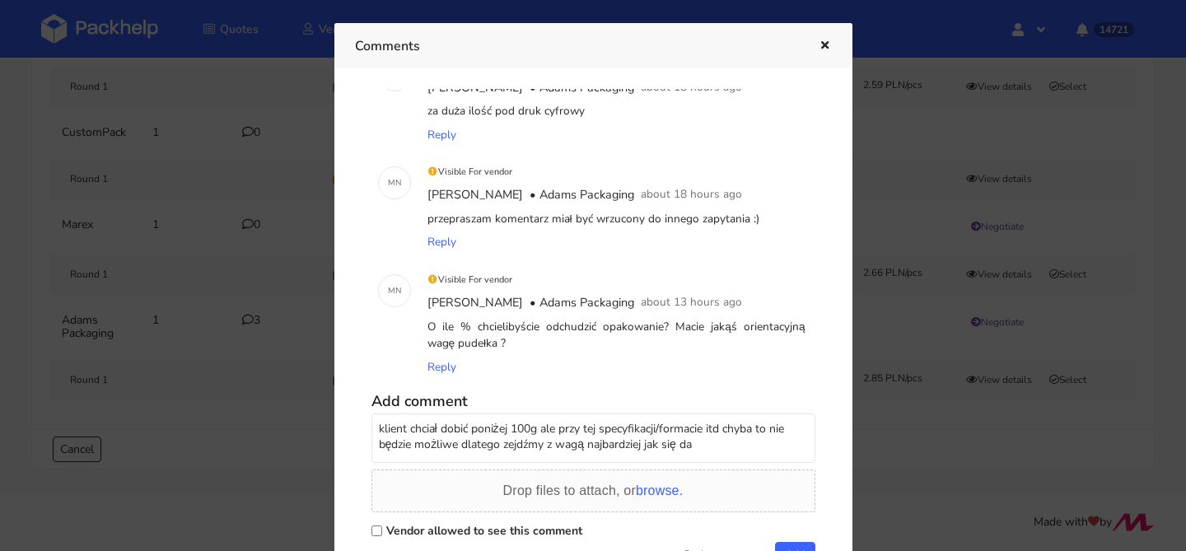
type textarea "klient chciał dobić poniżej 100g ale przy tej specyfikacji/formacie itd chyba t…"
click at [454, 523] on label "Vendor allowed to see this comment" at bounding box center [484, 531] width 196 height 16
click at [382, 525] on input "Vendor allowed to see this comment" at bounding box center [376, 530] width 11 height 11
checkbox input "true"
click at [791, 545] on button "Add" at bounding box center [795, 554] width 40 height 25
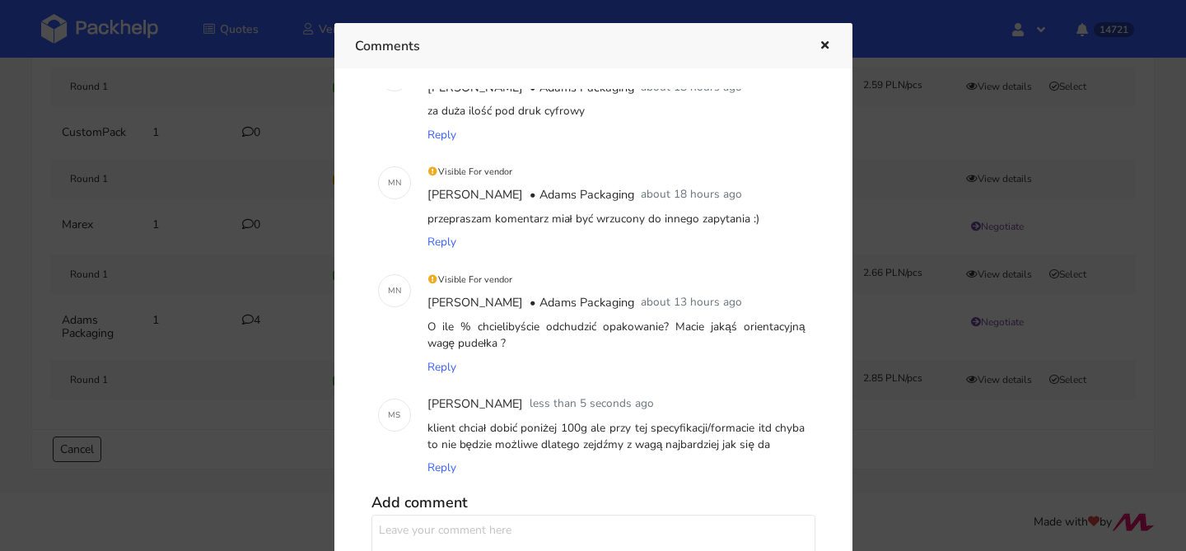
click at [822, 51] on button "button" at bounding box center [823, 45] width 18 height 21
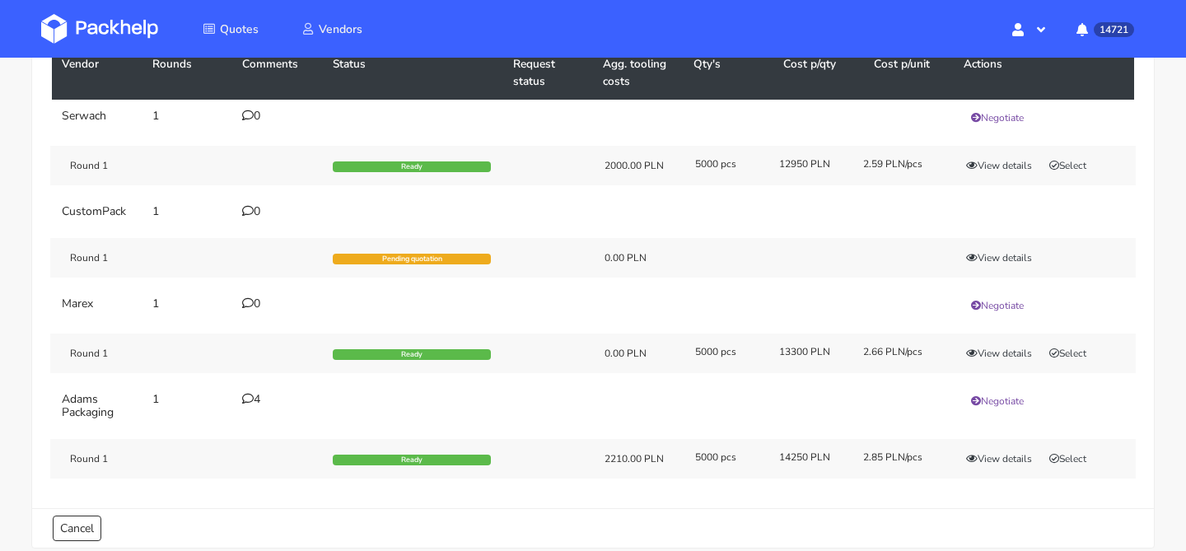
scroll to position [151, 0]
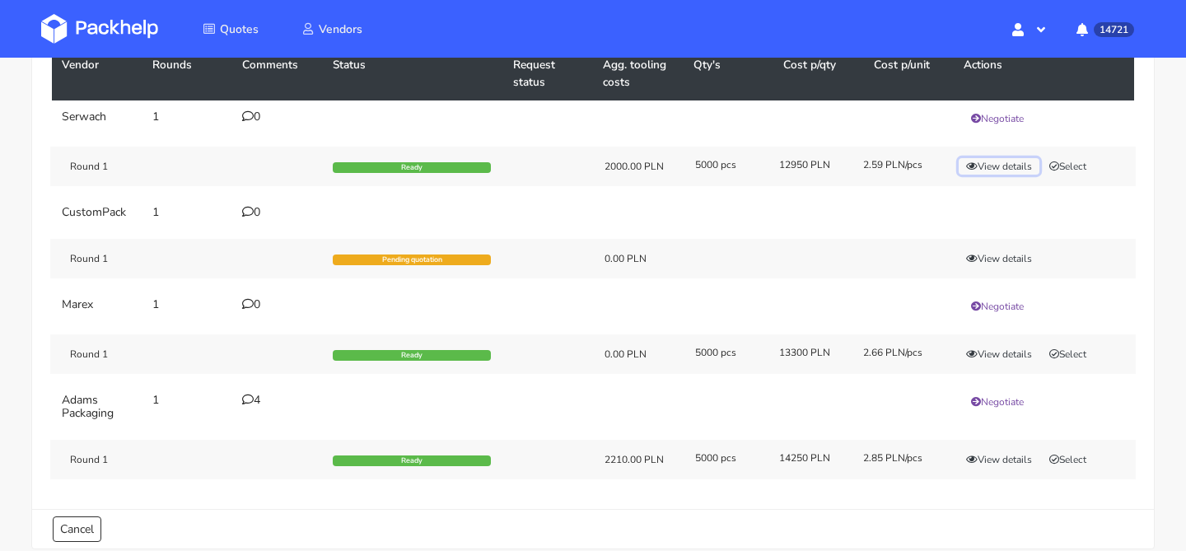
click at [994, 174] on button "View details" at bounding box center [999, 166] width 81 height 16
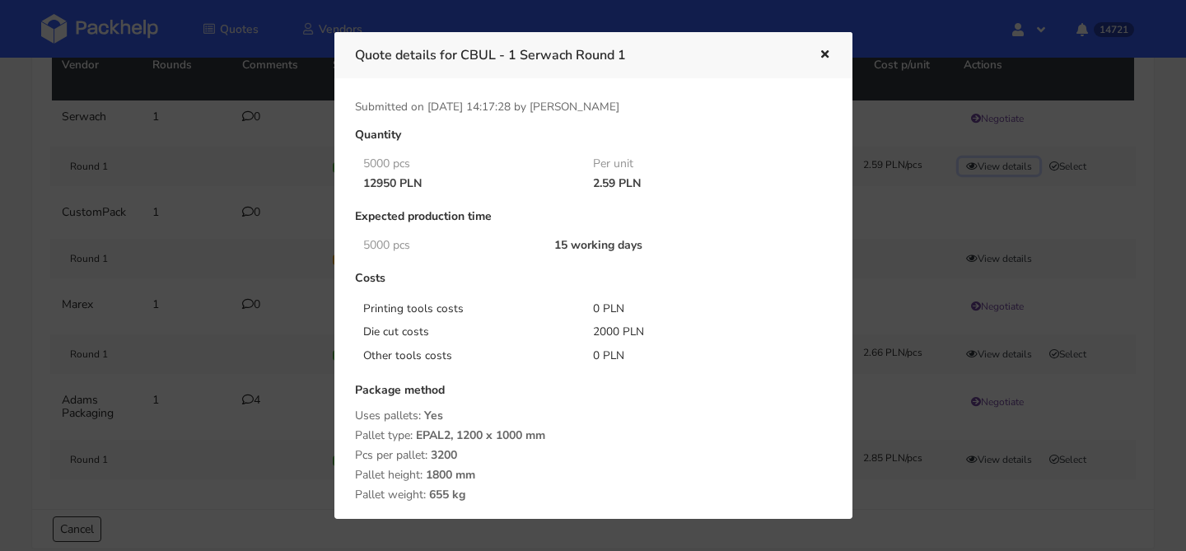
scroll to position [268, 0]
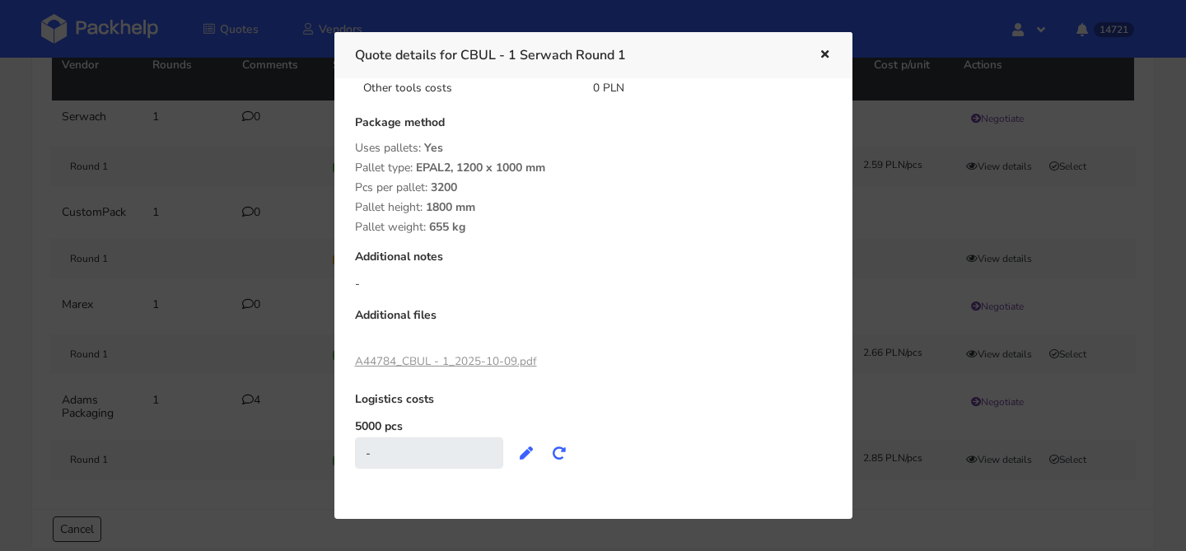
click at [145, 371] on div at bounding box center [593, 275] width 1186 height 551
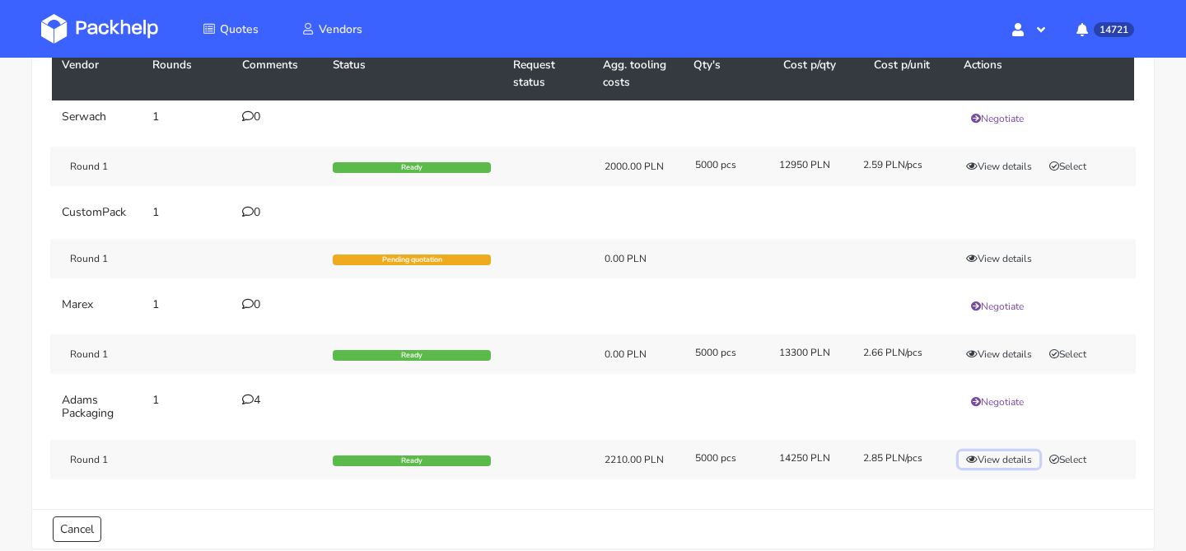
click at [983, 455] on button "View details" at bounding box center [999, 459] width 81 height 16
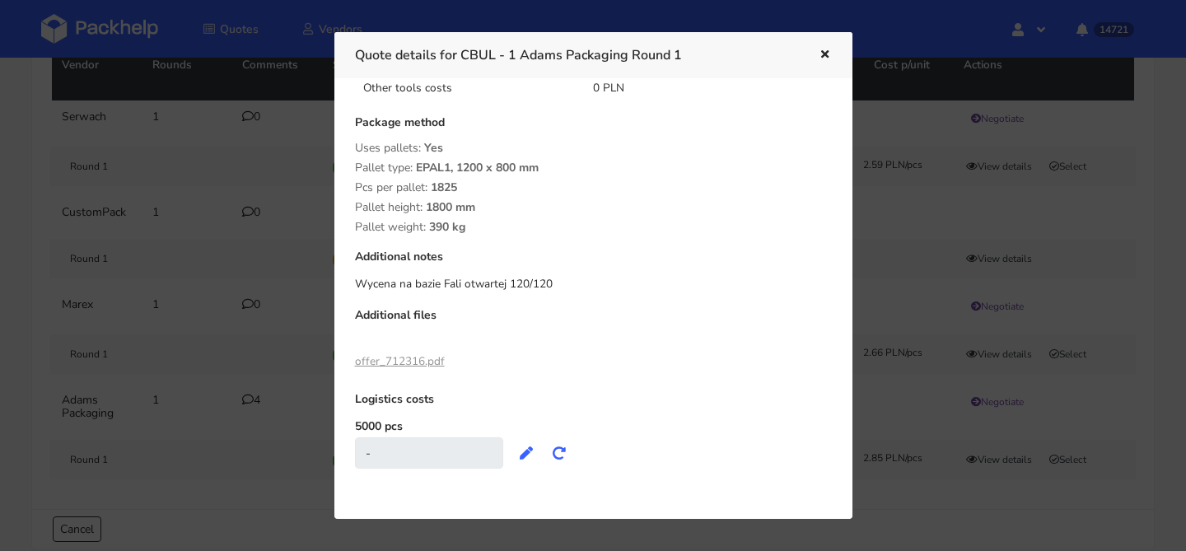
click at [403, 359] on link "offer_712316.pdf" at bounding box center [400, 361] width 90 height 16
click at [214, 324] on div at bounding box center [593, 275] width 1186 height 551
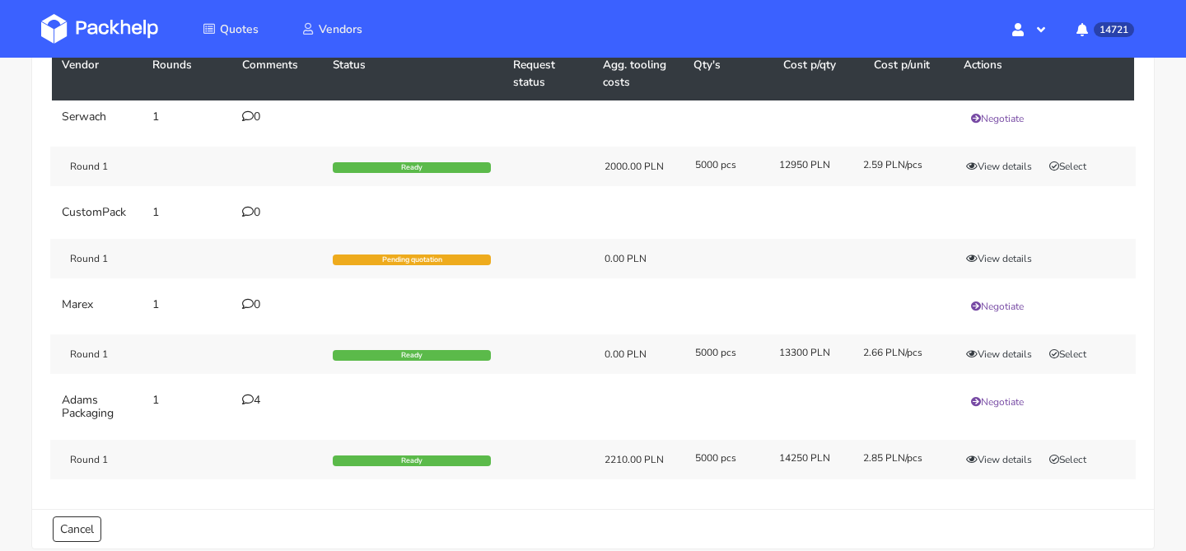
click at [1014, 344] on div "Round 1 Ready 0.00 PLN 5000 pcs 13300 PLN 2.66 PLN/pcs View details Select" at bounding box center [593, 354] width 1086 height 40
click at [1010, 344] on div "Round 1 Ready 0.00 PLN 5000 pcs 13300 PLN 2.66 PLN/pcs View details Select" at bounding box center [593, 354] width 1086 height 40
click at [976, 346] on button "View details" at bounding box center [999, 354] width 81 height 16
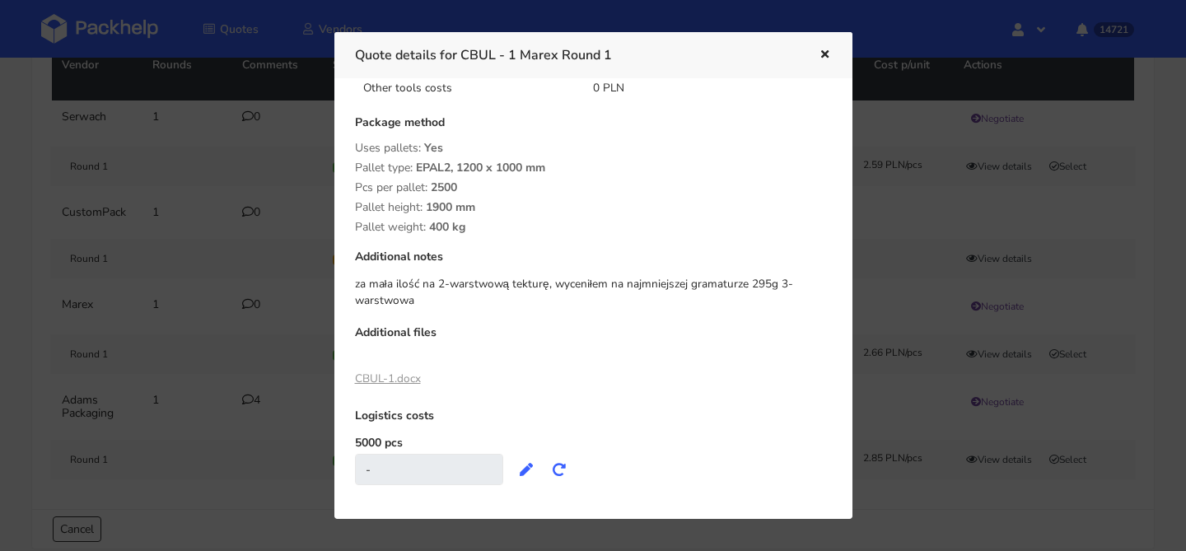
click at [821, 57] on icon "button" at bounding box center [825, 55] width 14 height 12
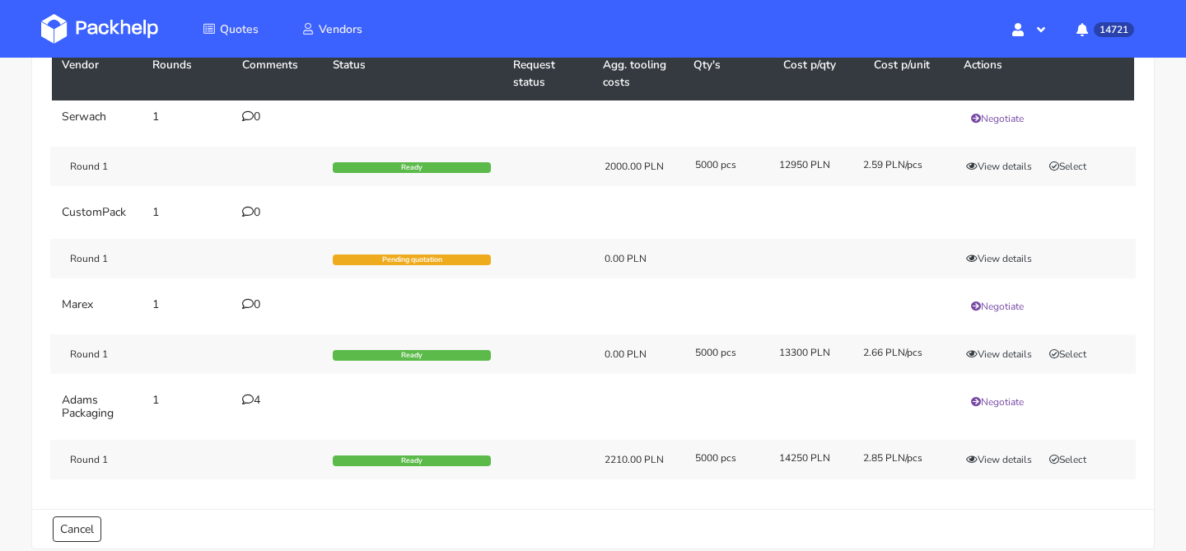
scroll to position [113, 0]
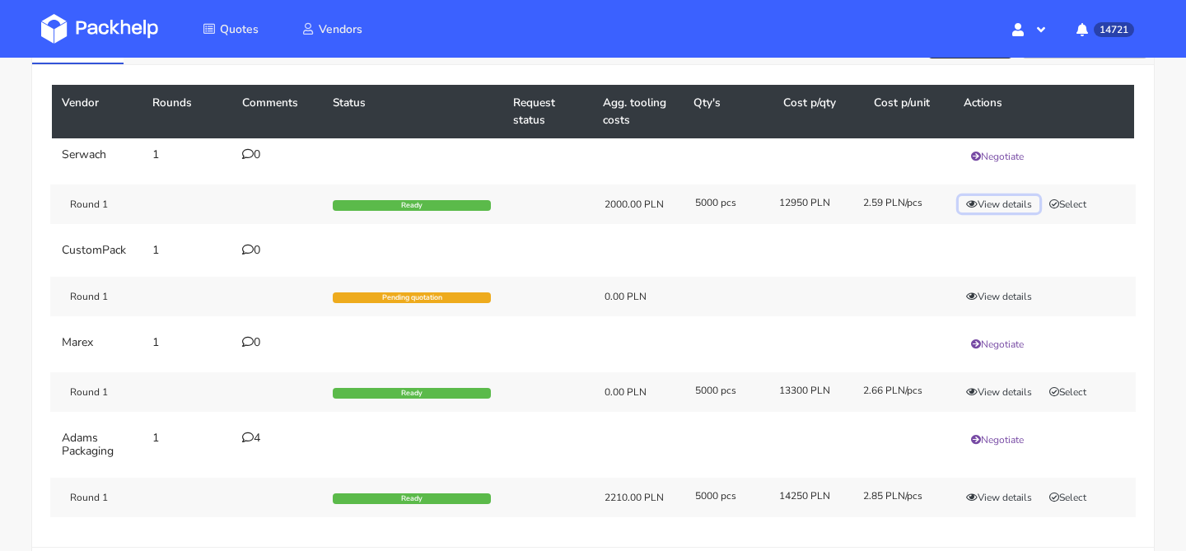
click at [985, 203] on button "View details" at bounding box center [999, 204] width 81 height 16
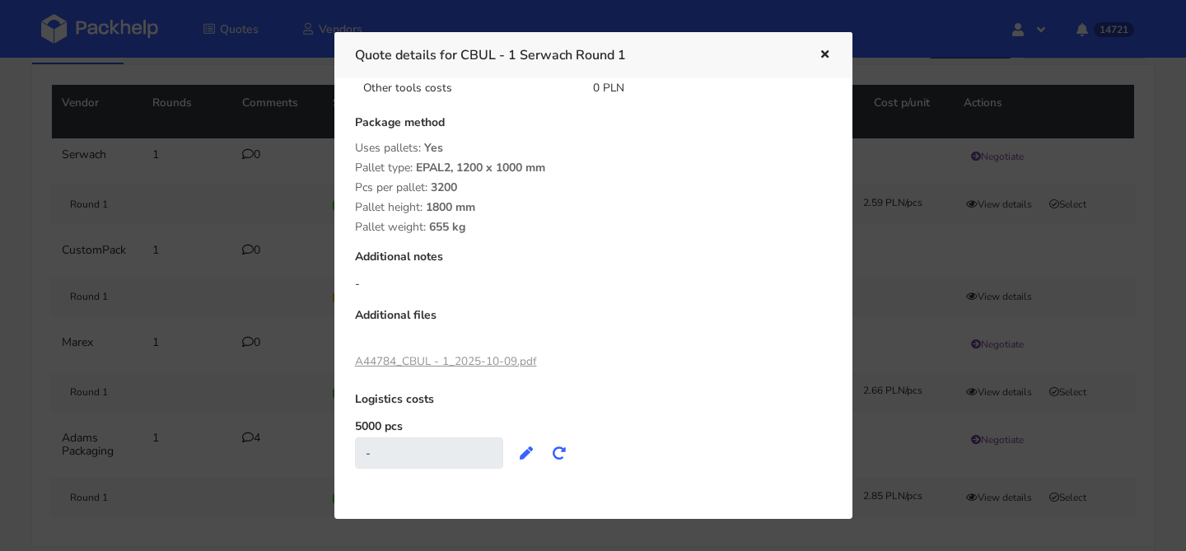
click at [509, 357] on link "A44784_CBUL - 1_2025-10-09.pdf" at bounding box center [446, 361] width 182 height 16
click at [310, 251] on div at bounding box center [593, 275] width 1186 height 551
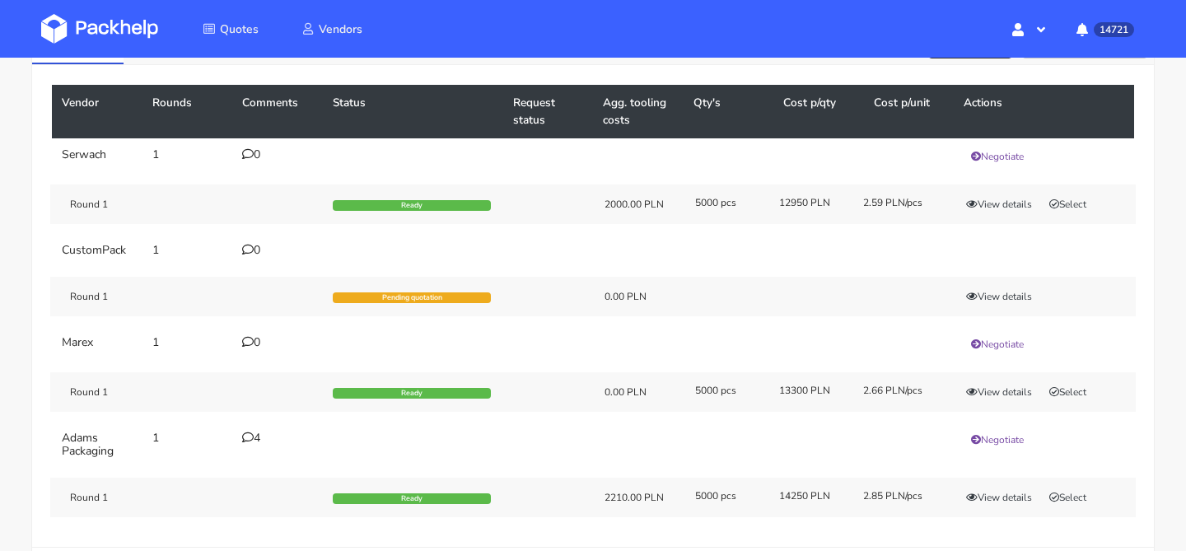
click at [262, 158] on div "0" at bounding box center [277, 154] width 71 height 13
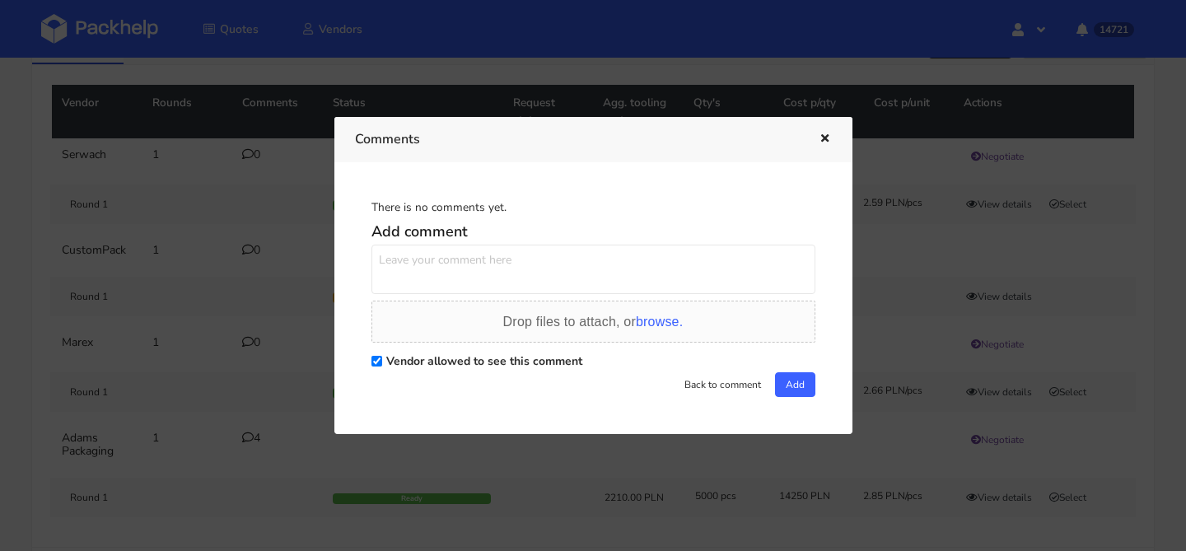
scroll to position [0, 0]
click at [545, 272] on textarea at bounding box center [593, 269] width 444 height 49
type textarea "Panie Łukaszu jaki tutaj mamy % odpadu? ile będzie ważyło jedno opakowanie ?"
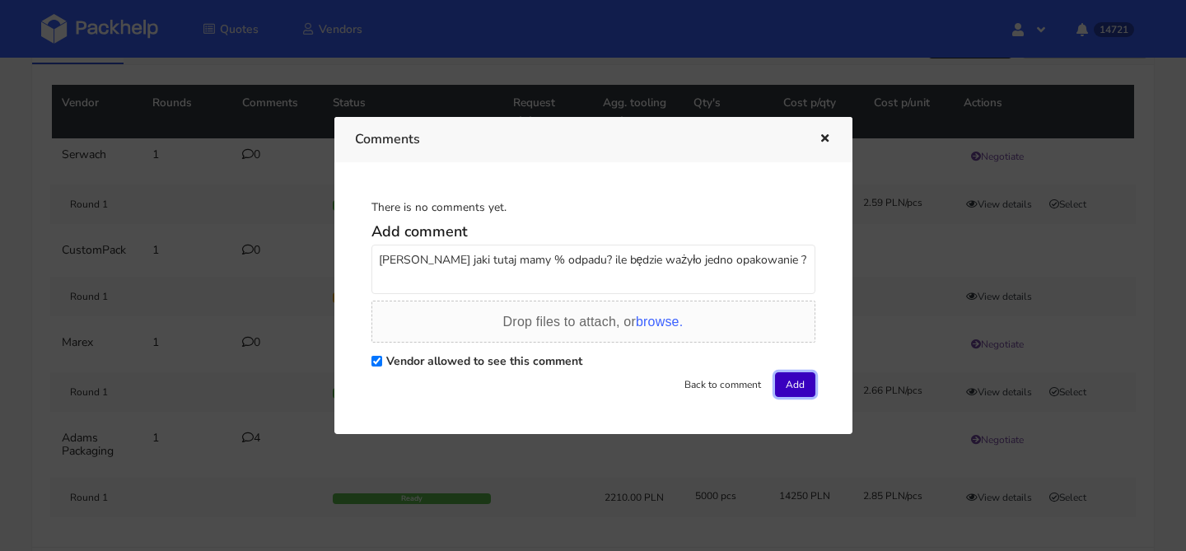
click at [777, 395] on button "Add" at bounding box center [795, 384] width 40 height 25
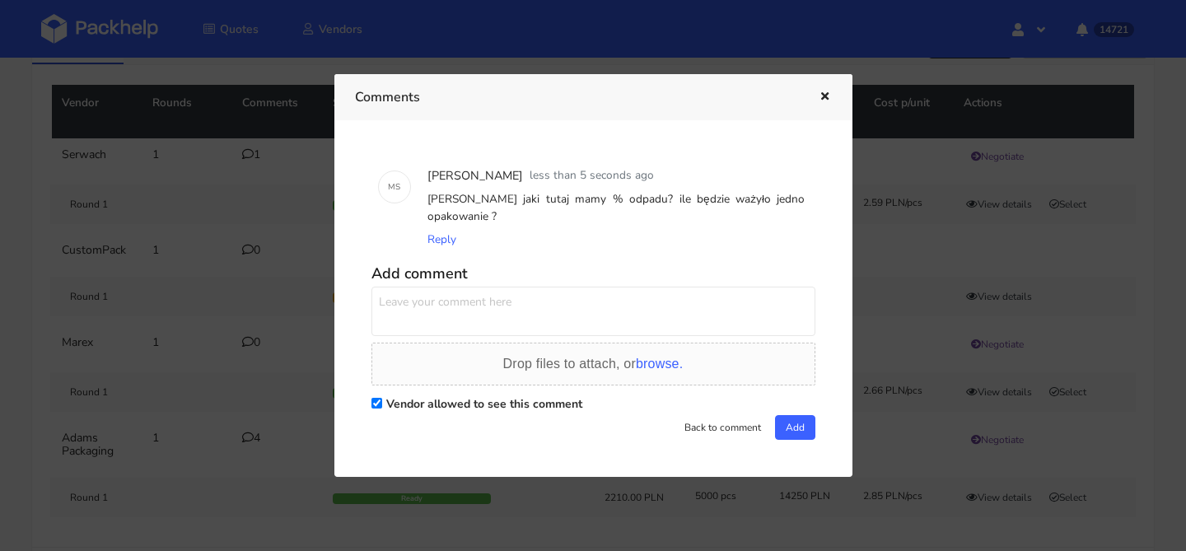
click at [827, 93] on icon "button" at bounding box center [825, 97] width 14 height 12
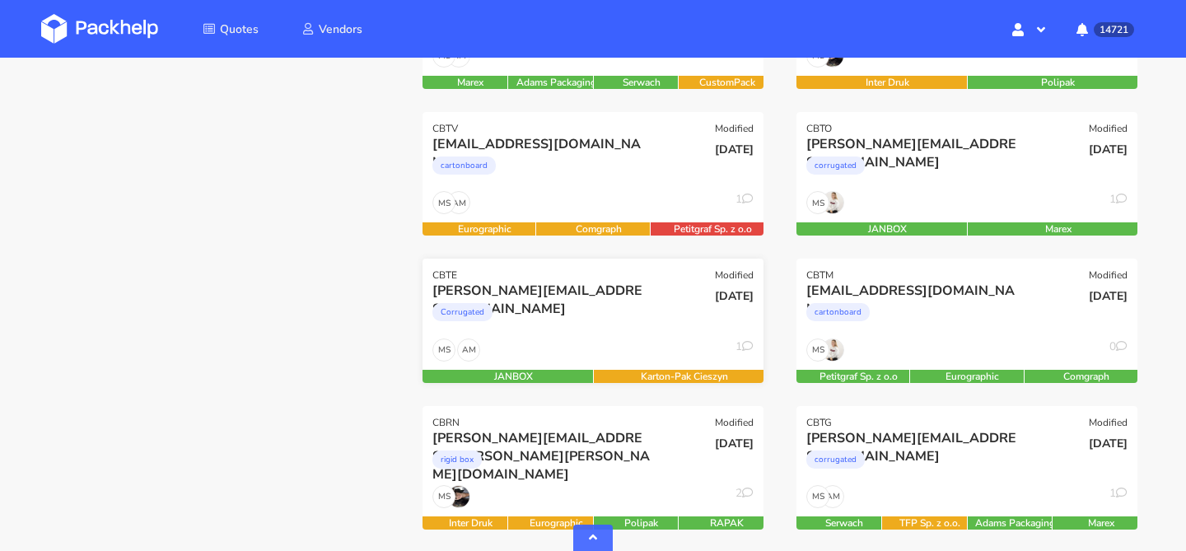
scroll to position [528, 0]
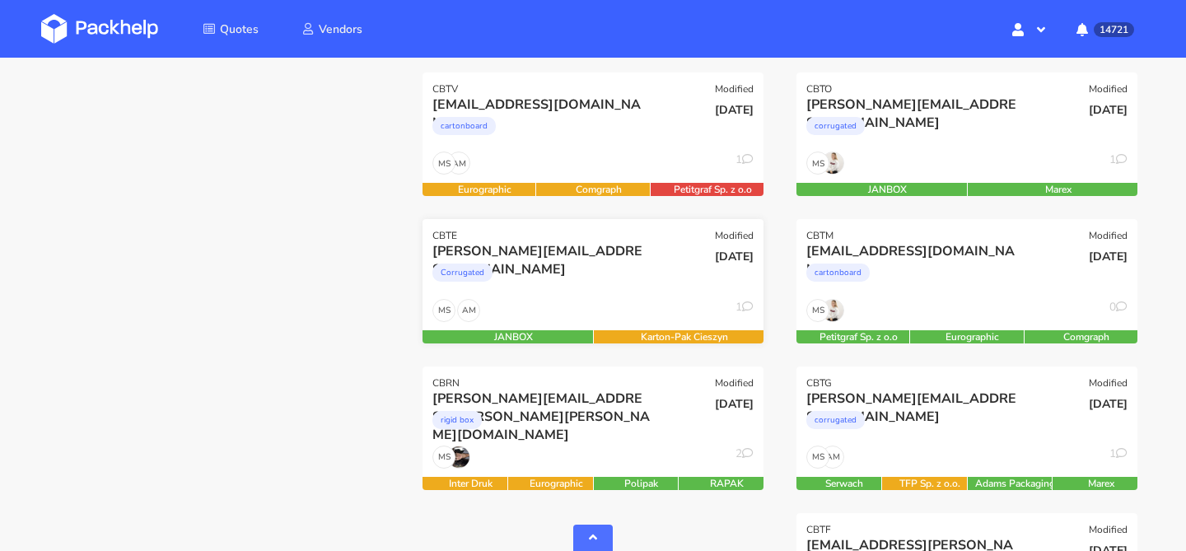
click at [629, 286] on div "Corrugated" at bounding box center [541, 276] width 218 height 33
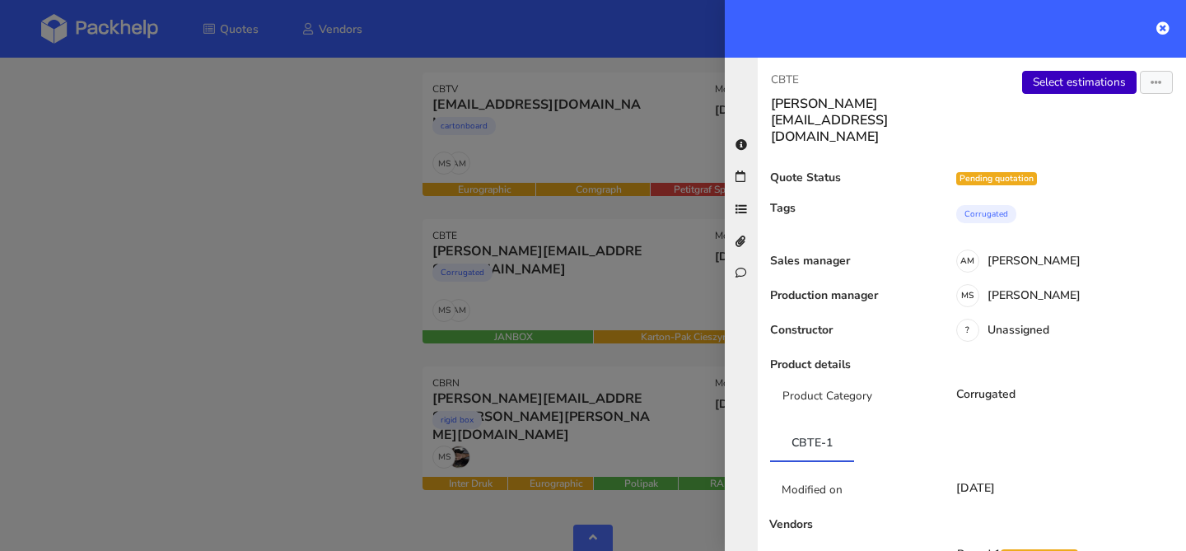
click at [1048, 88] on link "Select estimations" at bounding box center [1079, 82] width 114 height 23
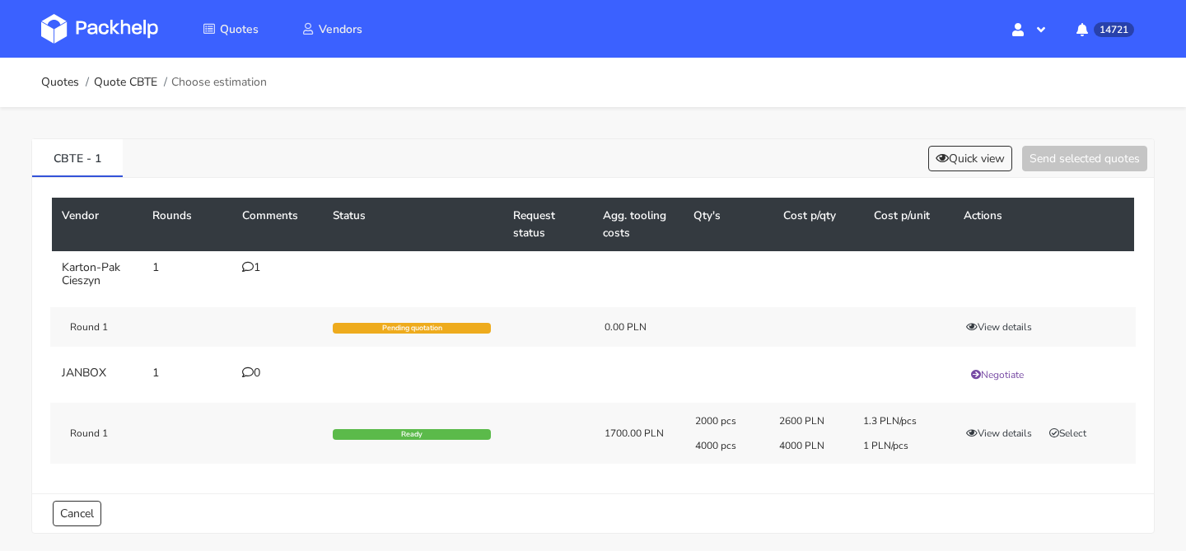
click at [258, 262] on div "1" at bounding box center [277, 267] width 71 height 13
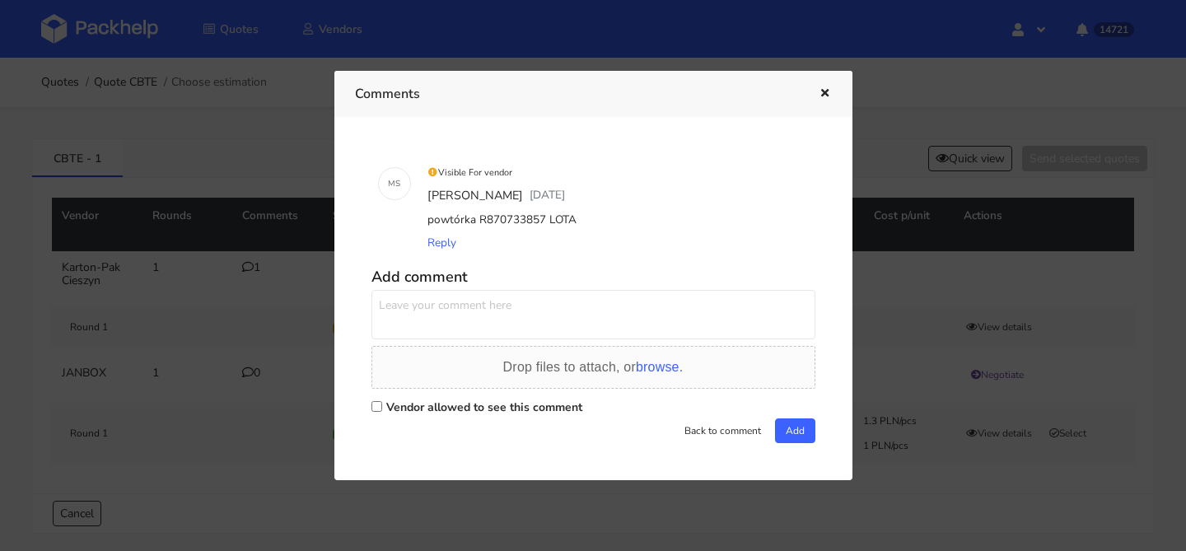
click at [477, 304] on textarea at bounding box center [593, 314] width 444 height 49
type textarea "mogę prosić [DATE] o ofertę?"
click at [515, 405] on label "Vendor allowed to see this comment" at bounding box center [484, 407] width 196 height 16
click at [382, 405] on input "Vendor allowed to see this comment" at bounding box center [376, 406] width 11 height 11
checkbox input "true"
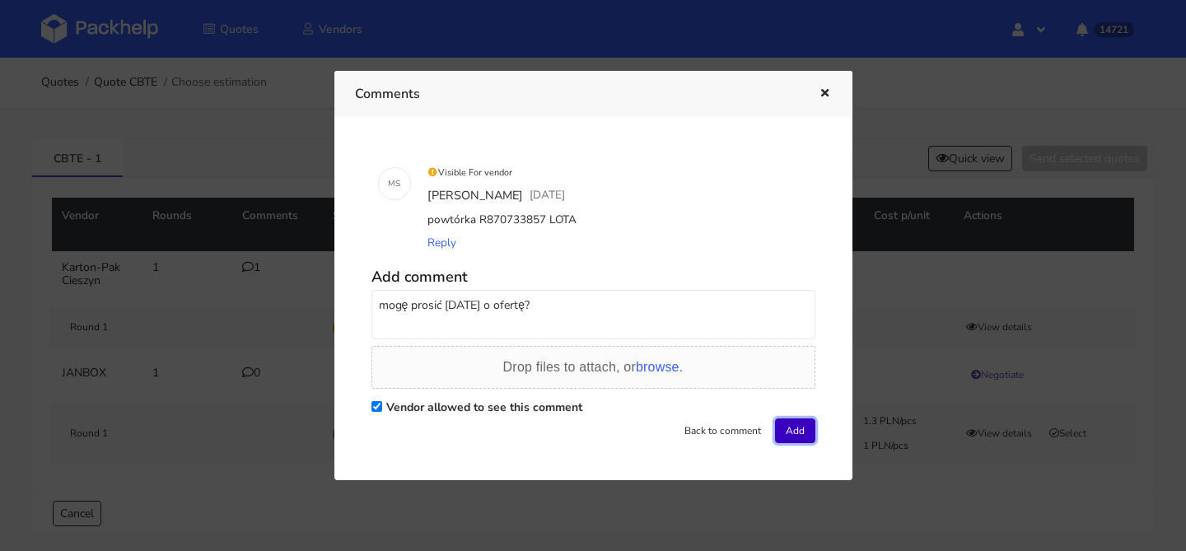
click at [776, 427] on button "Add" at bounding box center [795, 430] width 40 height 25
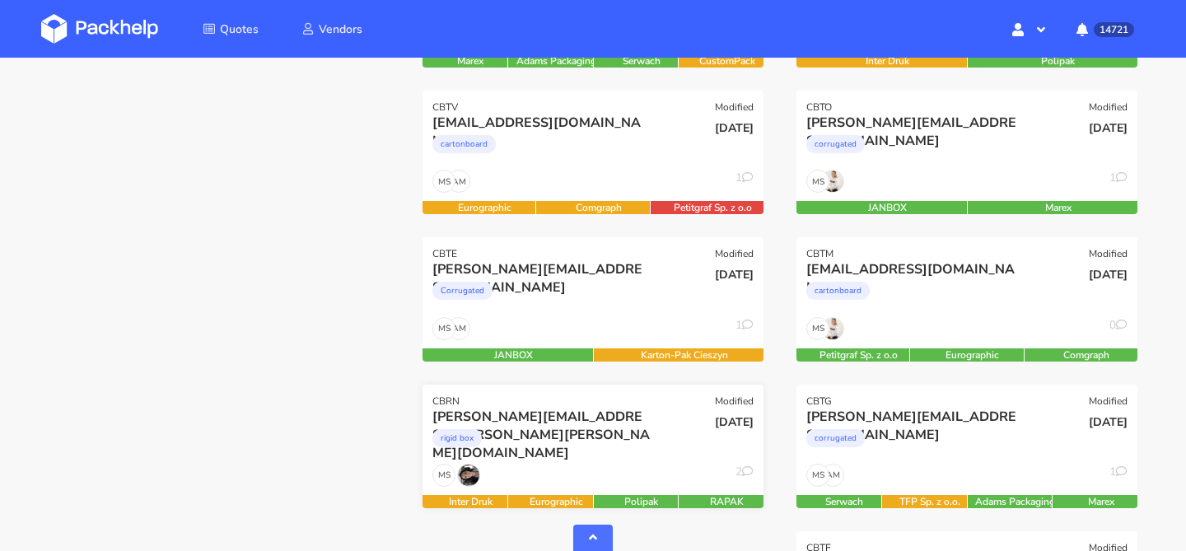
scroll to position [508, 0]
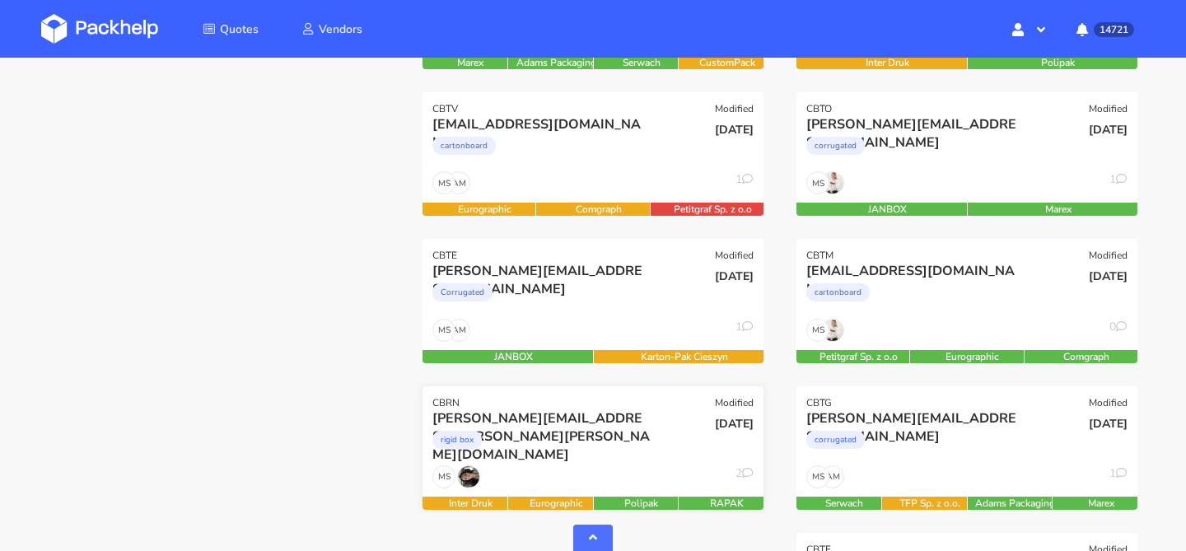
click at [624, 458] on div "rigid box" at bounding box center [541, 443] width 218 height 33
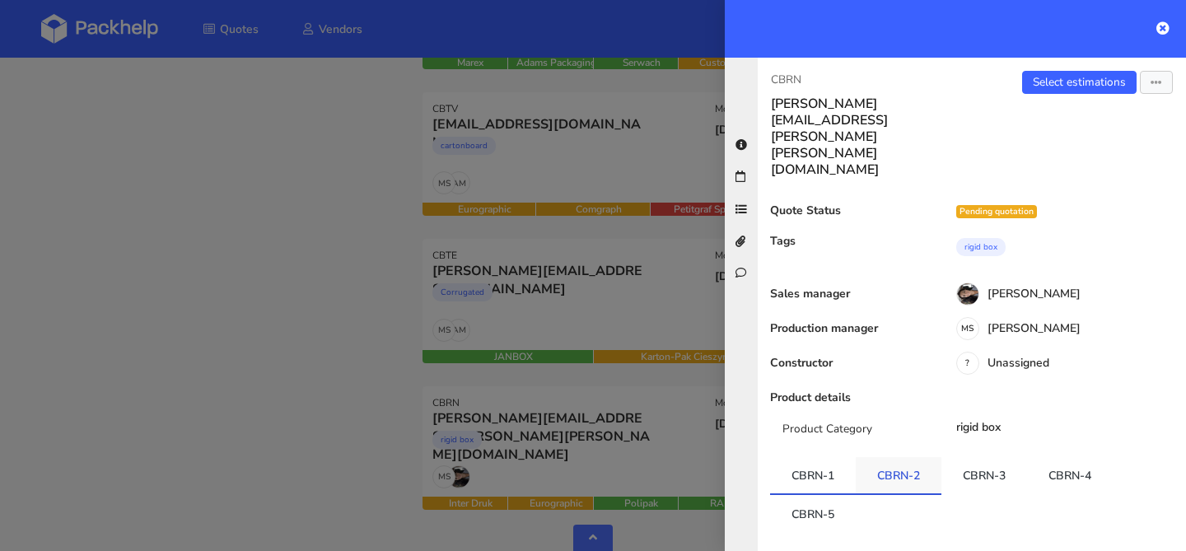
click at [931, 457] on link "CBRN-2" at bounding box center [899, 475] width 86 height 36
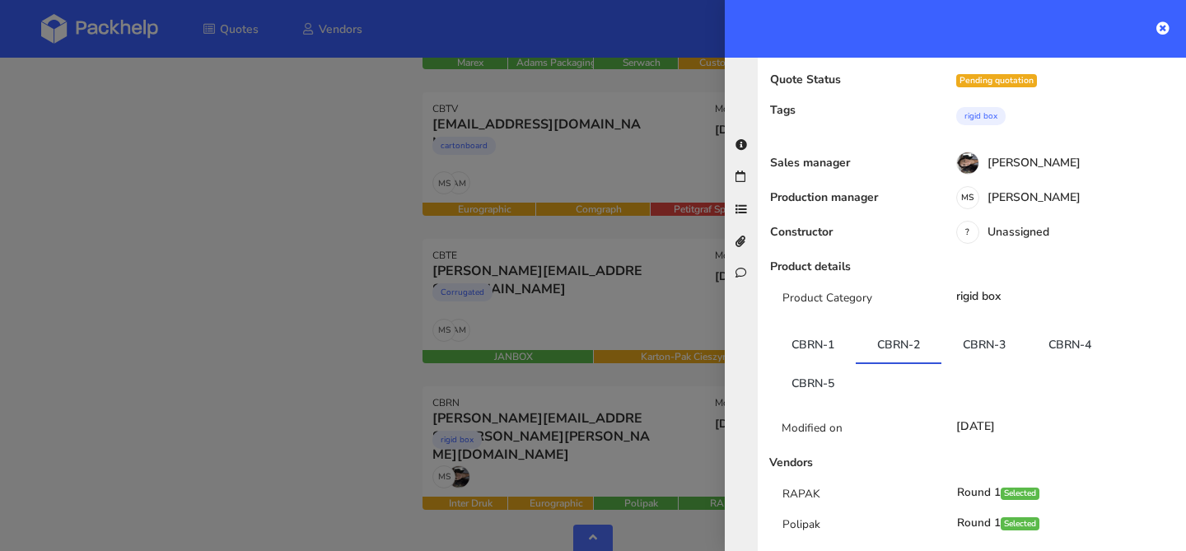
scroll to position [194, 0]
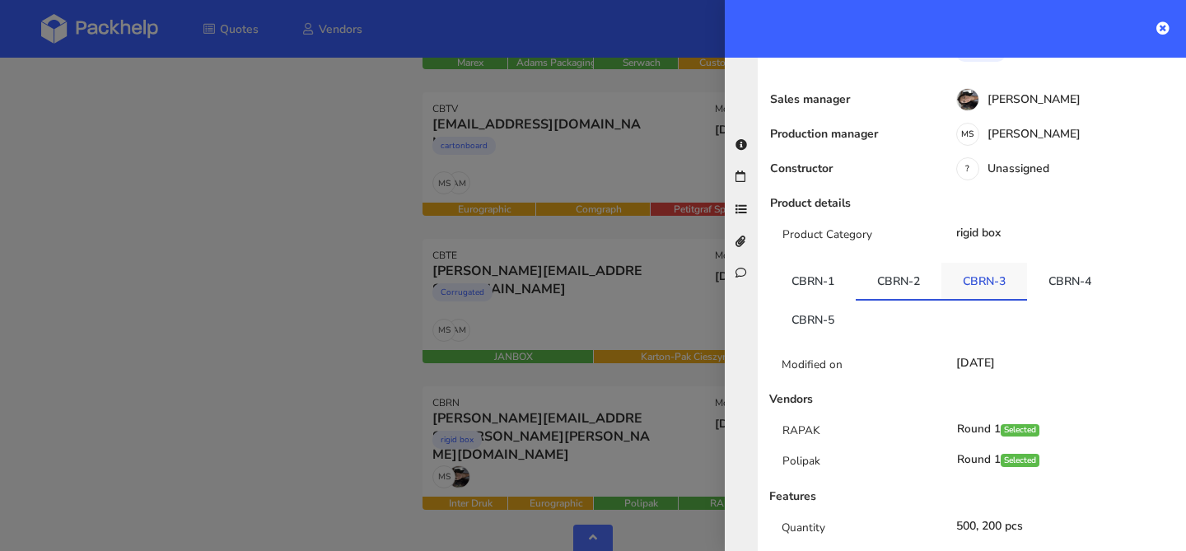
click at [1004, 263] on link "CBRN-3" at bounding box center [984, 281] width 86 height 36
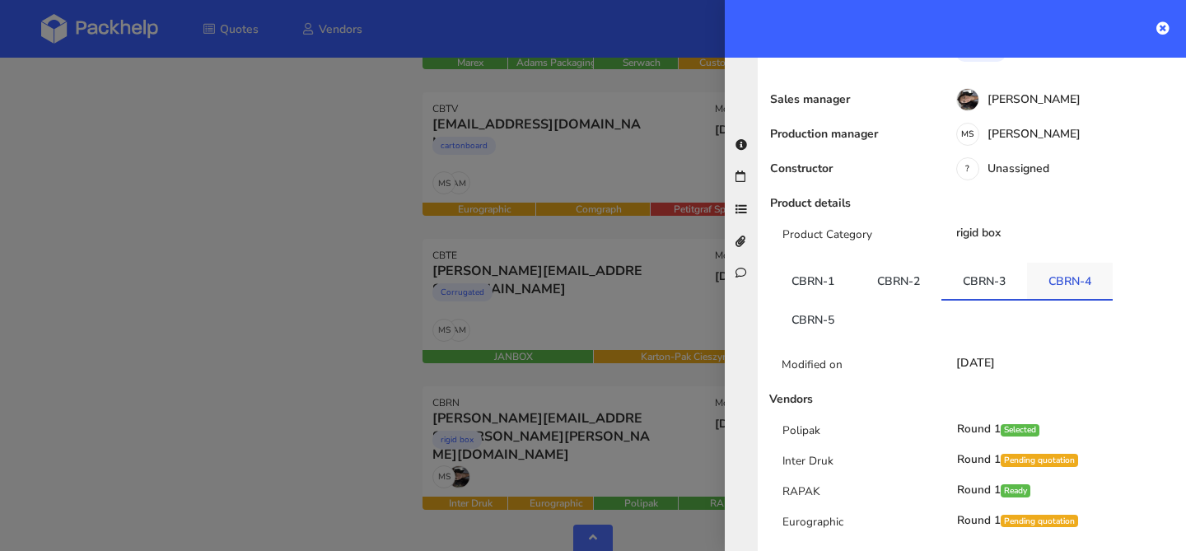
click at [1051, 263] on link "CBRN-4" at bounding box center [1070, 281] width 86 height 36
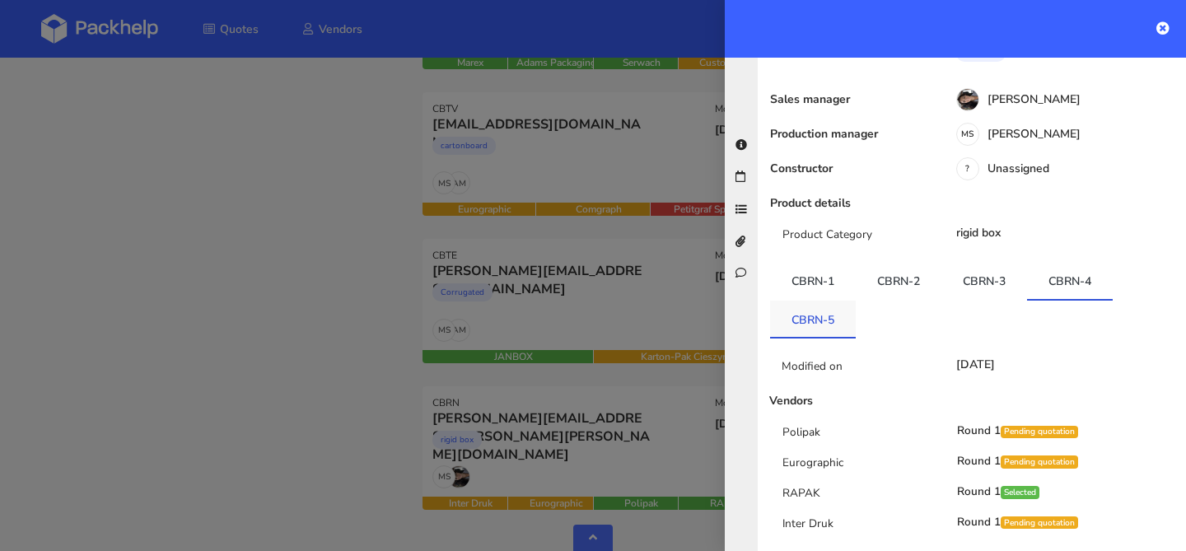
click at [832, 301] on link "CBRN-5" at bounding box center [813, 319] width 86 height 36
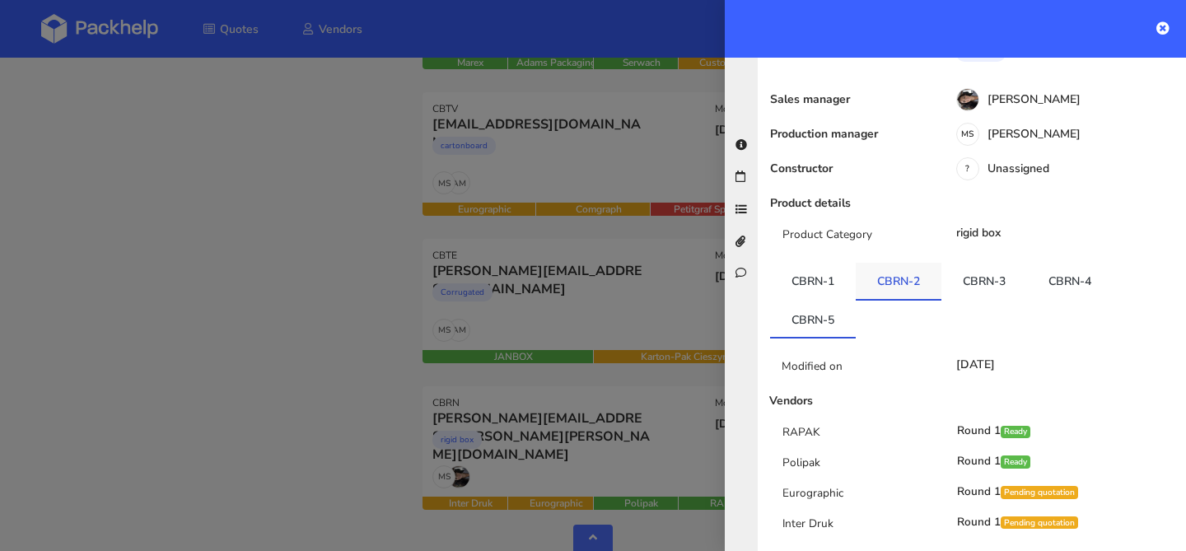
click at [892, 263] on link "CBRN-2" at bounding box center [899, 281] width 86 height 36
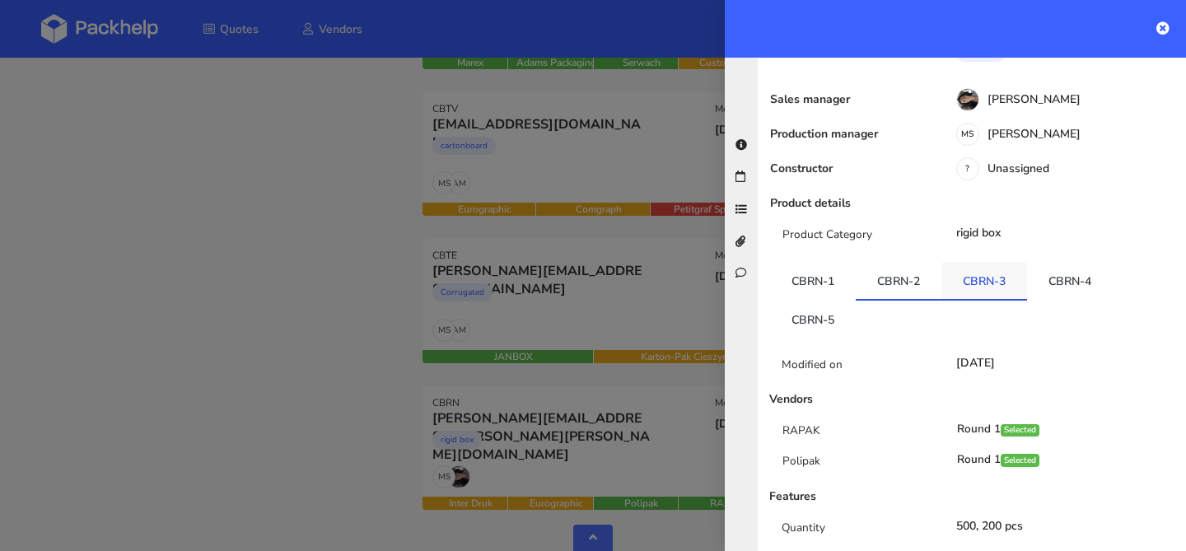
click at [982, 263] on link "CBRN-3" at bounding box center [984, 281] width 86 height 36
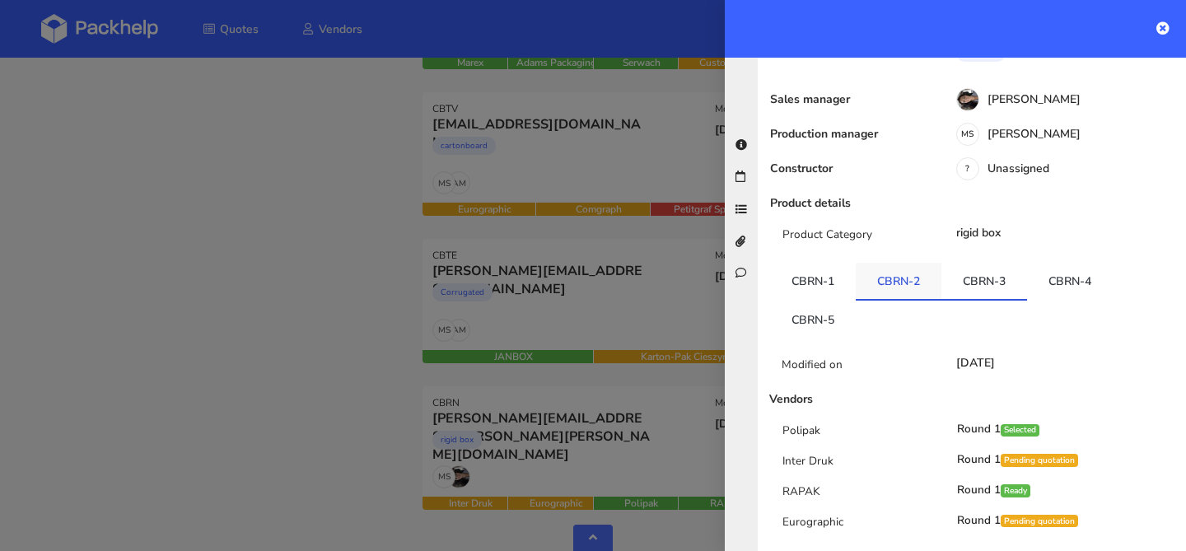
click at [878, 263] on link "CBRN-2" at bounding box center [899, 281] width 86 height 36
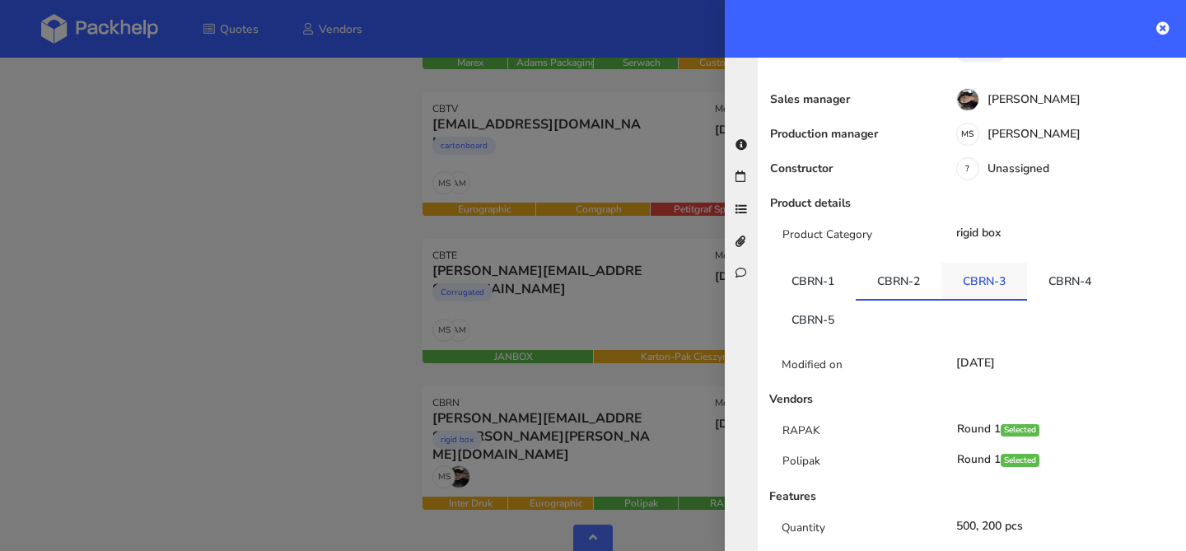
click at [984, 263] on link "CBRN-3" at bounding box center [984, 281] width 86 height 36
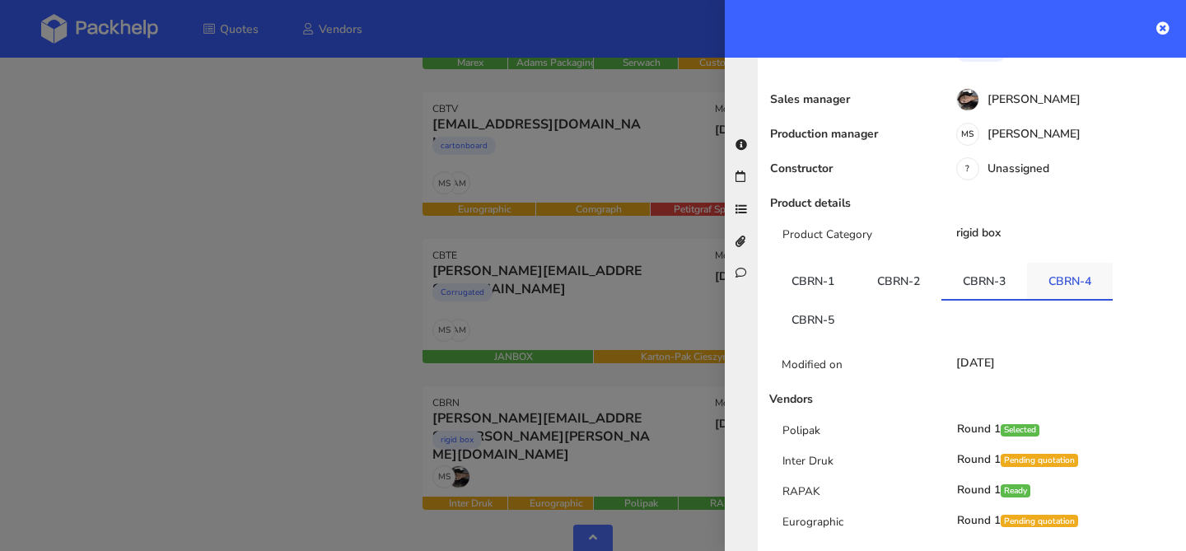
click at [1052, 263] on link "CBRN-4" at bounding box center [1070, 281] width 86 height 36
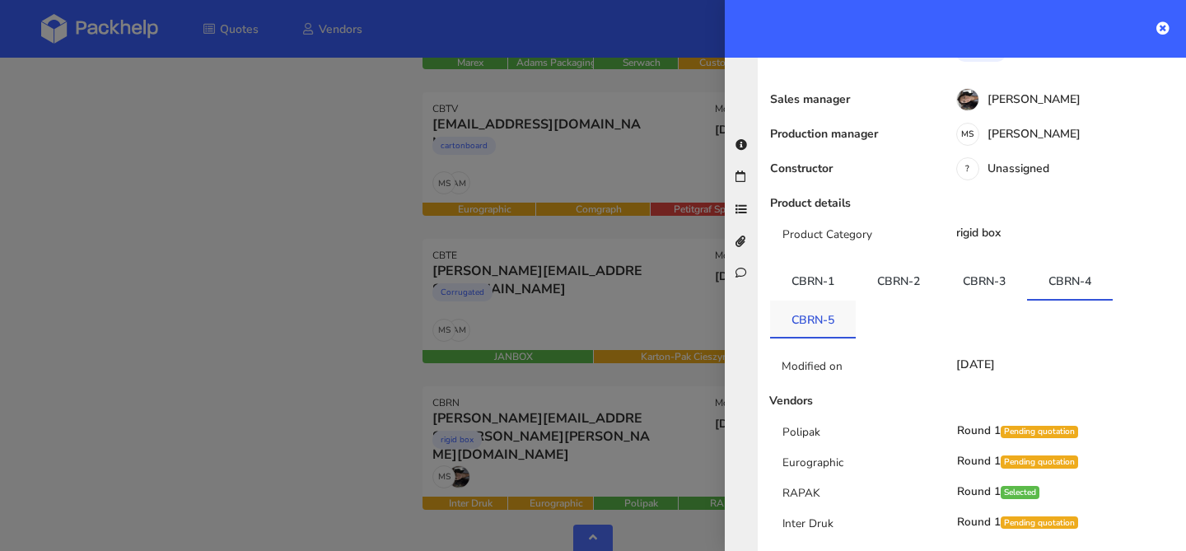
click at [821, 301] on link "CBRN-5" at bounding box center [813, 319] width 86 height 36
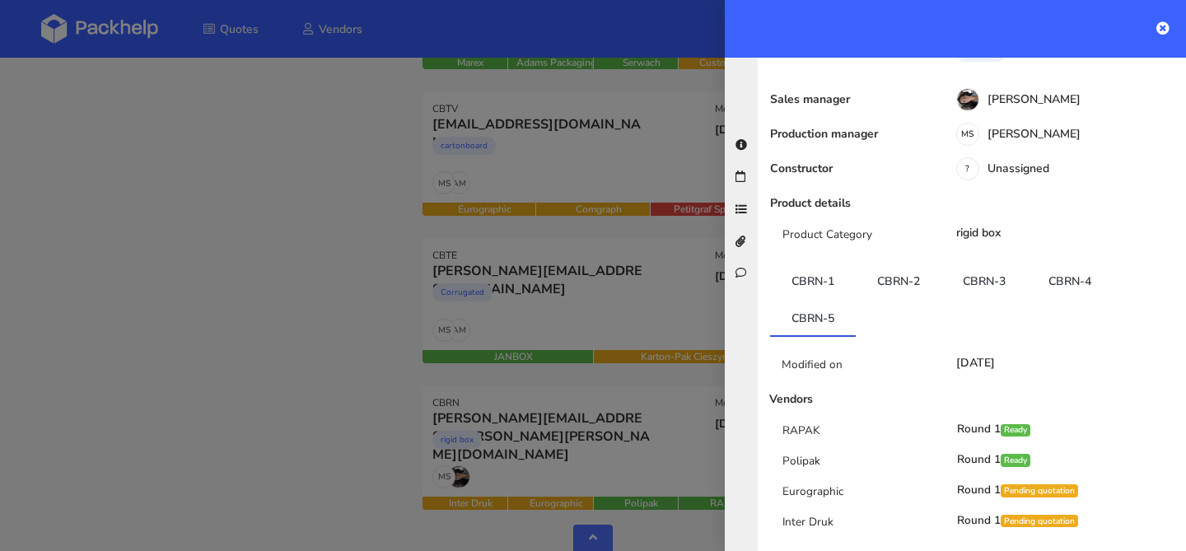
scroll to position [0, 0]
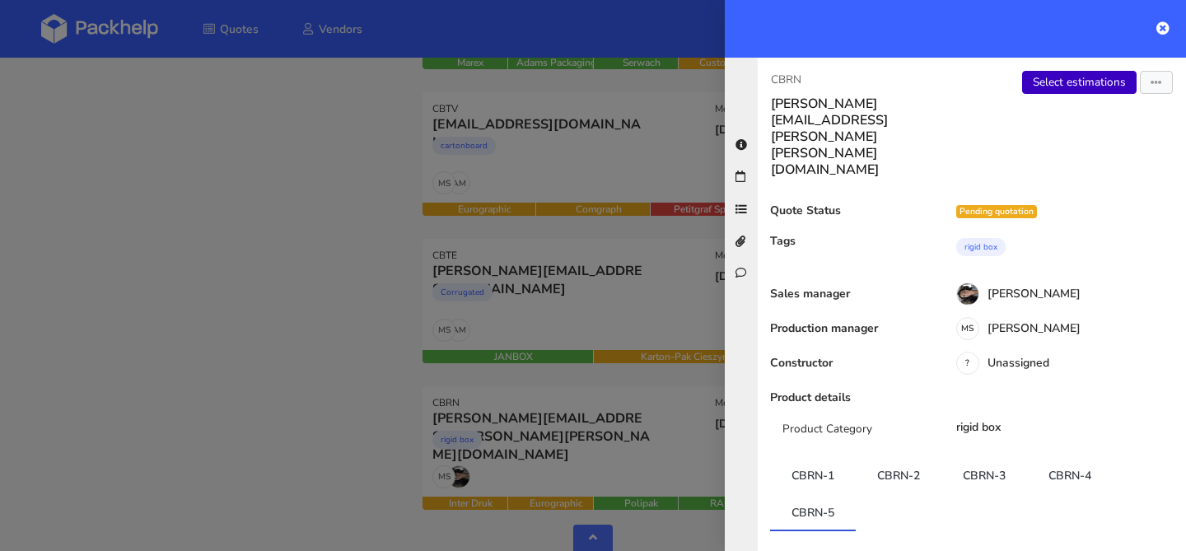
click at [1068, 77] on link "Select estimations" at bounding box center [1079, 82] width 114 height 23
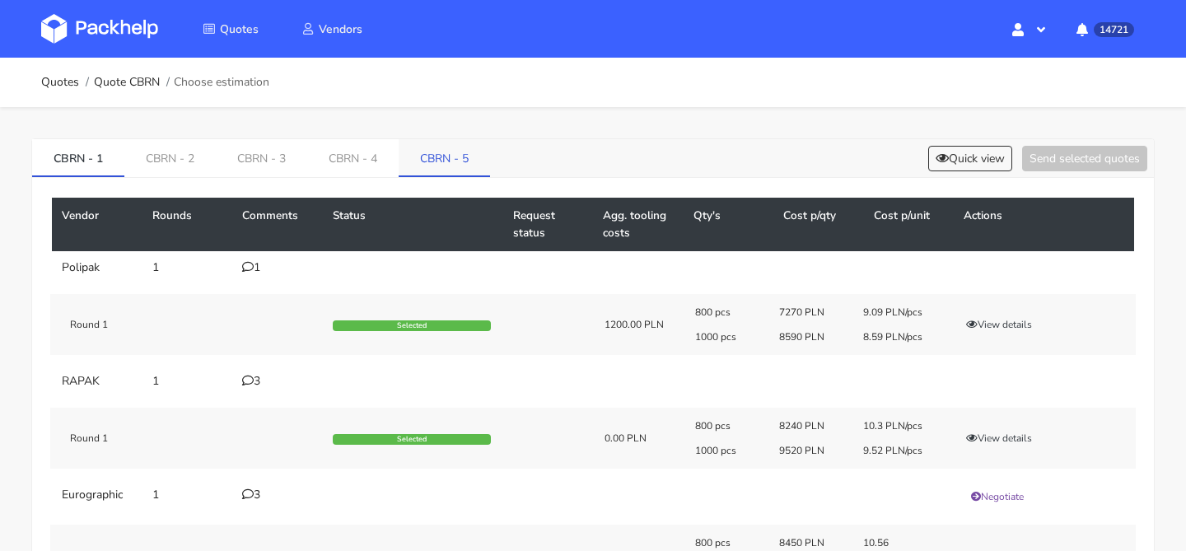
click at [456, 154] on link "CBRN - 5" at bounding box center [444, 157] width 91 height 36
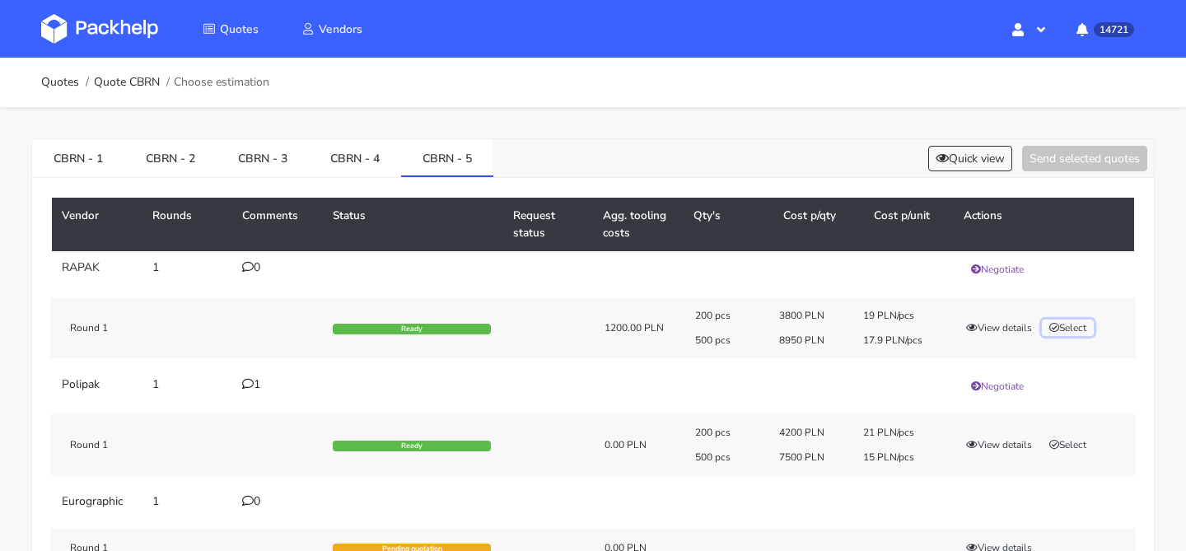
click at [1071, 326] on button "Select" at bounding box center [1068, 328] width 52 height 16
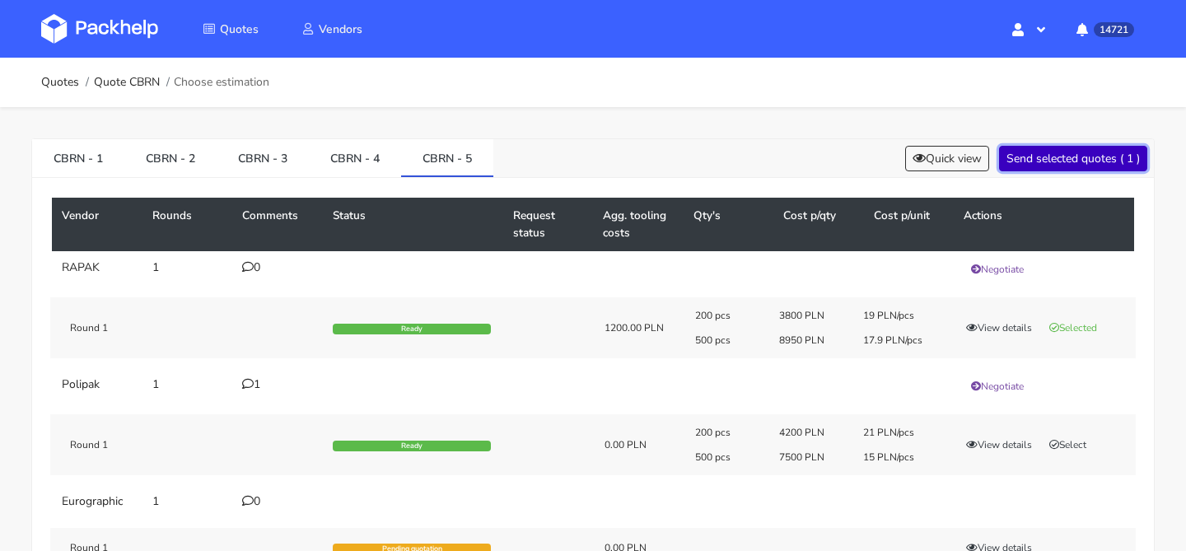
click at [1089, 156] on button "Send selected quotes ( 1 )" at bounding box center [1073, 159] width 148 height 26
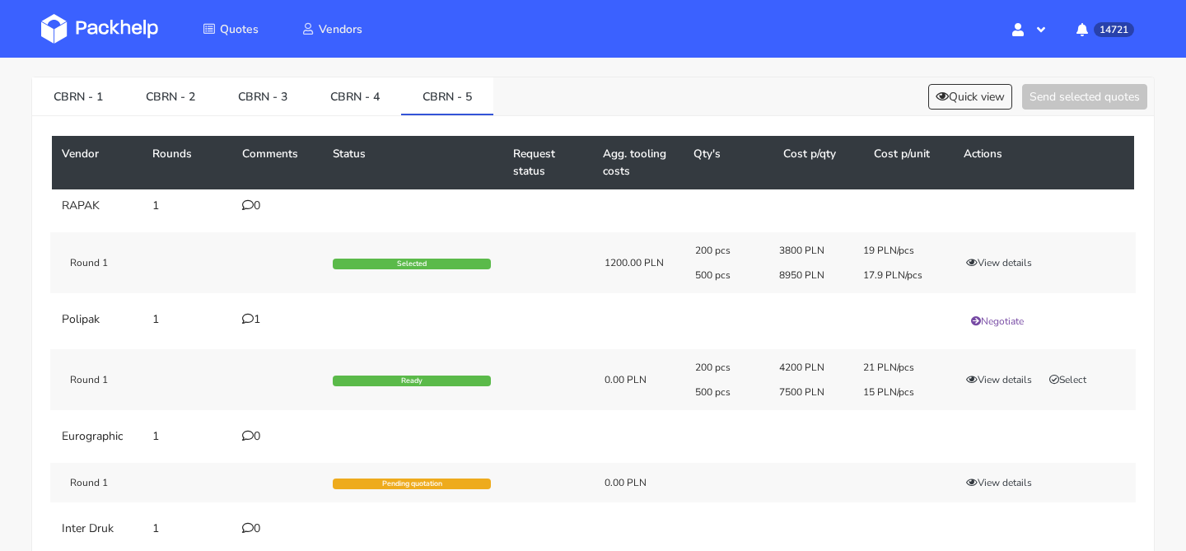
scroll to position [63, 0]
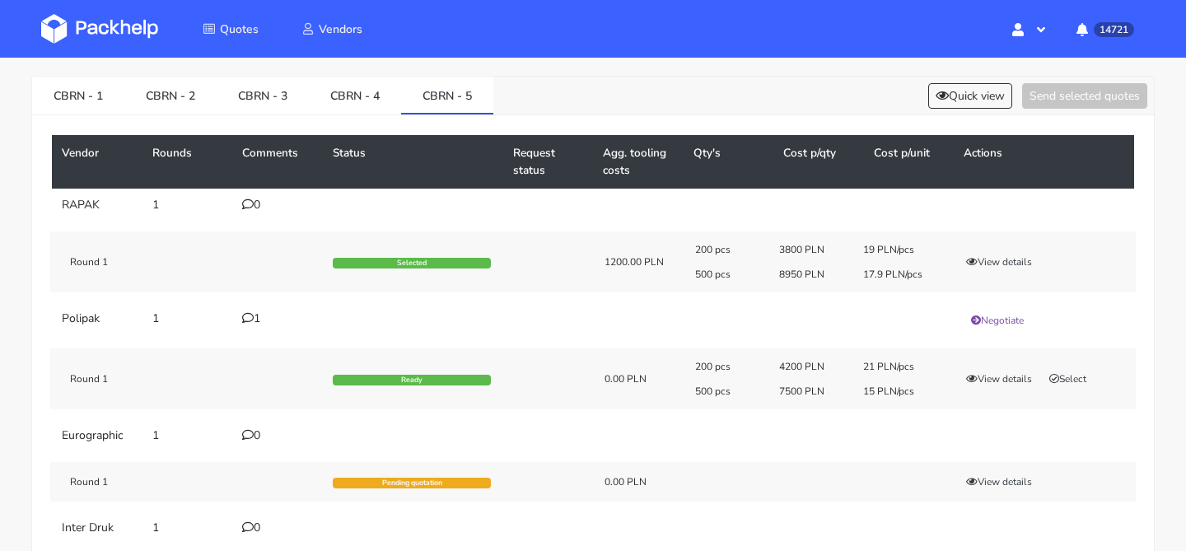
click at [253, 319] on div "1" at bounding box center [277, 318] width 71 height 13
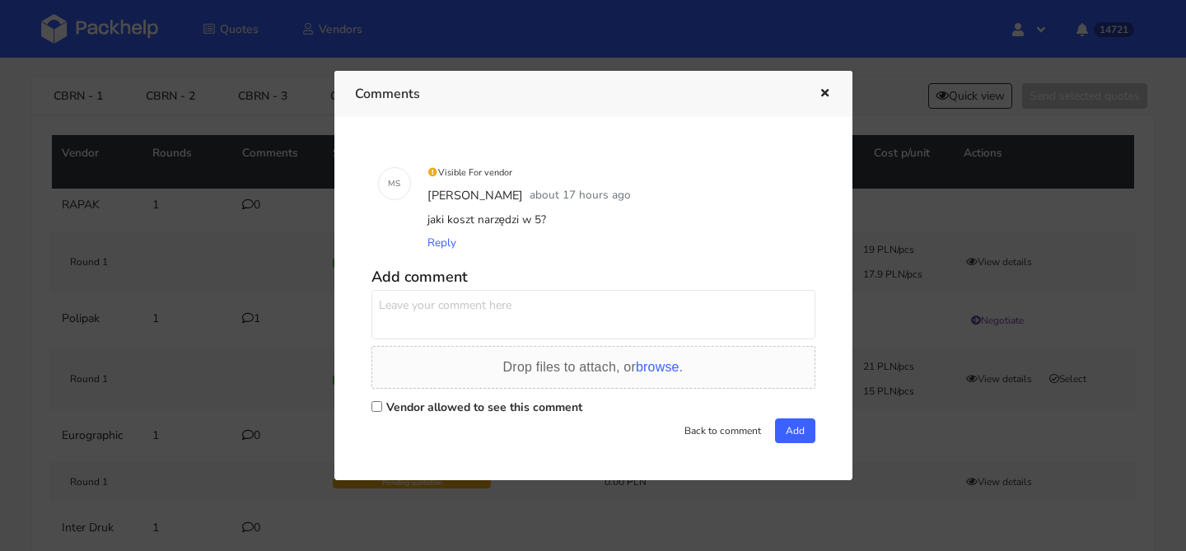
click at [253, 319] on div at bounding box center [593, 275] width 1186 height 551
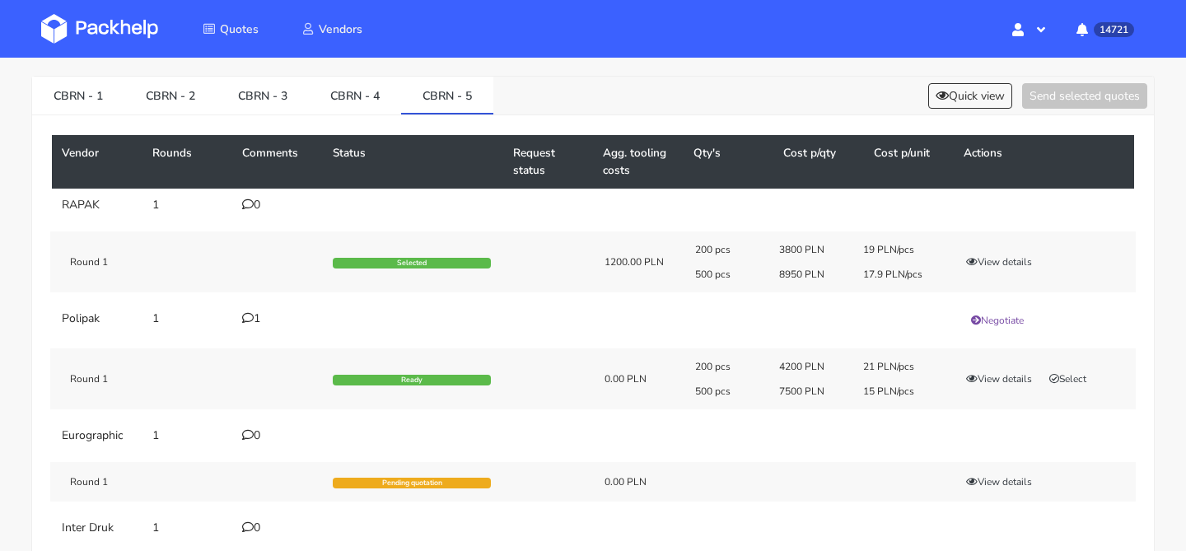
click at [253, 319] on div "1" at bounding box center [277, 318] width 71 height 13
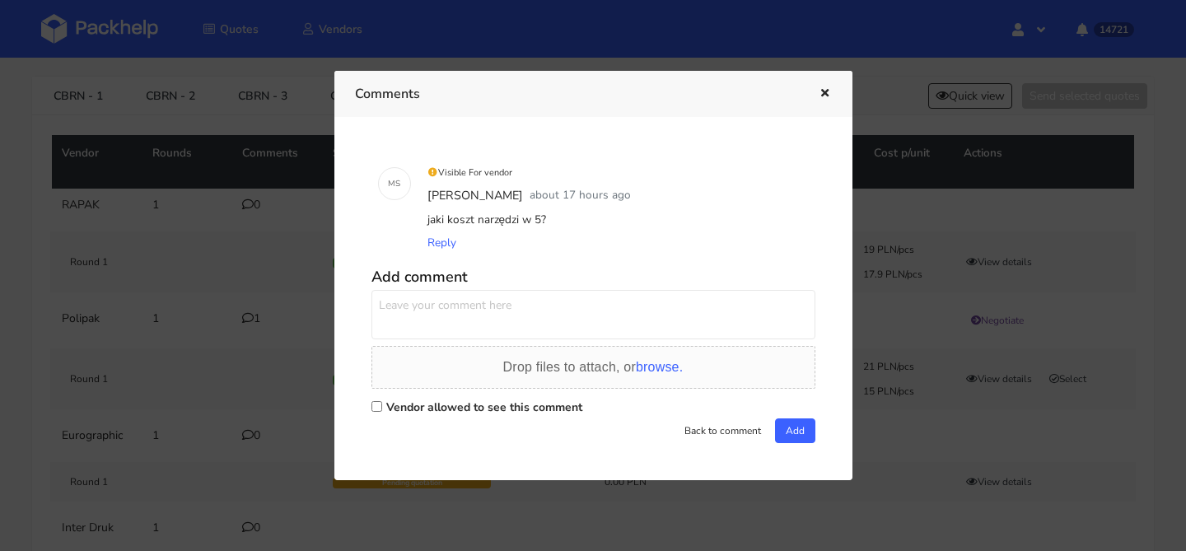
click at [253, 319] on div at bounding box center [593, 275] width 1186 height 551
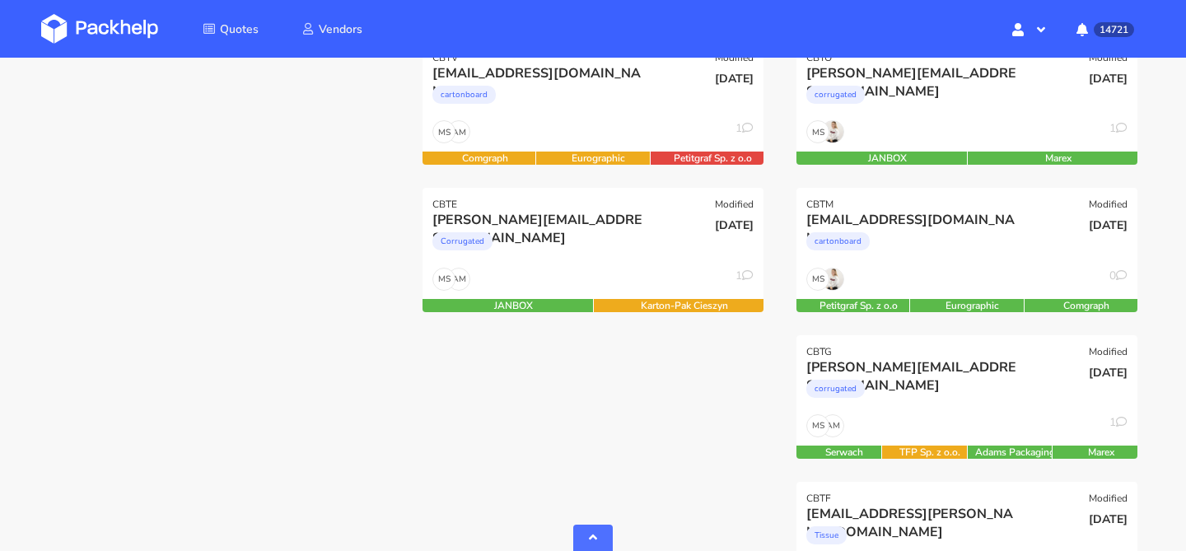
scroll to position [548, 0]
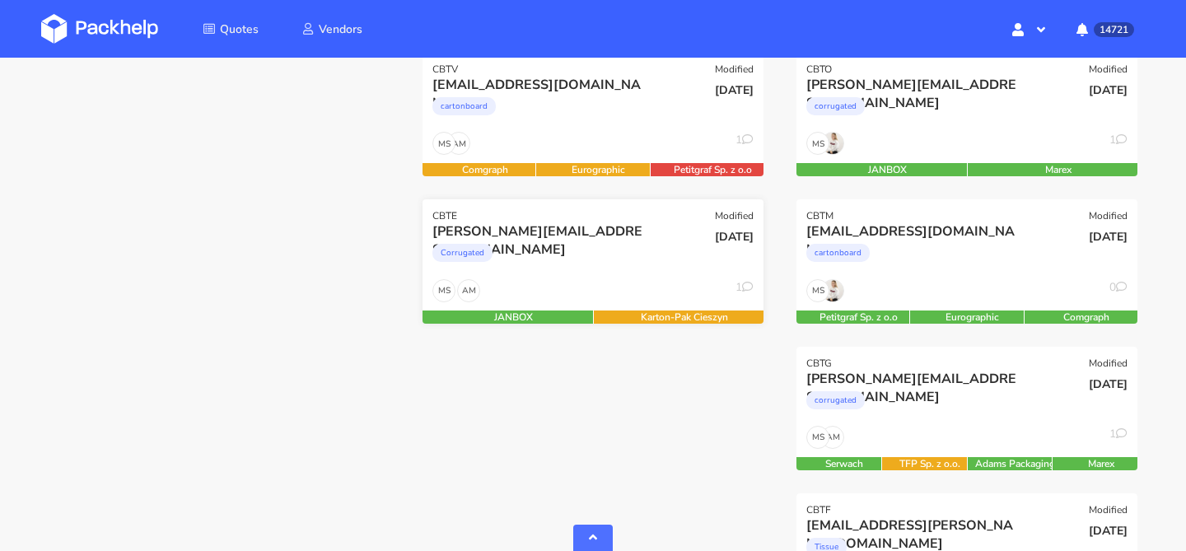
click at [605, 274] on div "anna.rogulska@gmail.com Corrugated" at bounding box center [536, 250] width 230 height 56
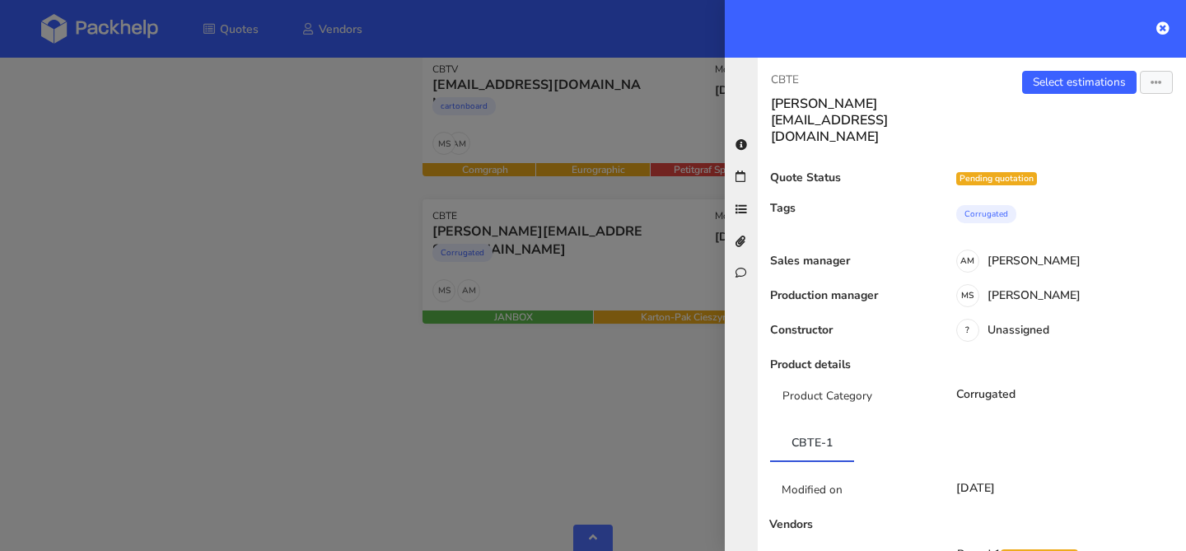
click at [605, 274] on div at bounding box center [593, 275] width 1186 height 551
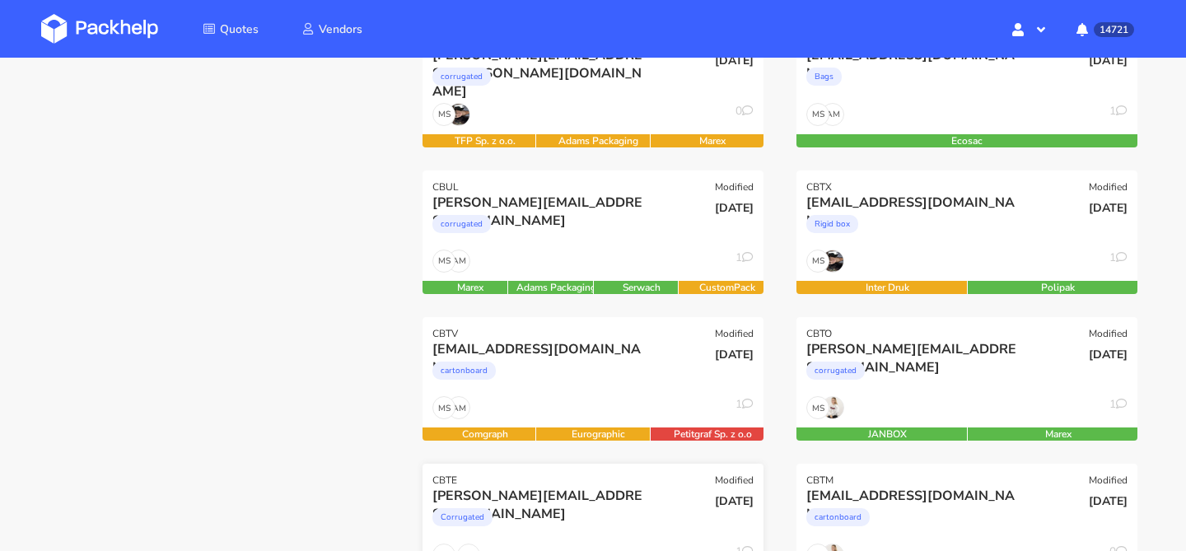
scroll to position [275, 0]
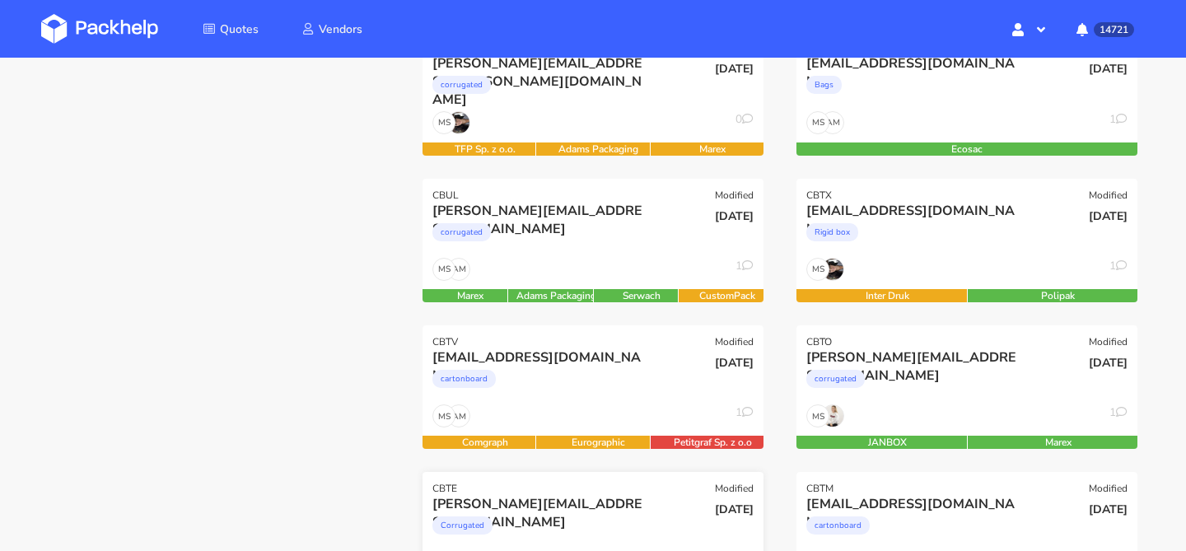
click at [605, 274] on div "AM MS 1" at bounding box center [593, 273] width 341 height 31
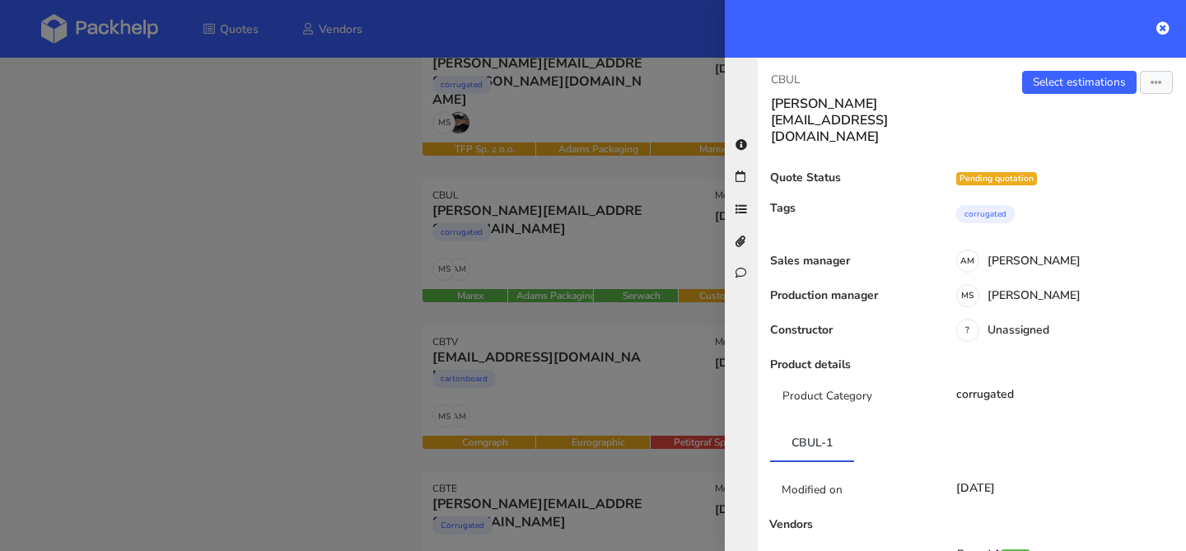
click at [611, 278] on div at bounding box center [593, 275] width 1186 height 551
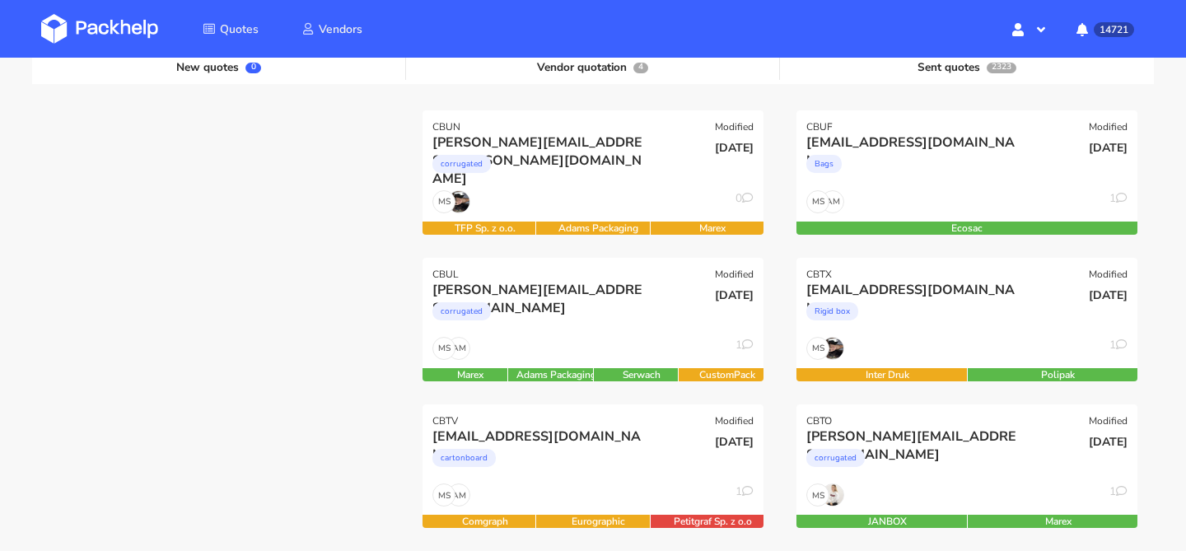
scroll to position [194, 0]
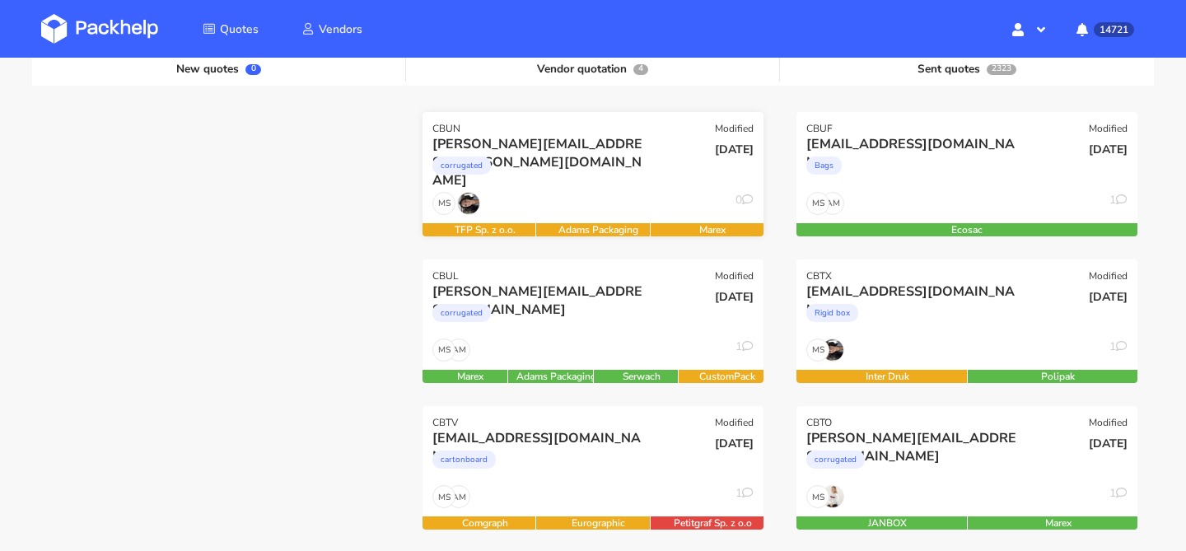
click at [584, 170] on div "corrugated" at bounding box center [541, 169] width 218 height 33
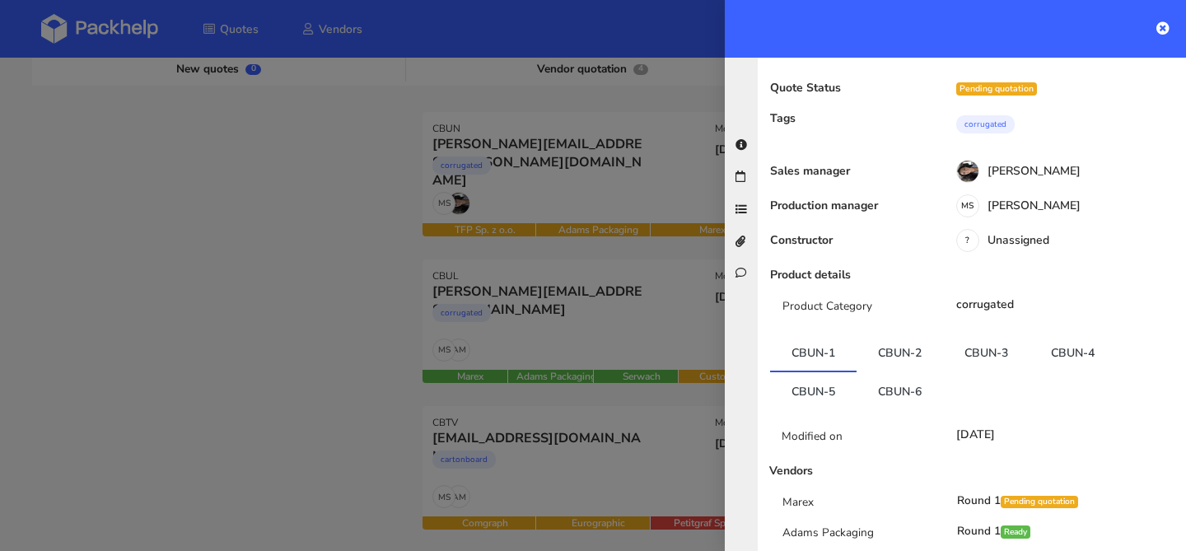
scroll to position [172, 0]
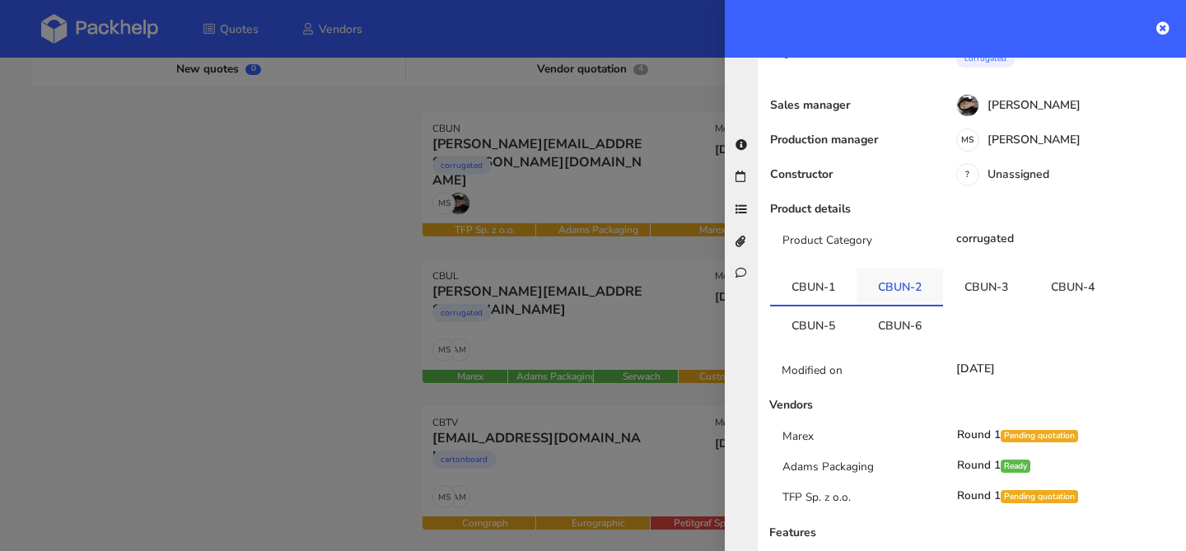
click at [892, 268] on link "CBUN-2" at bounding box center [900, 286] width 86 height 36
click at [1002, 268] on link "CBUN-3" at bounding box center [986, 286] width 86 height 36
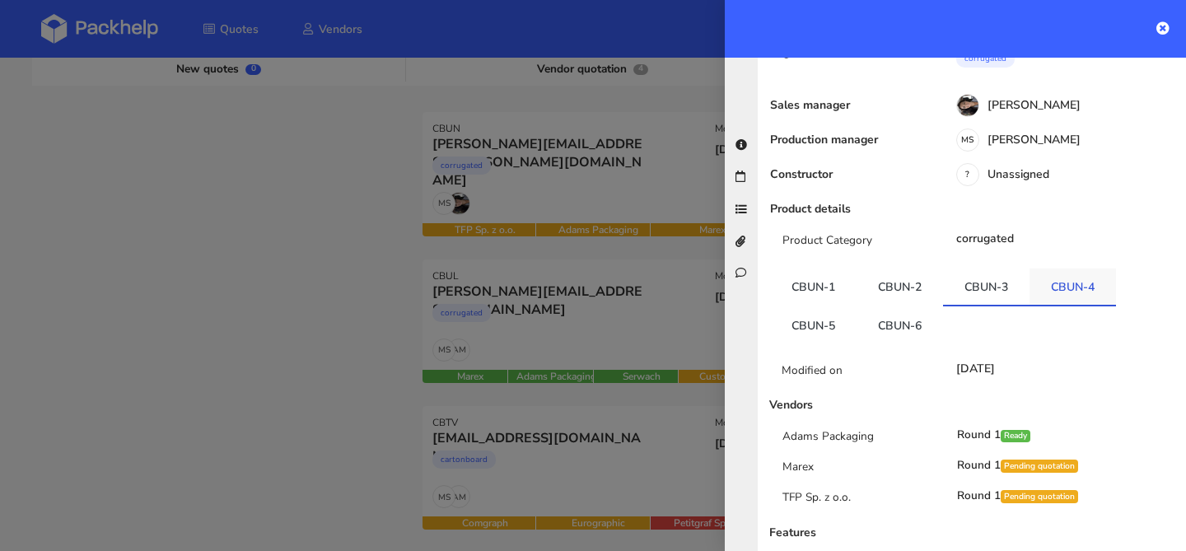
click at [1067, 268] on link "CBUN-4" at bounding box center [1073, 286] width 86 height 36
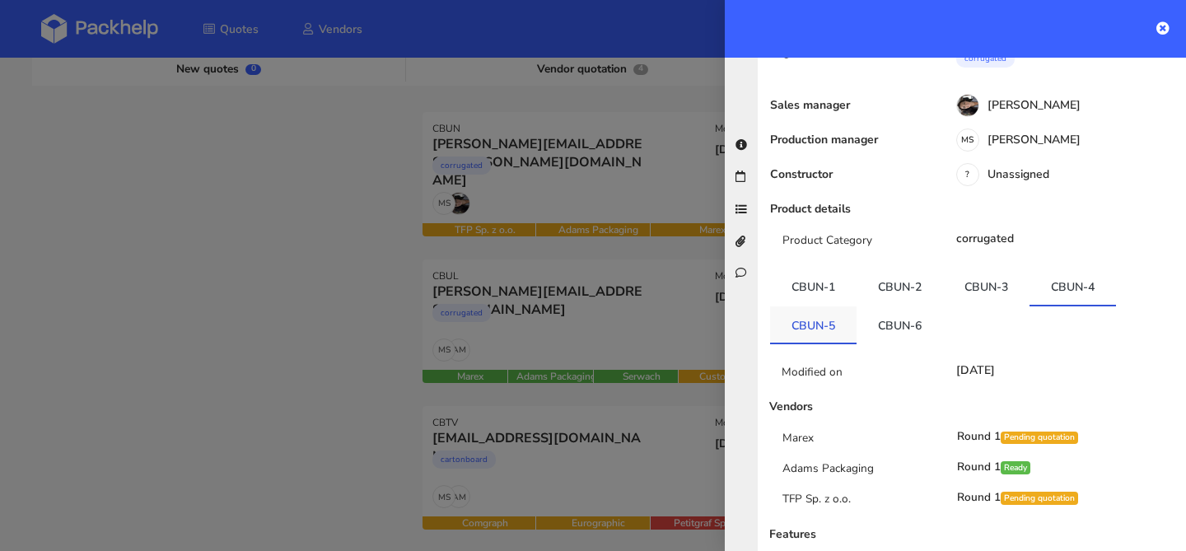
click at [789, 306] on link "CBUN-5" at bounding box center [813, 324] width 86 height 36
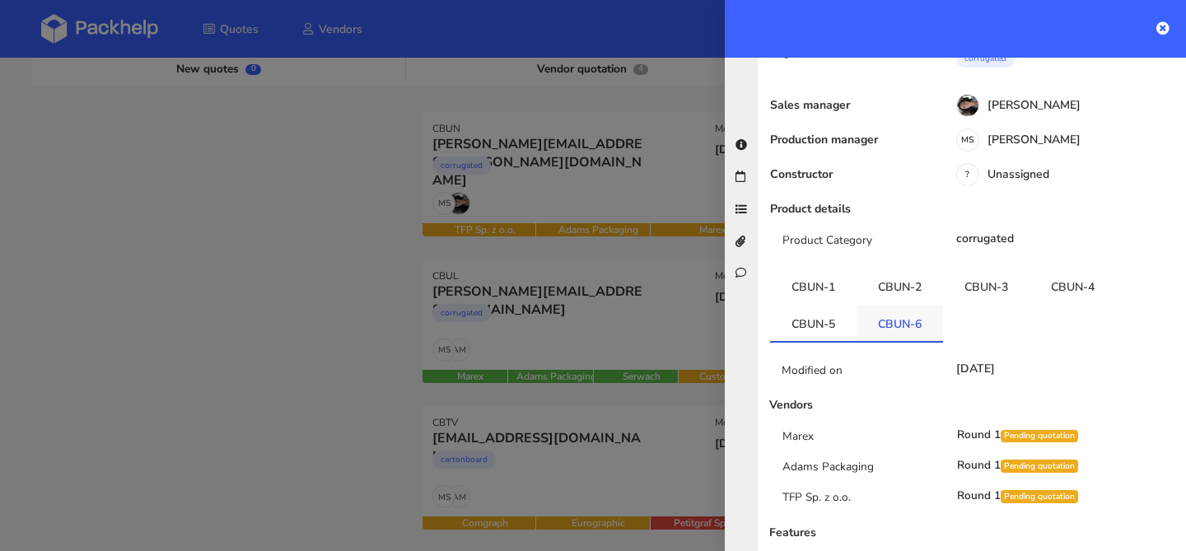
click at [907, 305] on link "CBUN-6" at bounding box center [900, 323] width 86 height 36
click at [591, 231] on div at bounding box center [593, 275] width 1186 height 551
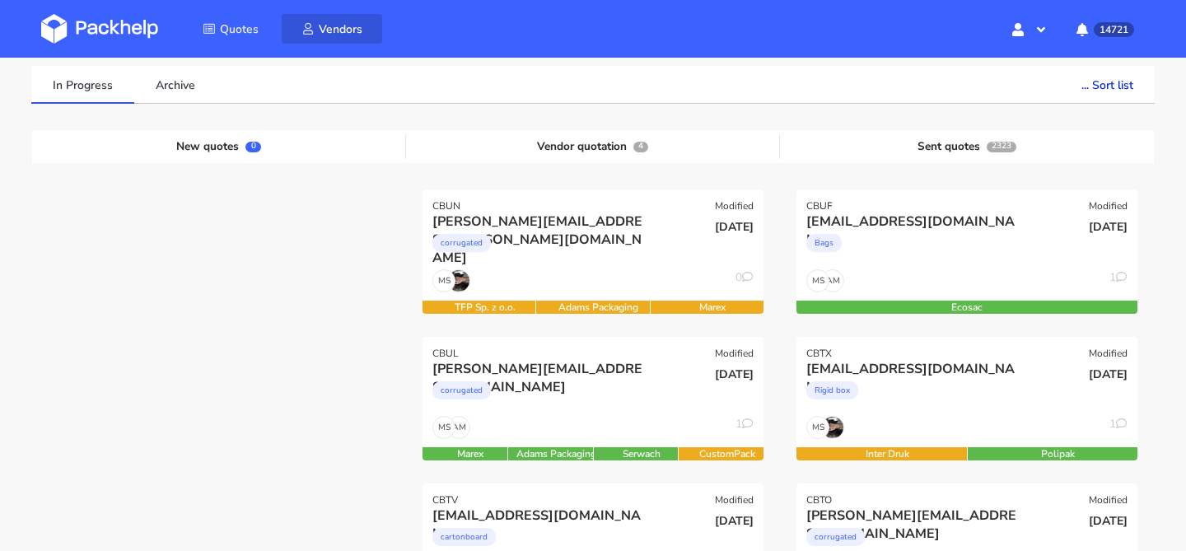
scroll to position [100, 0]
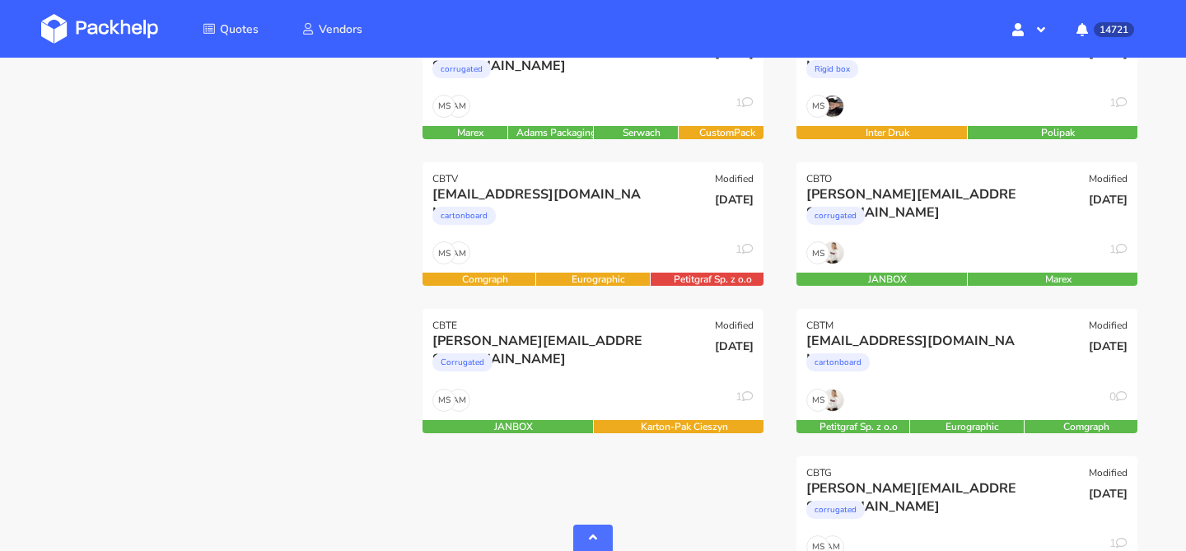
scroll to position [489, 0]
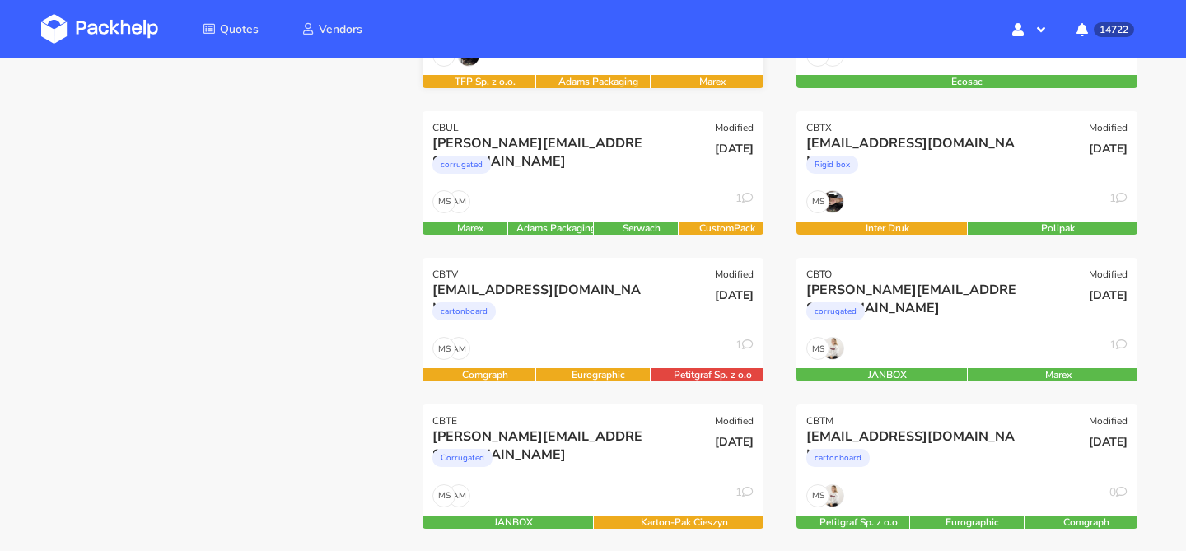
scroll to position [347, 0]
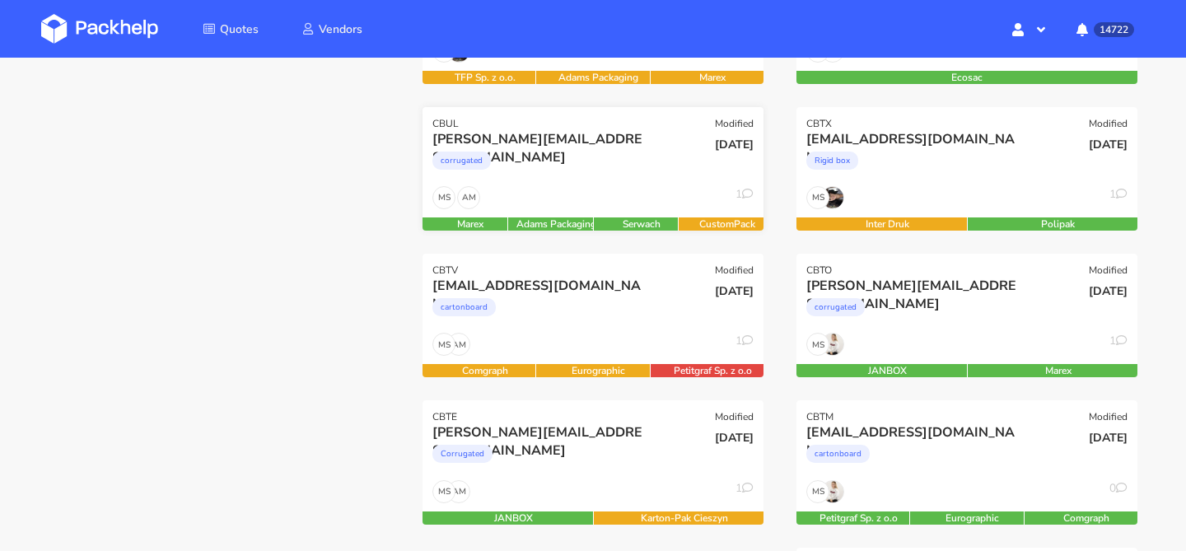
click at [652, 178] on div "[DATE]" at bounding box center [708, 158] width 114 height 56
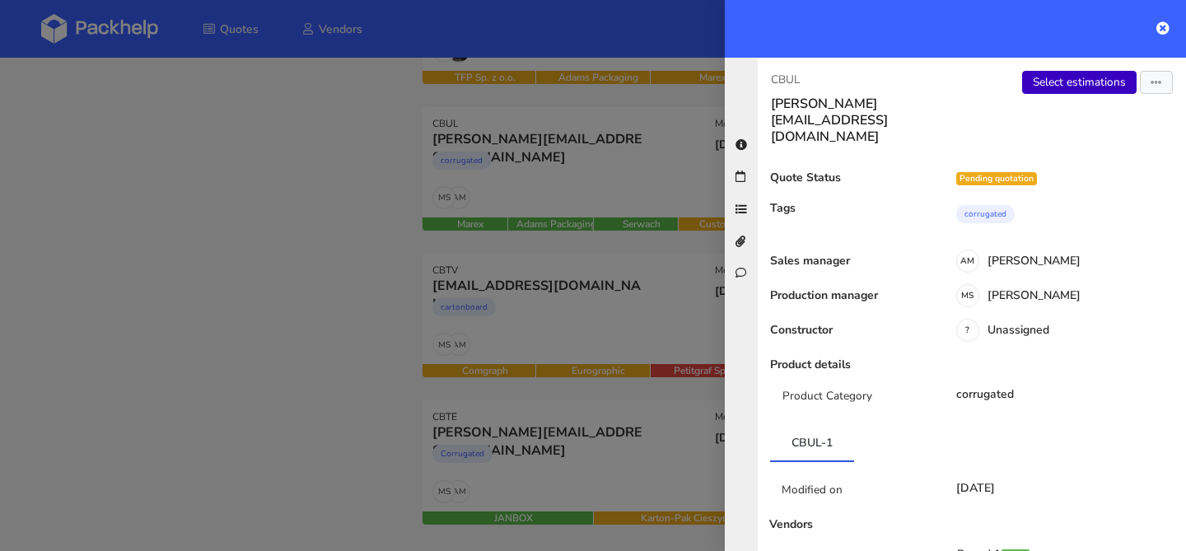
click at [1049, 86] on link "Select estimations" at bounding box center [1079, 82] width 114 height 23
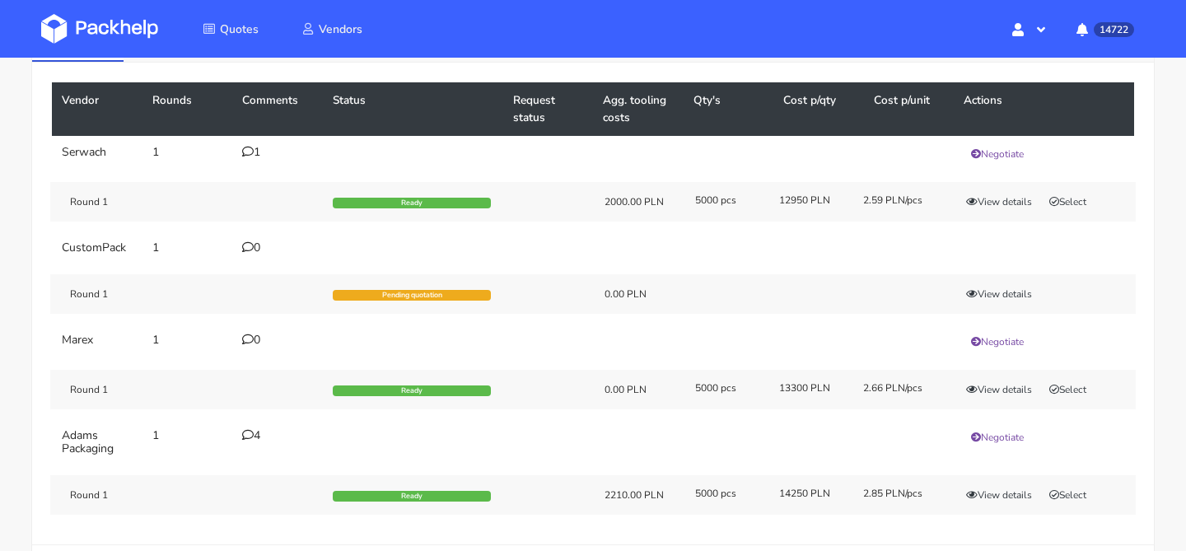
scroll to position [107, 0]
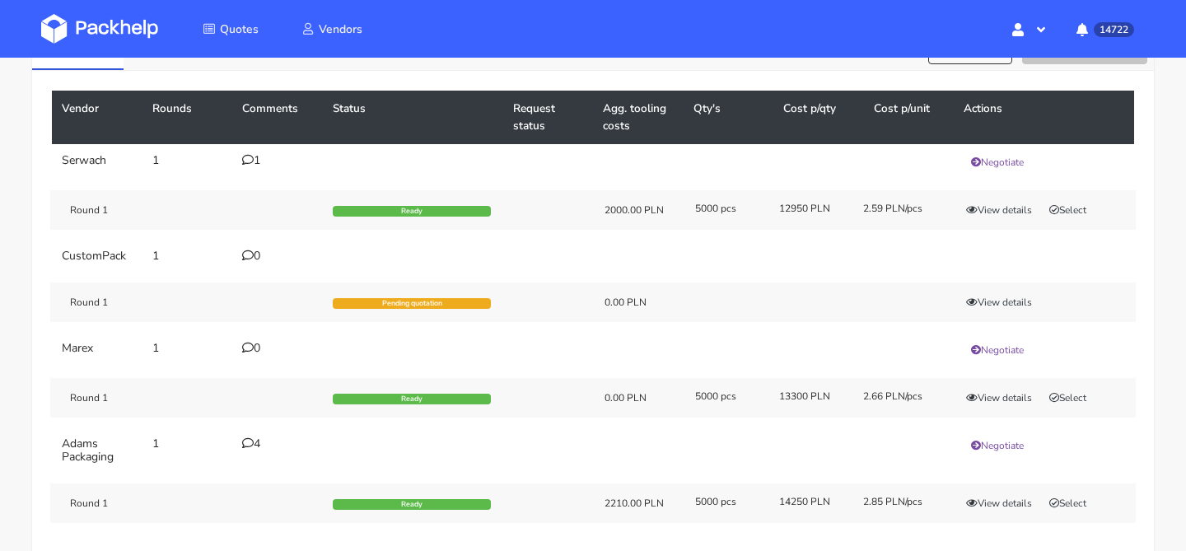
click at [258, 161] on div "1" at bounding box center [277, 160] width 71 height 13
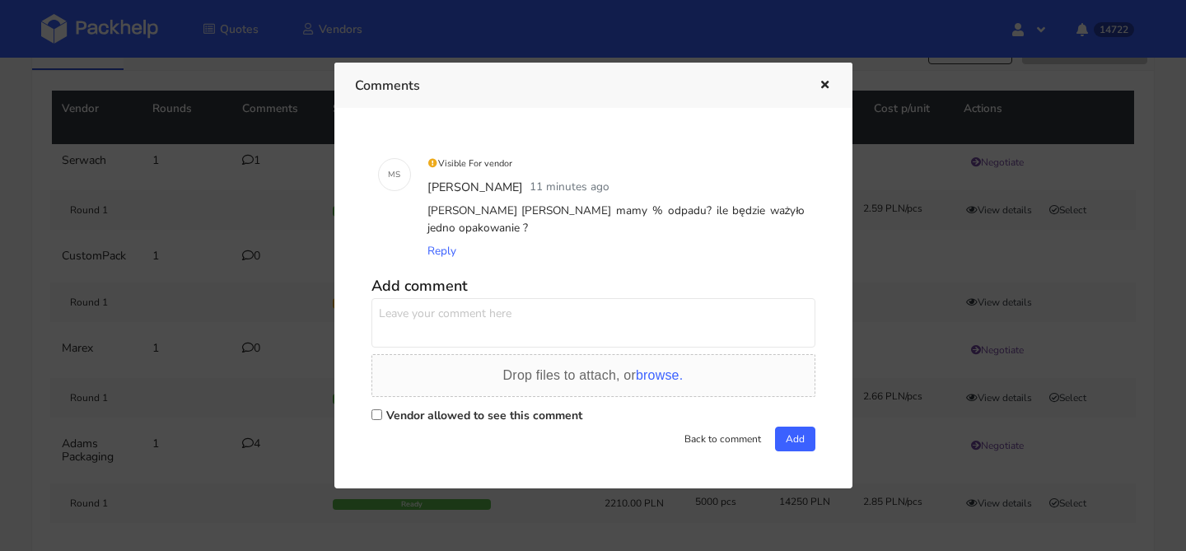
click at [821, 82] on icon "button" at bounding box center [825, 86] width 14 height 12
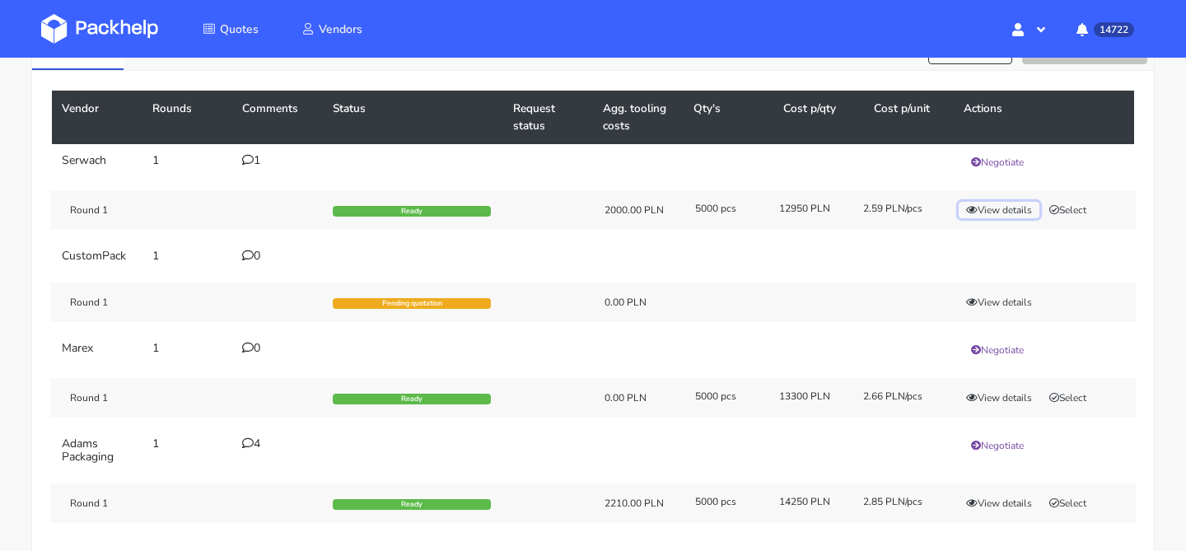
click at [990, 208] on button "View details" at bounding box center [999, 210] width 81 height 16
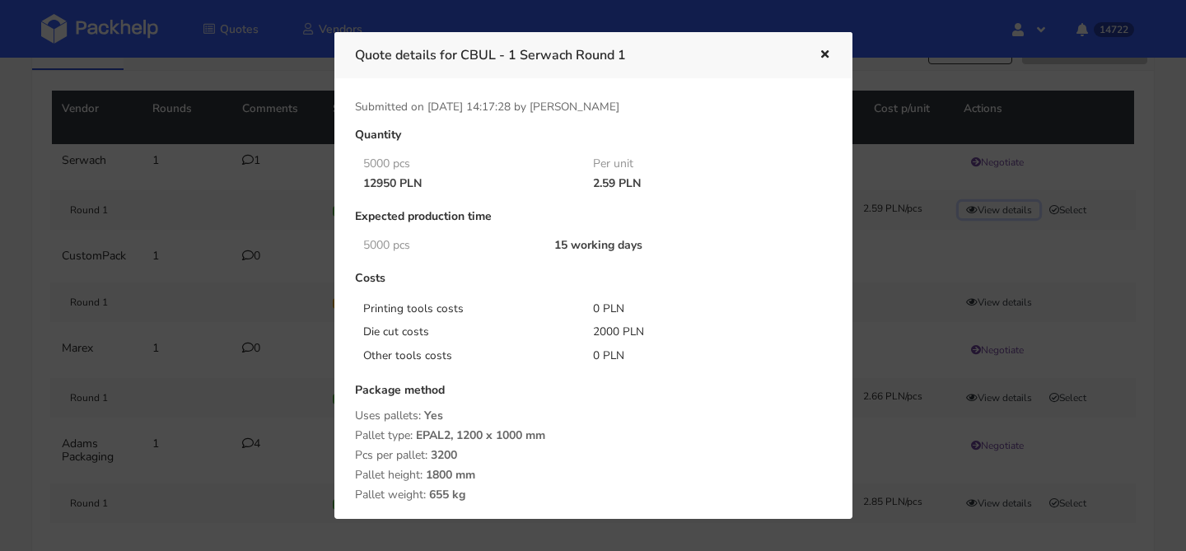
scroll to position [268, 0]
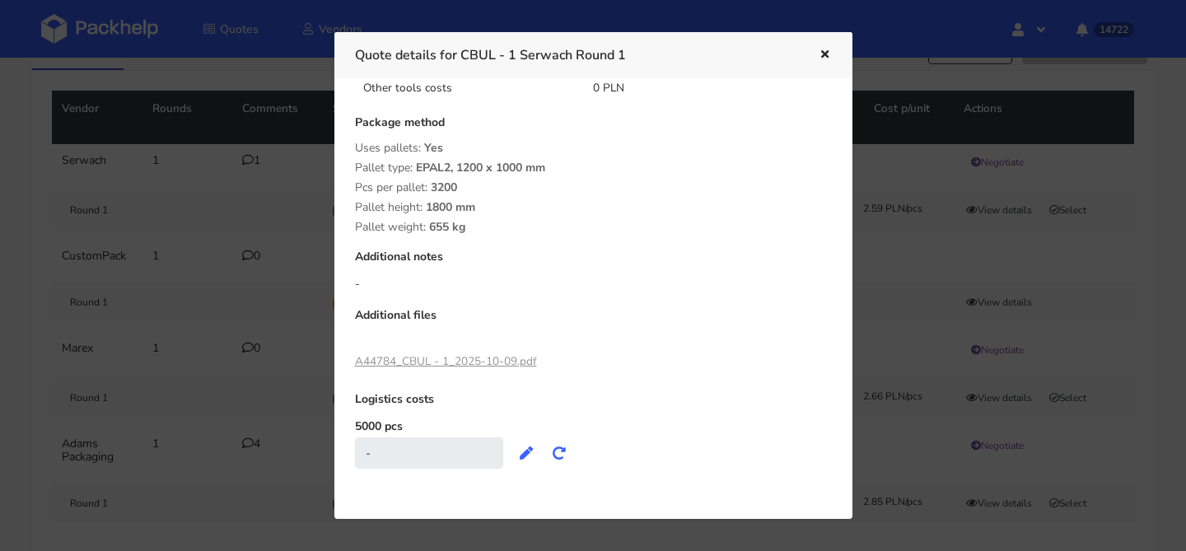
click at [469, 367] on link "A44784_CBUL - 1_2025-10-09.pdf" at bounding box center [446, 361] width 182 height 16
click at [818, 61] on button "button" at bounding box center [823, 54] width 18 height 21
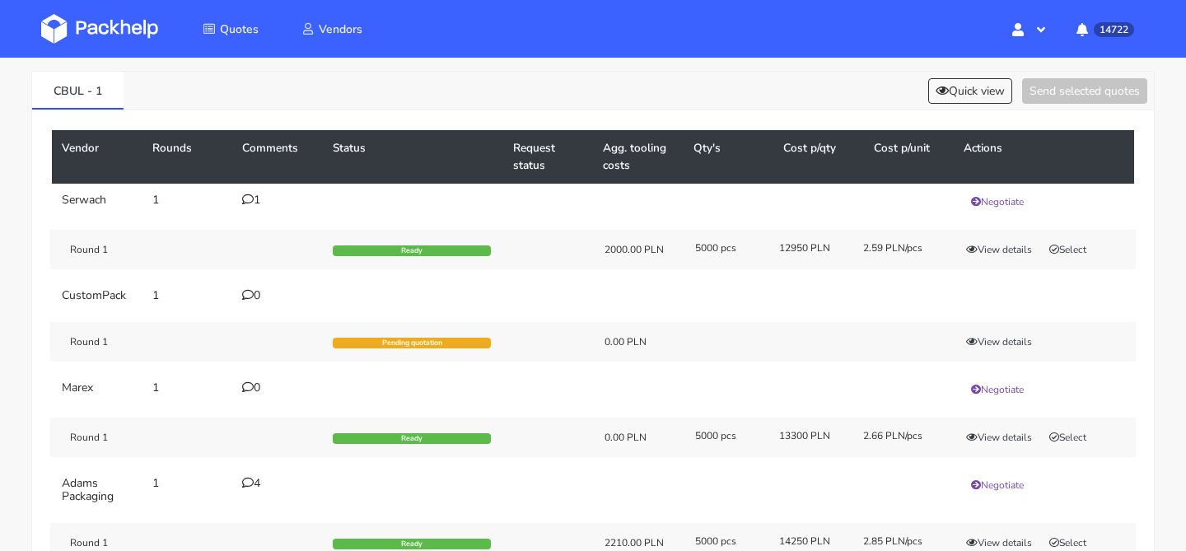
scroll to position [0, 0]
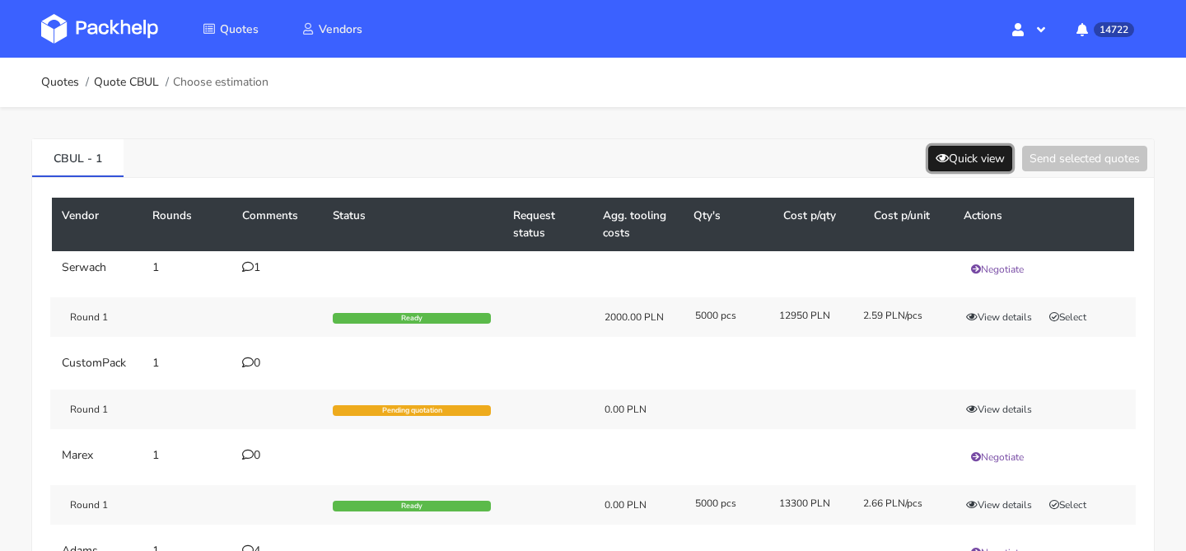
click at [993, 158] on button "Quick view" at bounding box center [970, 159] width 84 height 26
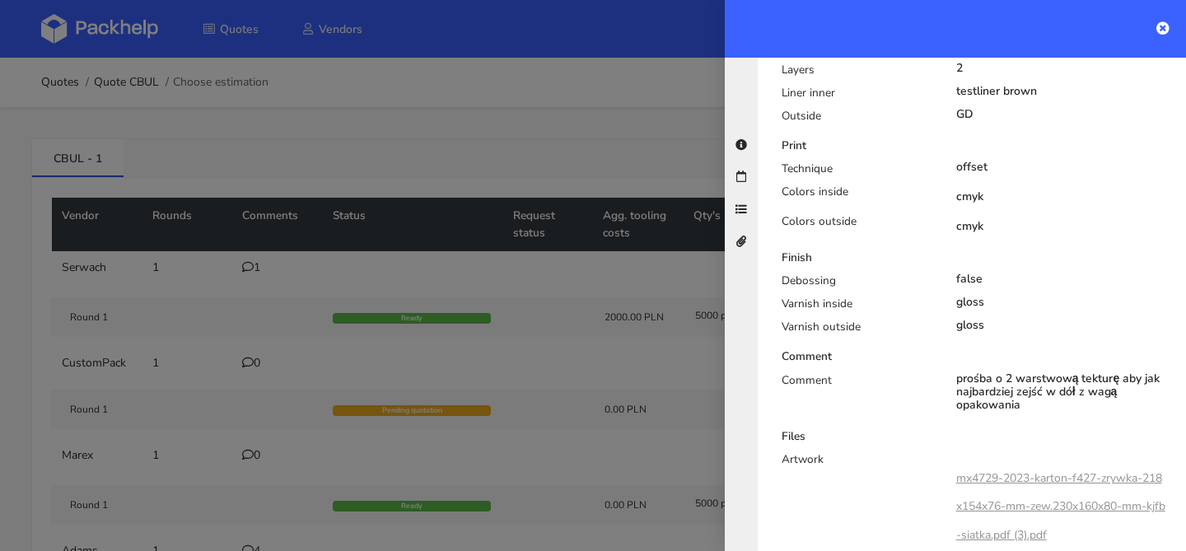
scroll to position [731, 0]
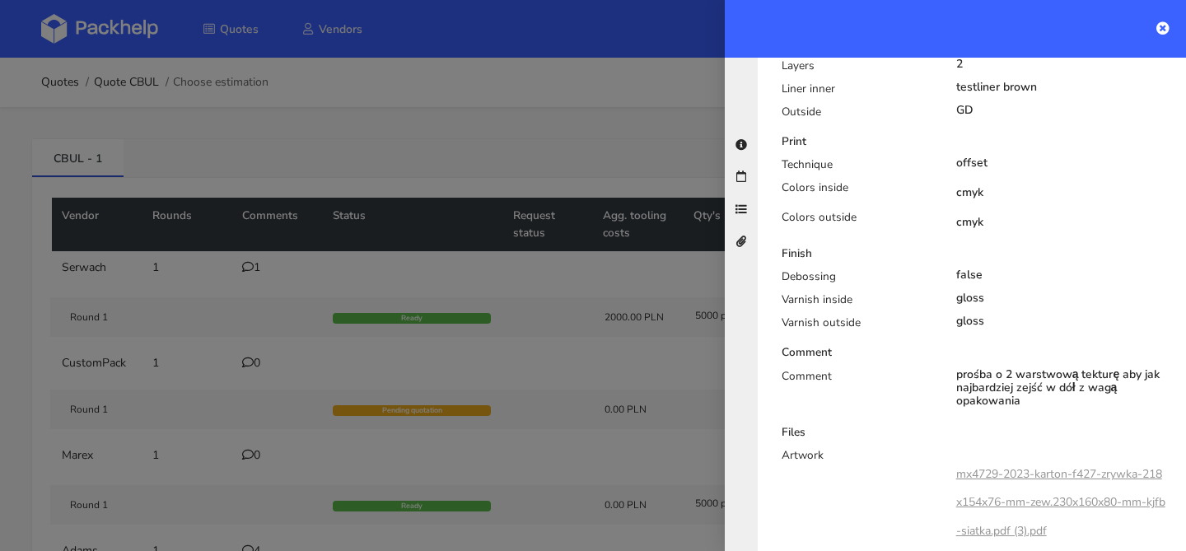
click at [596, 389] on div at bounding box center [593, 275] width 1186 height 551
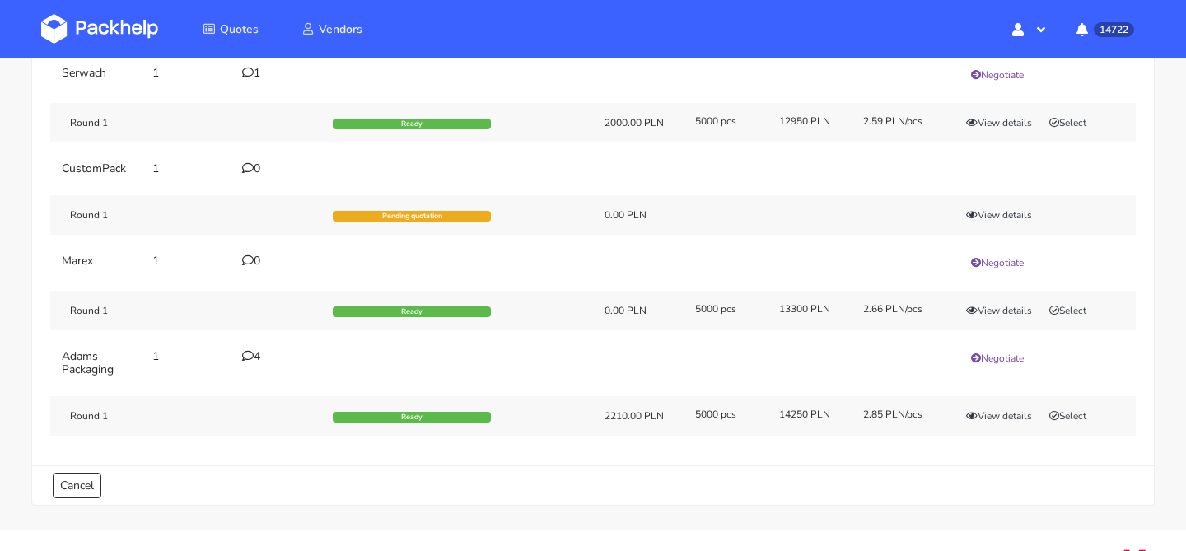
scroll to position [202, 0]
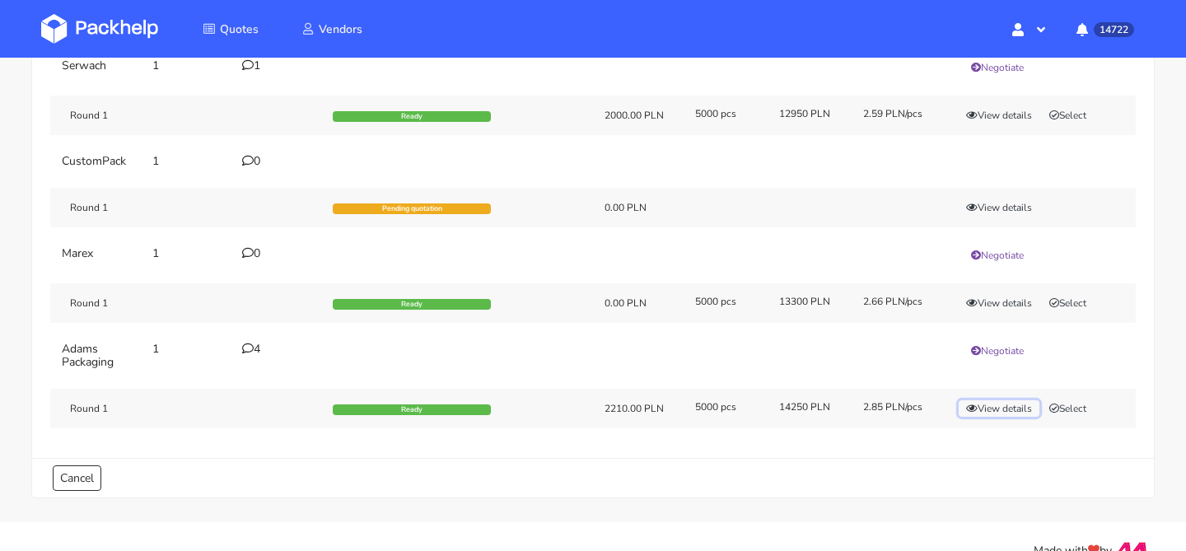
click at [987, 409] on button "View details" at bounding box center [999, 408] width 81 height 16
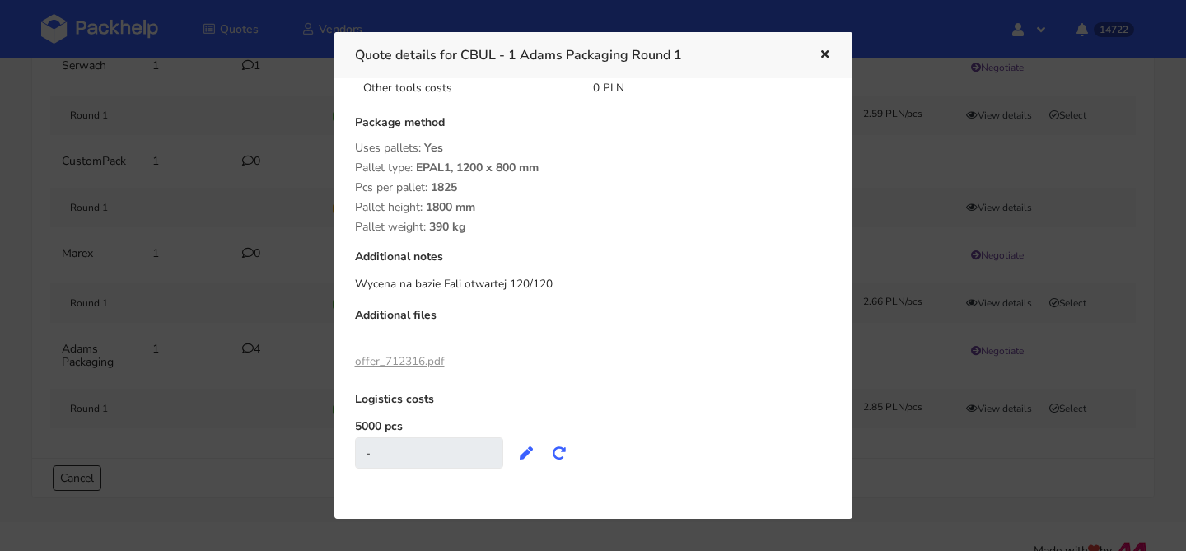
click at [423, 360] on link "offer_712316.pdf" at bounding box center [400, 361] width 90 height 16
click at [833, 56] on div "Quote details for CBUL - 1 Adams Packaging Round 1" at bounding box center [593, 54] width 518 height 45
click at [825, 54] on icon "button" at bounding box center [825, 55] width 14 height 12
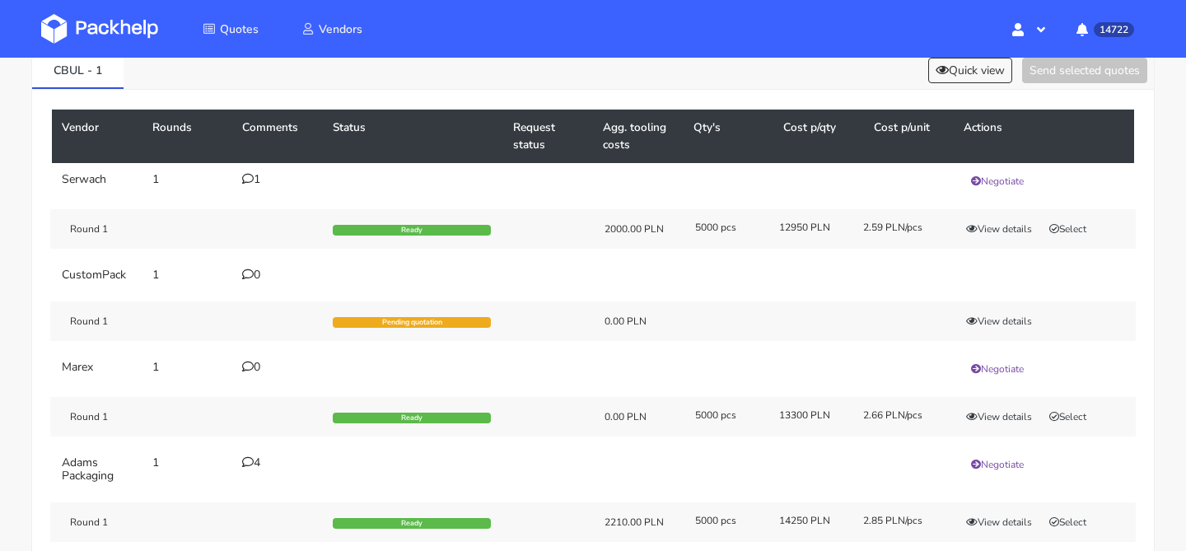
scroll to position [86, 0]
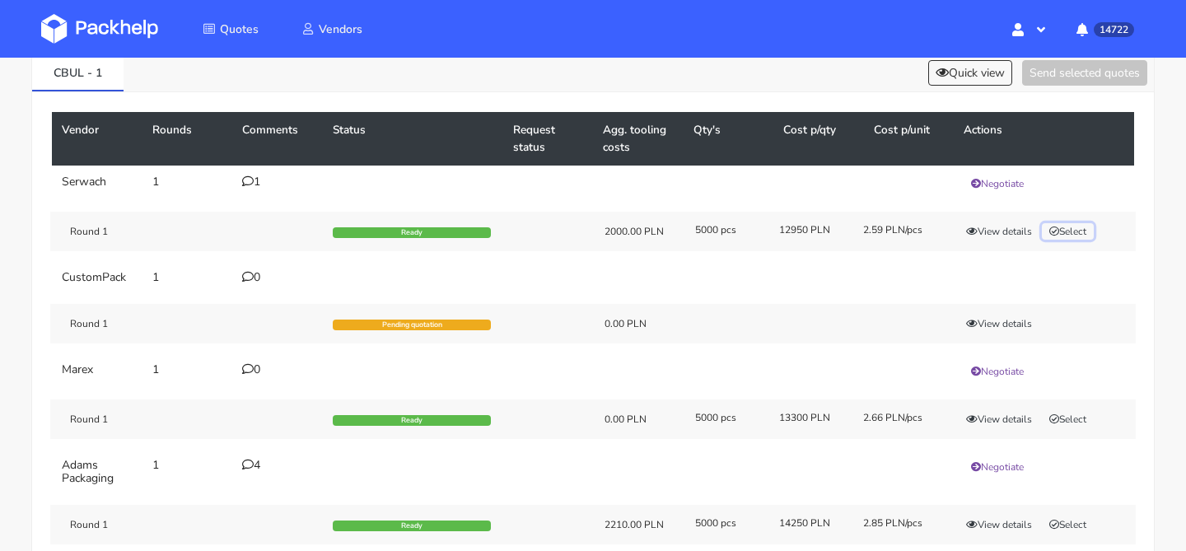
click at [1072, 228] on button "Select" at bounding box center [1068, 231] width 52 height 16
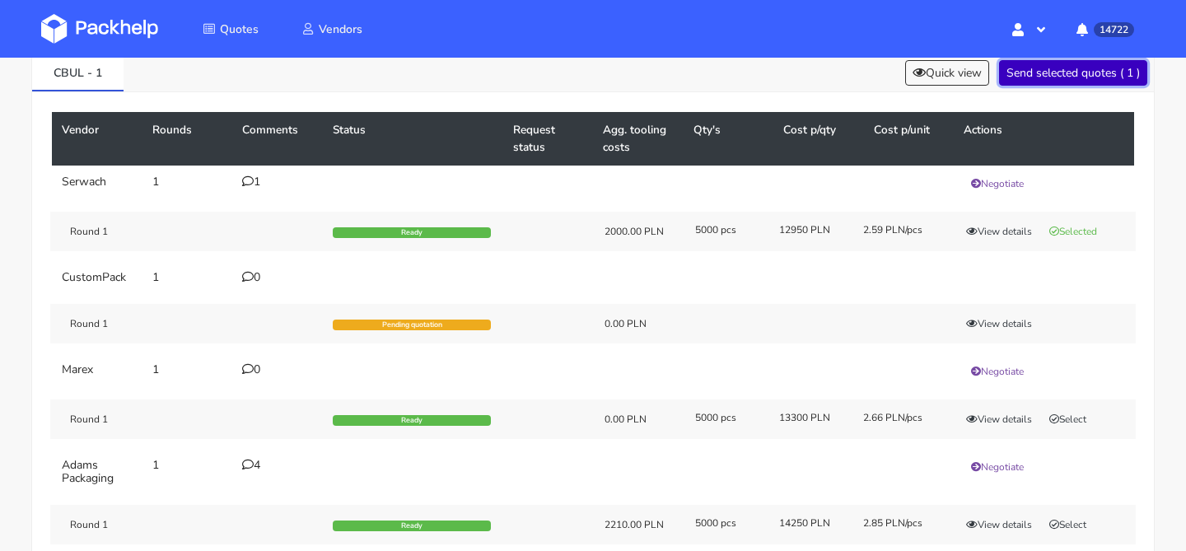
click at [1072, 72] on button "Send selected quotes ( 1 )" at bounding box center [1073, 73] width 148 height 26
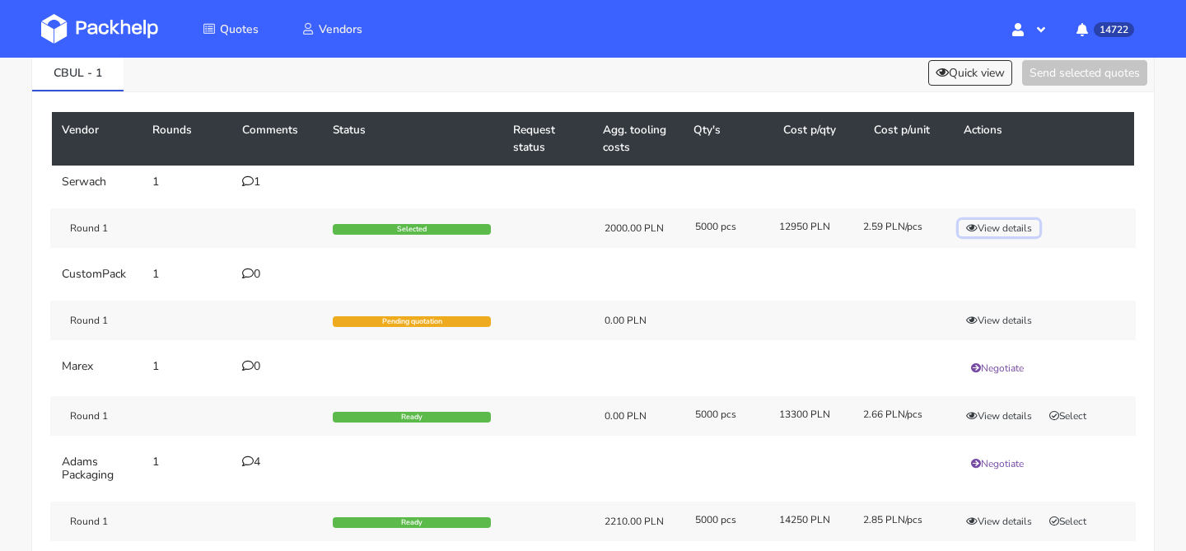
click at [1020, 230] on button "View details" at bounding box center [999, 228] width 81 height 16
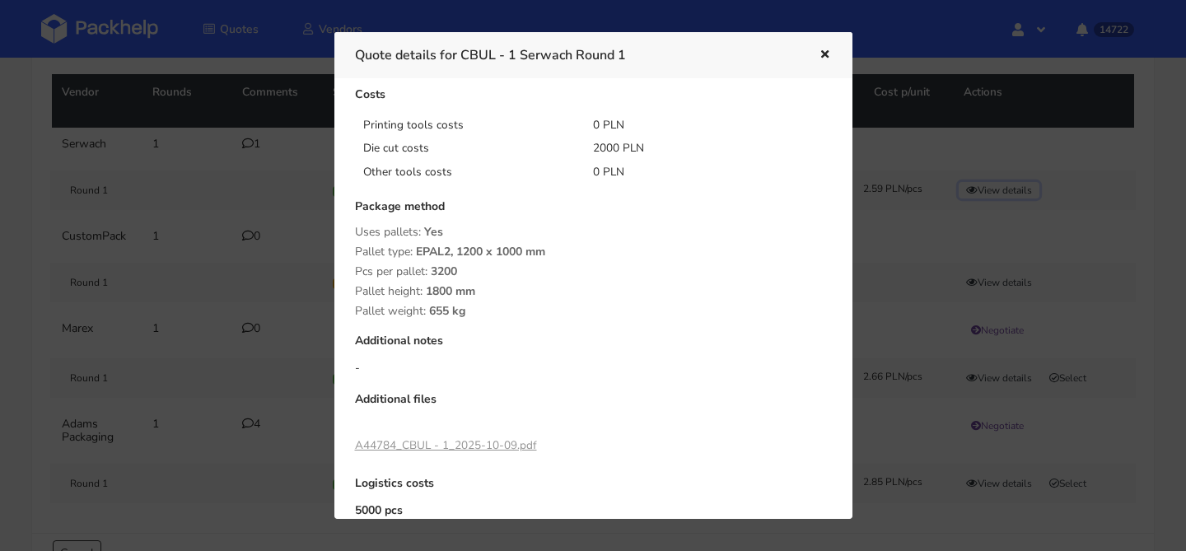
scroll to position [161, 0]
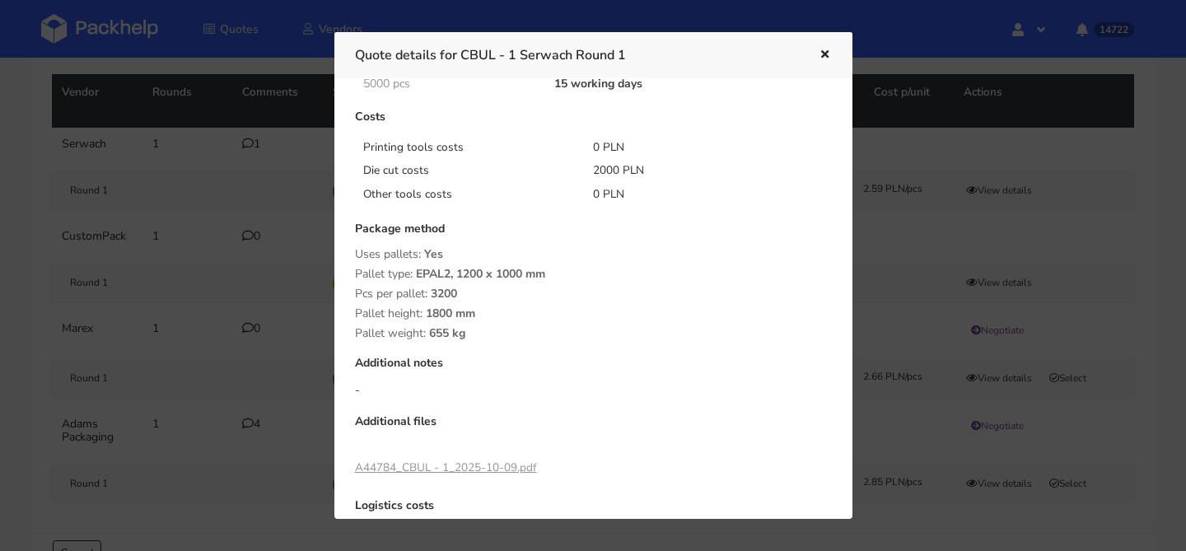
click at [823, 45] on button "button" at bounding box center [823, 54] width 18 height 21
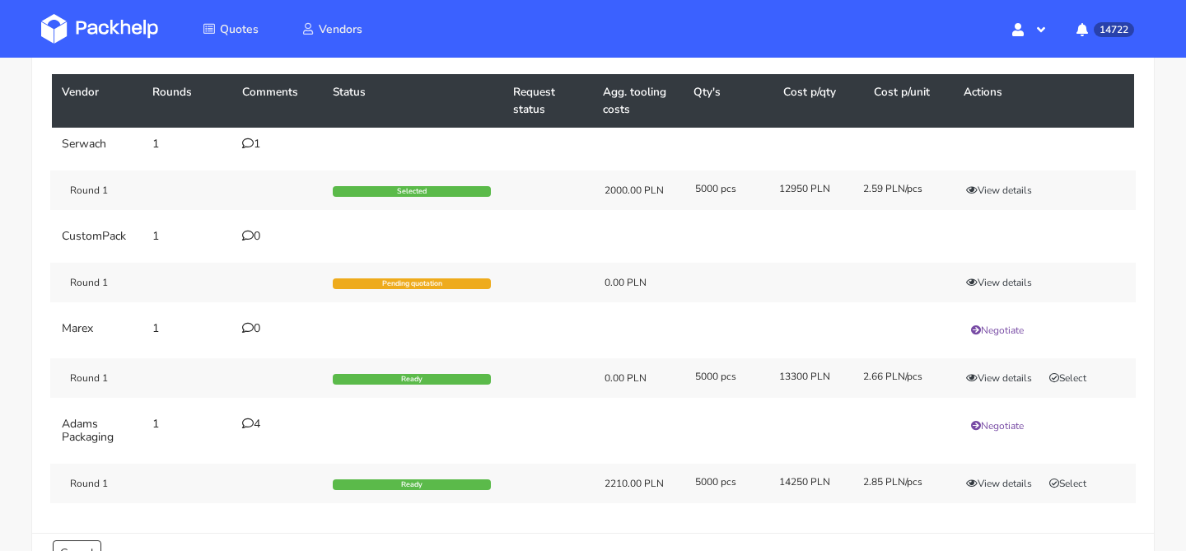
click at [254, 138] on div "1" at bounding box center [277, 144] width 71 height 13
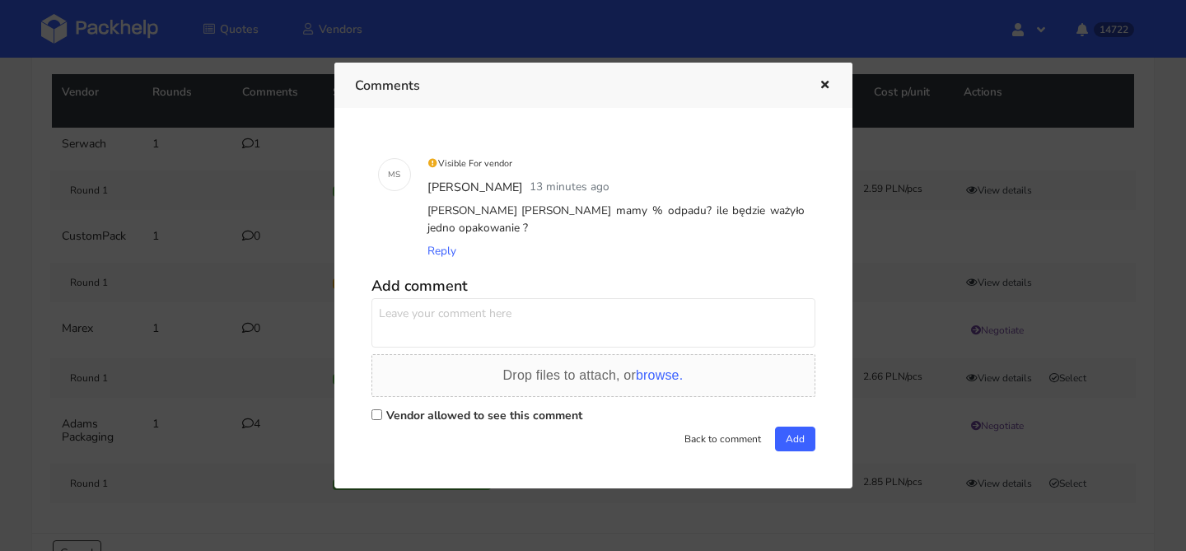
click at [272, 265] on div at bounding box center [593, 275] width 1186 height 551
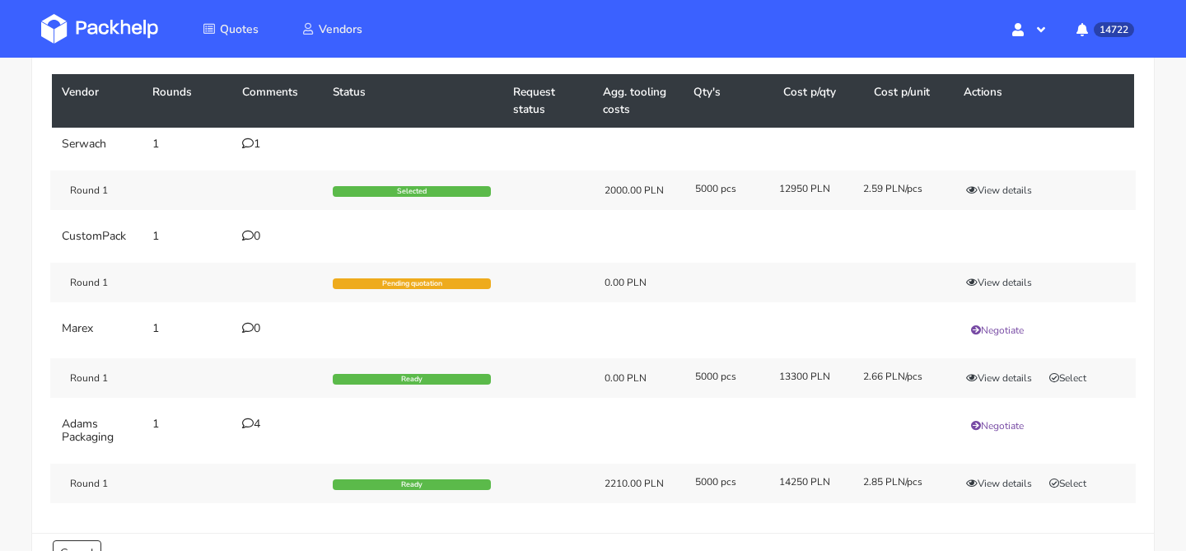
scroll to position [0, 0]
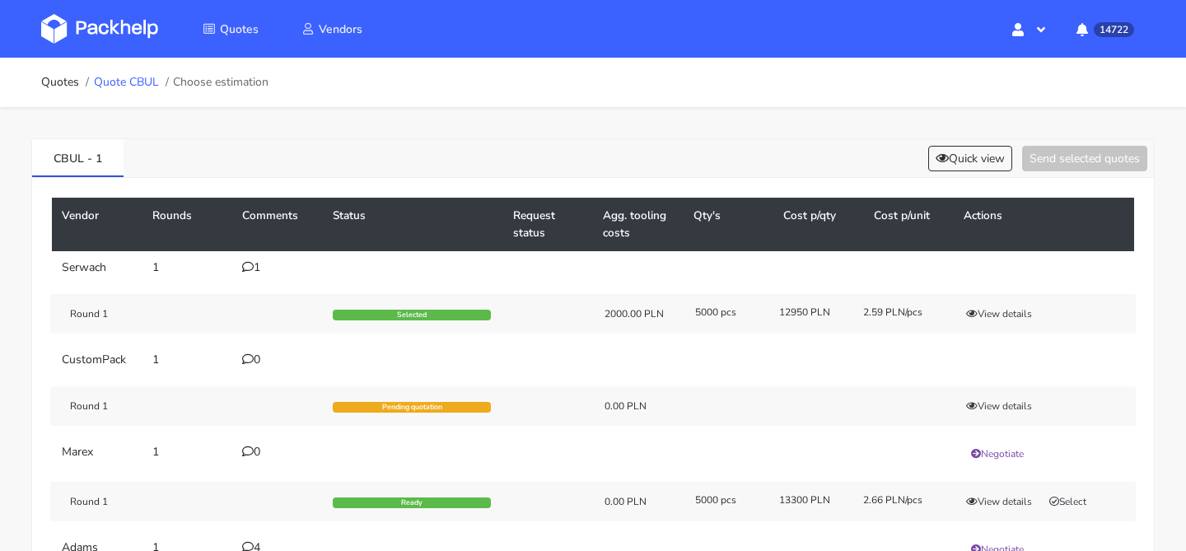
click at [124, 84] on link "Quote CBUL" at bounding box center [126, 82] width 65 height 13
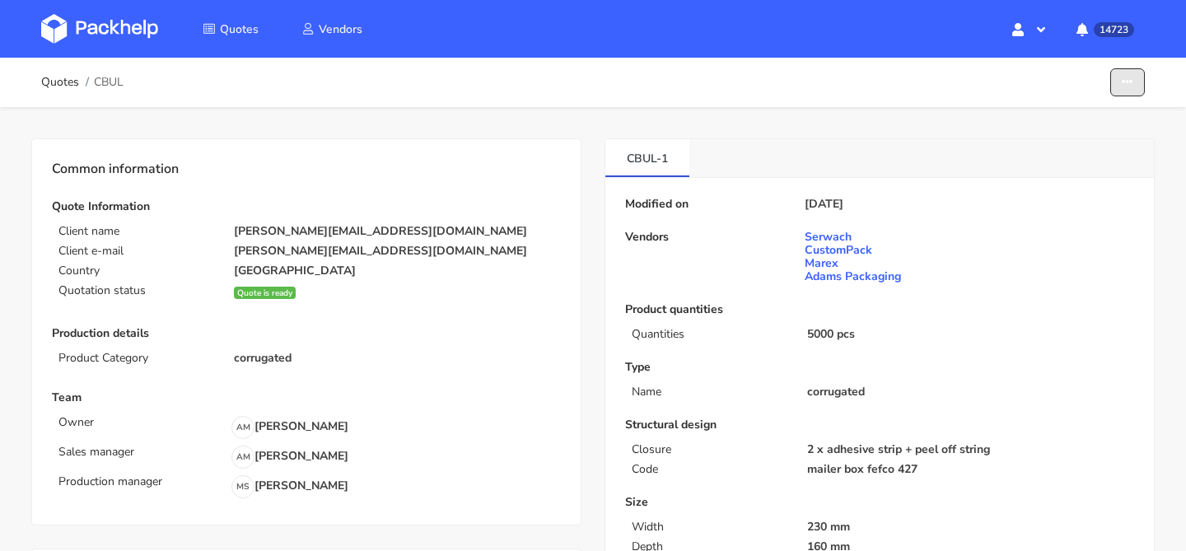
click at [1122, 88] on button "button" at bounding box center [1127, 82] width 35 height 29
click at [1033, 184] on link "Show estimations" at bounding box center [1064, 180] width 145 height 27
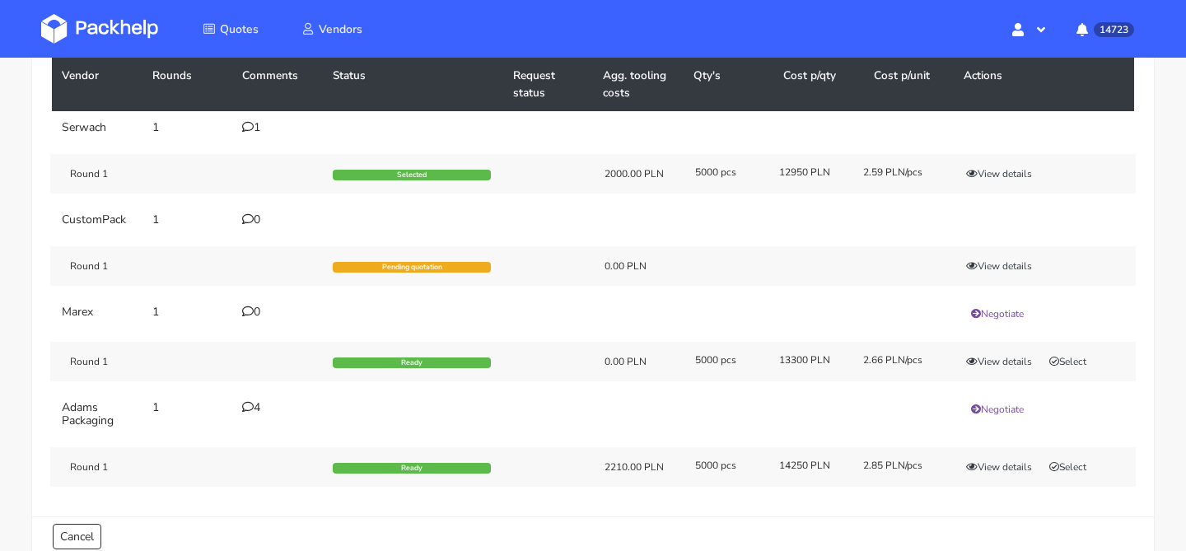
scroll to position [141, 0]
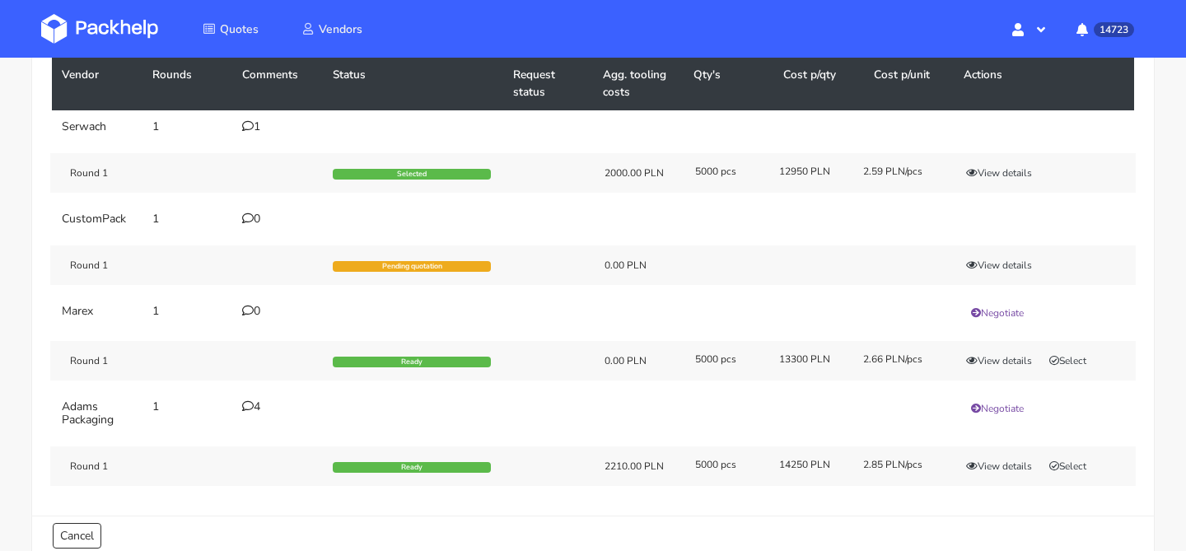
click at [250, 121] on icon at bounding box center [248, 126] width 12 height 12
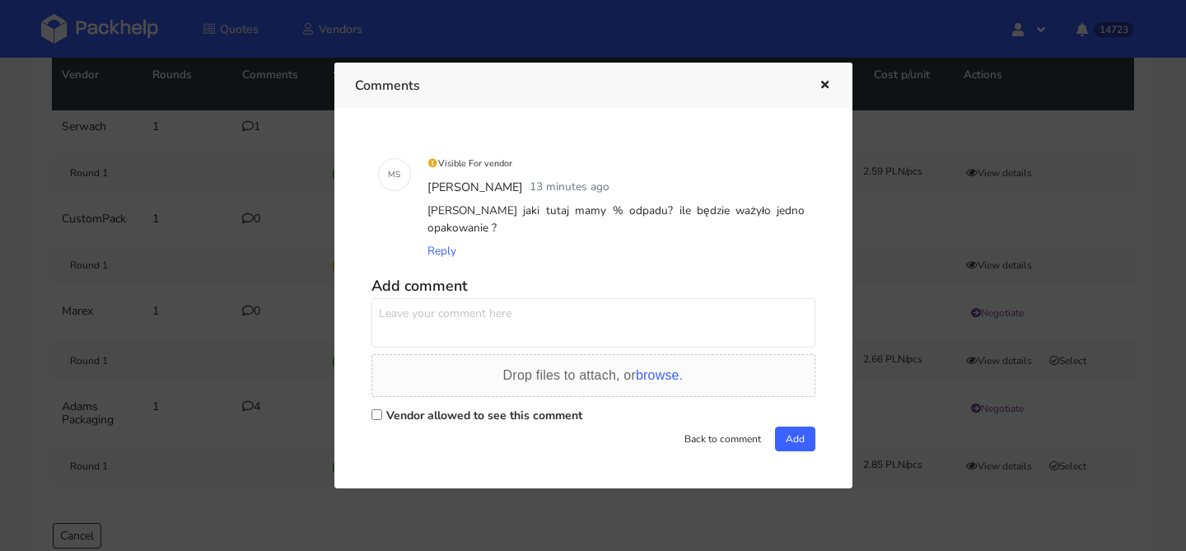
click at [572, 330] on textarea at bounding box center [593, 322] width 444 height 49
type textarea "i tutaj bez kosztów bez narzędzi bo to jest rozmiar JQEV tylko fale musimy zmie…"
click at [537, 413] on label "Vendor allowed to see this comment" at bounding box center [484, 416] width 196 height 16
click at [382, 413] on input "Vendor allowed to see this comment" at bounding box center [376, 414] width 11 height 11
checkbox input "true"
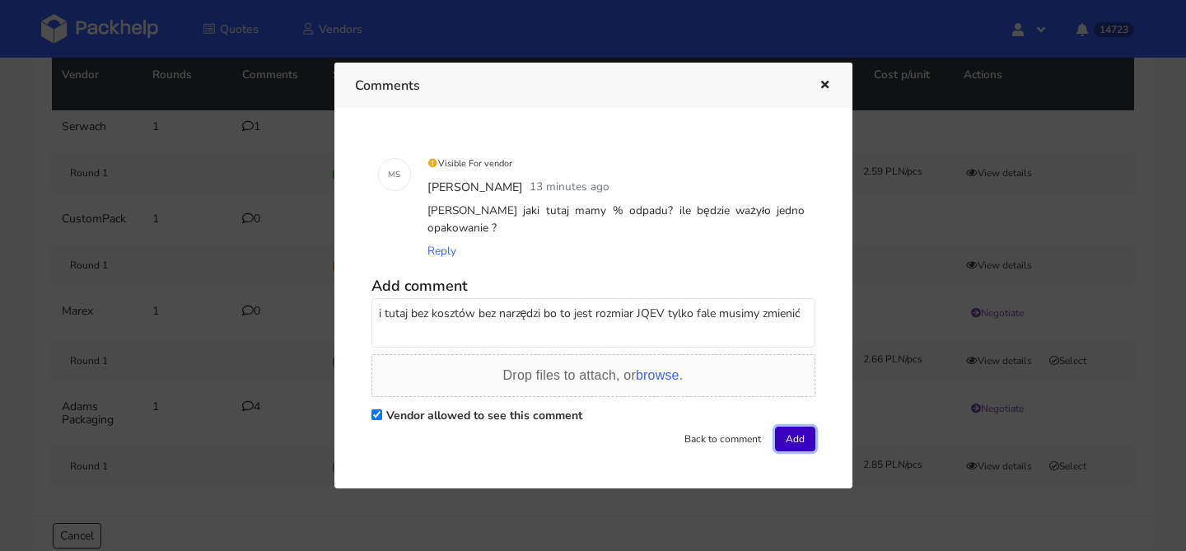
click at [791, 429] on button "Add" at bounding box center [795, 439] width 40 height 25
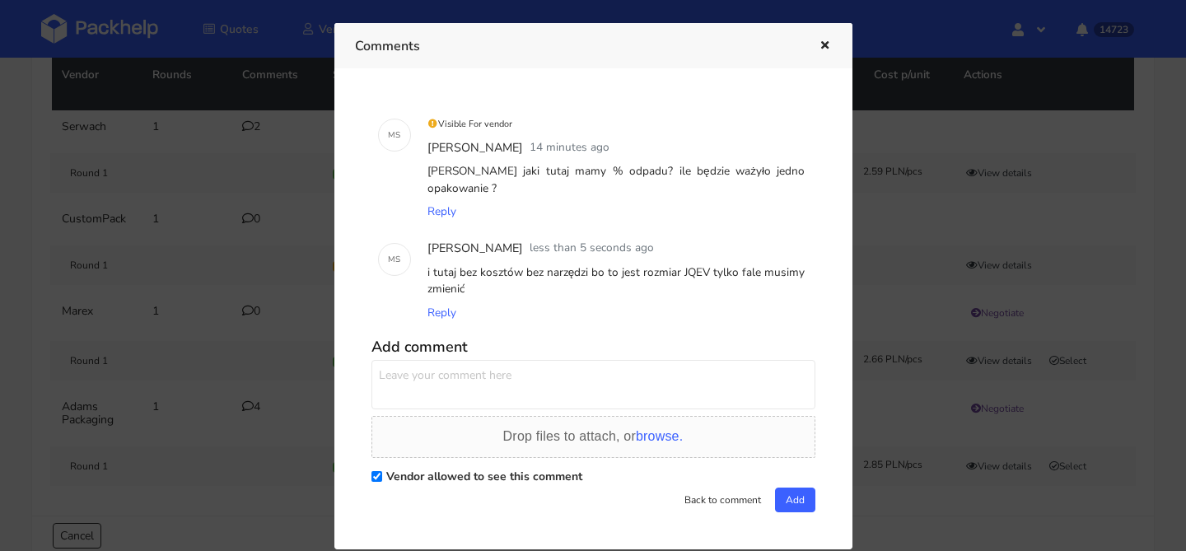
click at [825, 47] on icon "button" at bounding box center [825, 46] width 14 height 12
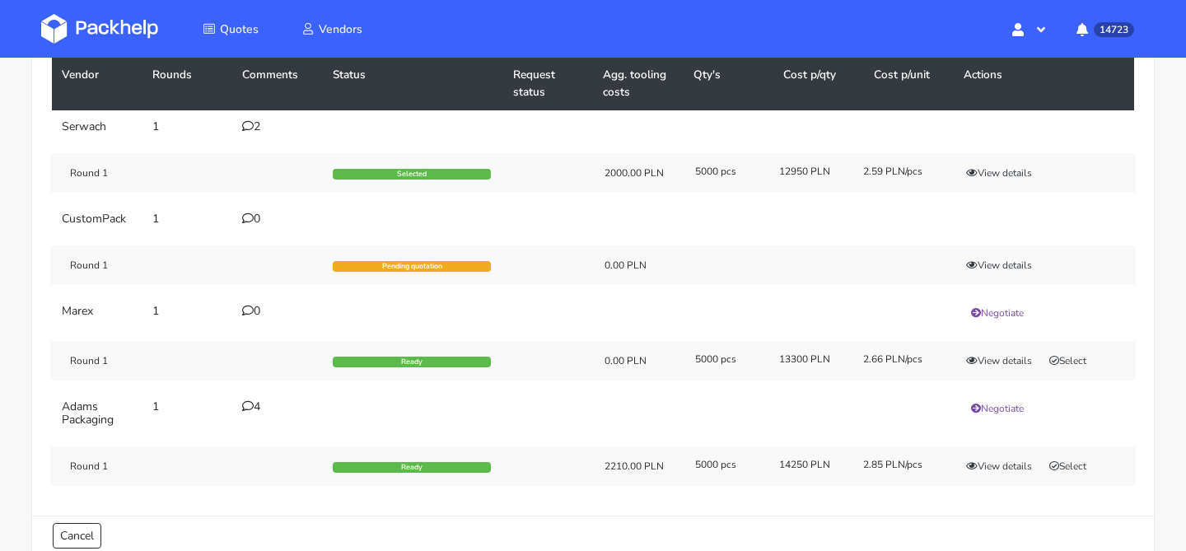
scroll to position [0, 0]
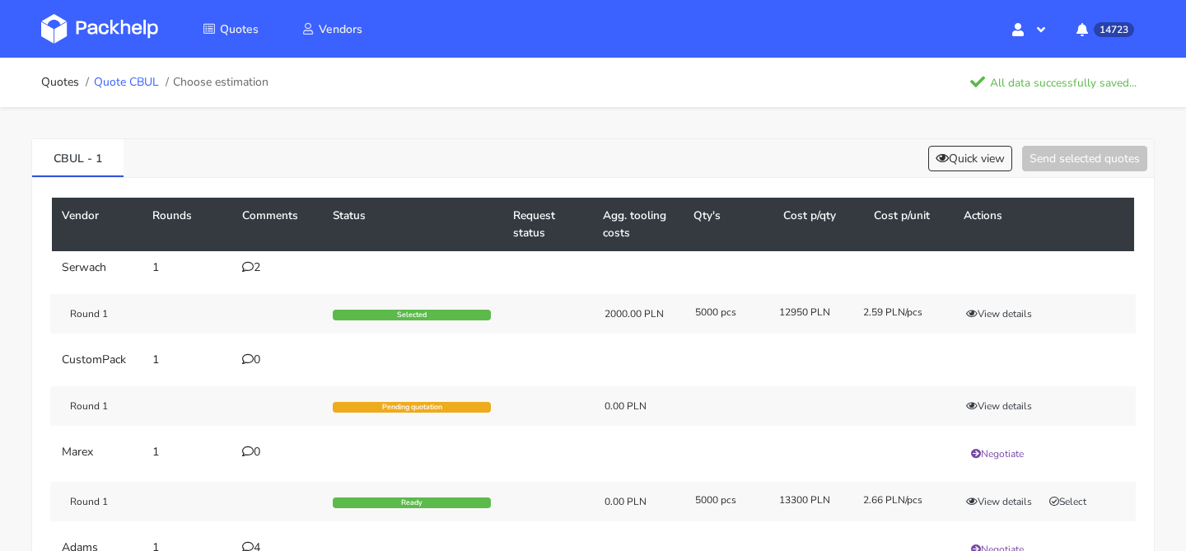
click at [148, 82] on link "Quote CBUL" at bounding box center [126, 82] width 65 height 13
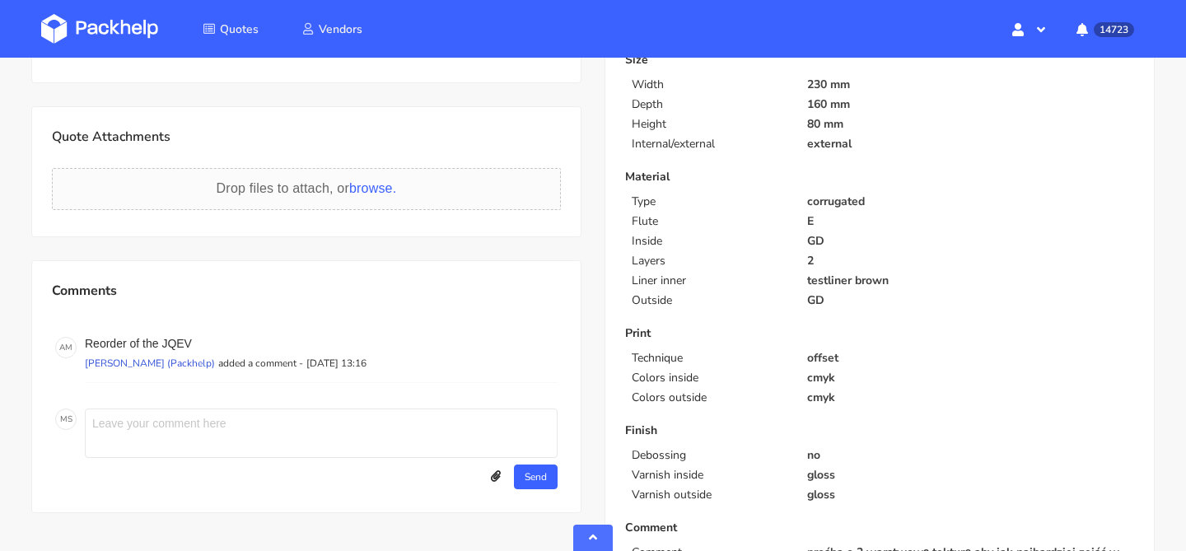
scroll to position [453, 0]
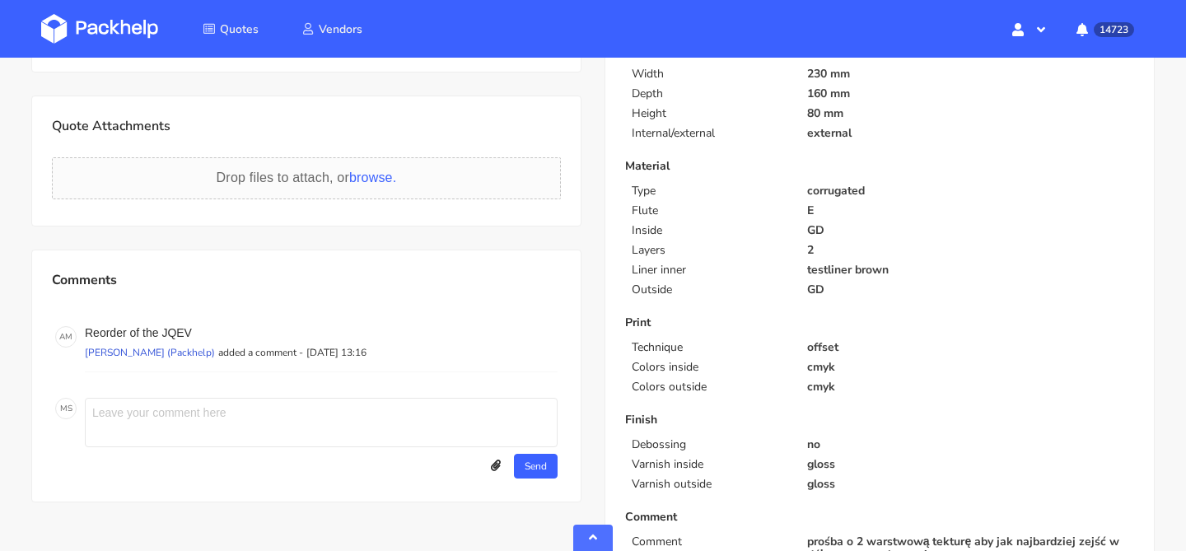
click at [275, 401] on textarea at bounding box center [321, 422] width 473 height 49
type textarea "zjechaliśmy z wagą opakowania do około 140 g"
click at [535, 467] on button "Send" at bounding box center [536, 466] width 44 height 25
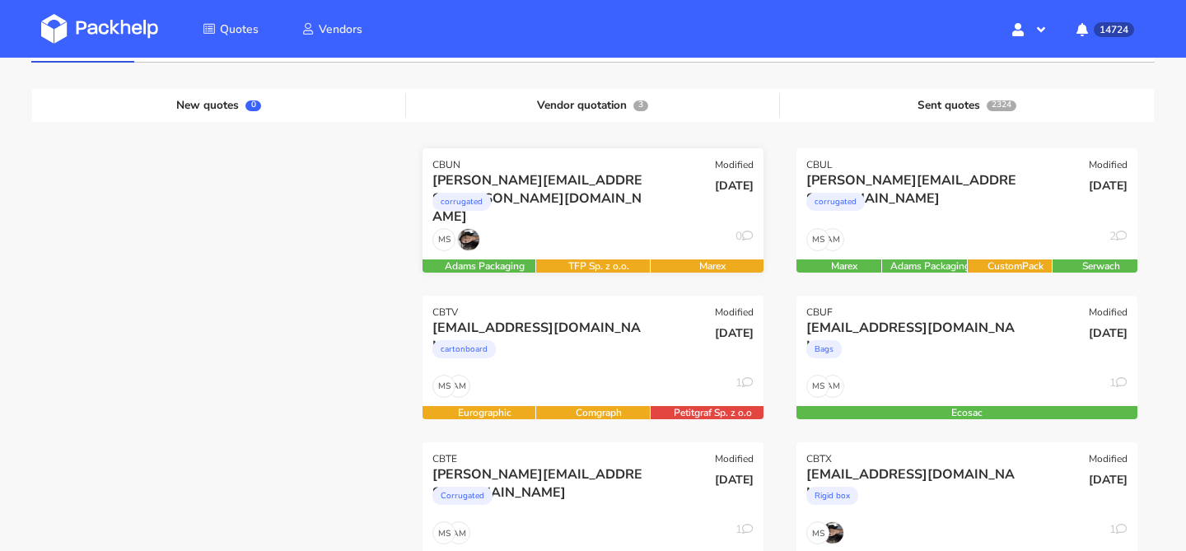
scroll to position [263, 0]
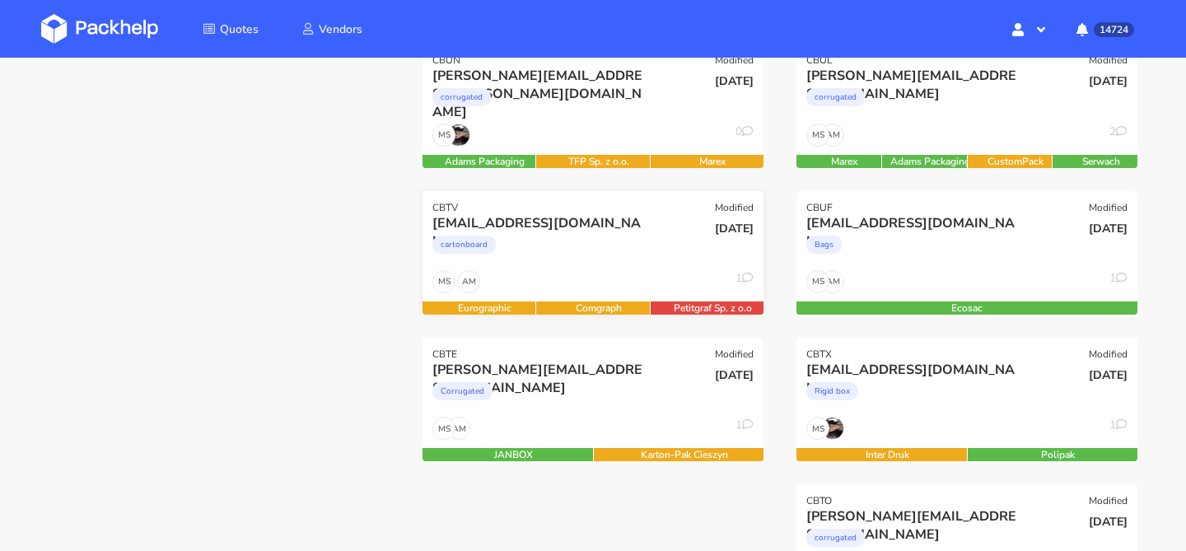
click at [579, 284] on div "AM MS 1" at bounding box center [593, 285] width 341 height 31
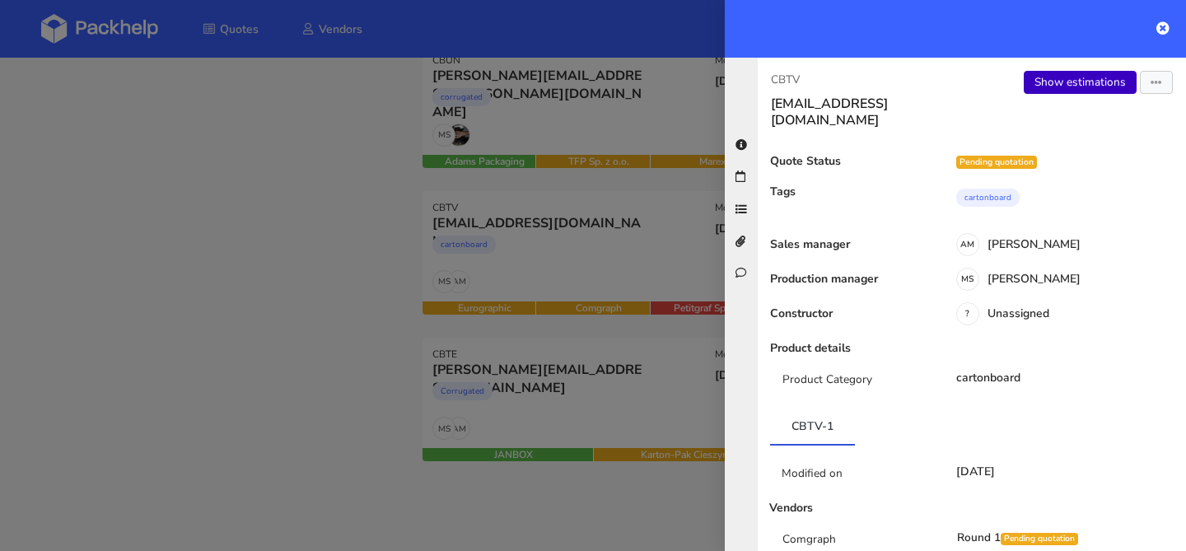
click at [1063, 78] on link "Show estimations" at bounding box center [1080, 82] width 113 height 23
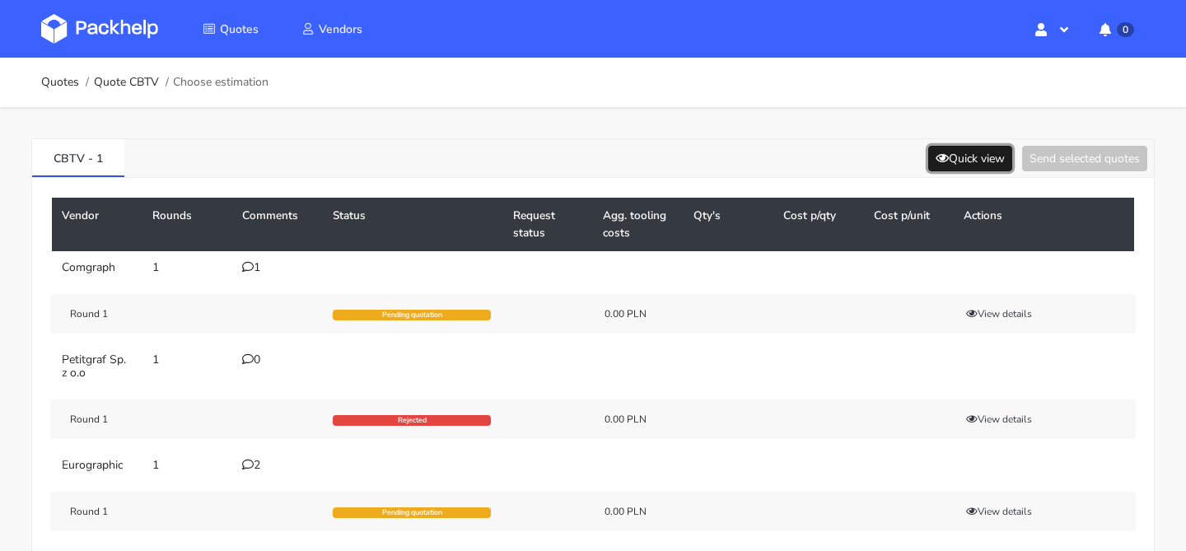
click at [948, 165] on button "Quick view" at bounding box center [970, 159] width 84 height 26
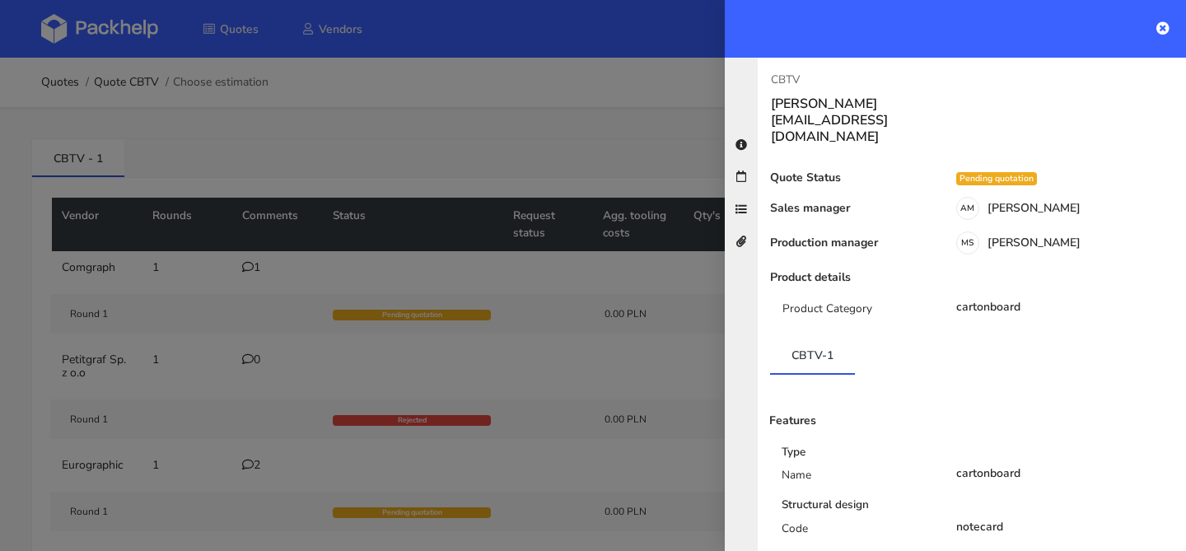
scroll to position [564, 0]
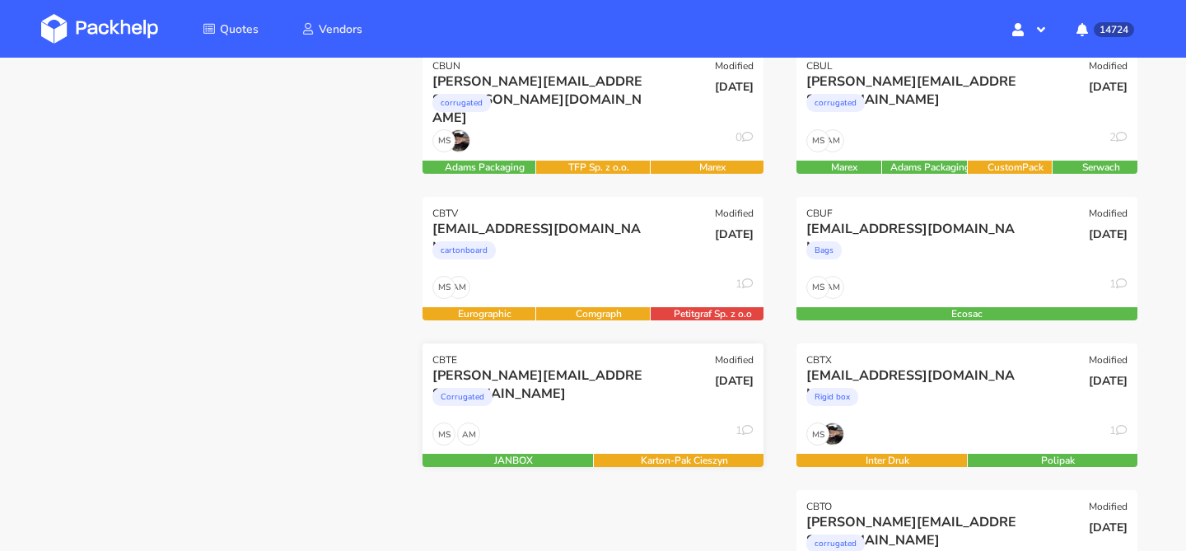
scroll to position [256, 0]
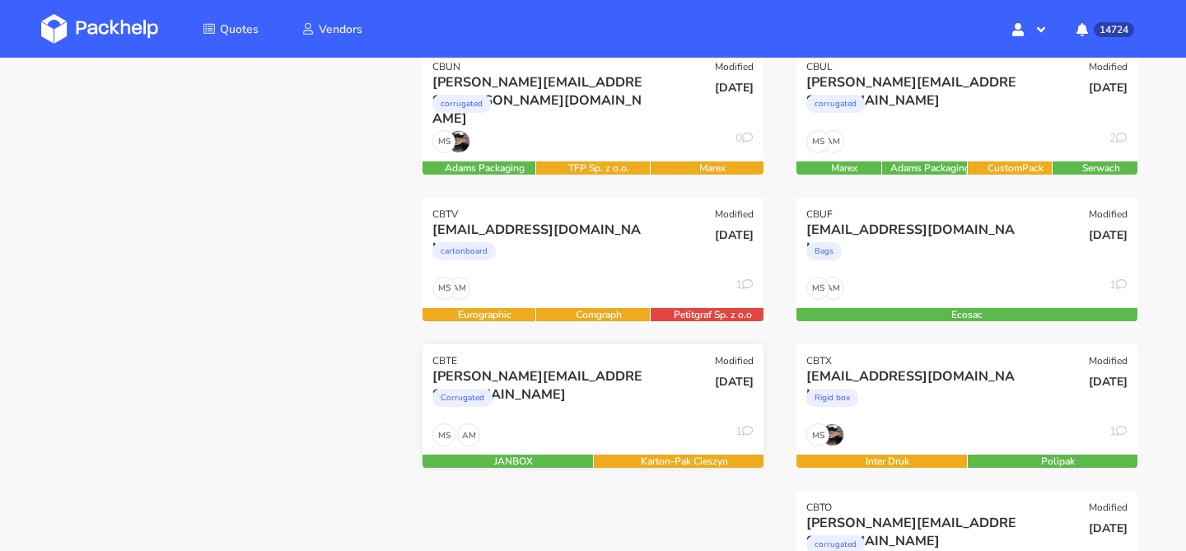
click at [571, 416] on div "Corrugated" at bounding box center [541, 401] width 218 height 33
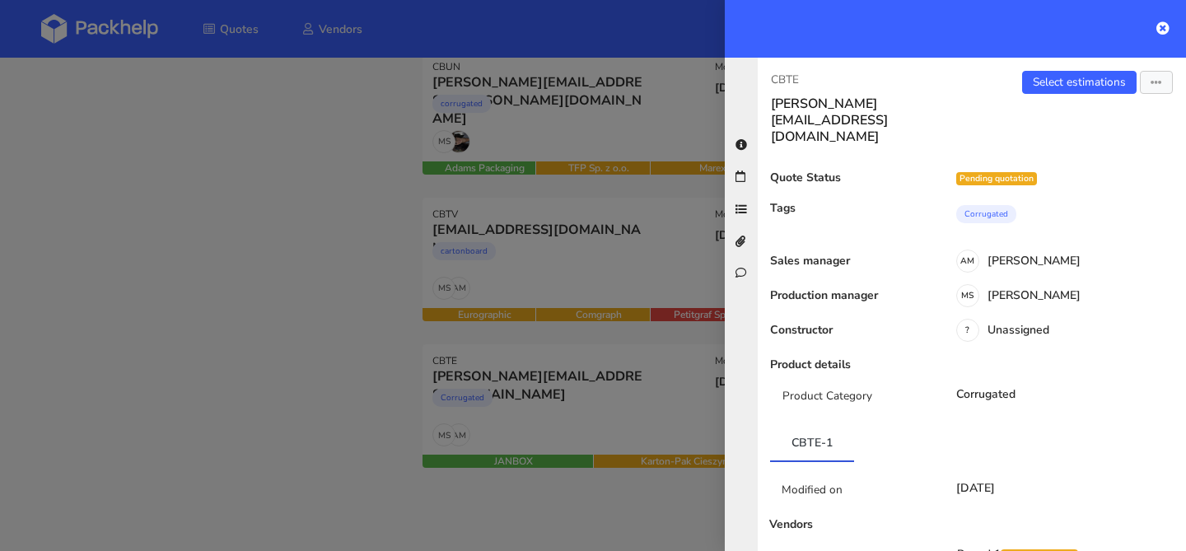
click at [324, 255] on div at bounding box center [593, 275] width 1186 height 551
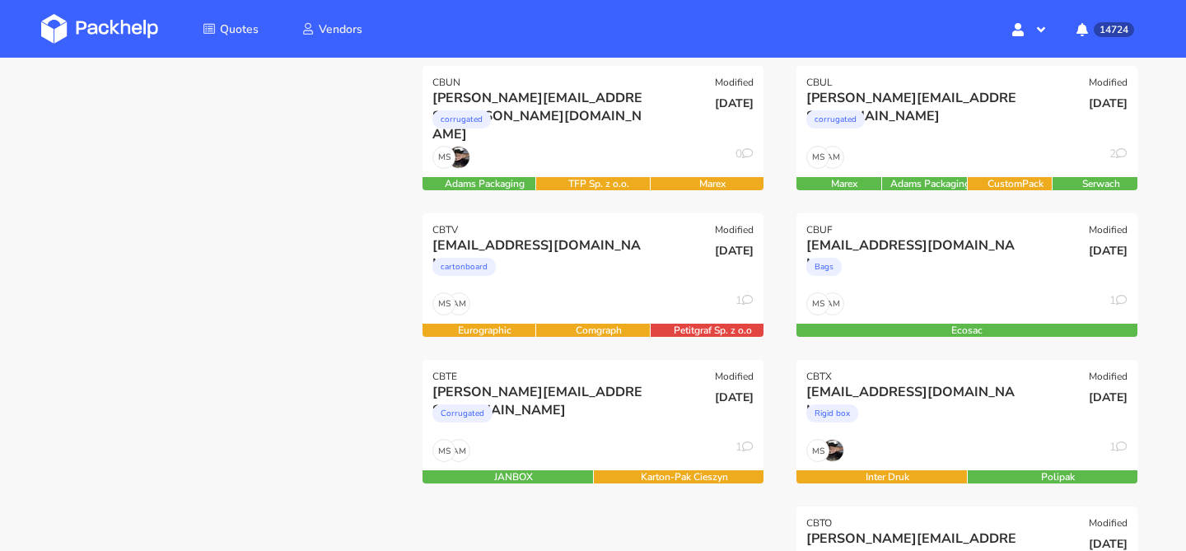
scroll to position [244, 0]
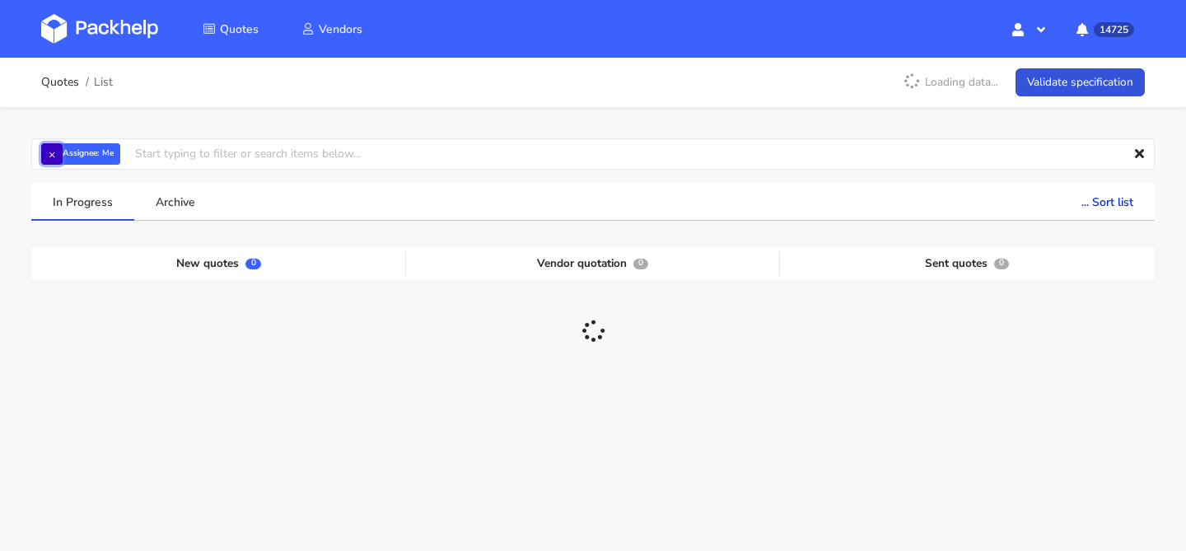
click at [53, 152] on button "×" at bounding box center [51, 153] width 21 height 21
click at [53, 152] on input "text" at bounding box center [592, 153] width 1123 height 31
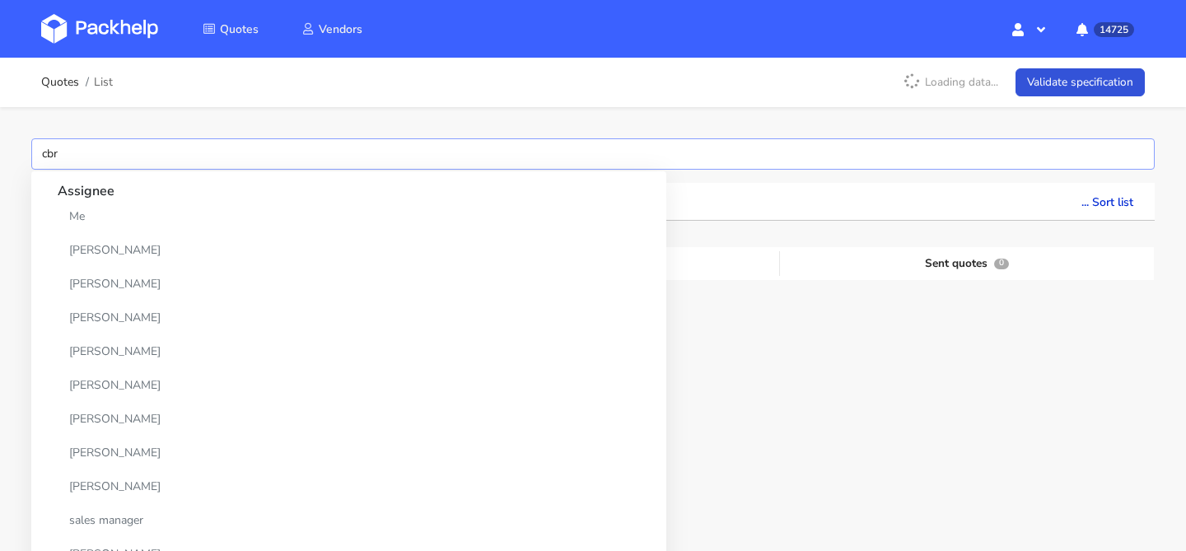
type input "cbrn"
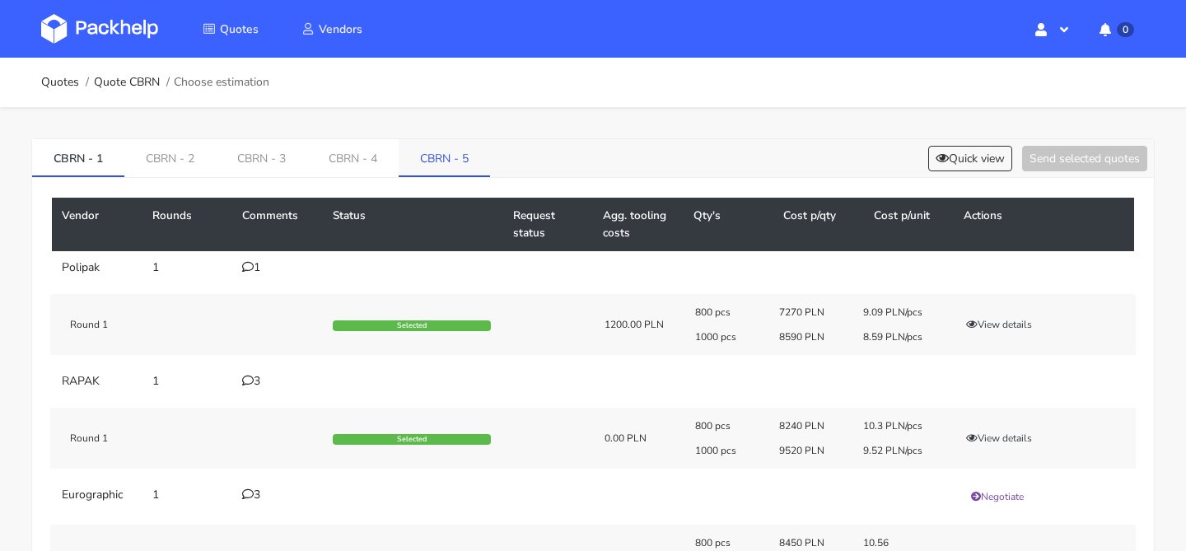
click at [473, 156] on link "CBRN - 5" at bounding box center [444, 157] width 91 height 36
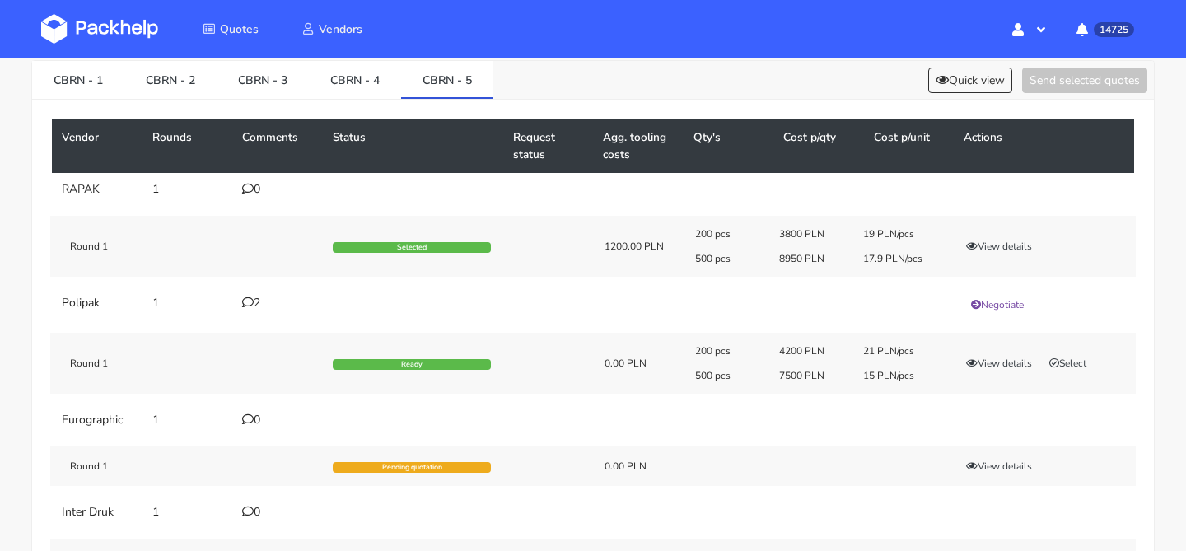
scroll to position [79, 0]
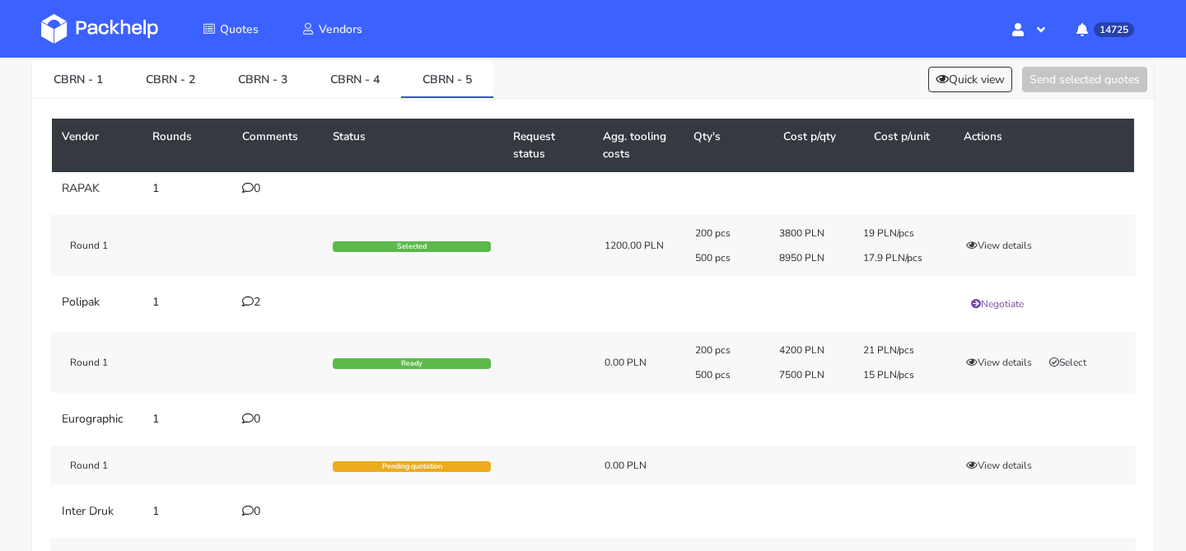
click at [258, 302] on div "2" at bounding box center [277, 302] width 71 height 13
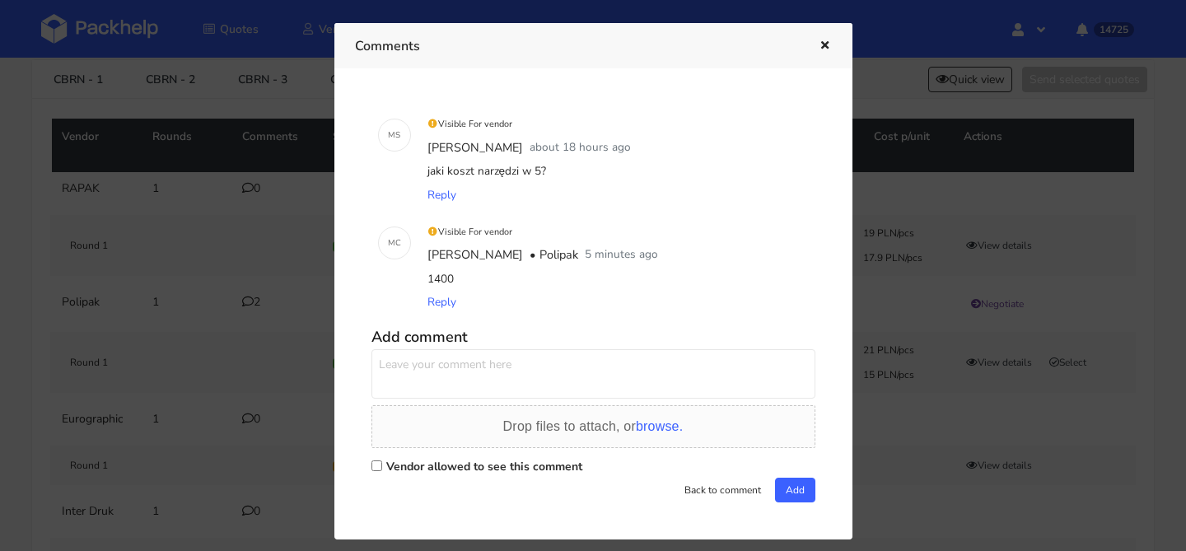
click at [258, 302] on div at bounding box center [593, 275] width 1186 height 551
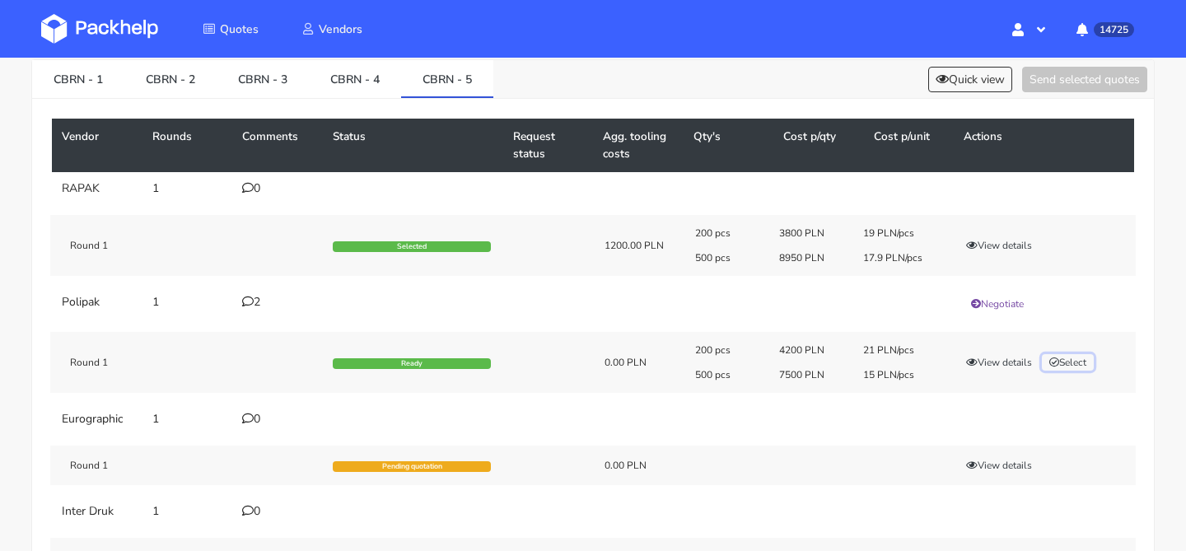
click at [1087, 362] on button "Select" at bounding box center [1068, 362] width 52 height 16
click at [1086, 79] on button "Send selected quotes ( 1 )" at bounding box center [1073, 80] width 148 height 26
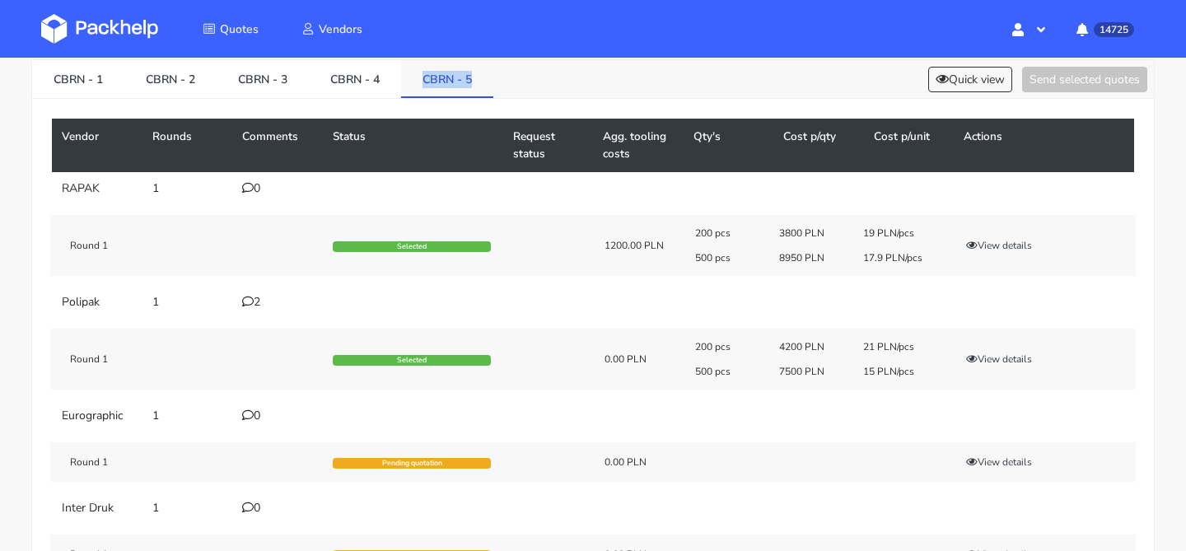
drag, startPoint x: 489, startPoint y: 74, endPoint x: 410, endPoint y: 75, distance: 79.1
click at [410, 75] on link "CBRN - 5" at bounding box center [447, 78] width 92 height 36
copy link "CBRN - 5"
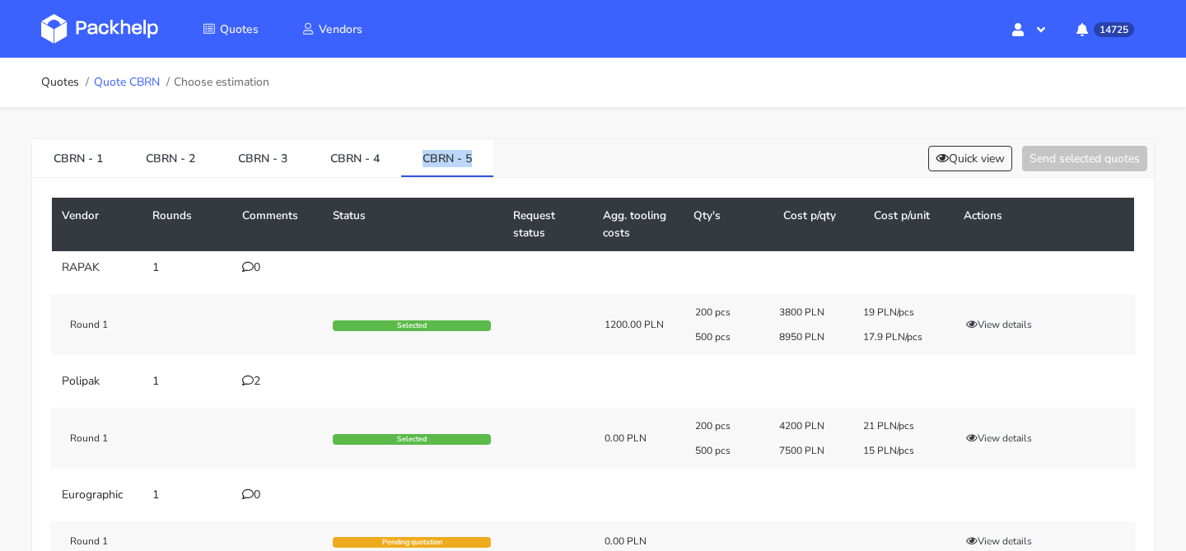
click at [152, 84] on link "Quote CBRN" at bounding box center [127, 82] width 66 height 13
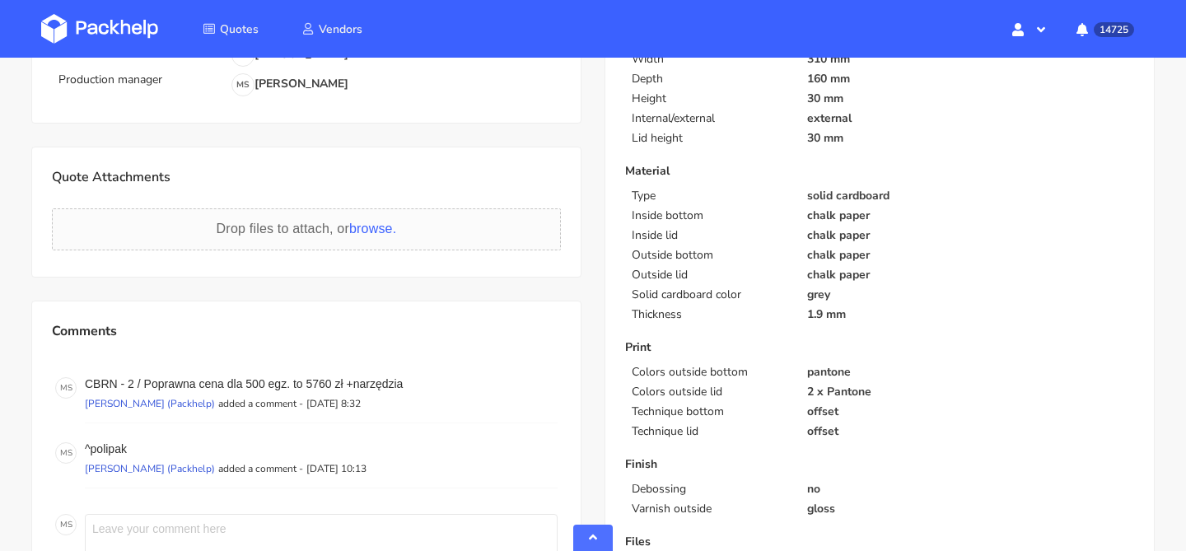
scroll to position [474, 0]
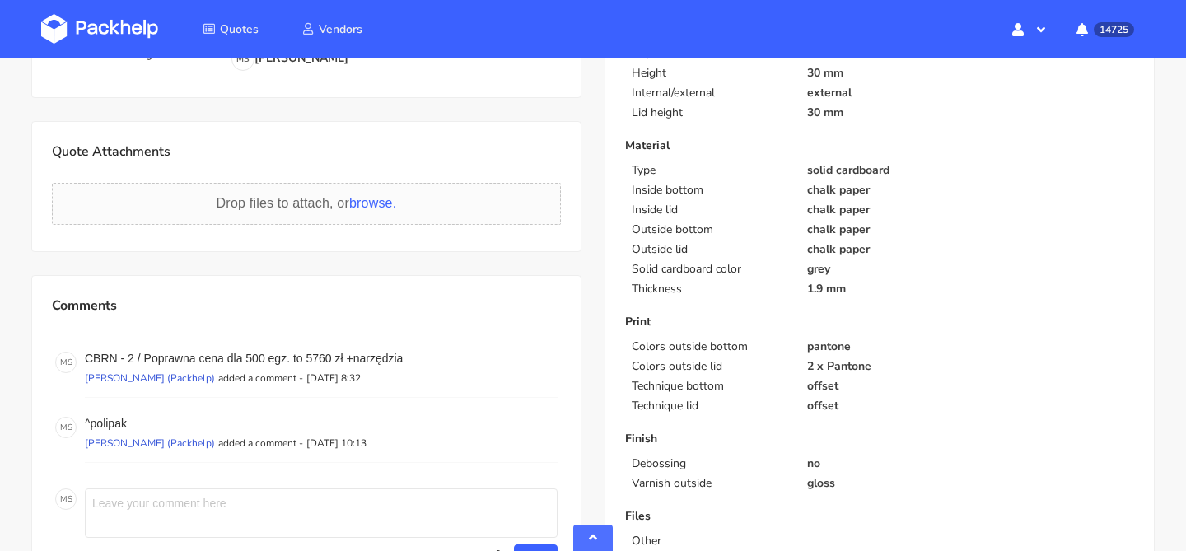
click at [175, 485] on div "M S Send Upload attachments Drop files to attach, or browse. Close Add" at bounding box center [306, 528] width 509 height 87
click at [165, 488] on textarea at bounding box center [321, 512] width 473 height 49
paste textarea "CBRN - 5"
type textarea "CBRN - 5 +1400 tools polipak"
click at [526, 544] on button "Send" at bounding box center [536, 556] width 44 height 25
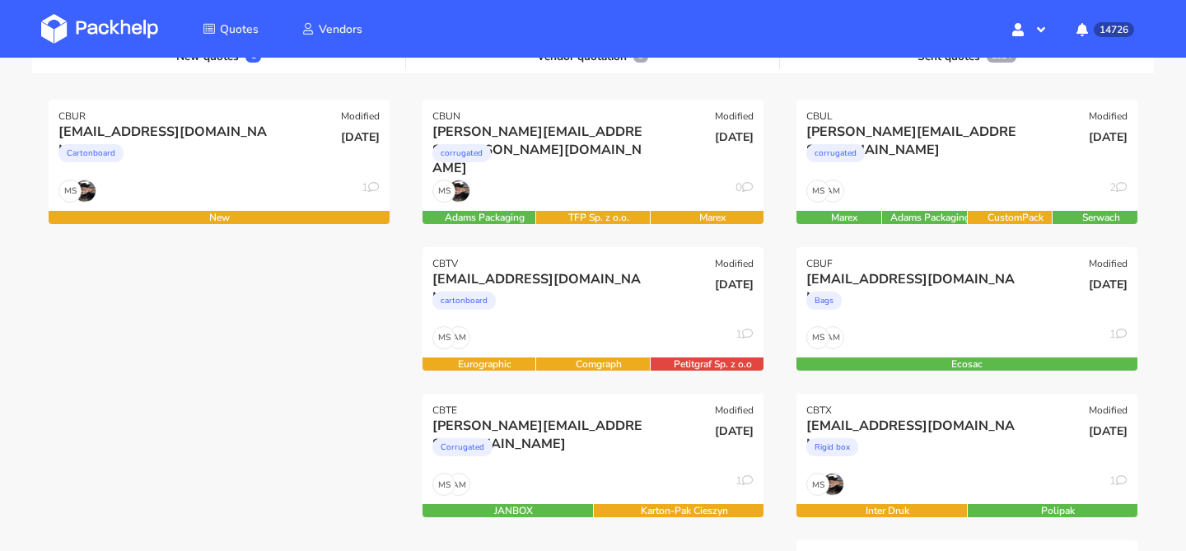
scroll to position [204, 0]
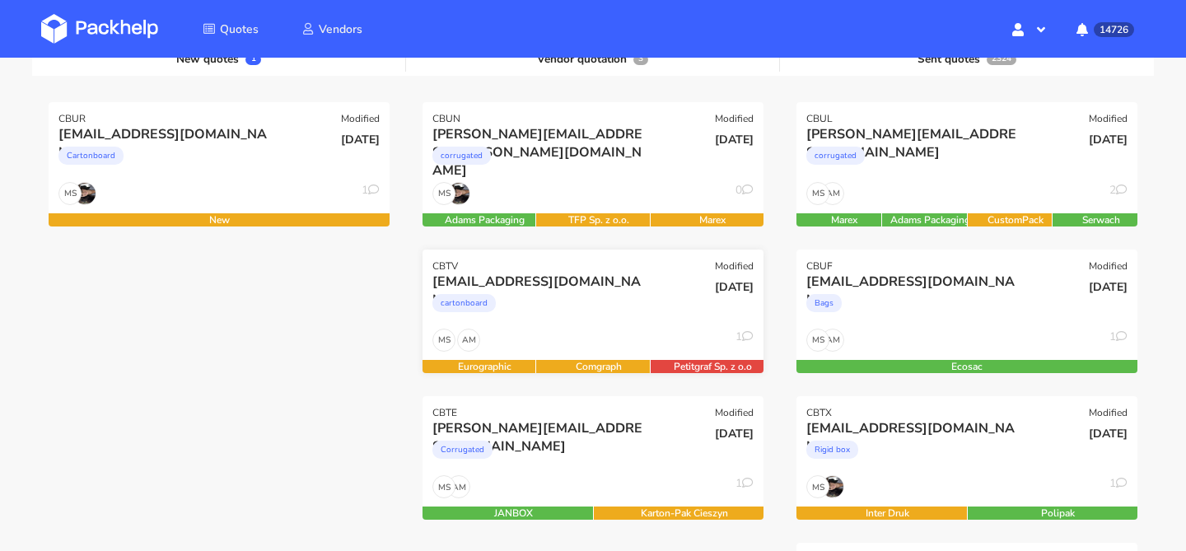
click at [647, 290] on div "b.kita@purinova.com cartonboard" at bounding box center [536, 301] width 230 height 56
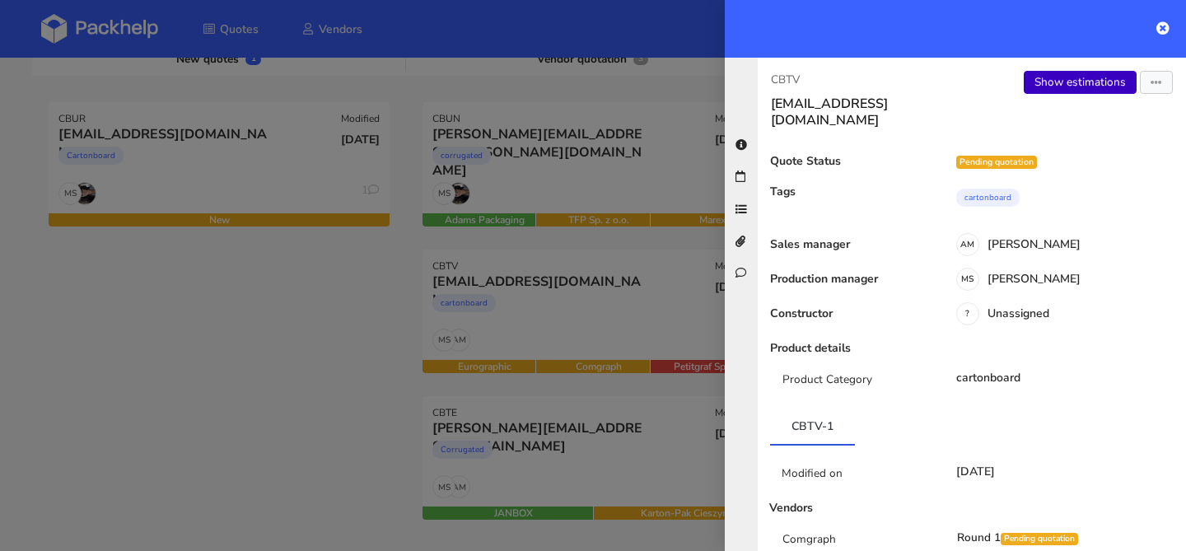
click at [1059, 82] on link "Show estimations" at bounding box center [1080, 82] width 113 height 23
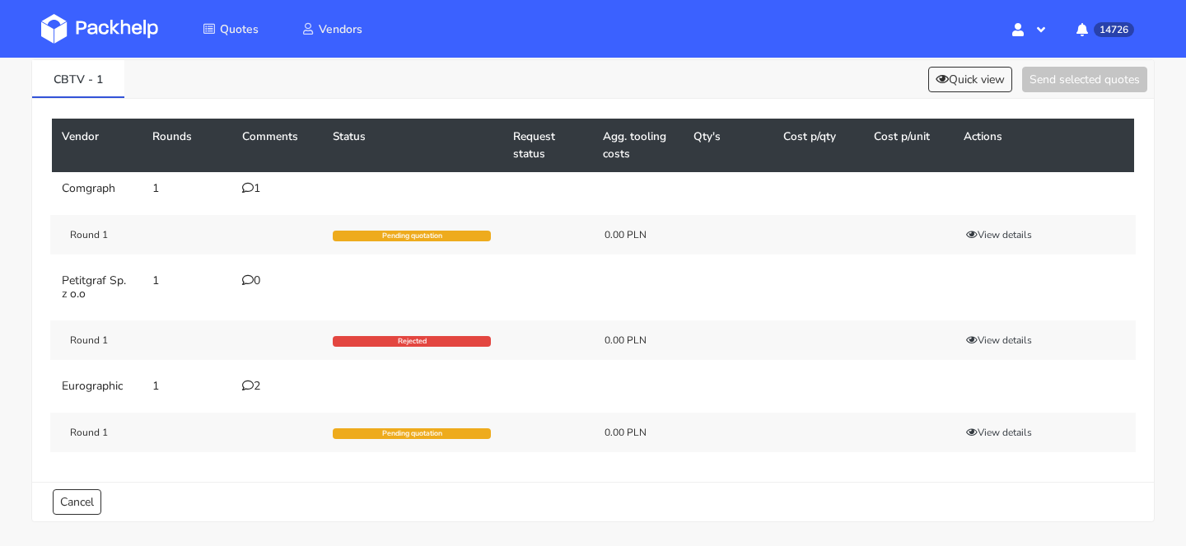
scroll to position [95, 0]
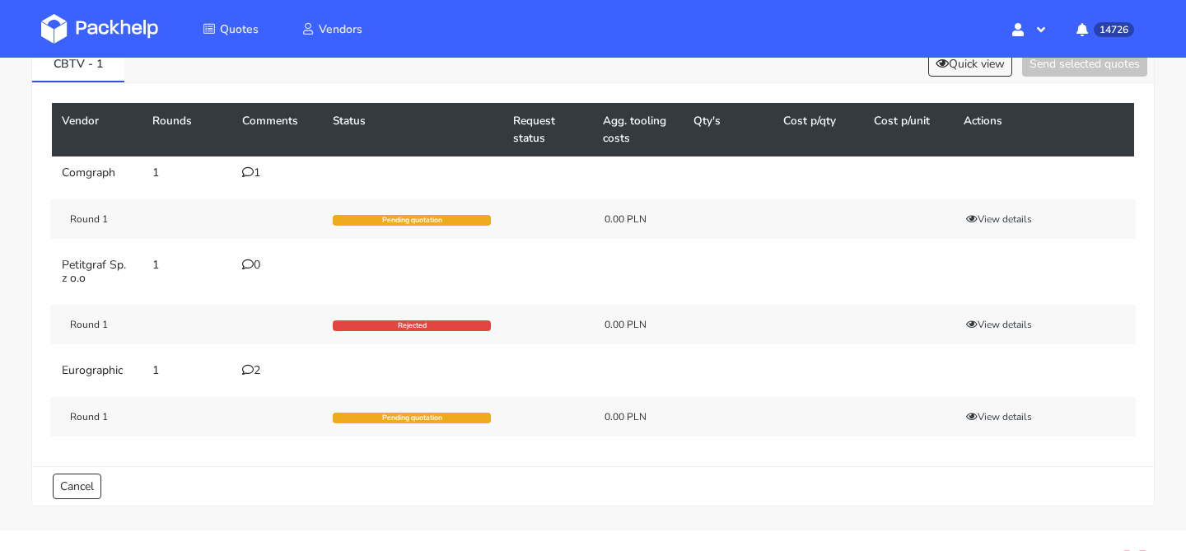
click at [259, 174] on div "1" at bounding box center [277, 172] width 71 height 13
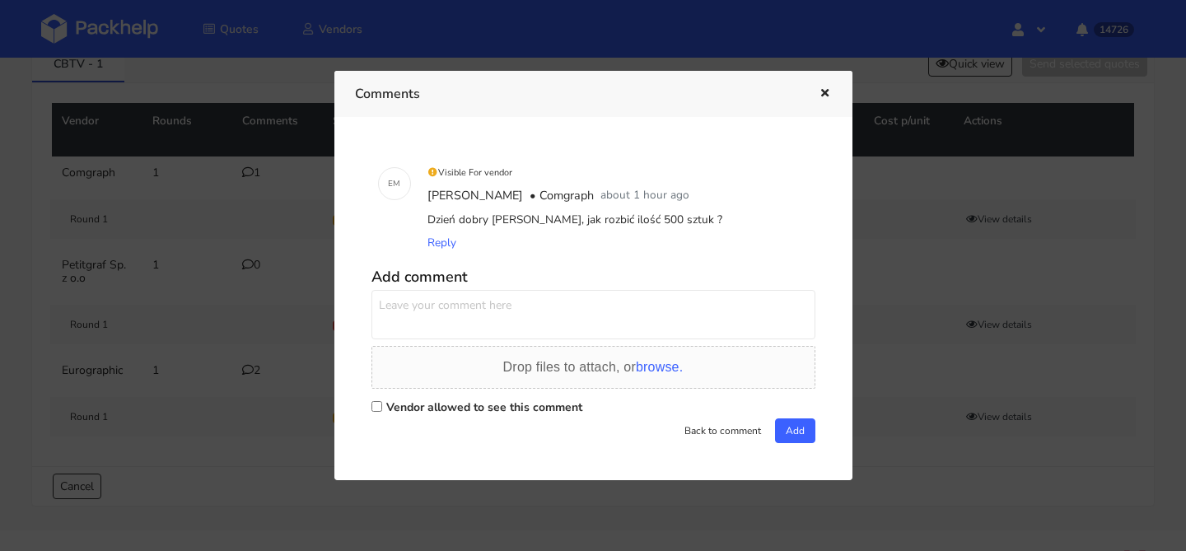
click at [568, 320] on textarea at bounding box center [593, 314] width 444 height 49
paste textarea "delikatnie zwiększone proporcjonalnie"
type textarea "delikatnie zwiększone proporcjonalnie"
click at [571, 407] on label "Vendor allowed to see this comment" at bounding box center [484, 407] width 196 height 16
click at [382, 407] on input "Vendor allowed to see this comment" at bounding box center [376, 406] width 11 height 11
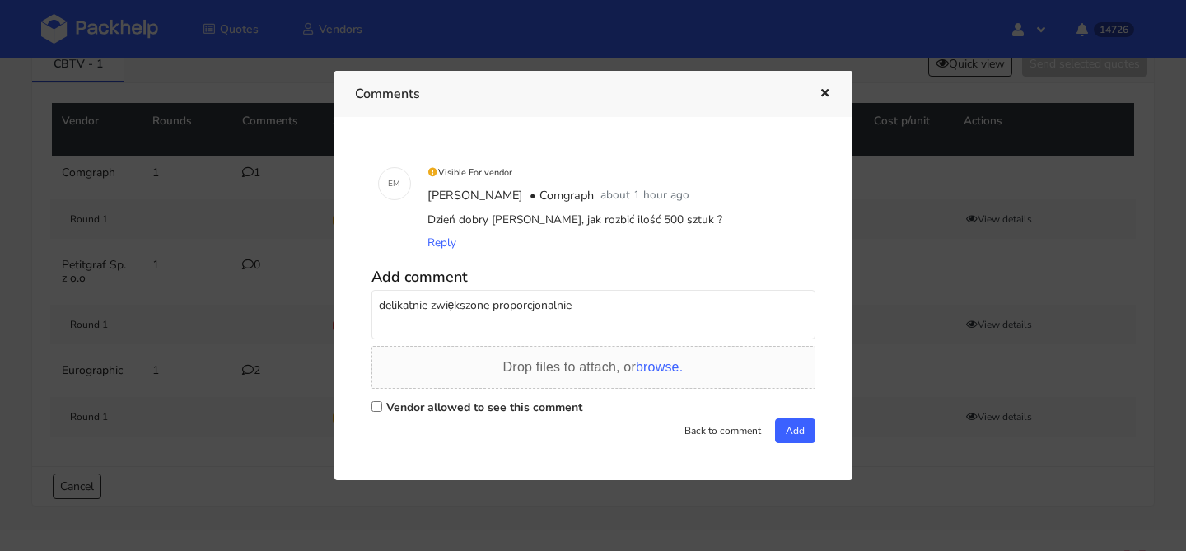
checkbox input "true"
click at [785, 427] on button "Add" at bounding box center [795, 430] width 40 height 25
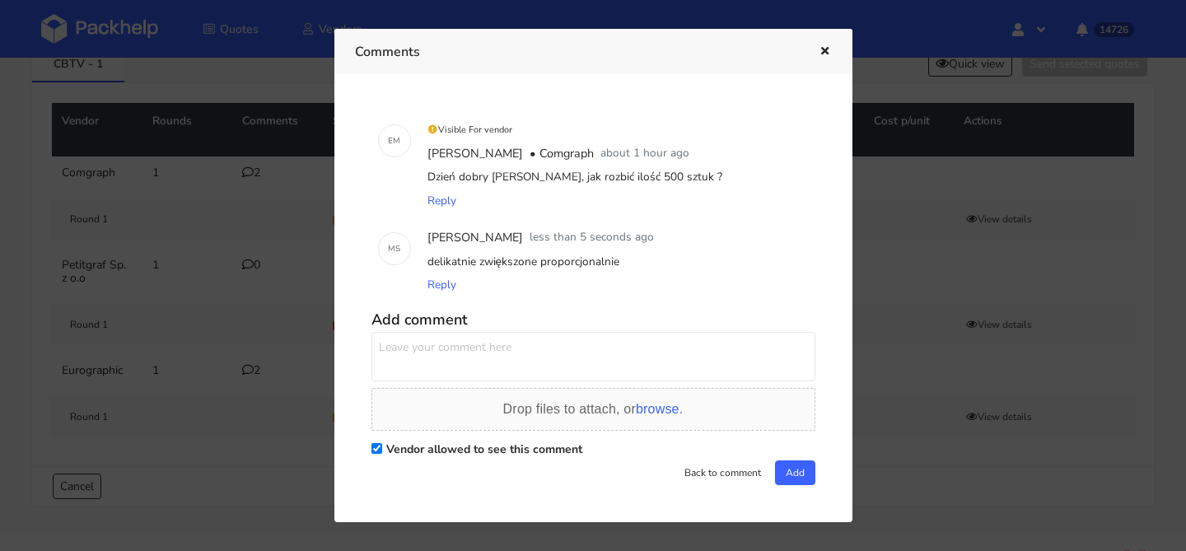
click at [822, 49] on icon "button" at bounding box center [825, 52] width 14 height 12
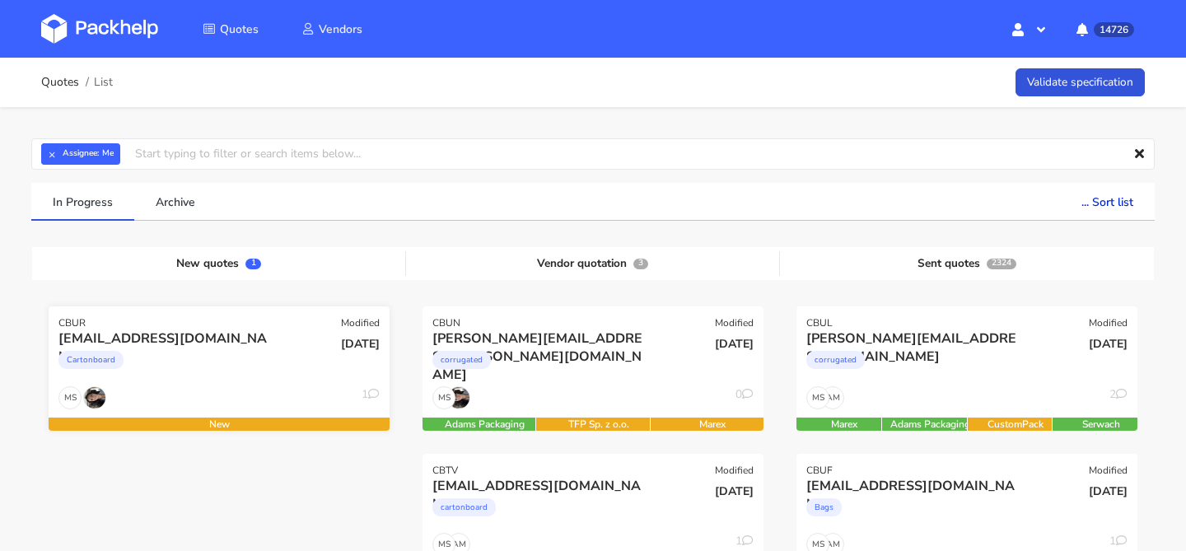
click at [254, 377] on div "Cartonboard" at bounding box center [167, 364] width 218 height 33
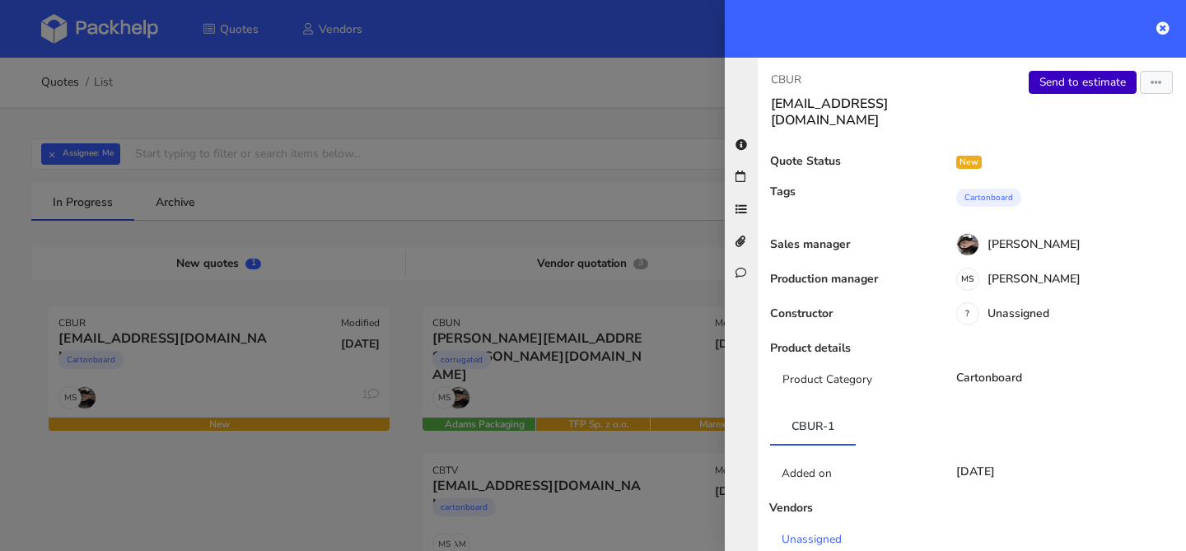
click at [1076, 91] on link "Send to estimate" at bounding box center [1083, 82] width 108 height 23
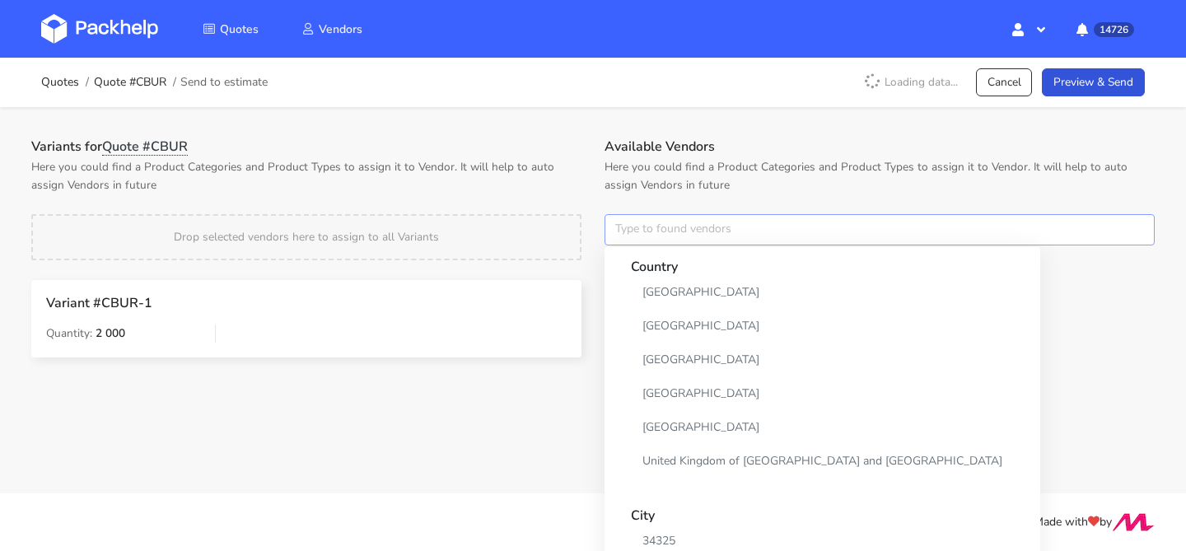
click at [628, 227] on input "text" at bounding box center [880, 229] width 550 height 31
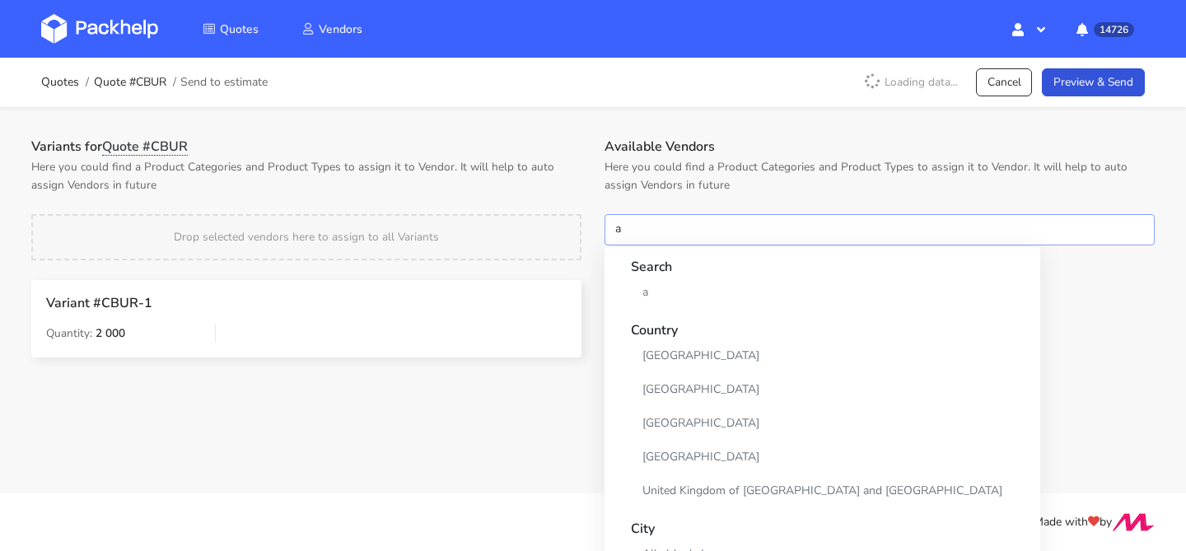
type input "an"
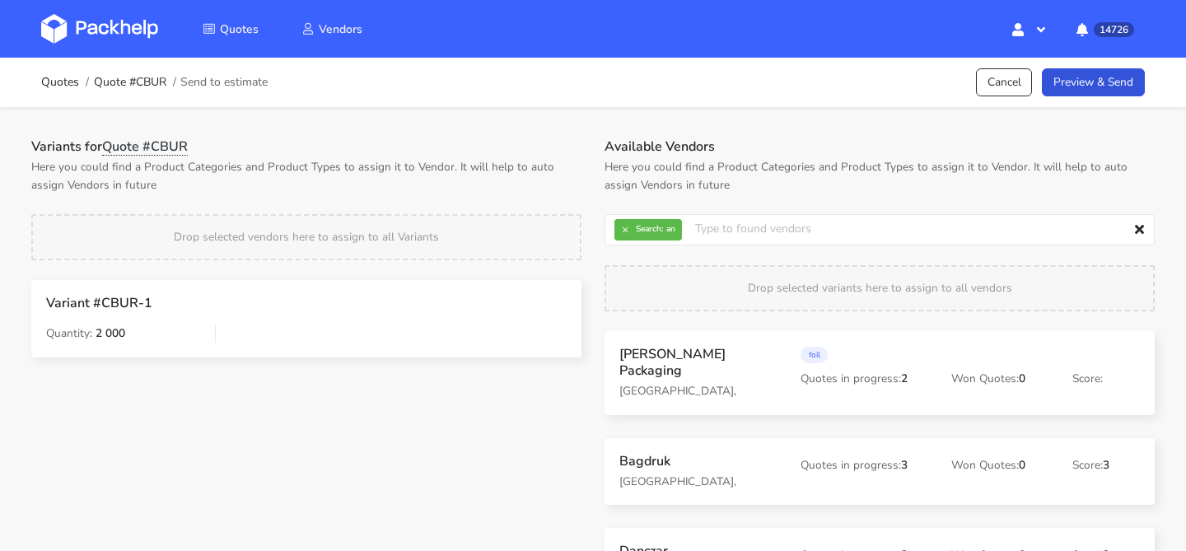
click at [580, 421] on div "Variants for Quote #CBUR Here you could find a Product Categories and Product T…" at bounding box center [306, 386] width 573 height 496
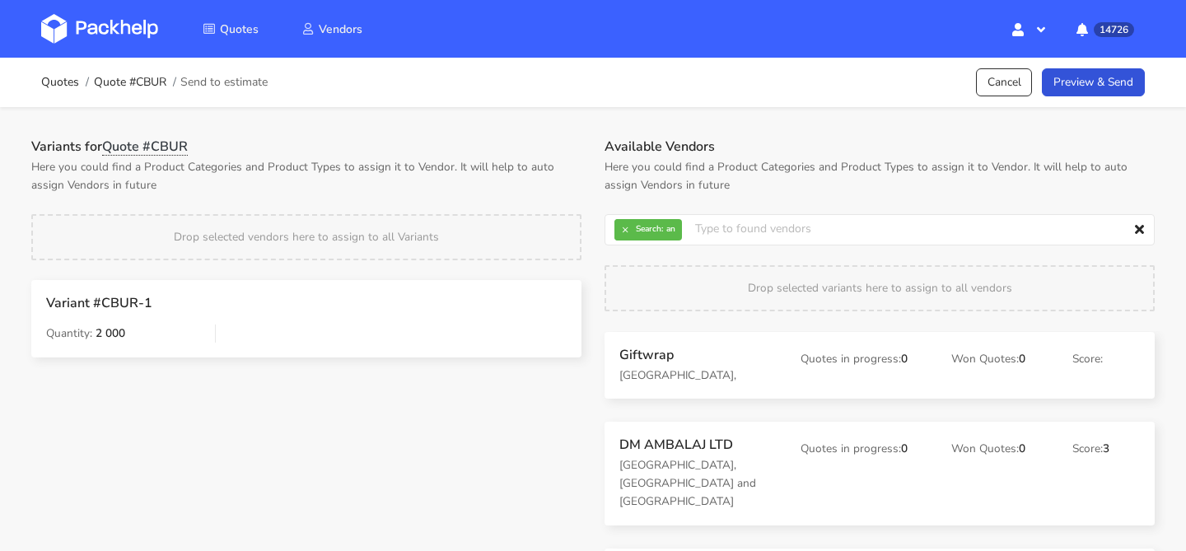
scroll to position [951, 0]
click at [623, 221] on button "×" at bounding box center [624, 229] width 21 height 21
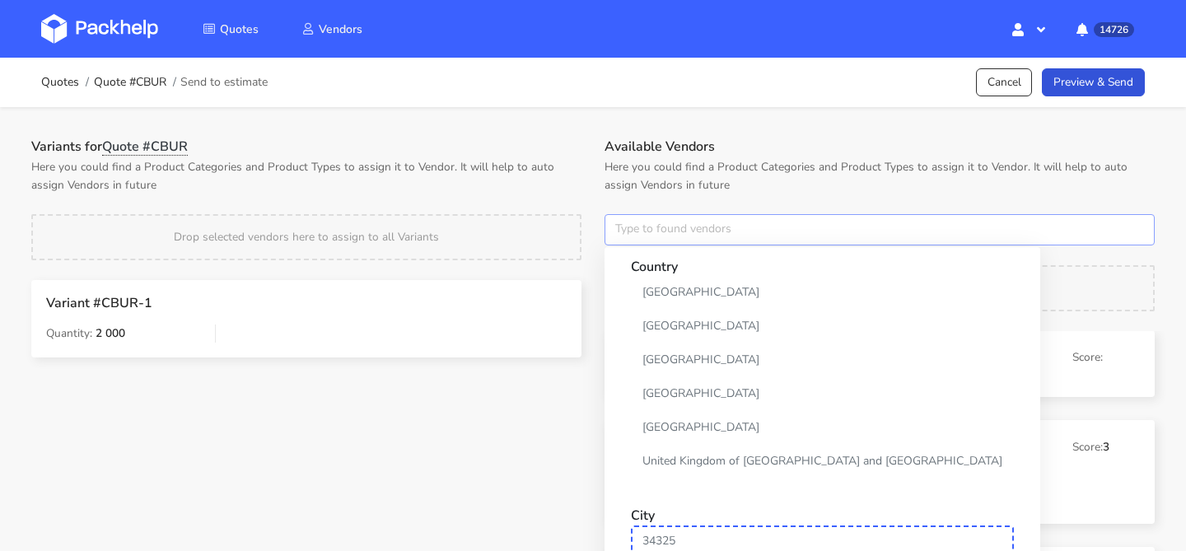
click at [623, 221] on input "text" at bounding box center [880, 229] width 550 height 31
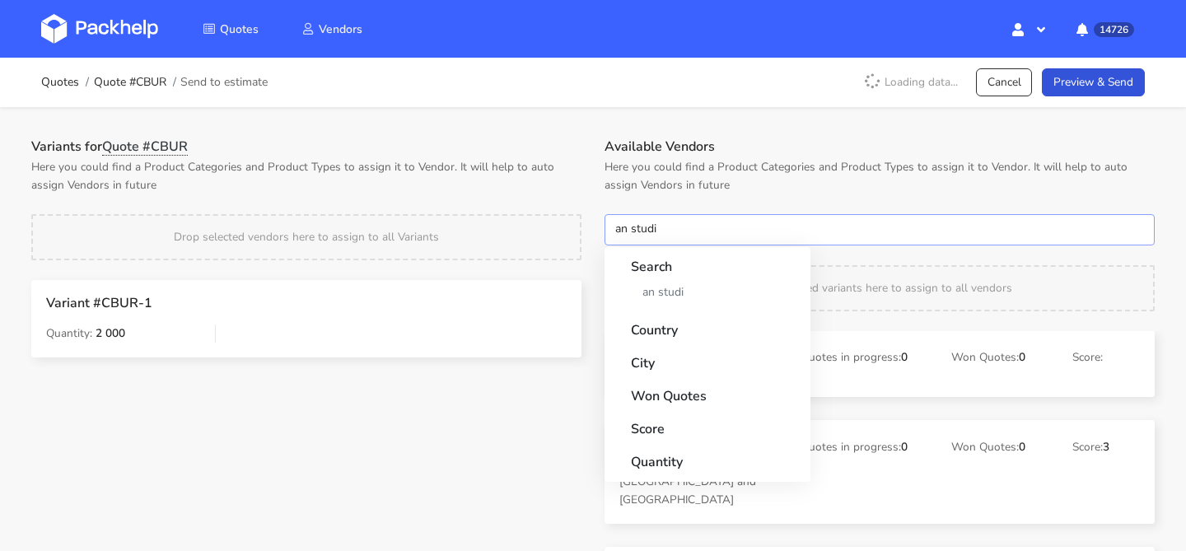
type input "an studio"
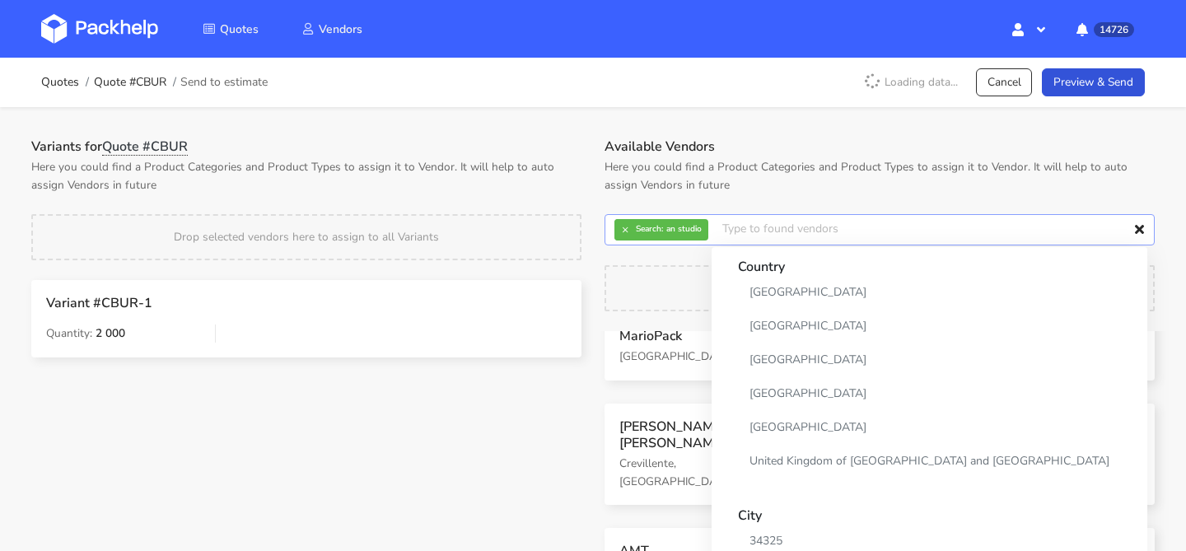
scroll to position [0, 0]
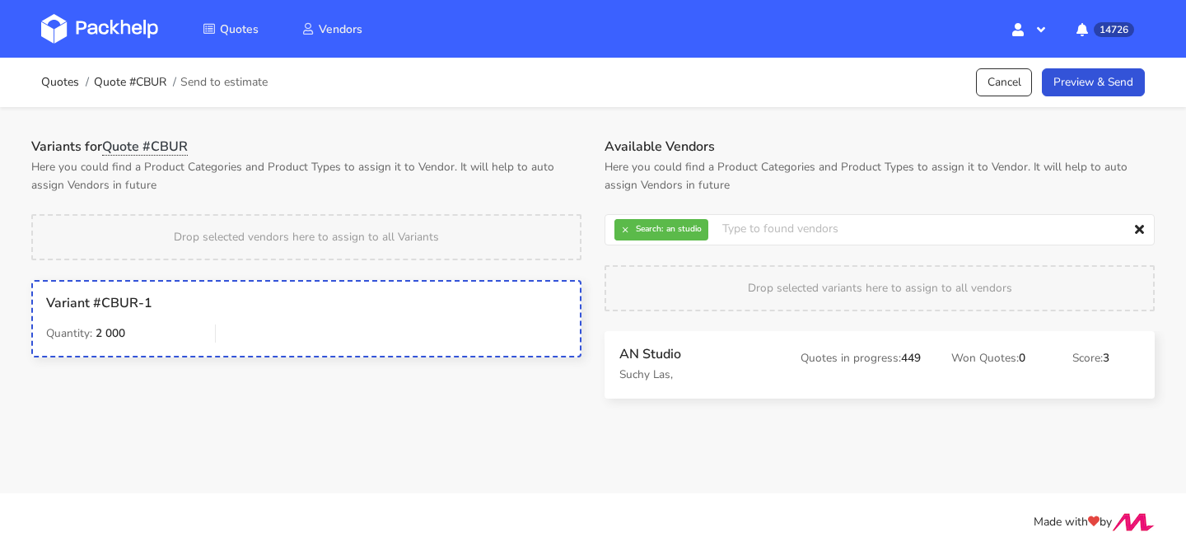
drag, startPoint x: 652, startPoint y: 365, endPoint x: 390, endPoint y: 320, distance: 265.8
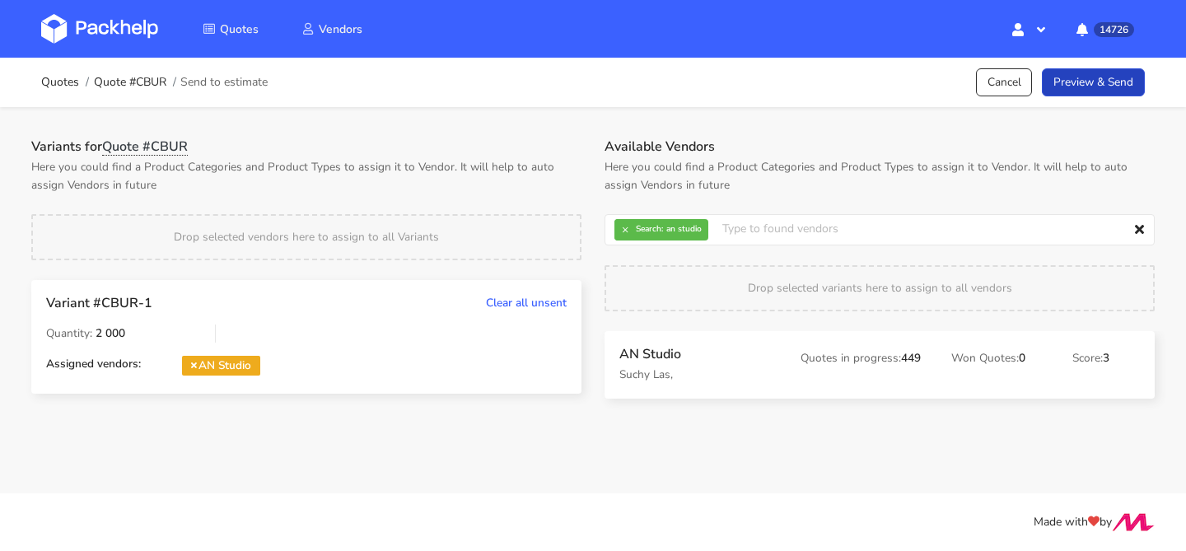
click at [1090, 77] on link "Preview & Send" at bounding box center [1093, 82] width 103 height 29
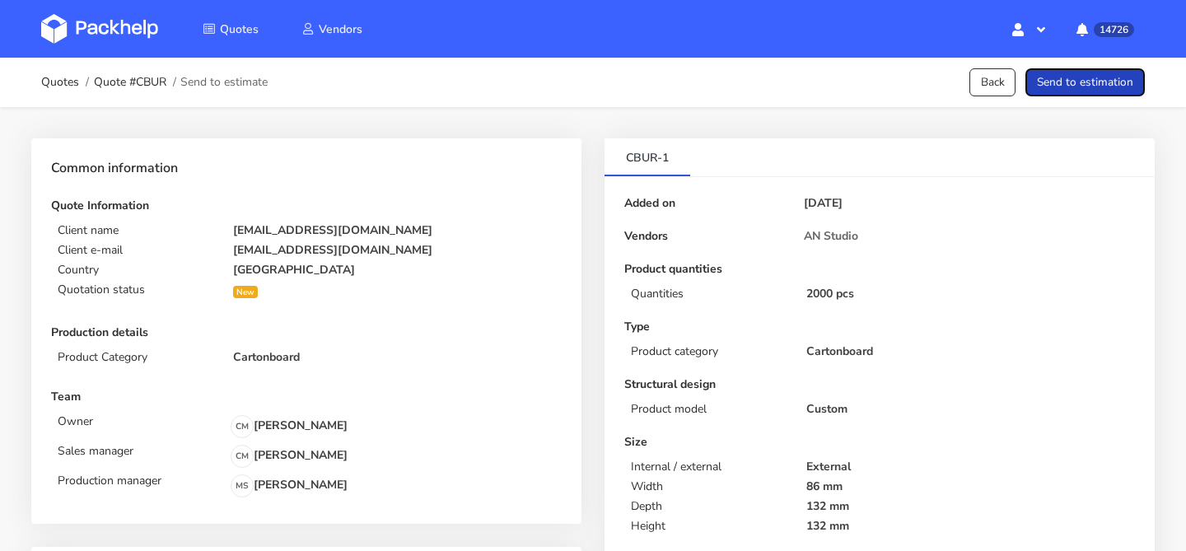
click at [1090, 77] on button "Send to estimation" at bounding box center [1084, 82] width 119 height 29
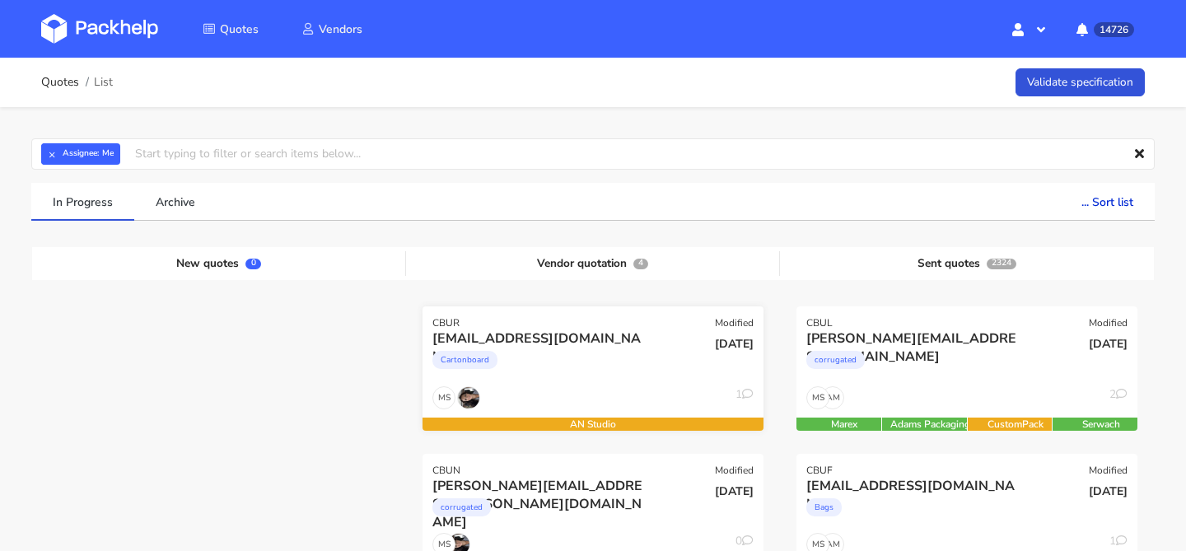
click at [586, 357] on div "Cartonboard" at bounding box center [541, 364] width 218 height 33
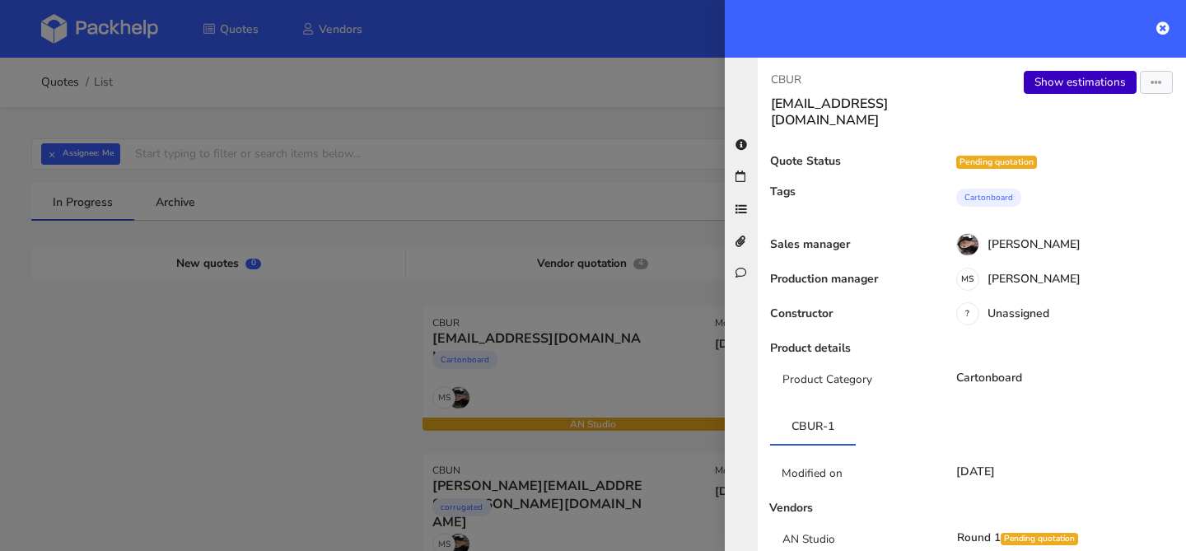
click at [1060, 82] on link "Show estimations" at bounding box center [1080, 82] width 113 height 23
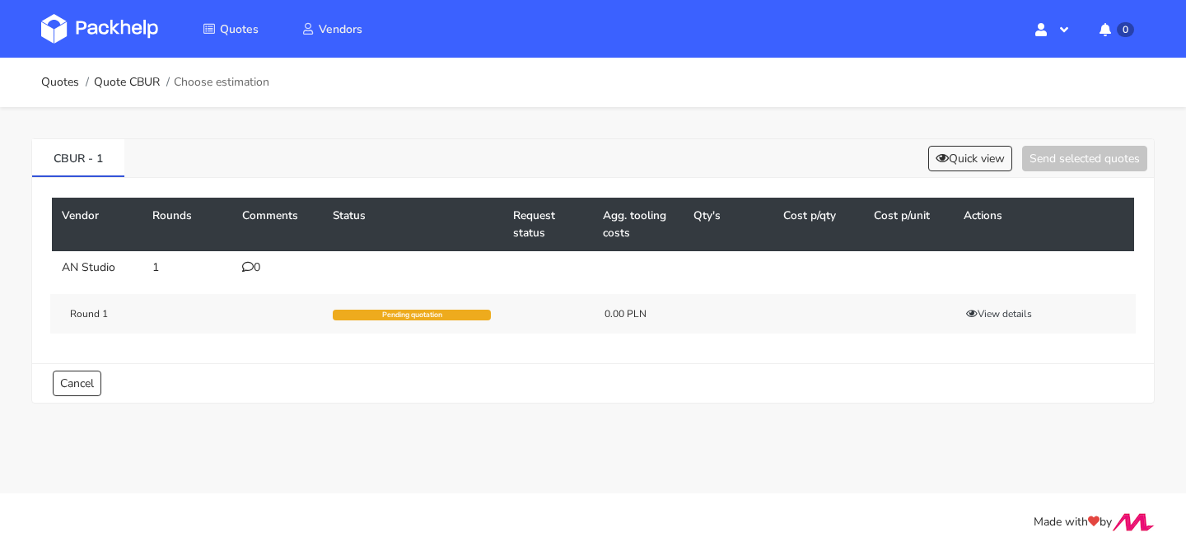
click at [247, 273] on div "0" at bounding box center [277, 267] width 71 height 13
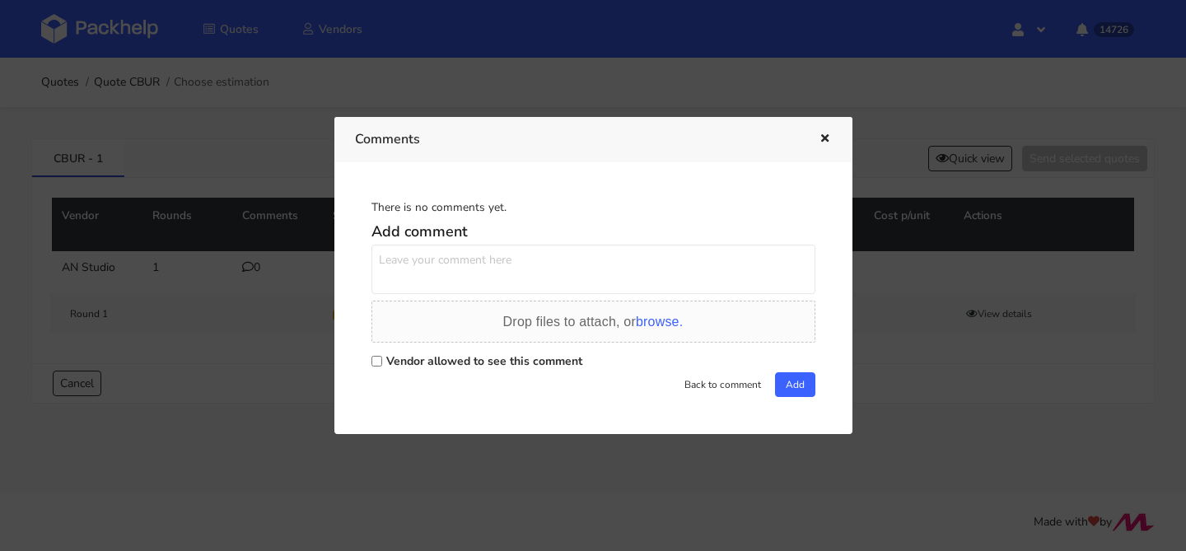
click at [427, 263] on textarea at bounding box center [593, 269] width 444 height 49
paste textarea "R429260953"
click at [547, 266] on textarea "powtórka R429260953" at bounding box center [593, 269] width 444 height 49
click at [544, 253] on textarea "powtórka R429260953" at bounding box center [593, 269] width 444 height 49
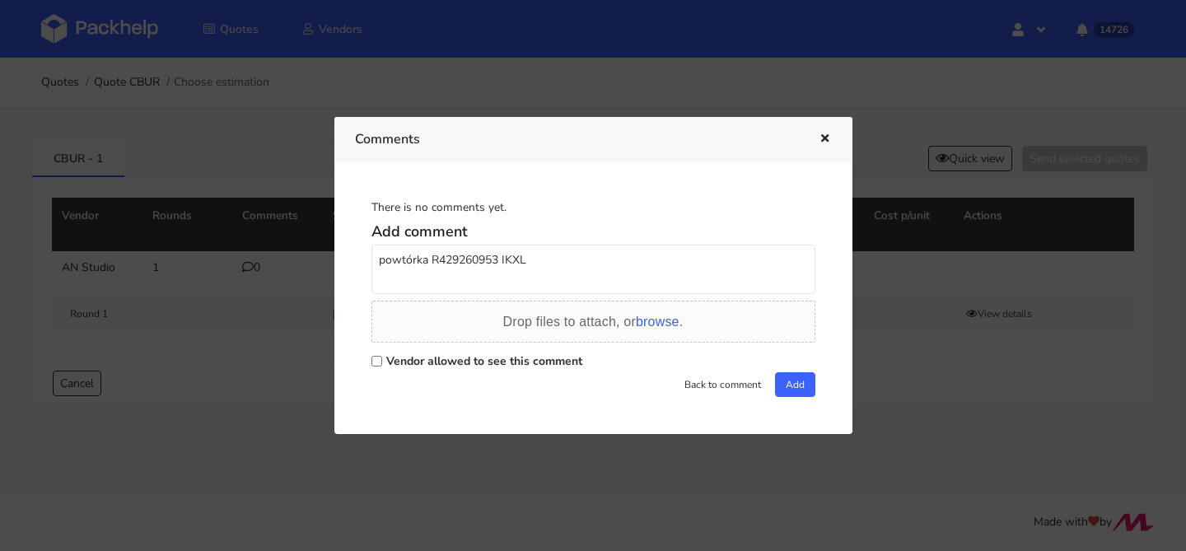
type textarea "powtórka R429260953 IKXL"
click at [483, 362] on label "Vendor allowed to see this comment" at bounding box center [484, 361] width 196 height 16
click at [382, 362] on input "Vendor allowed to see this comment" at bounding box center [376, 361] width 11 height 11
checkbox input "true"
click at [777, 373] on button "Add" at bounding box center [795, 384] width 40 height 25
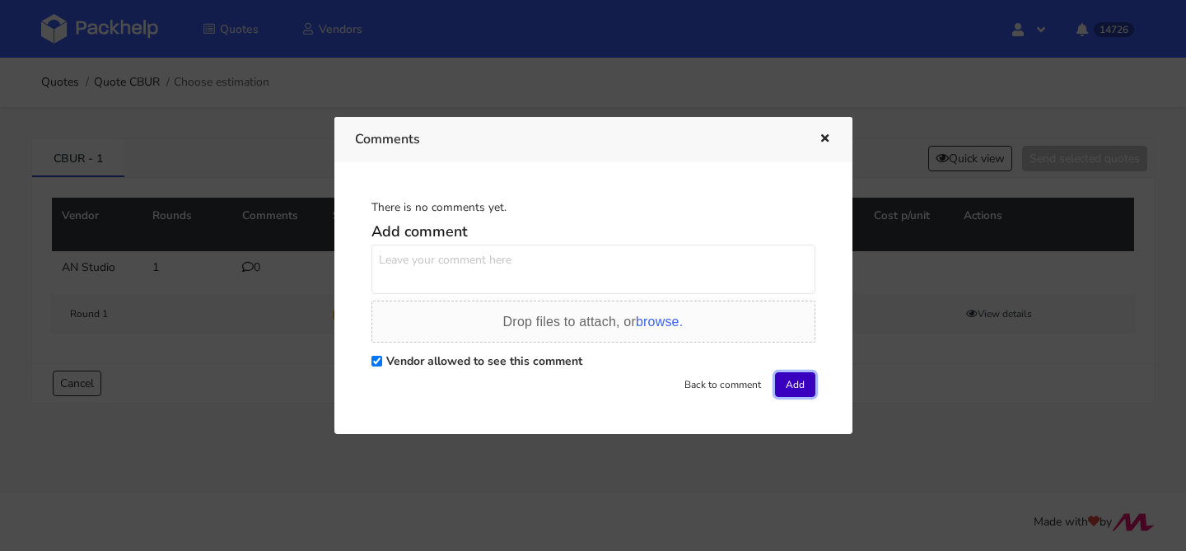
scroll to position [0, 0]
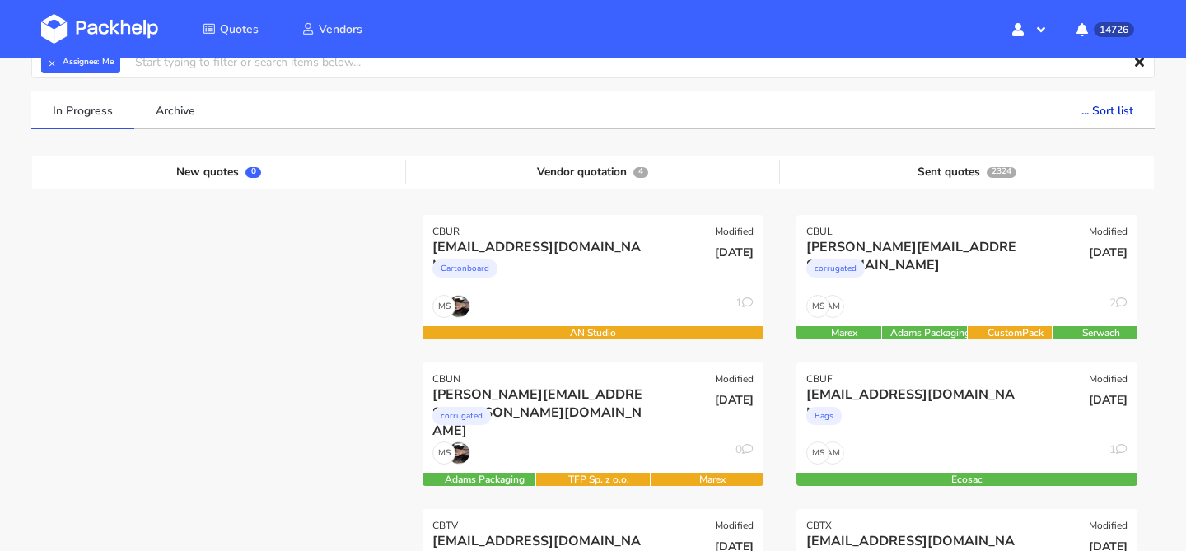
scroll to position [84, 0]
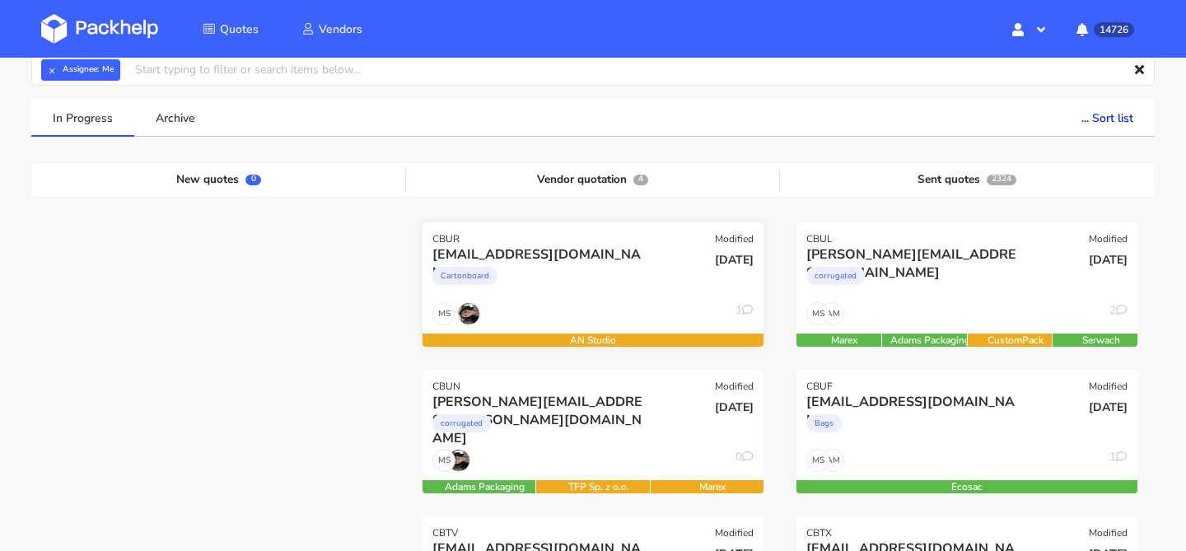
click at [600, 230] on div "CBUR Modified" at bounding box center [593, 233] width 341 height 23
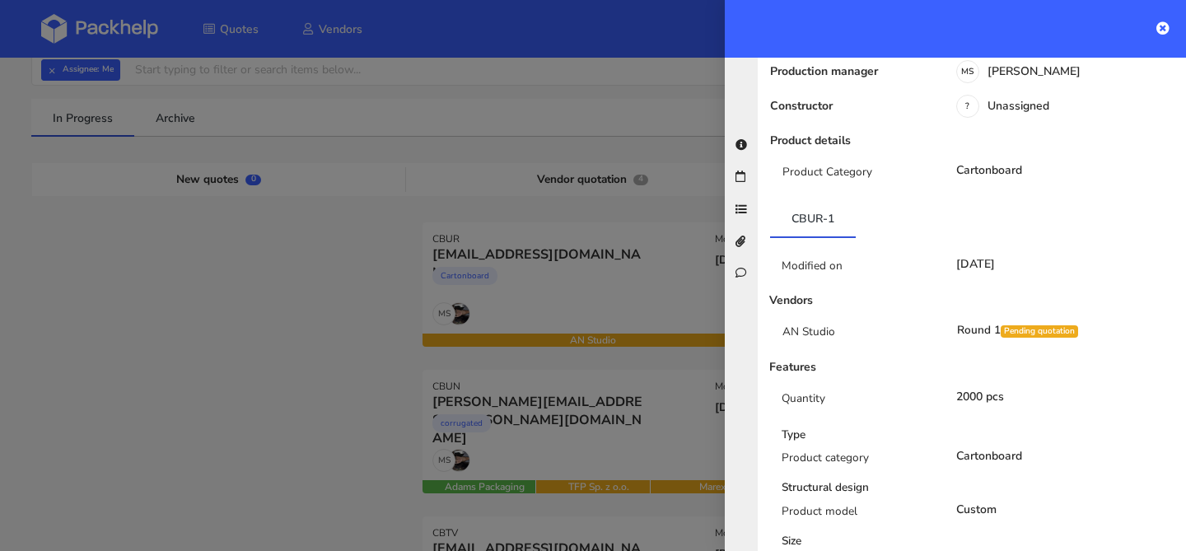
scroll to position [222, 0]
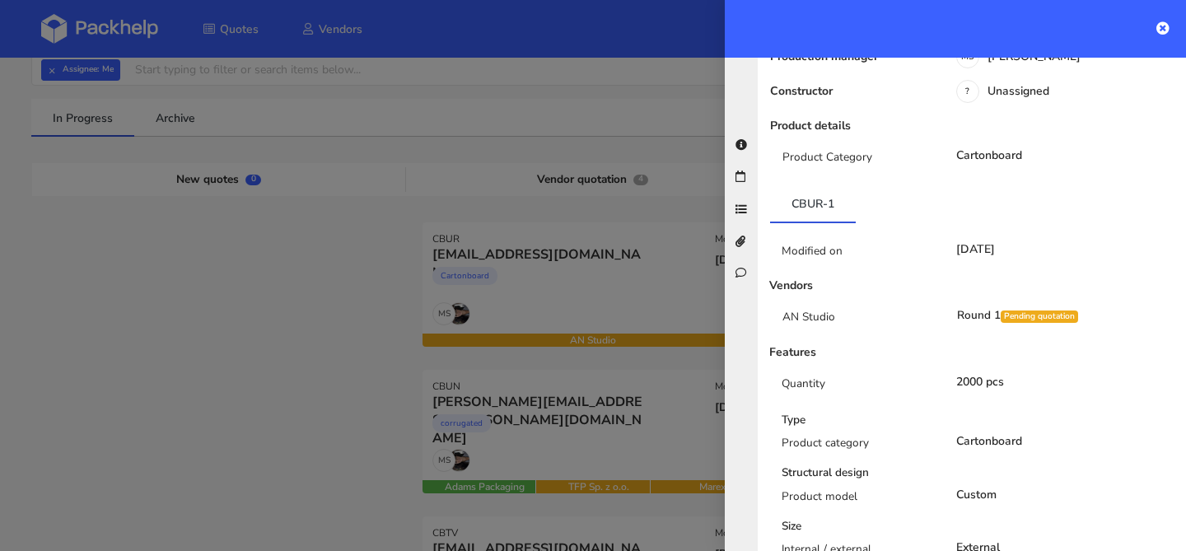
click at [677, 323] on div at bounding box center [593, 275] width 1186 height 551
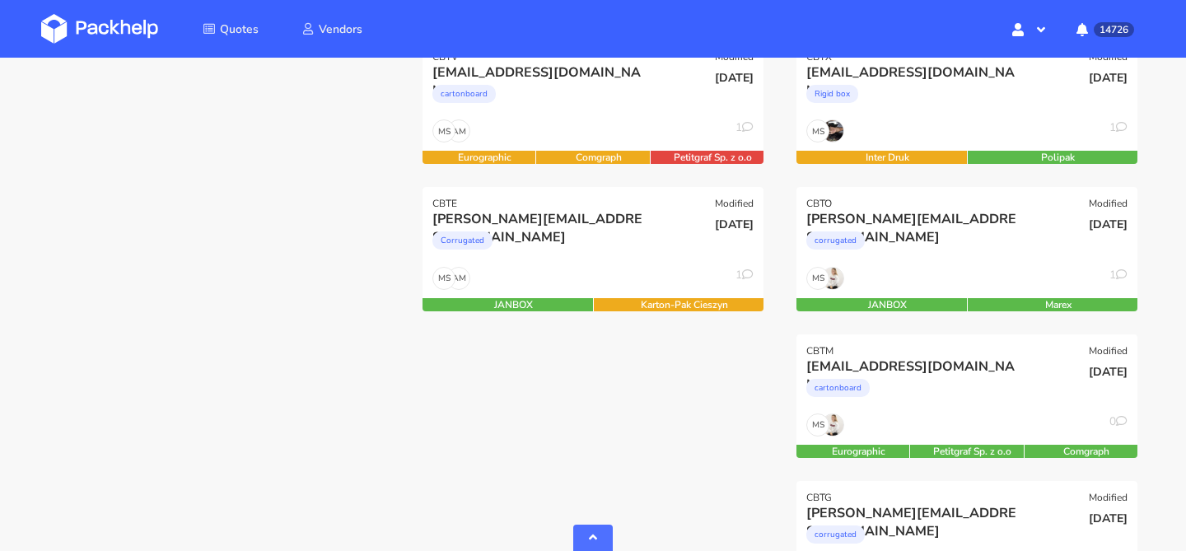
scroll to position [564, 0]
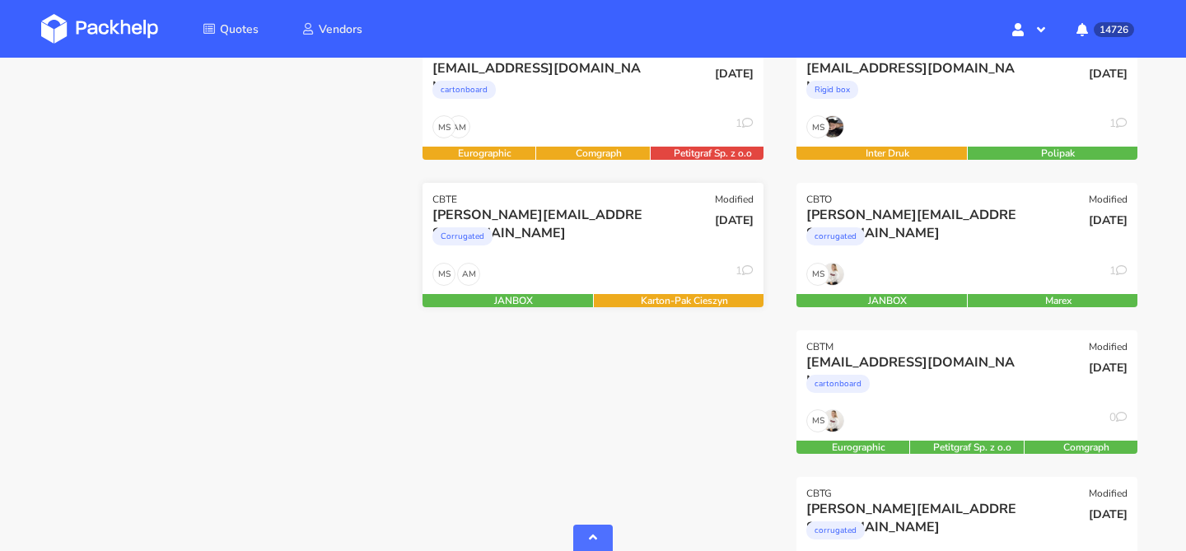
click at [612, 254] on div "Corrugated" at bounding box center [541, 240] width 218 height 33
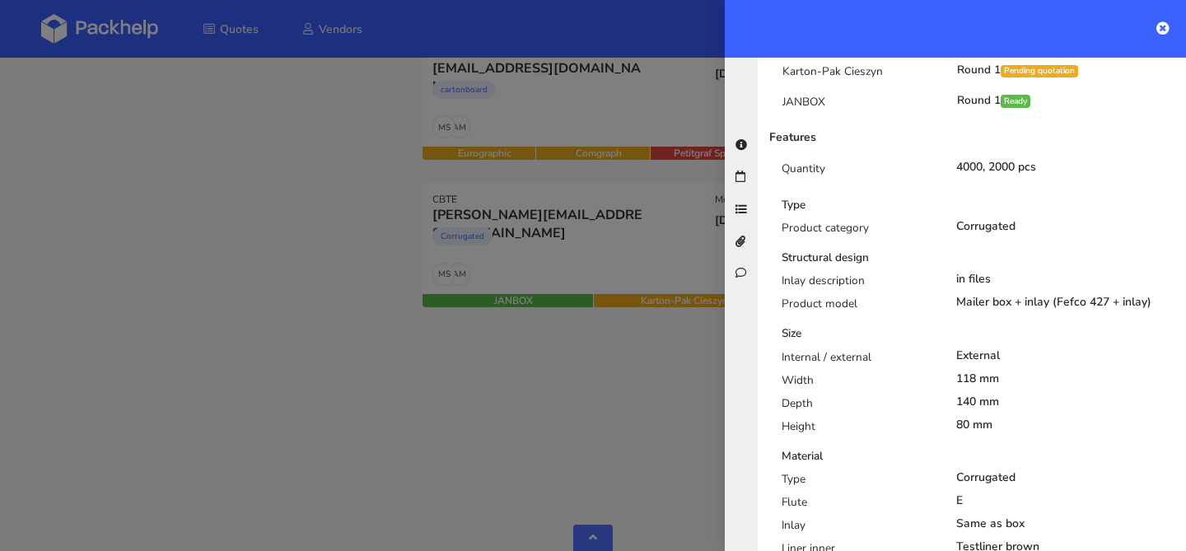
scroll to position [535, 0]
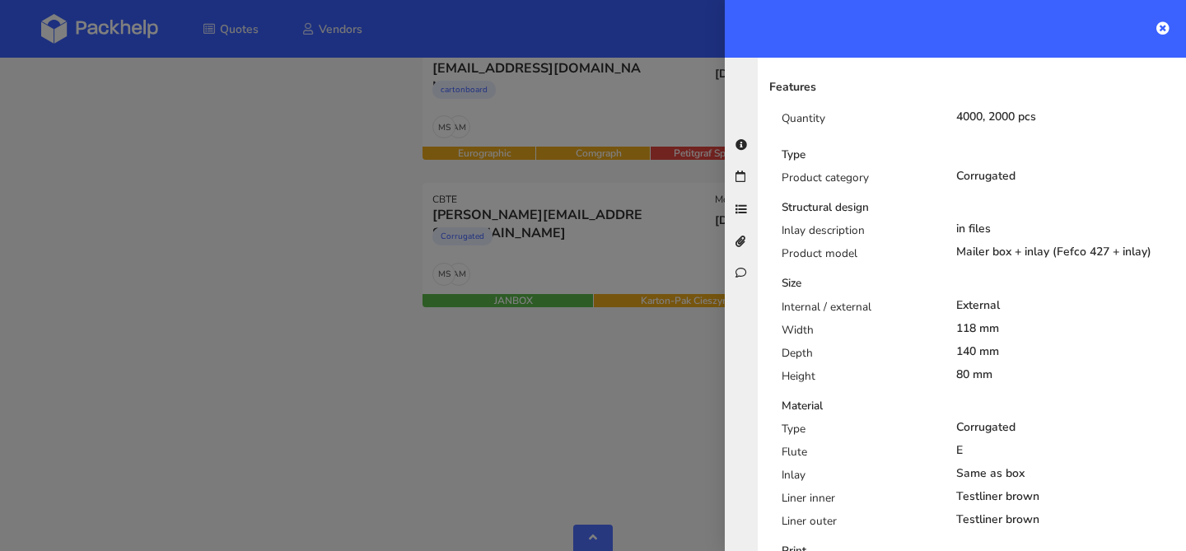
click at [544, 369] on div at bounding box center [593, 275] width 1186 height 551
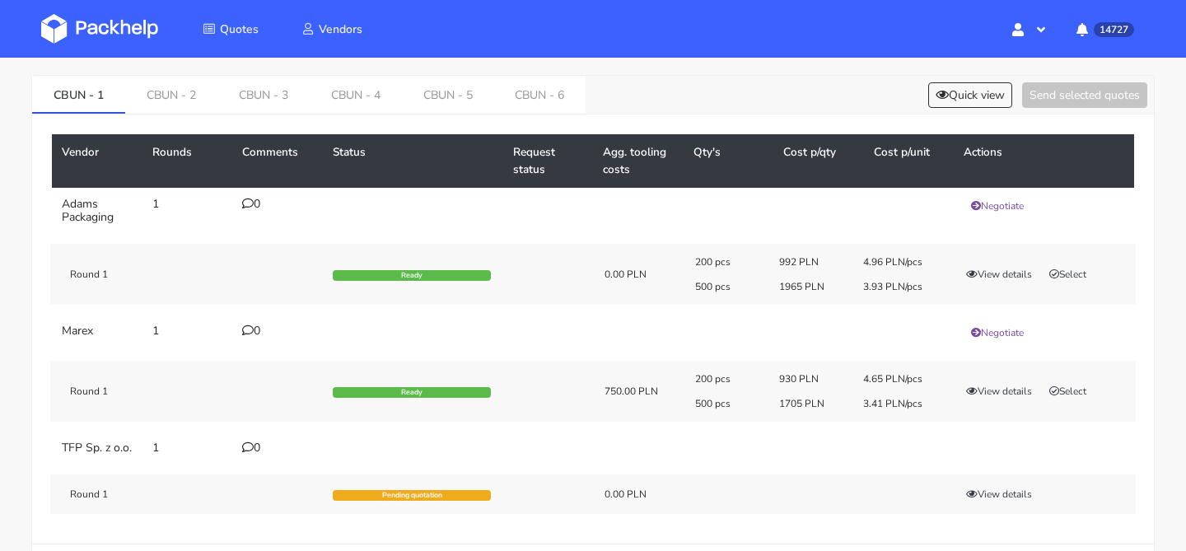
scroll to position [58, 0]
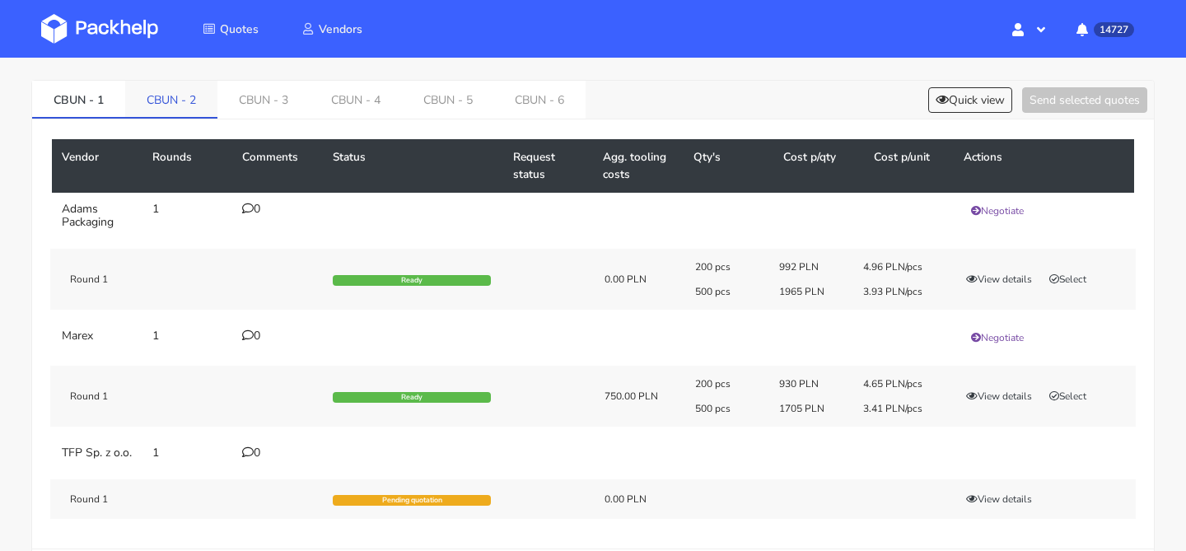
click at [192, 102] on link "CBUN - 2" at bounding box center [171, 99] width 92 height 36
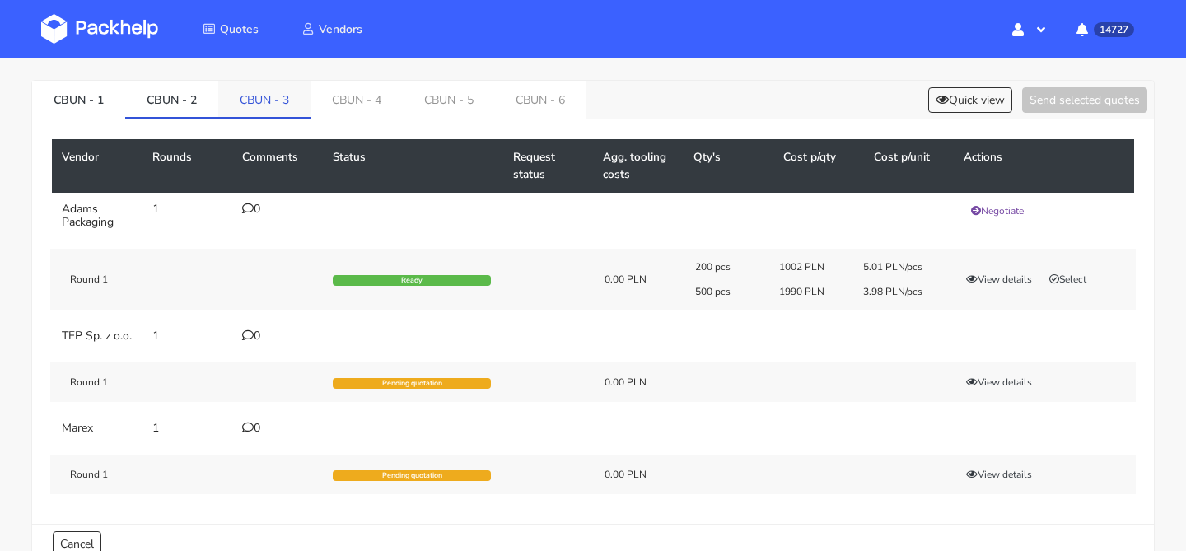
click at [250, 103] on link "CBUN - 3" at bounding box center [264, 99] width 92 height 36
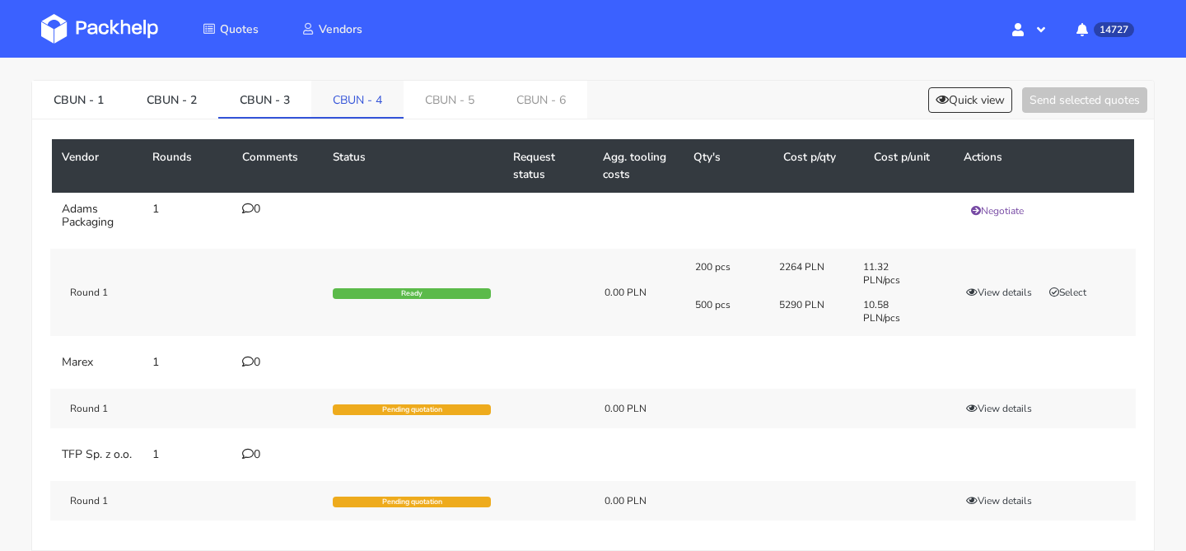
click at [347, 104] on link "CBUN - 4" at bounding box center [357, 99] width 92 height 36
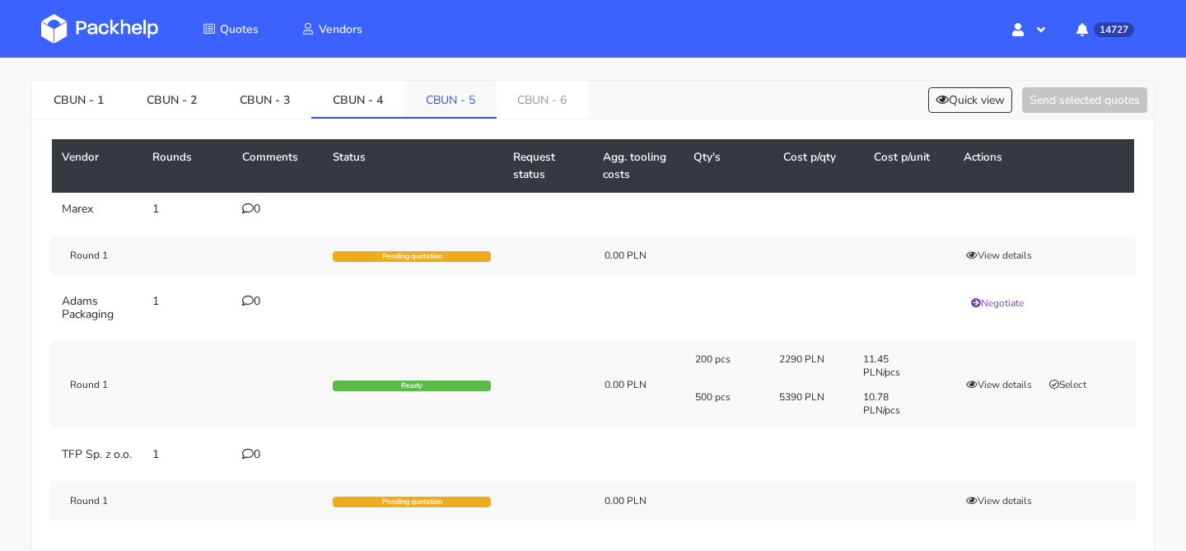
click at [446, 107] on link "CBUN - 5" at bounding box center [450, 99] width 92 height 36
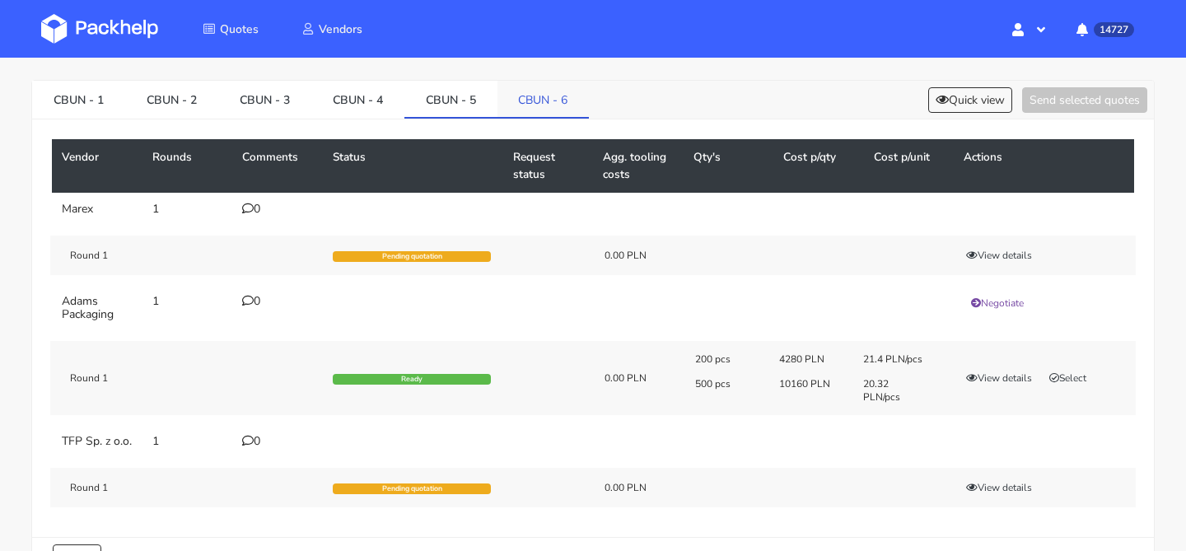
click at [523, 108] on link "CBUN - 6" at bounding box center [543, 99] width 92 height 36
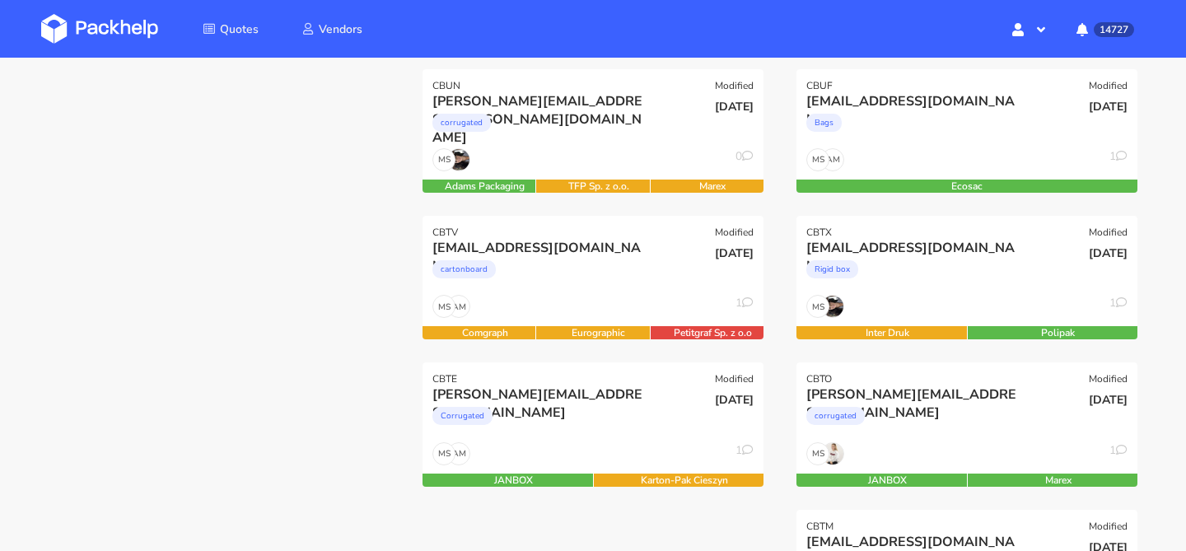
scroll to position [385, 0]
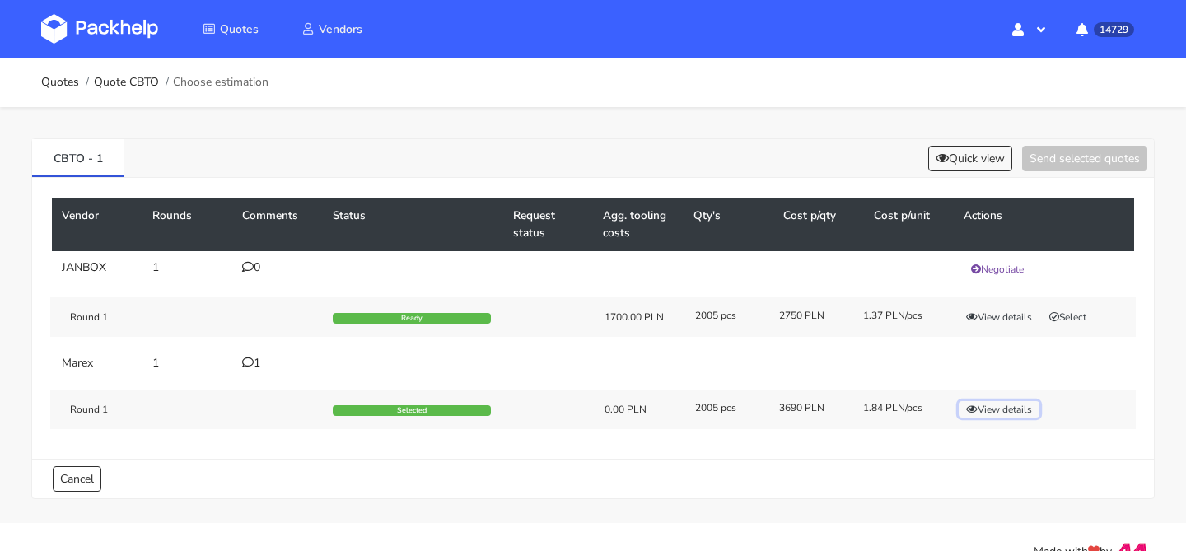
click at [1018, 410] on button "View details" at bounding box center [999, 409] width 81 height 16
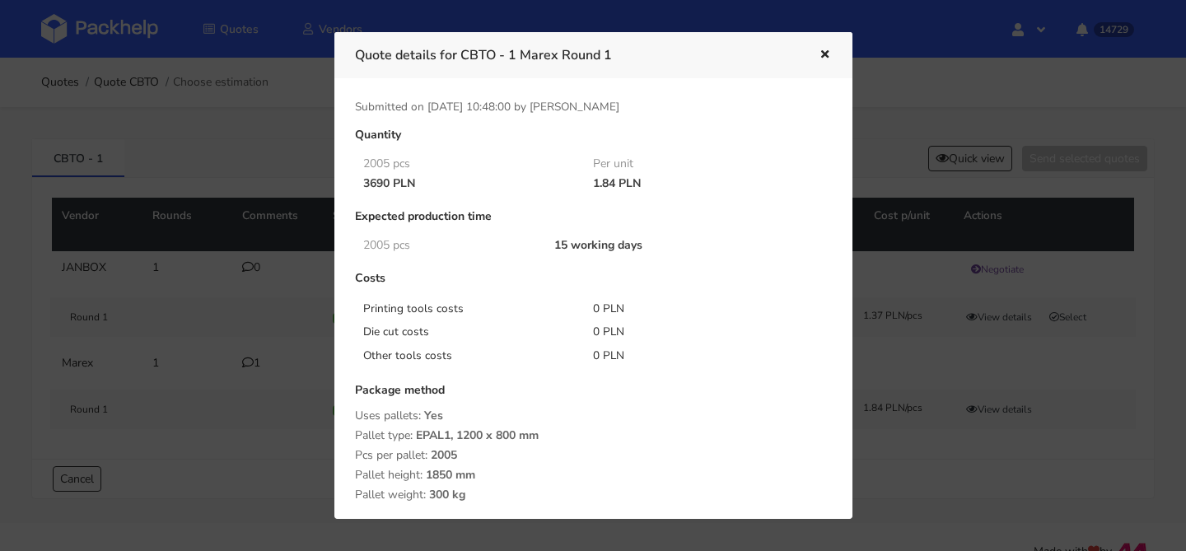
click at [256, 298] on div at bounding box center [593, 275] width 1186 height 551
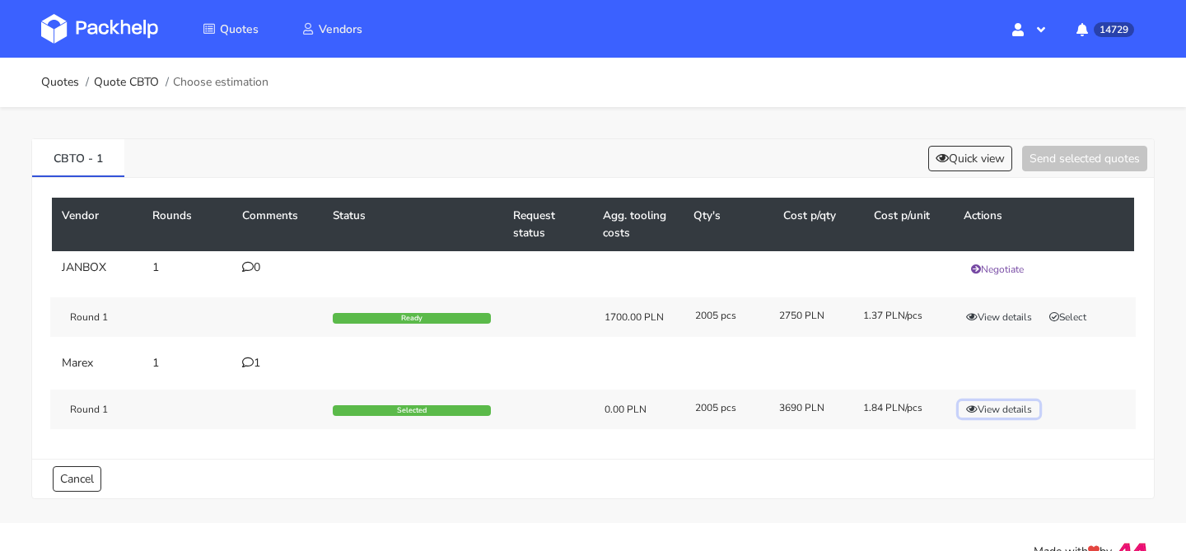
click at [979, 409] on button "View details" at bounding box center [999, 409] width 81 height 16
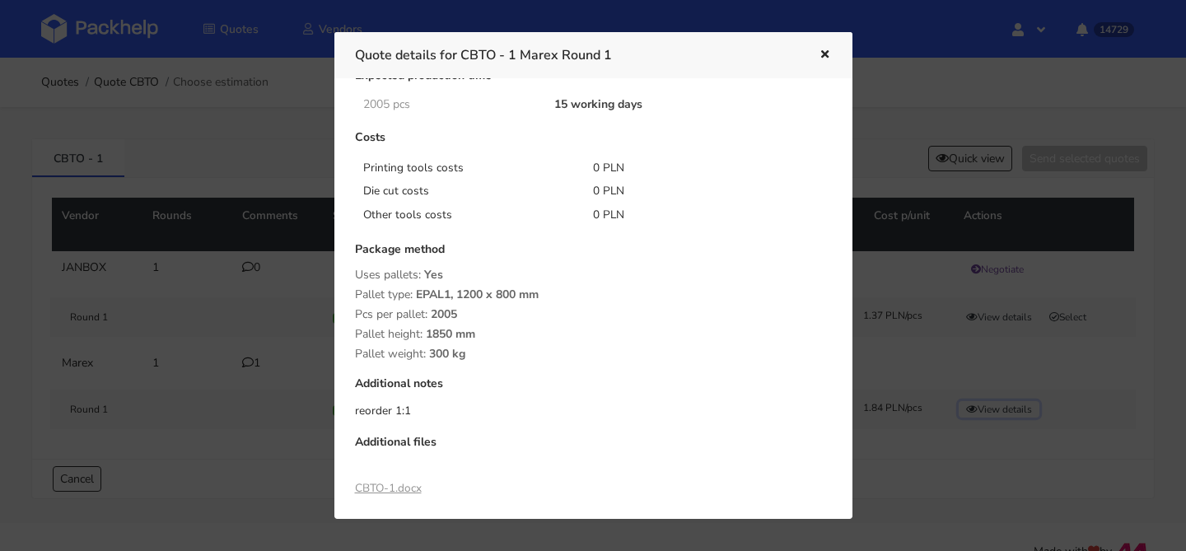
scroll to position [268, 0]
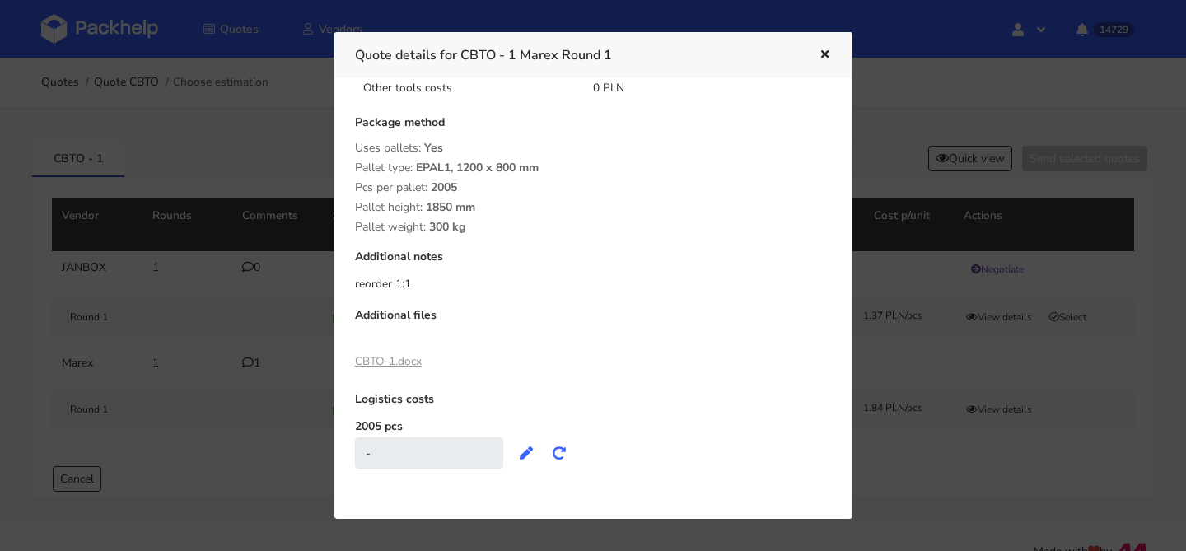
click at [391, 362] on link "CBTO-1.docx" at bounding box center [388, 361] width 67 height 16
click at [142, 128] on div at bounding box center [593, 275] width 1186 height 551
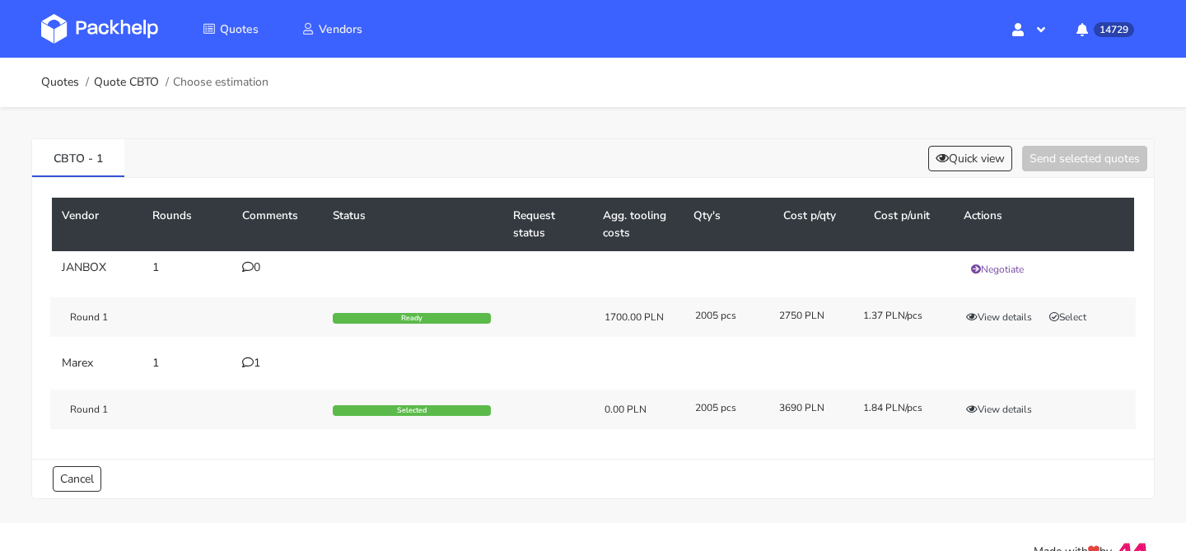
drag, startPoint x: 121, startPoint y: 174, endPoint x: 0, endPoint y: 173, distance: 121.1
click at [0, 173] on div "CBTO - 1 Quick view Send selected quotes Vendor Rounds Comments Status Request …" at bounding box center [593, 315] width 1186 height 416
drag, startPoint x: 126, startPoint y: 165, endPoint x: 0, endPoint y: 165, distance: 126.0
click at [3, 165] on div "CBTO - 1 Quick view Send selected quotes Vendor Rounds Comments Status Request …" at bounding box center [593, 315] width 1186 height 416
copy link "CBTO - 1"
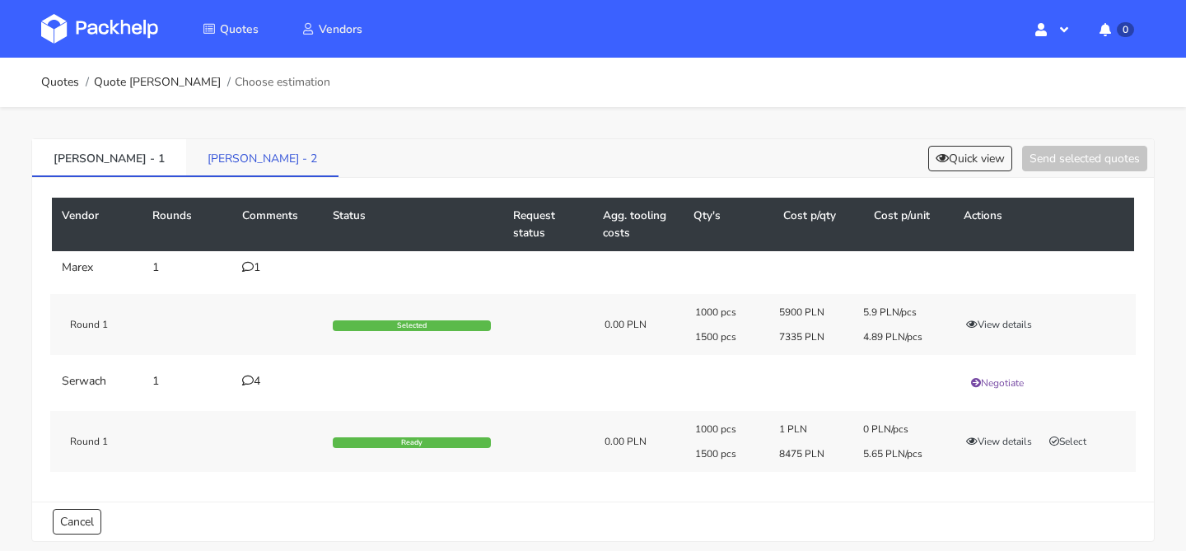
click at [186, 159] on link "[PERSON_NAME] - 2" at bounding box center [262, 157] width 152 height 36
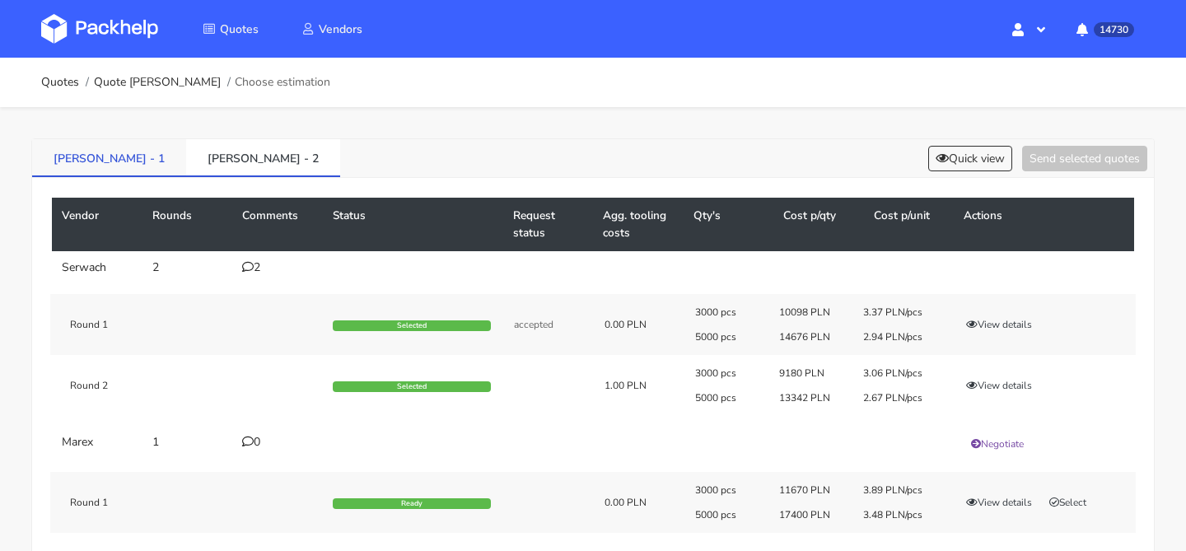
click at [97, 165] on link "BYOM - 1" at bounding box center [109, 157] width 154 height 36
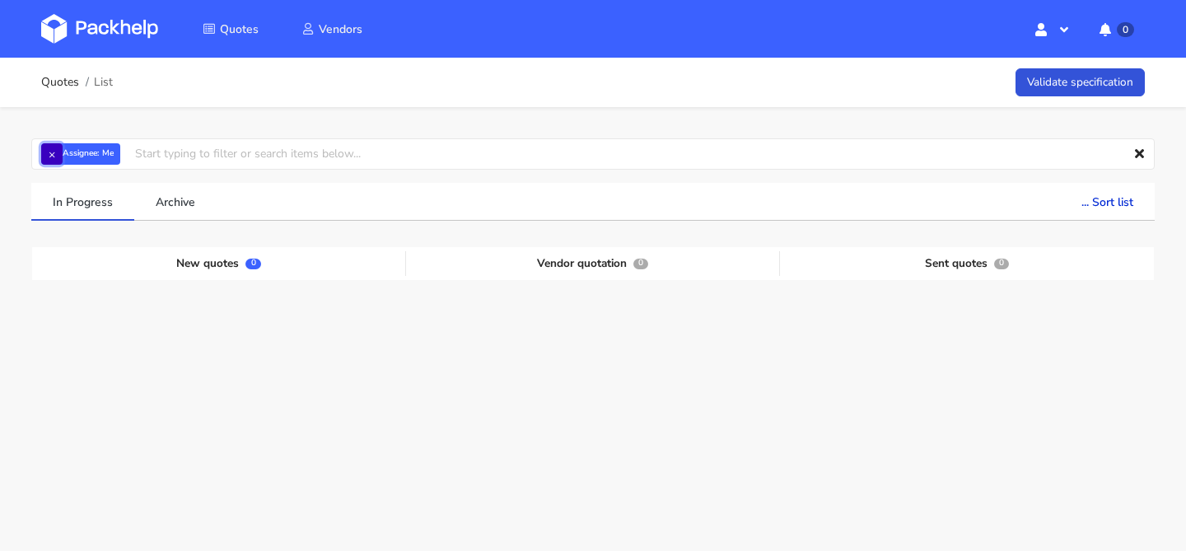
click at [45, 154] on button "×" at bounding box center [51, 153] width 21 height 21
click at [45, 154] on input "text" at bounding box center [592, 153] width 1123 height 31
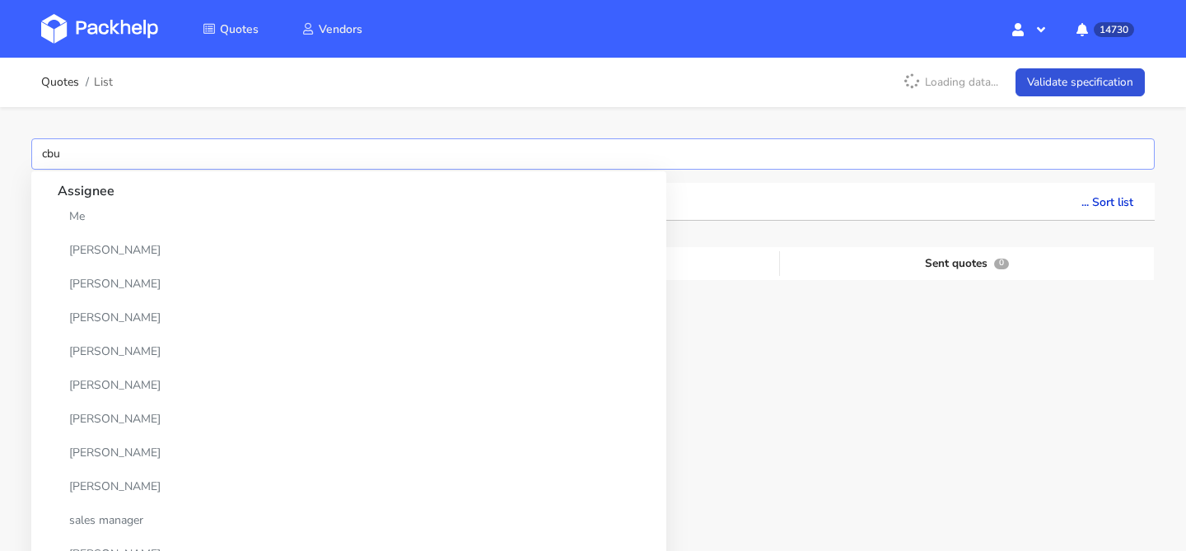
type input "cbul"
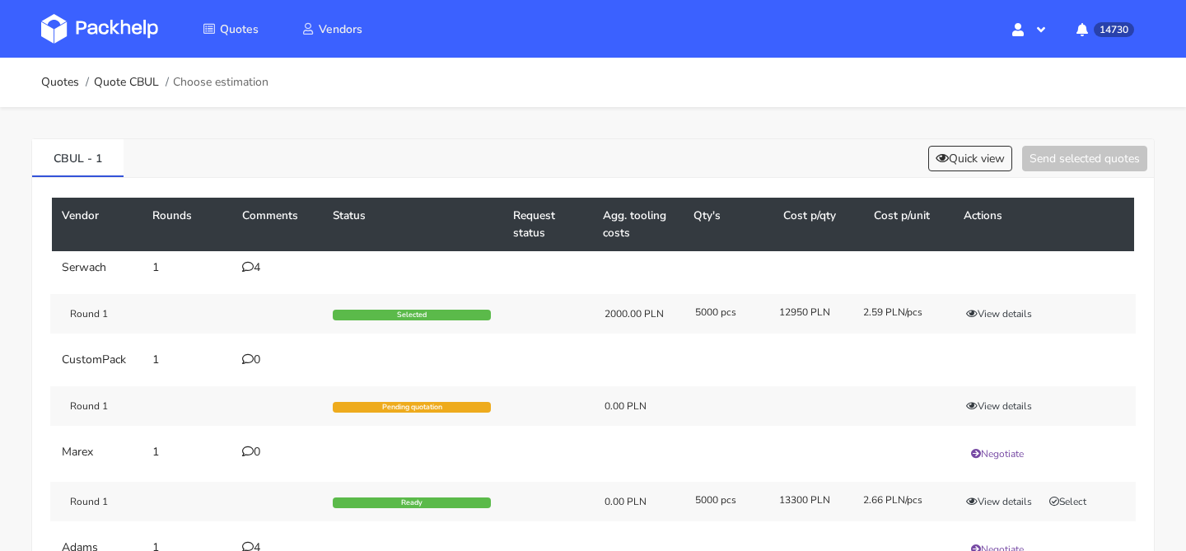
click at [252, 274] on td "4" at bounding box center [277, 267] width 91 height 33
click at [254, 266] on div "4" at bounding box center [277, 267] width 71 height 13
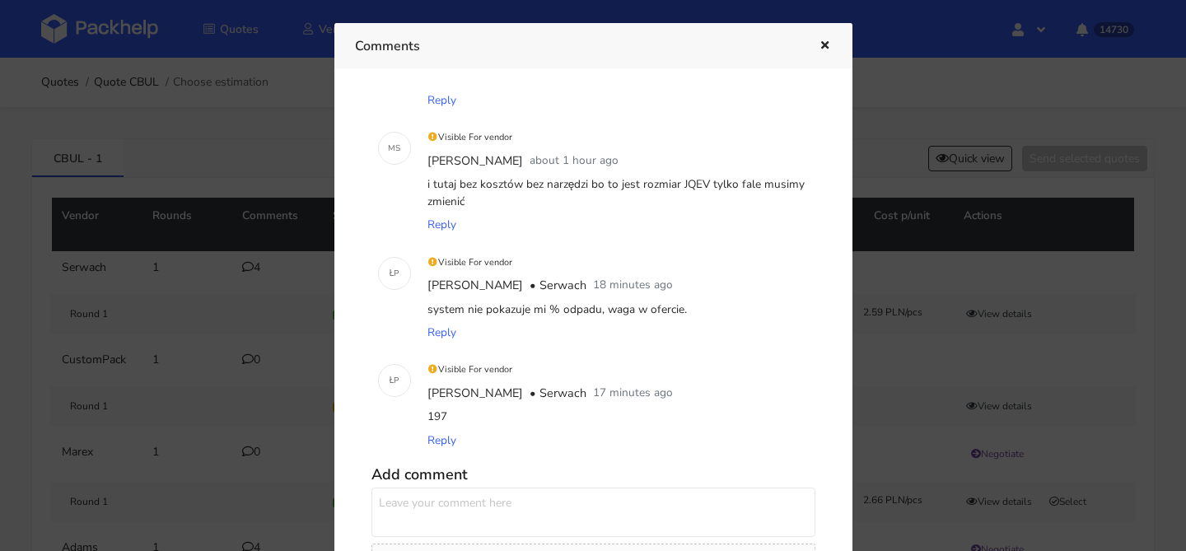
scroll to position [184, 0]
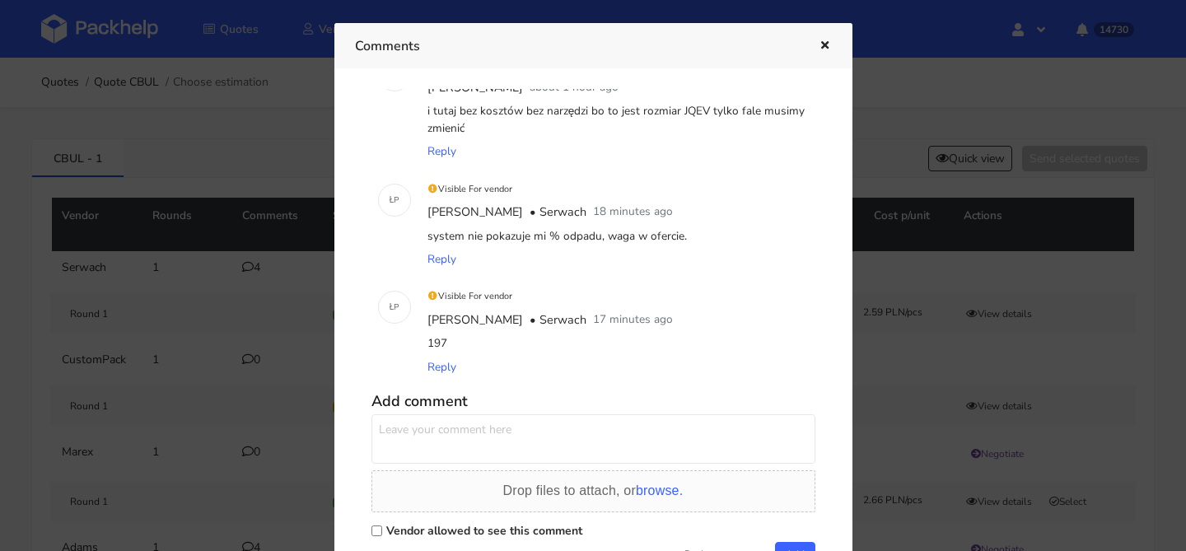
click at [512, 446] on textarea at bounding box center [593, 438] width 444 height 49
type textarea "bez kosztów narzędzi tak?"
click at [479, 529] on label "Vendor allowed to see this comment" at bounding box center [484, 531] width 196 height 16
click at [382, 529] on input "Vendor allowed to see this comment" at bounding box center [376, 530] width 11 height 11
checkbox input "true"
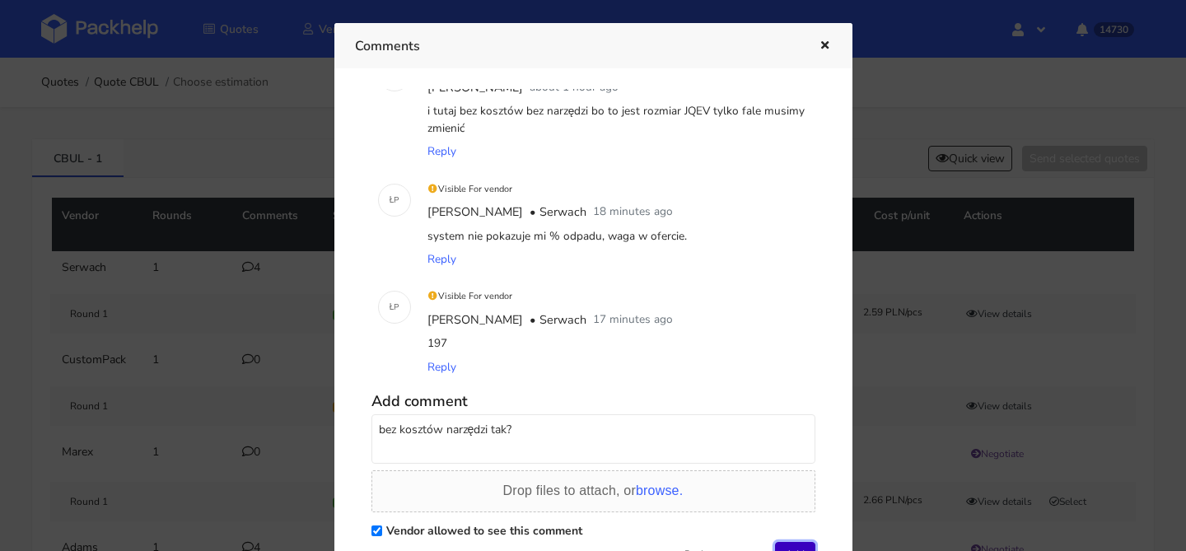
click at [785, 544] on button "Add" at bounding box center [795, 554] width 40 height 25
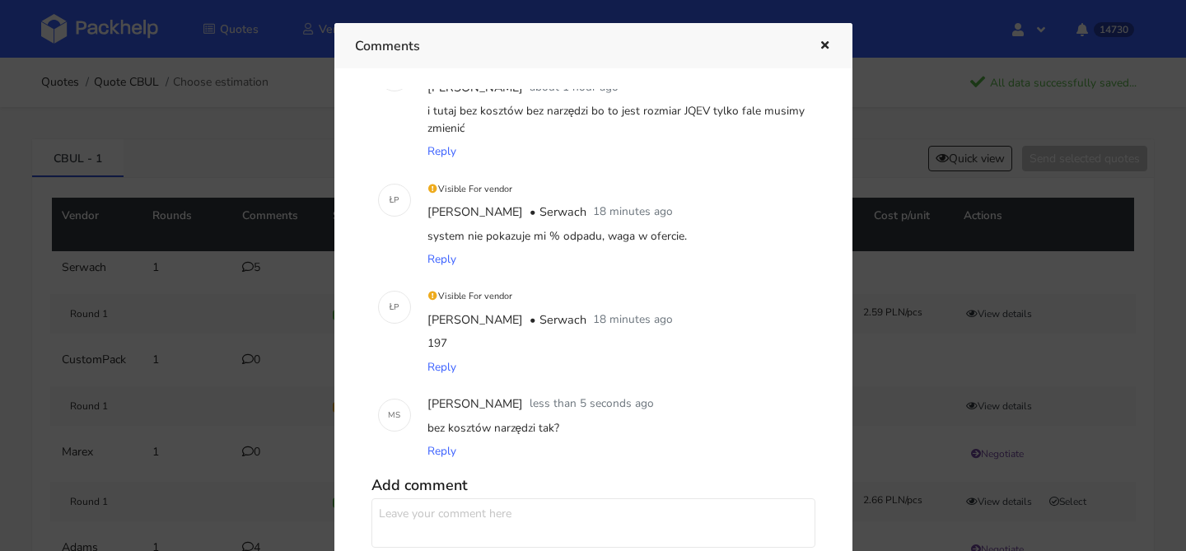
click at [818, 46] on icon "button" at bounding box center [825, 46] width 14 height 12
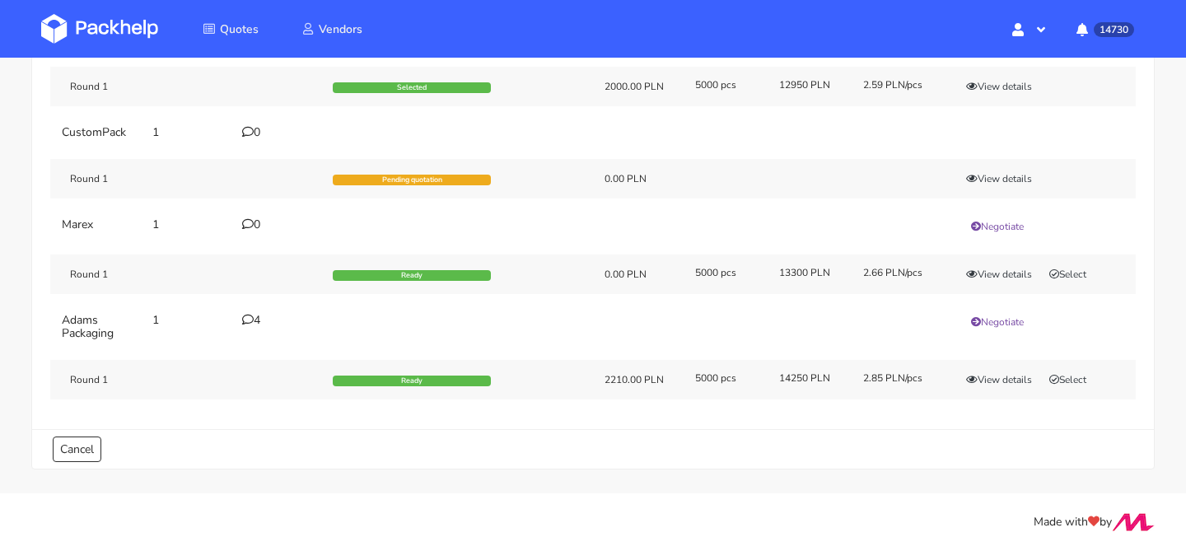
scroll to position [127, 0]
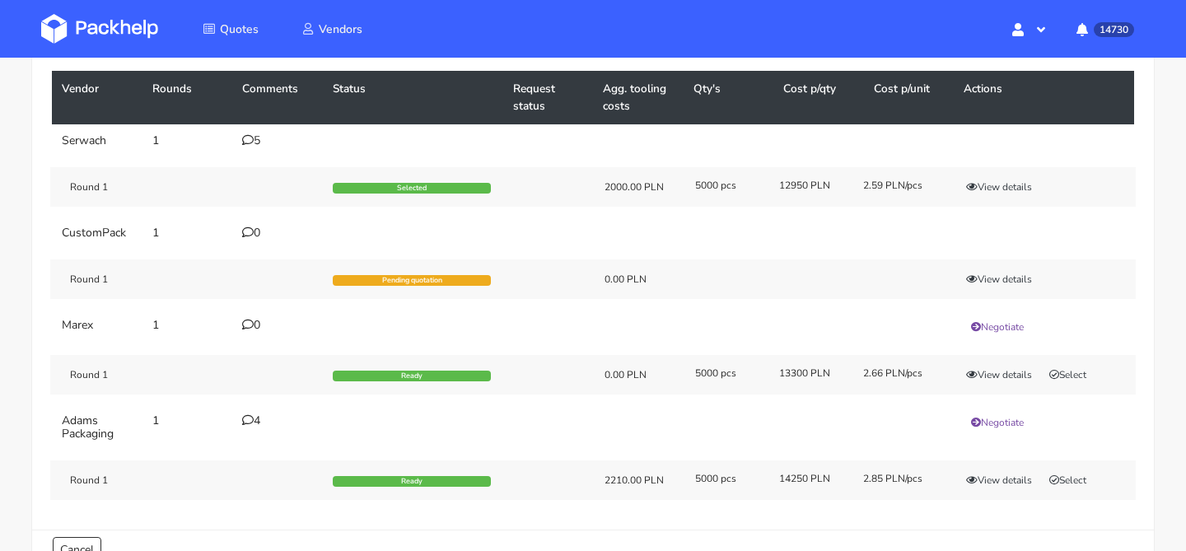
click at [253, 140] on div "5" at bounding box center [277, 140] width 71 height 13
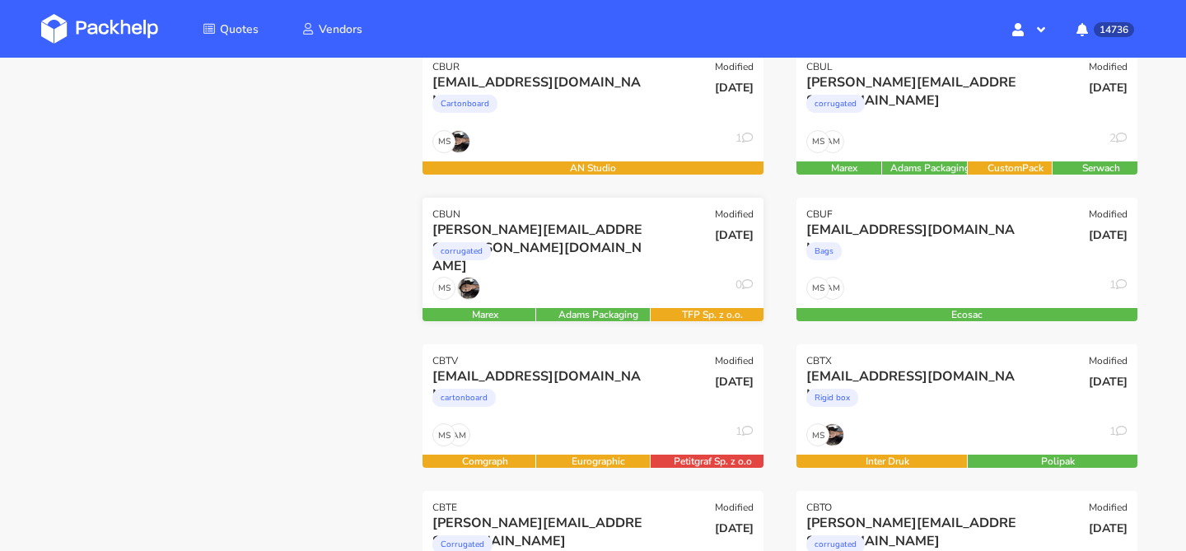
scroll to position [284, 0]
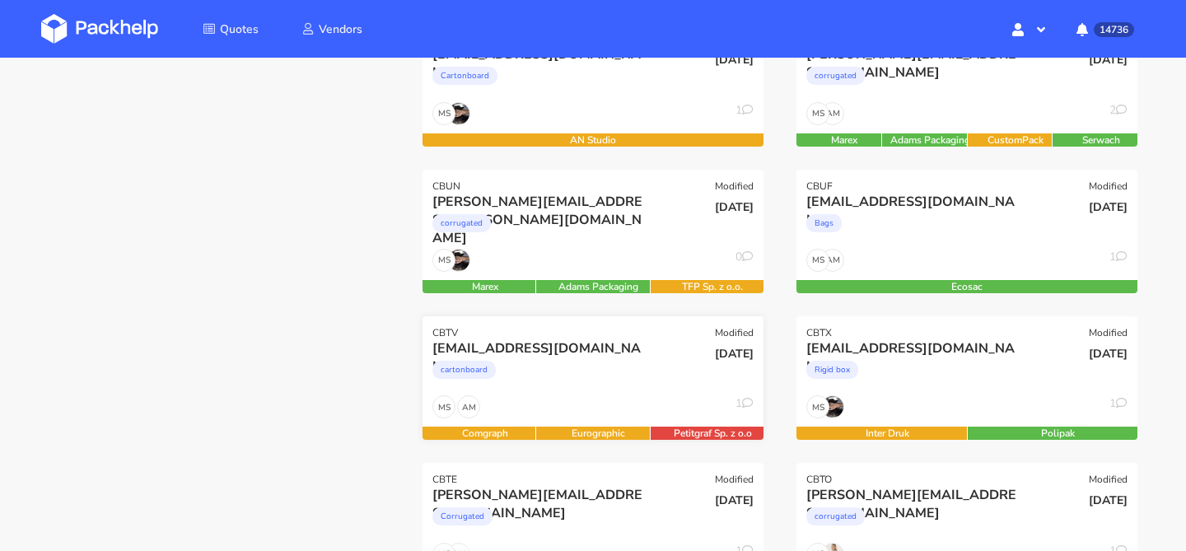
click at [574, 354] on div "b.kita@purinova.com" at bounding box center [541, 348] width 218 height 18
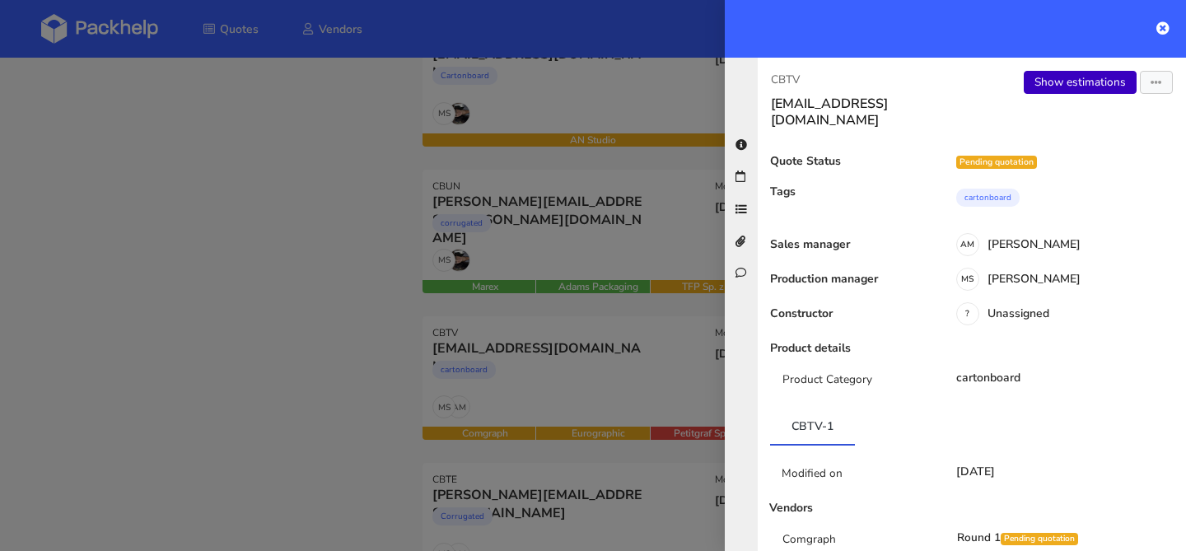
click at [1072, 93] on link "Show estimations" at bounding box center [1080, 82] width 113 height 23
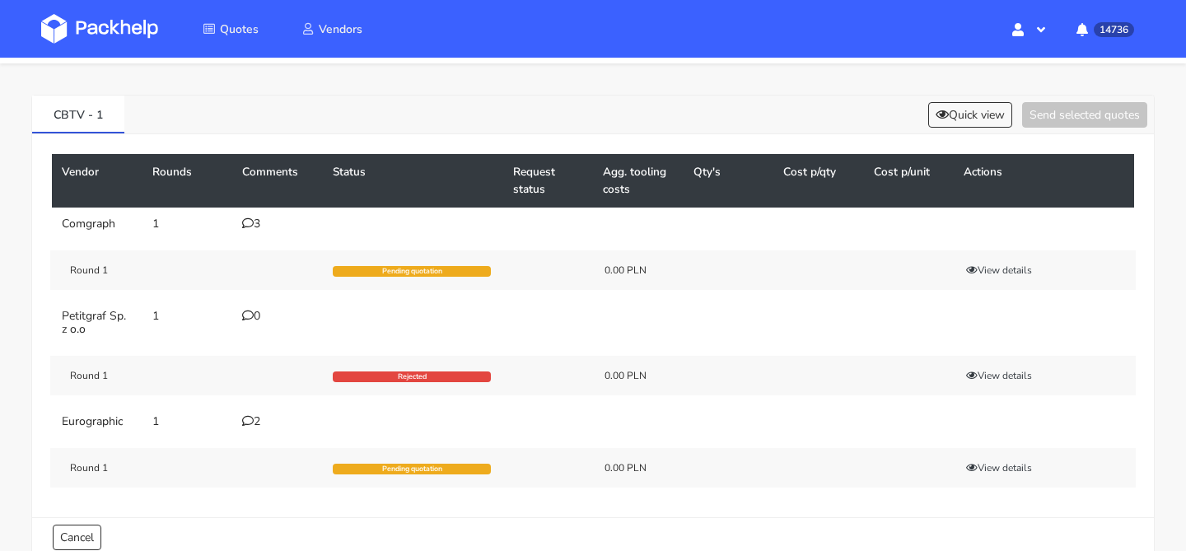
scroll to position [64, 0]
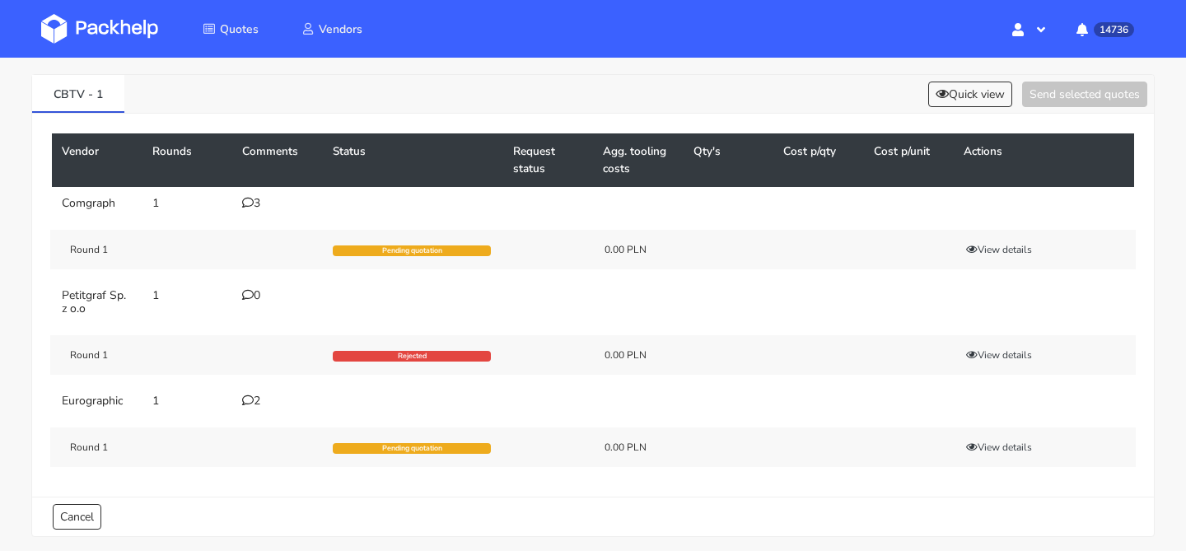
click at [257, 408] on div "2" at bounding box center [277, 401] width 71 height 13
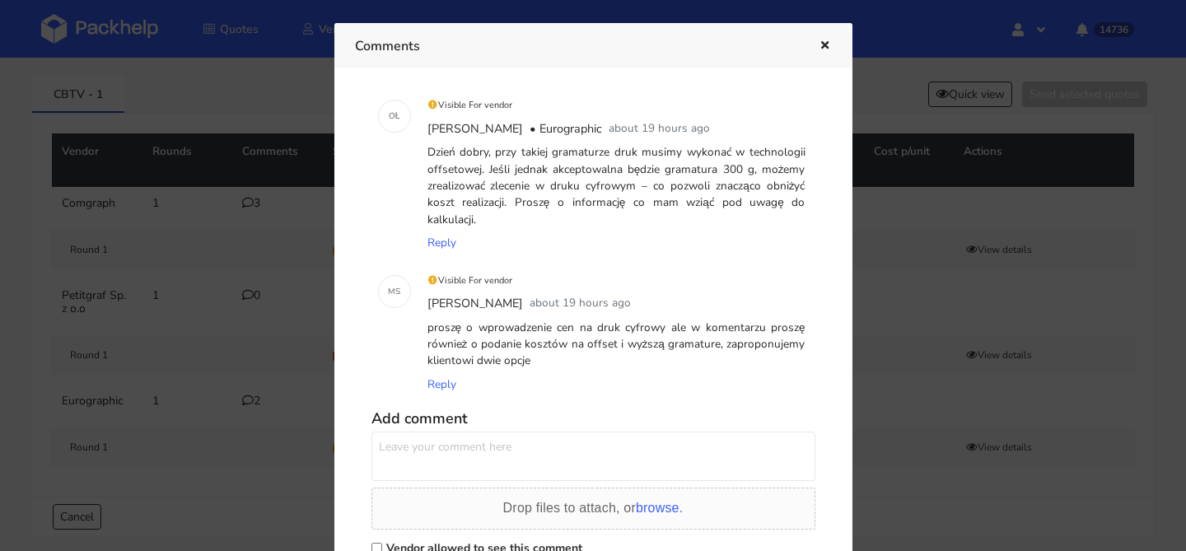
scroll to position [22, 0]
drag, startPoint x: 554, startPoint y: 358, endPoint x: 426, endPoint y: 326, distance: 132.4
click at [426, 326] on div "proszę o wprowadzenie cen na druk cyfrowy ale w komentarzu proszę również o pod…" at bounding box center [616, 341] width 385 height 57
copy div "proszę o wprowadzenie cen na druk cyfrowy ale w komentarzu proszę również o pod…"
click at [267, 316] on div at bounding box center [593, 275] width 1186 height 551
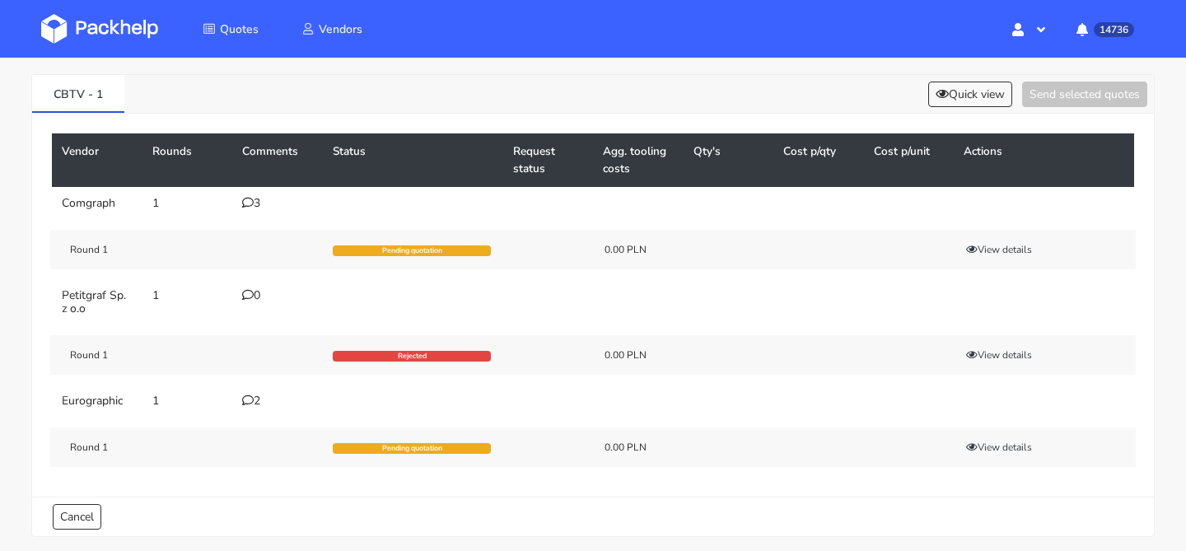
click at [259, 194] on td "3" at bounding box center [277, 203] width 91 height 33
click at [254, 203] on div "3" at bounding box center [277, 203] width 71 height 13
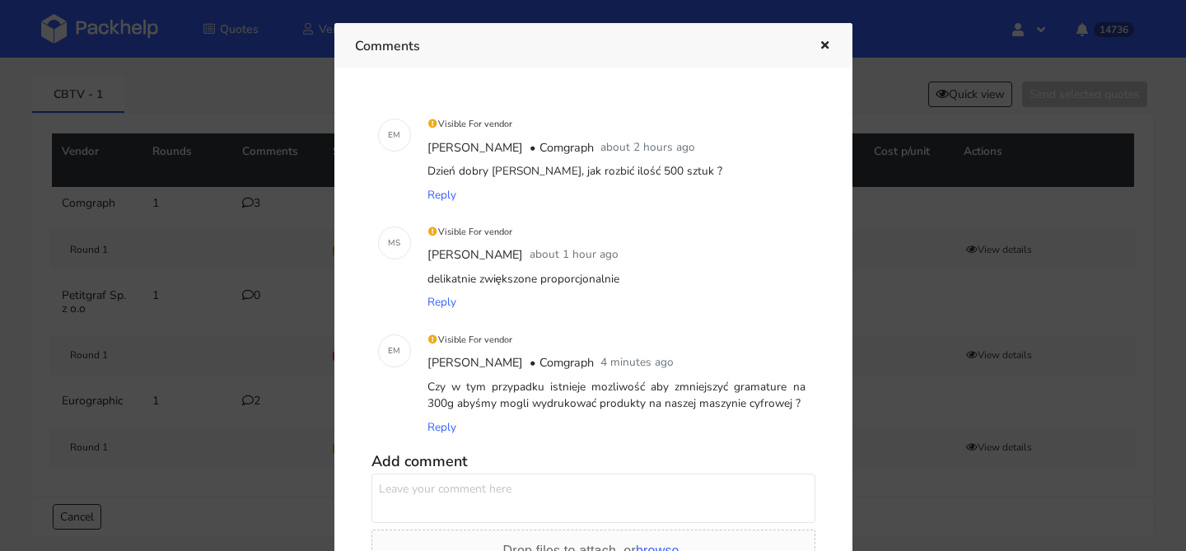
click at [465, 482] on textarea at bounding box center [593, 498] width 444 height 49
paste textarea "proszę o wprowadzenie cen na druk cyfrowy ale w komentarzu proszę również o pod…"
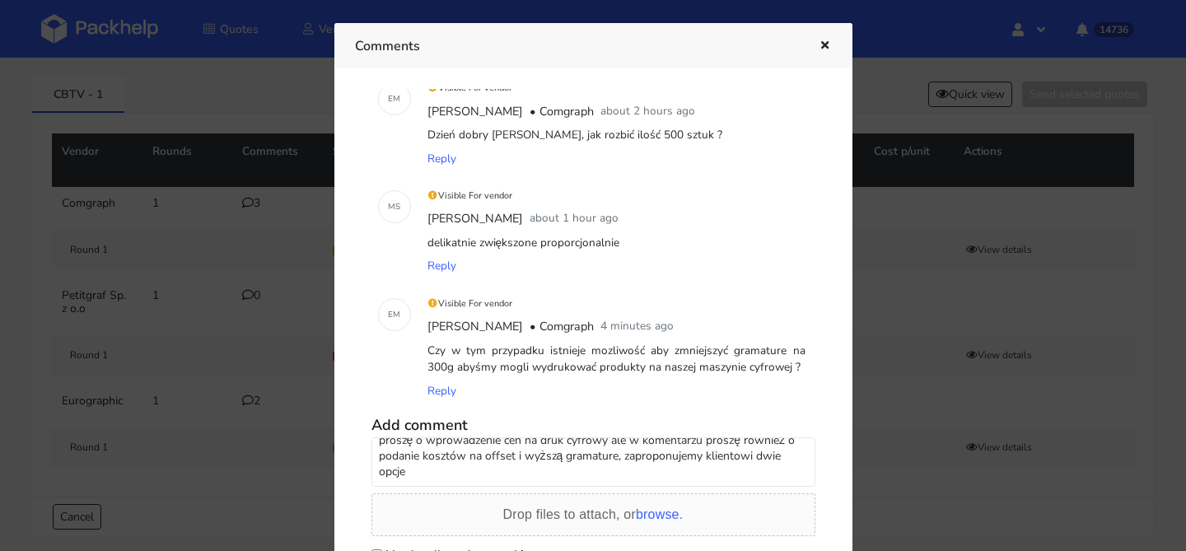
scroll to position [60, 0]
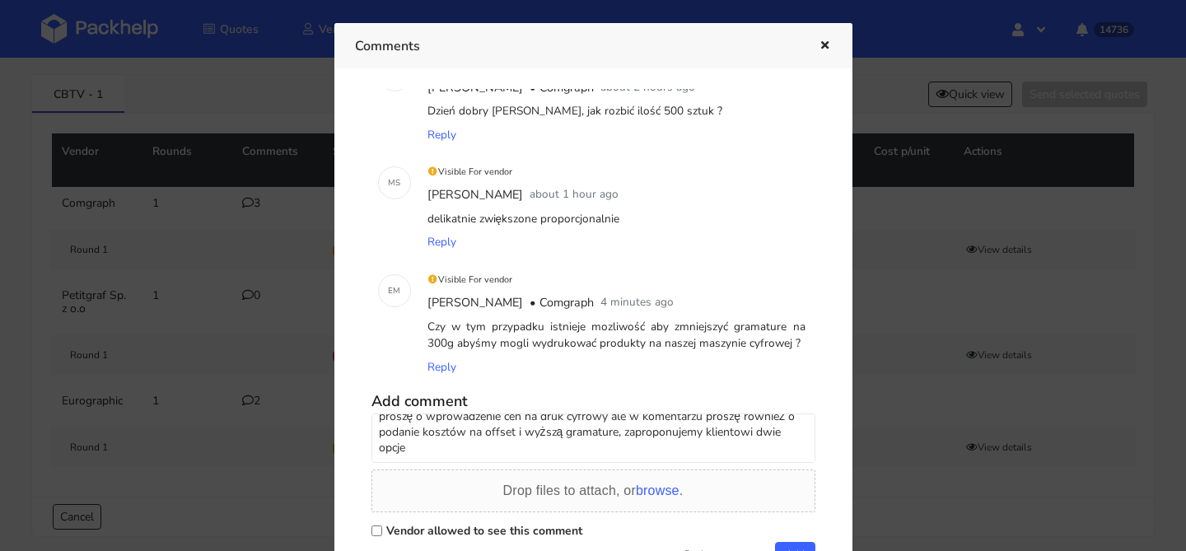
type textarea "proszę o wprowadzenie cen na druk cyfrowy ale w komentarzu proszę również o pod…"
click at [479, 526] on label "Vendor allowed to see this comment" at bounding box center [484, 531] width 196 height 16
click at [382, 526] on input "Vendor allowed to see this comment" at bounding box center [376, 530] width 11 height 11
checkbox input "true"
click at [788, 545] on button "Add" at bounding box center [795, 554] width 40 height 25
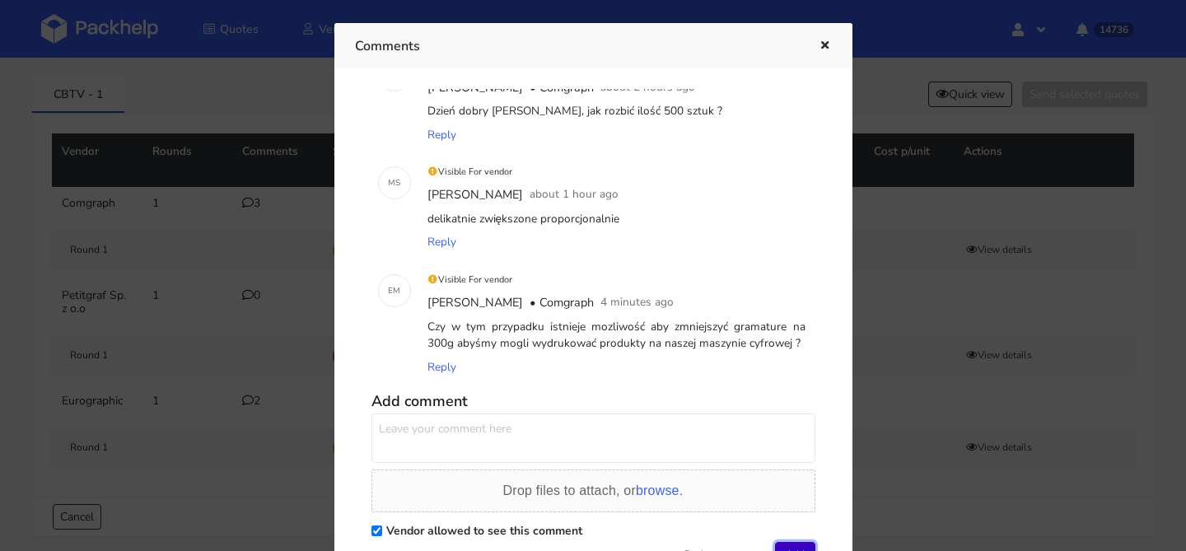
scroll to position [0, 0]
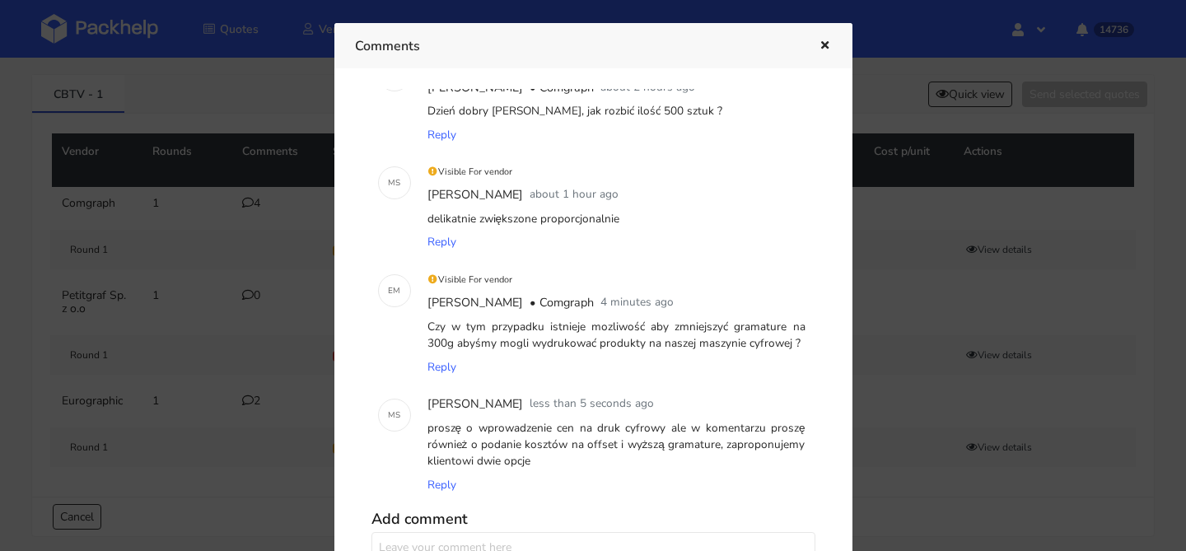
click at [828, 52] on button "button" at bounding box center [823, 45] width 18 height 21
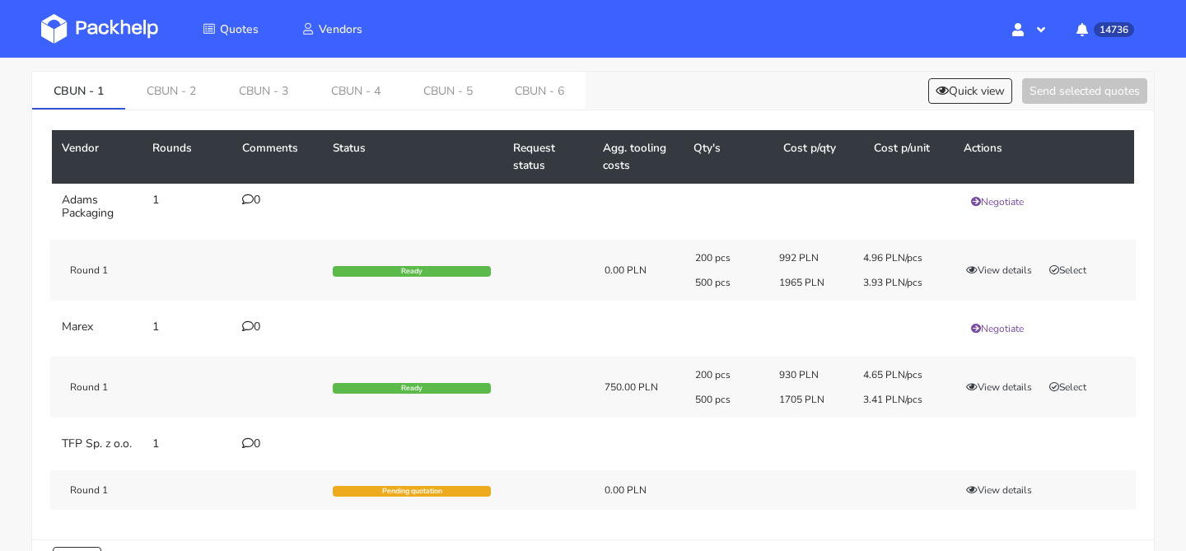
scroll to position [20, 0]
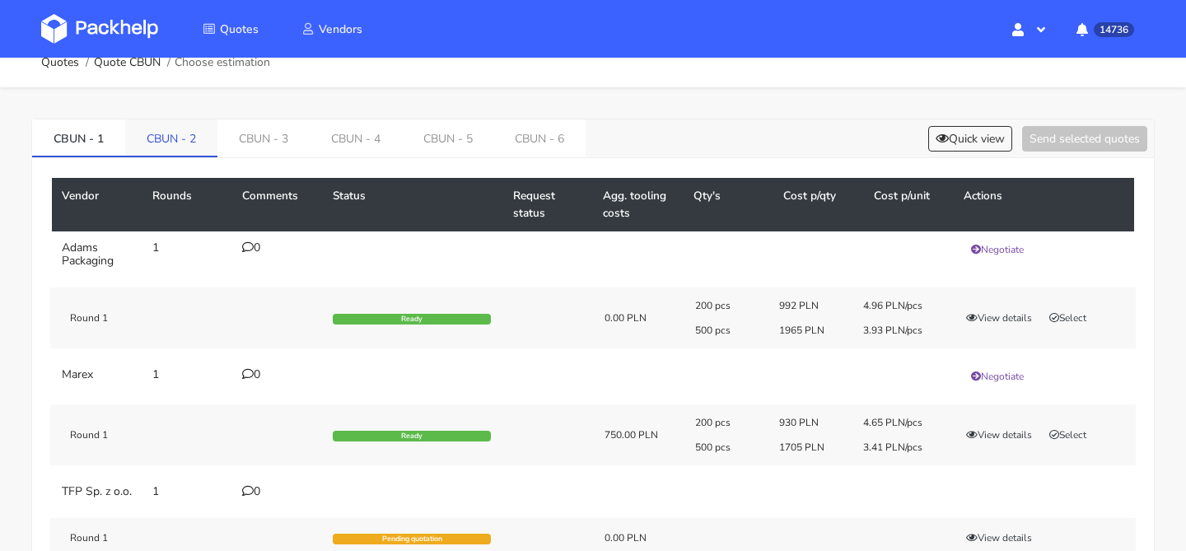
click at [180, 150] on link "CBUN - 2" at bounding box center [171, 137] width 92 height 36
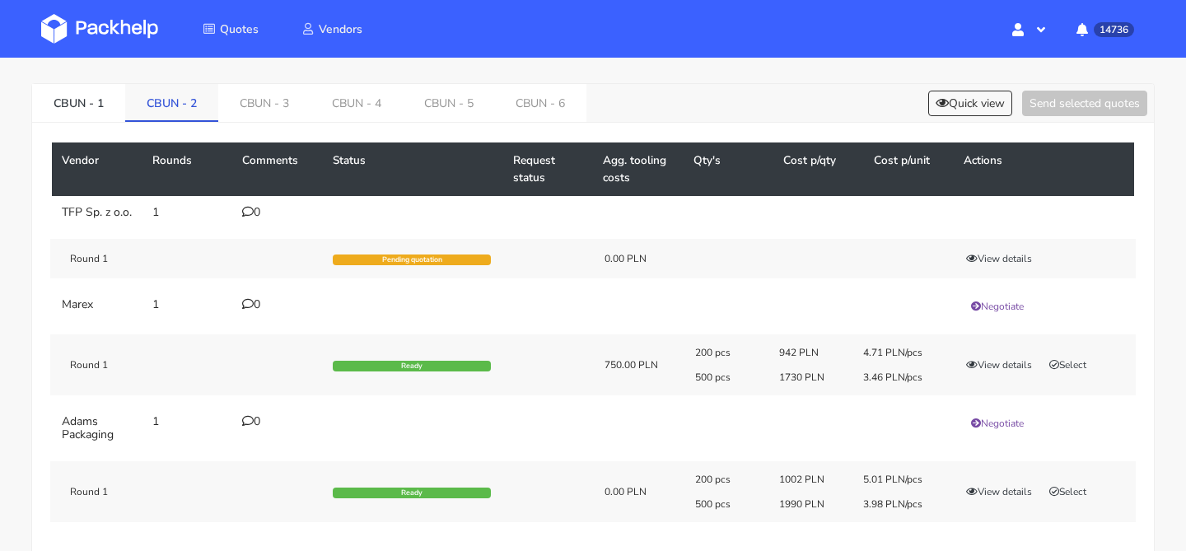
scroll to position [60, 0]
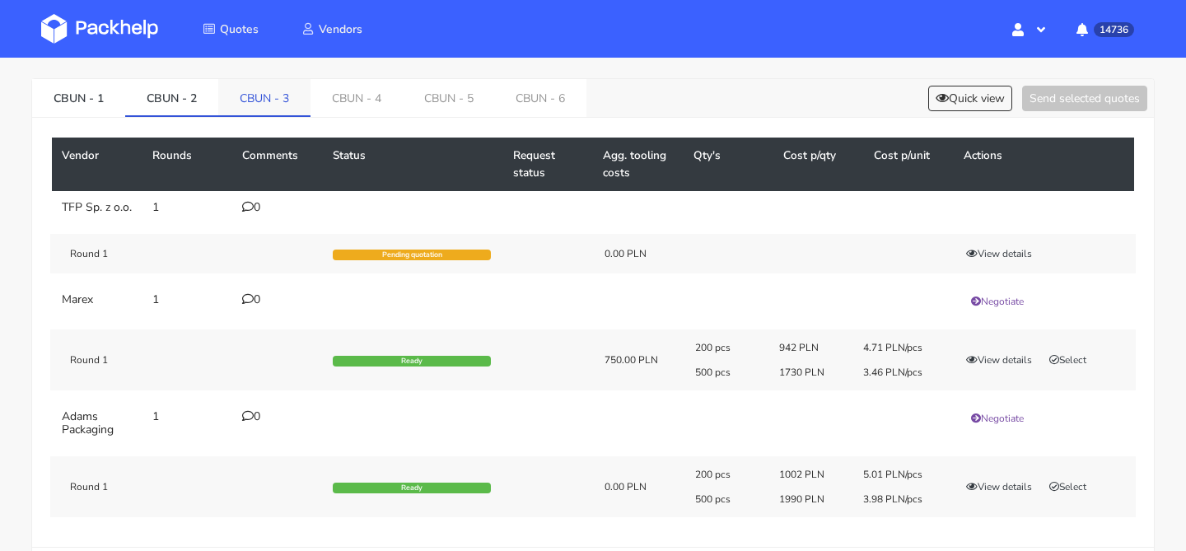
click at [266, 108] on link "CBUN - 3" at bounding box center [264, 97] width 92 height 36
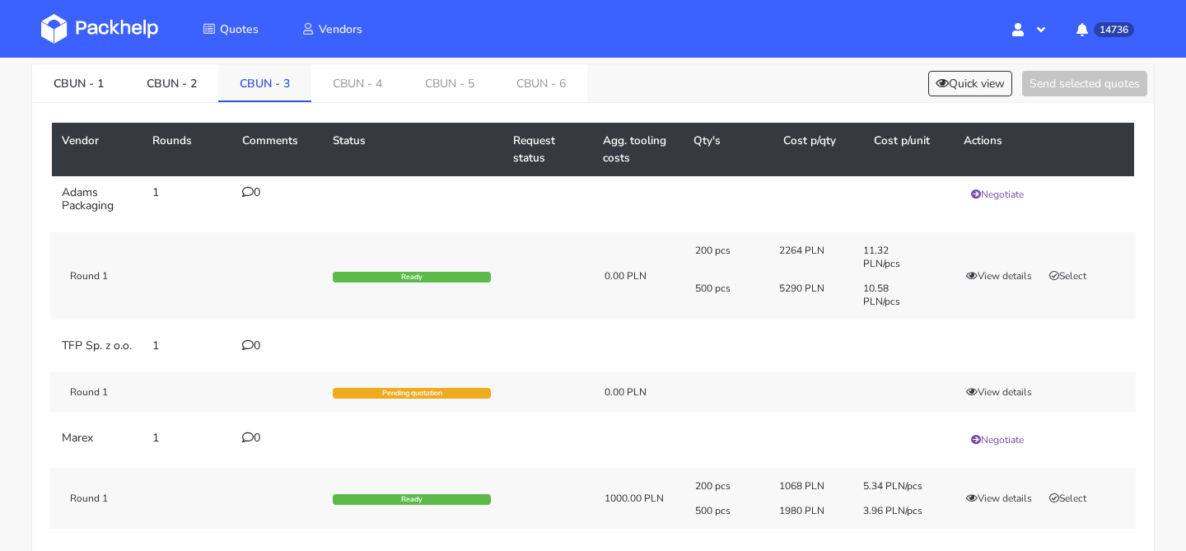
scroll to position [73, 0]
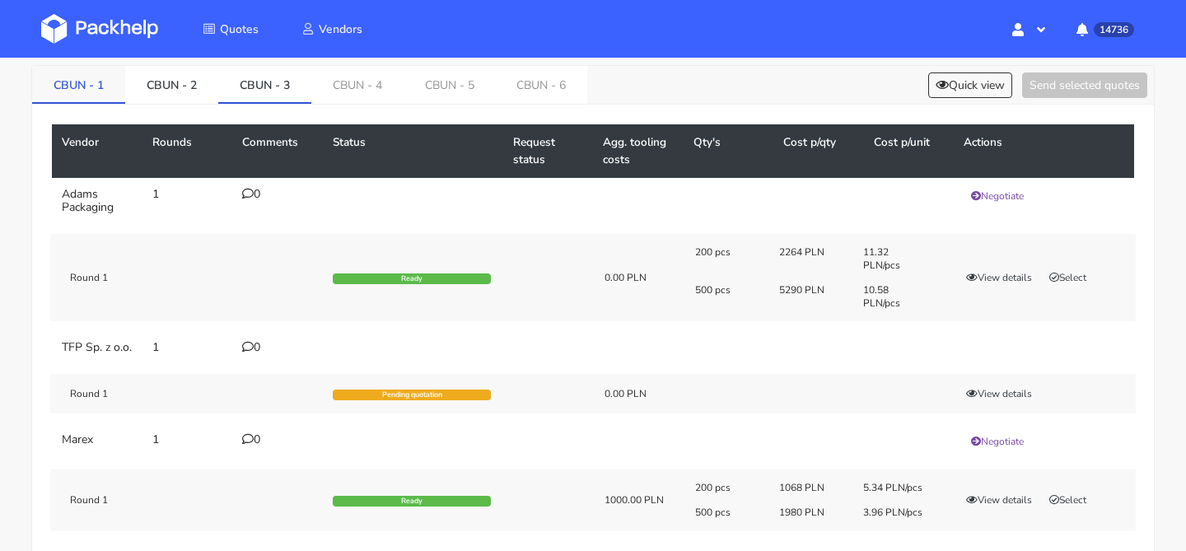
click at [109, 94] on link "CBUN - 1" at bounding box center [78, 84] width 93 height 36
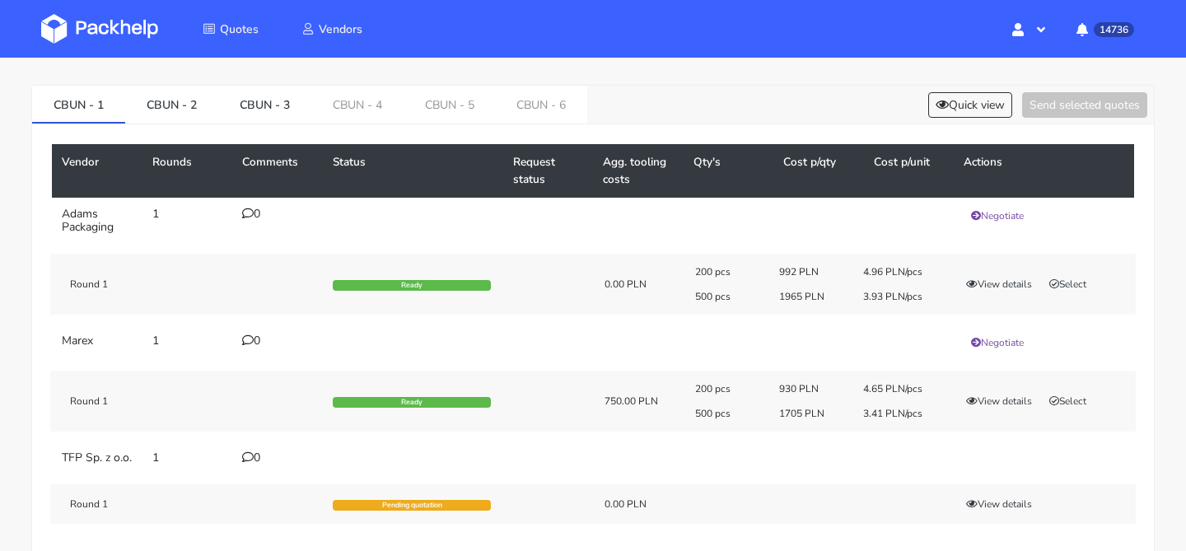
scroll to position [49, 0]
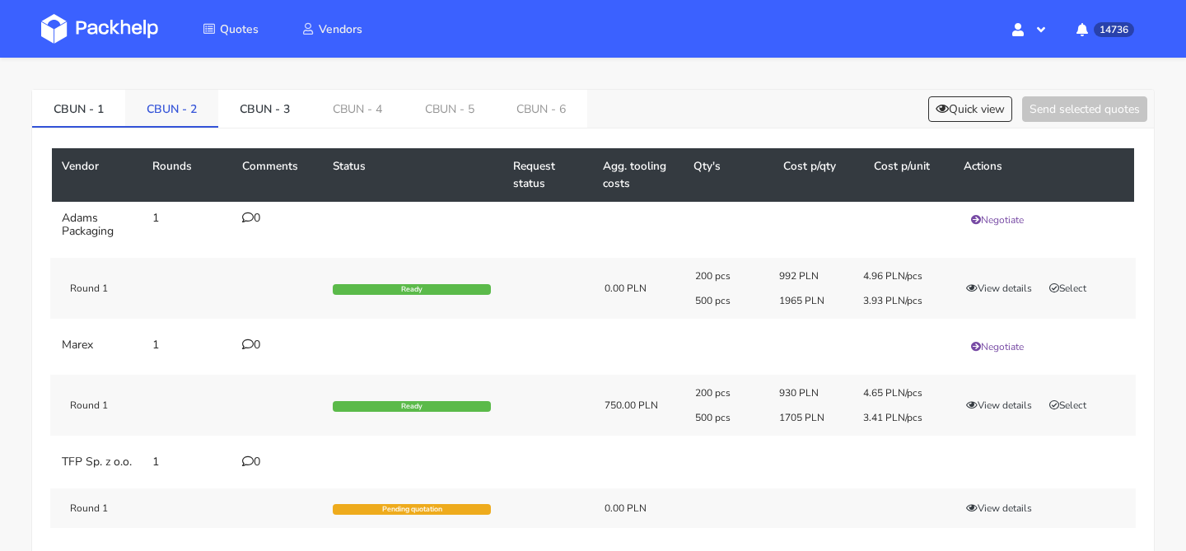
click at [170, 107] on link "CBUN - 2" at bounding box center [171, 108] width 93 height 36
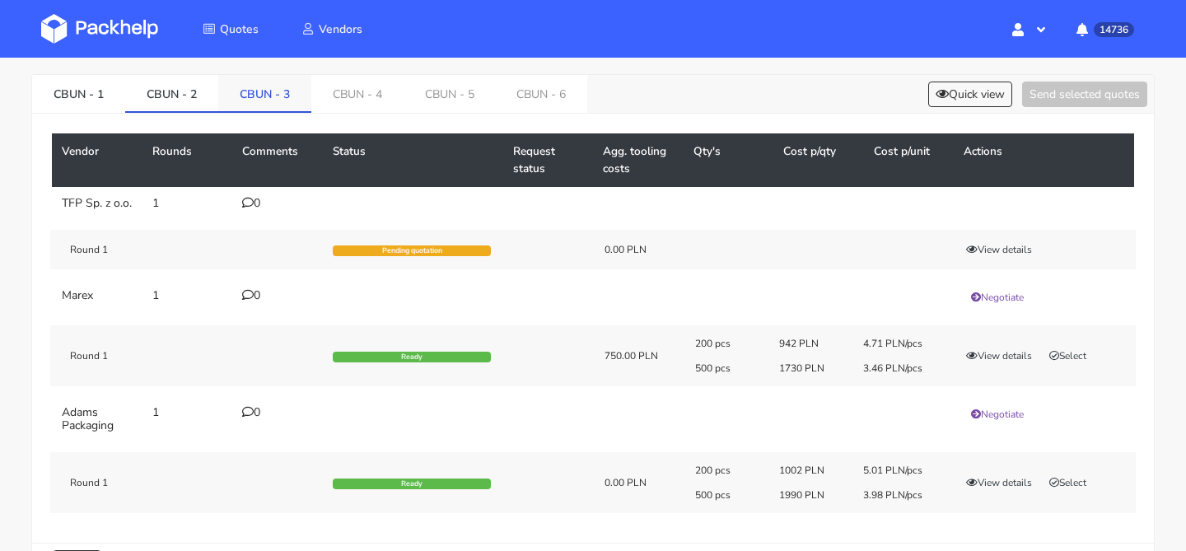
scroll to position [55, 0]
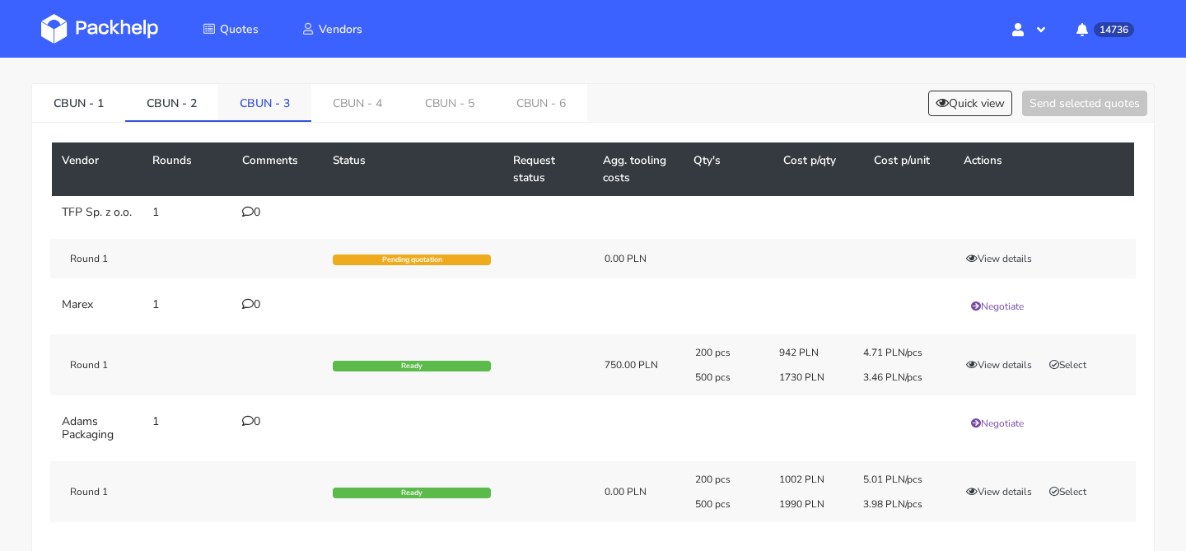
click at [296, 110] on link "CBUN - 3" at bounding box center [264, 102] width 93 height 36
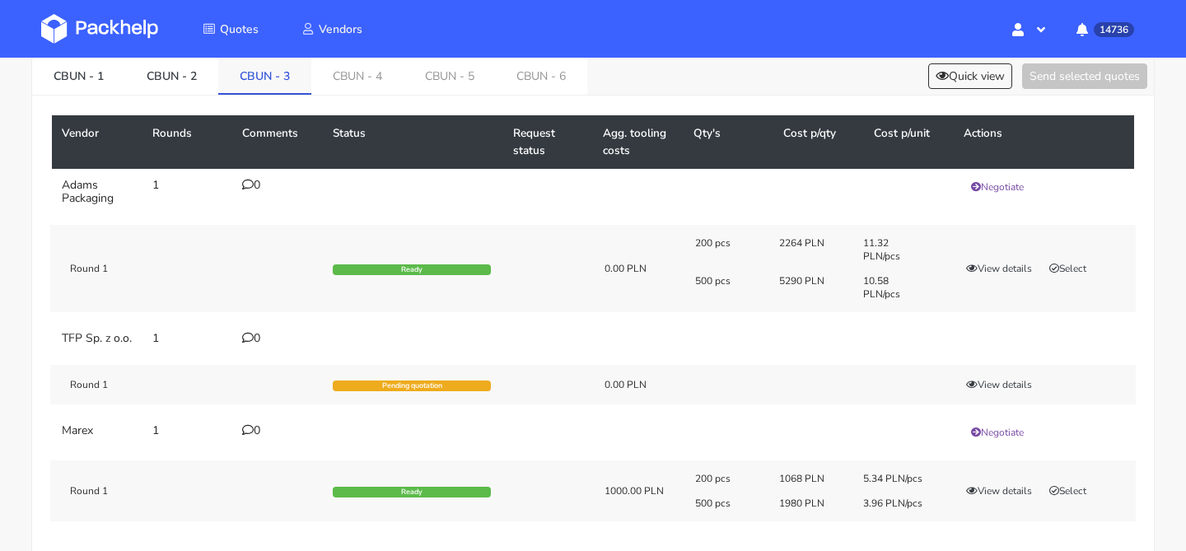
scroll to position [77, 0]
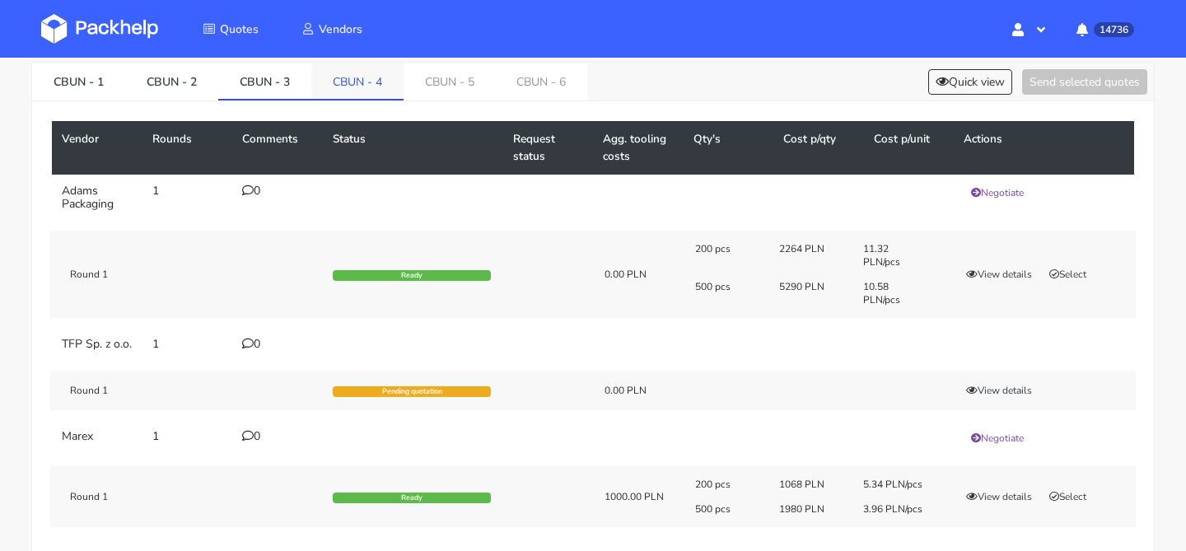
click at [362, 89] on link "CBUN - 4" at bounding box center [357, 81] width 92 height 36
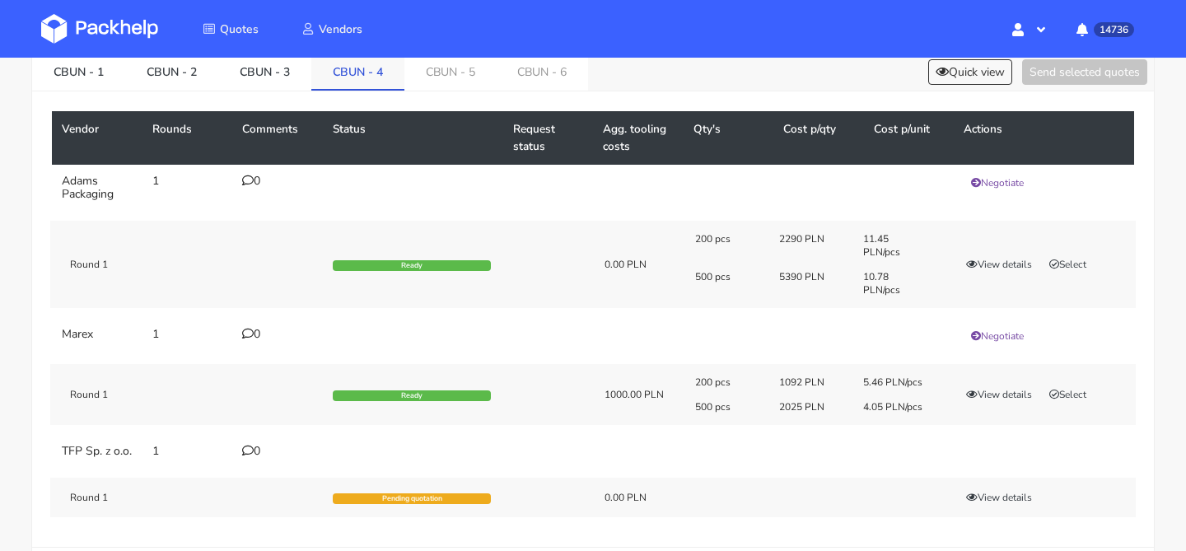
scroll to position [80, 0]
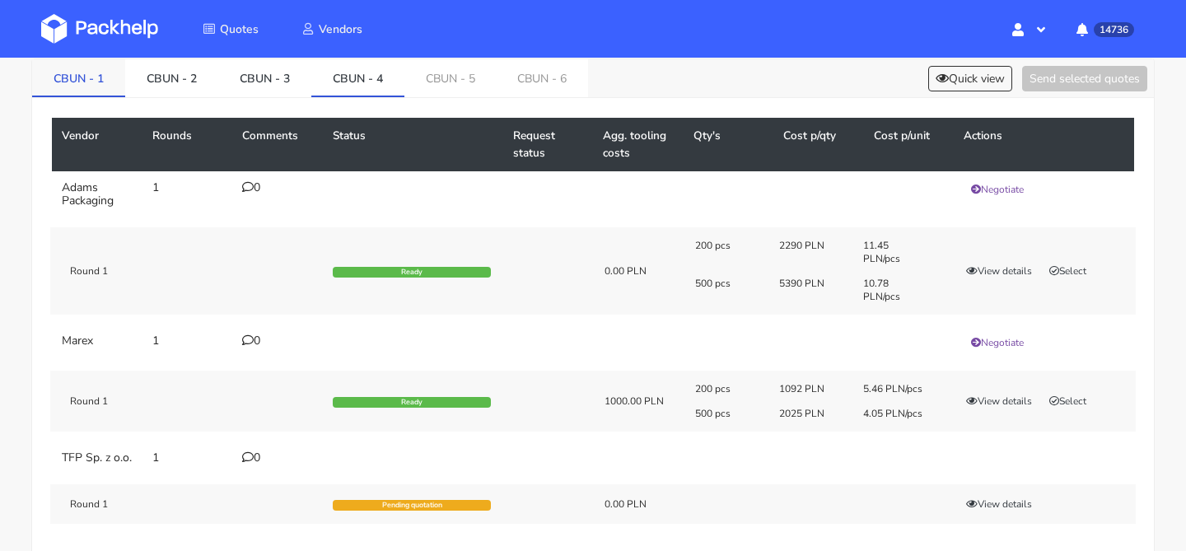
click at [52, 82] on link "CBUN - 1" at bounding box center [78, 77] width 93 height 36
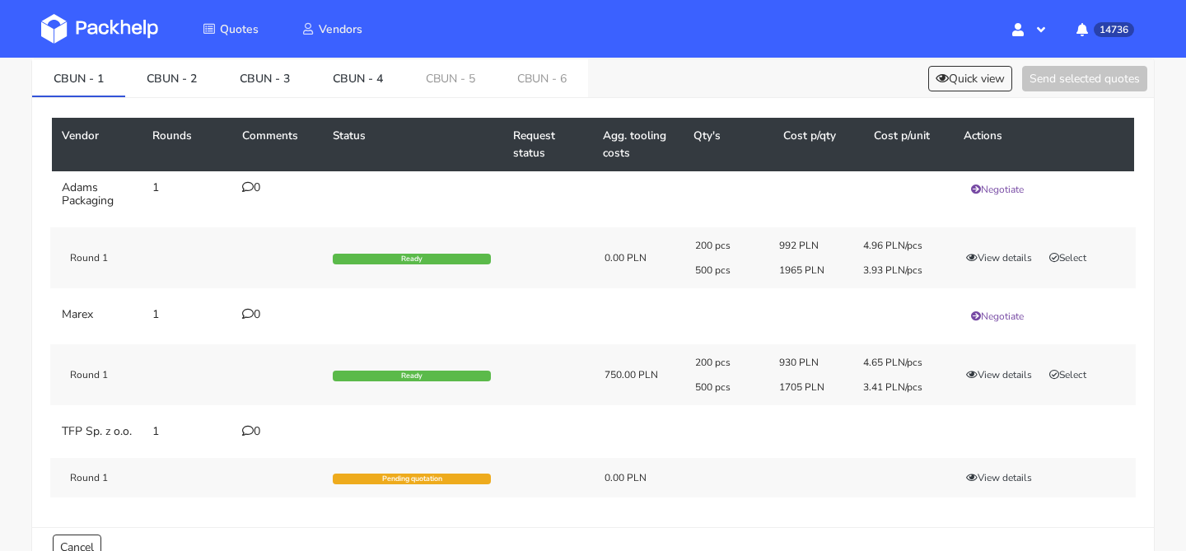
scroll to position [92, 0]
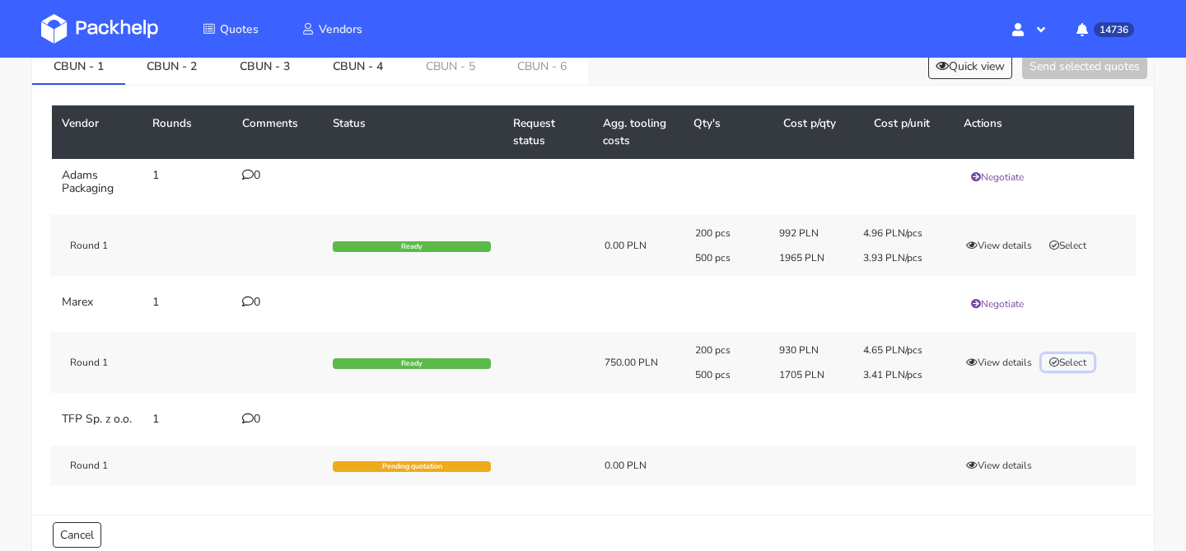
click at [1065, 362] on button "Select" at bounding box center [1068, 362] width 52 height 16
click at [1058, 75] on button "Send selected quotes ( 1 )" at bounding box center [1073, 67] width 148 height 26
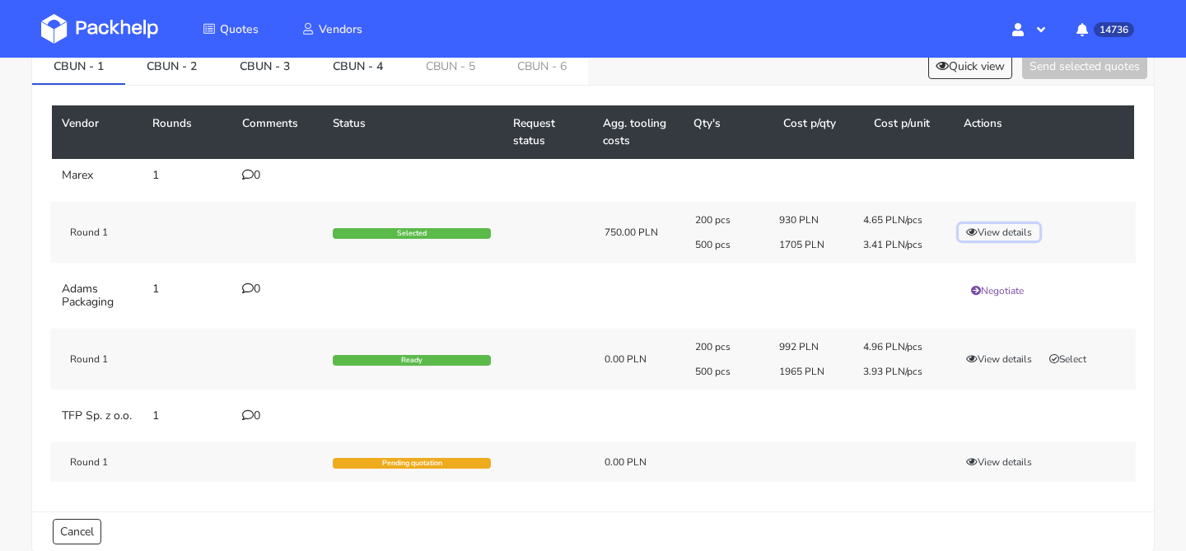
click at [990, 233] on button "View details" at bounding box center [999, 232] width 81 height 16
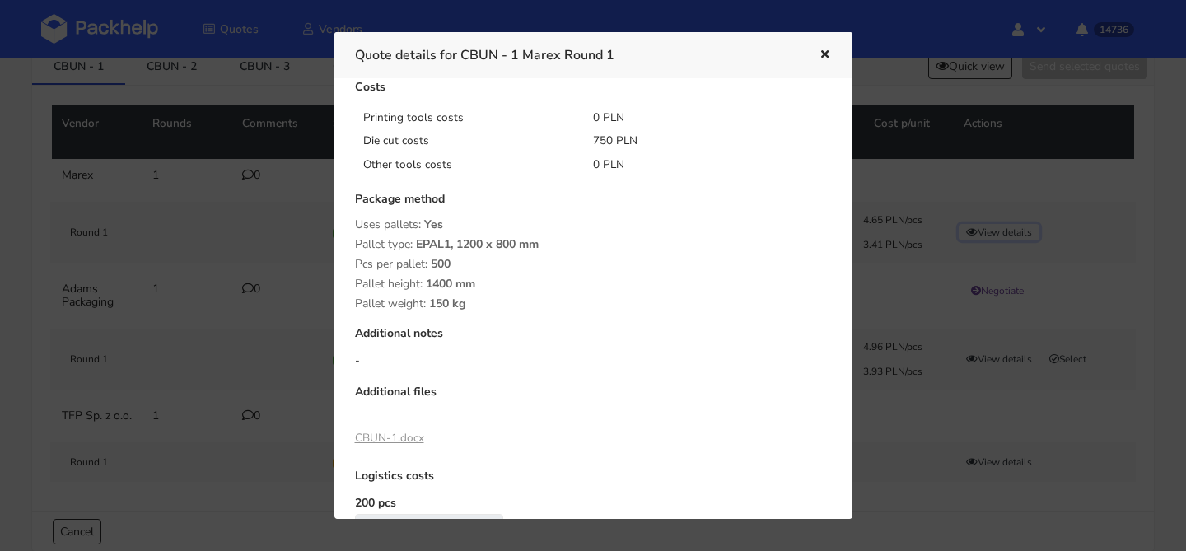
scroll to position [278, 0]
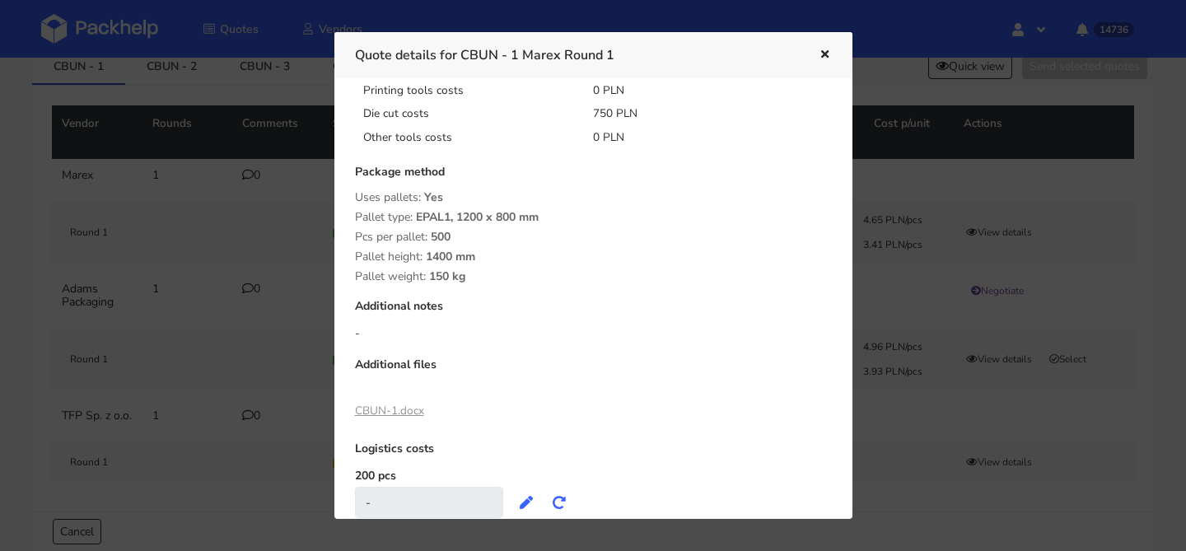
click at [812, 55] on div at bounding box center [813, 54] width 38 height 21
click at [820, 54] on icon "button" at bounding box center [825, 55] width 14 height 12
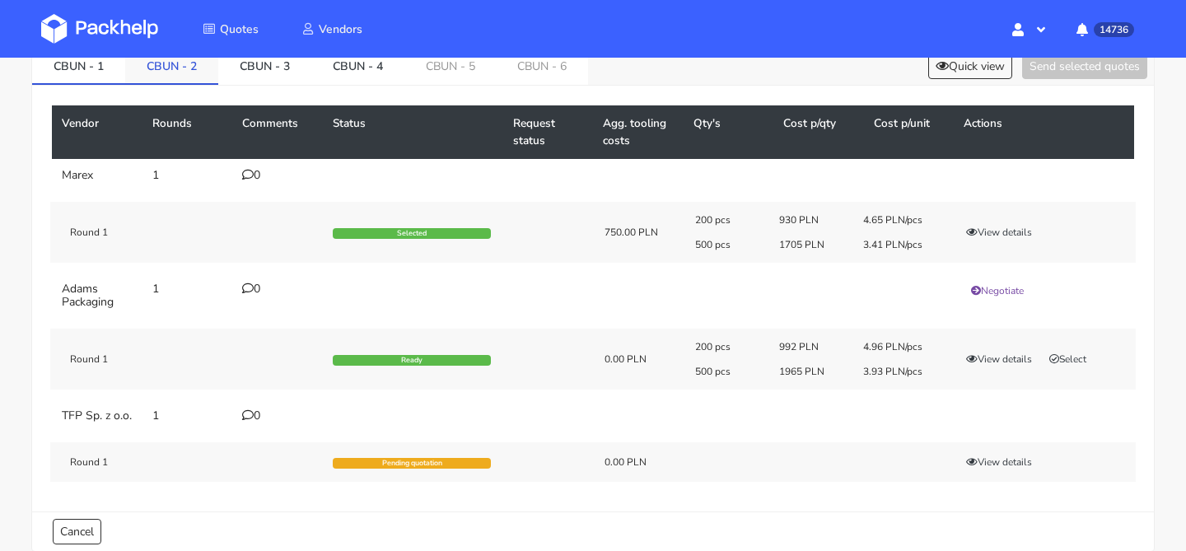
click at [159, 59] on link "CBUN - 2" at bounding box center [171, 65] width 93 height 36
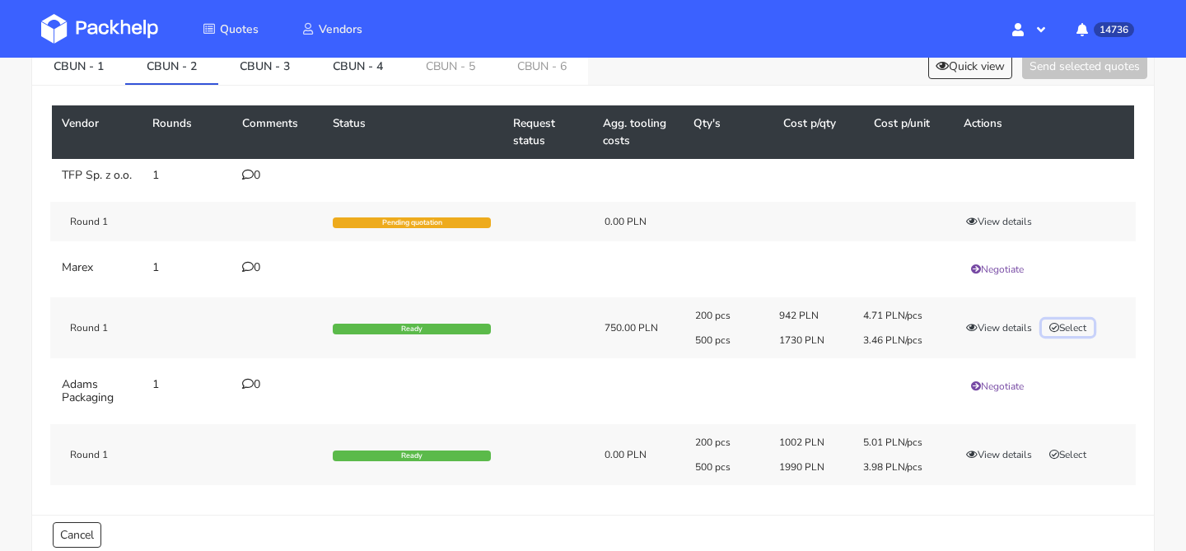
click at [1076, 336] on button "Select" at bounding box center [1068, 328] width 52 height 16
click at [1086, 68] on button "Send selected quotes ( 1 )" at bounding box center [1073, 67] width 148 height 26
click at [991, 335] on button "View details" at bounding box center [999, 328] width 81 height 16
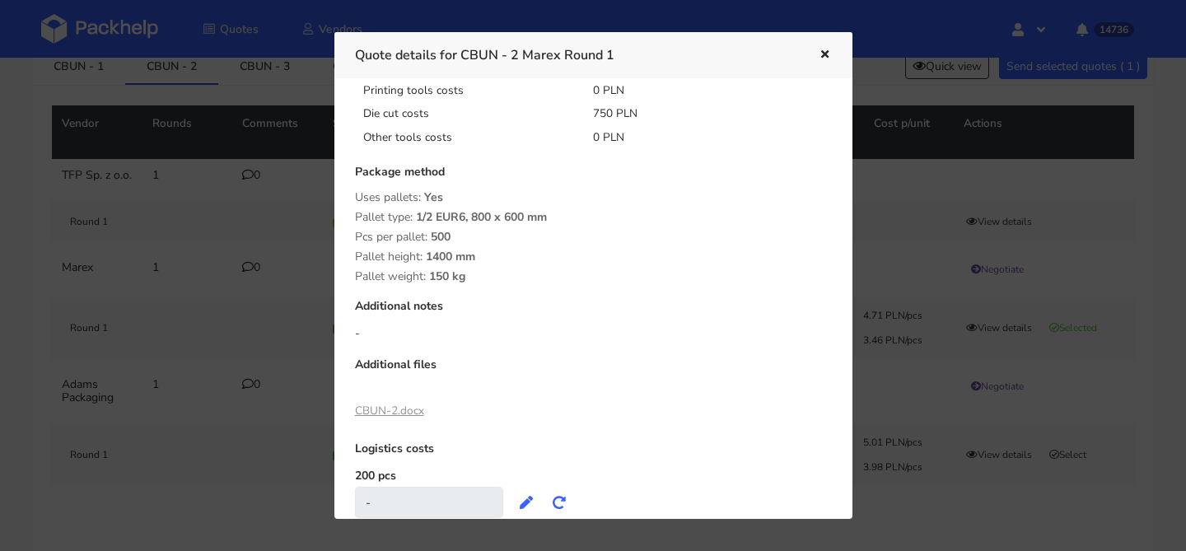
click at [832, 52] on div "Quote details for CBUN - 2 Marex Round 1" at bounding box center [593, 54] width 518 height 45
click at [818, 54] on icon "button" at bounding box center [825, 55] width 14 height 12
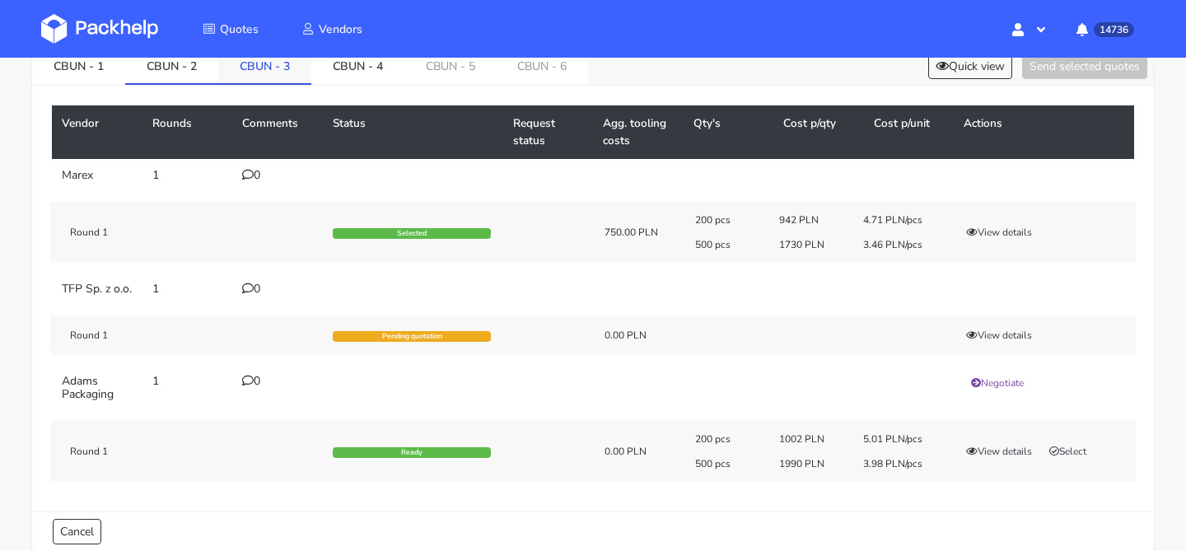
click at [306, 68] on link "CBUN - 3" at bounding box center [264, 65] width 93 height 36
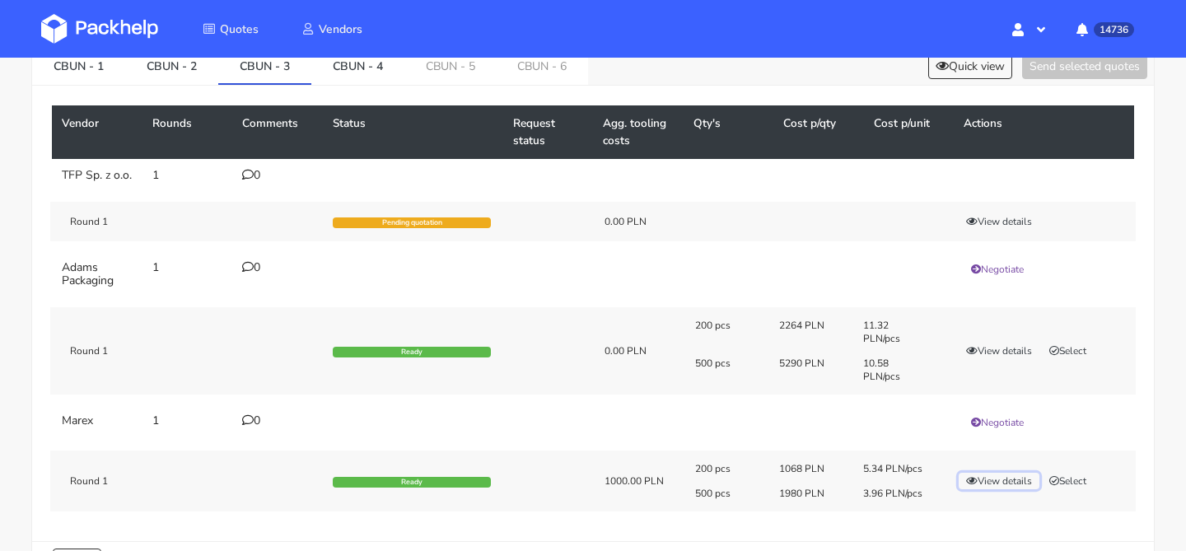
click at [974, 486] on icon "button" at bounding box center [972, 481] width 12 height 10
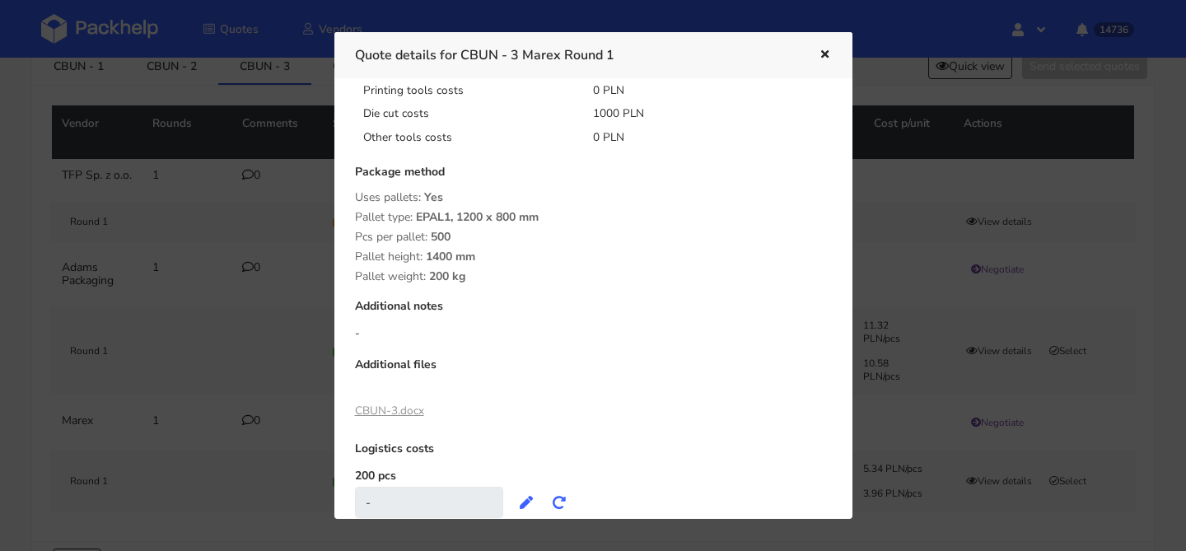
click at [975, 395] on div at bounding box center [593, 275] width 1186 height 551
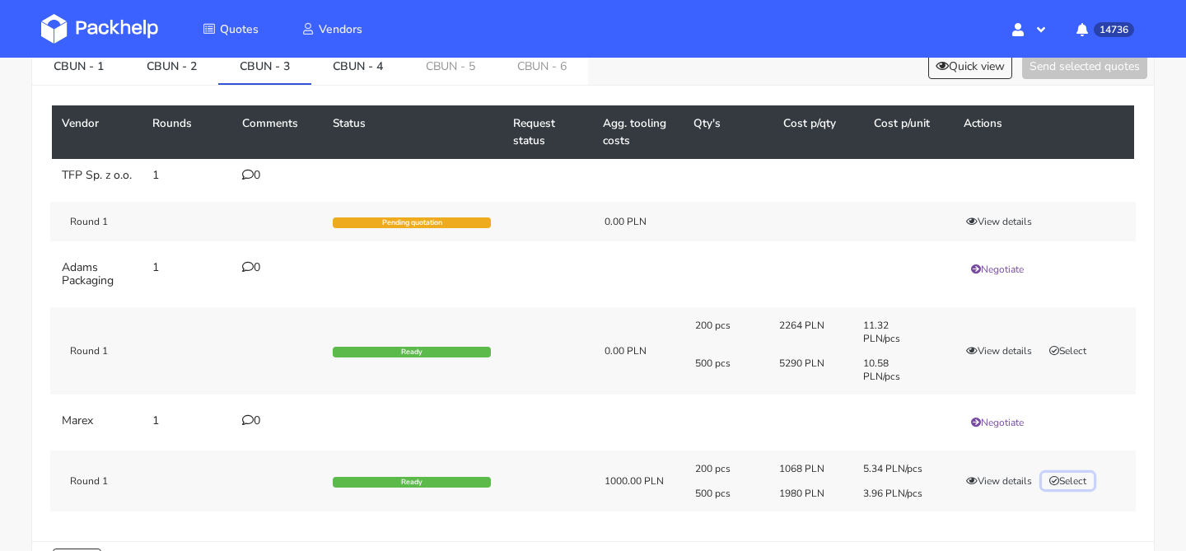
click at [1081, 489] on button "Select" at bounding box center [1068, 481] width 52 height 16
click at [1076, 73] on button "Send selected quotes ( 1 )" at bounding box center [1073, 67] width 148 height 26
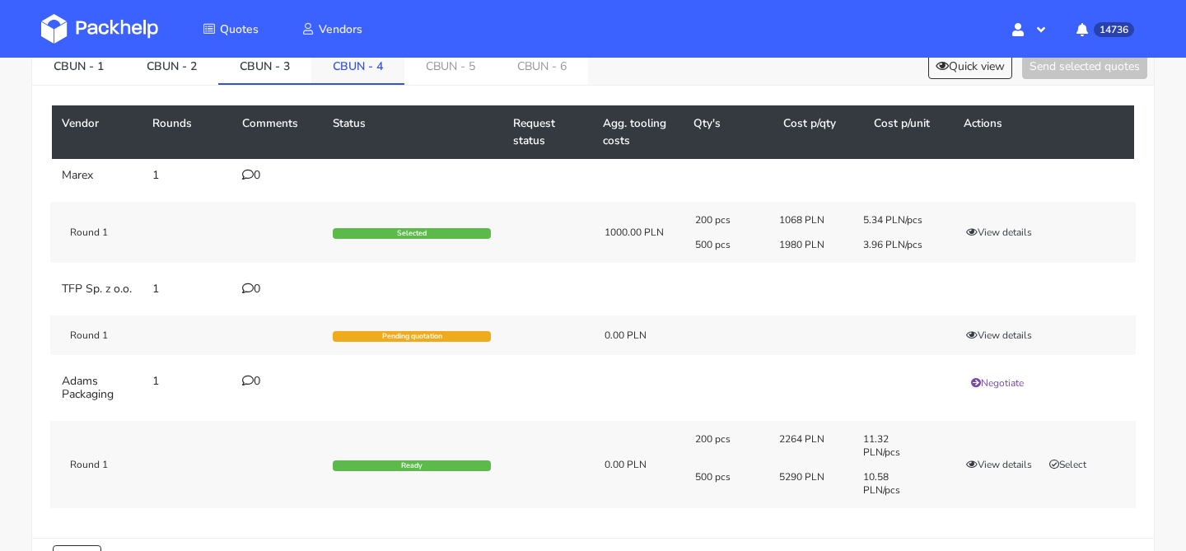
click at [377, 75] on link "CBUN - 4" at bounding box center [357, 65] width 93 height 36
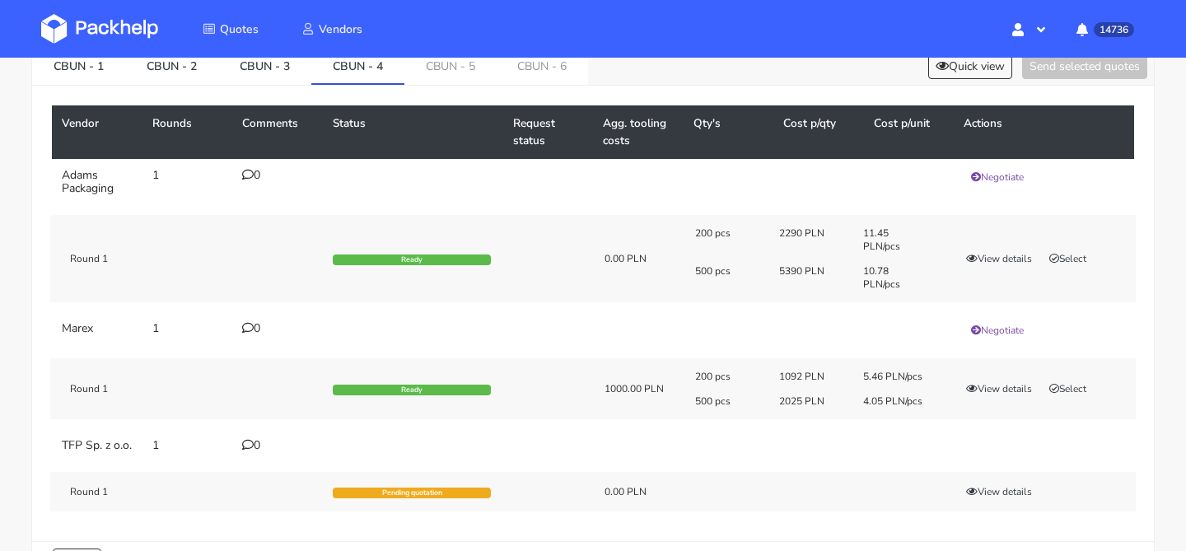
click at [1027, 379] on div "200 pcs 1092 PLN 5.46 PLN/pcs 500 pcs 2025 PLN 4.05 PLN/pcs View details Select" at bounding box center [910, 389] width 452 height 38
click at [1024, 382] on button "View details" at bounding box center [999, 389] width 81 height 16
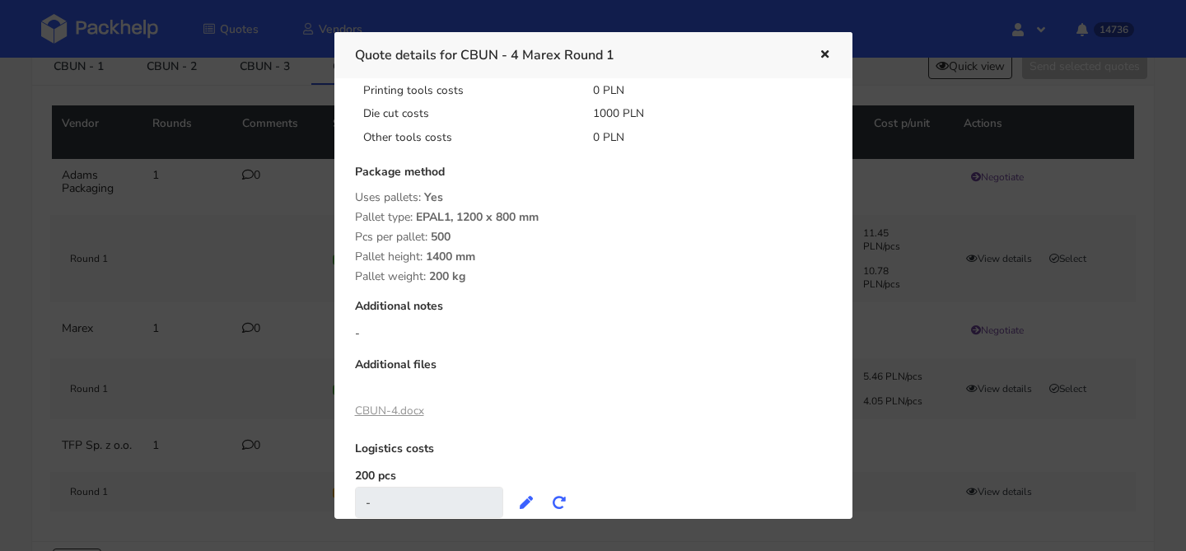
click at [1082, 367] on div at bounding box center [593, 275] width 1186 height 551
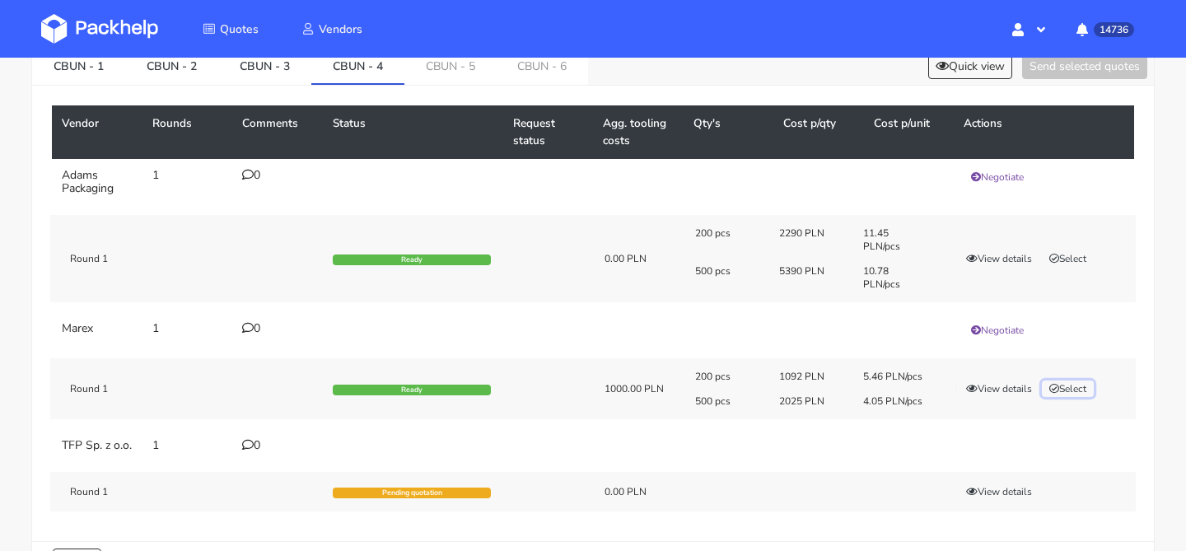
click at [1071, 391] on button "Select" at bounding box center [1068, 389] width 52 height 16
click at [1066, 72] on button "Send selected quotes ( 1 )" at bounding box center [1073, 67] width 148 height 26
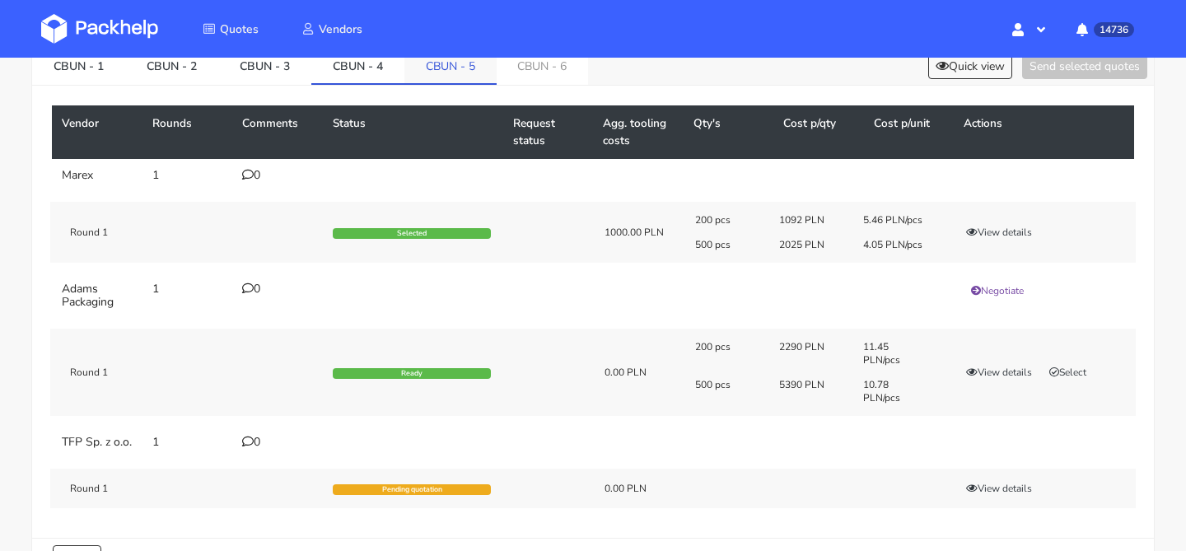
click at [446, 77] on link "CBUN - 5" at bounding box center [450, 65] width 92 height 36
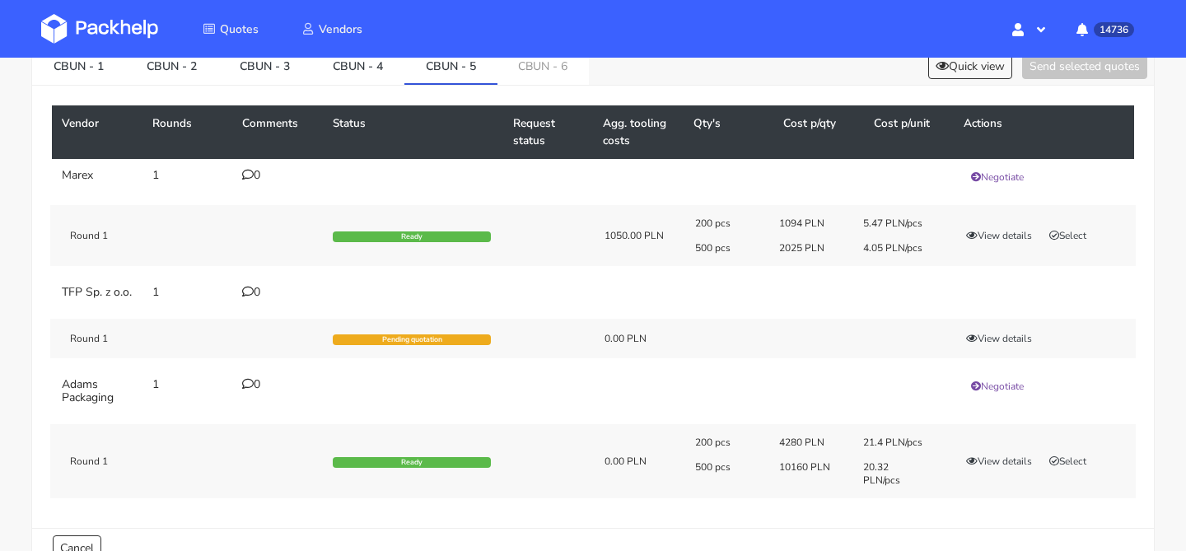
click at [1070, 226] on div "200 pcs 1094 PLN 5.47 PLN/pcs 500 pcs 2025 PLN 4.05 PLN/pcs View details Select" at bounding box center [910, 236] width 452 height 38
click at [1071, 233] on button "Select" at bounding box center [1068, 235] width 52 height 16
click at [1040, 76] on button "Send selected quotes ( 1 )" at bounding box center [1073, 67] width 148 height 26
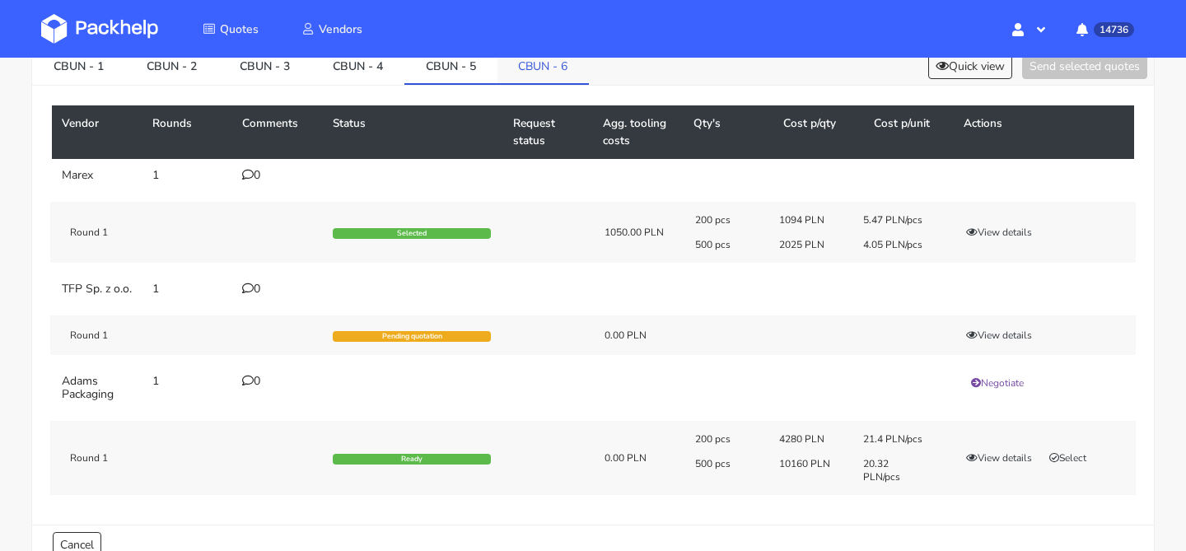
click at [564, 68] on link "CBUN - 6" at bounding box center [543, 65] width 92 height 36
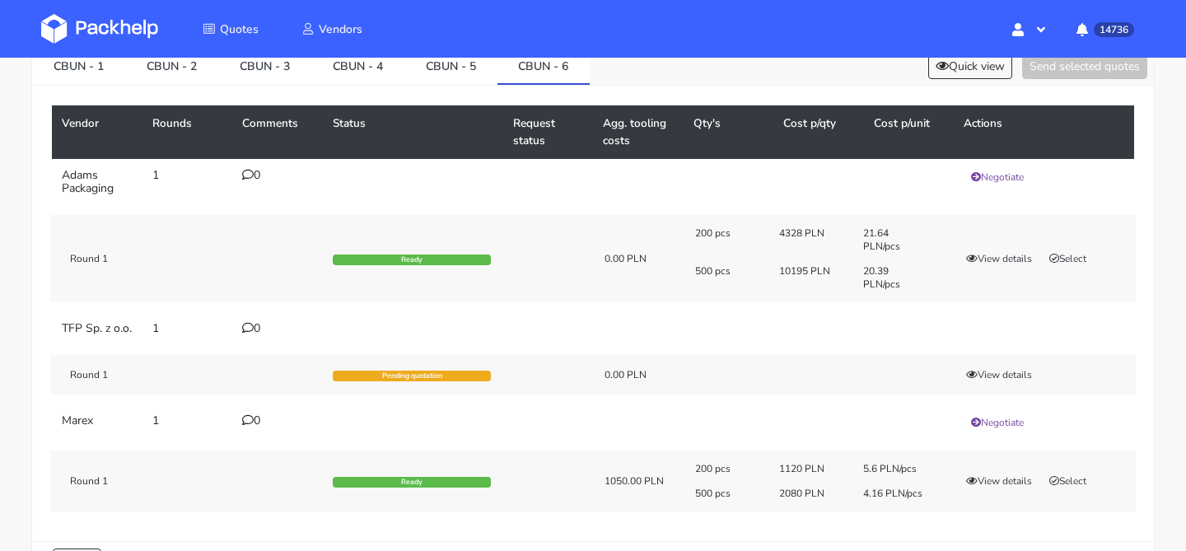
click at [987, 484] on div "200 pcs 1120 PLN 5.6 PLN/pcs 500 pcs 2080 PLN 4.16 PLN/pcs View details Select" at bounding box center [910, 481] width 452 height 38
click at [987, 489] on button "View details" at bounding box center [999, 481] width 81 height 16
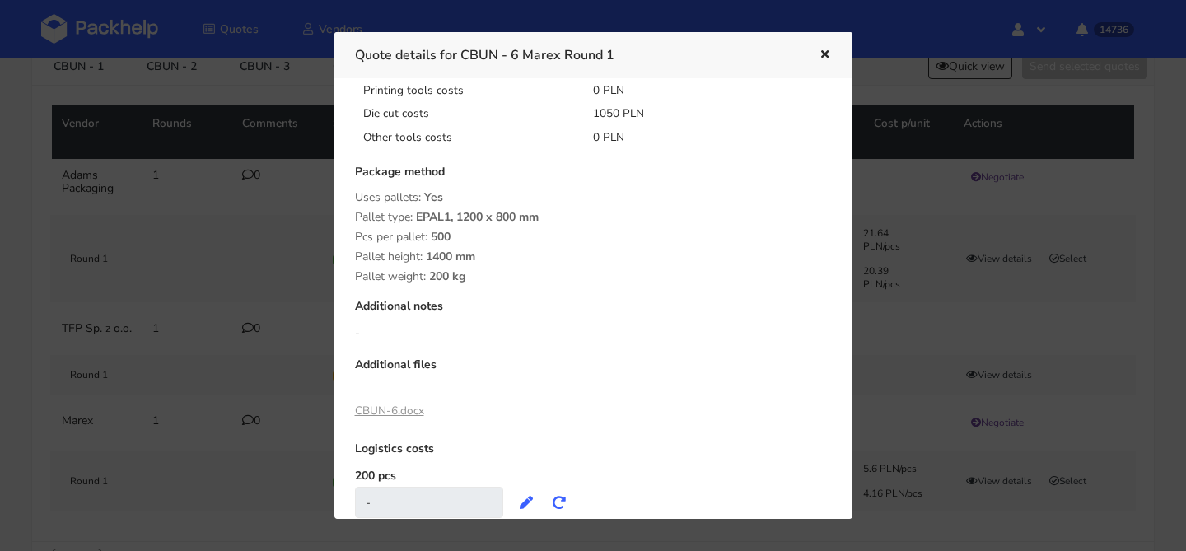
click at [945, 409] on div at bounding box center [593, 275] width 1186 height 551
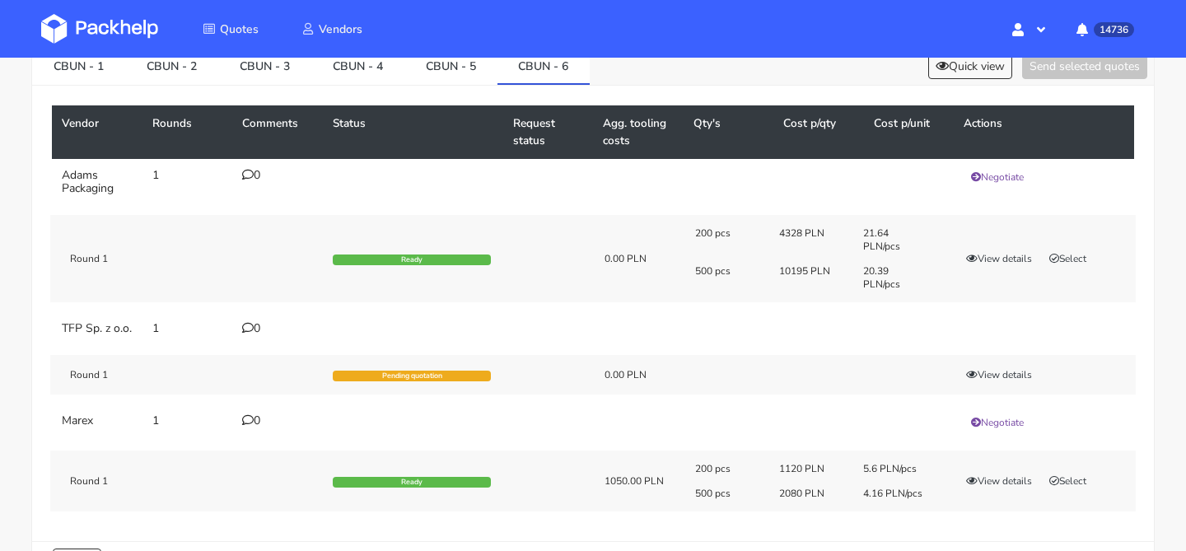
click at [1078, 481] on div "200 pcs 1120 PLN 5.6 PLN/pcs 500 pcs 2080 PLN 4.16 PLN/pcs View details Select" at bounding box center [910, 481] width 452 height 38
click at [1070, 485] on button "Select" at bounding box center [1068, 481] width 52 height 16
click at [1028, 81] on div "CBUN - 1 CBUN - 2 CBUN - 3 CBUN - 4 CBUN - 5 CBUN - 6 Quick view Send selected …" at bounding box center [593, 66] width 1122 height 39
click at [1031, 74] on button "Send selected quotes ( 1 )" at bounding box center [1073, 67] width 148 height 26
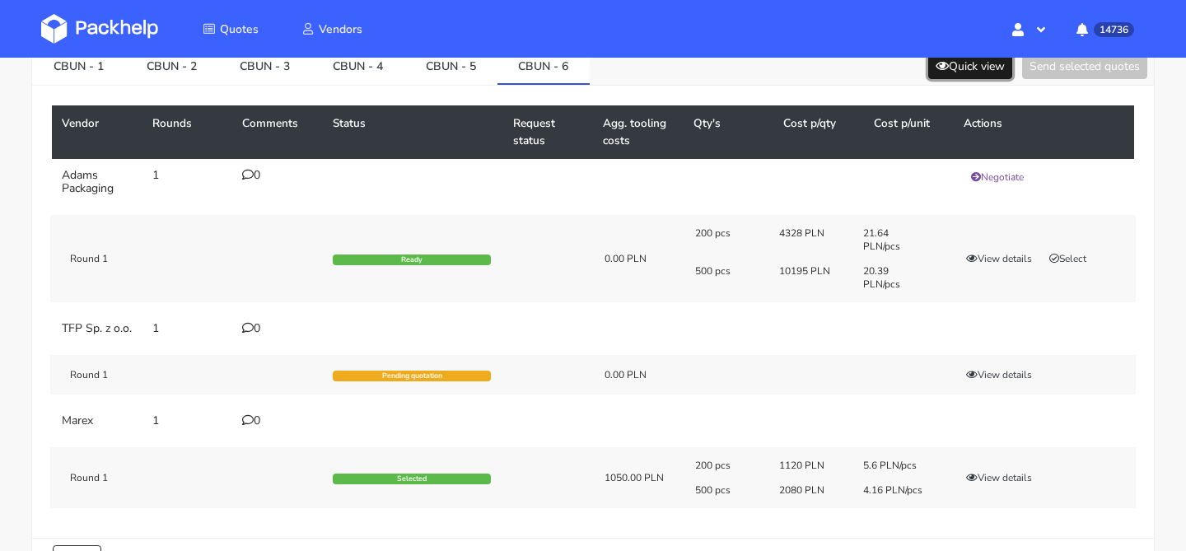
click at [946, 69] on button "Quick view" at bounding box center [970, 67] width 84 height 26
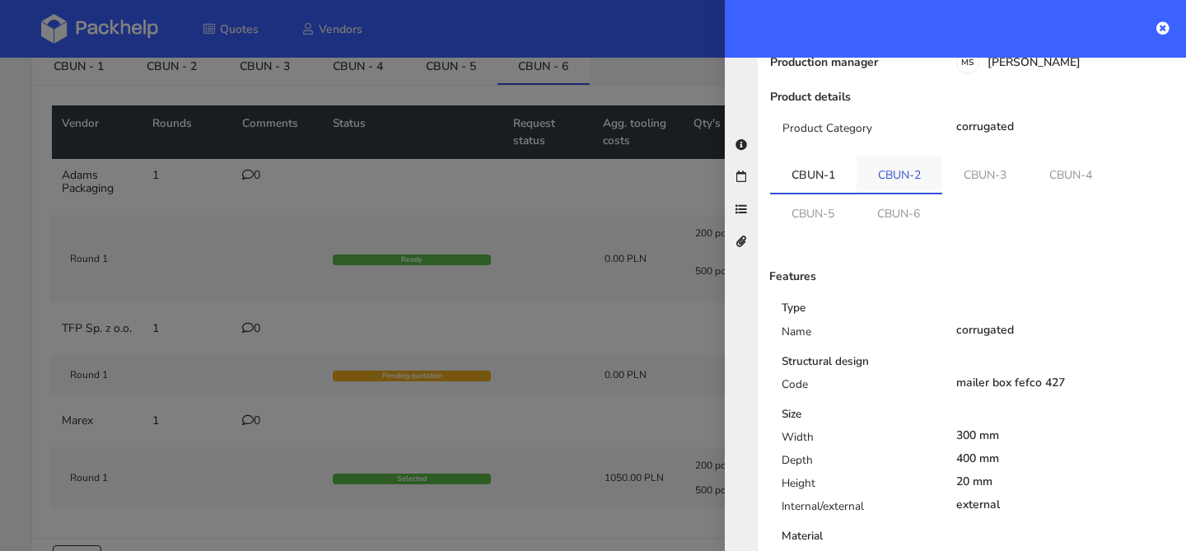
click at [897, 156] on link "CBUN-2" at bounding box center [900, 174] width 86 height 36
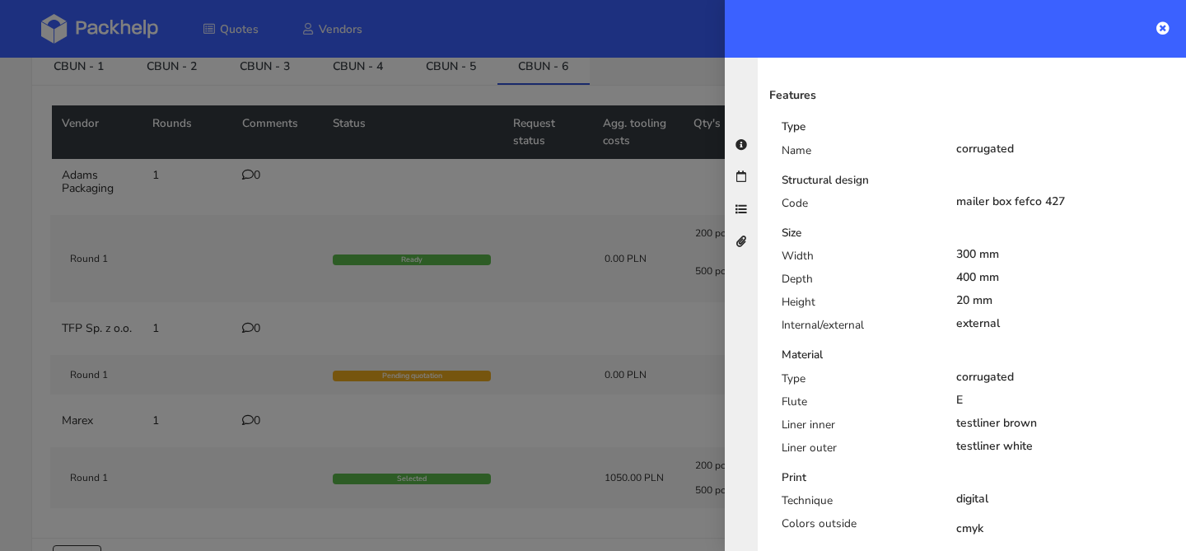
scroll to position [481, 0]
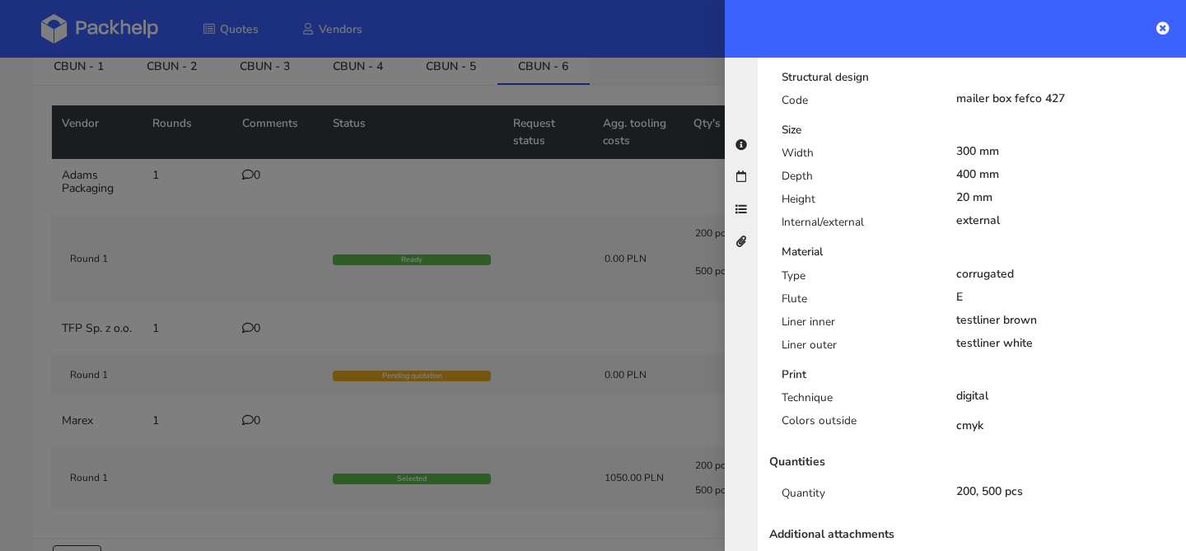
click at [442, 279] on div at bounding box center [593, 275] width 1186 height 551
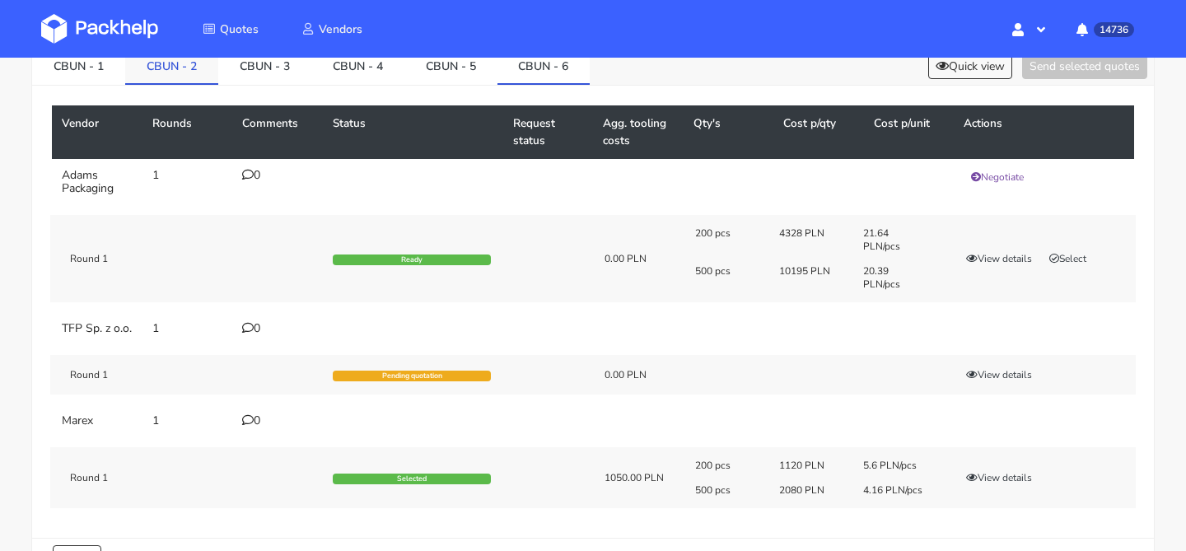
click at [180, 75] on link "CBUN - 2" at bounding box center [171, 65] width 93 height 36
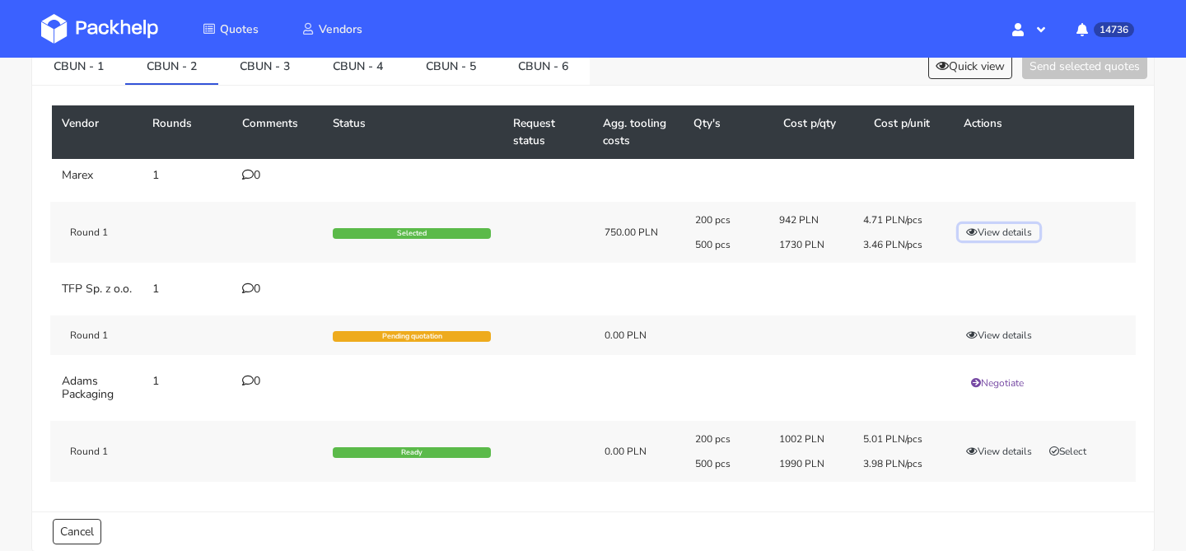
click at [982, 229] on button "View details" at bounding box center [999, 232] width 81 height 16
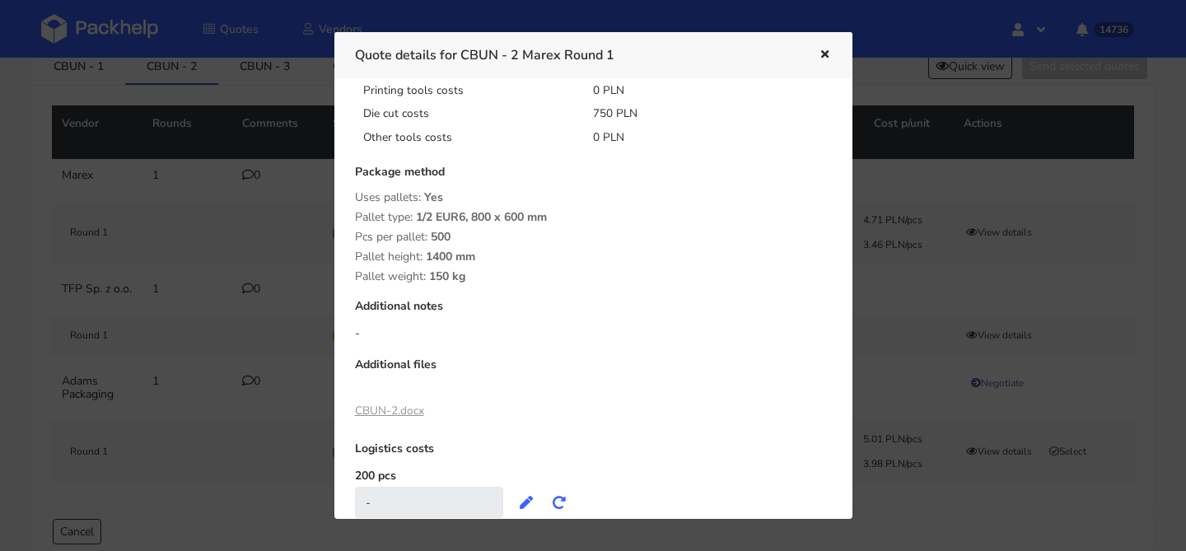
click at [404, 418] on link "CBUN-2.docx" at bounding box center [389, 411] width 69 height 16
click at [242, 71] on div at bounding box center [593, 275] width 1186 height 551
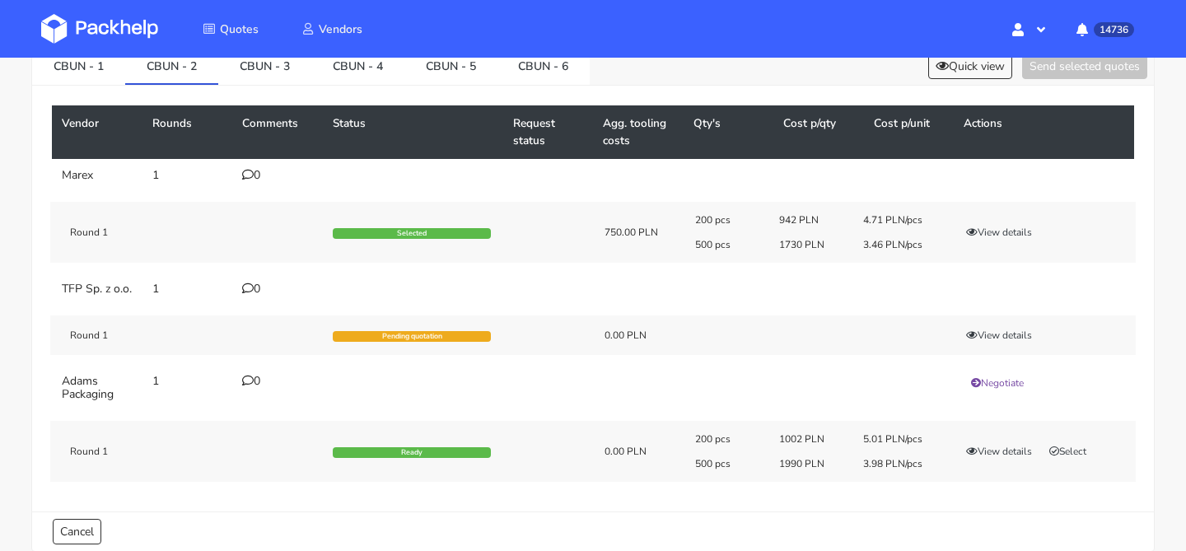
click at [282, 1] on div "Quotes Vendors Hello, Maciej Profile Sign Out 14736 Notifications CBTV You have…" at bounding box center [593, 29] width 1186 height 58
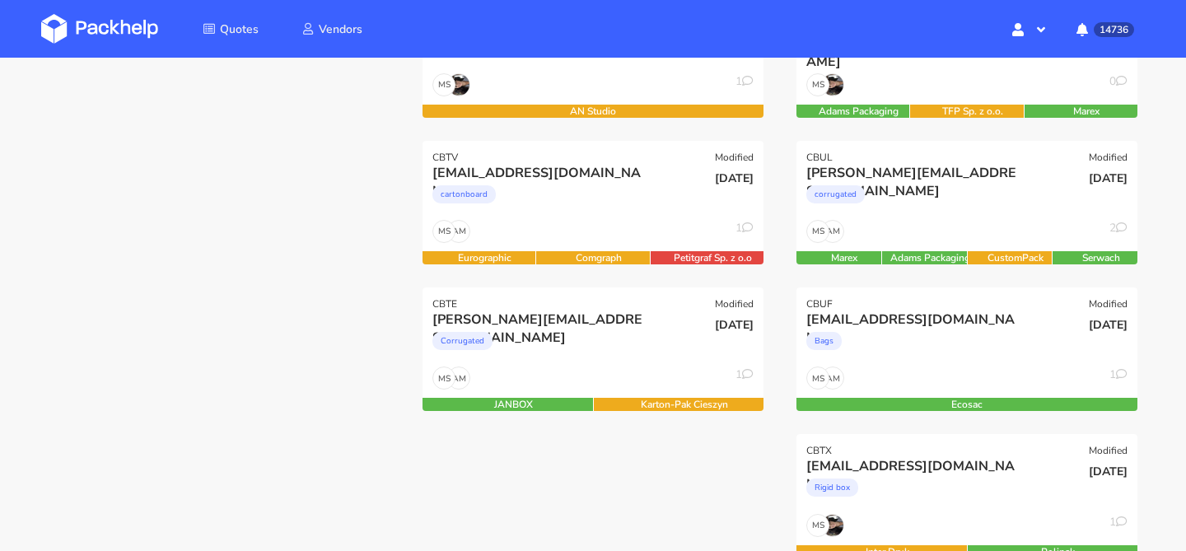
scroll to position [315, 0]
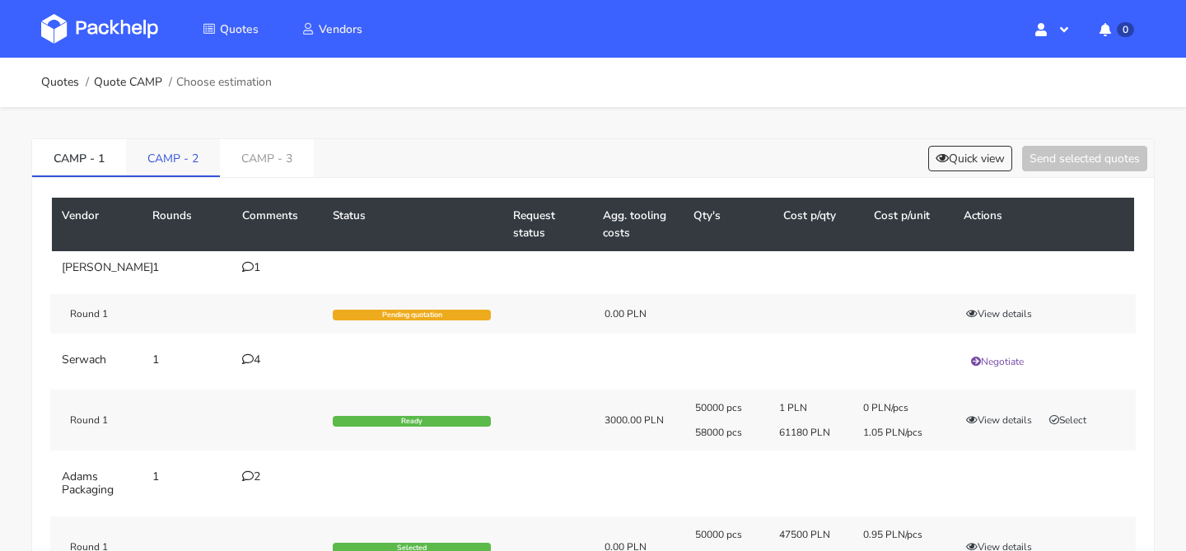
click at [196, 149] on link "CAMP - 2" at bounding box center [173, 157] width 94 height 36
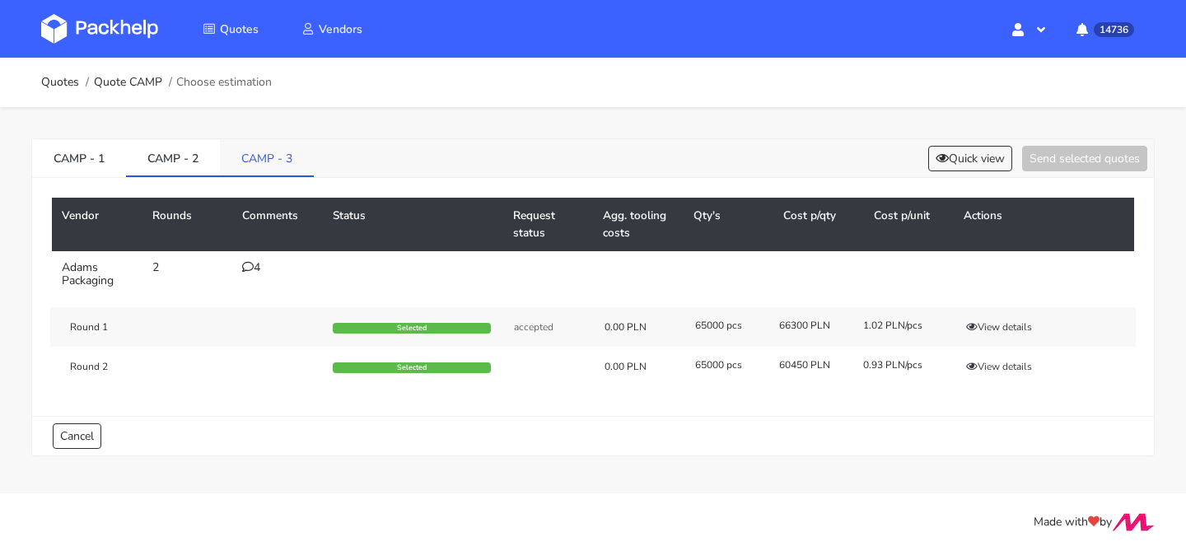
click at [278, 161] on link "CAMP - 3" at bounding box center [267, 157] width 94 height 36
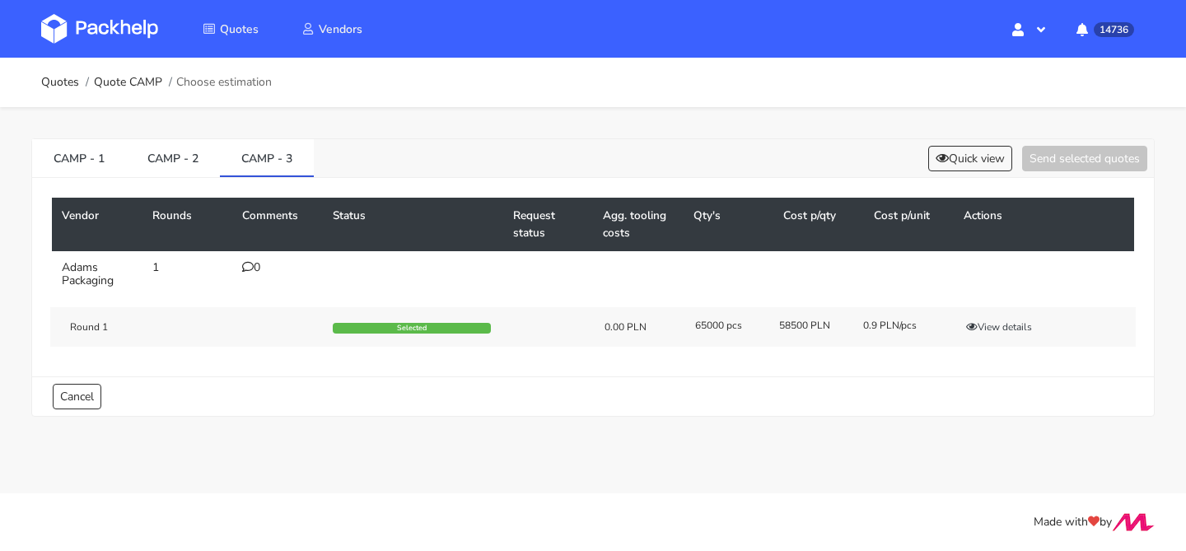
click at [978, 170] on div "CAMP - 1 CAMP - 2 CAMP - 3 Quick view Send selected quotes" at bounding box center [593, 158] width 1122 height 39
click at [1010, 329] on button "View details" at bounding box center [999, 327] width 81 height 16
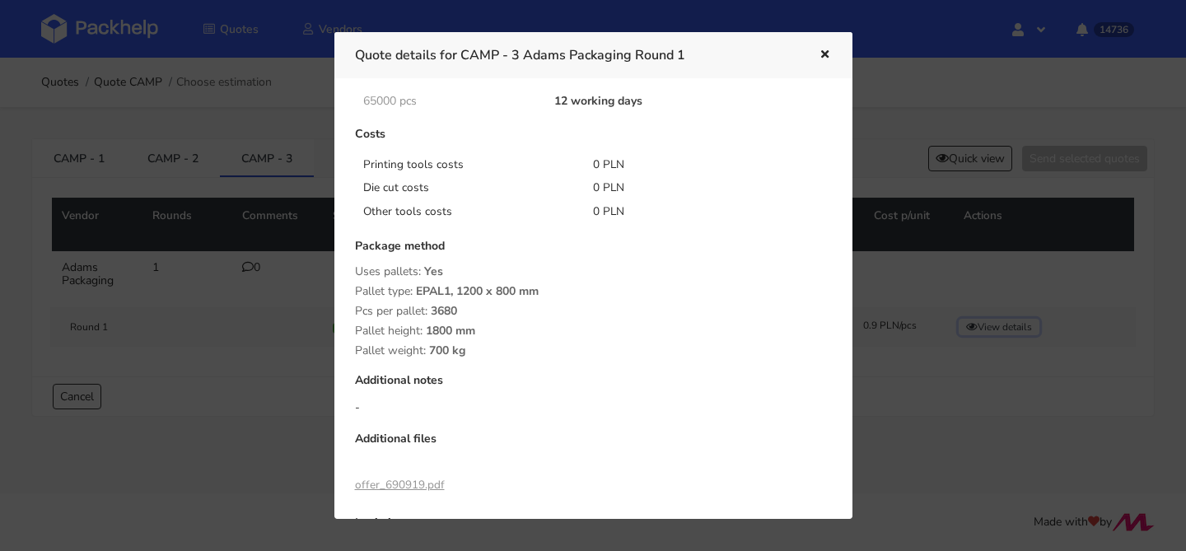
scroll to position [268, 0]
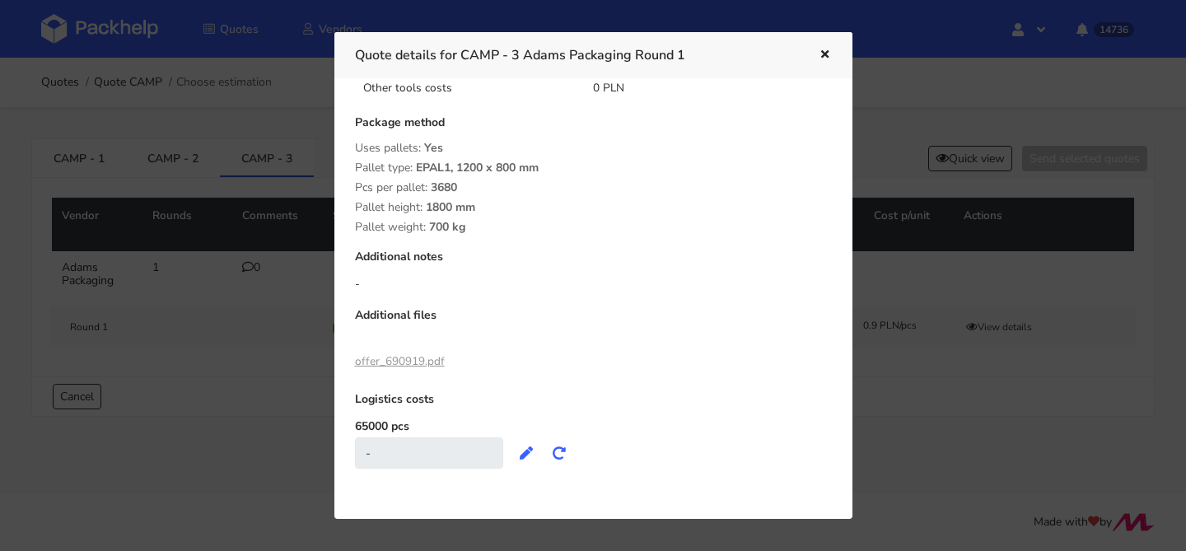
click at [825, 60] on icon "button" at bounding box center [825, 55] width 14 height 12
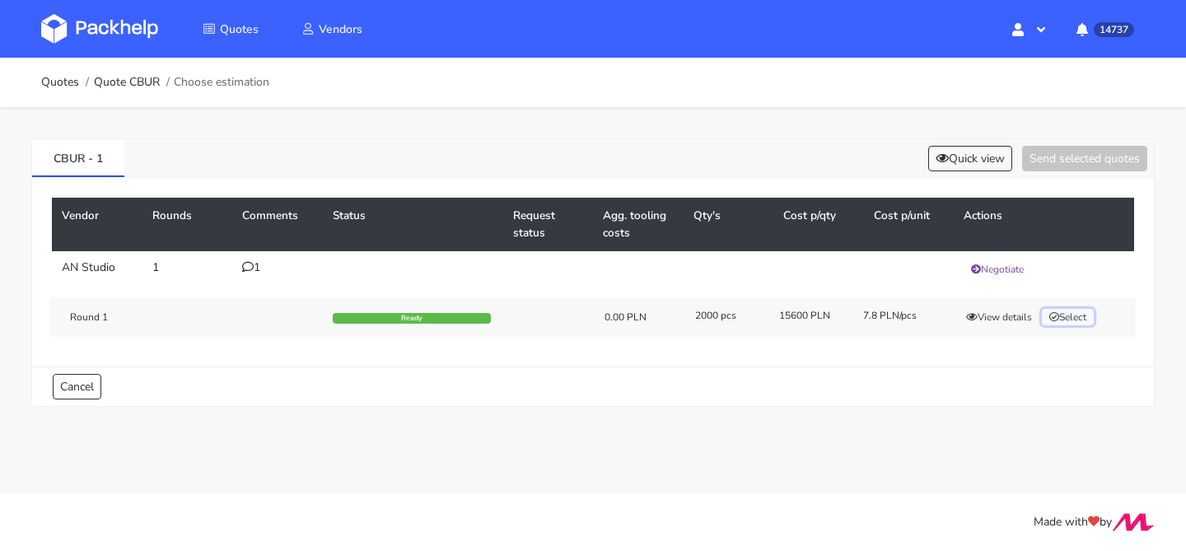
click at [1049, 319] on button "Select" at bounding box center [1068, 317] width 52 height 16
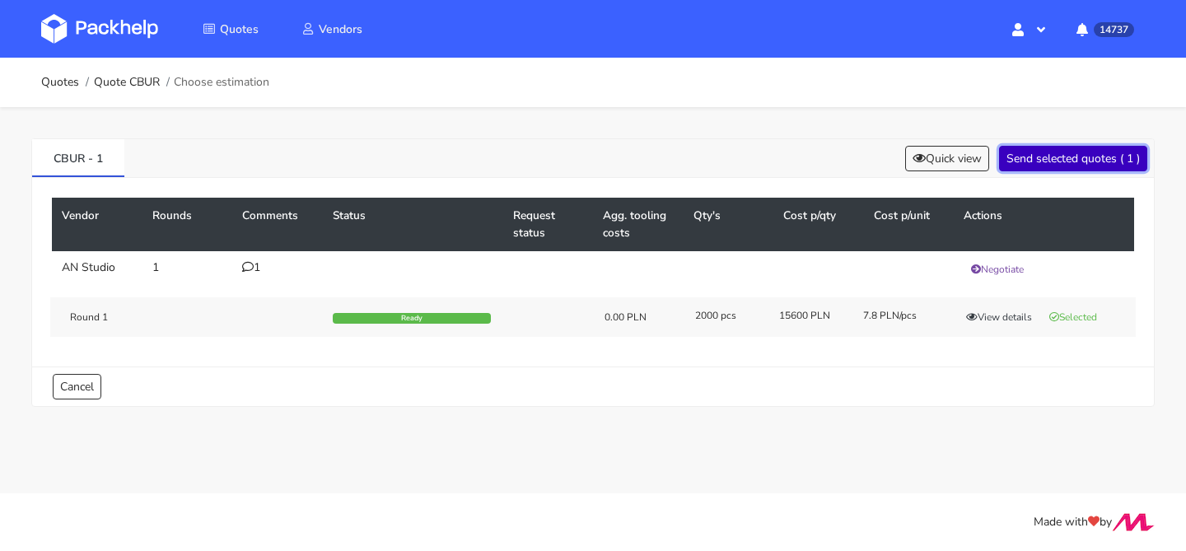
click at [1049, 156] on button "Send selected quotes ( 1 )" at bounding box center [1073, 159] width 148 height 26
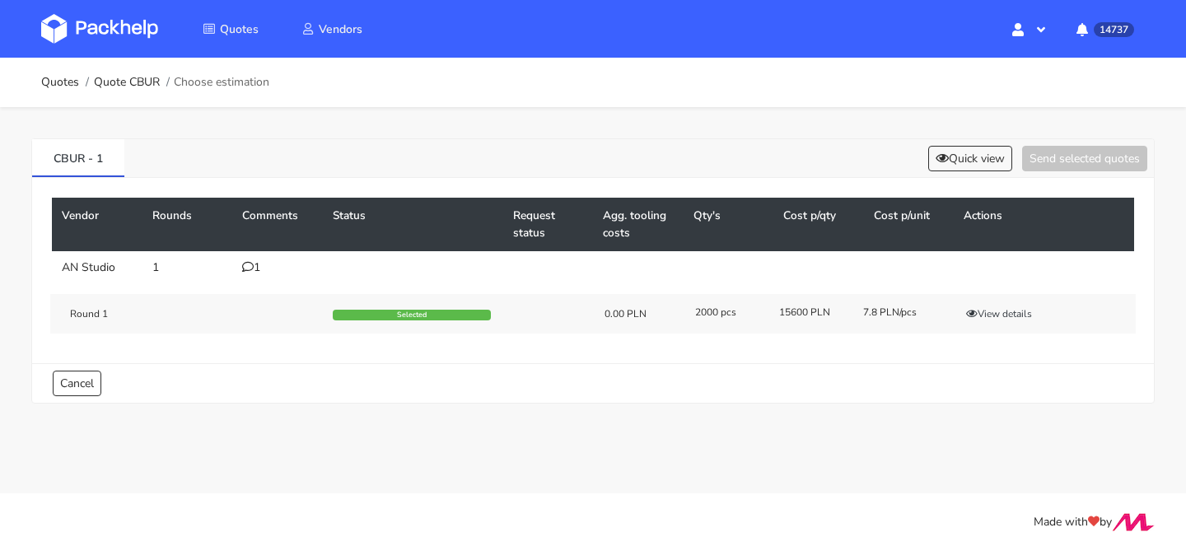
click at [258, 261] on div "1" at bounding box center [277, 267] width 71 height 13
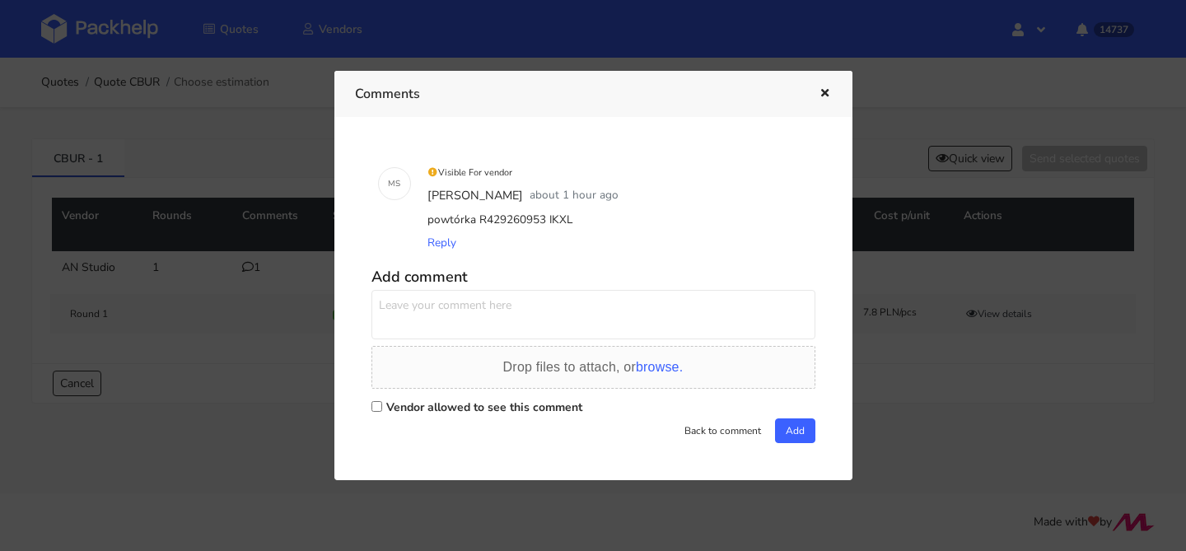
click at [236, 171] on div at bounding box center [593, 275] width 1186 height 551
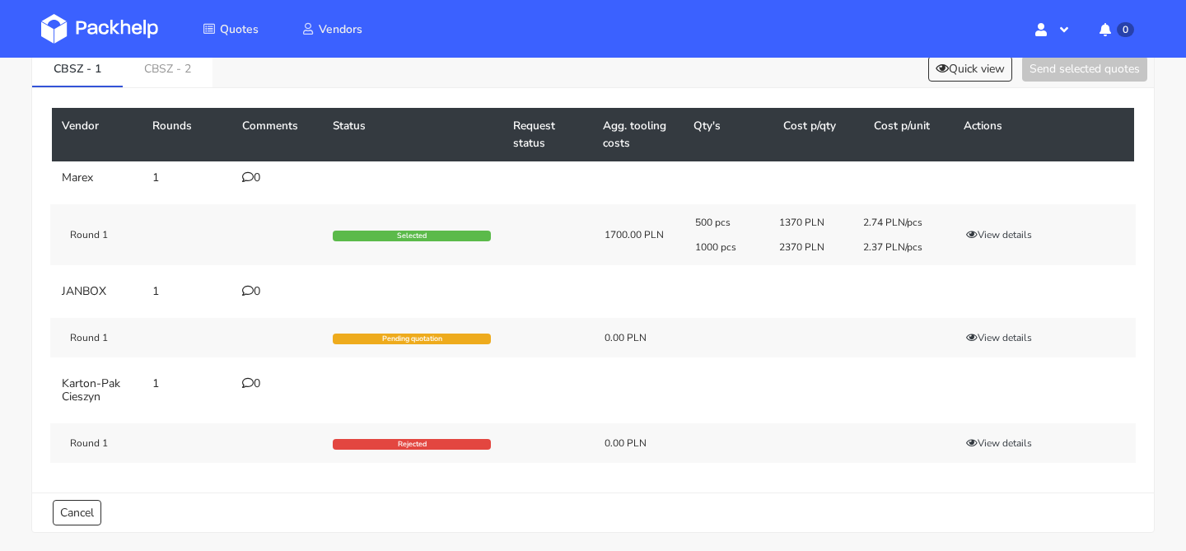
scroll to position [131, 0]
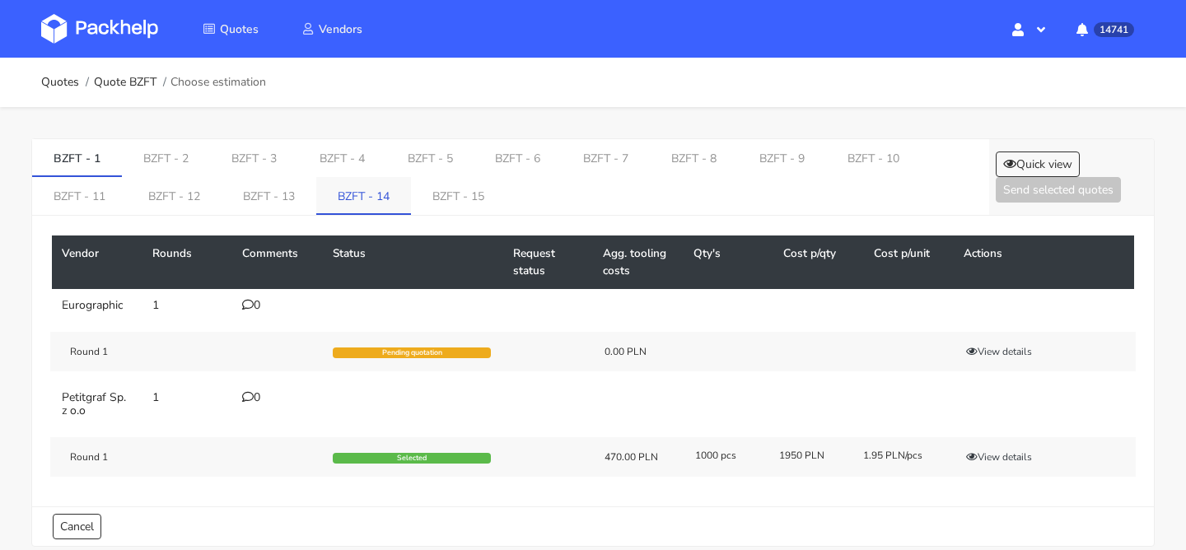
click at [360, 192] on link "BZFT - 14" at bounding box center [363, 195] width 95 height 36
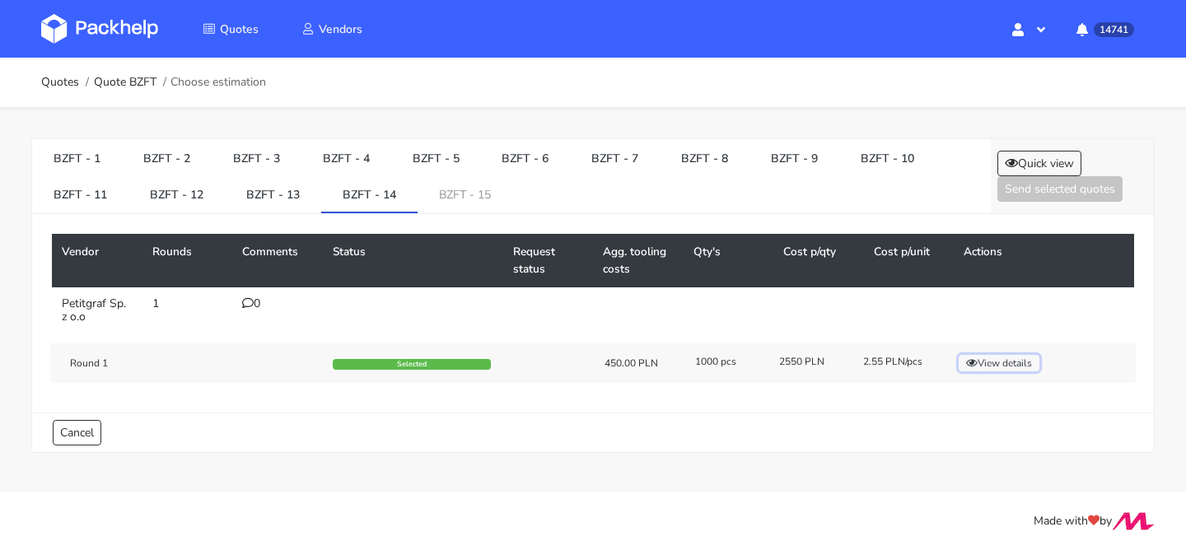
click at [1010, 369] on button "View details" at bounding box center [999, 363] width 81 height 16
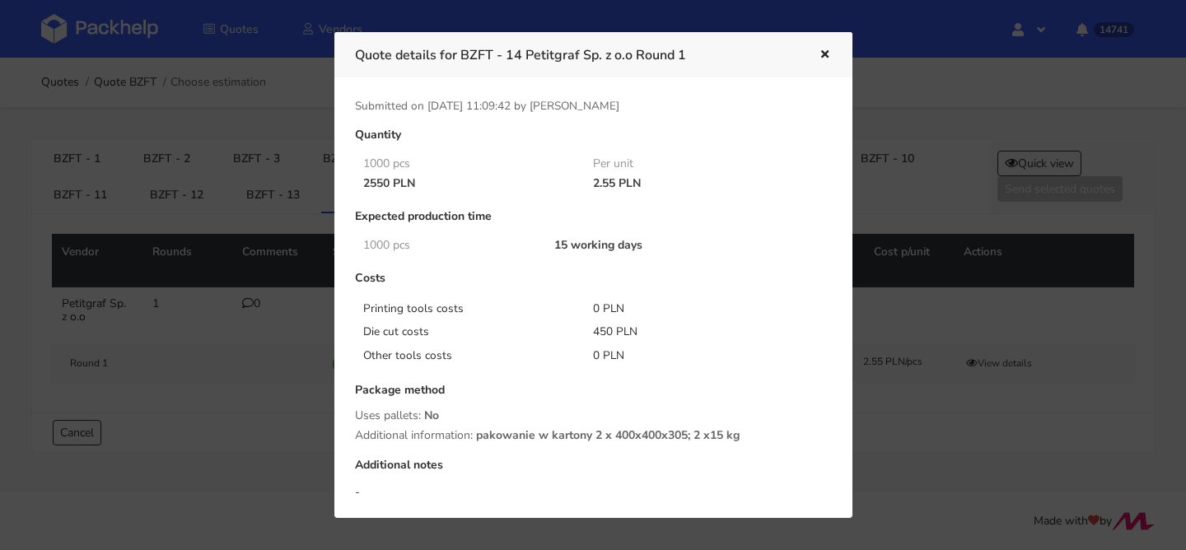
click at [186, 169] on div at bounding box center [593, 275] width 1186 height 550
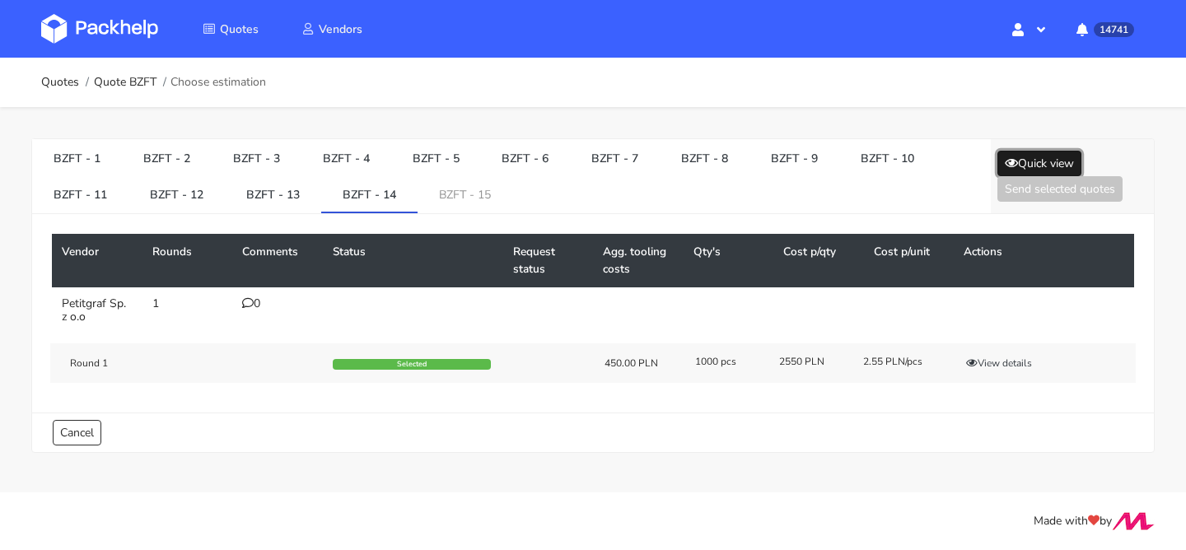
click at [1039, 172] on button "Quick view" at bounding box center [1039, 164] width 84 height 26
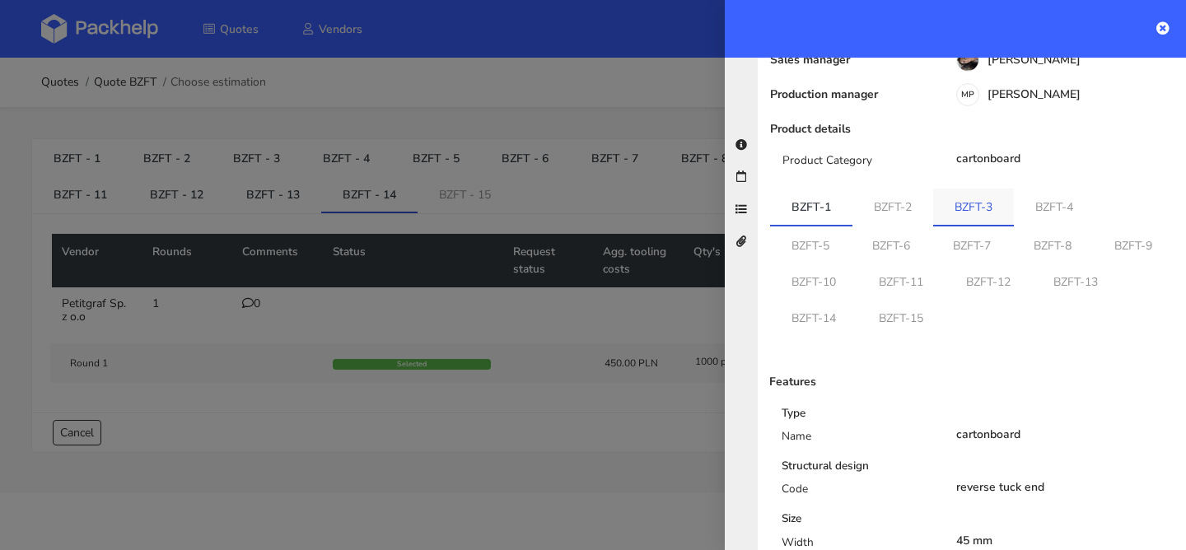
scroll to position [208, 0]
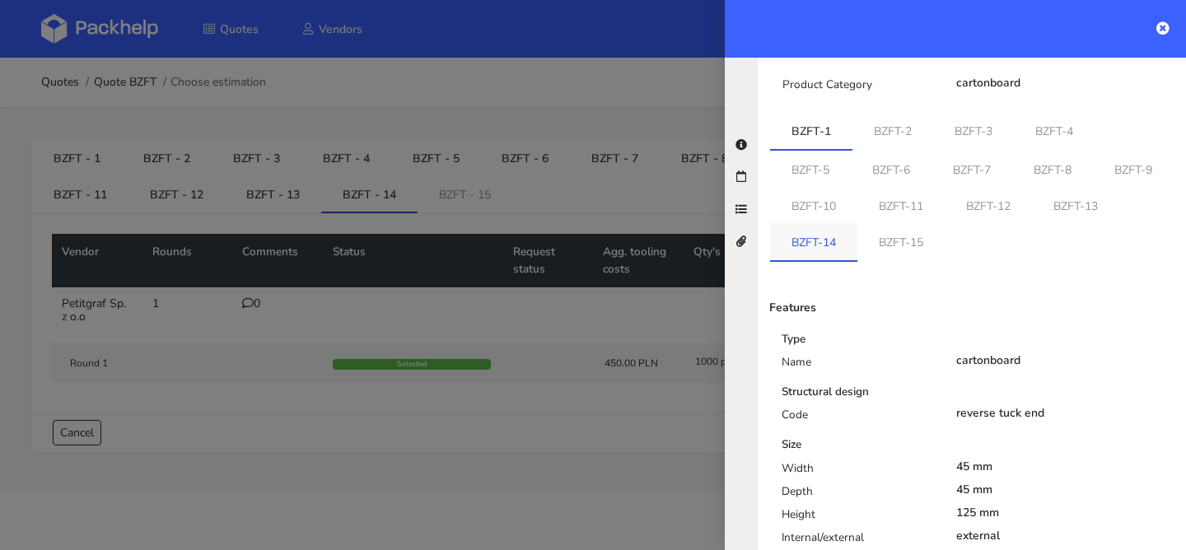
click at [857, 223] on link "BZFT-14" at bounding box center [813, 241] width 87 height 36
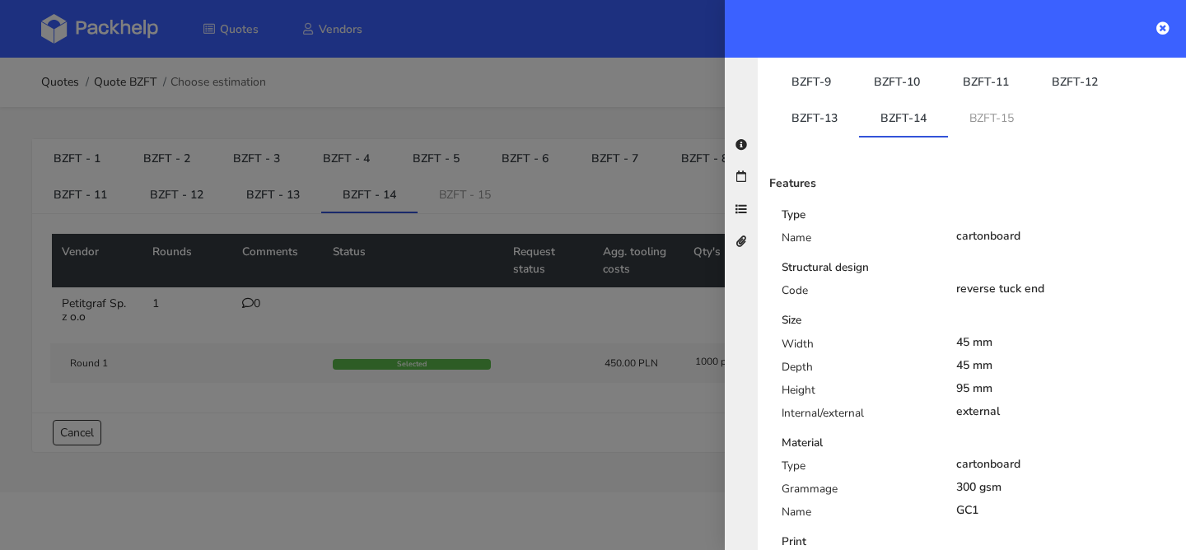
scroll to position [325, 0]
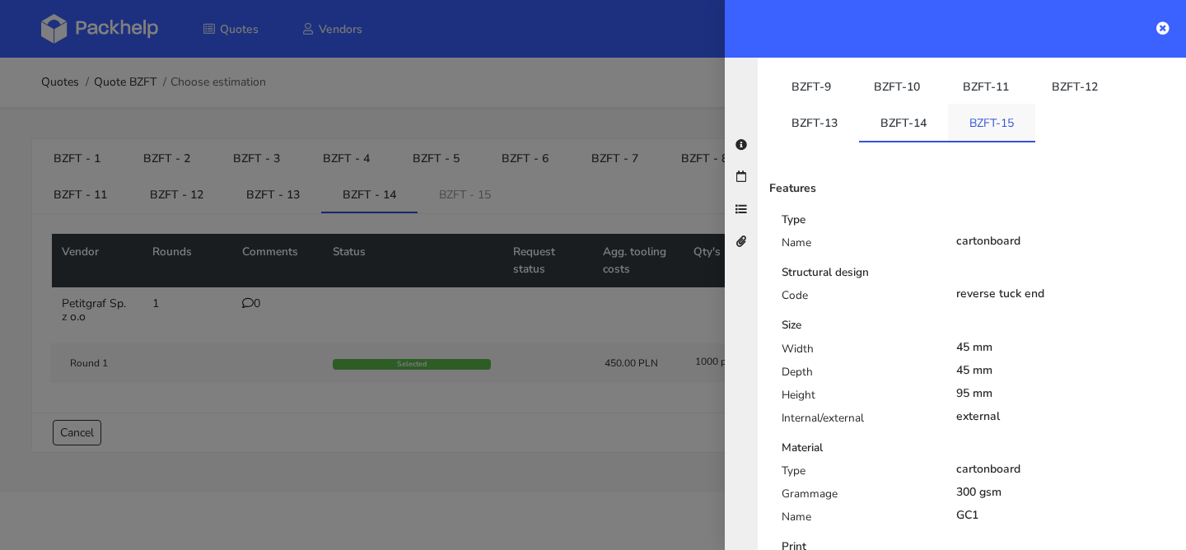
click at [948, 104] on link "BZFT-15" at bounding box center [991, 122] width 87 height 36
click at [859, 118] on link "BZFT-14" at bounding box center [903, 122] width 89 height 36
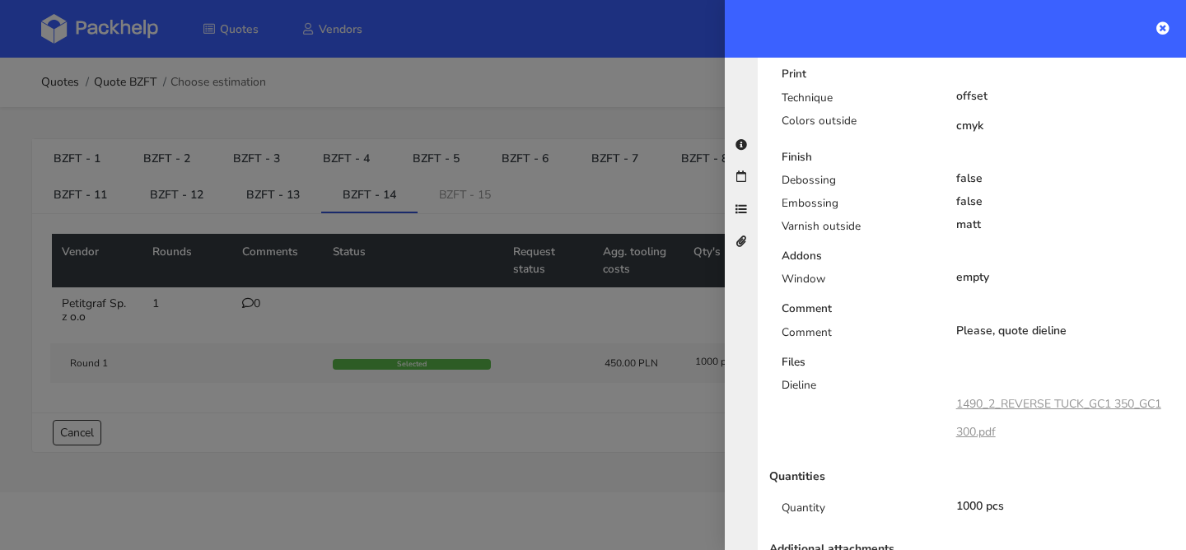
scroll to position [847, 0]
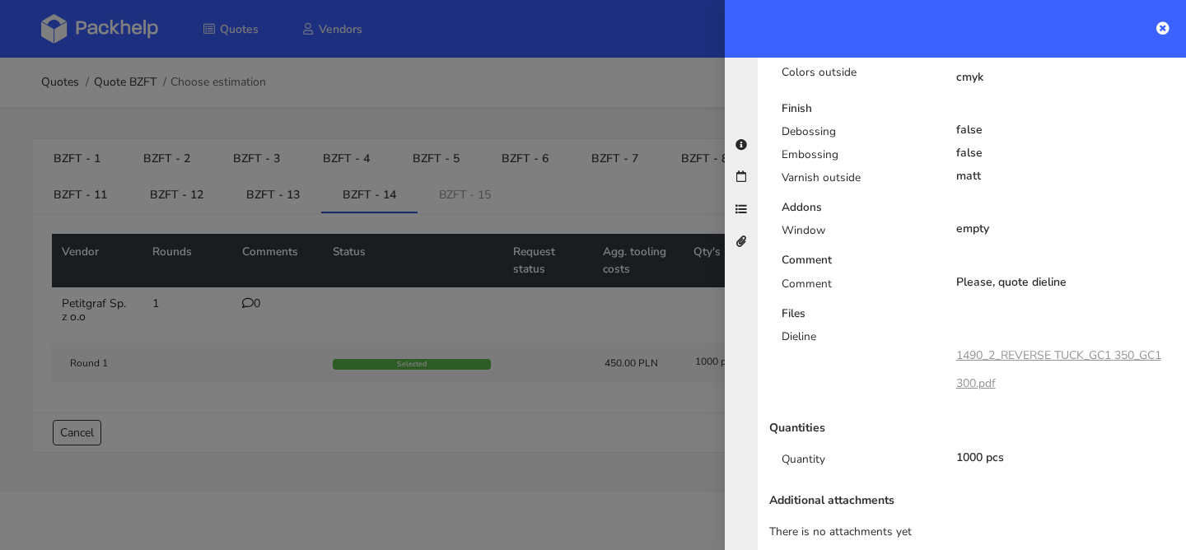
click at [328, 197] on div at bounding box center [593, 275] width 1186 height 550
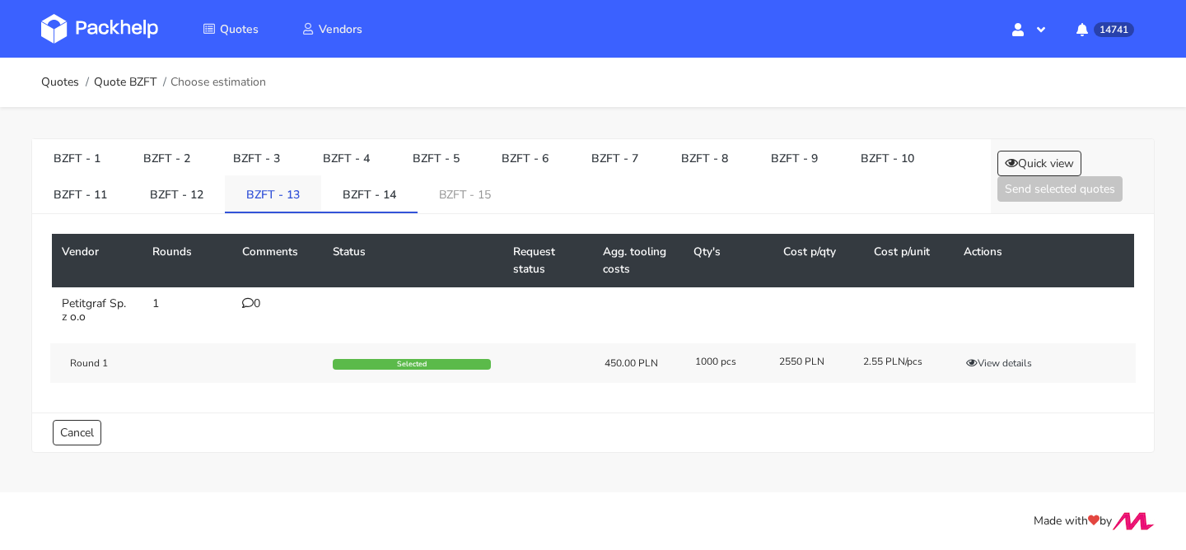
click at [261, 206] on link "BZFT - 13" at bounding box center [273, 193] width 96 height 36
click at [474, 198] on link "BZFT - 15" at bounding box center [465, 193] width 95 height 36
click at [392, 206] on link "BZFT - 14" at bounding box center [369, 193] width 96 height 36
click at [289, 208] on link "BZFT - 13" at bounding box center [273, 193] width 96 height 36
click at [373, 195] on link "BZFT - 14" at bounding box center [369, 193] width 96 height 36
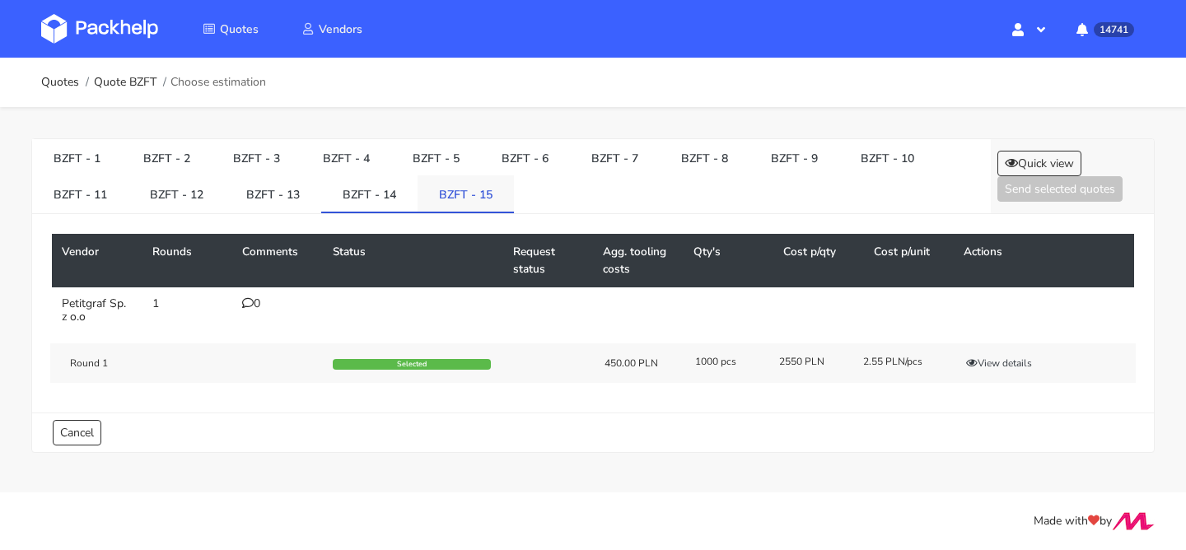
click at [449, 202] on link "BZFT - 15" at bounding box center [466, 193] width 96 height 36
click at [292, 202] on link "BZFT - 13" at bounding box center [273, 193] width 96 height 36
click at [364, 193] on link "BZFT - 14" at bounding box center [369, 193] width 96 height 36
click at [321, 201] on link "BZFT - 14" at bounding box center [369, 193] width 96 height 36
click at [288, 201] on link "BZFT - 13" at bounding box center [273, 193] width 96 height 36
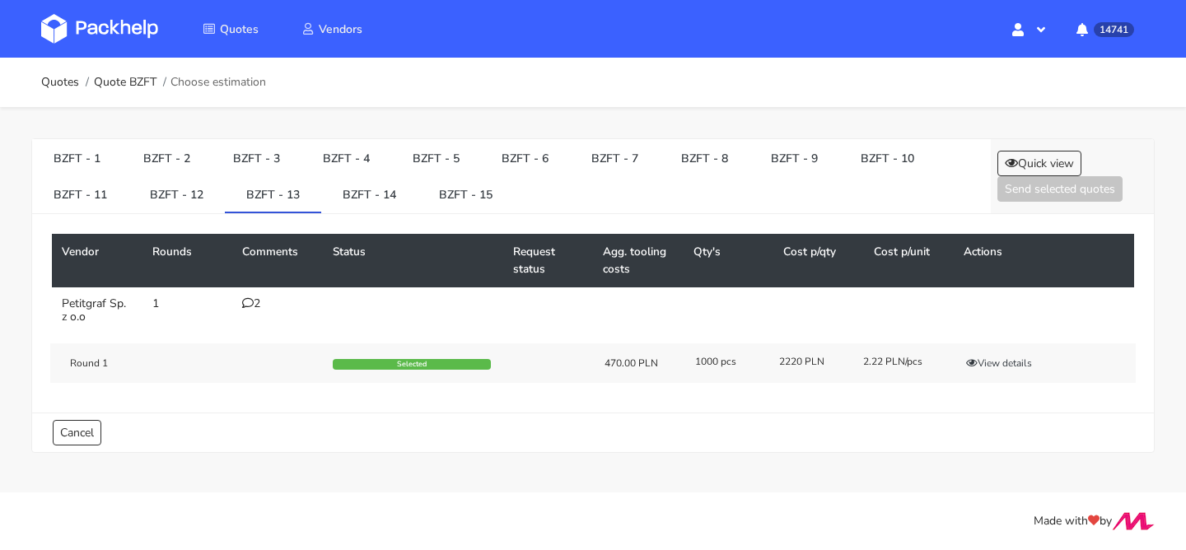
click at [255, 295] on td "2" at bounding box center [277, 310] width 91 height 46
click at [254, 307] on div "2" at bounding box center [277, 303] width 71 height 13
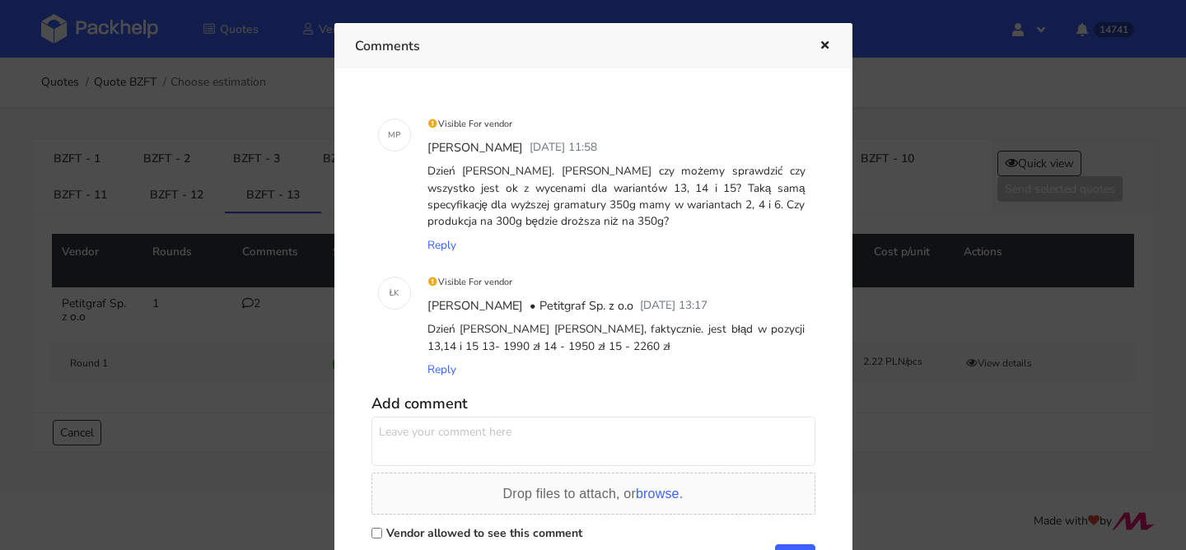
click at [827, 45] on icon "button" at bounding box center [825, 46] width 14 height 12
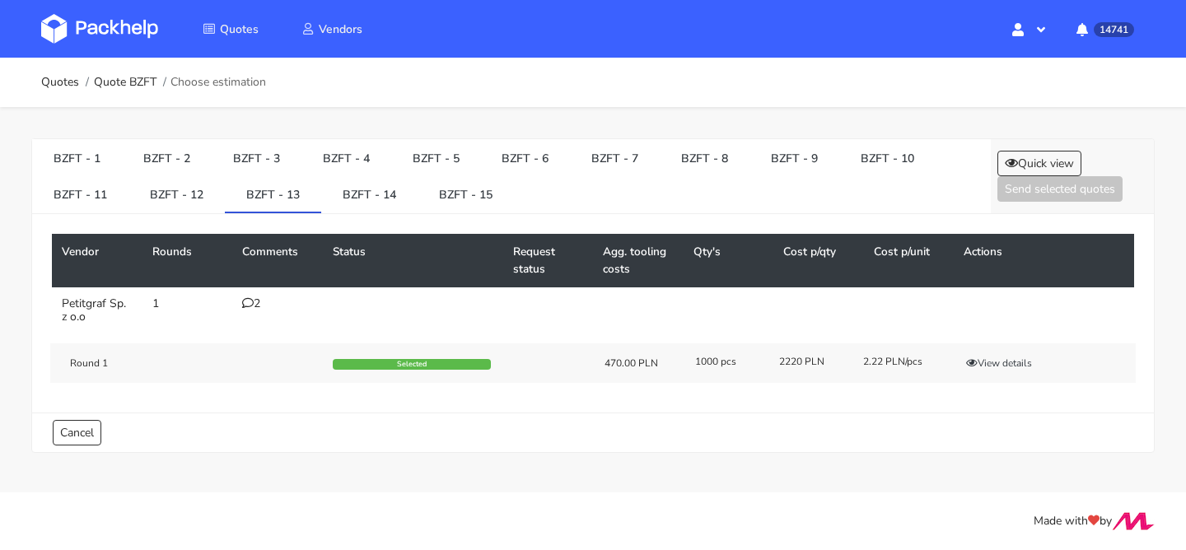
click at [258, 305] on div "2" at bounding box center [277, 303] width 71 height 13
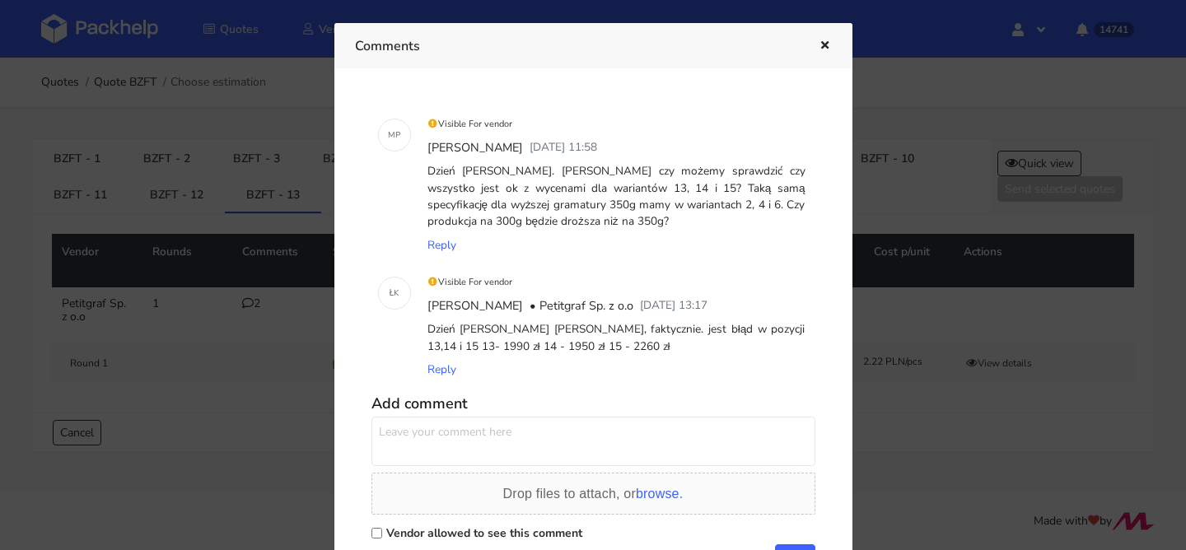
click at [258, 305] on div at bounding box center [593, 275] width 1186 height 550
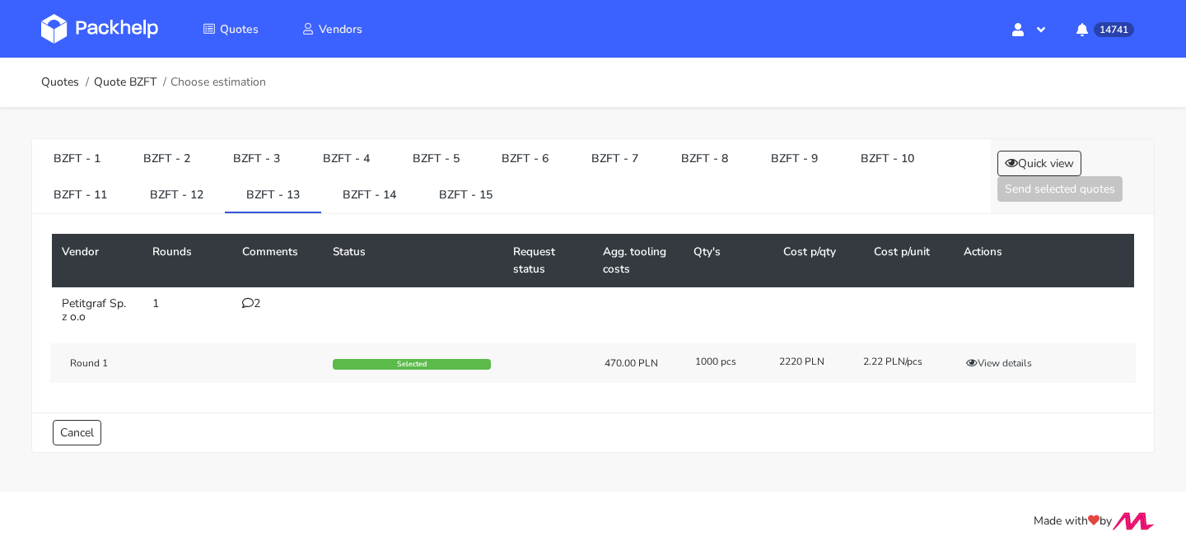
click at [258, 301] on div "2" at bounding box center [277, 303] width 71 height 13
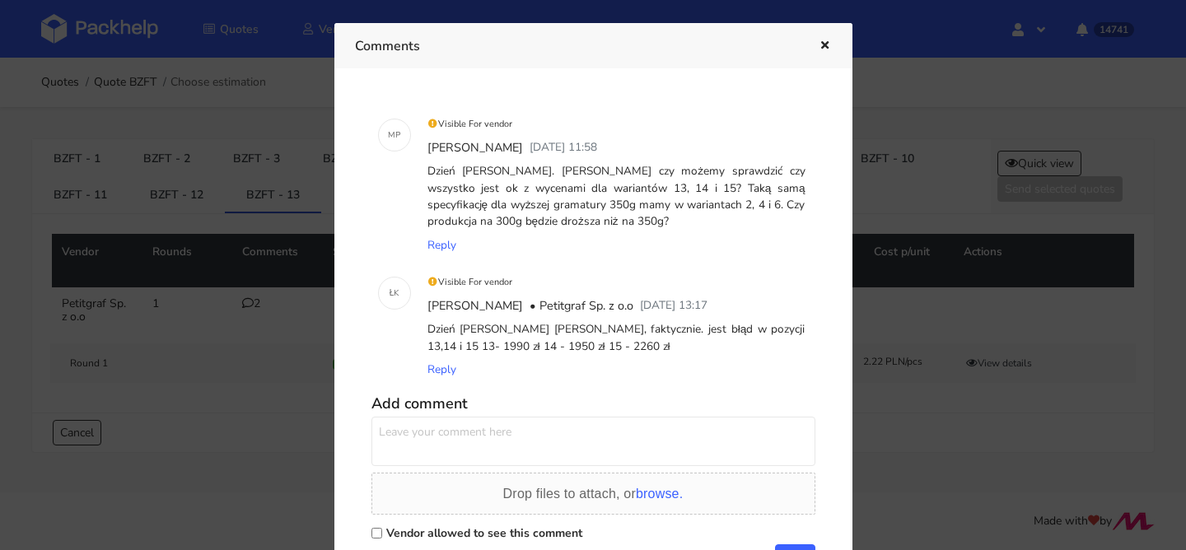
drag, startPoint x: 597, startPoint y: 344, endPoint x: 421, endPoint y: 335, distance: 176.5
click at [421, 335] on div "Visible For vendor Łukasz Kowalski • Petitgraf Sp. z o.o 24 March 2025 13:17 Dz…" at bounding box center [617, 326] width 398 height 124
copy div "Dzień dobry Panie Michale, faktycznie. jest błąd w pozycji 13,14 i 15 13- 1990 …"
click at [223, 278] on div at bounding box center [593, 275] width 1186 height 550
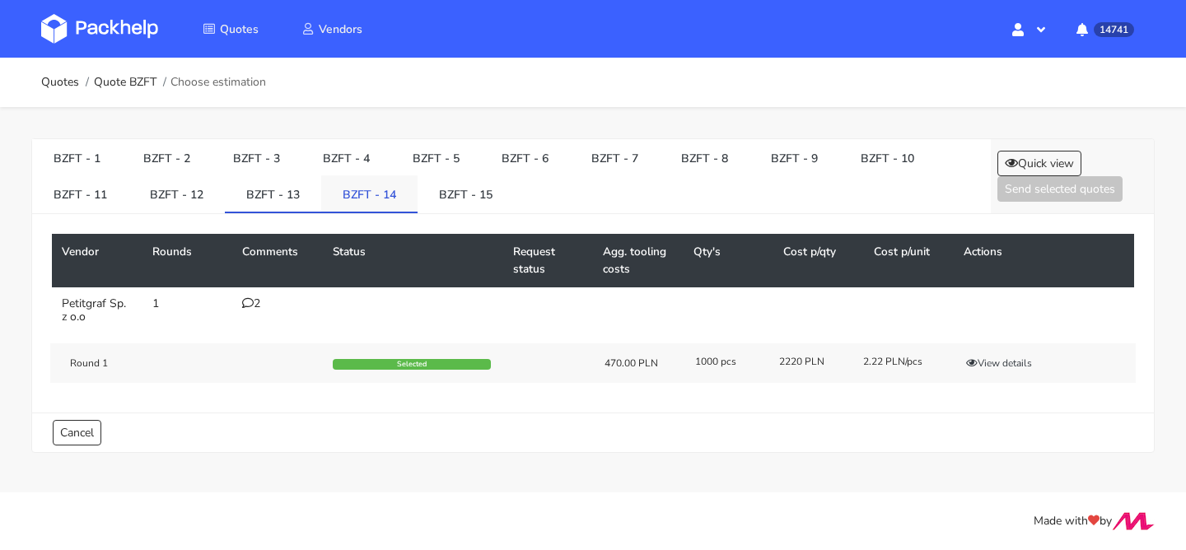
click at [375, 177] on link "BZFT - 14" at bounding box center [369, 193] width 96 height 36
click at [984, 365] on button "View details" at bounding box center [999, 363] width 81 height 16
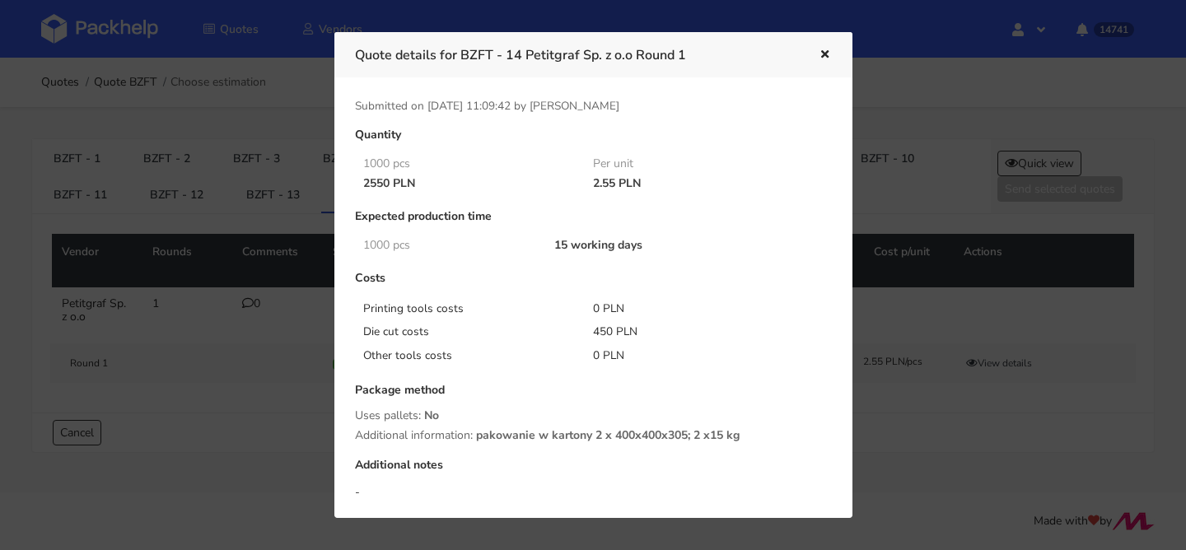
click at [202, 170] on div at bounding box center [593, 275] width 1186 height 550
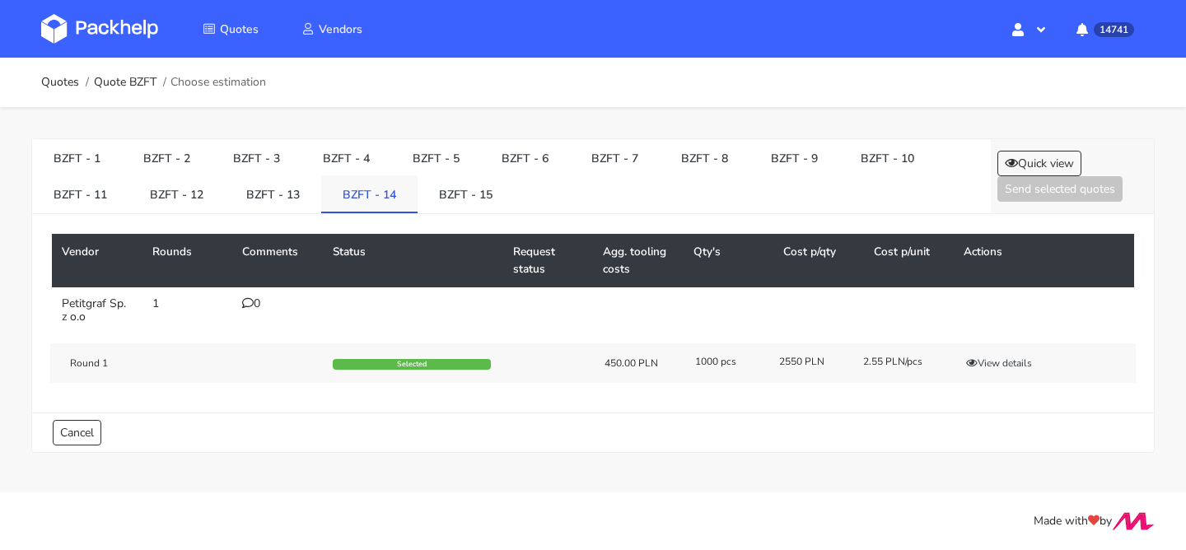
click at [341, 196] on link "BZFT - 14" at bounding box center [369, 193] width 96 height 36
drag, startPoint x: 339, startPoint y: 196, endPoint x: 419, endPoint y: 197, distance: 80.7
click at [419, 197] on ul "BZFT - 1 BZFT - 2 BZFT - 3 BZFT - 4 BZFT - 5 BZFT - 6 BZFT - 7 BZFT - 8 BZFT - …" at bounding box center [511, 176] width 959 height 74
copy li "BZFT - 14"
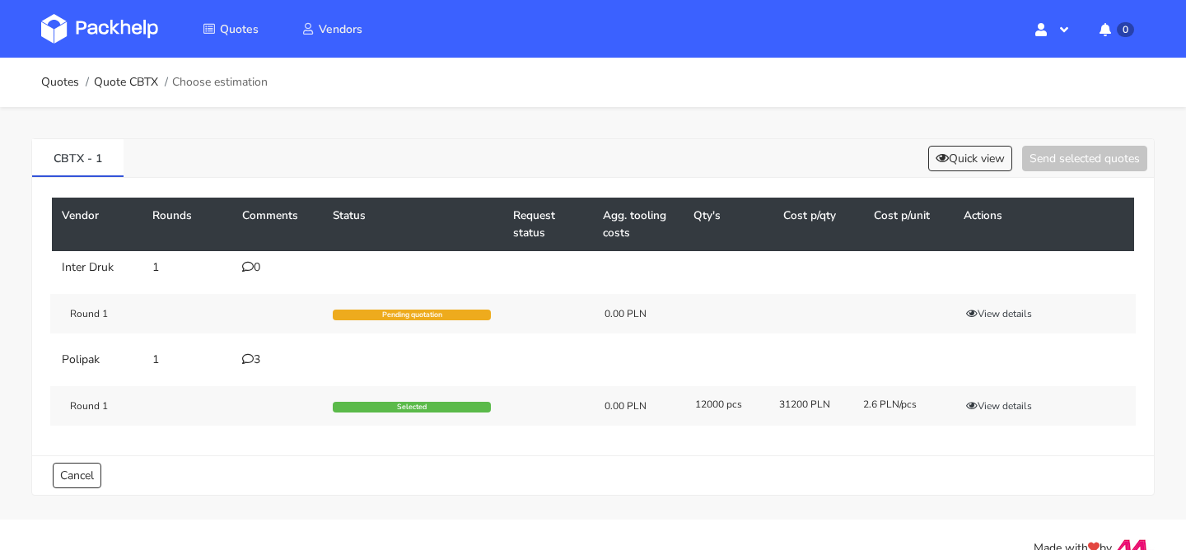
click at [253, 343] on td "3" at bounding box center [277, 359] width 91 height 33
click at [253, 348] on td "3" at bounding box center [277, 359] width 91 height 33
click at [250, 366] on div "3" at bounding box center [277, 359] width 71 height 13
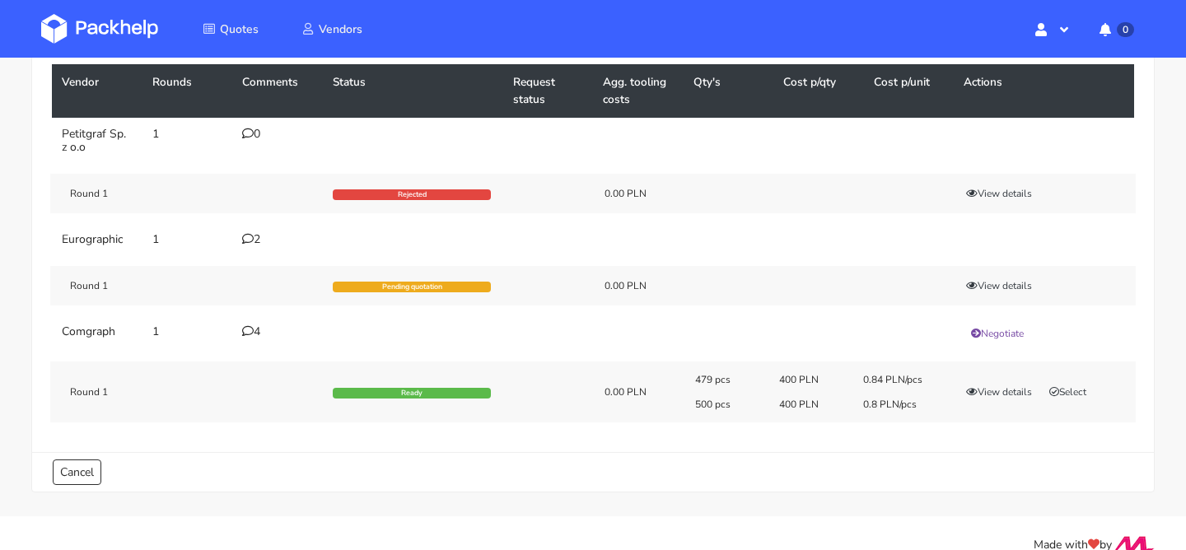
scroll to position [157, 0]
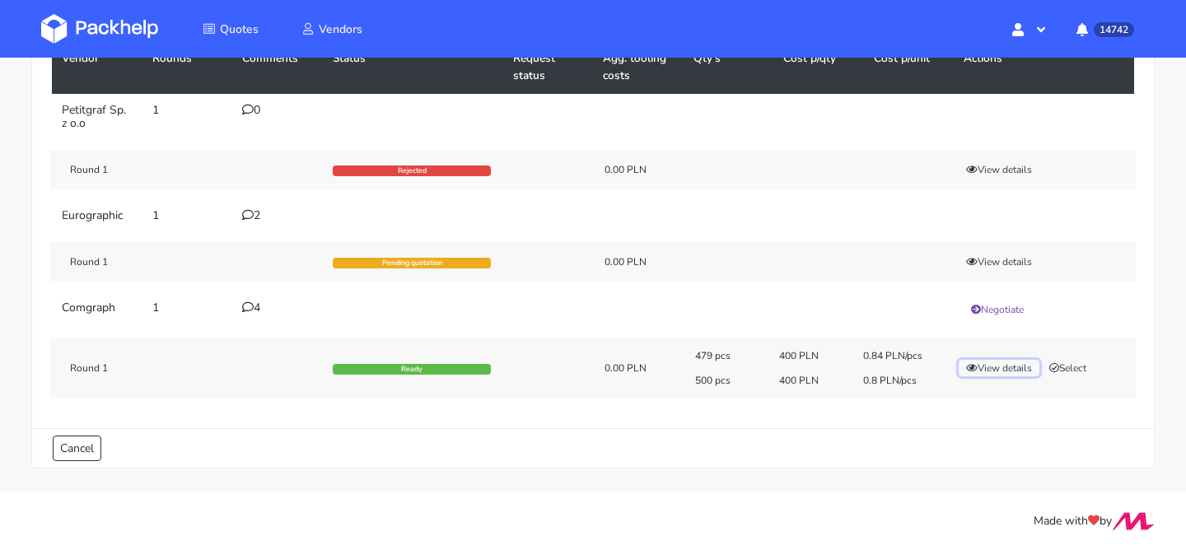
click at [998, 367] on button "View details" at bounding box center [999, 368] width 81 height 16
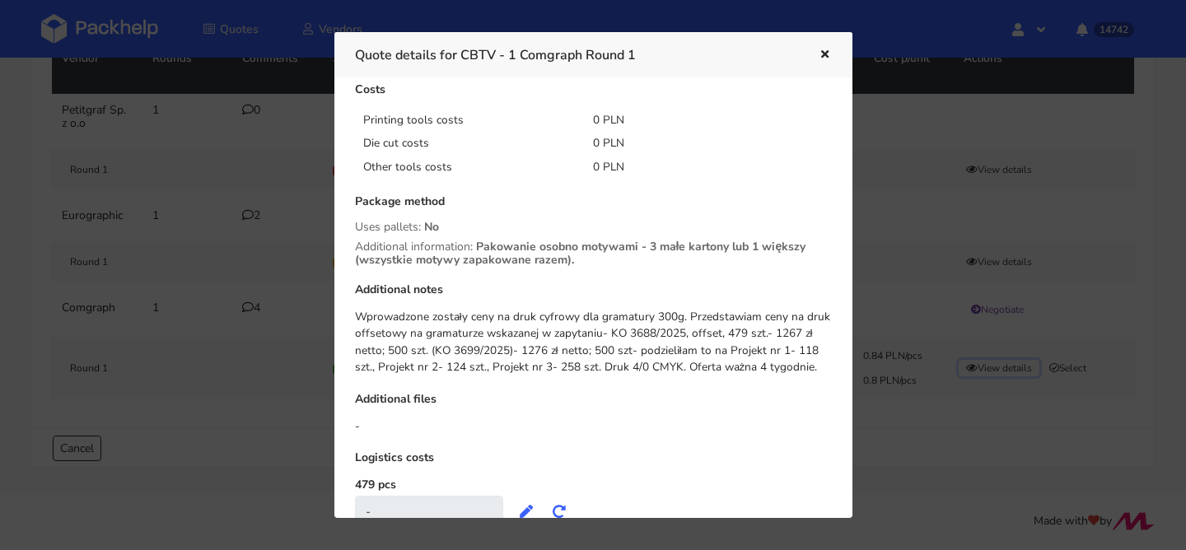
scroll to position [249, 0]
click at [818, 63] on button "button" at bounding box center [823, 54] width 18 height 21
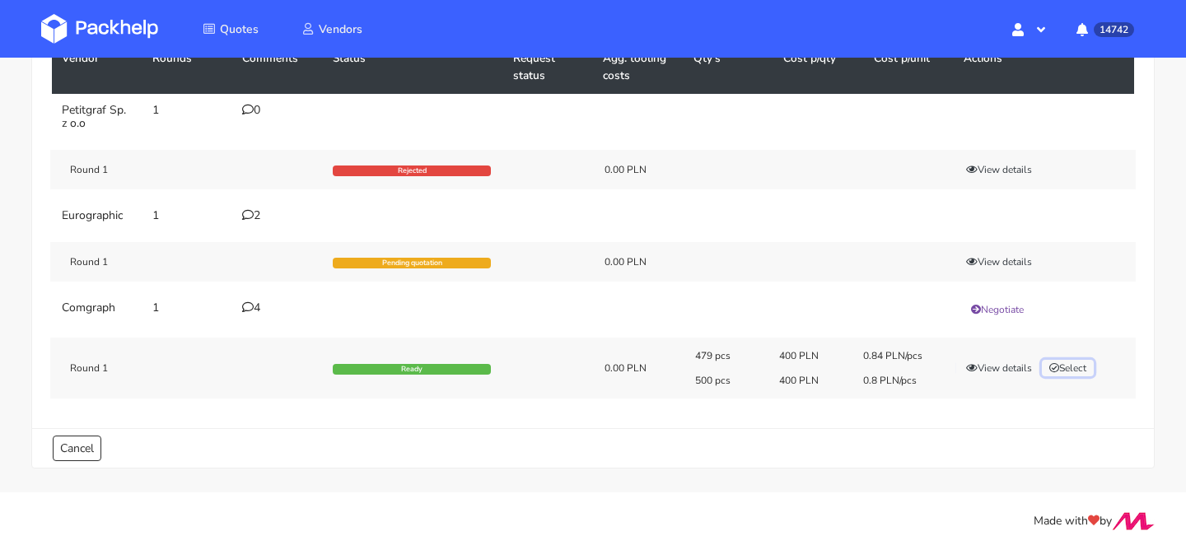
click at [1080, 373] on button "Select" at bounding box center [1068, 368] width 52 height 16
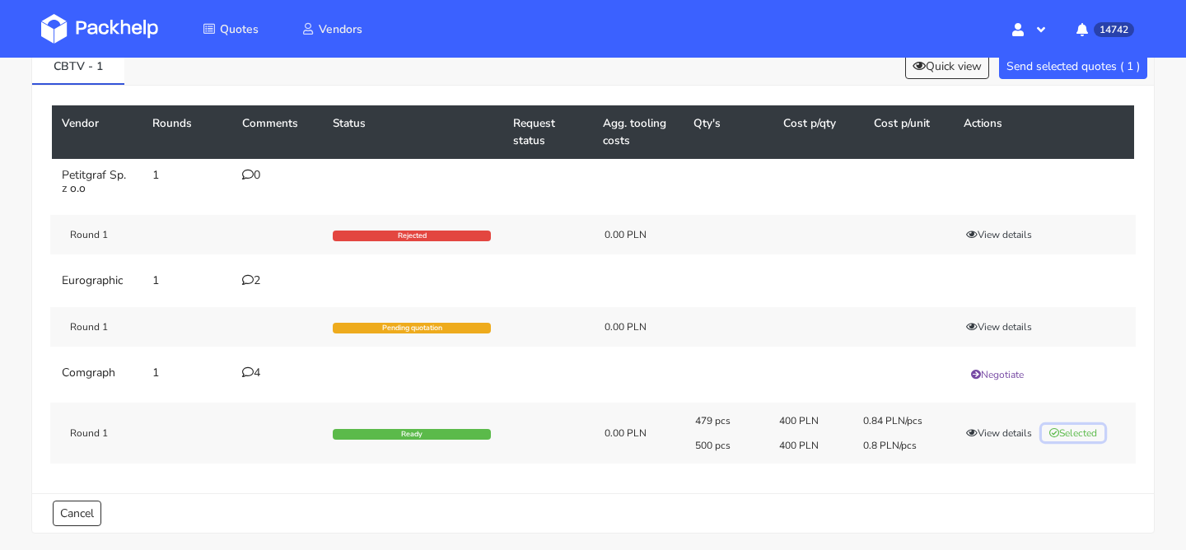
scroll to position [0, 0]
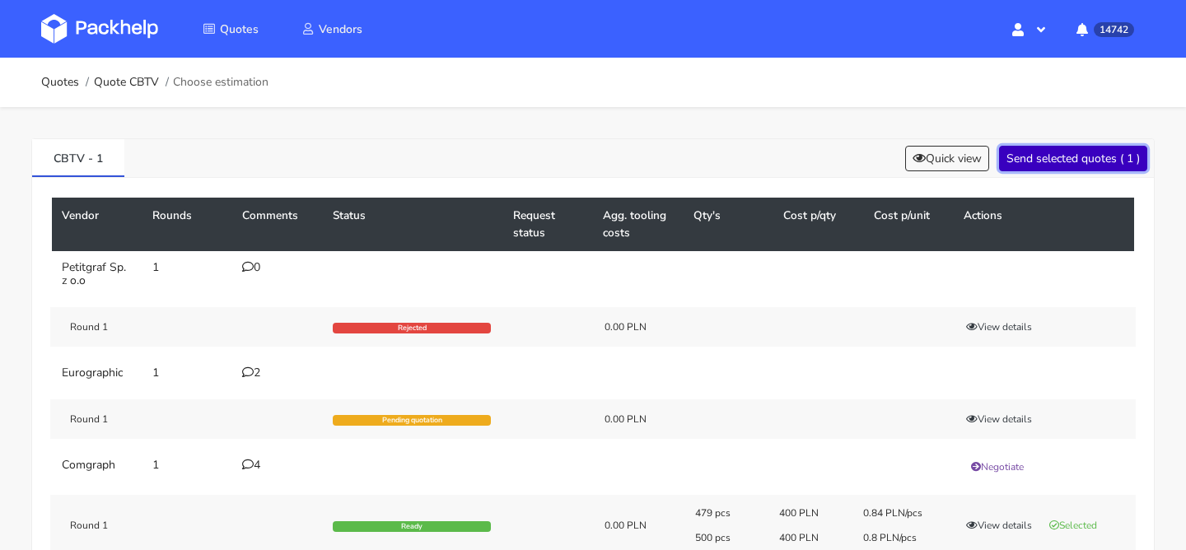
click at [1053, 170] on button "Send selected quotes ( 1 )" at bounding box center [1073, 159] width 148 height 26
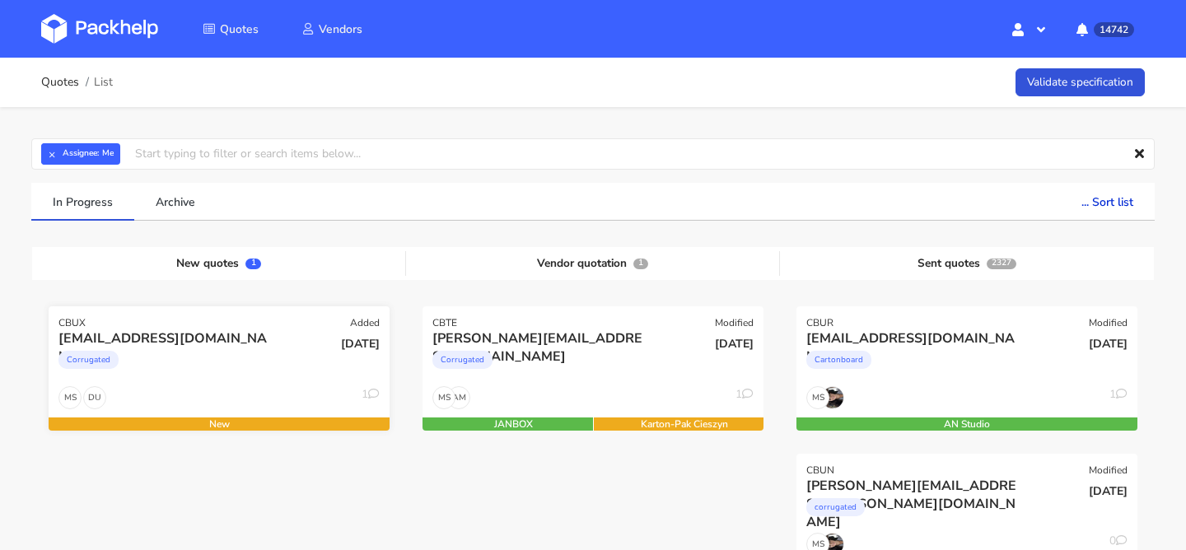
click at [210, 386] on div "DU MS 1" at bounding box center [219, 401] width 341 height 31
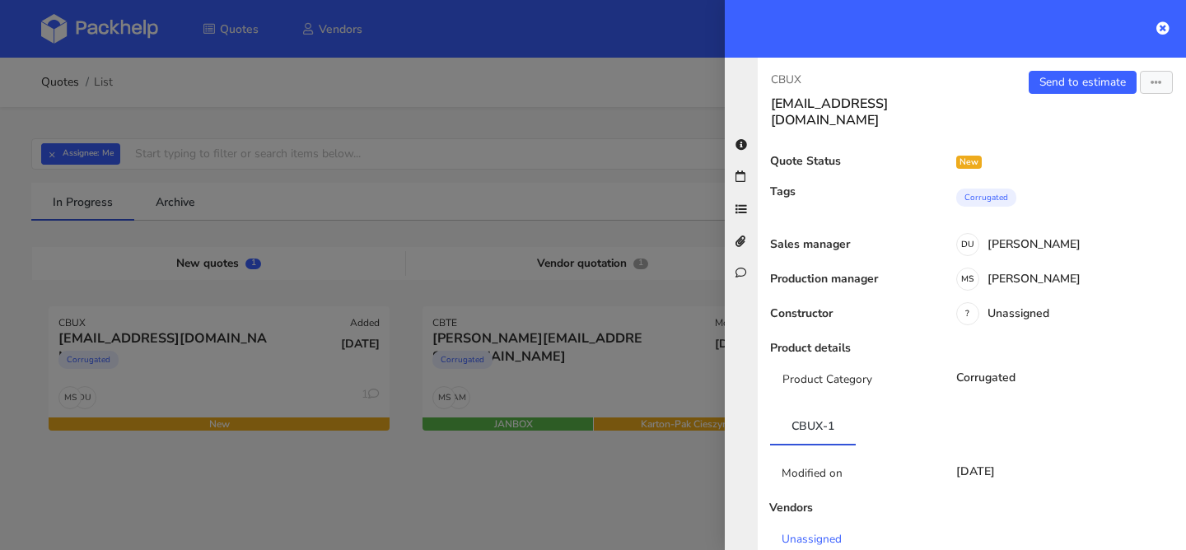
click at [1095, 96] on div "Send to estimate View quote Edit quote Missing data Reject quote Export to PDF" at bounding box center [1079, 100] width 214 height 58
click at [1090, 87] on link "Send to estimate" at bounding box center [1083, 82] width 108 height 23
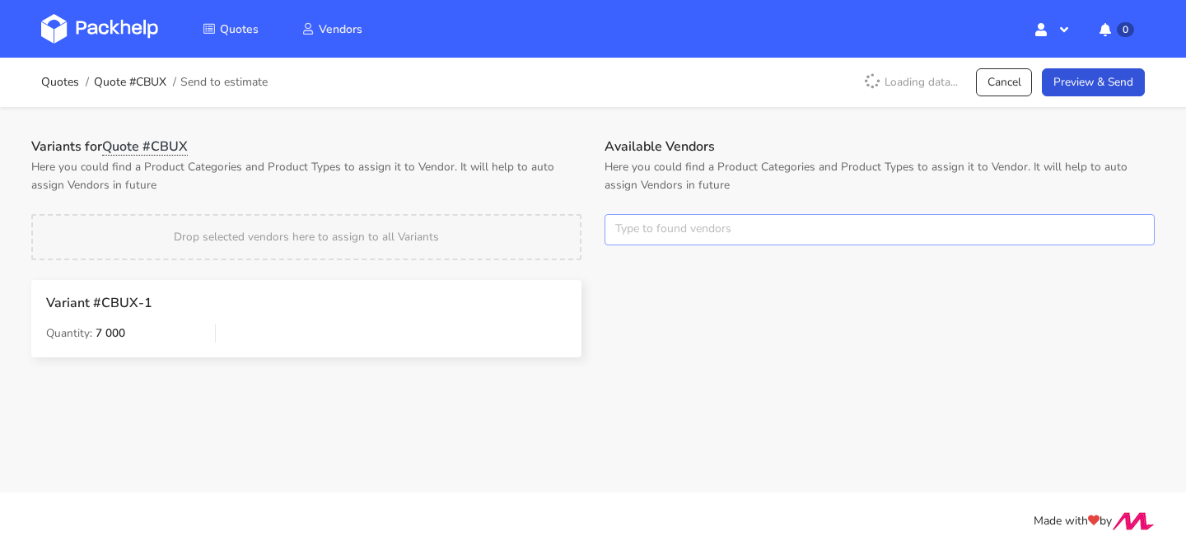
click at [694, 231] on input "text" at bounding box center [880, 229] width 550 height 31
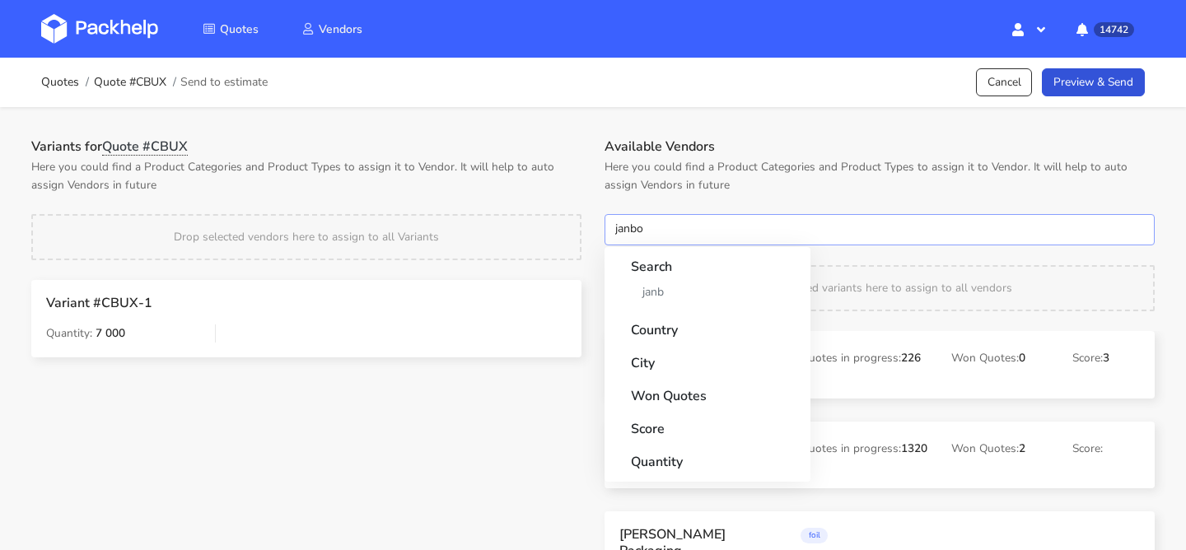
type input "janbox"
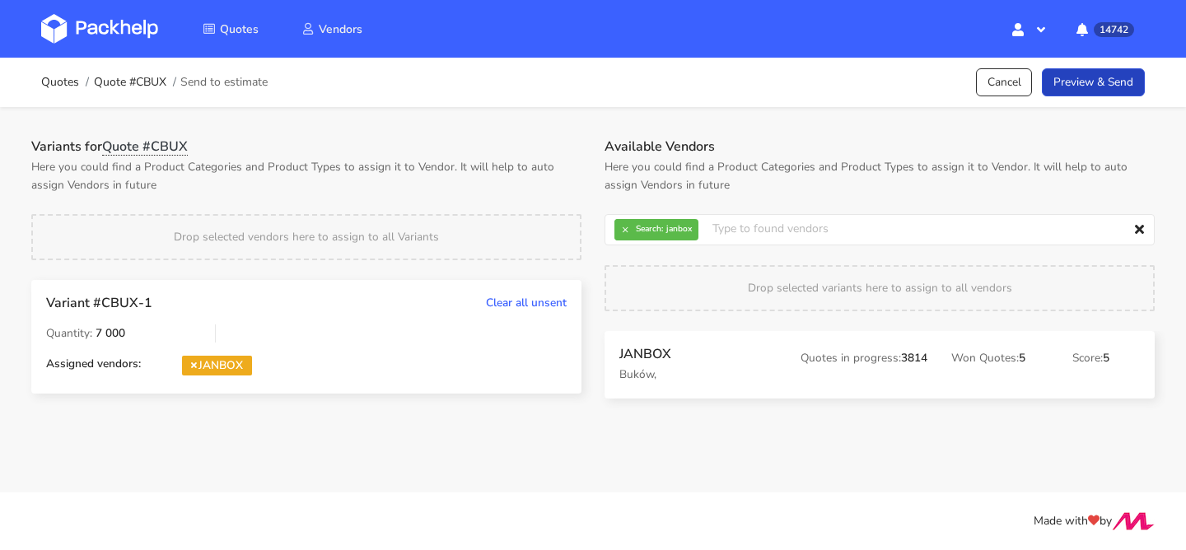
click at [1106, 77] on link "Preview & Send" at bounding box center [1093, 82] width 103 height 29
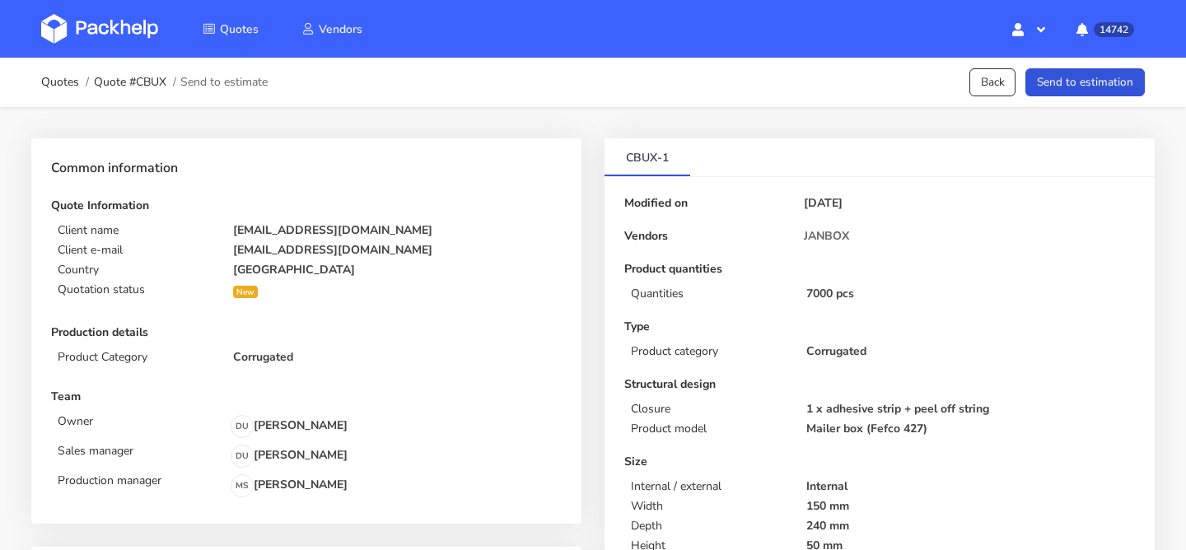
click at [1106, 77] on button "Send to estimation" at bounding box center [1084, 82] width 119 height 29
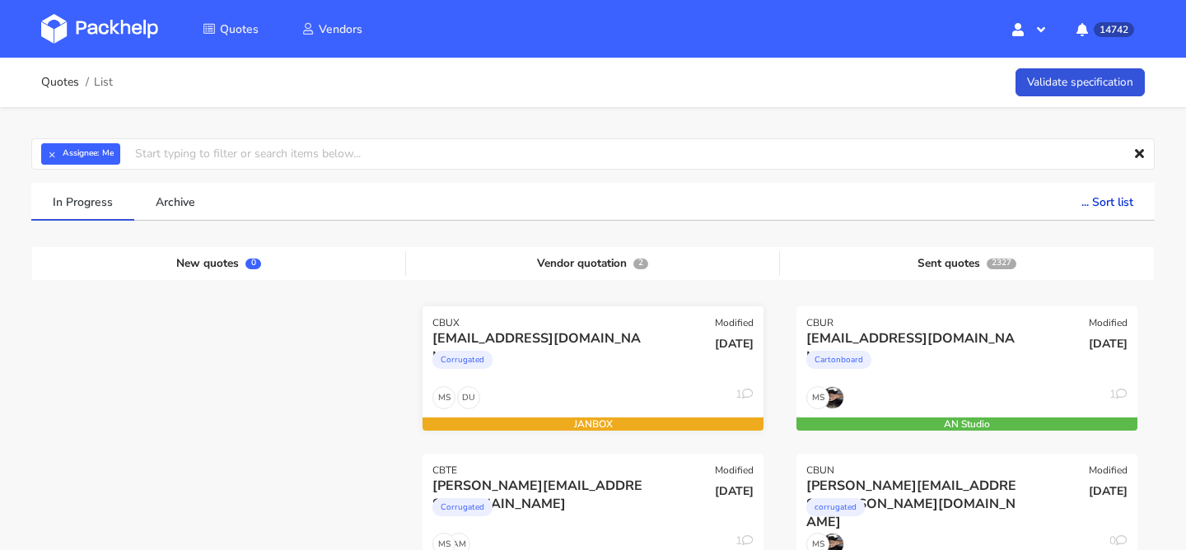
click at [586, 343] on div "[EMAIL_ADDRESS][DOMAIN_NAME]" at bounding box center [541, 338] width 218 height 18
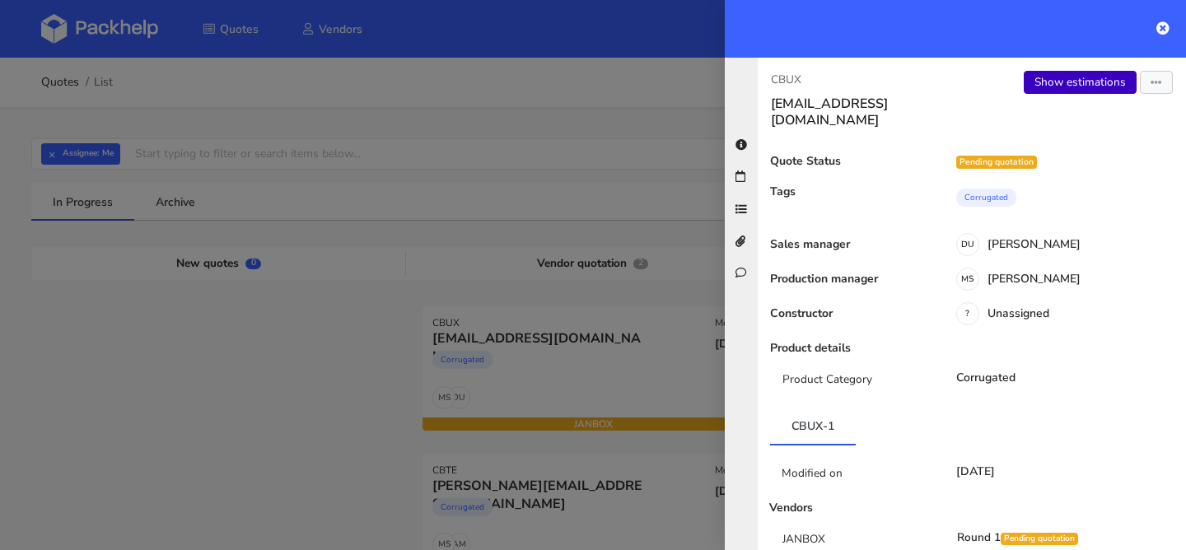
click at [1062, 93] on link "Show estimations" at bounding box center [1080, 82] width 113 height 23
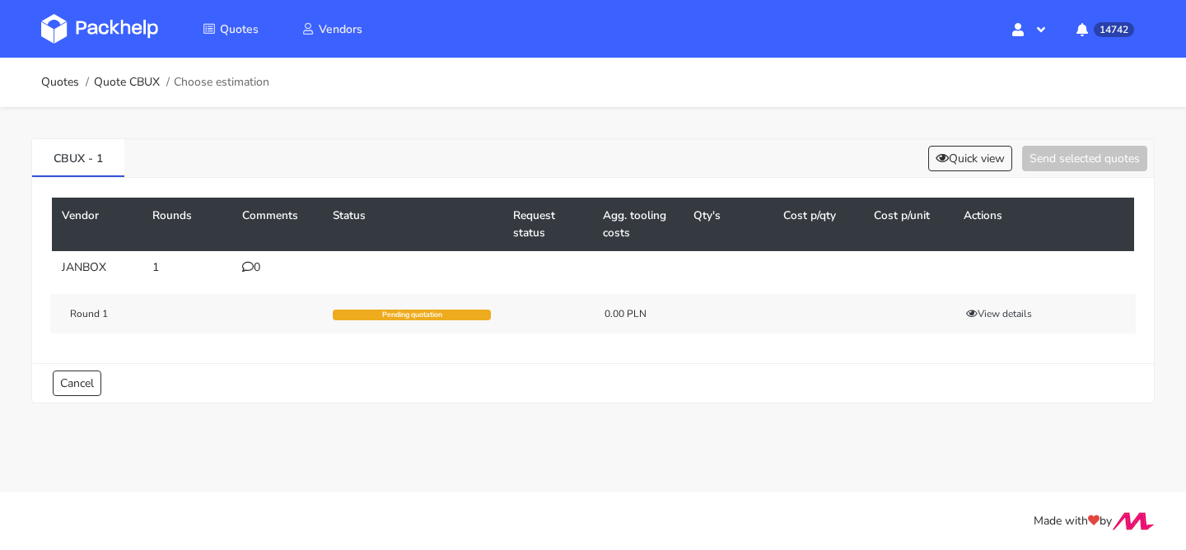
click at [259, 269] on div "0" at bounding box center [277, 267] width 71 height 13
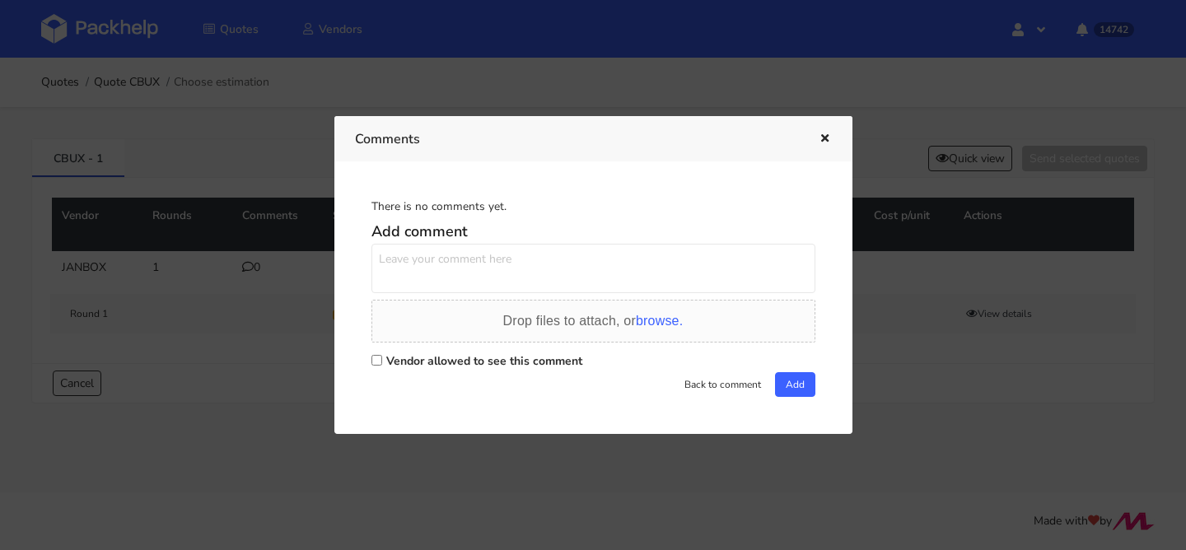
click at [432, 276] on textarea at bounding box center [593, 268] width 444 height 49
paste textarea "R606915310"
type textarea "powtórka R606915310 PJEU"
click at [436, 362] on label "Vendor allowed to see this comment" at bounding box center [484, 361] width 196 height 16
click at [382, 362] on input "Vendor allowed to see this comment" at bounding box center [376, 360] width 11 height 11
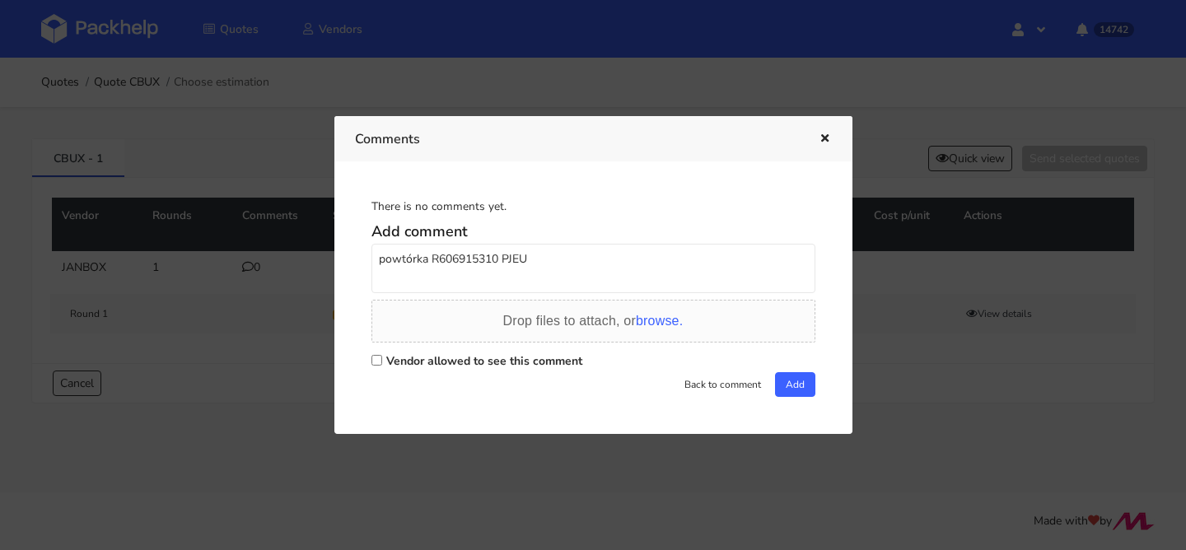
checkbox input "true"
click at [785, 391] on button "Add" at bounding box center [795, 384] width 40 height 25
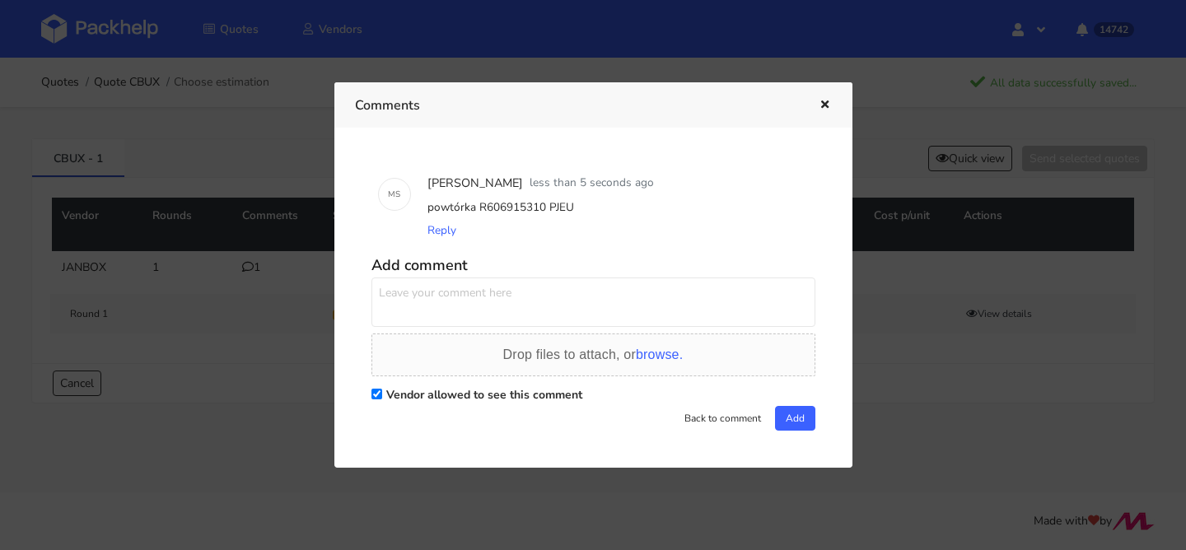
click at [818, 115] on button "button" at bounding box center [823, 105] width 18 height 21
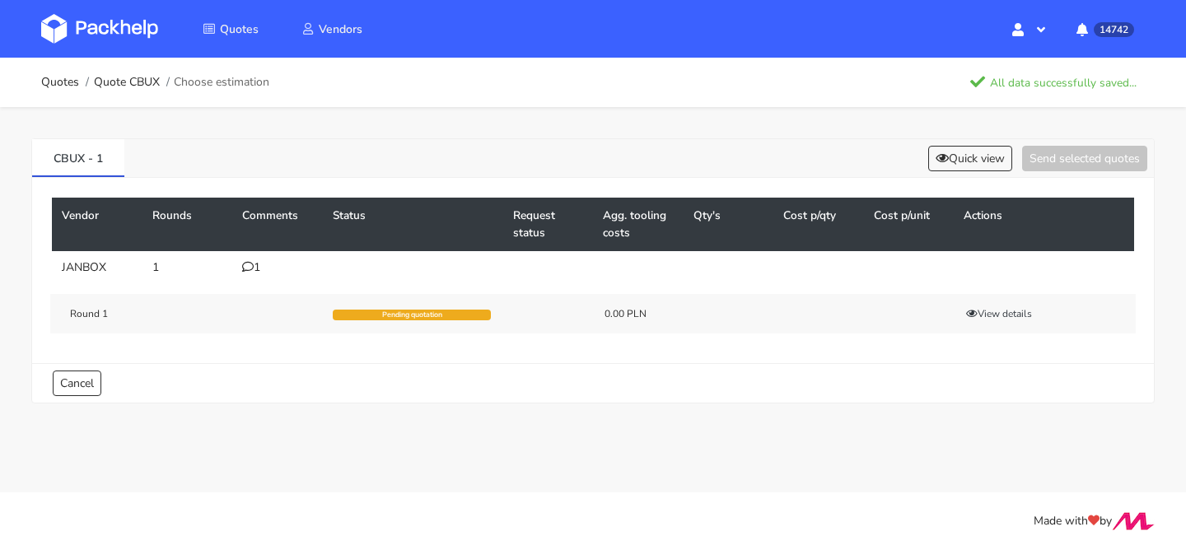
click at [250, 273] on div "1" at bounding box center [277, 267] width 71 height 13
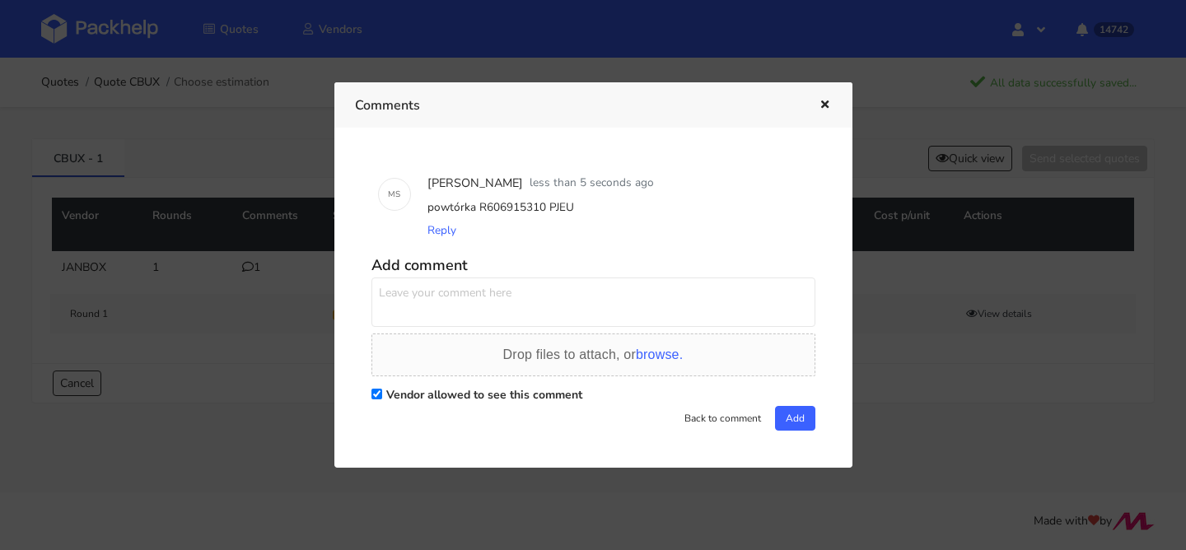
click at [818, 100] on icon "button" at bounding box center [825, 106] width 14 height 12
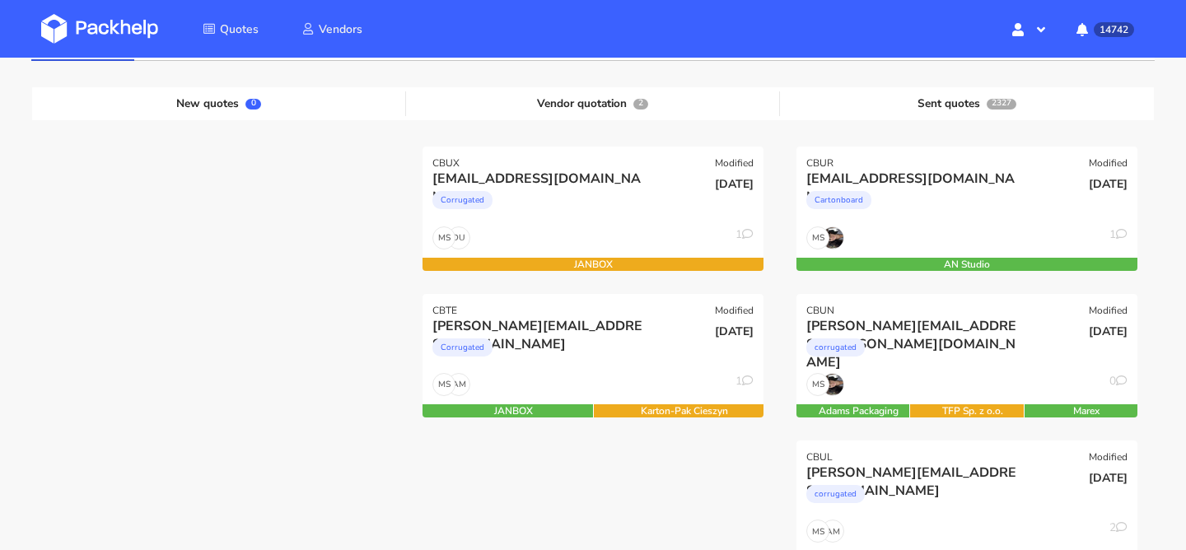
scroll to position [174, 0]
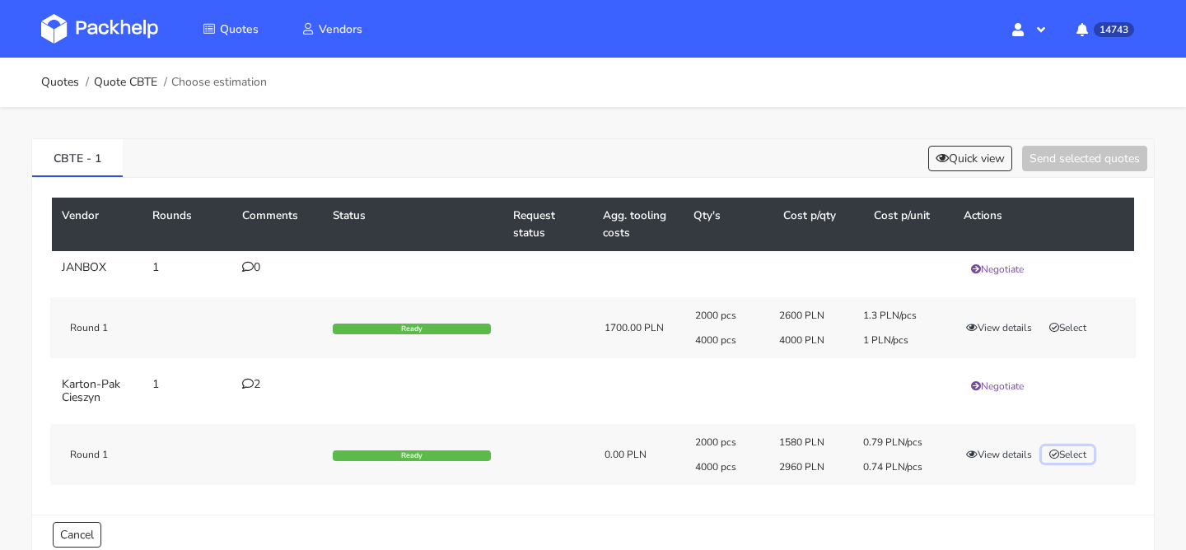
click at [1063, 458] on button "Select" at bounding box center [1068, 454] width 52 height 16
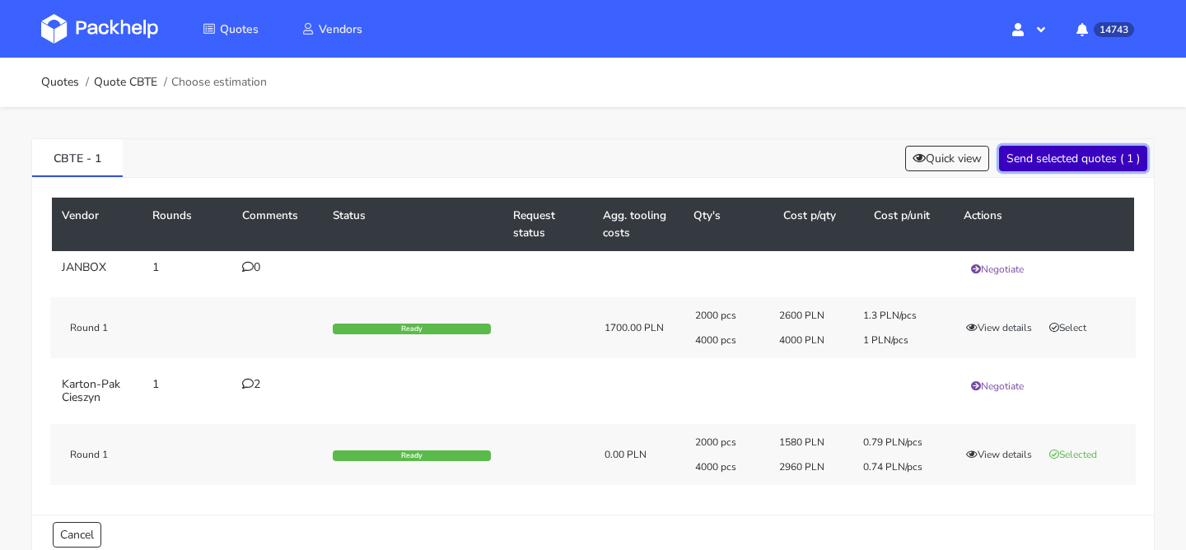
click at [1064, 167] on button "Send selected quotes ( 1 )" at bounding box center [1073, 159] width 148 height 26
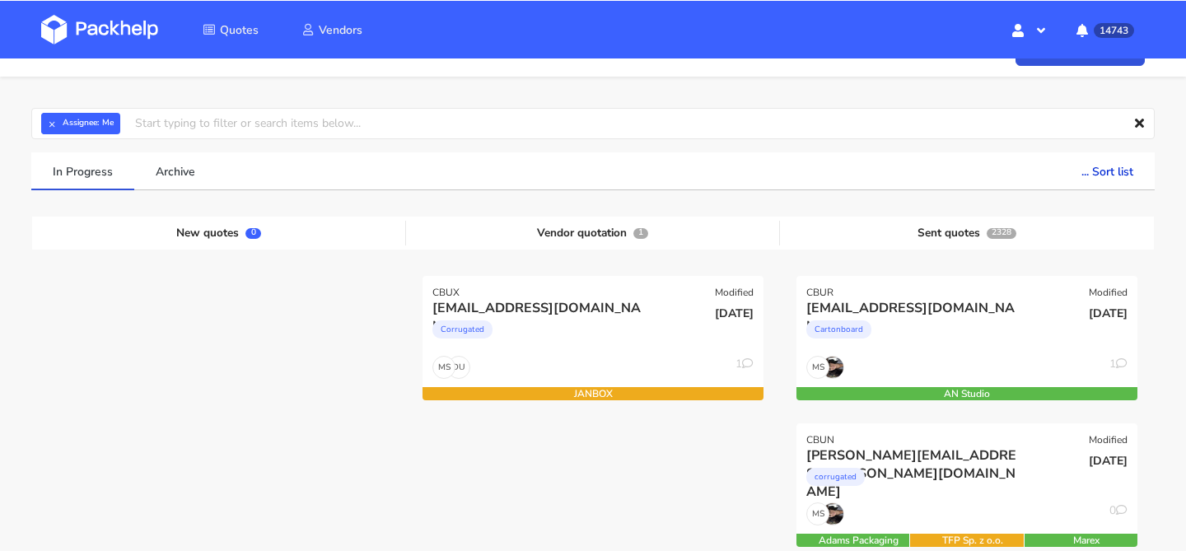
scroll to position [41, 0]
